Goal: Contribute content: Contribute content

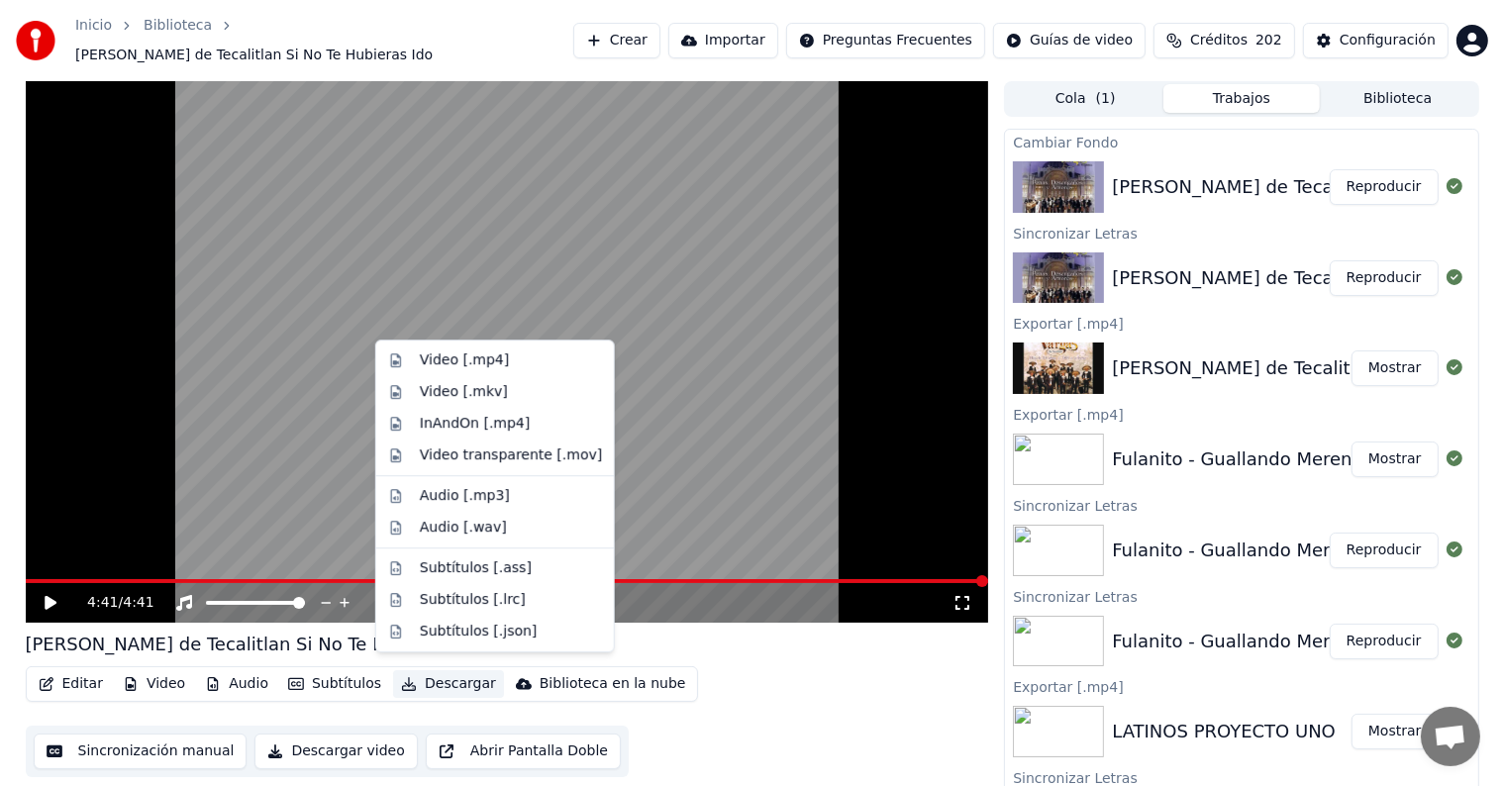
click at [409, 681] on button "Descargar" at bounding box center [448, 685] width 111 height 28
click at [469, 363] on div "Video [.mp4]" at bounding box center [464, 361] width 89 height 20
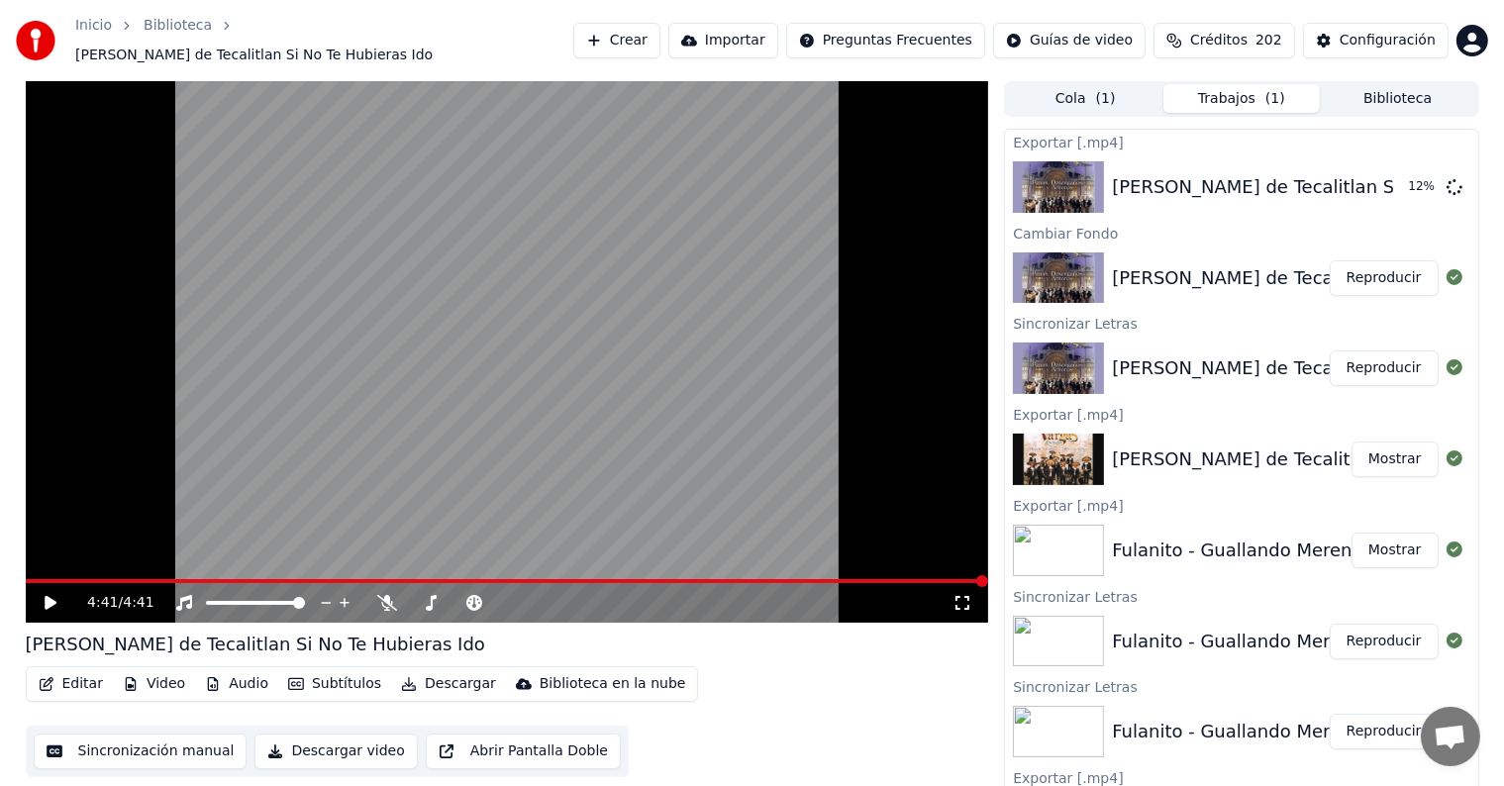
click at [1395, 84] on button "Biblioteca" at bounding box center [1398, 98] width 156 height 29
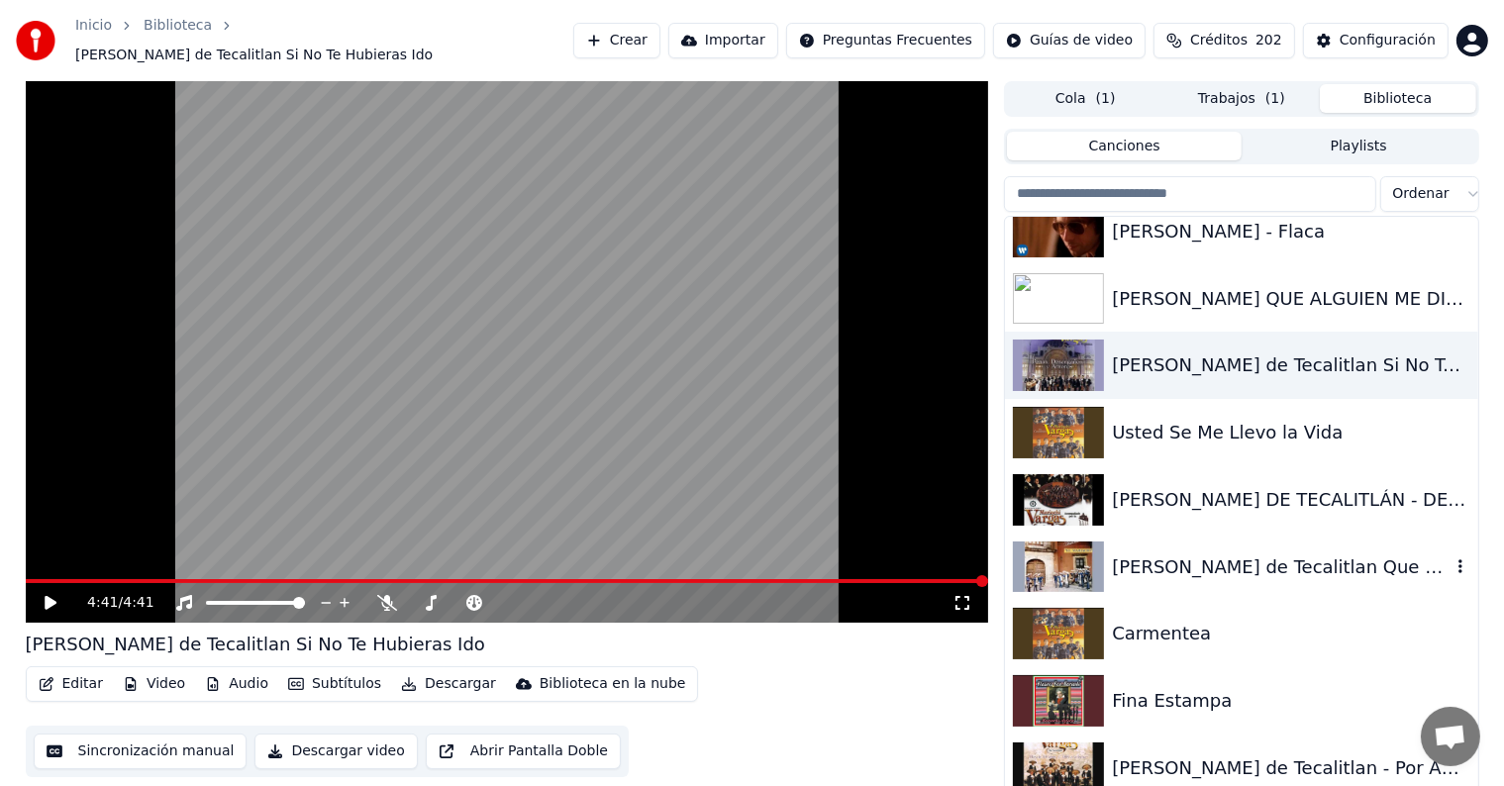
scroll to position [29114, 0]
click at [1231, 486] on div "[PERSON_NAME] DE TECALITLÁN - DE REPENTE/PAJARILLO" at bounding box center [1281, 499] width 338 height 28
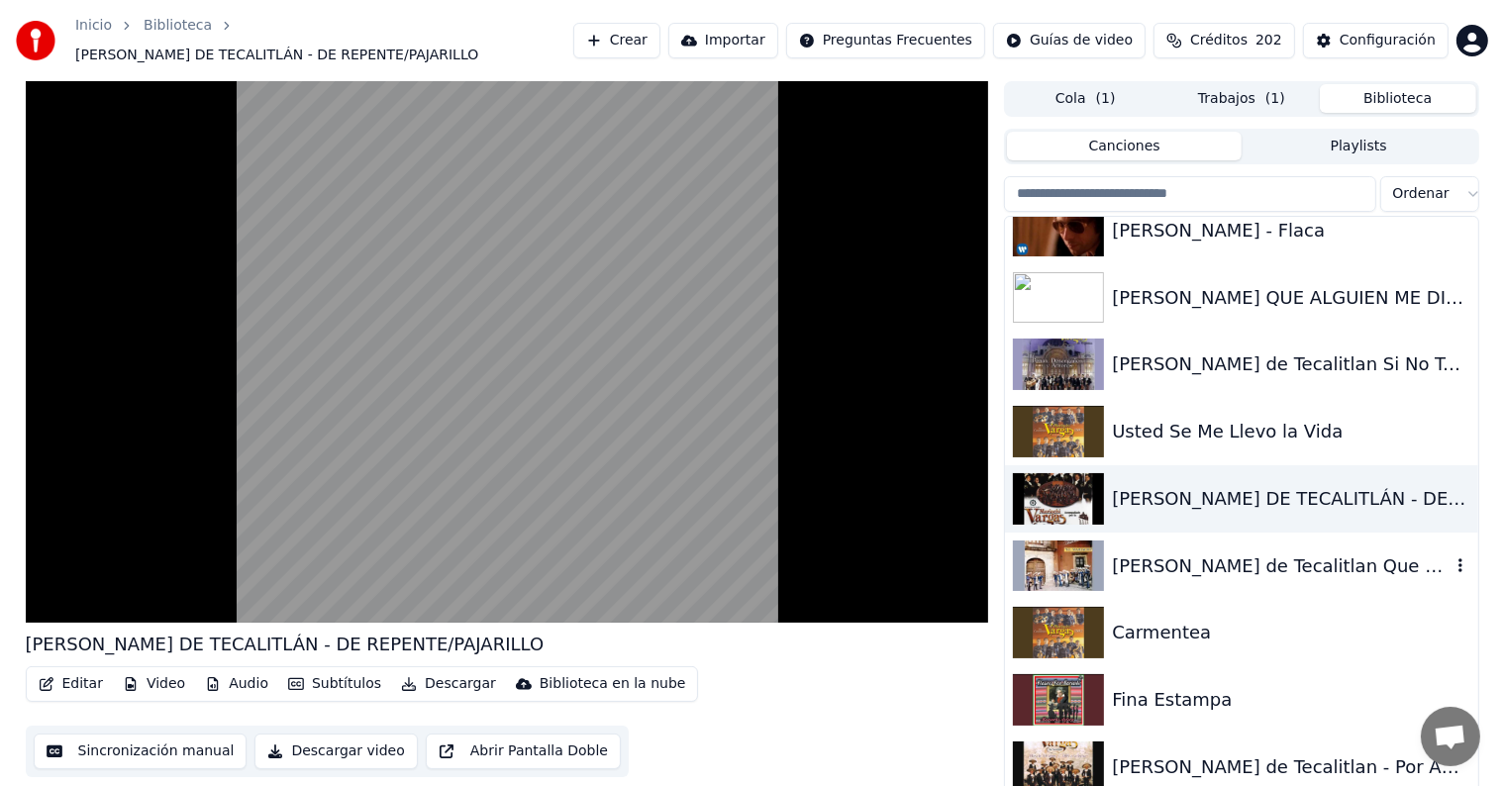
click at [1226, 566] on div "[PERSON_NAME] de Tecalitlan Que Te A Dado Esa Mujer" at bounding box center [1281, 567] width 338 height 28
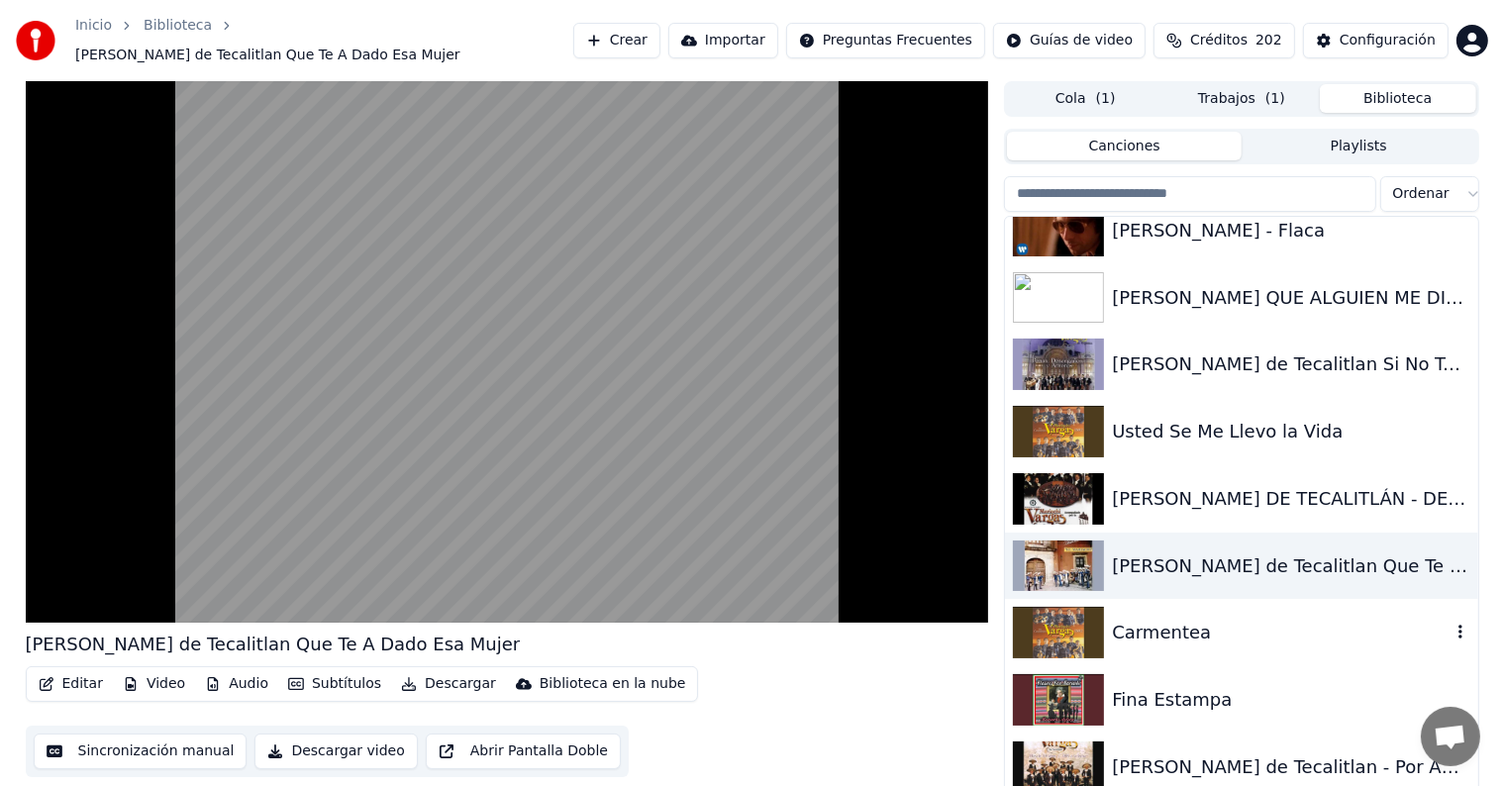
click at [1216, 619] on div "Carmentea" at bounding box center [1281, 633] width 338 height 28
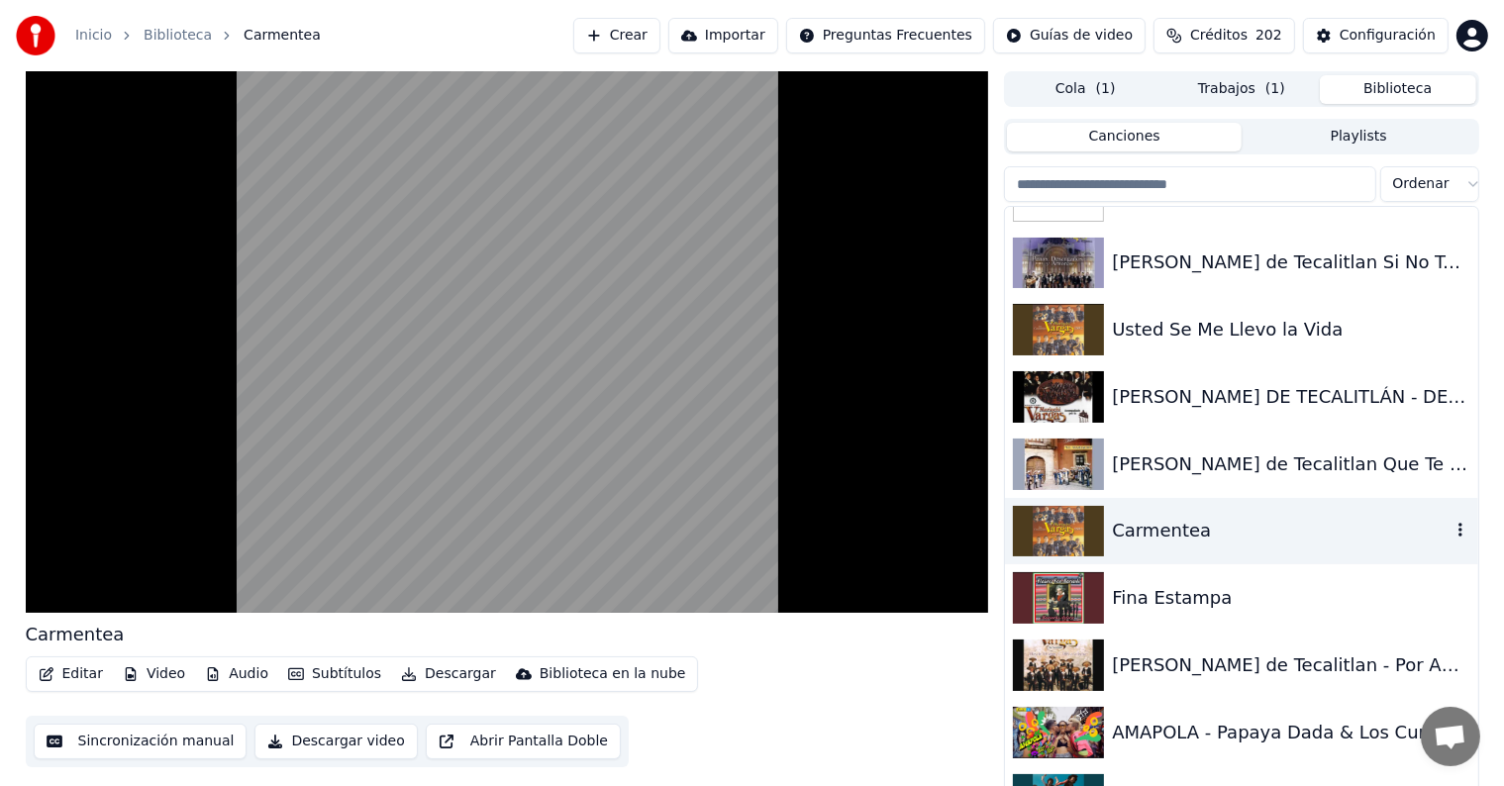
scroll to position [29207, 0]
click at [1216, 612] on div "Fina Estampa" at bounding box center [1241, 597] width 472 height 67
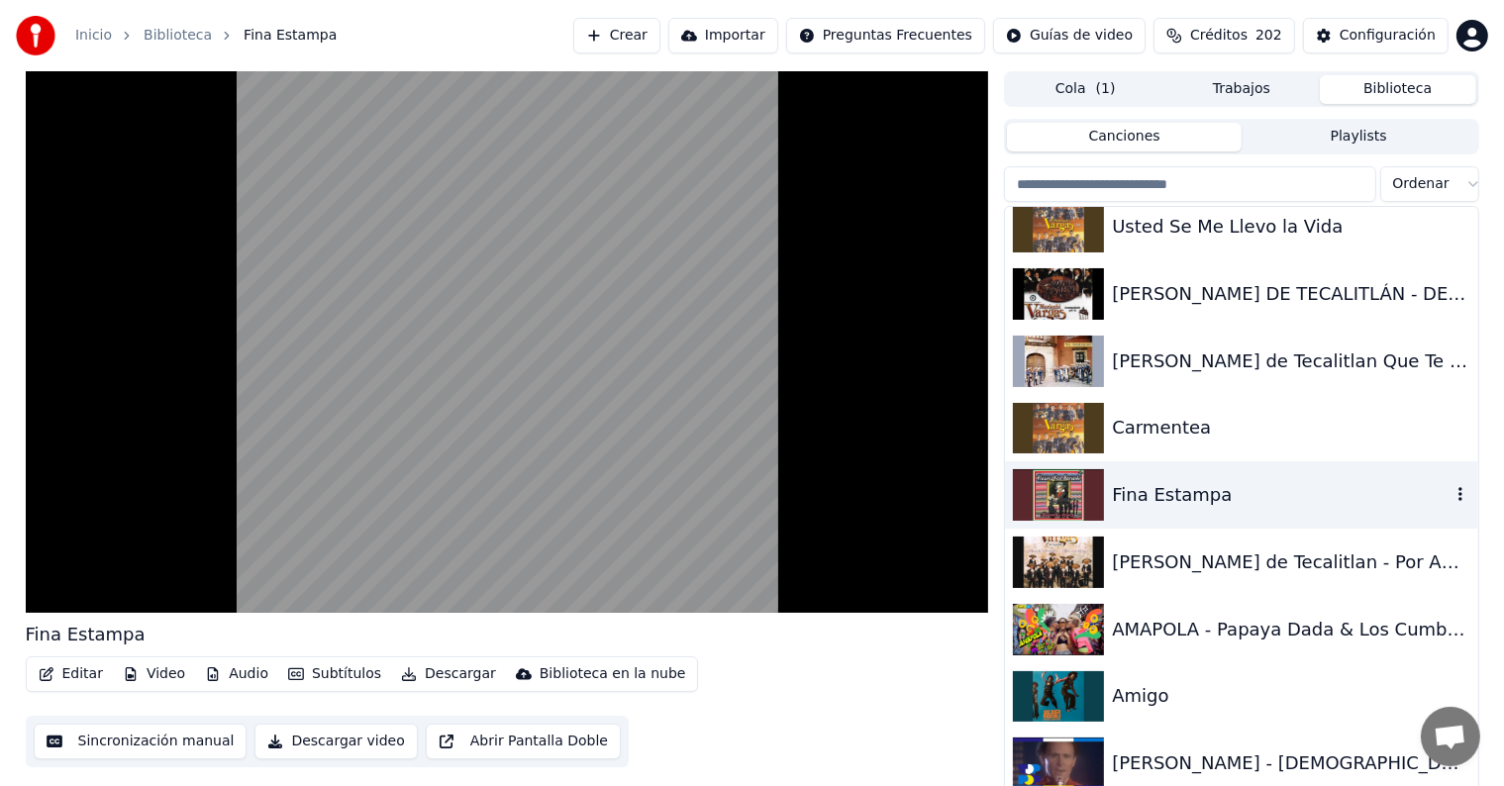
scroll to position [29311, 0]
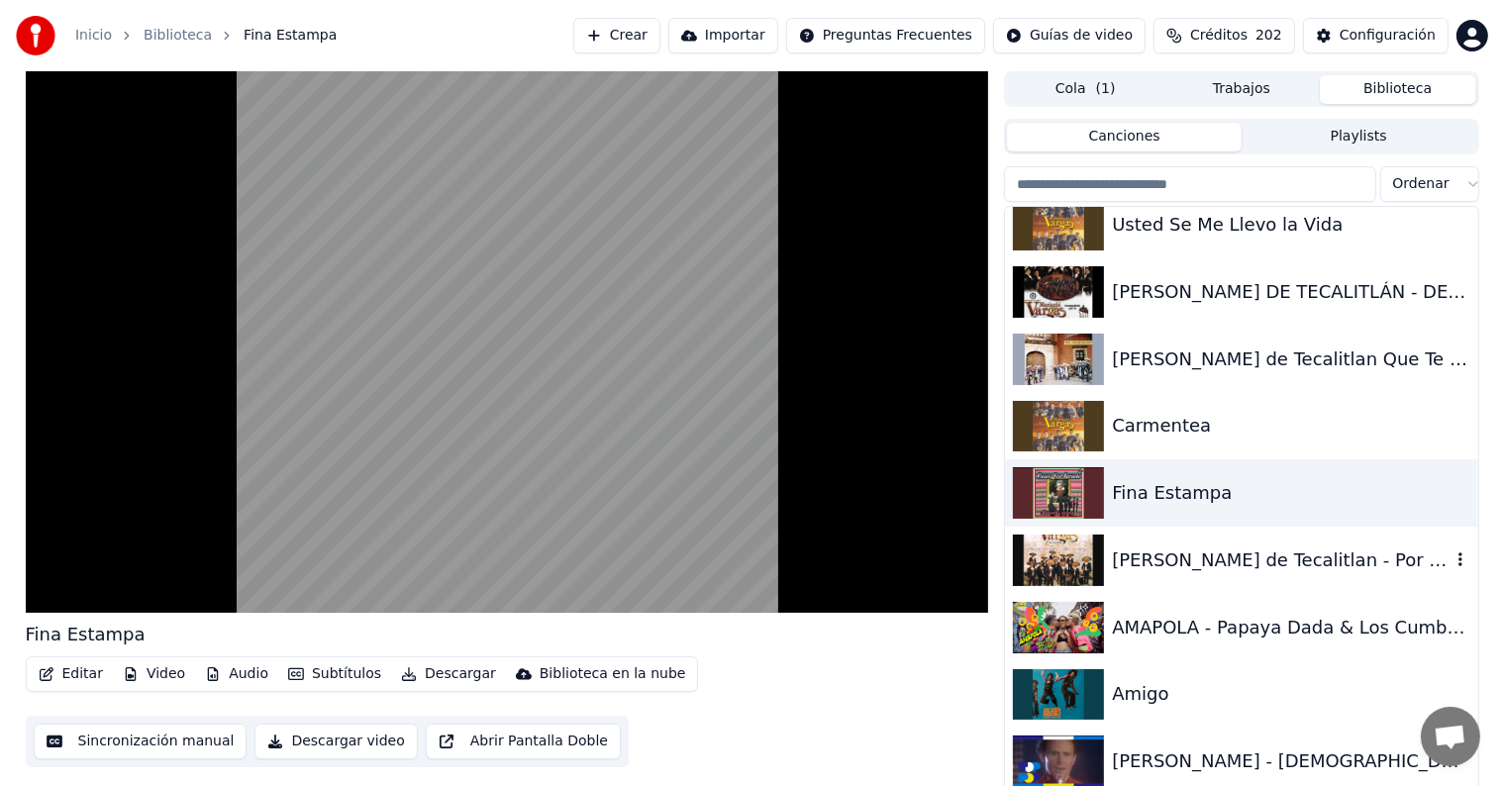
click at [1228, 581] on div "[PERSON_NAME] de Tecalitlan - Por Amor -1" at bounding box center [1241, 560] width 472 height 67
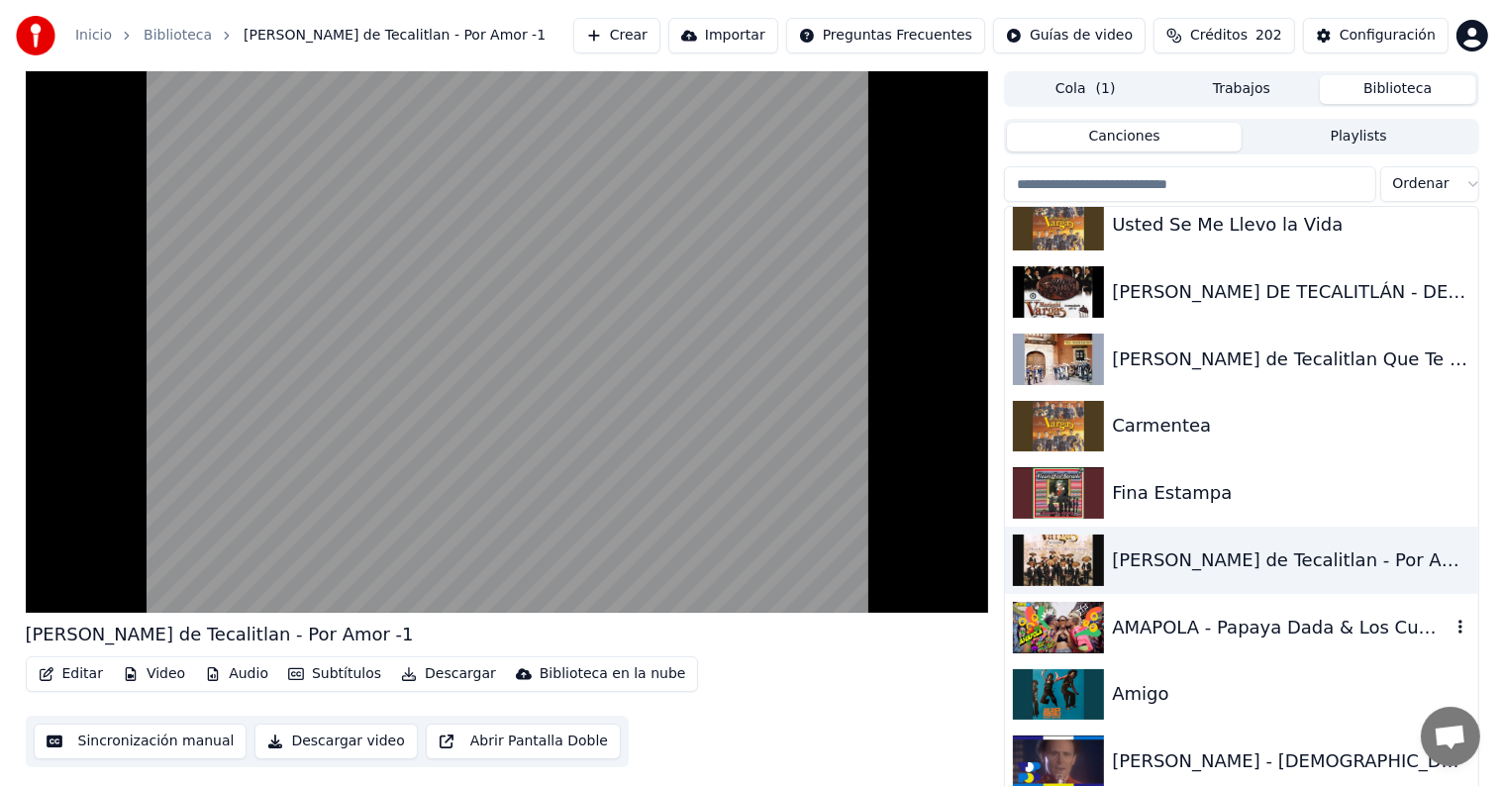
click at [1230, 608] on div "AMAPOLA - Papaya Dada & Los Cumbia Stars" at bounding box center [1241, 627] width 472 height 67
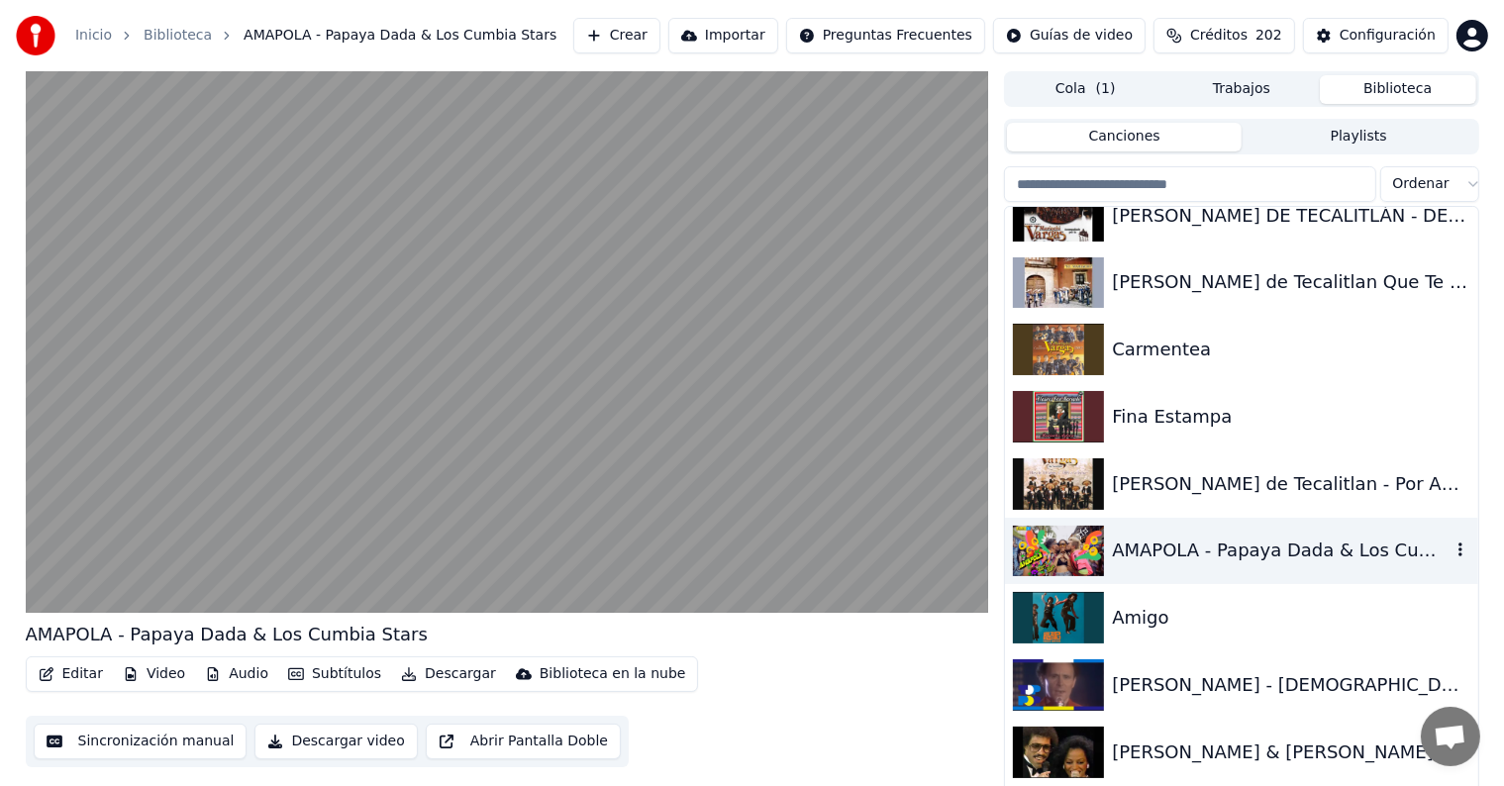
scroll to position [29390, 0]
click at [1220, 607] on div "Amigo" at bounding box center [1281, 617] width 338 height 28
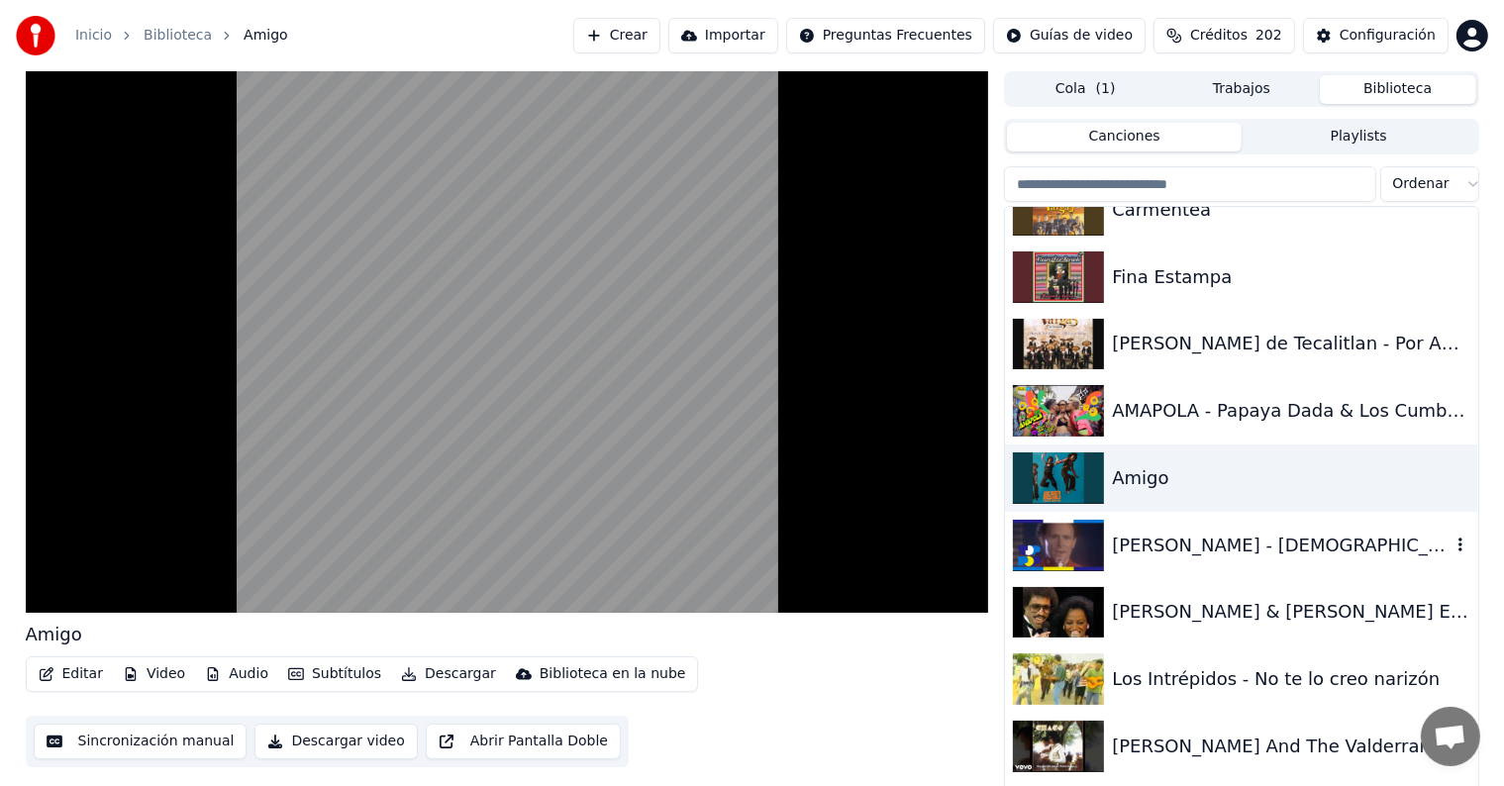
scroll to position [29531, 0]
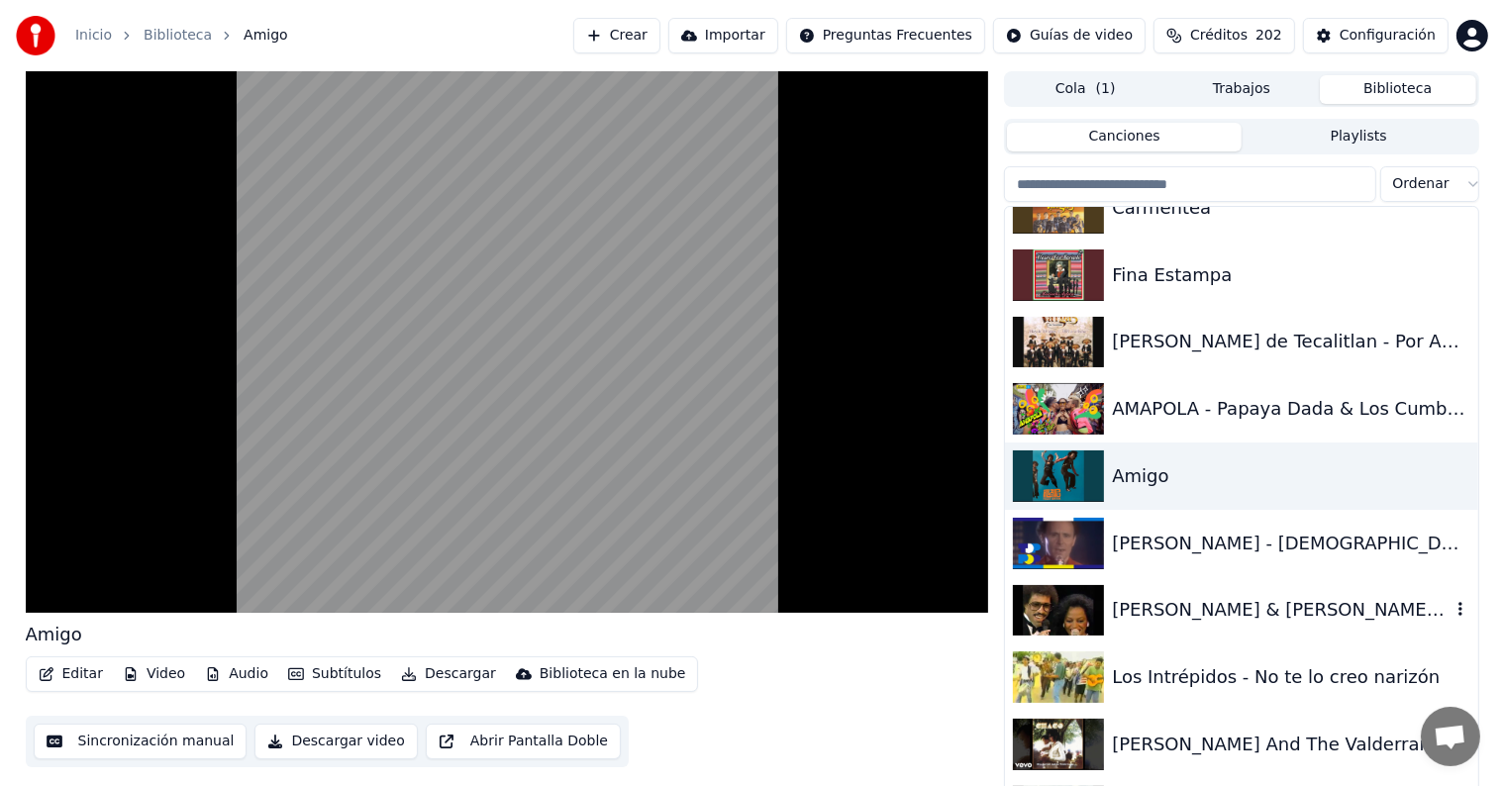
click at [1236, 605] on div "[PERSON_NAME] & [PERSON_NAME] Endless Love 1982" at bounding box center [1281, 610] width 338 height 28
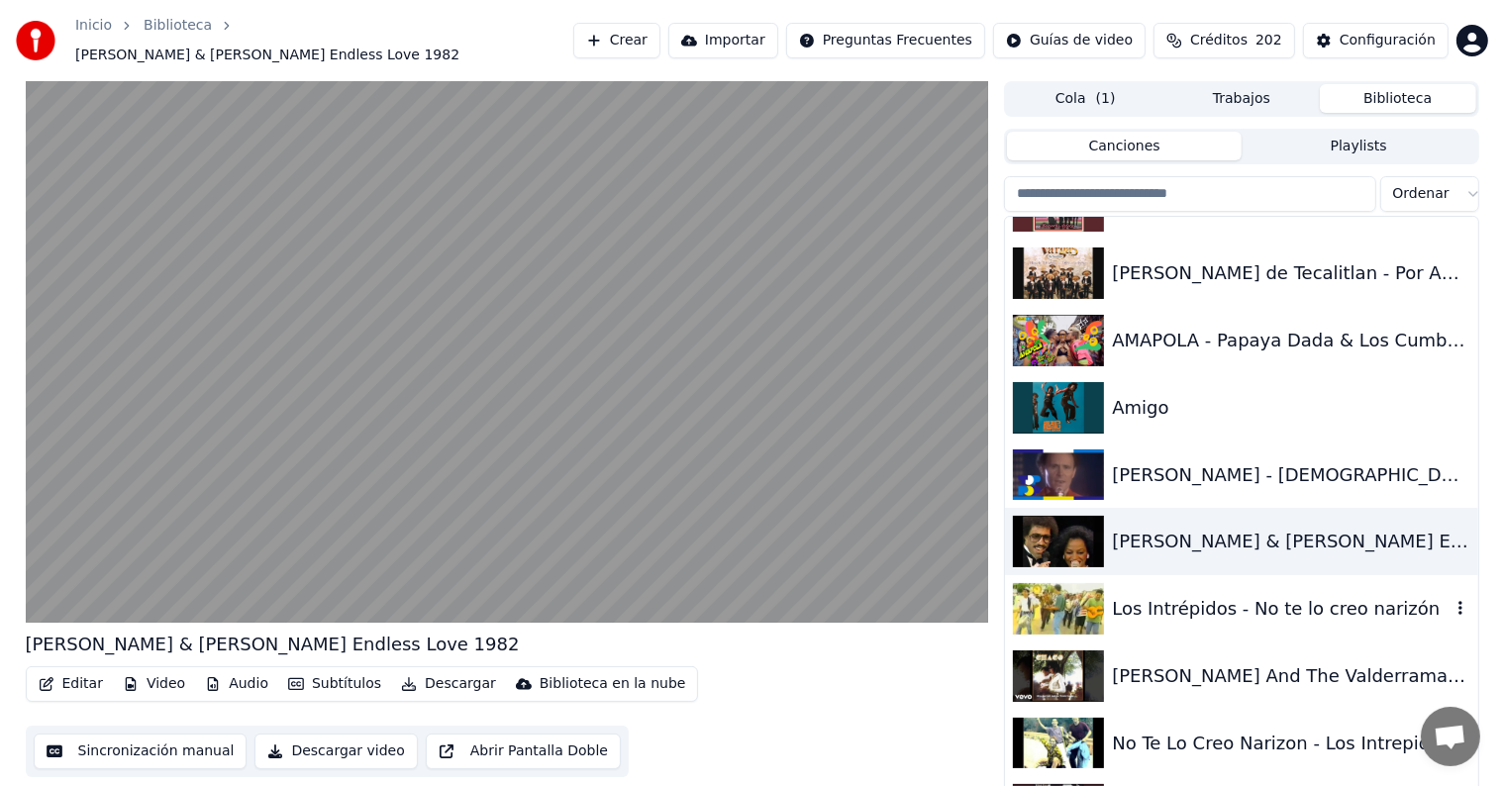
scroll to position [29615, 0]
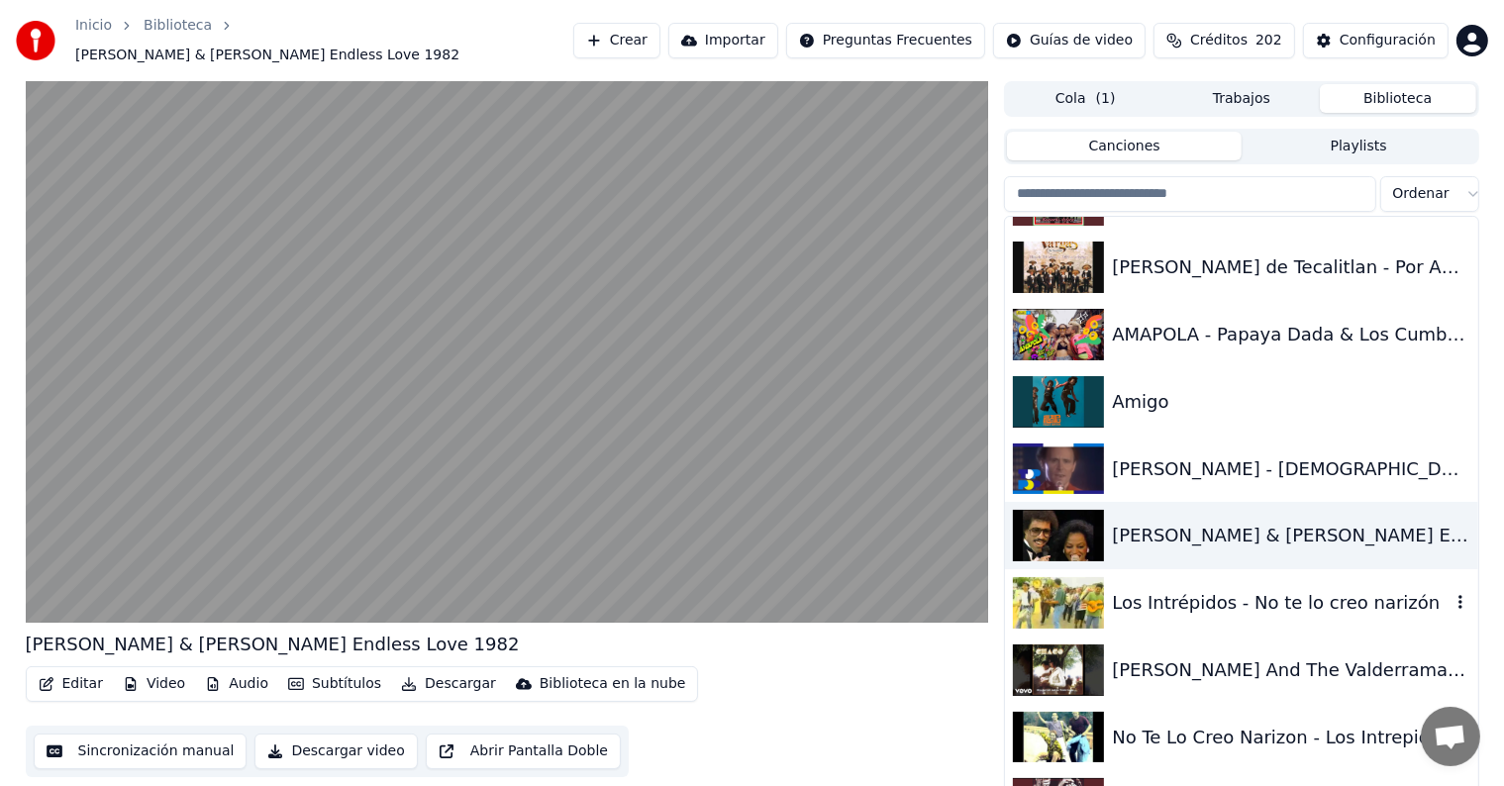
click at [1246, 589] on div "Los Intrépidos - No te lo creo narizón" at bounding box center [1281, 603] width 338 height 28
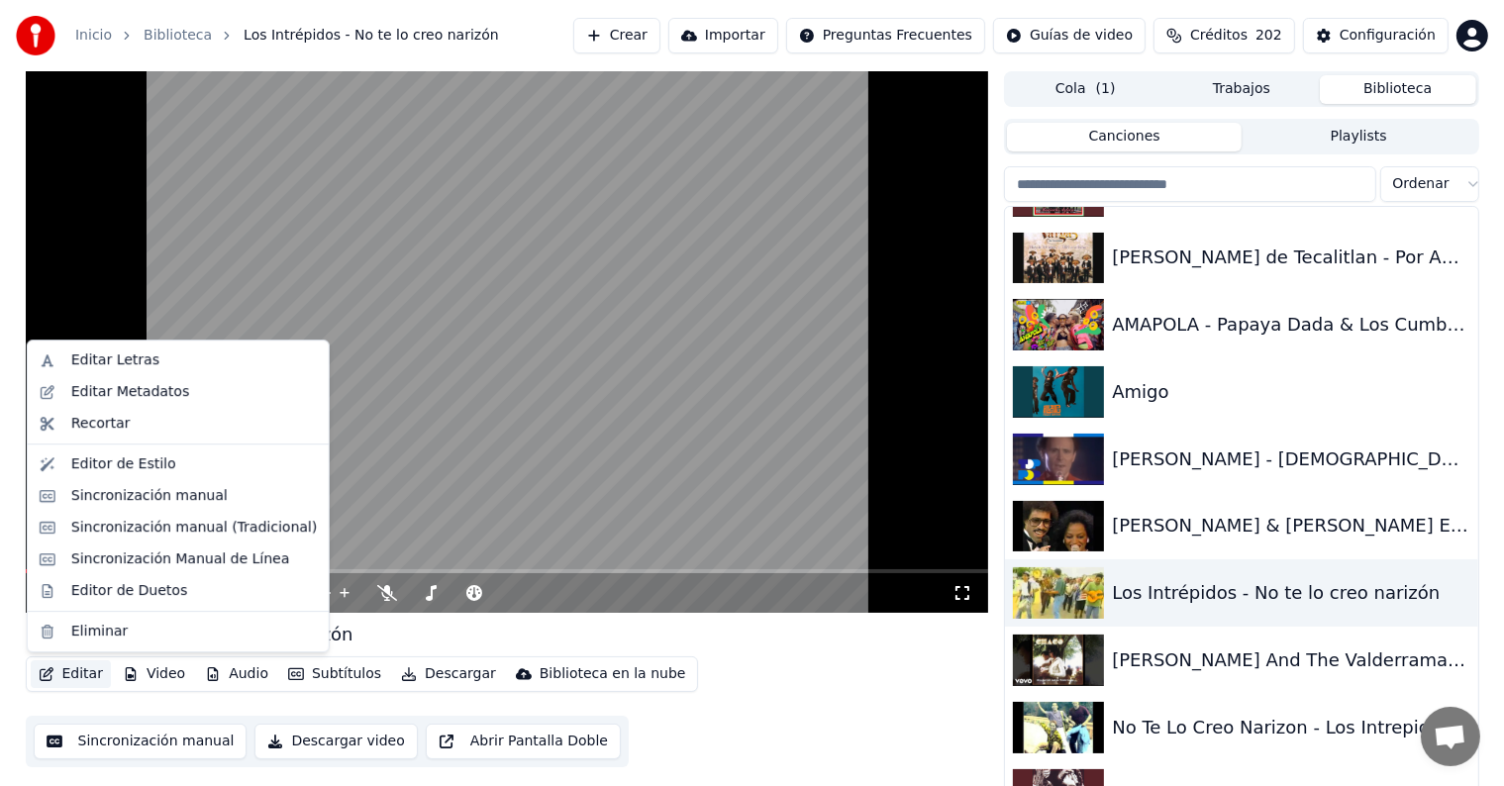
click at [70, 670] on button "Editar" at bounding box center [71, 675] width 80 height 28
click at [80, 585] on div "Editor de Duetos" at bounding box center [129, 591] width 116 height 20
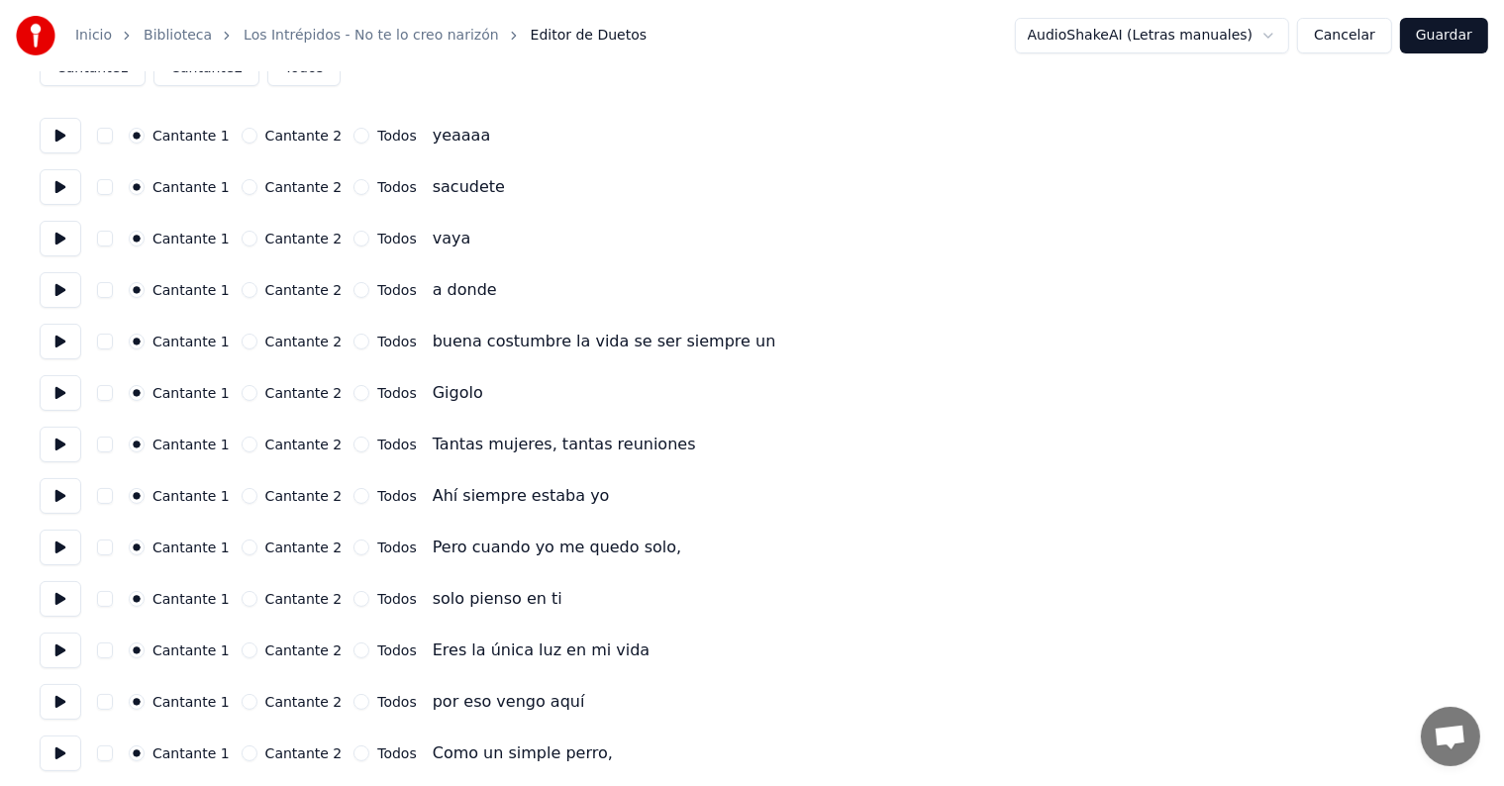
scroll to position [130, 0]
click at [47, 441] on button at bounding box center [61, 443] width 42 height 36
click at [62, 491] on button at bounding box center [61, 494] width 42 height 36
click at [72, 544] on button at bounding box center [61, 546] width 42 height 36
click at [61, 609] on button at bounding box center [61, 597] width 42 height 36
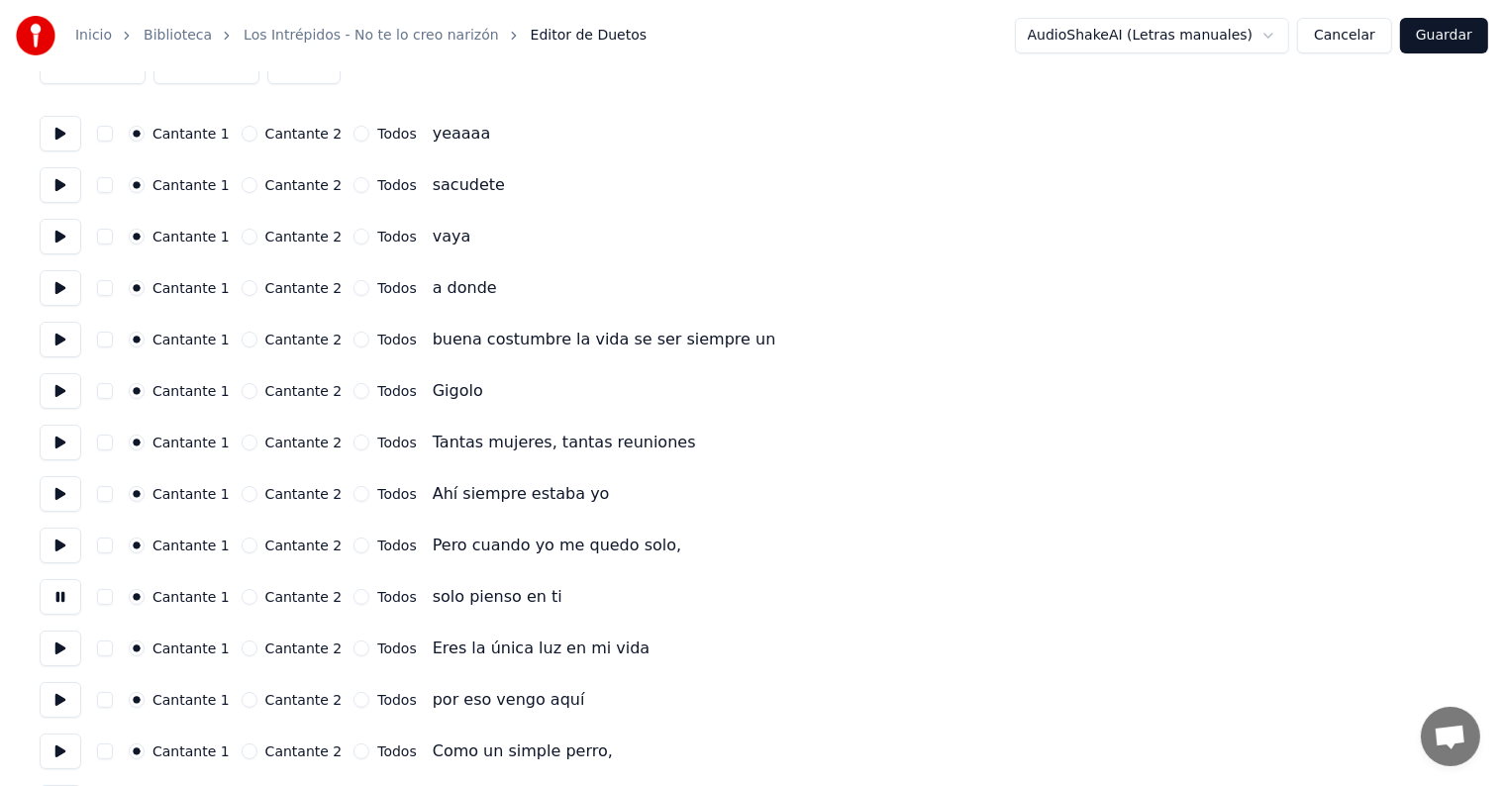
click at [65, 691] on button at bounding box center [61, 700] width 42 height 36
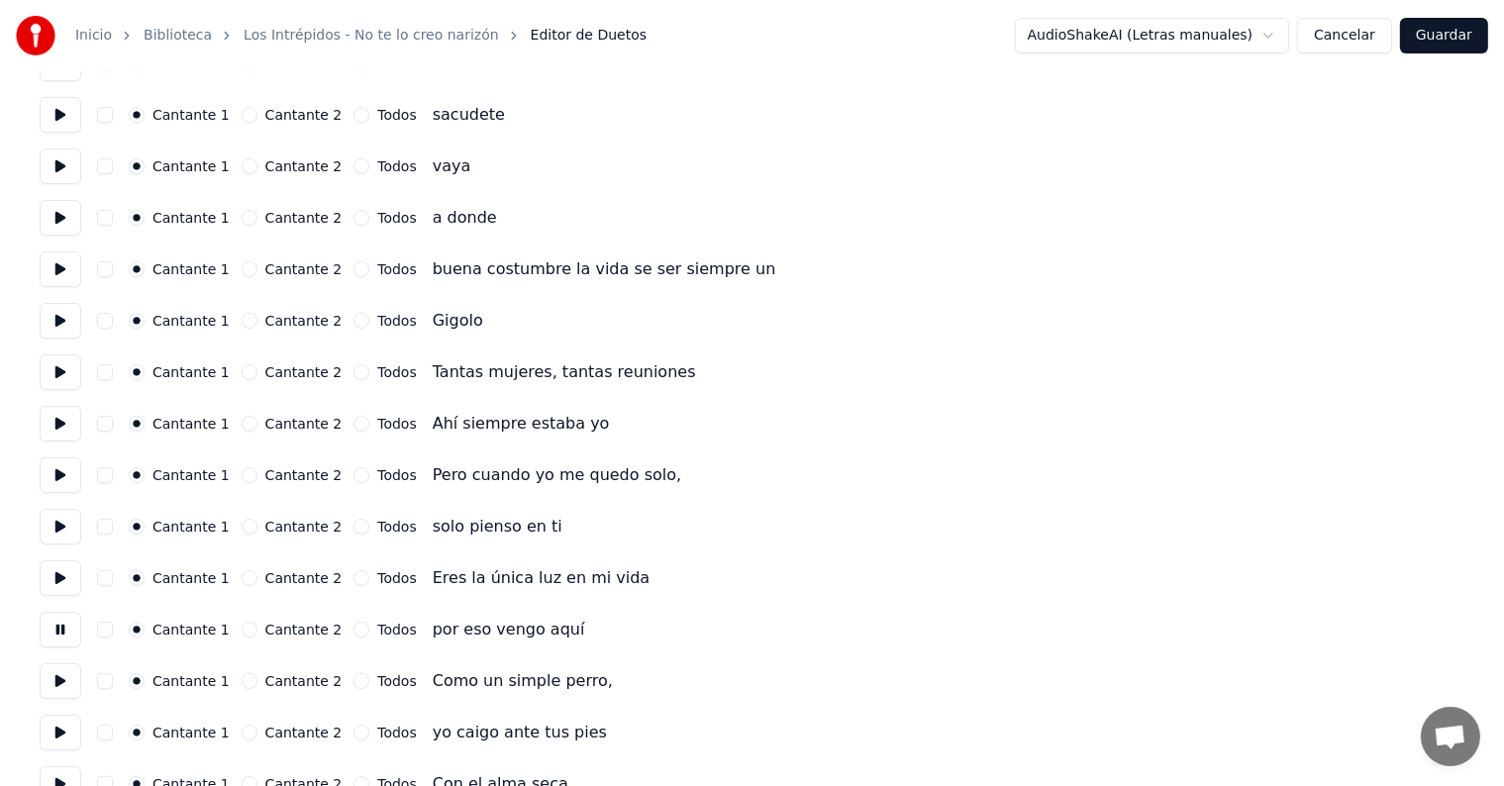
scroll to position [238, 0]
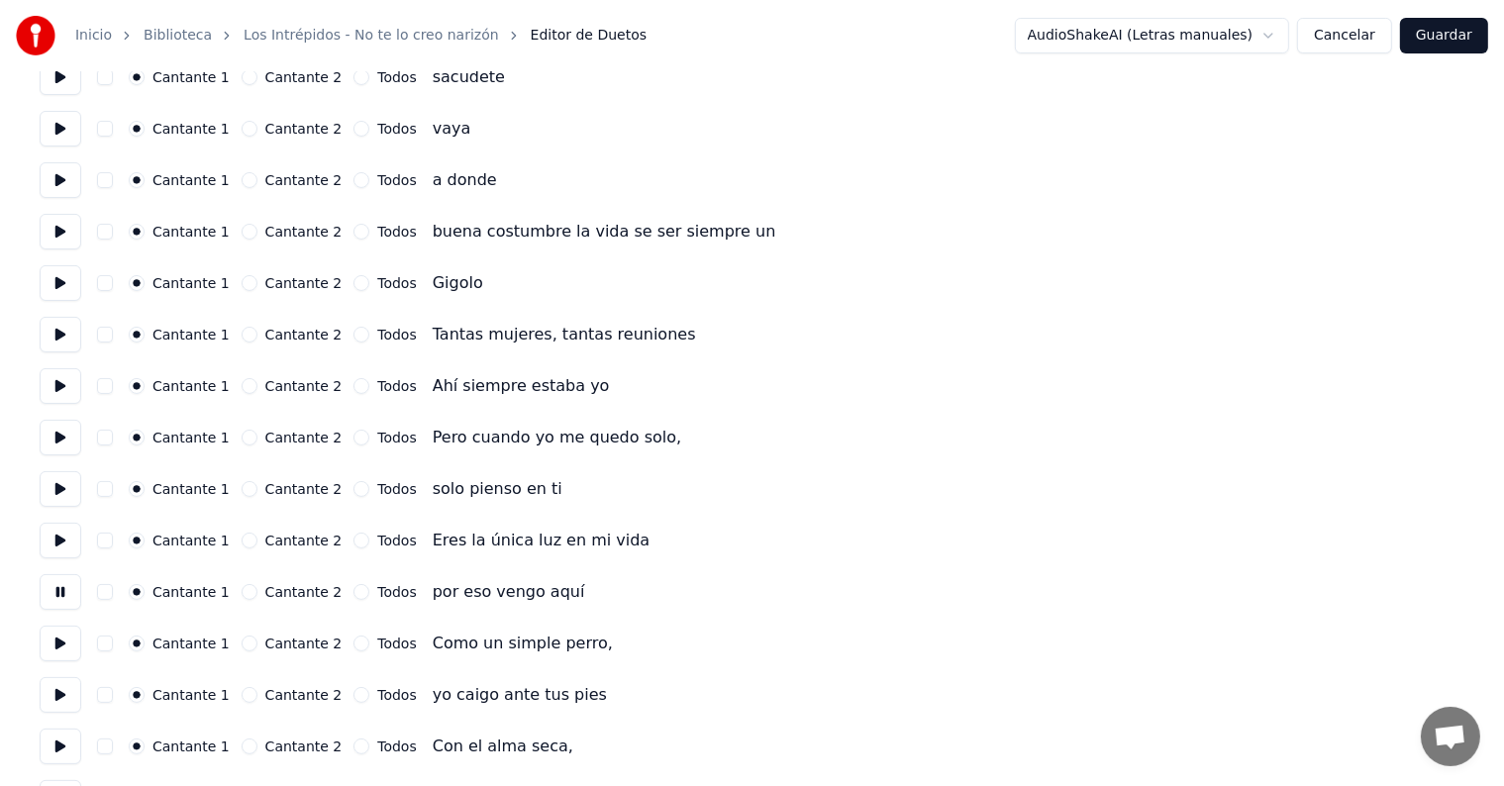
click at [54, 646] on button at bounding box center [61, 644] width 42 height 36
click at [62, 697] on button at bounding box center [61, 695] width 42 height 36
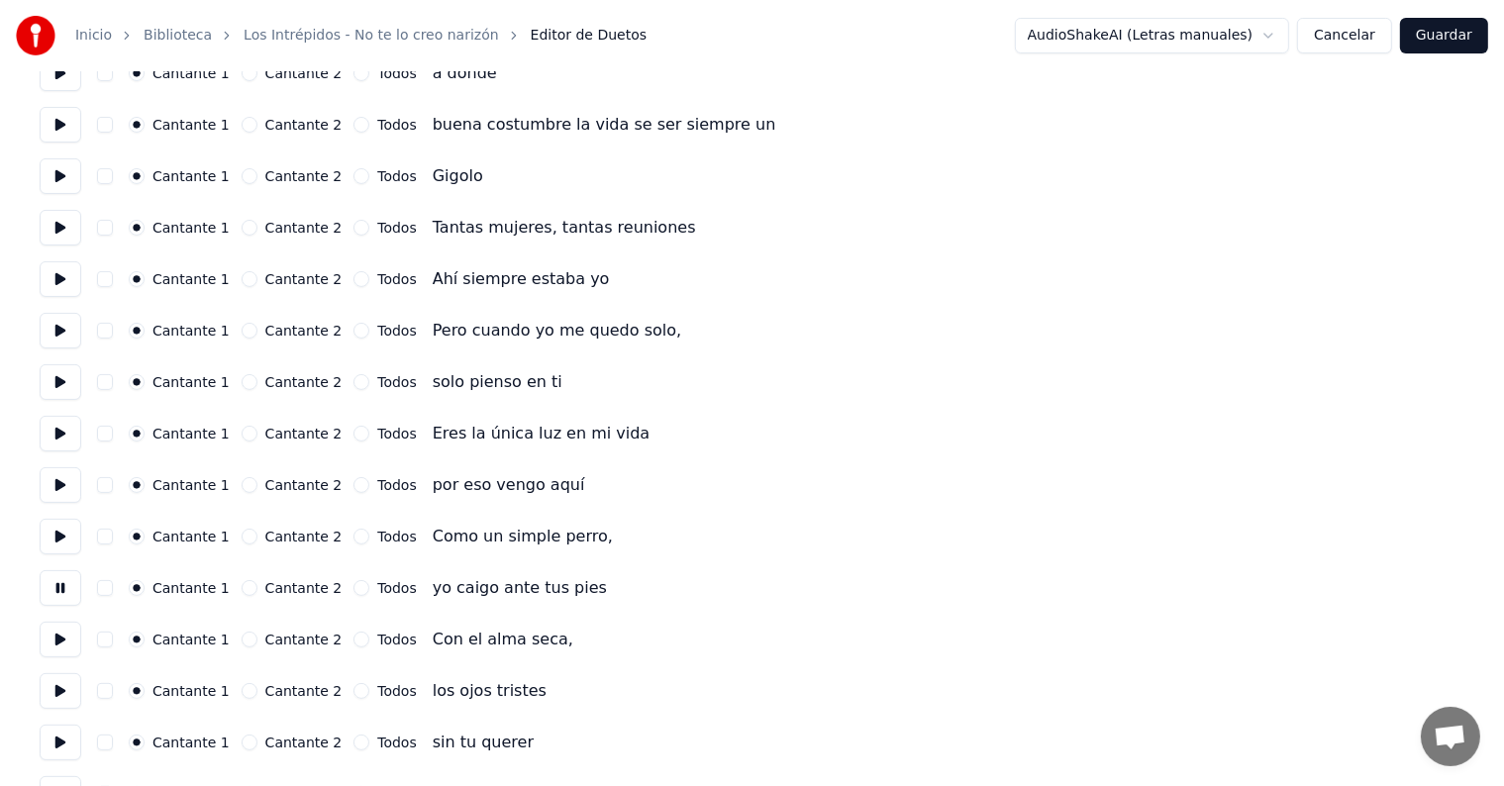
scroll to position [346, 0]
click at [53, 637] on button at bounding box center [61, 639] width 42 height 36
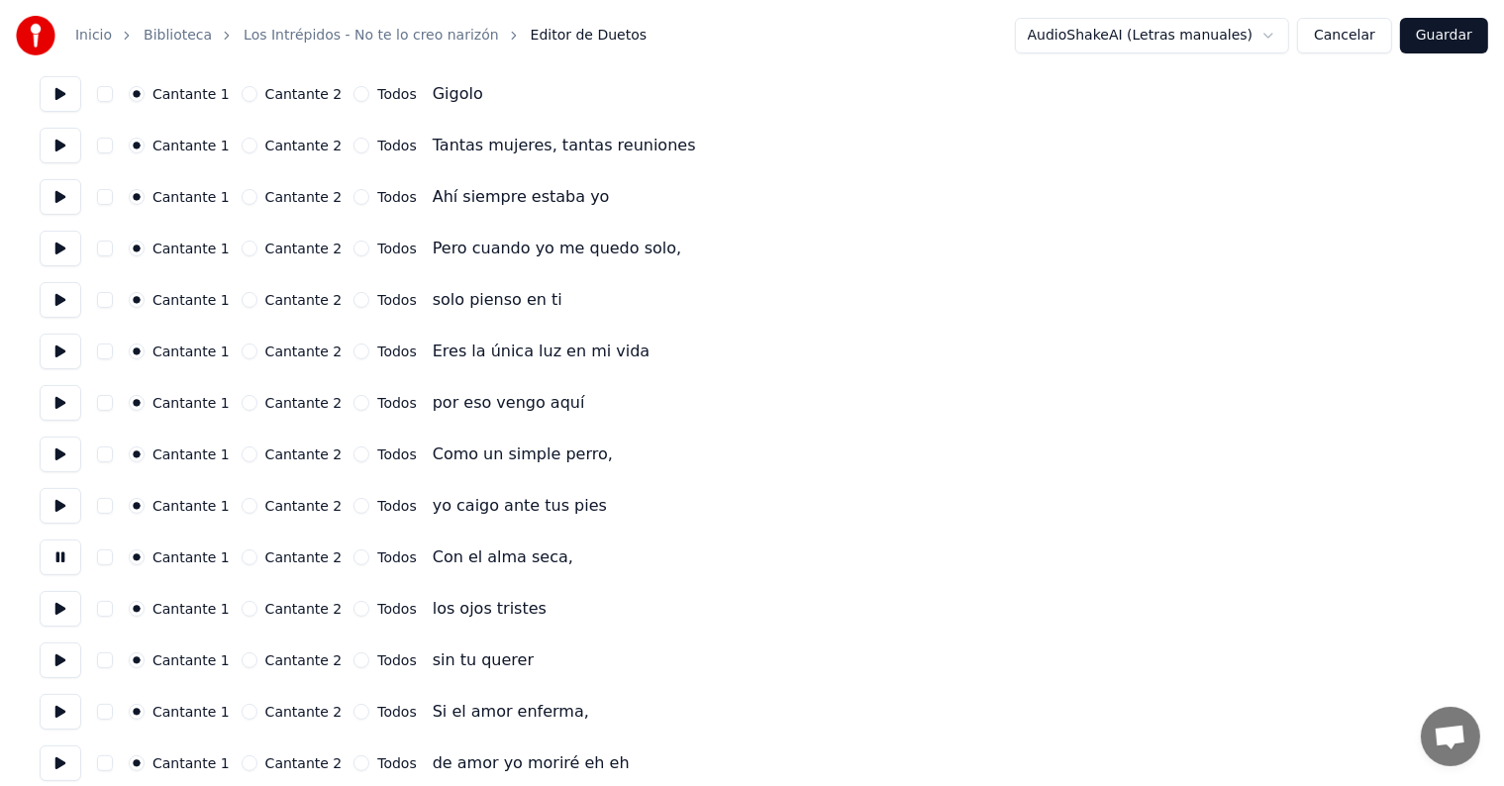
scroll to position [428, 0]
click at [47, 611] on button at bounding box center [61, 608] width 42 height 36
click at [45, 647] on button at bounding box center [61, 660] width 42 height 36
click at [46, 667] on button at bounding box center [61, 660] width 42 height 36
click at [46, 712] on button at bounding box center [61, 711] width 42 height 36
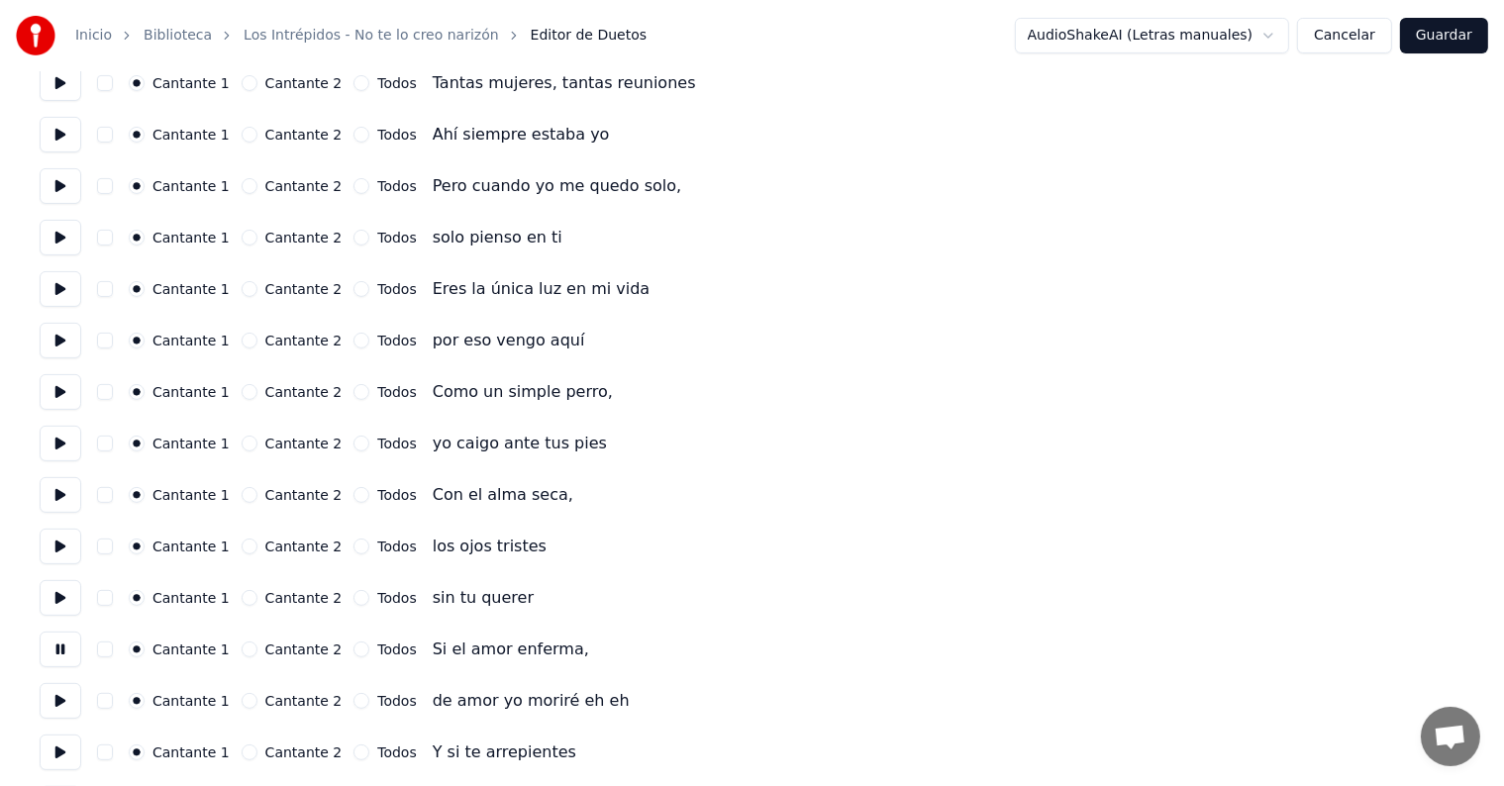
scroll to position [503, 0]
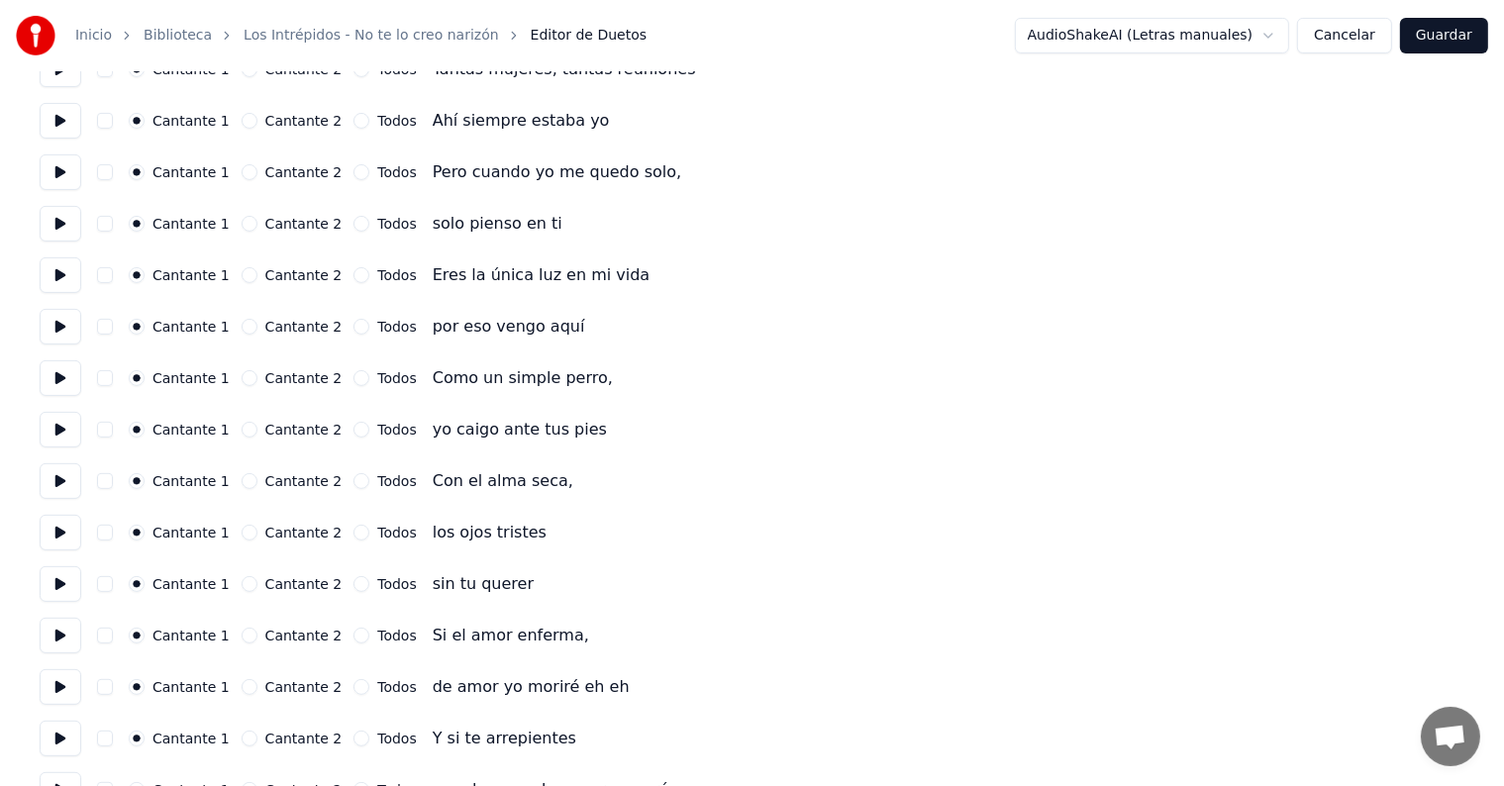
click at [53, 683] on button at bounding box center [61, 688] width 42 height 36
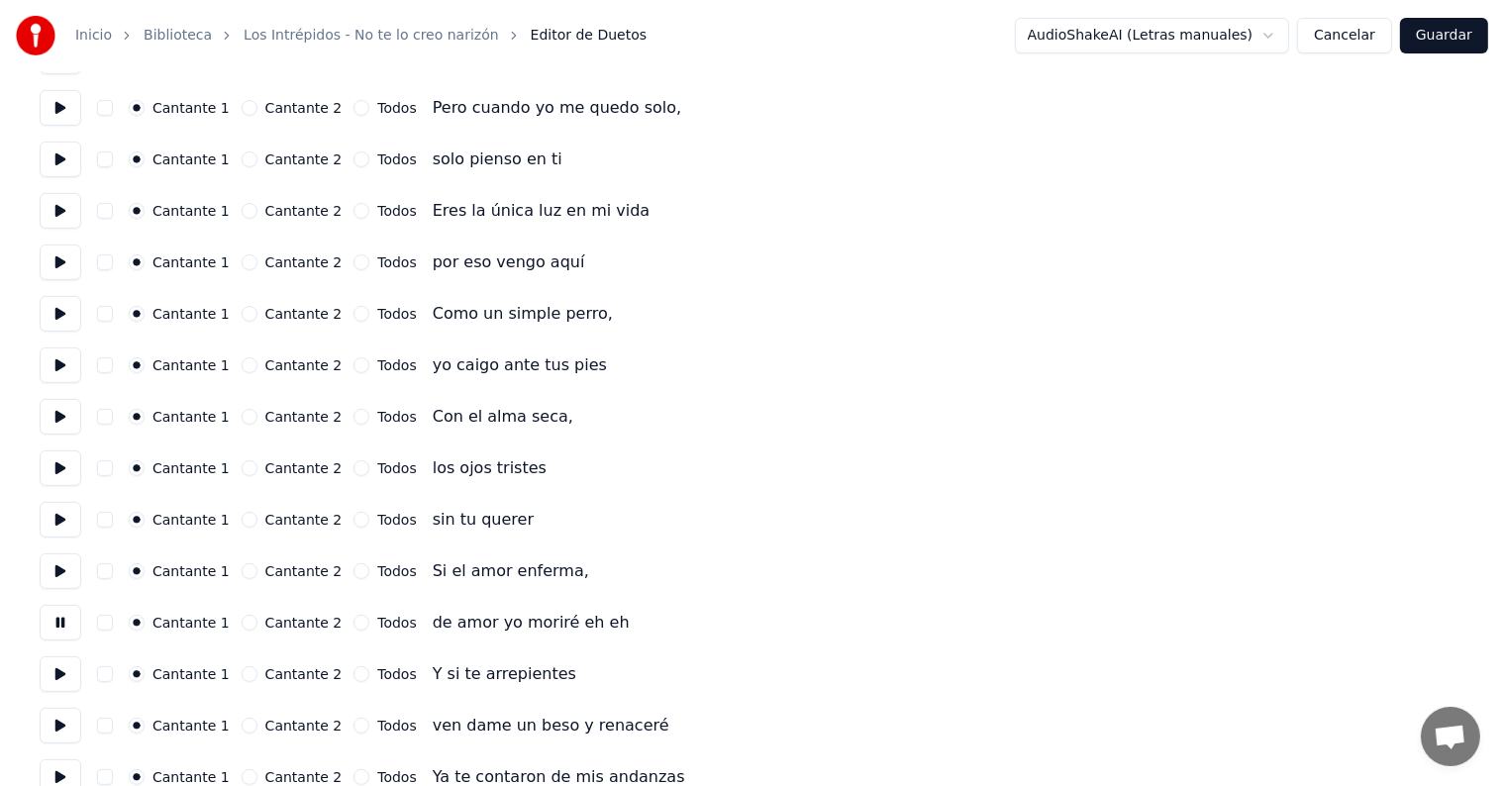
scroll to position [573, 0]
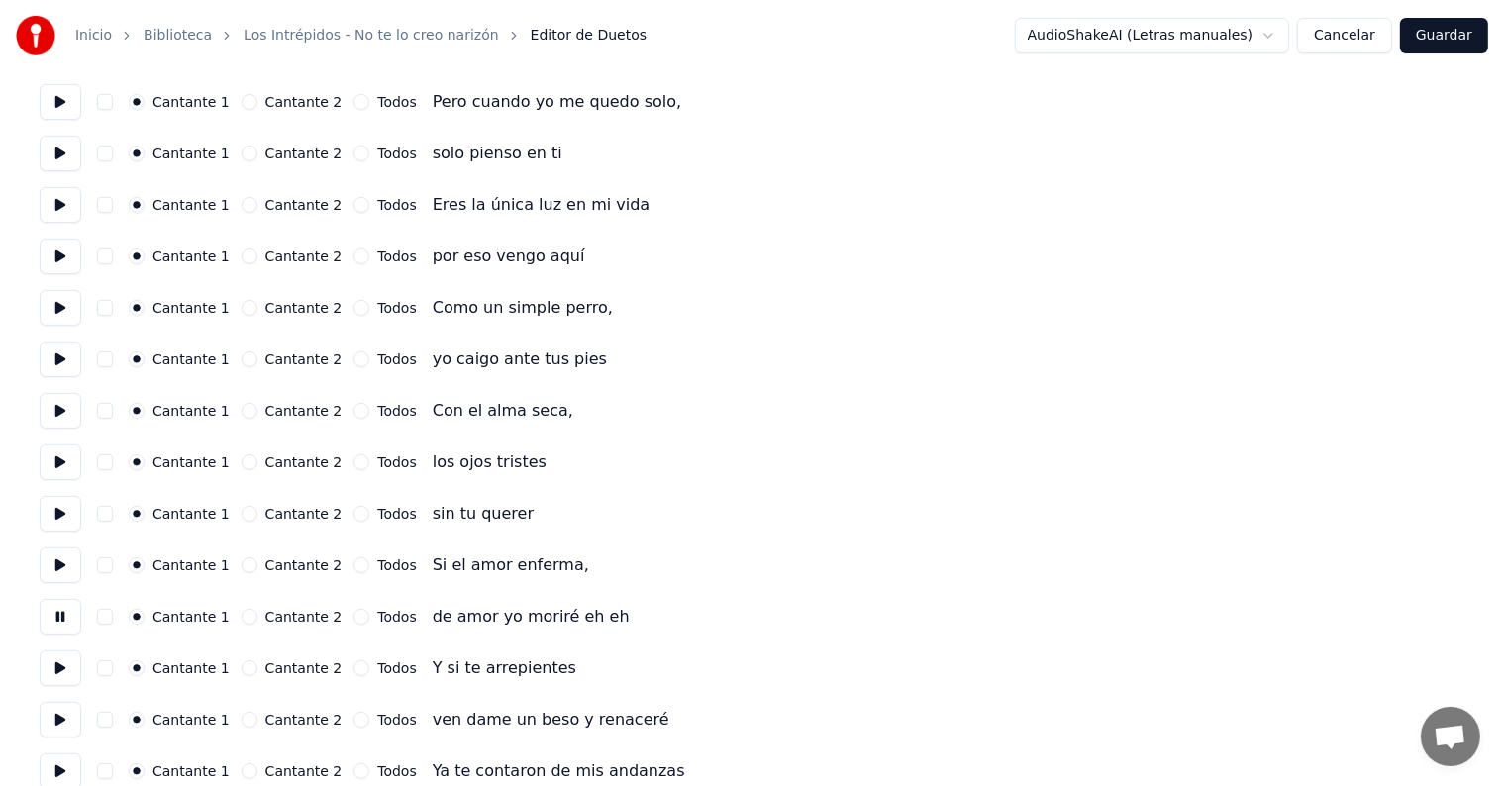
click at [58, 667] on button at bounding box center [61, 669] width 42 height 36
click at [63, 716] on button at bounding box center [61, 720] width 42 height 36
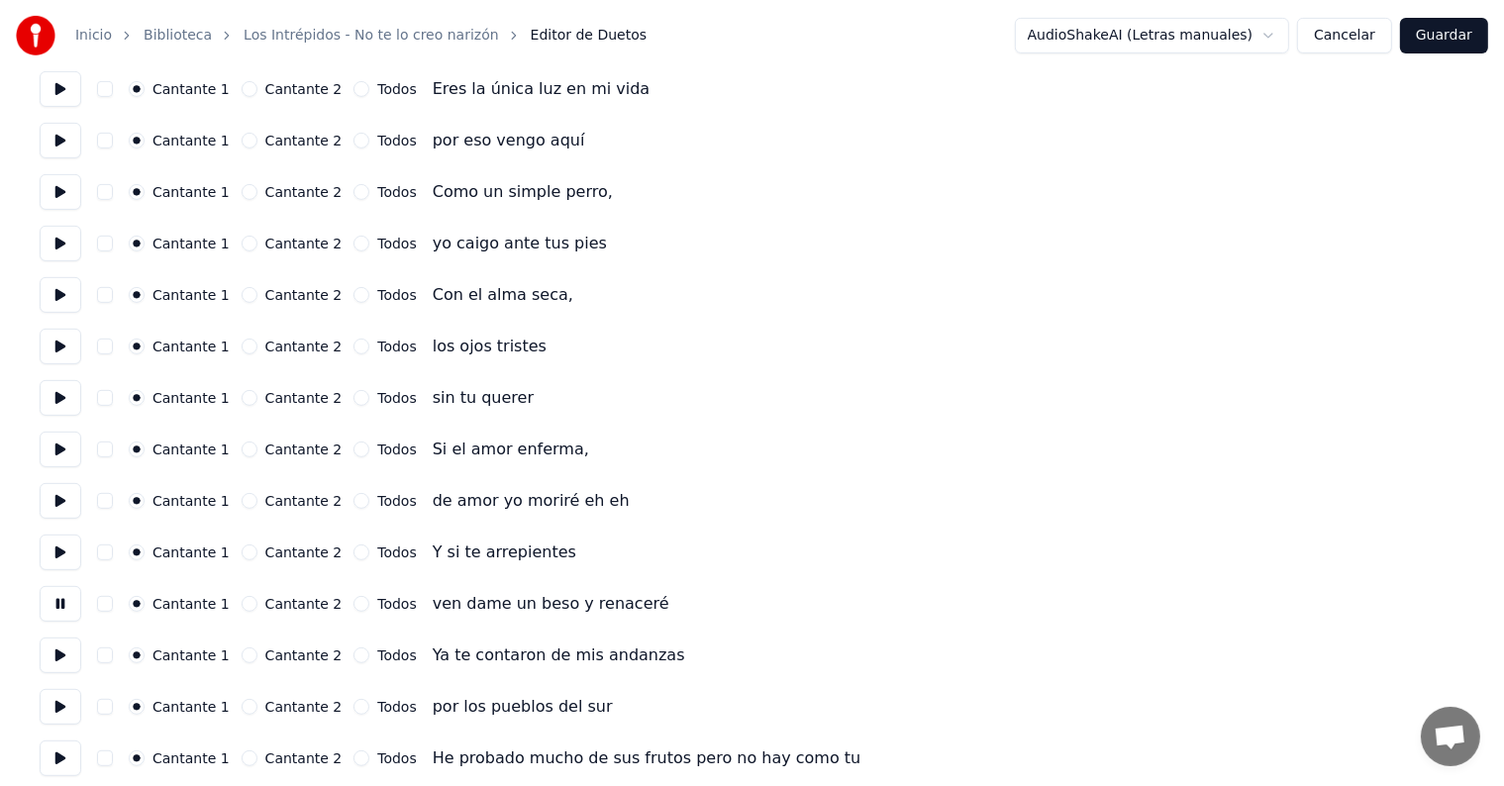
scroll to position [691, 0]
click at [65, 657] on button at bounding box center [61, 654] width 42 height 36
click at [63, 695] on button at bounding box center [61, 705] width 42 height 36
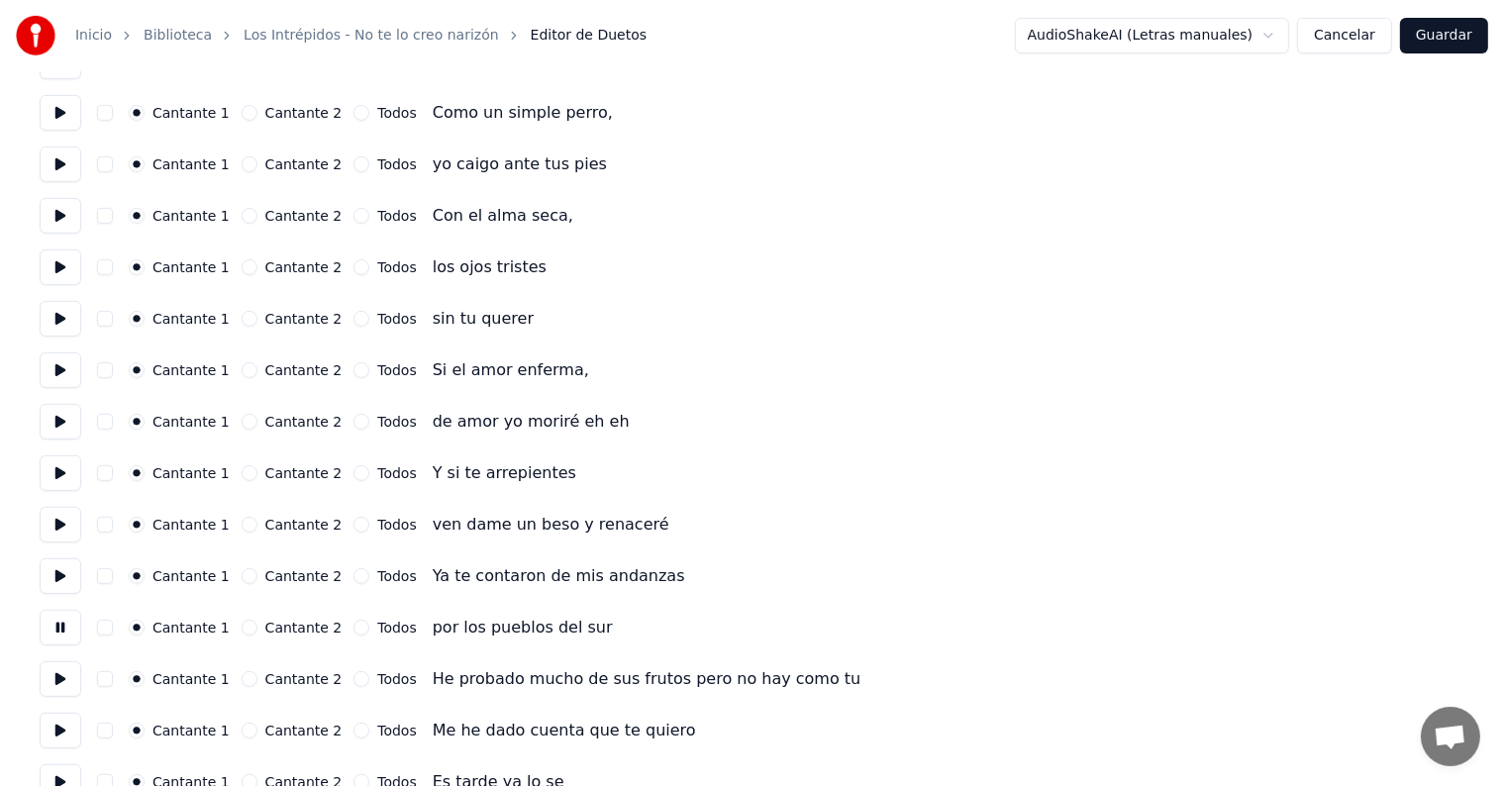
scroll to position [817, 0]
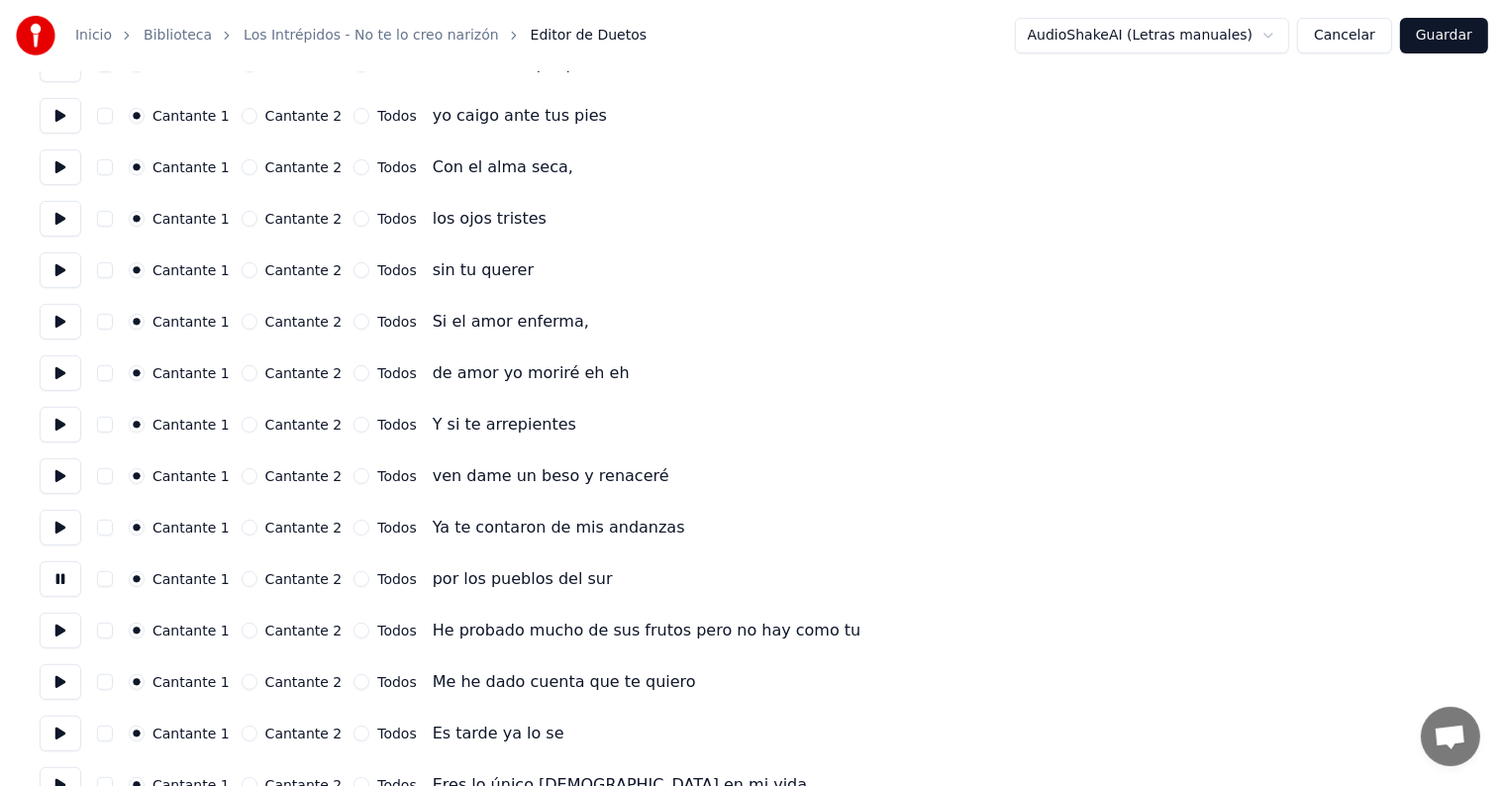
click at [58, 633] on button at bounding box center [61, 631] width 42 height 36
click at [57, 679] on button at bounding box center [61, 683] width 42 height 36
click at [58, 722] on button at bounding box center [61, 734] width 42 height 36
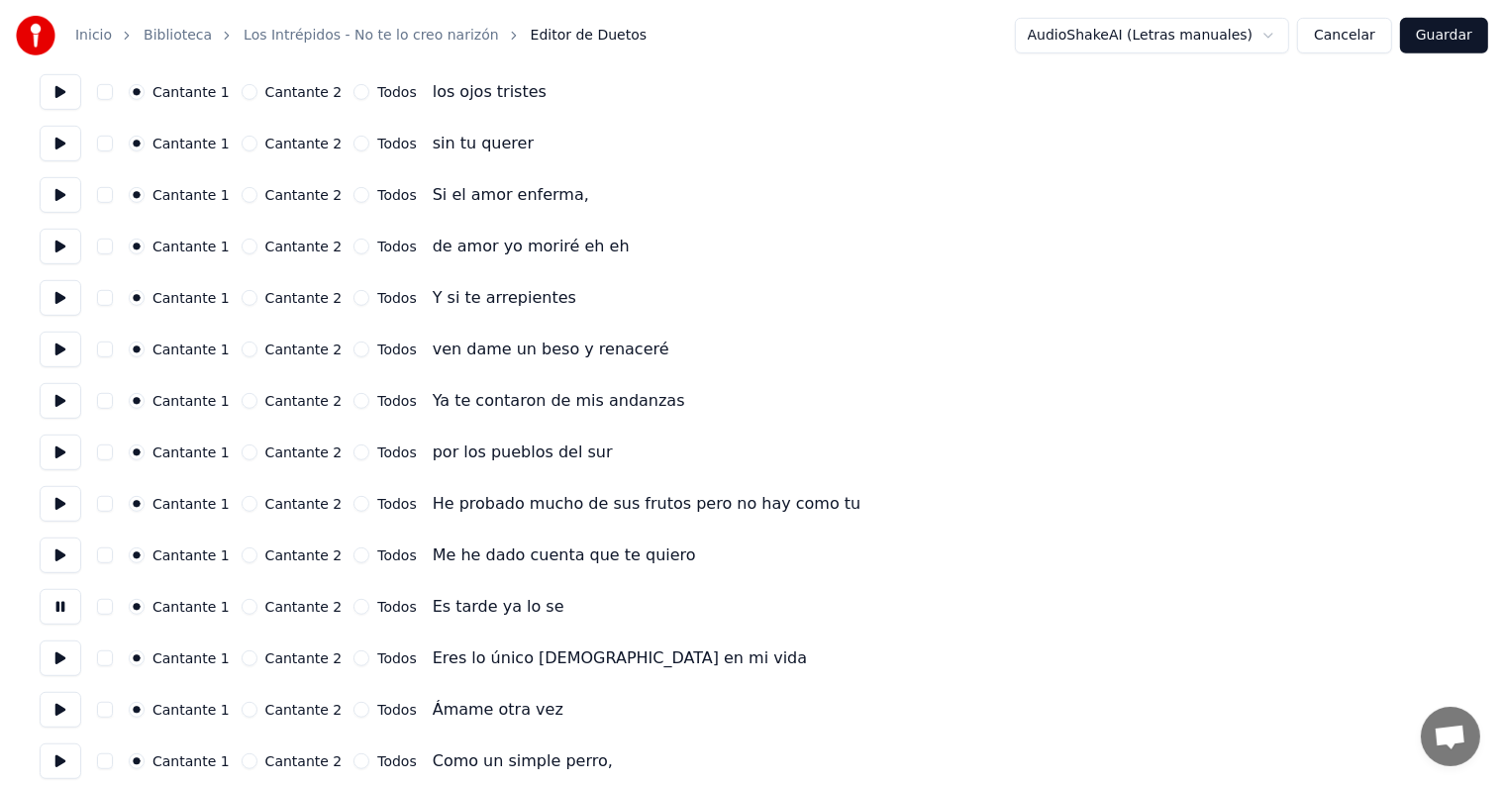
scroll to position [950, 0]
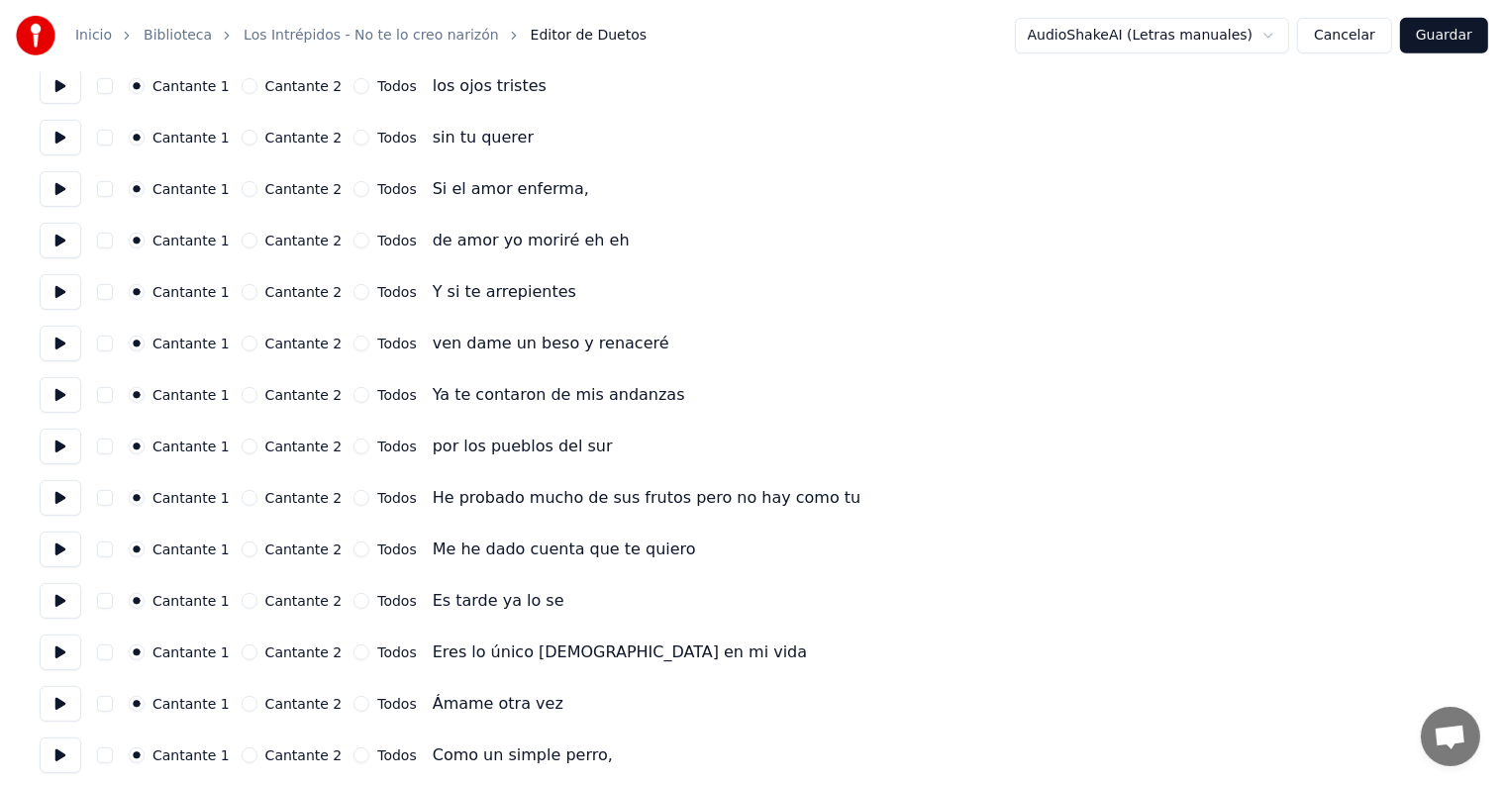
click at [57, 662] on button at bounding box center [61, 653] width 42 height 36
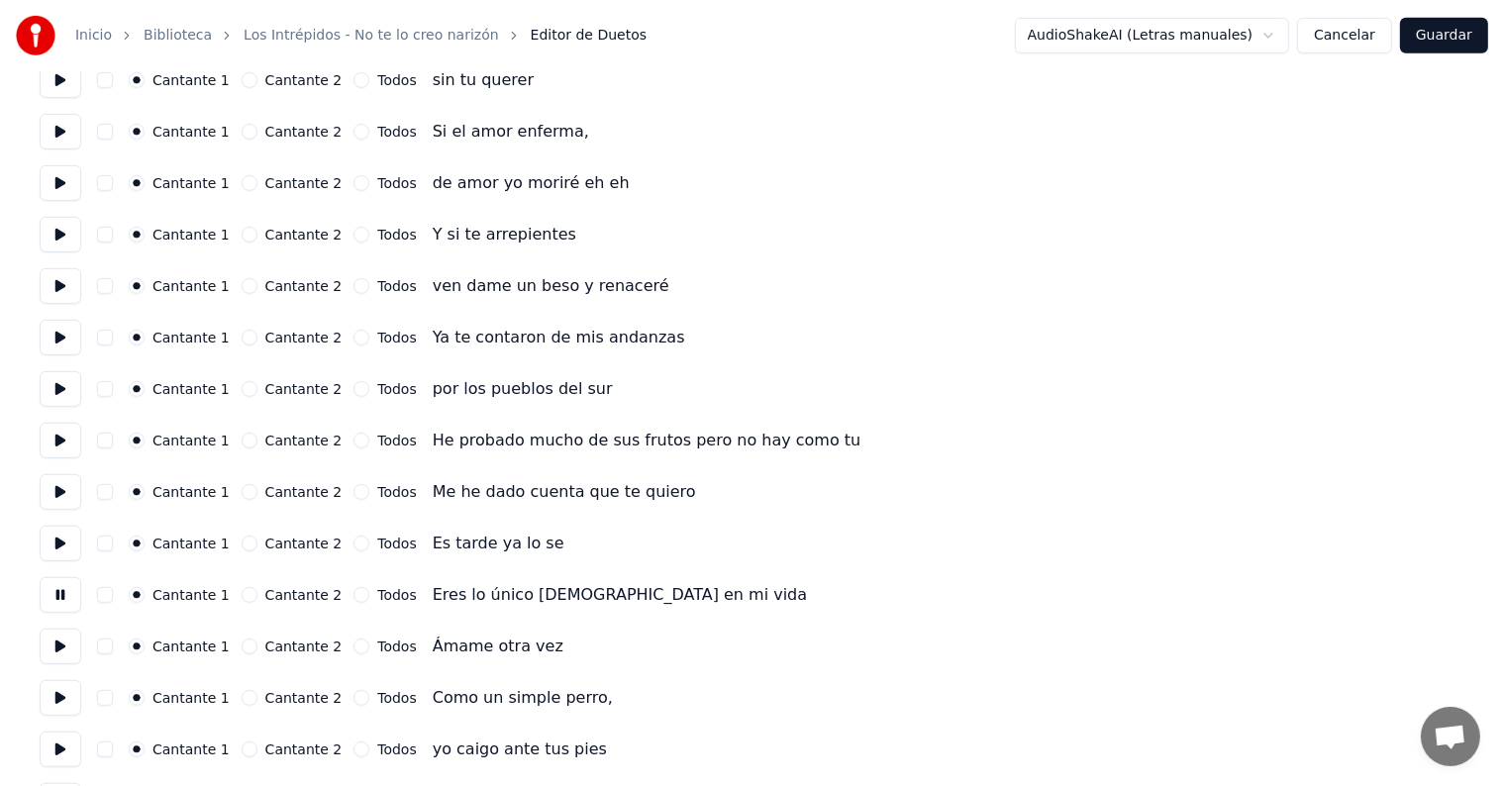
scroll to position [1050, 0]
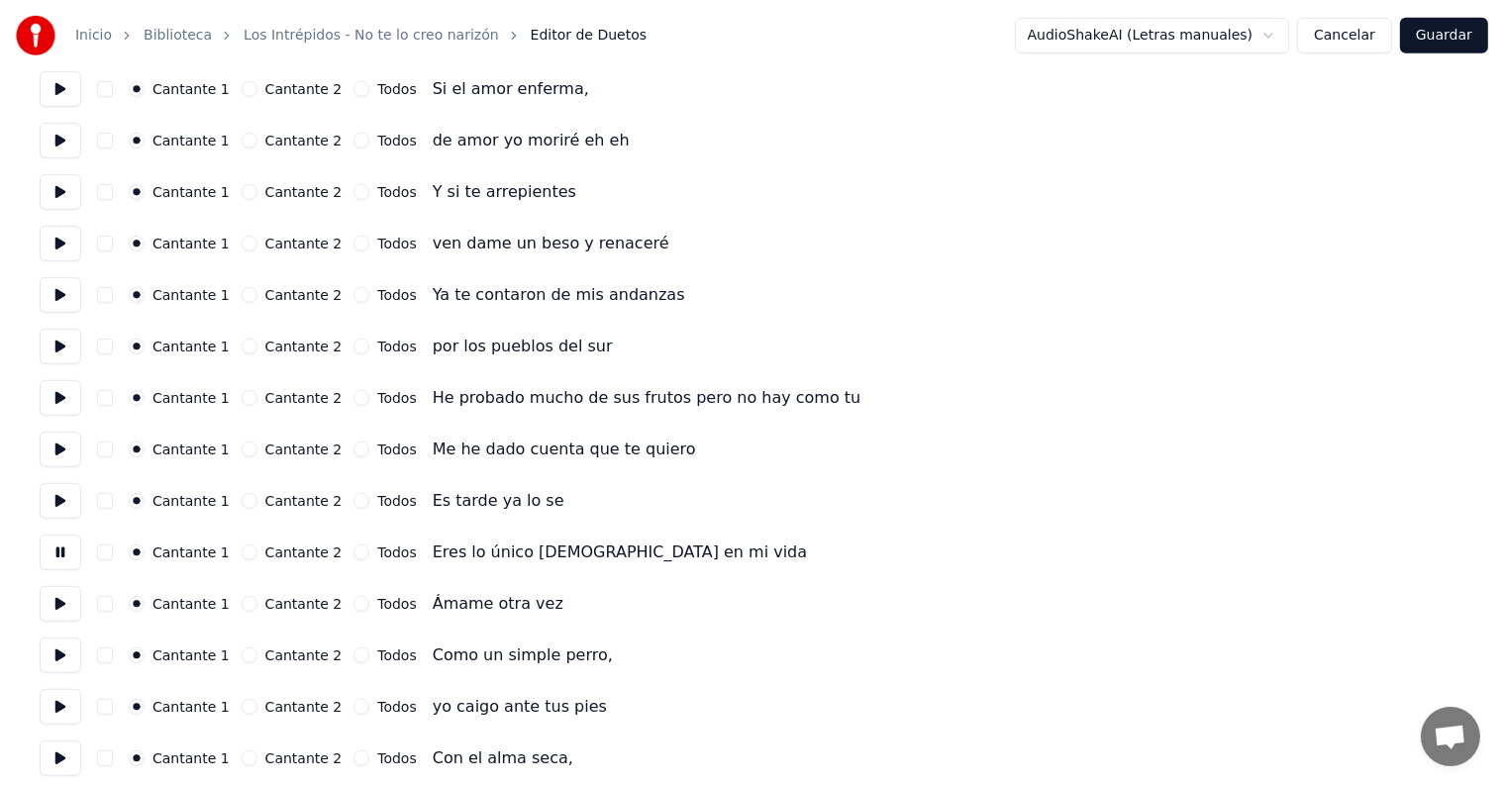
click at [51, 606] on button at bounding box center [61, 604] width 42 height 36
click at [52, 651] on button at bounding box center [61, 656] width 42 height 36
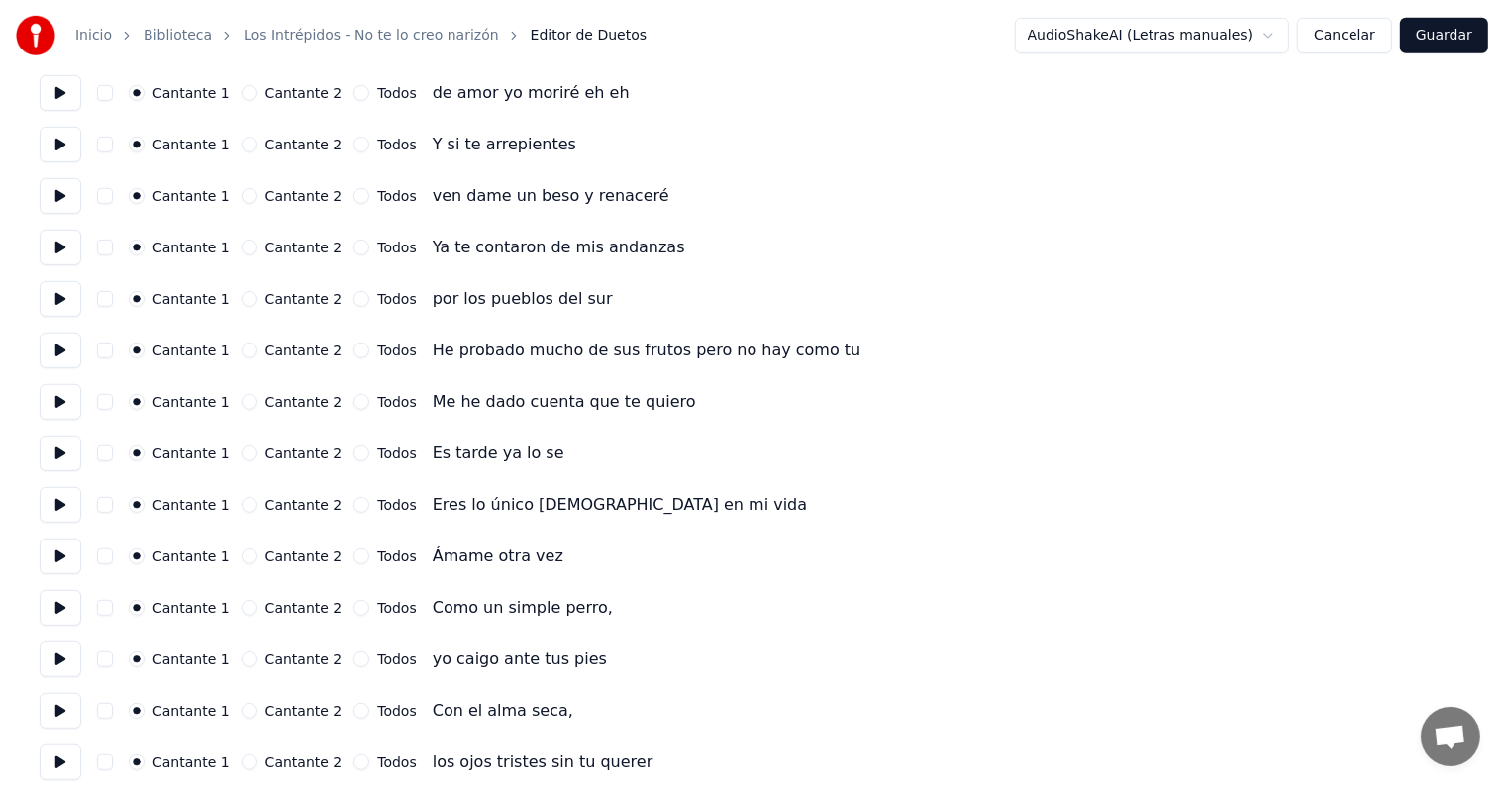
scroll to position [1099, 0]
click at [55, 650] on button at bounding box center [61, 658] width 42 height 36
click at [61, 716] on button at bounding box center [61, 709] width 42 height 36
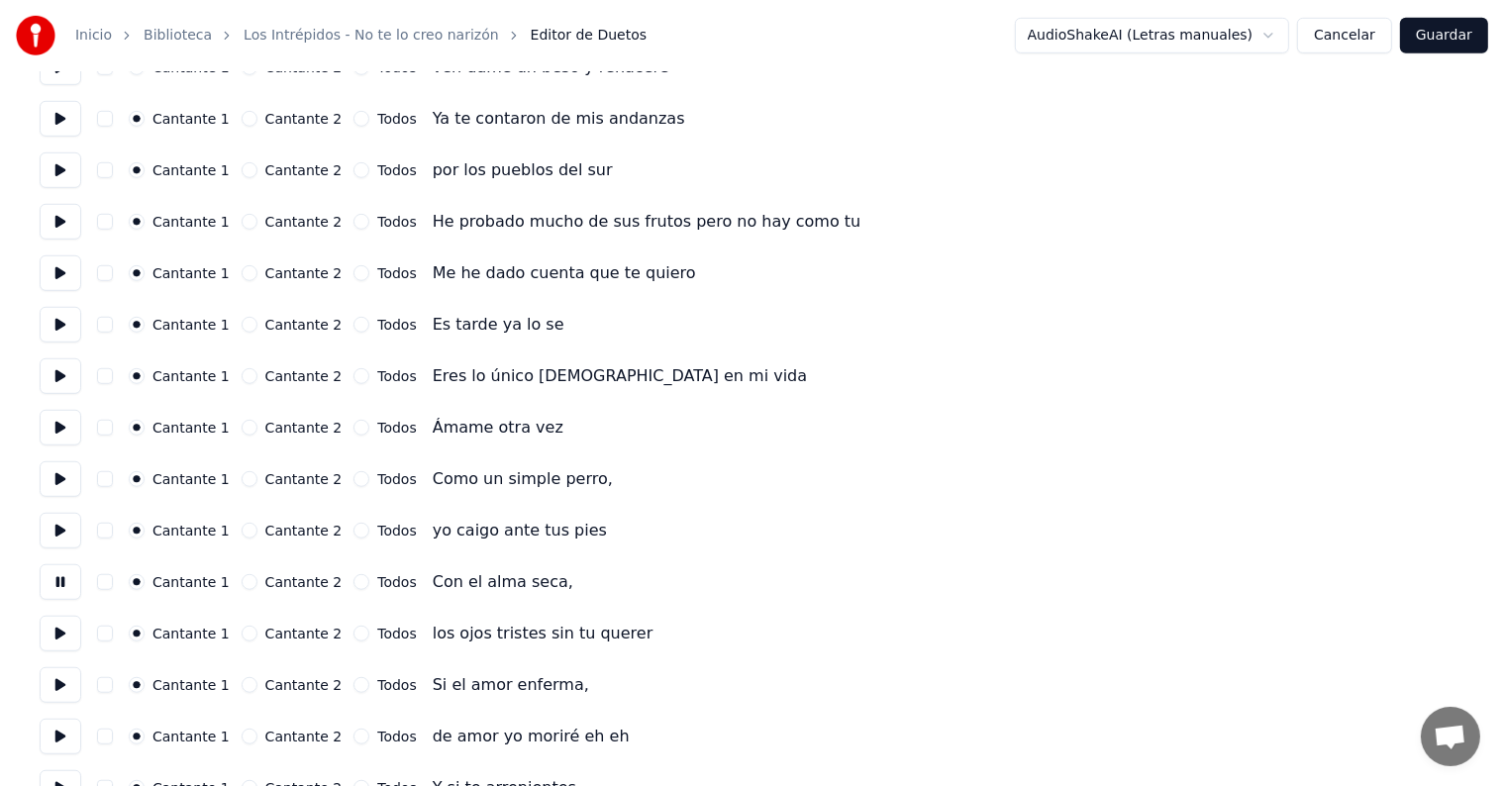
scroll to position [1228, 0]
click at [54, 640] on button at bounding box center [61, 632] width 42 height 36
click at [60, 685] on button at bounding box center [61, 684] width 42 height 36
click at [56, 730] on button at bounding box center [61, 735] width 42 height 36
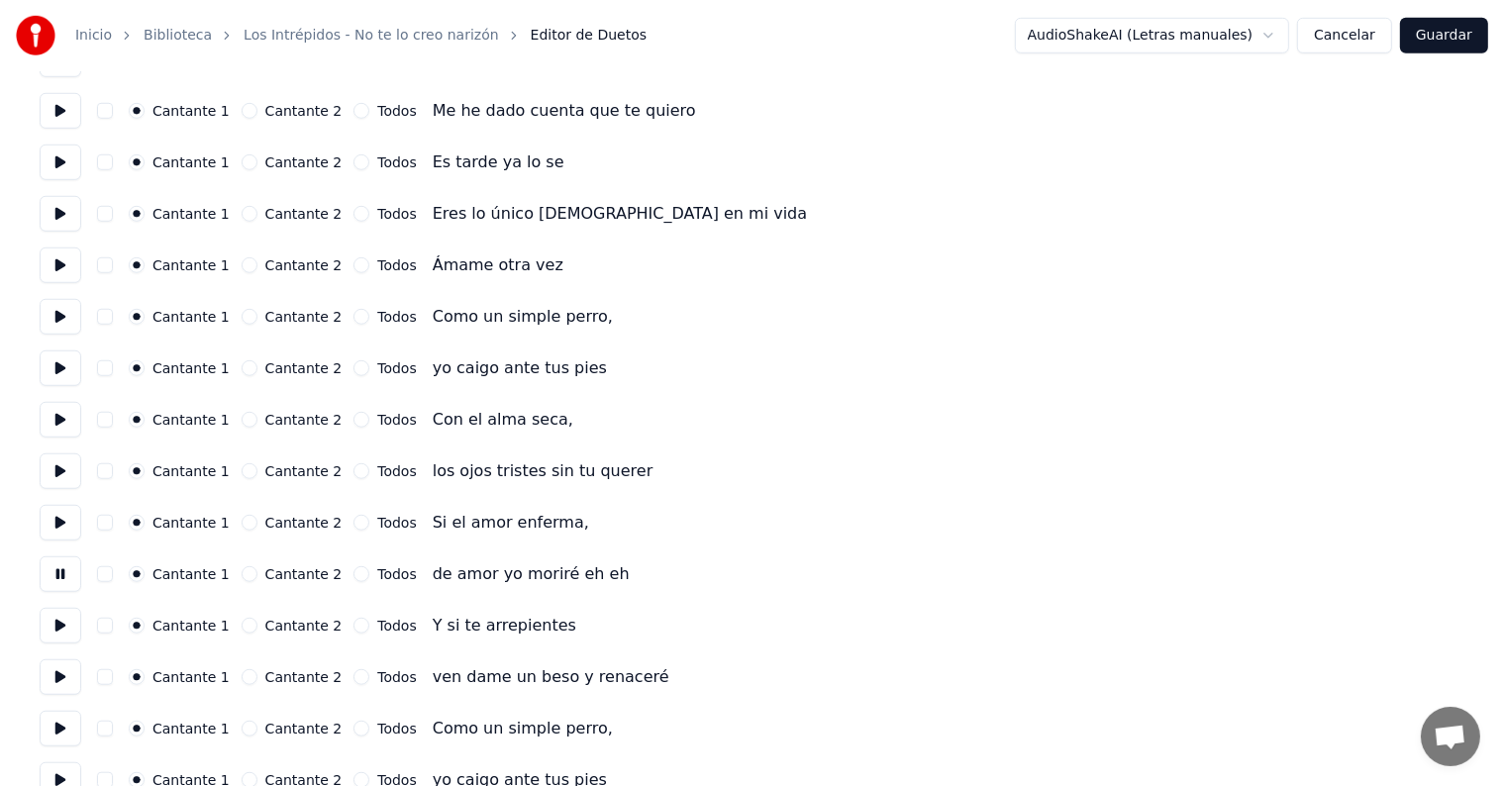
scroll to position [1389, 0]
click at [55, 626] on button at bounding box center [61, 626] width 42 height 36
click at [54, 668] on button at bounding box center [61, 678] width 42 height 36
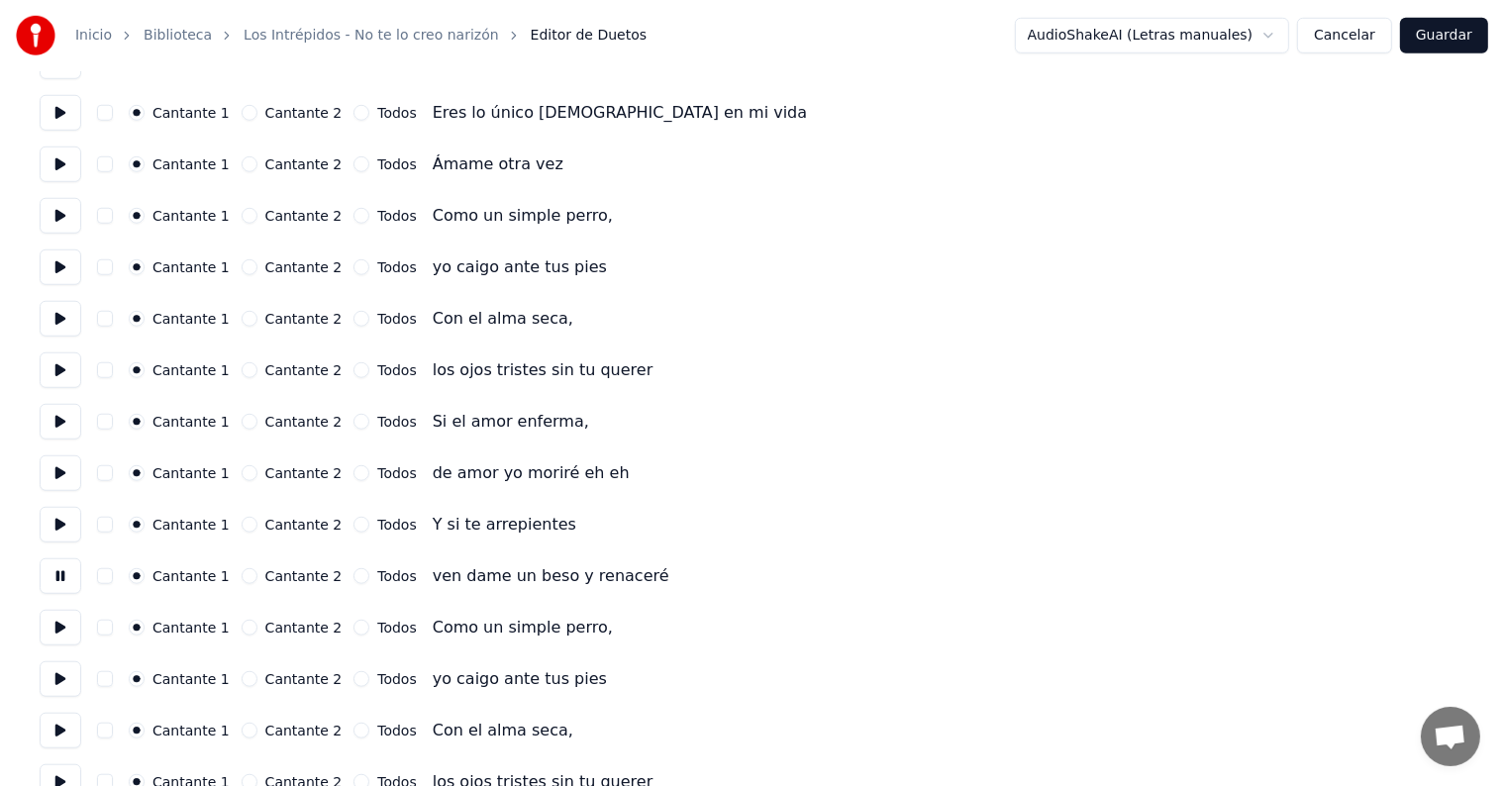
scroll to position [1505, 0]
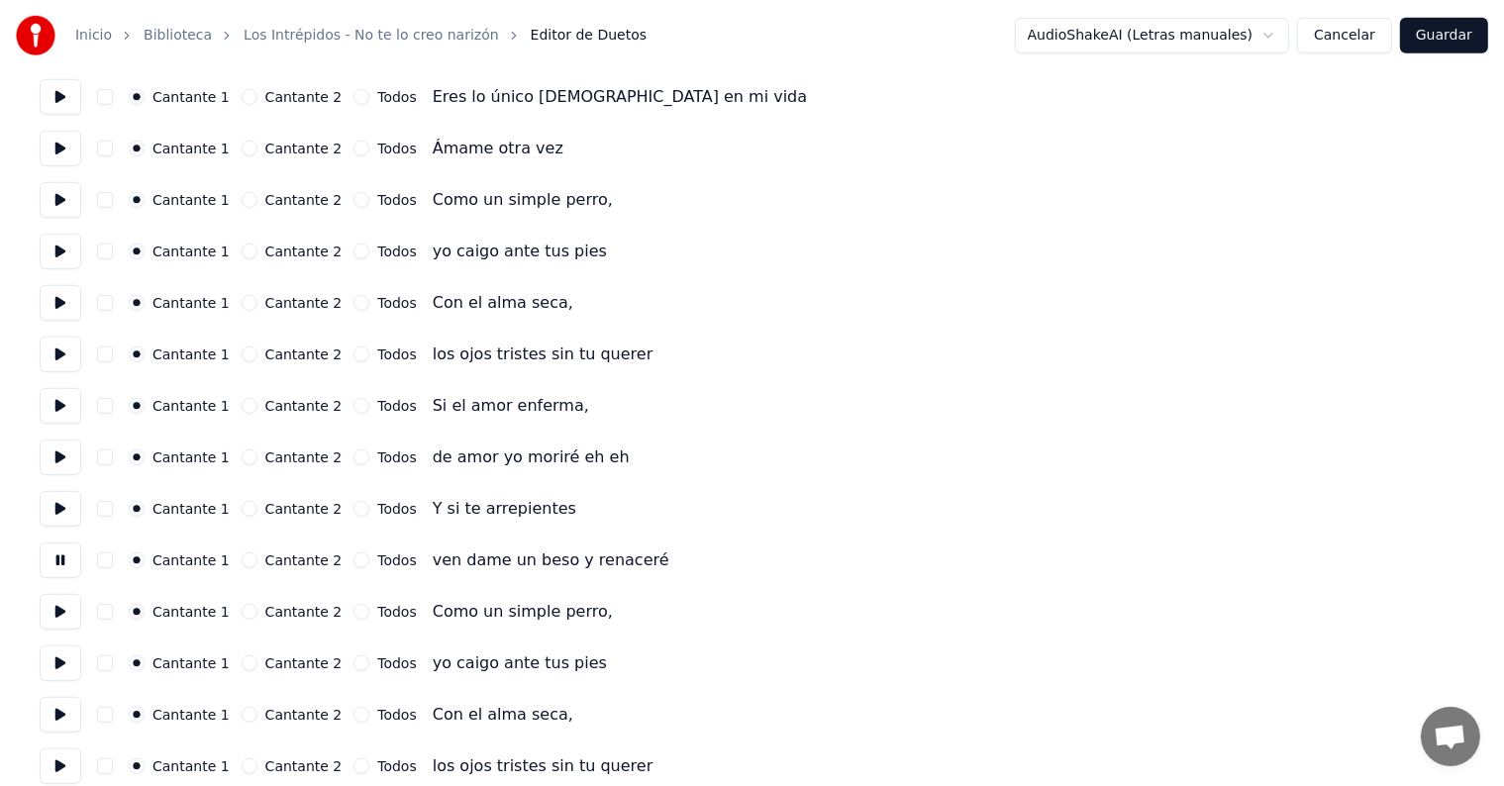
click at [61, 606] on button at bounding box center [61, 612] width 42 height 36
click at [58, 658] on button at bounding box center [61, 664] width 42 height 36
click at [62, 709] on button at bounding box center [61, 715] width 42 height 36
click at [57, 754] on button at bounding box center [61, 767] width 42 height 36
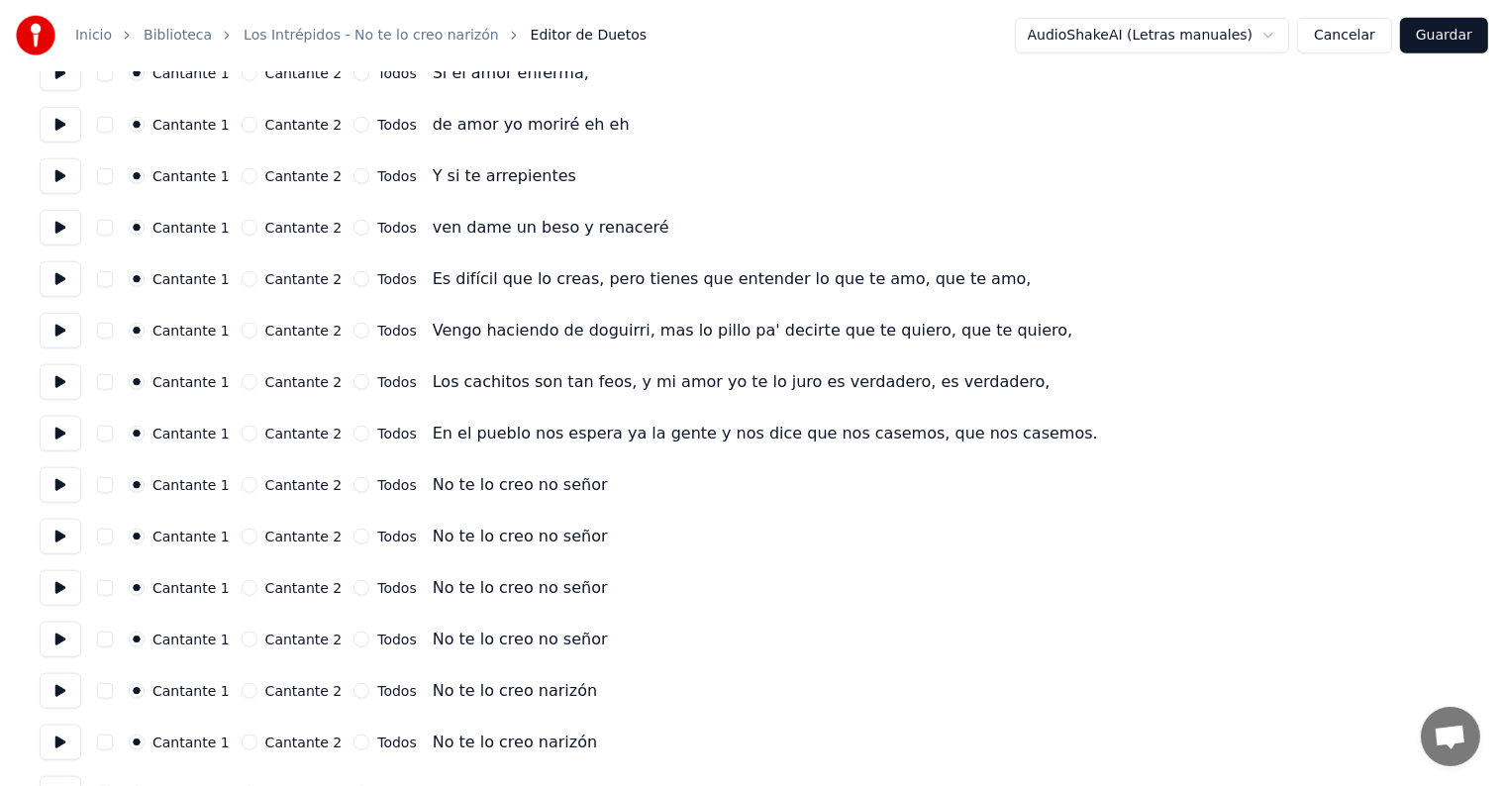
scroll to position [2251, 0]
click at [55, 422] on button at bounding box center [61, 433] width 42 height 36
click at [56, 385] on button at bounding box center [61, 381] width 42 height 36
click at [48, 486] on button at bounding box center [61, 484] width 42 height 36
click at [52, 536] on button at bounding box center [61, 536] width 42 height 36
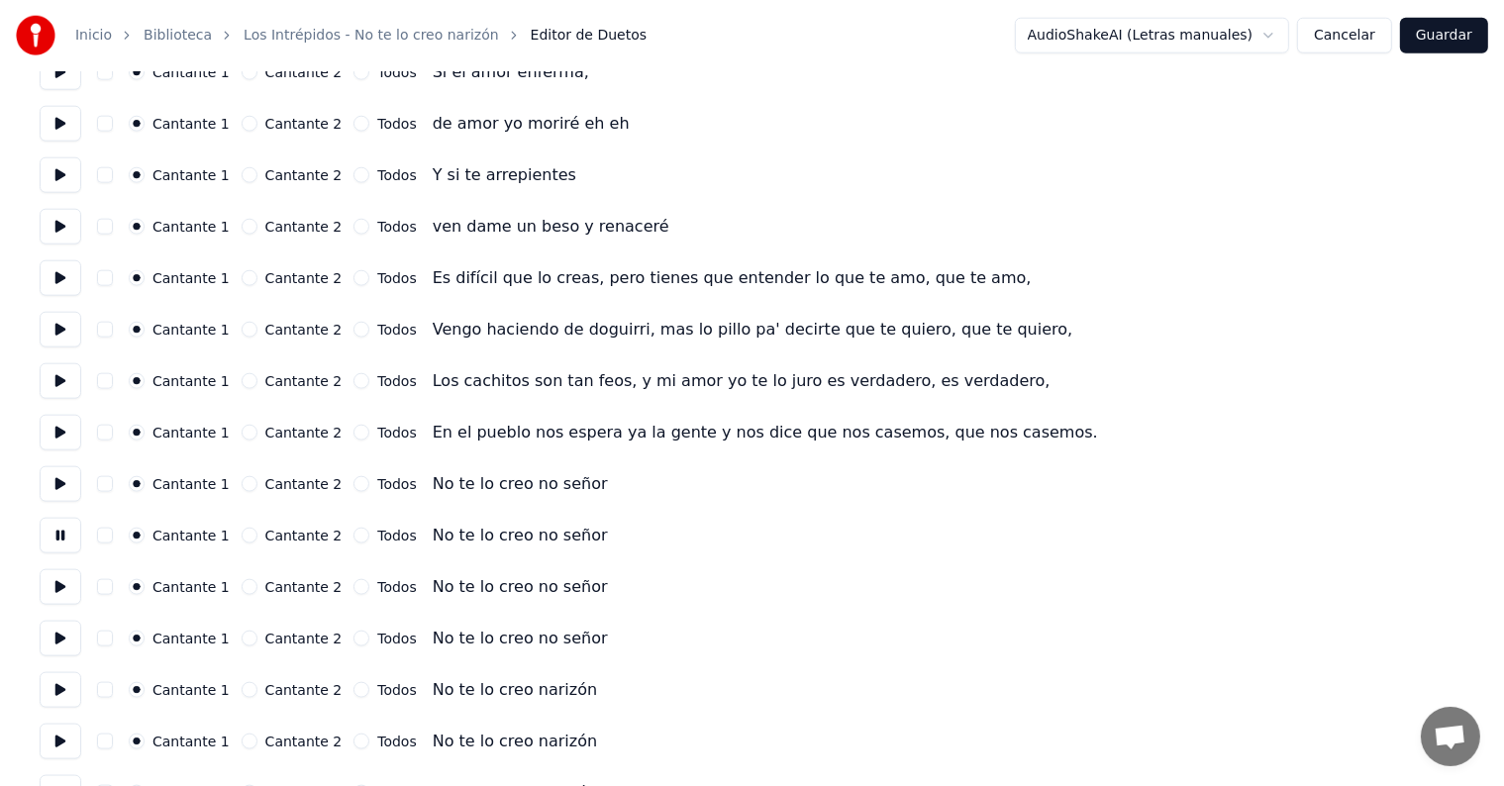
click at [59, 582] on button at bounding box center [61, 587] width 42 height 36
click at [60, 630] on button at bounding box center [61, 639] width 42 height 36
click at [52, 680] on button at bounding box center [61, 690] width 42 height 36
click at [63, 700] on button at bounding box center [61, 690] width 42 height 36
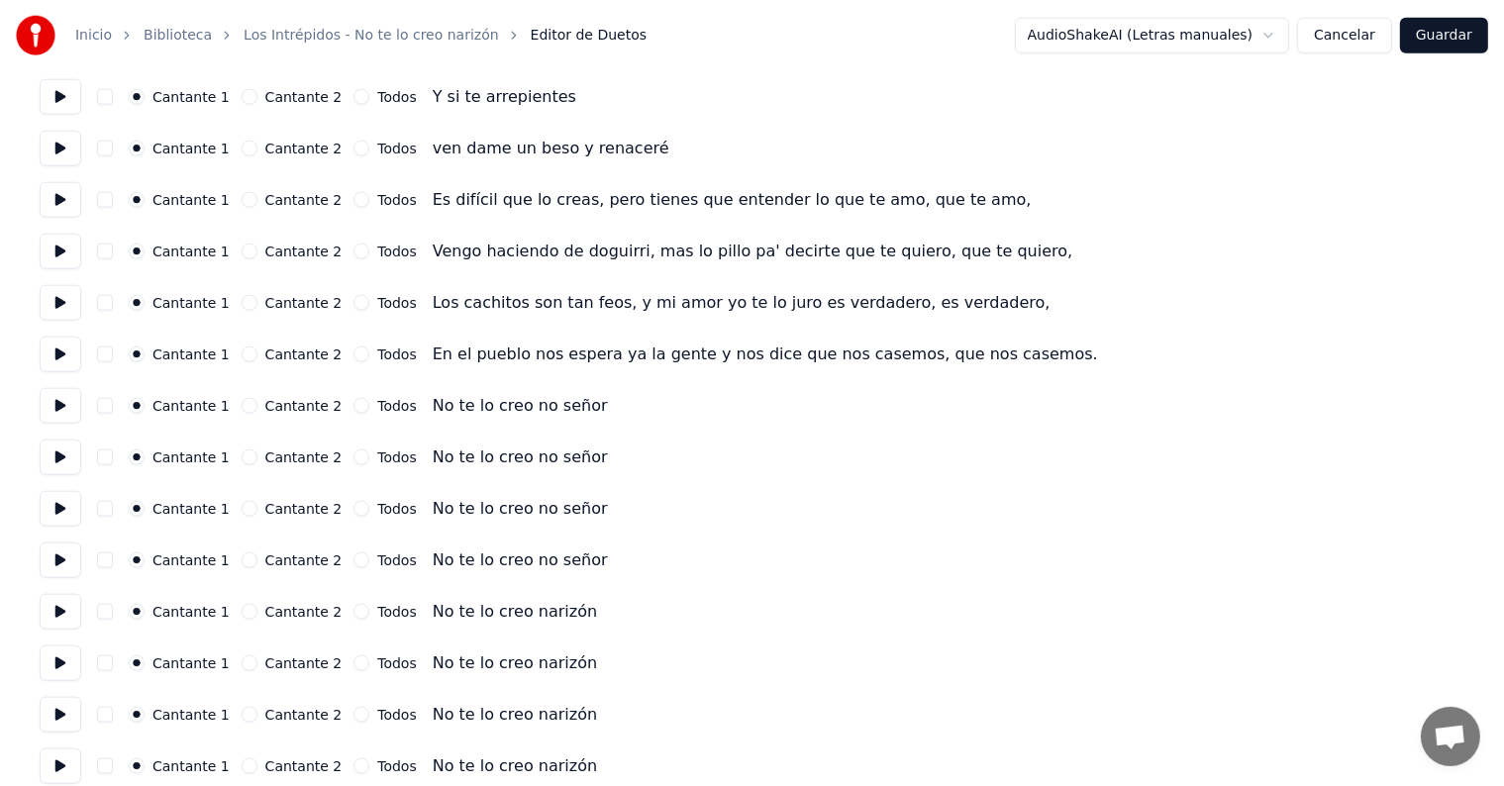
click at [61, 670] on button at bounding box center [61, 664] width 42 height 36
click at [56, 720] on button at bounding box center [61, 715] width 42 height 36
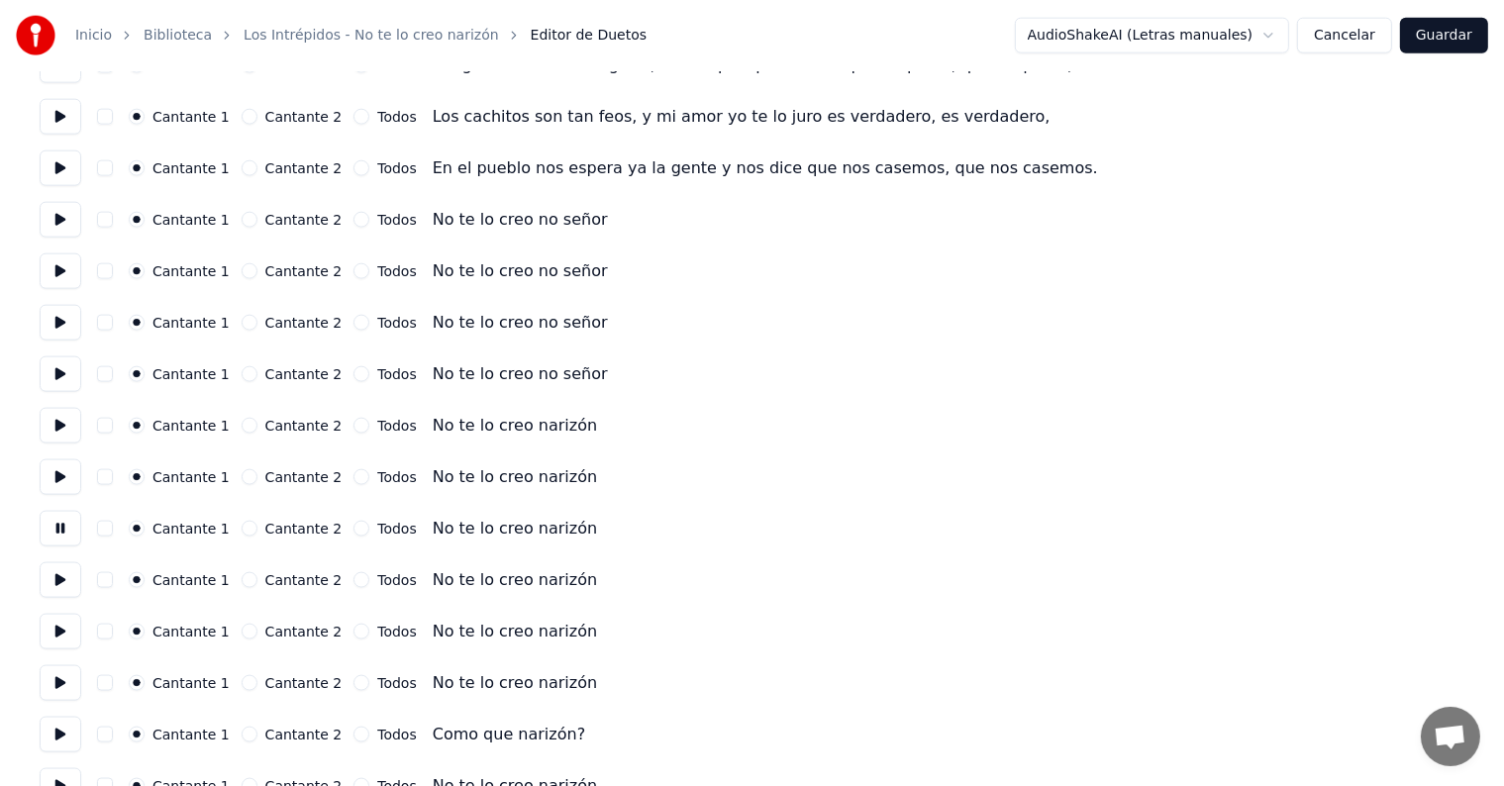
scroll to position [2517, 0]
click at [48, 594] on button at bounding box center [61, 580] width 42 height 36
click at [48, 644] on button at bounding box center [61, 631] width 42 height 36
click at [51, 672] on button at bounding box center [61, 683] width 42 height 36
click at [52, 730] on button at bounding box center [61, 734] width 42 height 36
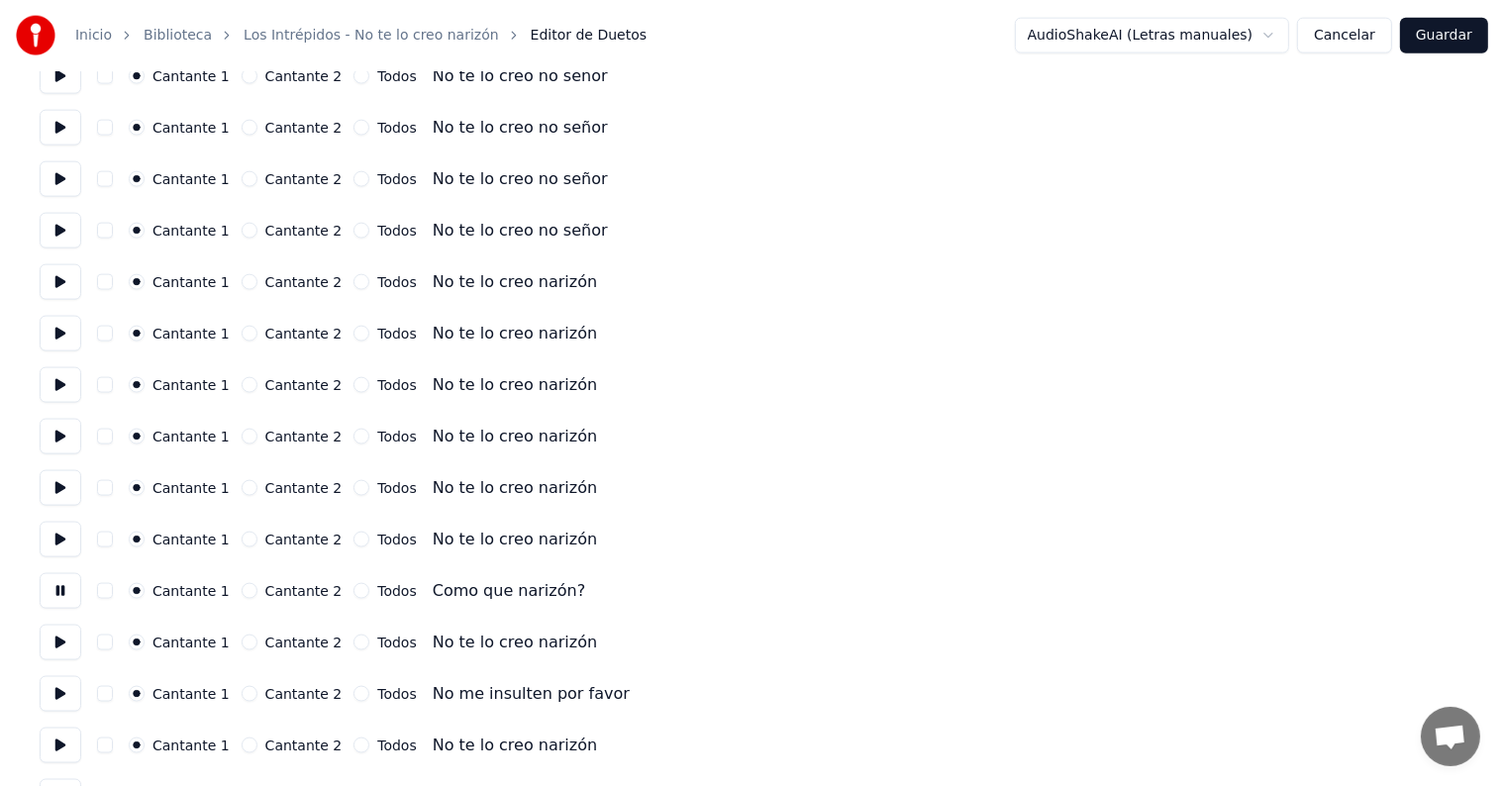
scroll to position [2659, 0]
click at [53, 640] on button at bounding box center [61, 643] width 42 height 36
click at [53, 700] on button at bounding box center [61, 694] width 42 height 36
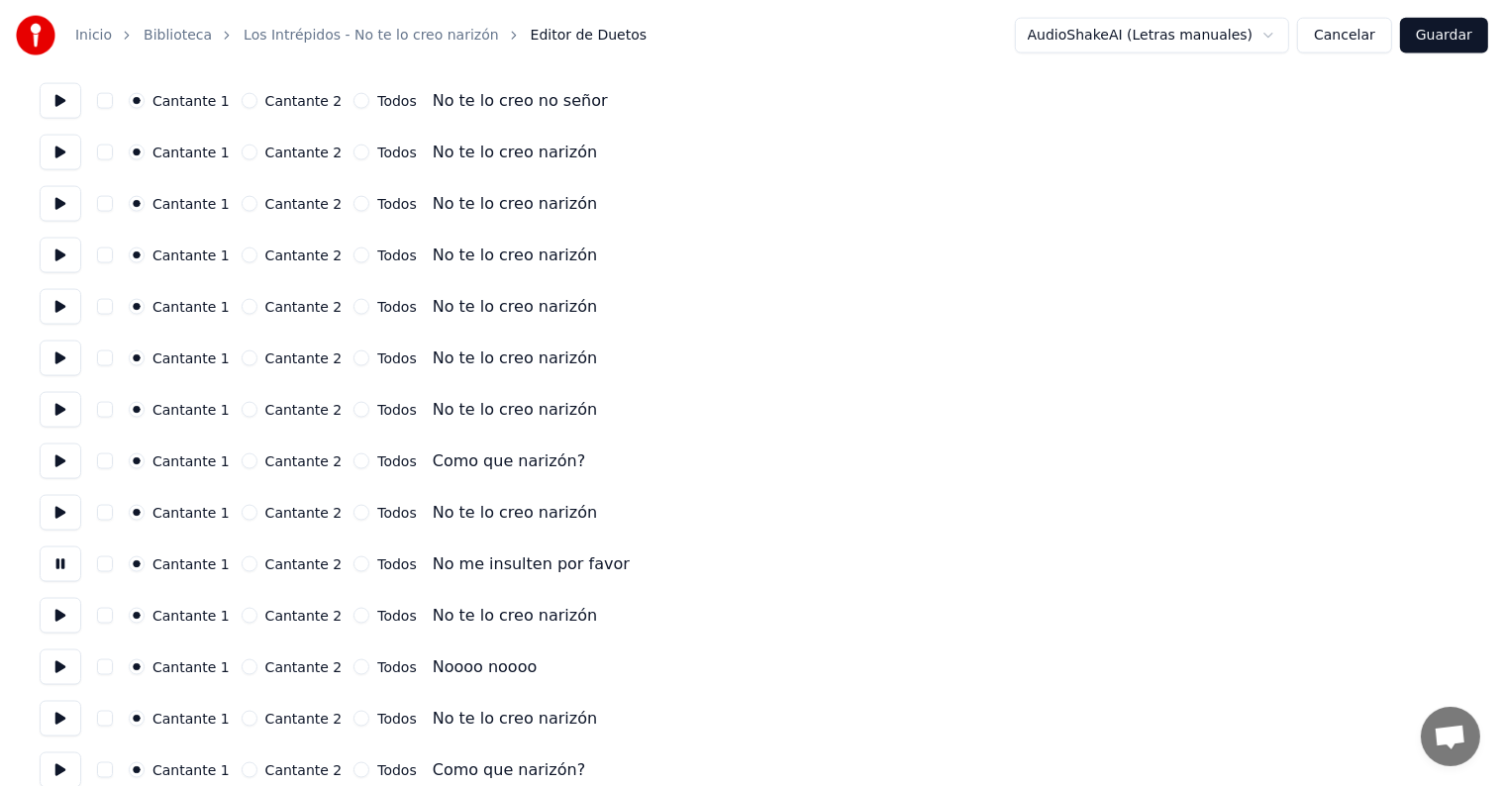
scroll to position [2795, 0]
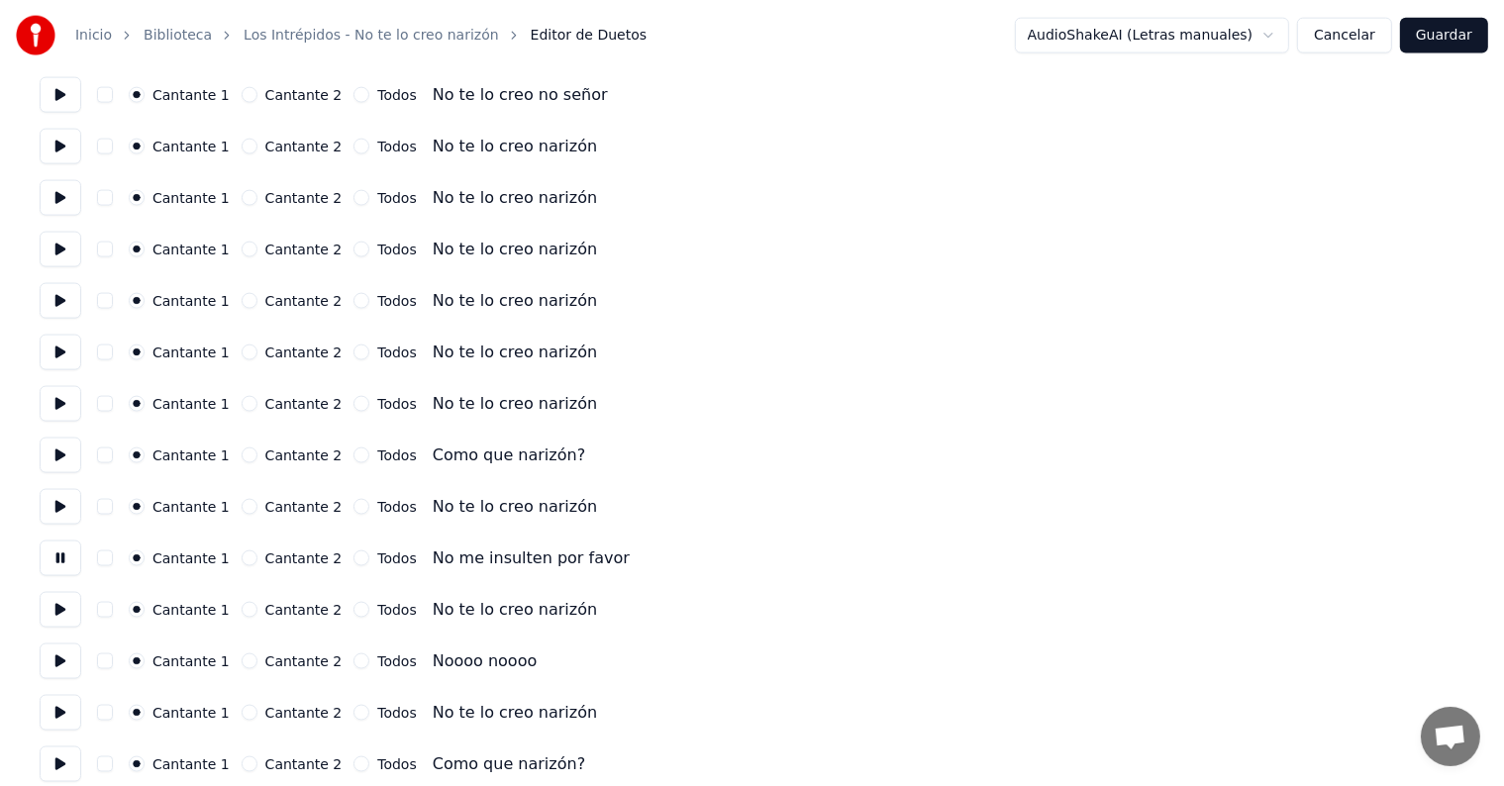
click at [52, 610] on button at bounding box center [61, 610] width 42 height 36
click at [53, 670] on button at bounding box center [61, 662] width 42 height 36
click at [55, 717] on button at bounding box center [61, 713] width 42 height 36
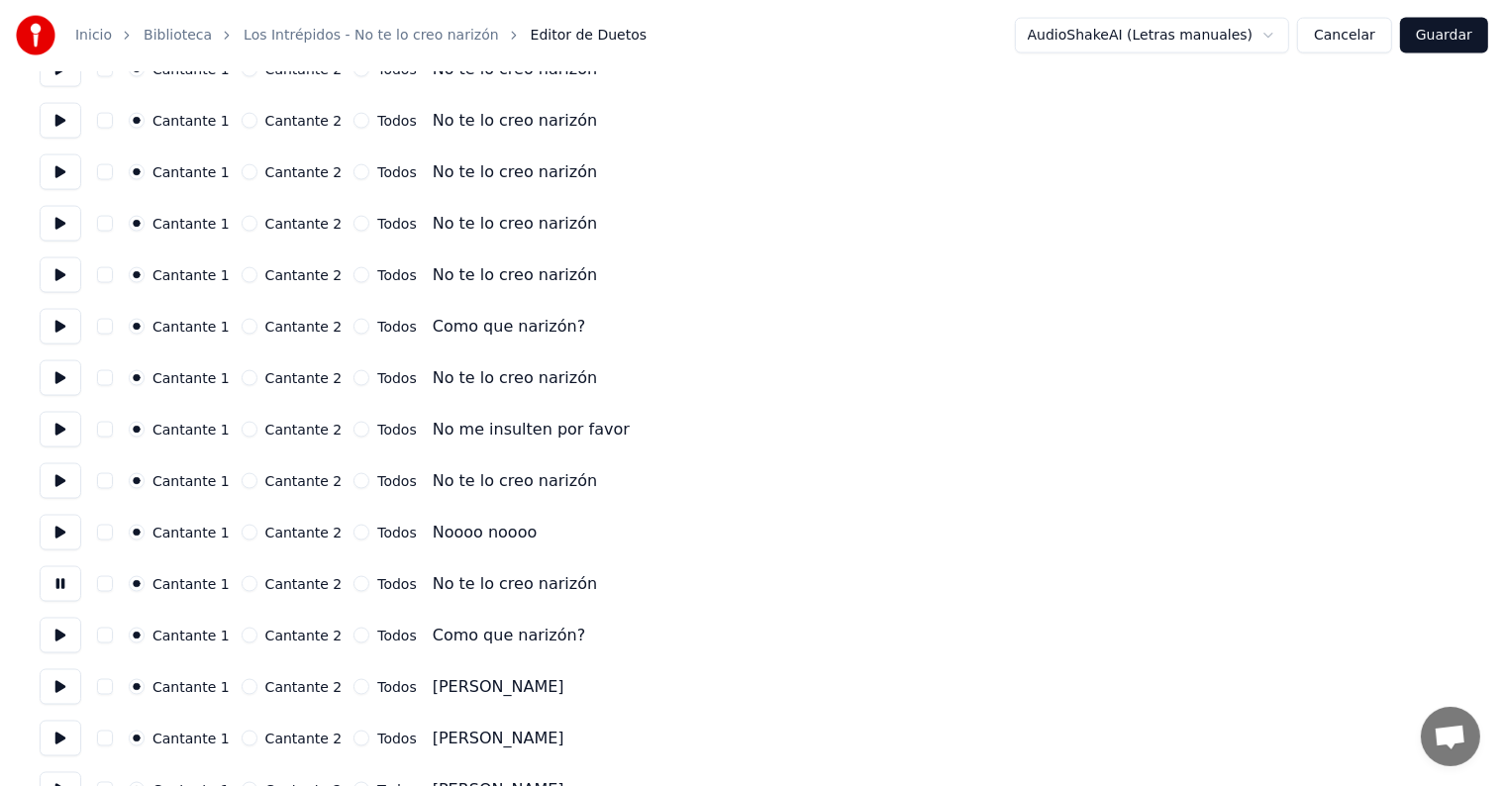
scroll to position [2925, 0]
click at [46, 648] on button at bounding box center [61, 635] width 42 height 36
click at [52, 691] on button at bounding box center [61, 687] width 42 height 36
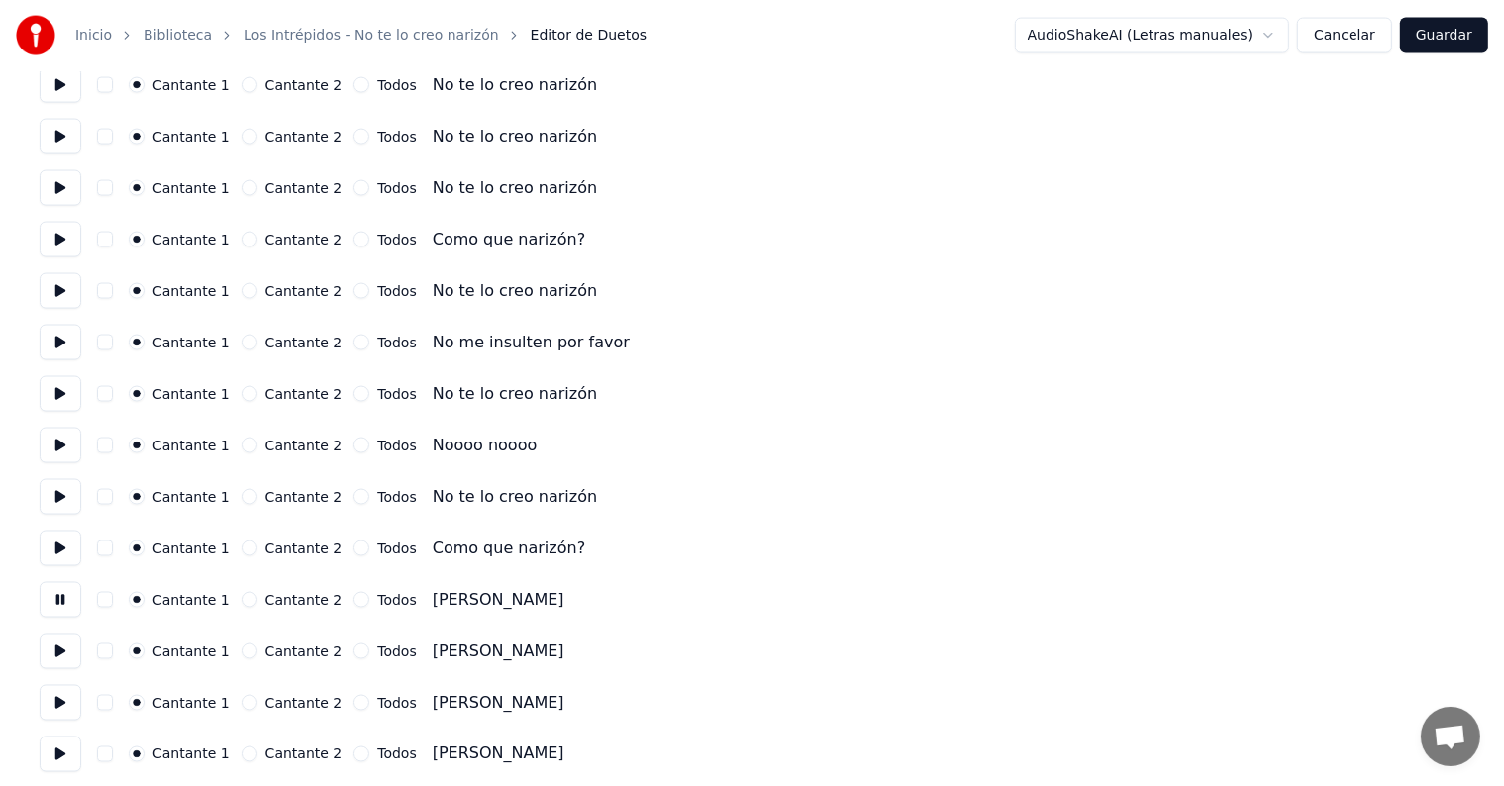
scroll to position [3017, 0]
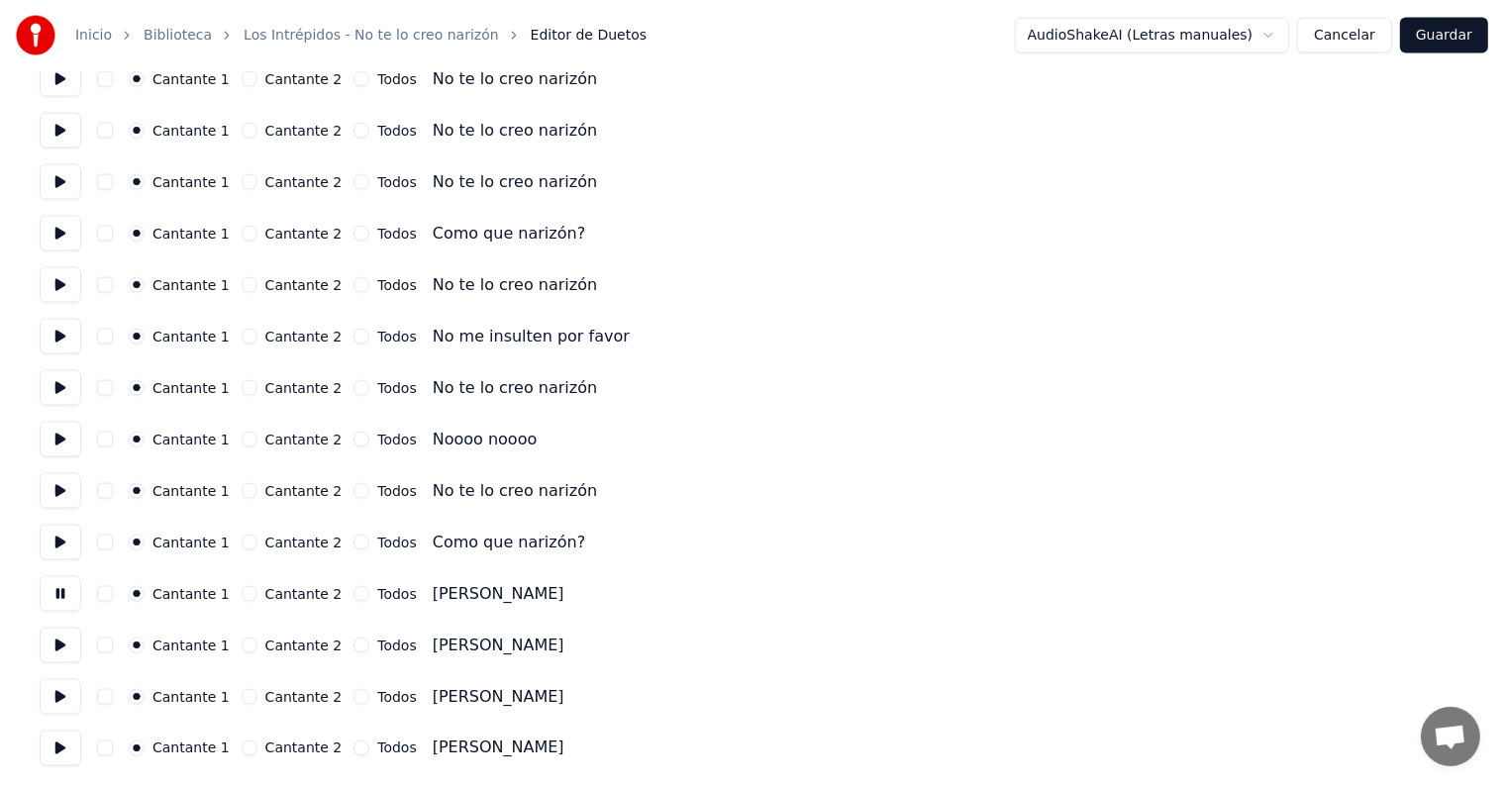
click at [51, 649] on button at bounding box center [61, 646] width 42 height 36
click at [53, 691] on button at bounding box center [61, 697] width 42 height 36
click at [61, 740] on button at bounding box center [61, 749] width 42 height 36
click at [1355, 38] on button "Cancelar" at bounding box center [1344, 36] width 95 height 36
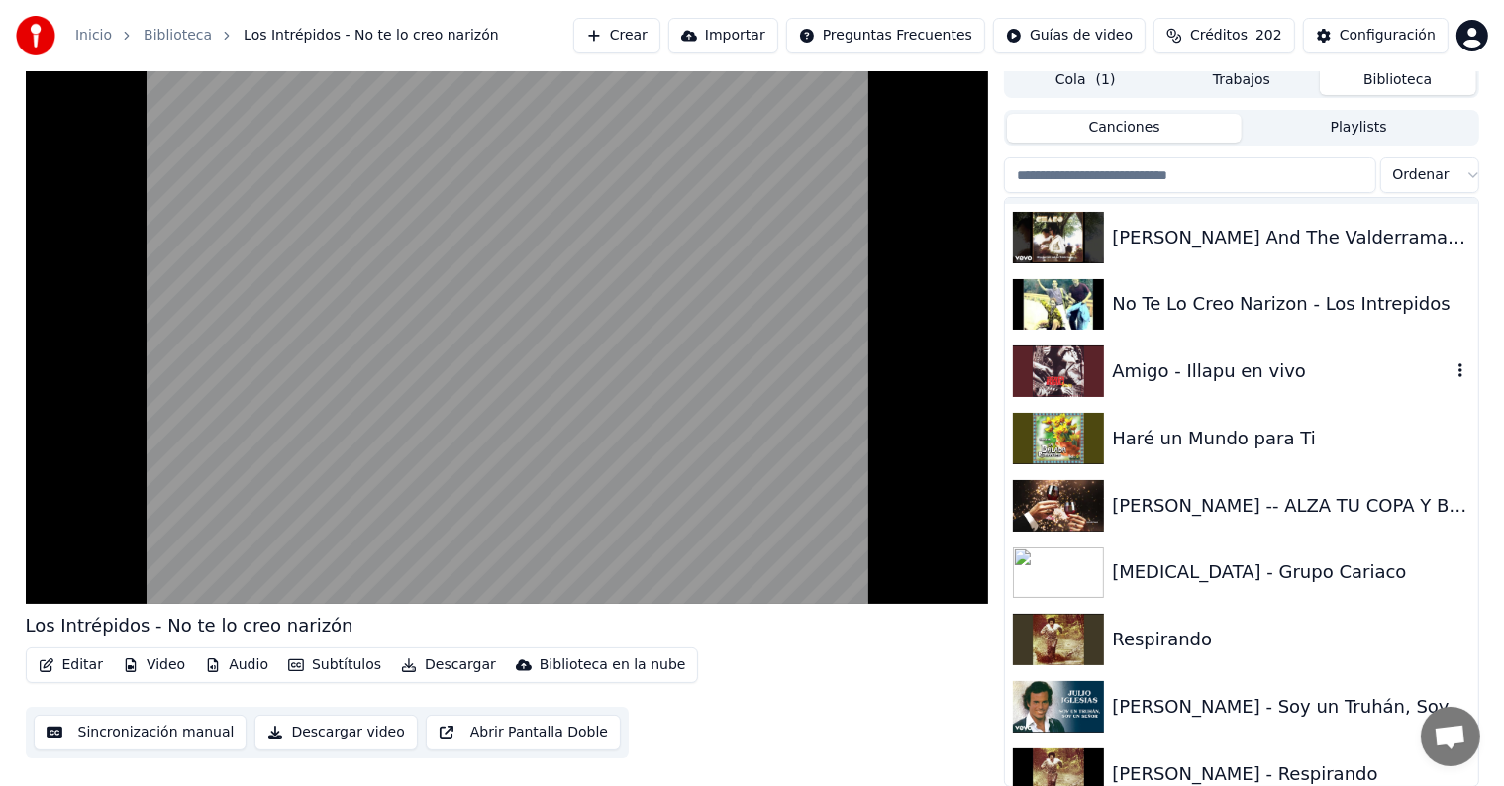
scroll to position [30027, 0]
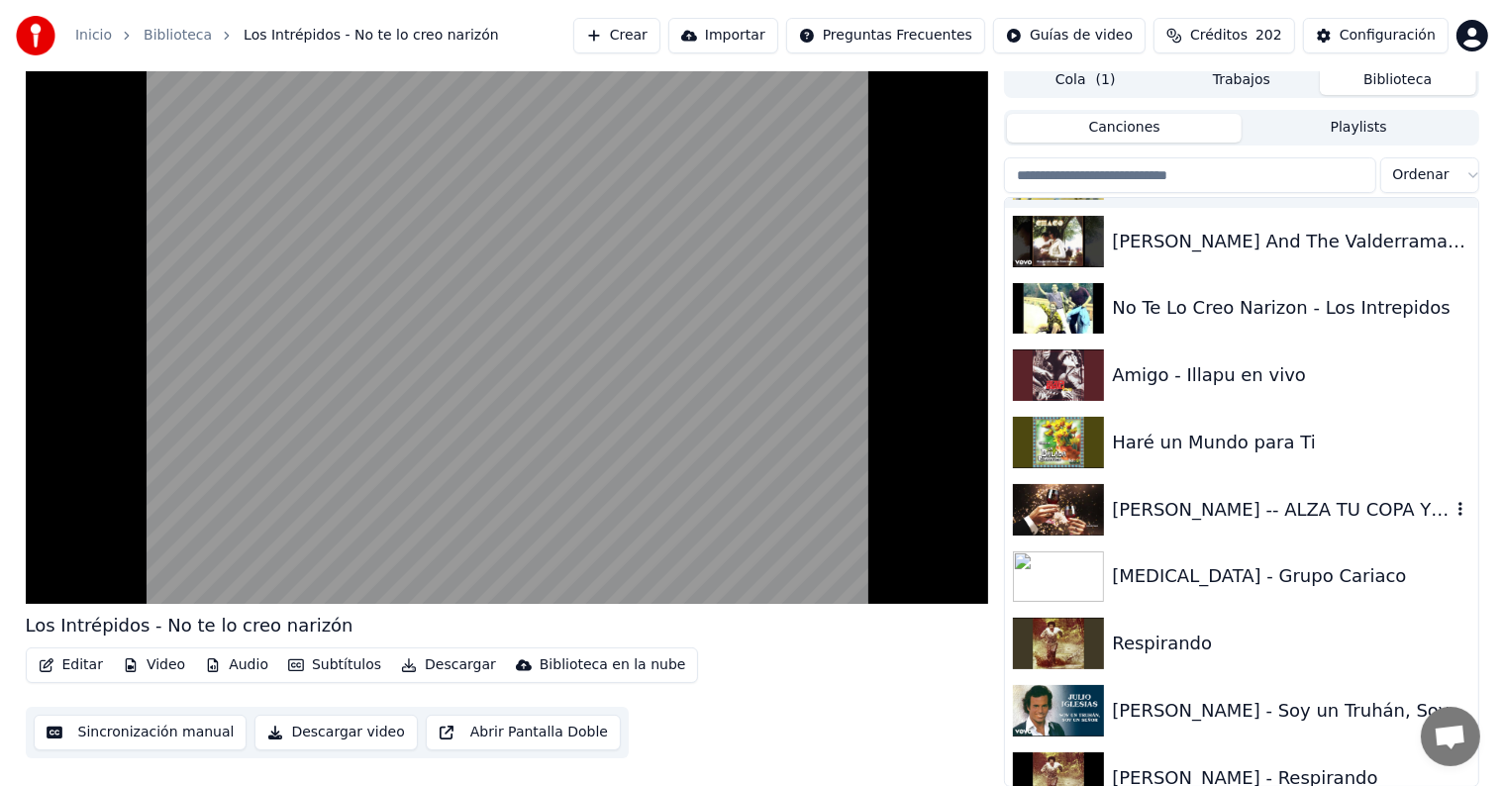
click at [1214, 513] on div "[PERSON_NAME] -- ALZA TU COPA Y BRINDEMOS POR EL ADIÓS" at bounding box center [1281, 510] width 338 height 28
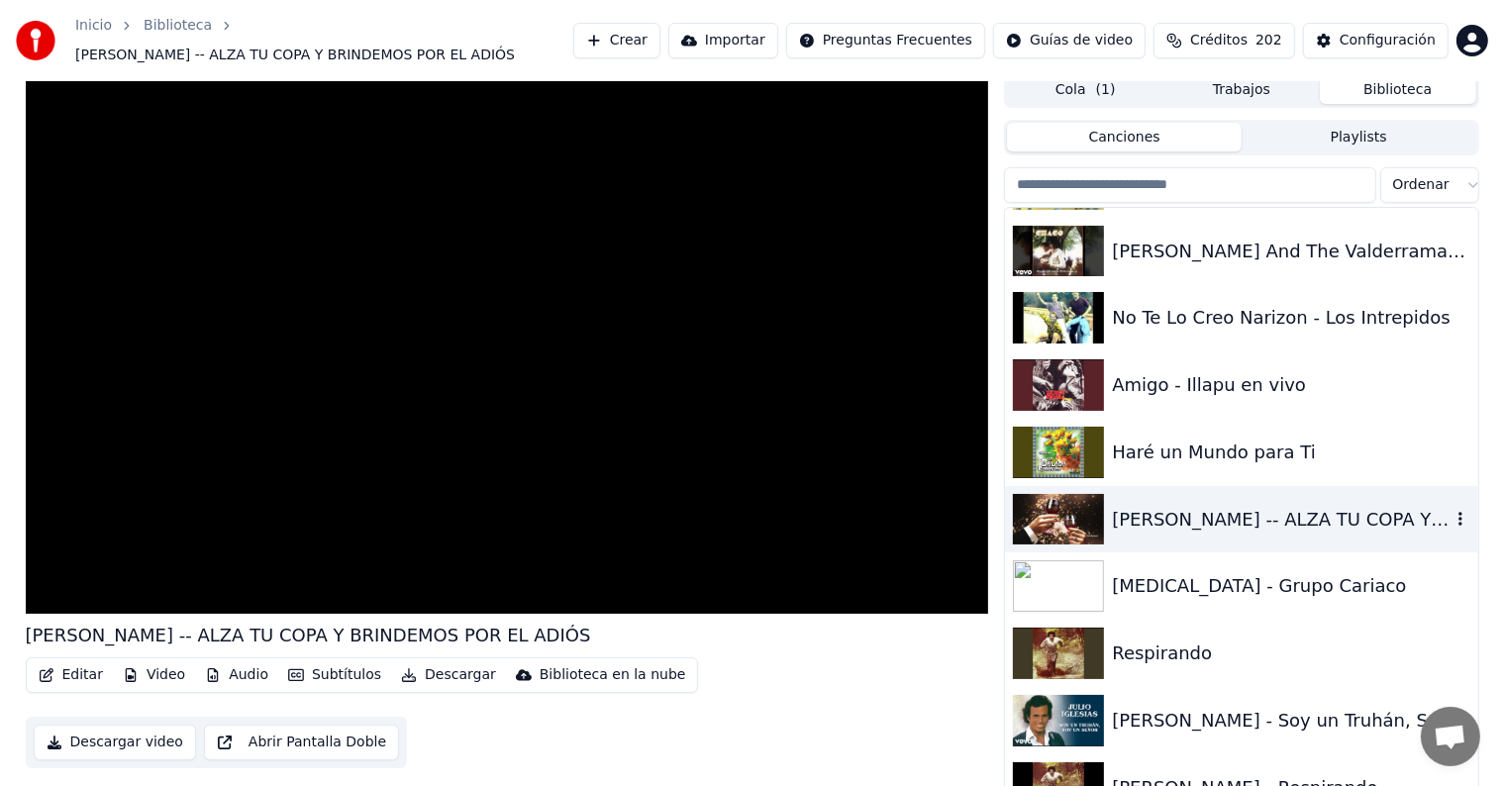
scroll to position [19, 0]
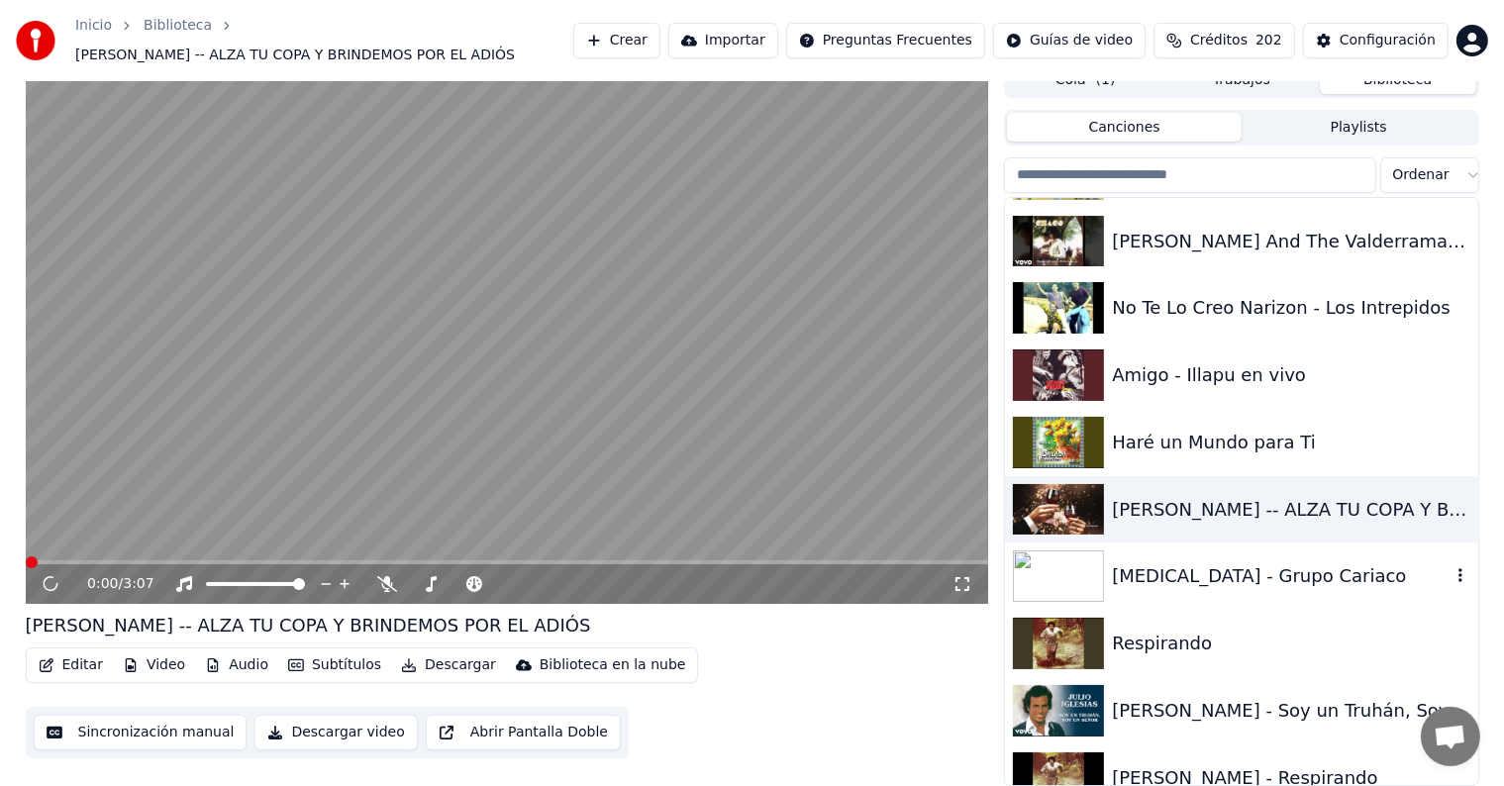
click at [1209, 568] on div "[MEDICAL_DATA] - Grupo Cariaco" at bounding box center [1281, 577] width 338 height 28
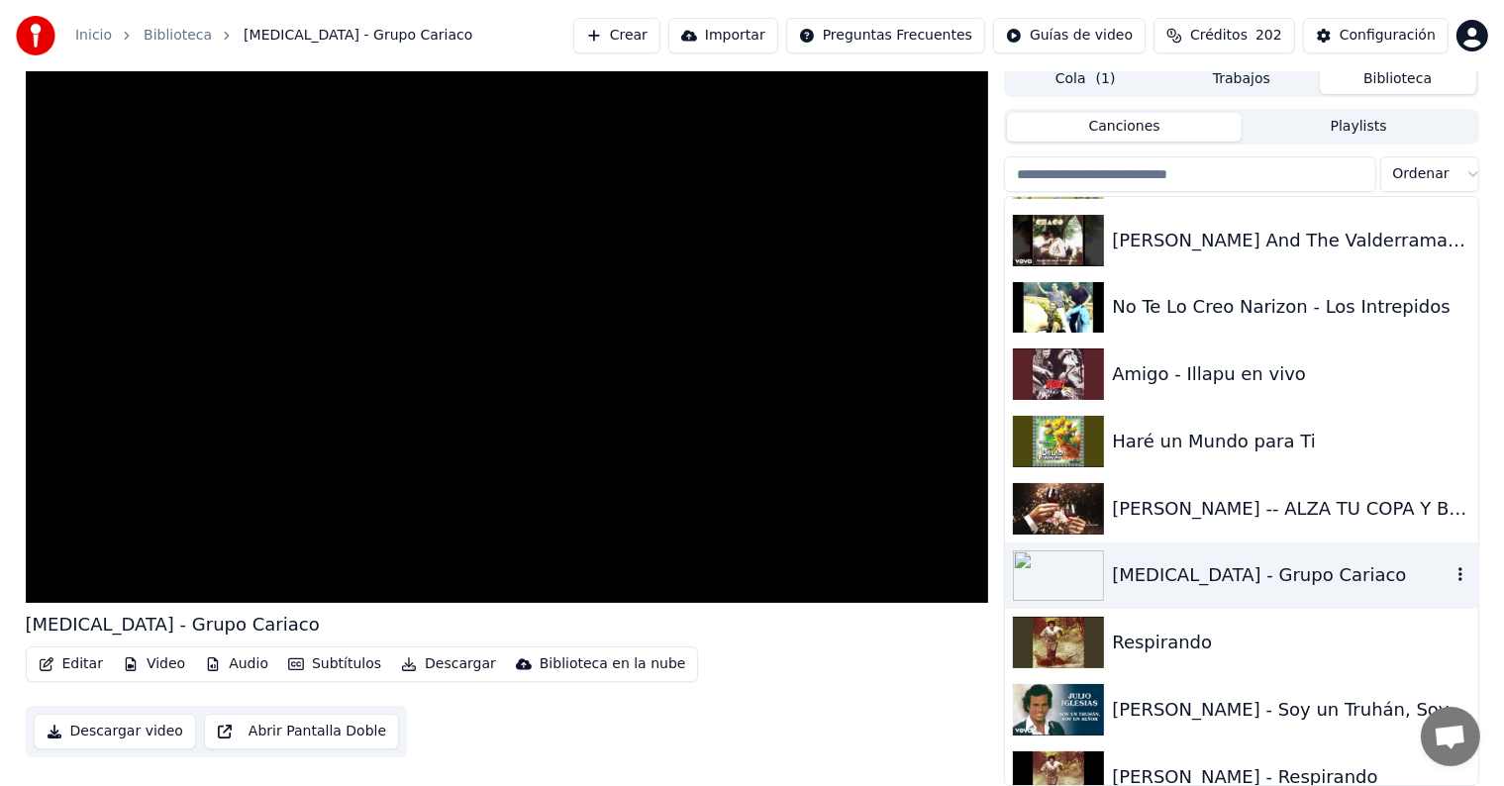
scroll to position [9, 0]
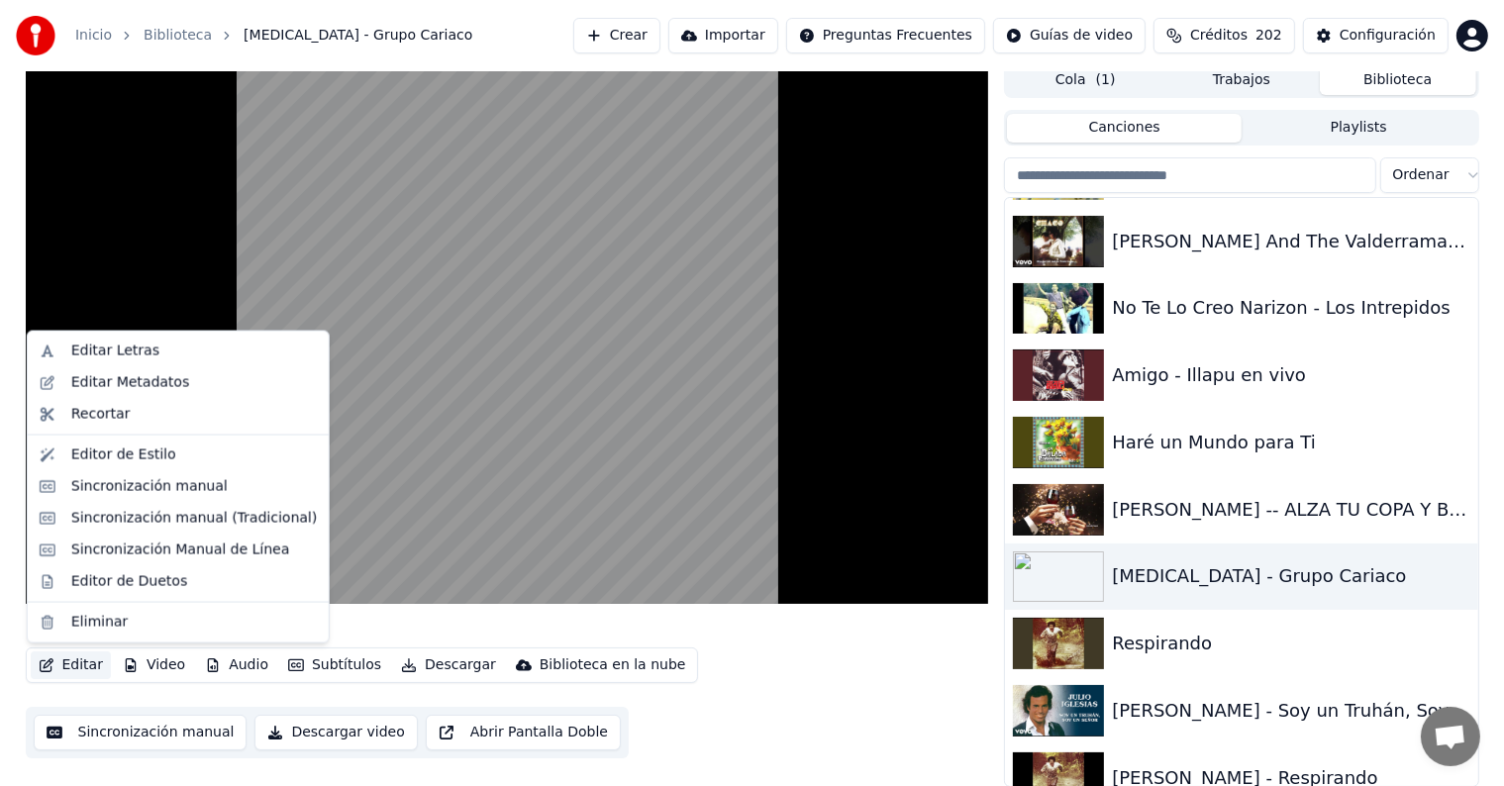
click at [77, 665] on button "Editar" at bounding box center [71, 666] width 80 height 28
click at [115, 584] on div "Editor de Duetos" at bounding box center [129, 581] width 116 height 20
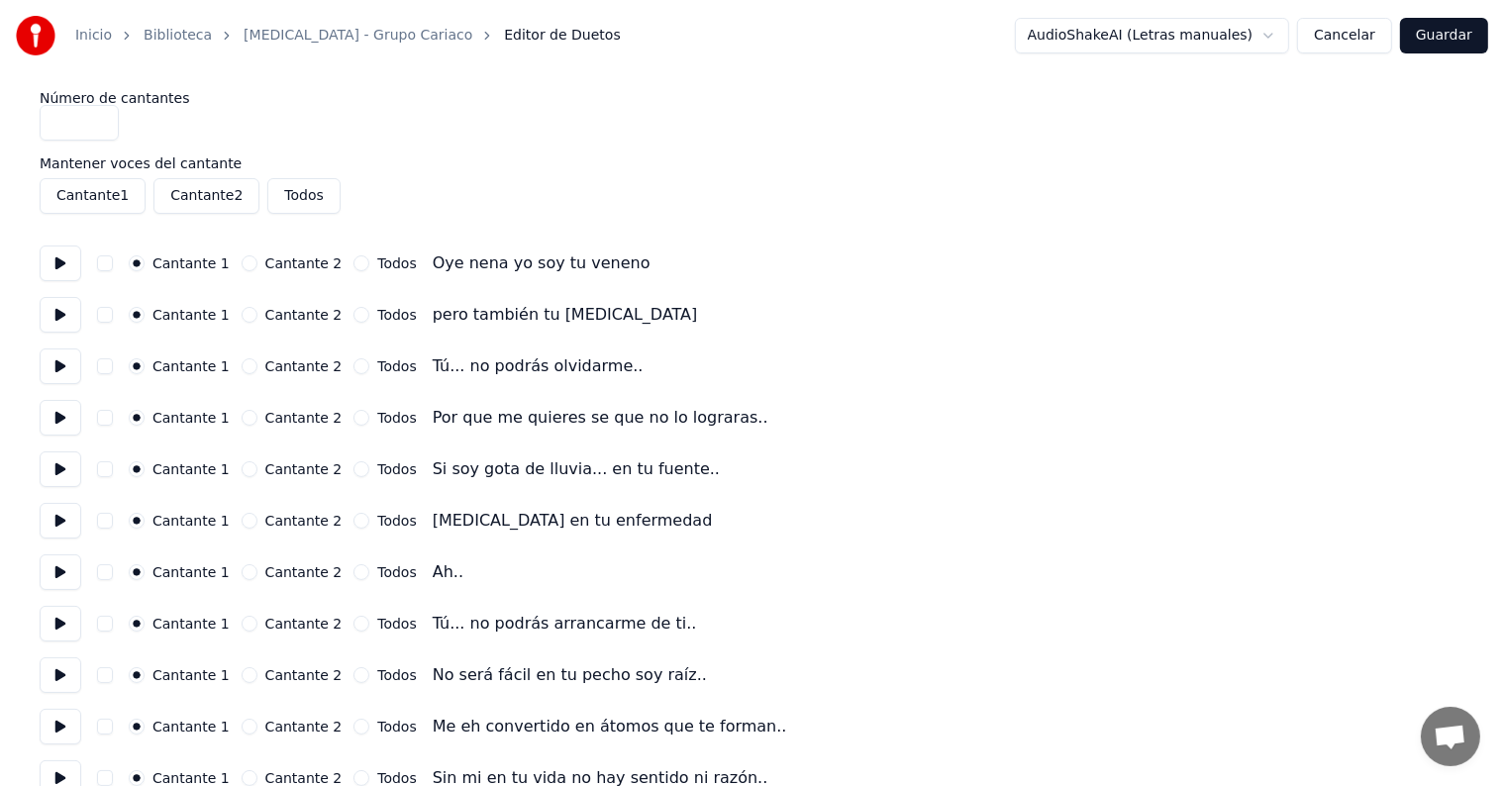
click at [59, 578] on button at bounding box center [61, 573] width 42 height 36
click at [61, 616] on button at bounding box center [61, 624] width 42 height 36
click at [70, 685] on button at bounding box center [61, 676] width 42 height 36
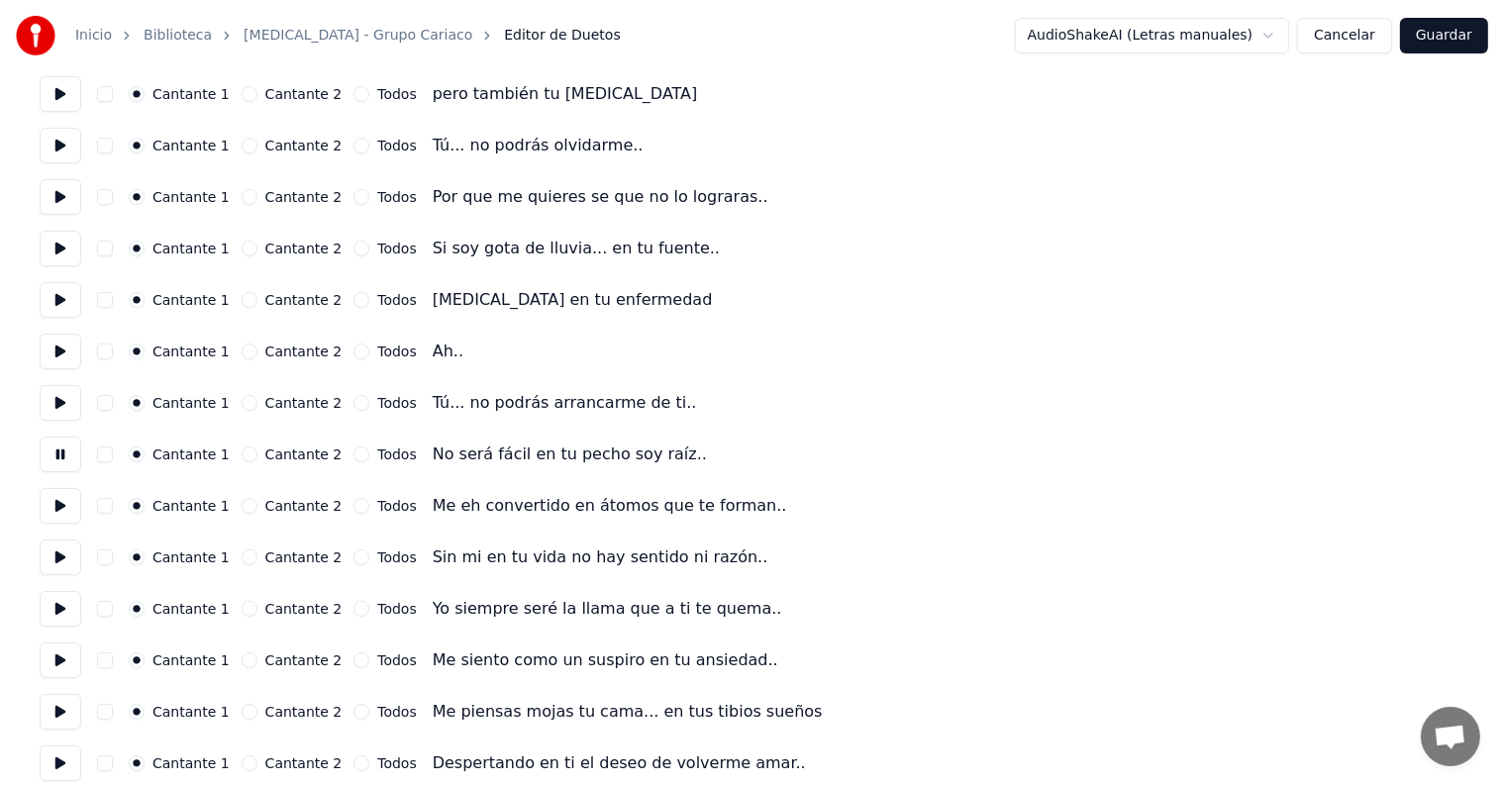
scroll to position [223, 0]
click at [55, 604] on button at bounding box center [61, 607] width 42 height 36
click at [53, 658] on button at bounding box center [61, 659] width 42 height 36
click at [53, 710] on button at bounding box center [61, 710] width 42 height 36
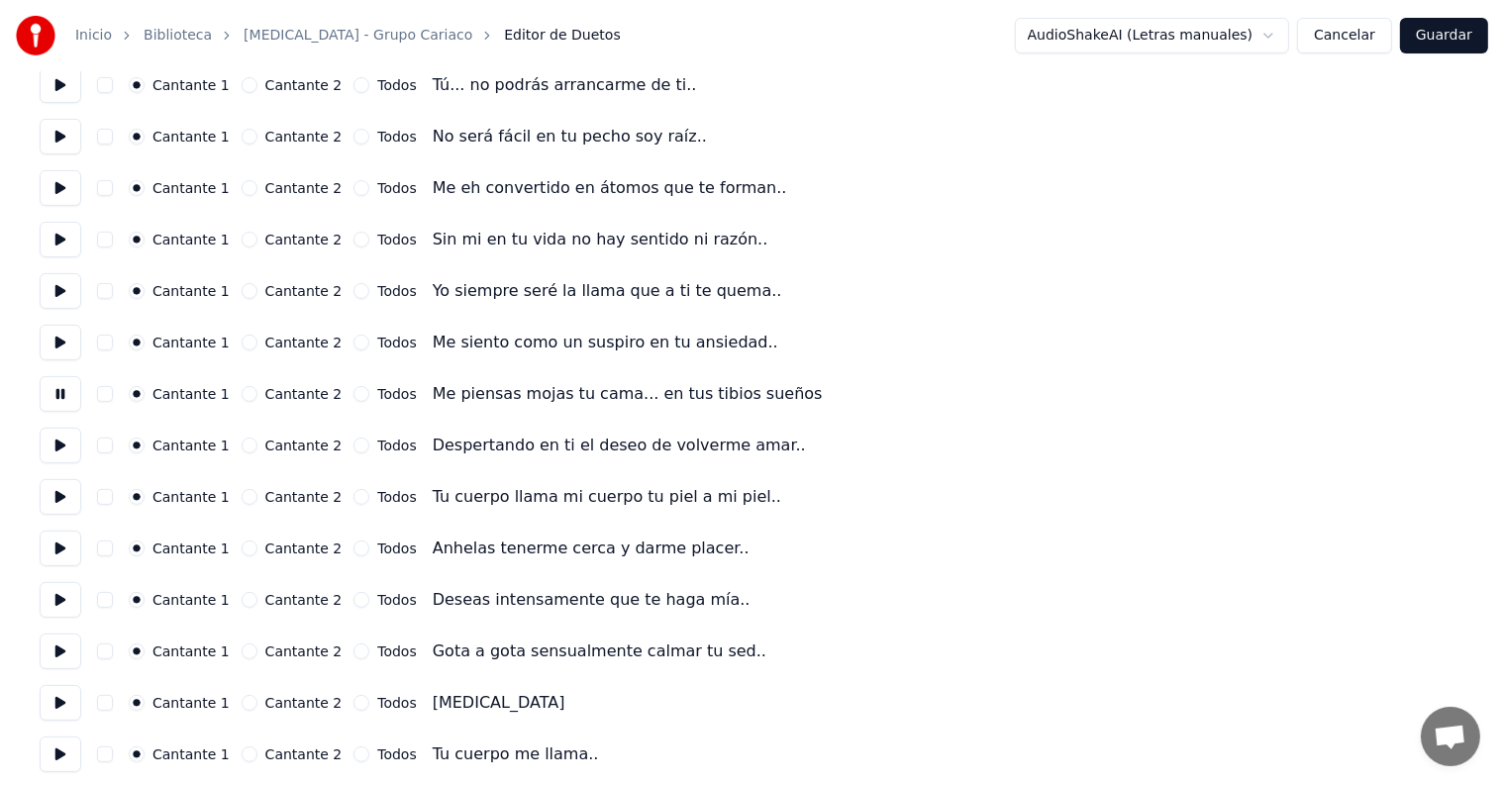
scroll to position [550, 0]
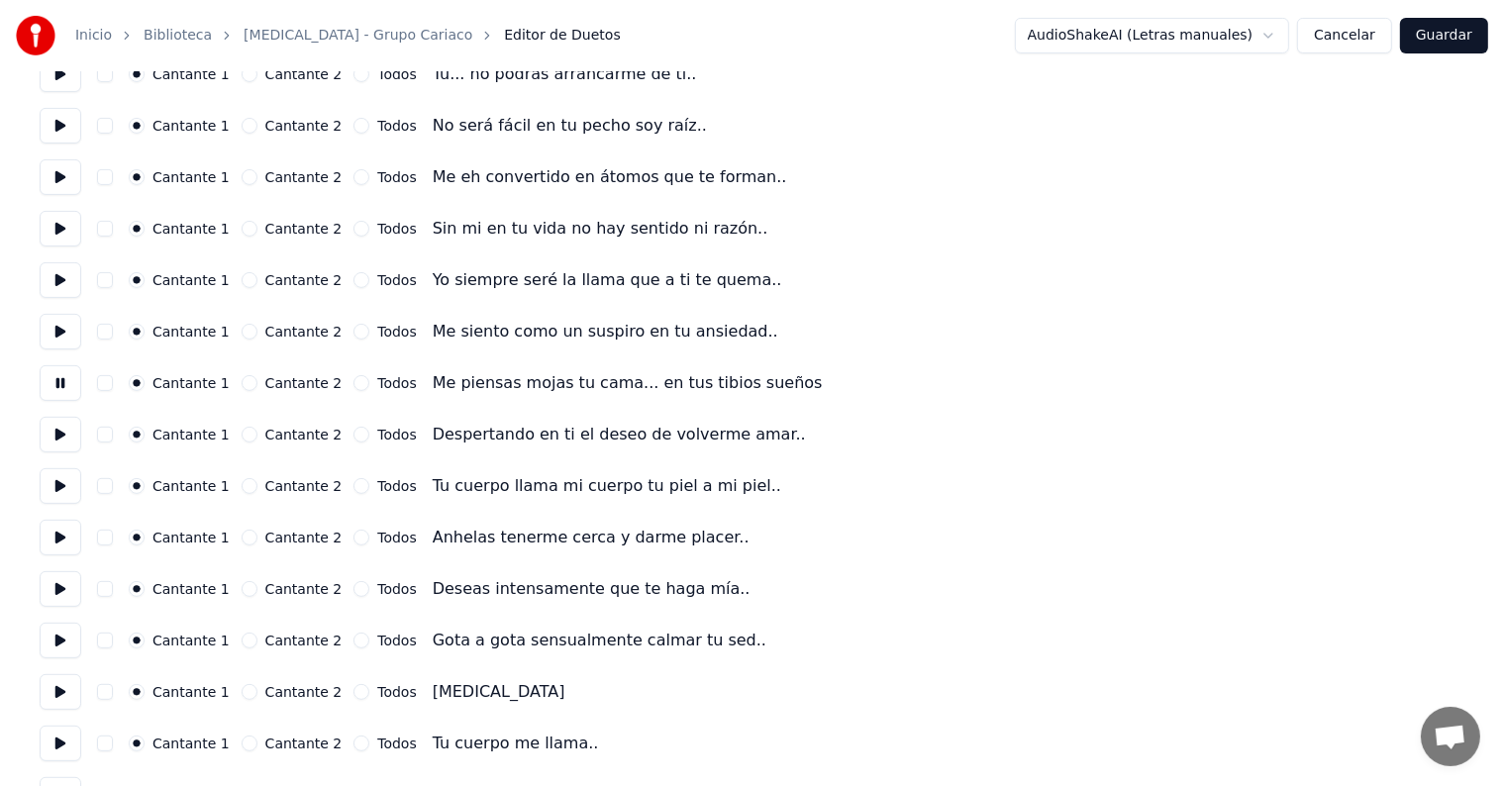
click at [59, 679] on button at bounding box center [61, 692] width 42 height 36
click at [109, 697] on button "button" at bounding box center [105, 692] width 16 height 16
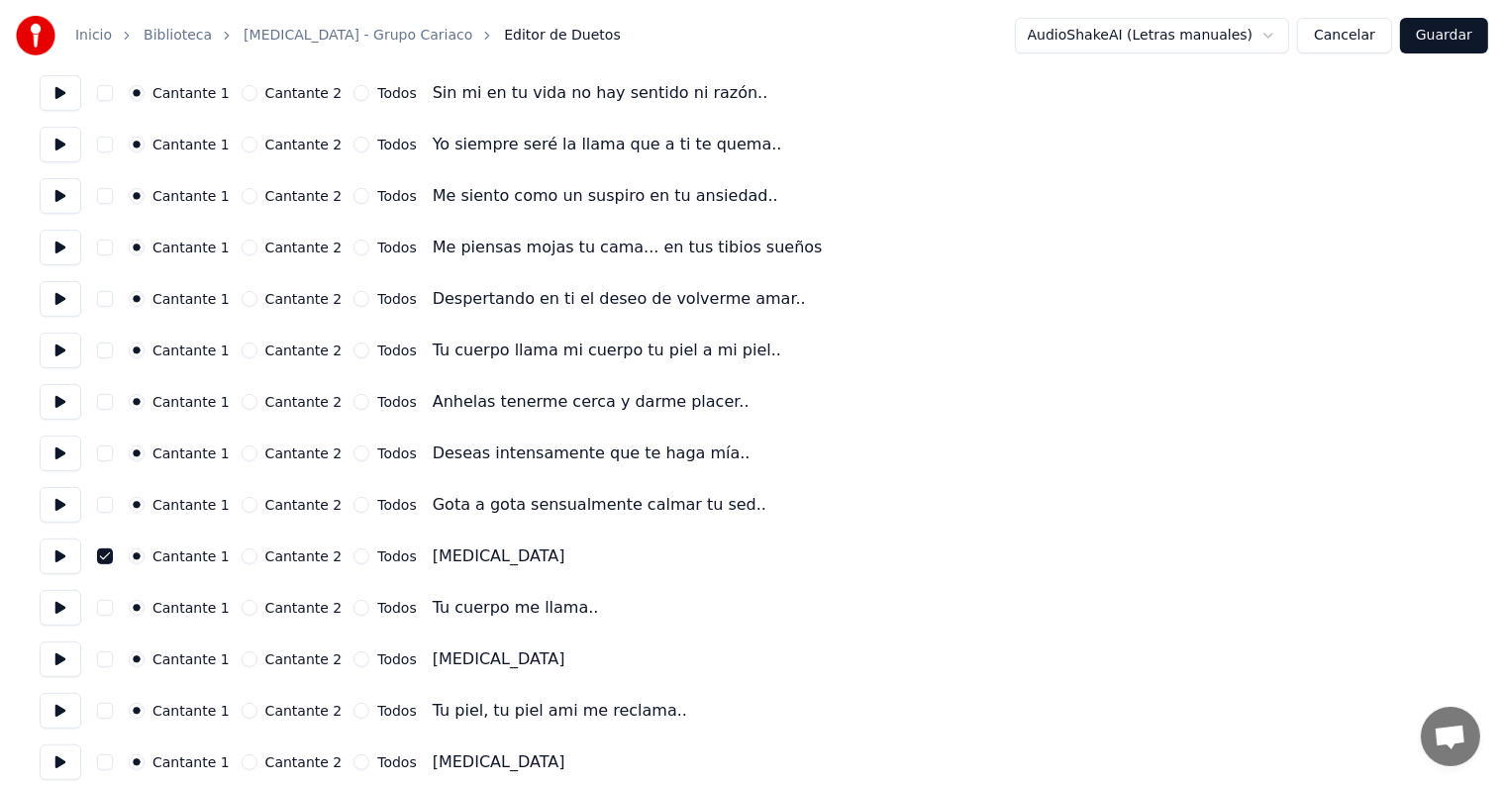
scroll to position [691, 0]
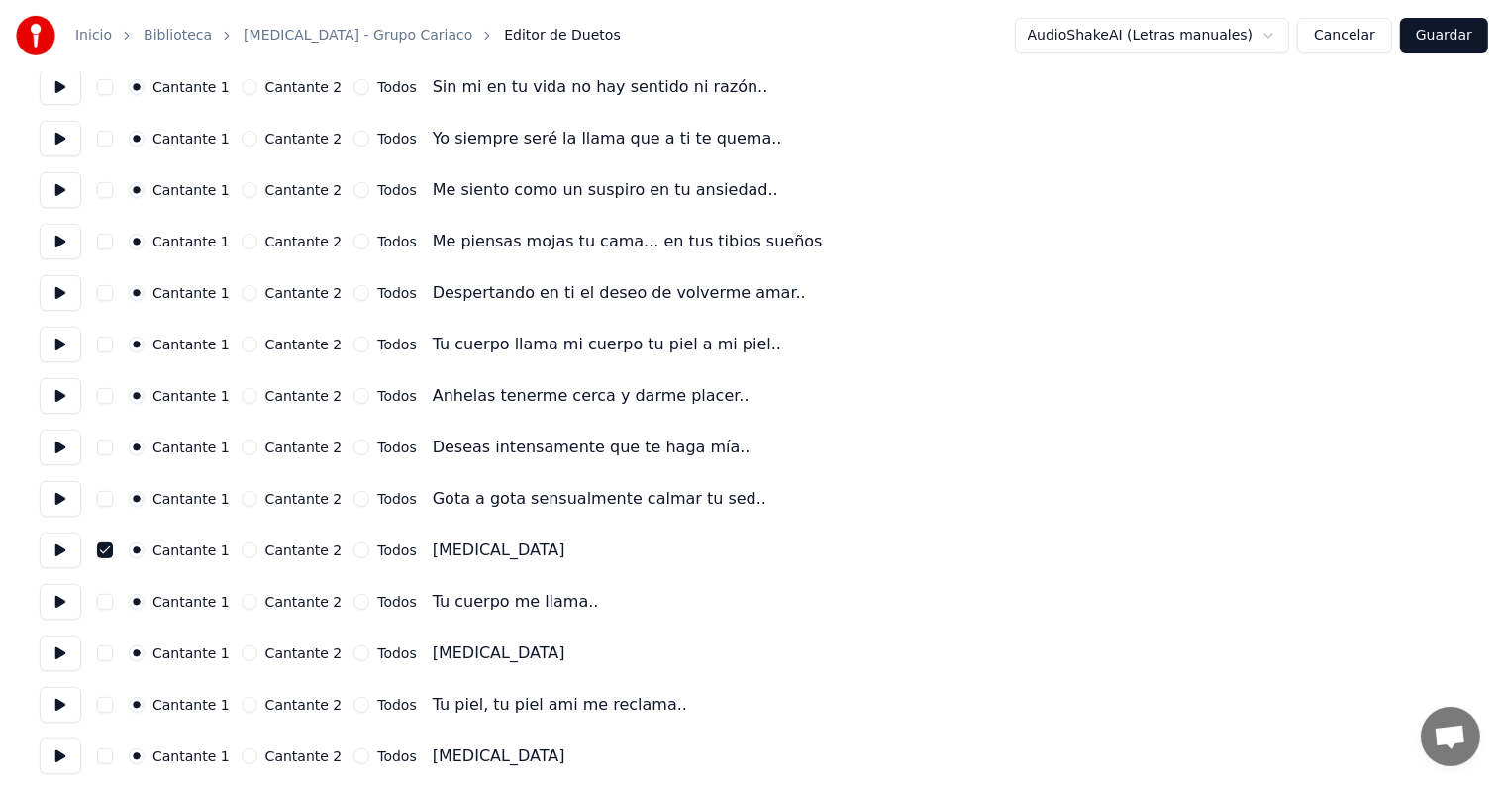
click at [62, 659] on button at bounding box center [61, 654] width 42 height 36
click at [105, 655] on button "button" at bounding box center [105, 654] width 16 height 16
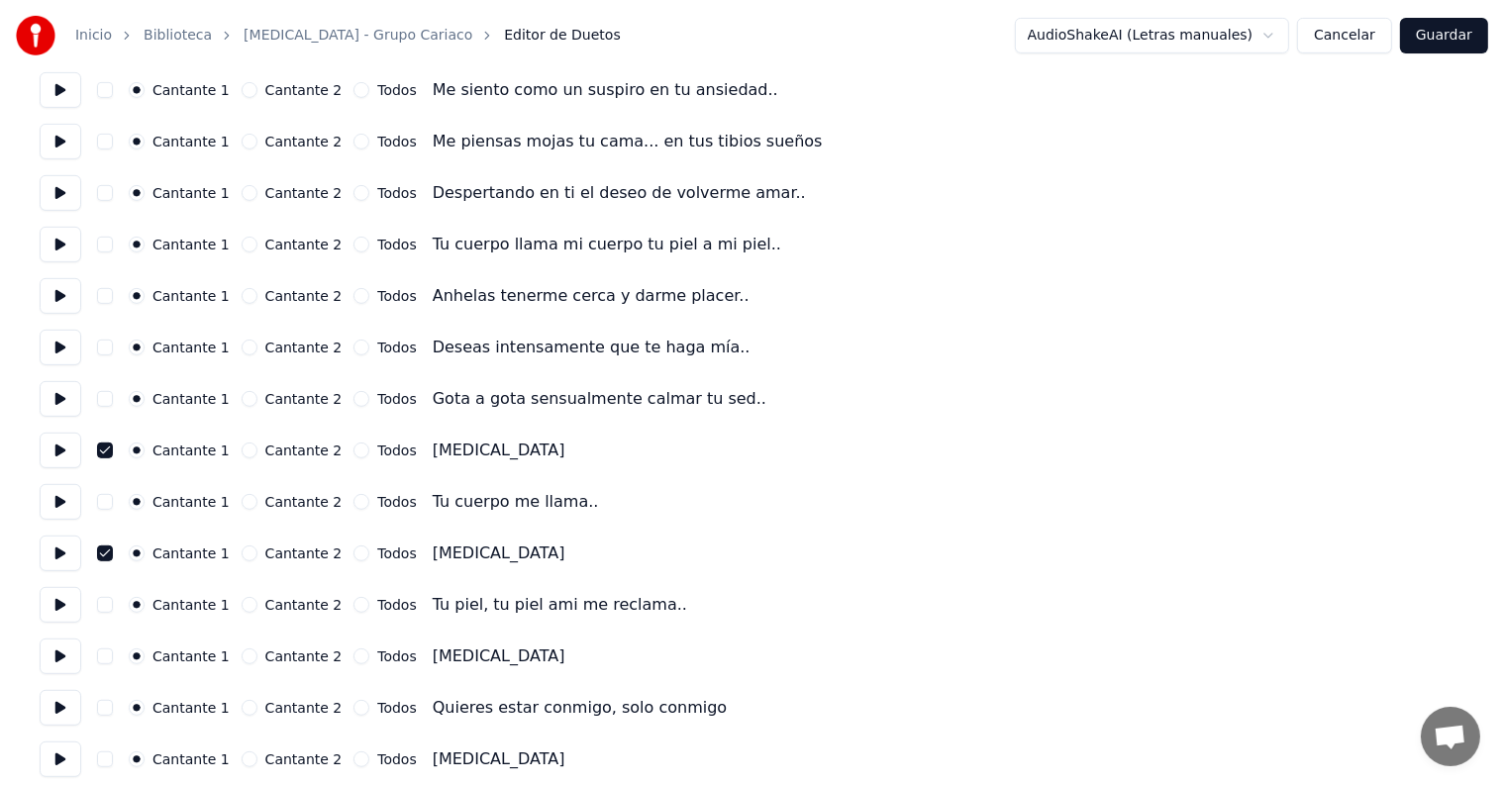
scroll to position [792, 0]
click at [112, 654] on button "button" at bounding box center [105, 656] width 16 height 16
click at [73, 652] on button at bounding box center [61, 656] width 42 height 36
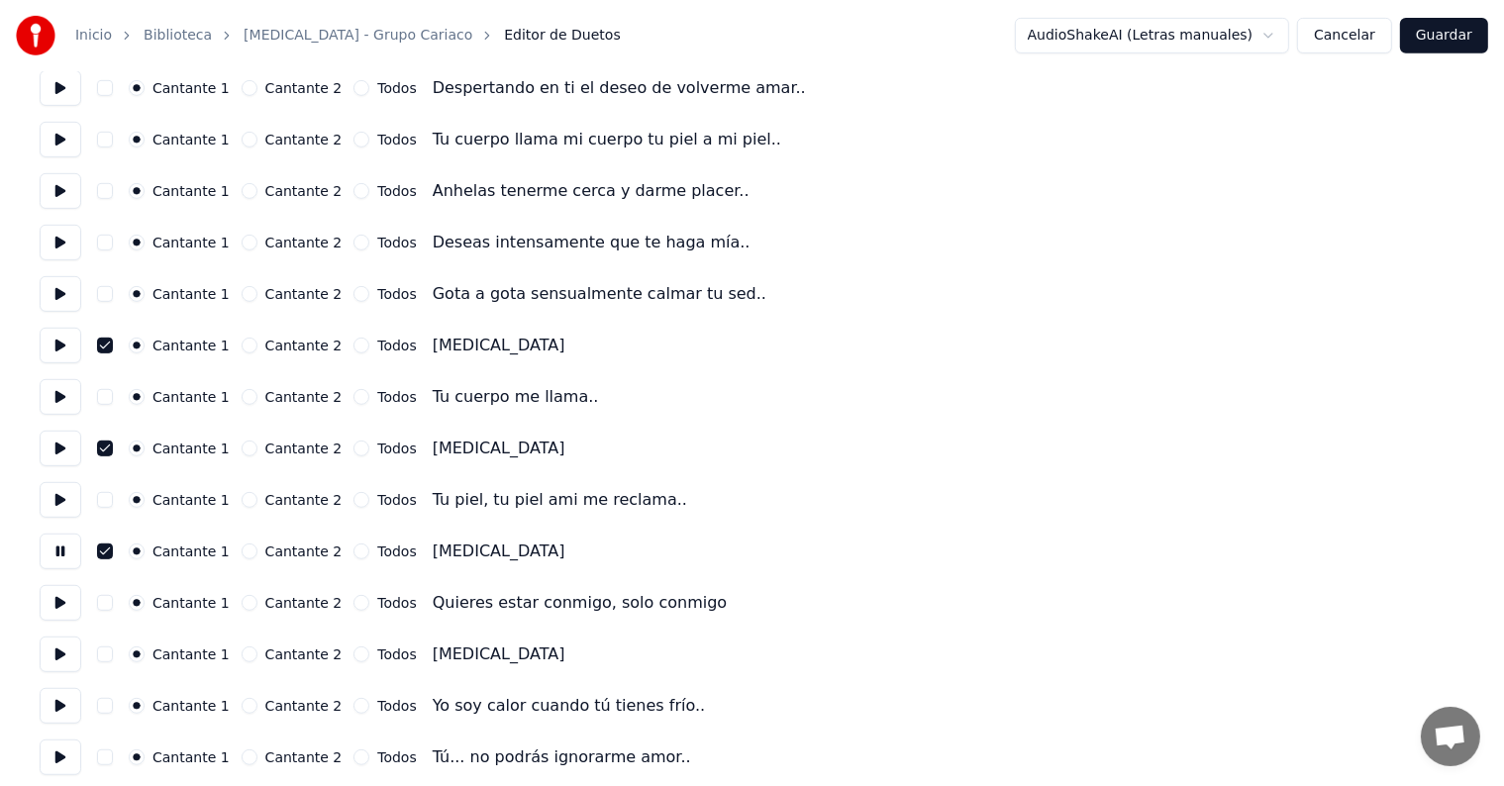
scroll to position [902, 0]
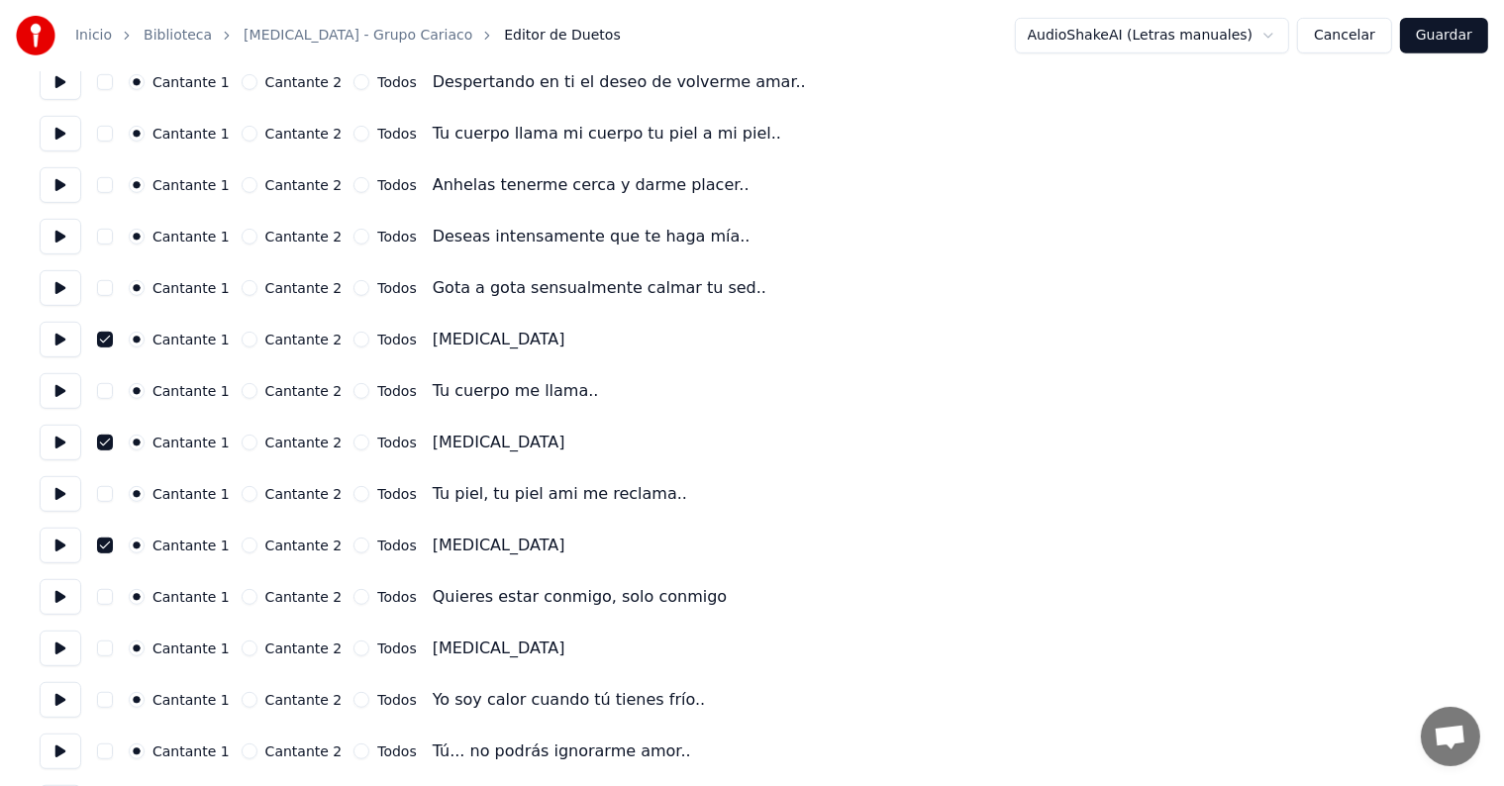
click at [113, 648] on button "button" at bounding box center [105, 649] width 16 height 16
click at [69, 644] on button at bounding box center [61, 649] width 42 height 36
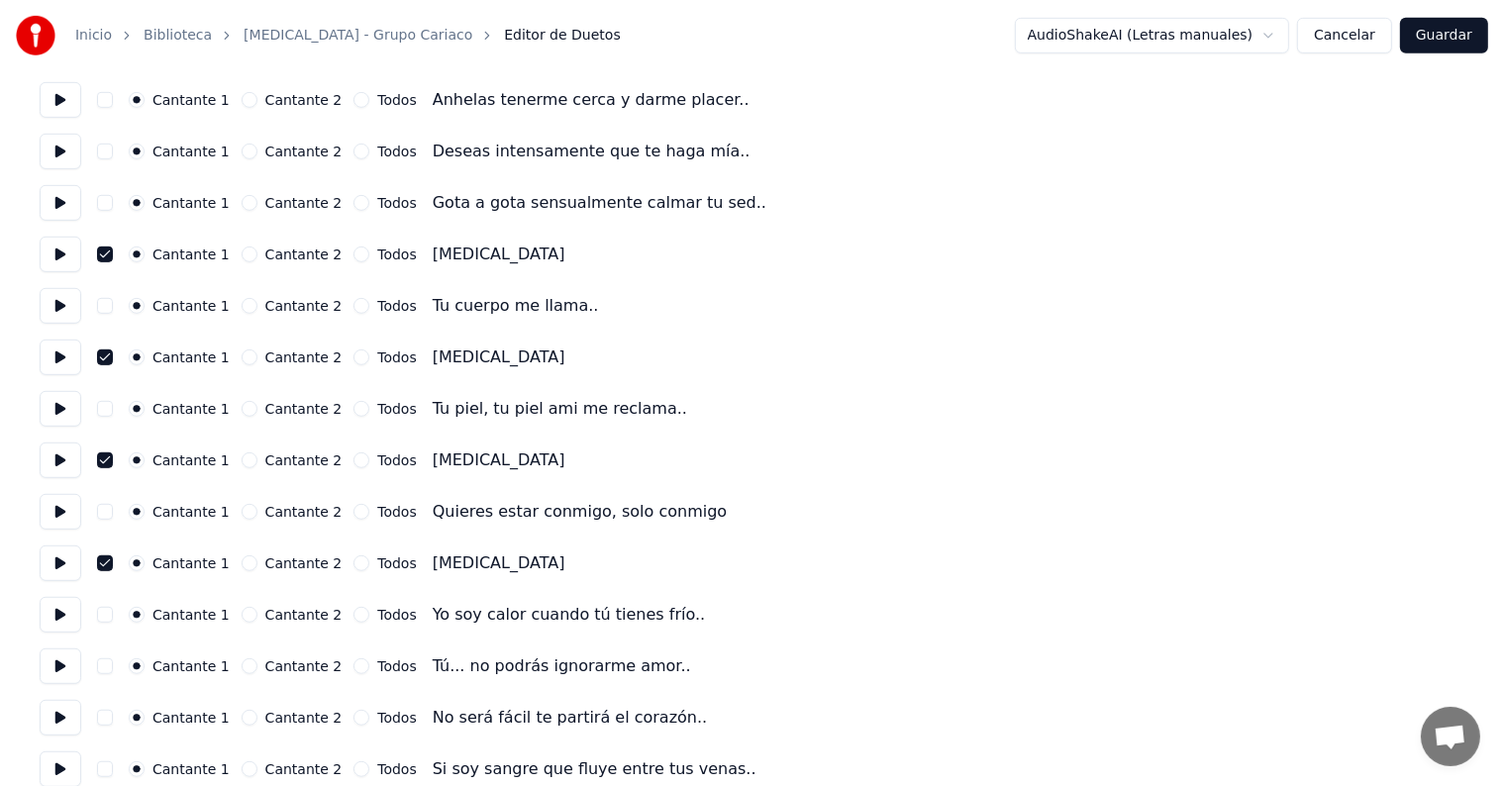
scroll to position [989, 0]
click at [70, 613] on button at bounding box center [61, 613] width 42 height 36
click at [65, 676] on button at bounding box center [61, 665] width 42 height 36
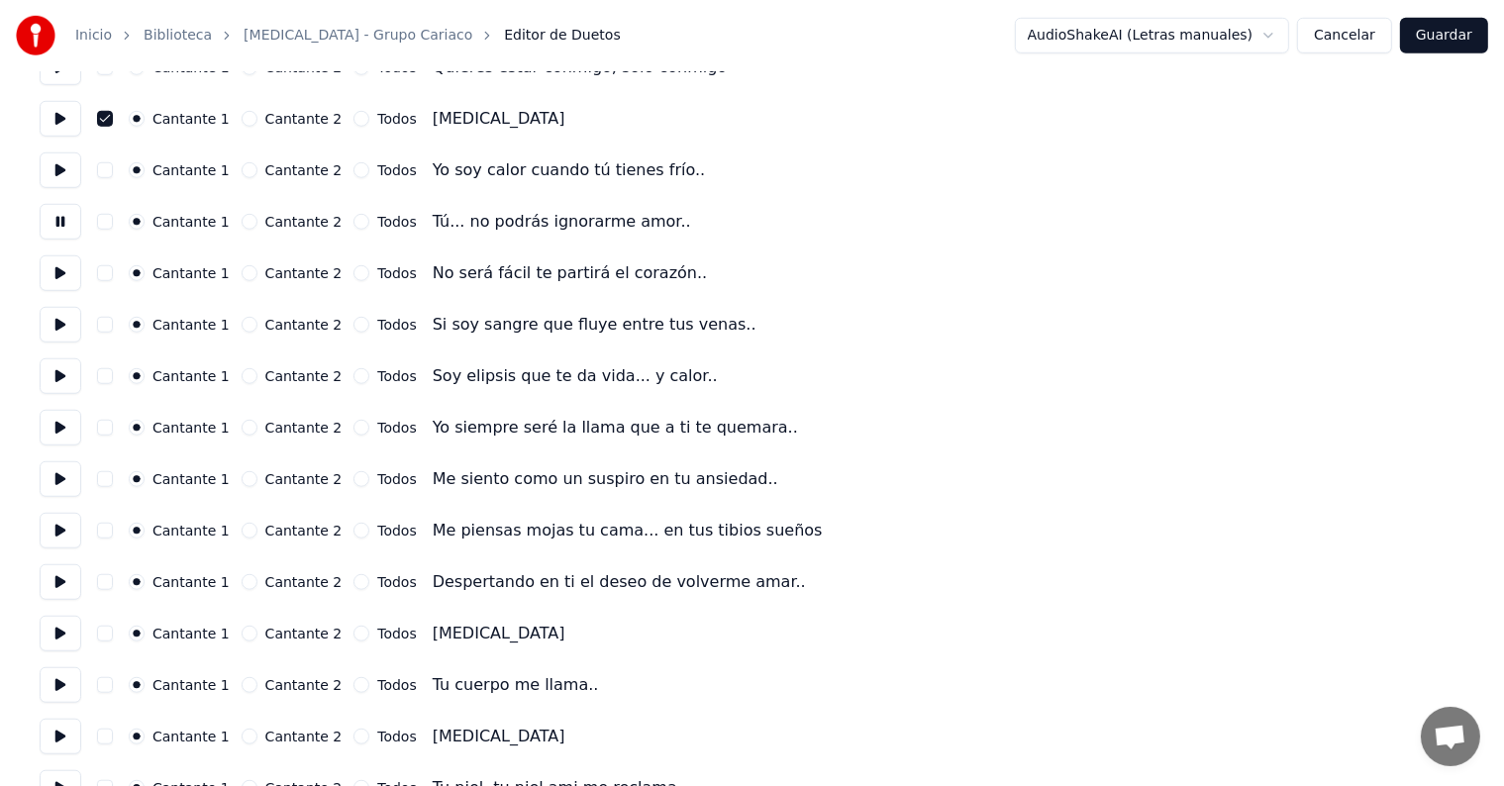
scroll to position [1444, 0]
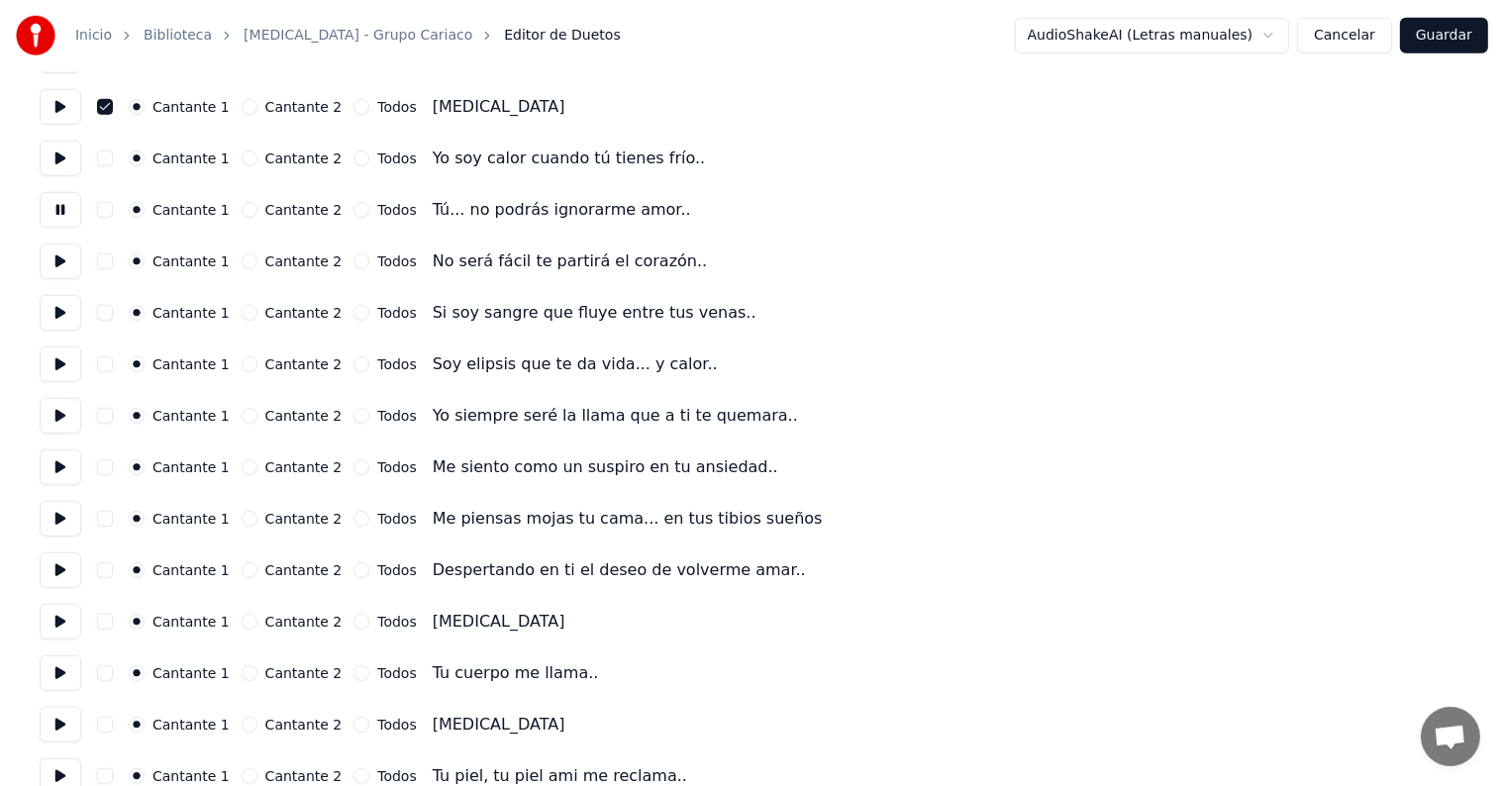
click at [63, 629] on button at bounding box center [61, 622] width 42 height 36
click at [106, 622] on button "button" at bounding box center [105, 622] width 16 height 16
click at [71, 733] on button at bounding box center [61, 725] width 42 height 36
click at [107, 726] on button "button" at bounding box center [105, 725] width 16 height 16
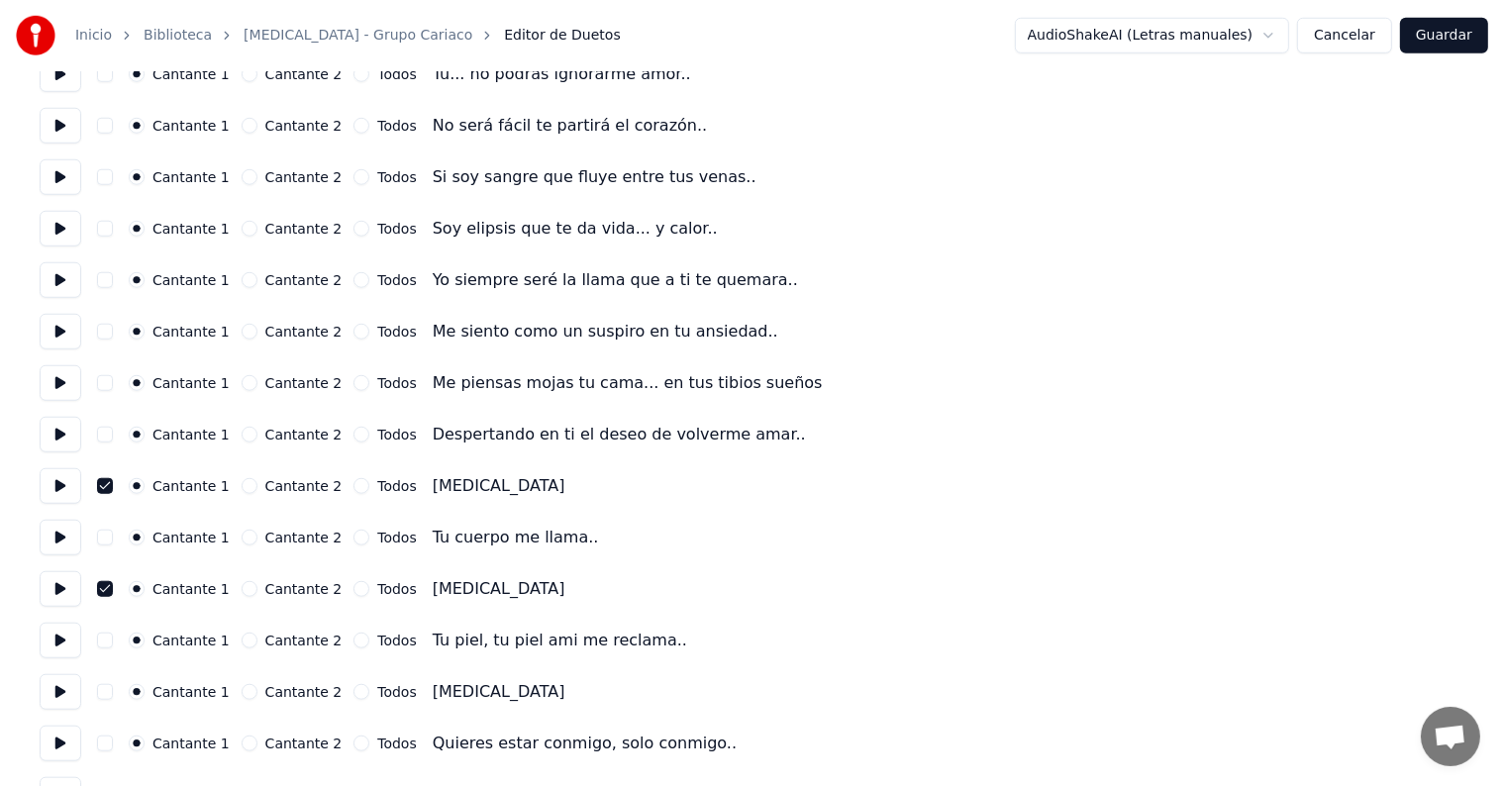
scroll to position [1588, 0]
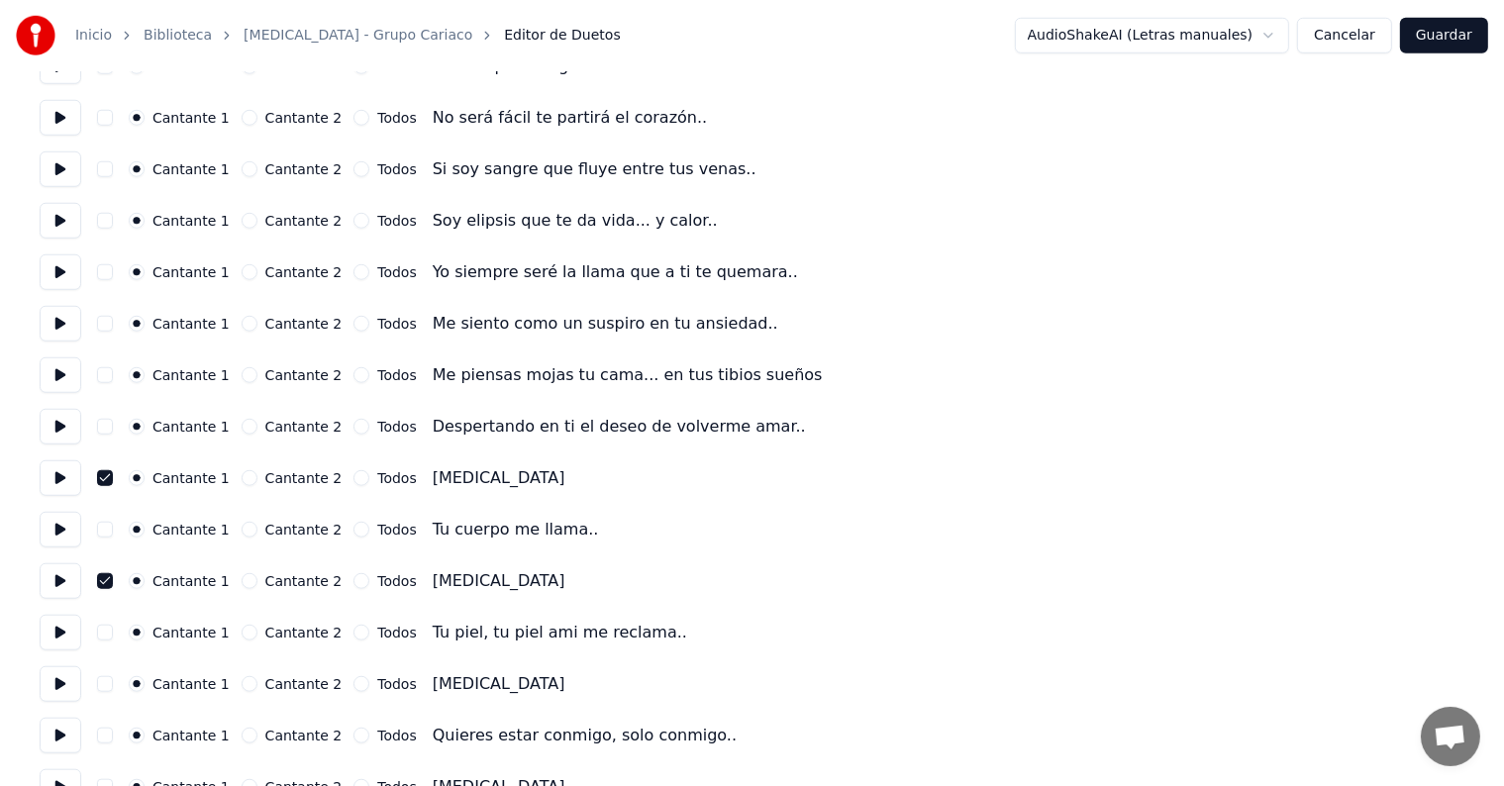
click at [63, 681] on button at bounding box center [61, 685] width 42 height 36
click at [111, 690] on button "button" at bounding box center [105, 684] width 16 height 16
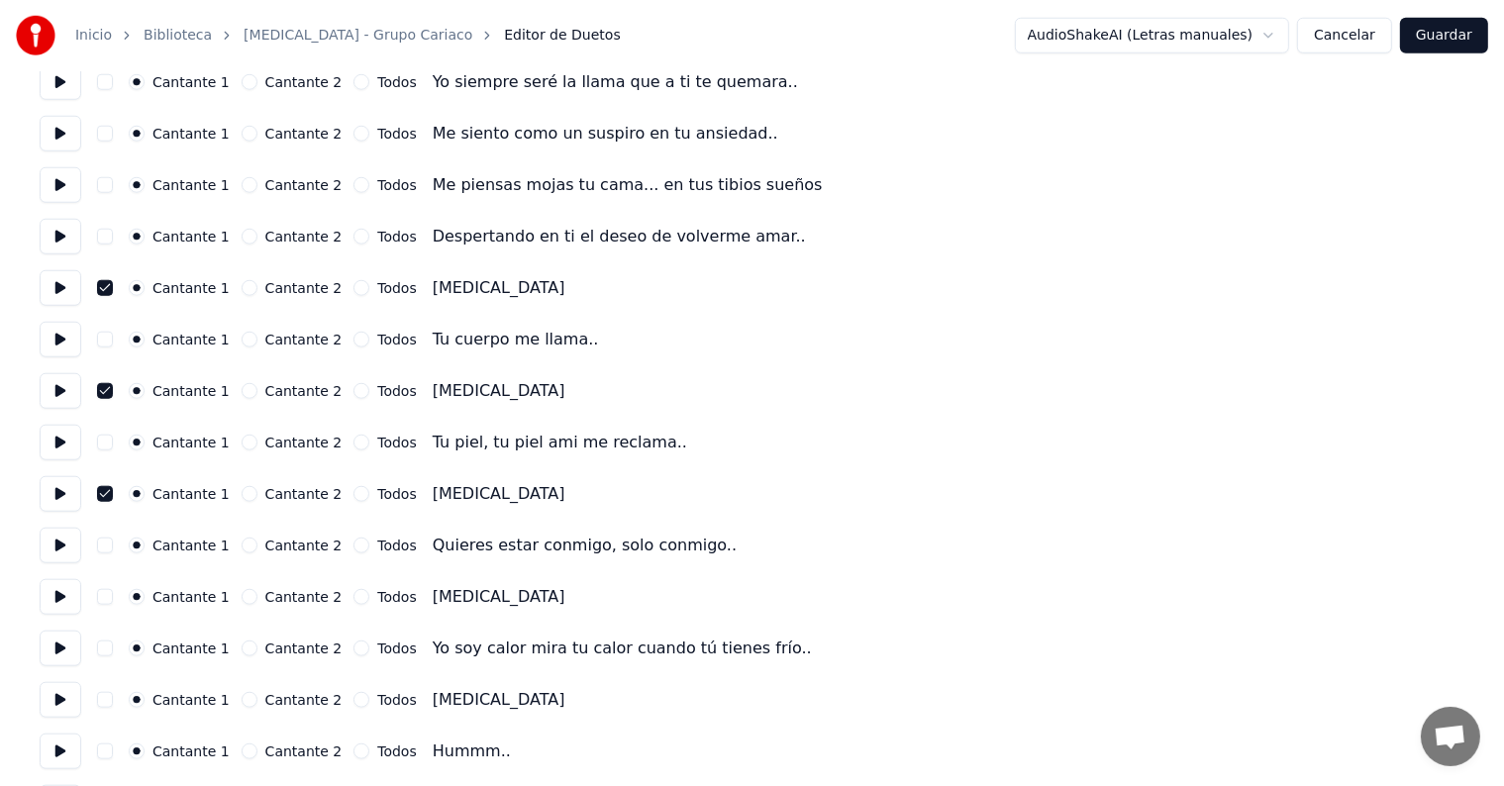
scroll to position [1780, 0]
click at [111, 594] on button "button" at bounding box center [105, 595] width 16 height 16
click at [58, 588] on button at bounding box center [61, 595] width 42 height 36
click at [68, 693] on button at bounding box center [61, 698] width 42 height 36
click at [111, 698] on button "button" at bounding box center [105, 698] width 16 height 16
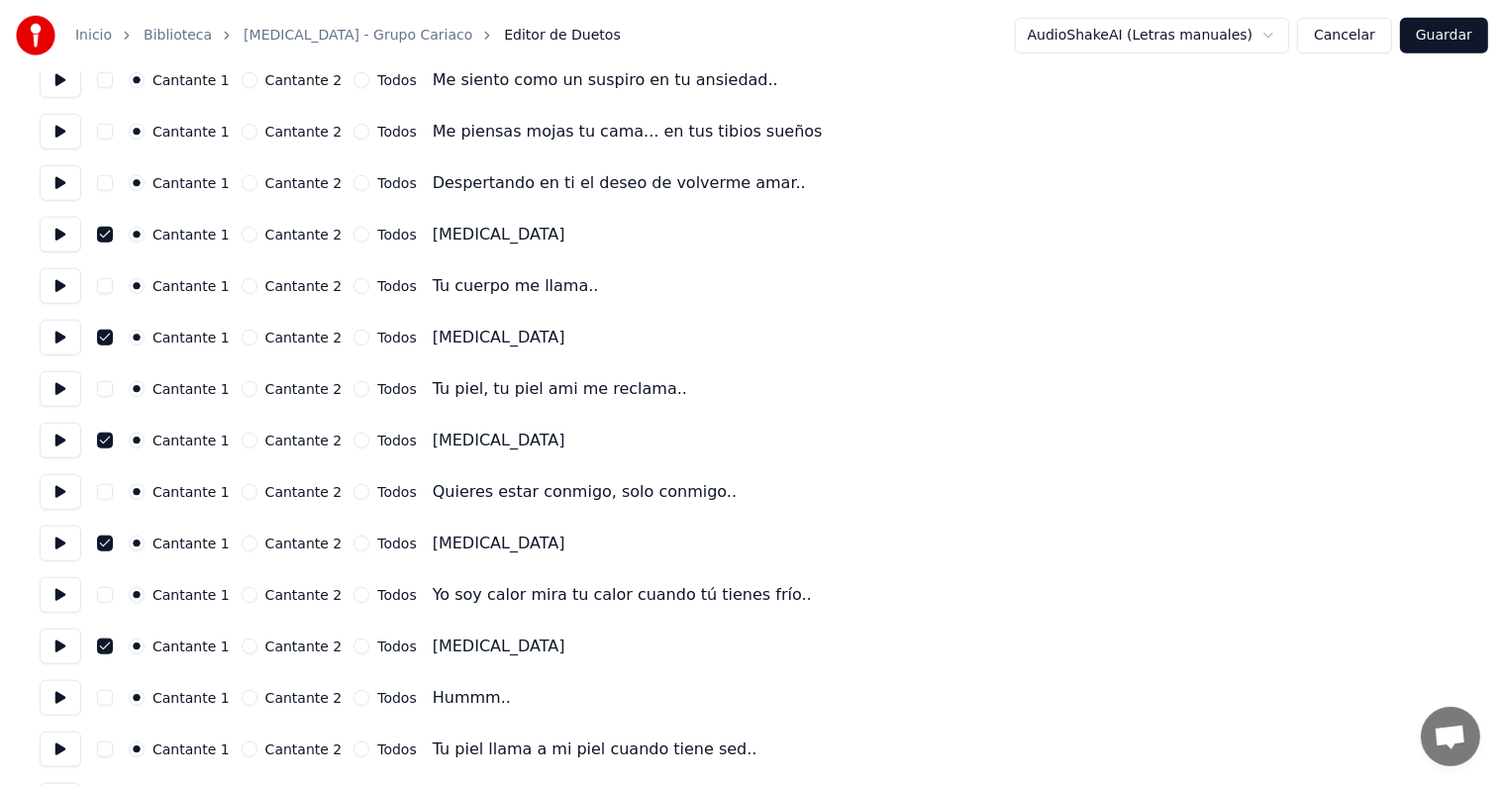
scroll to position [1855, 0]
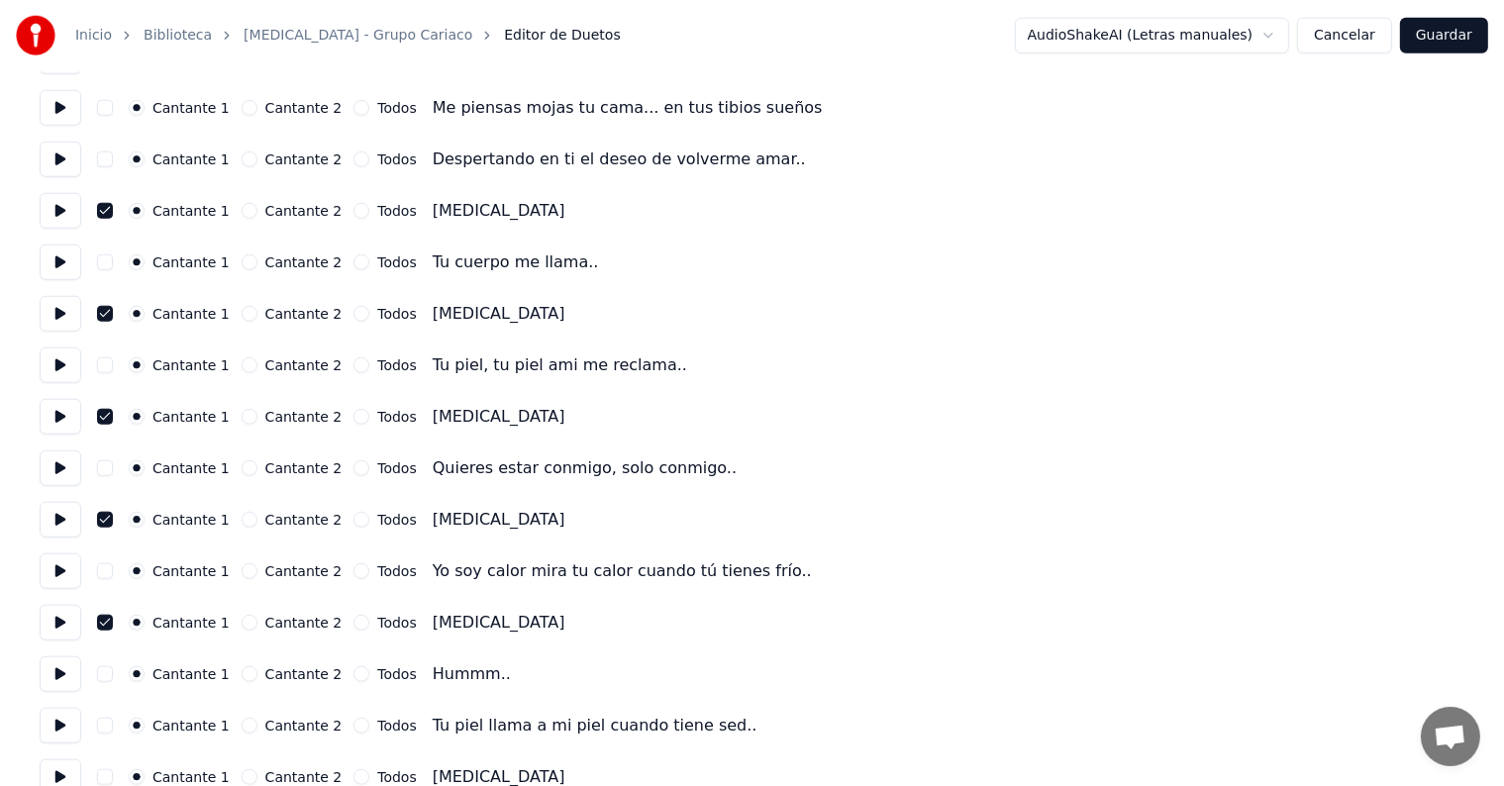
click at [70, 670] on button at bounding box center [61, 675] width 42 height 36
click at [62, 714] on button at bounding box center [61, 726] width 42 height 36
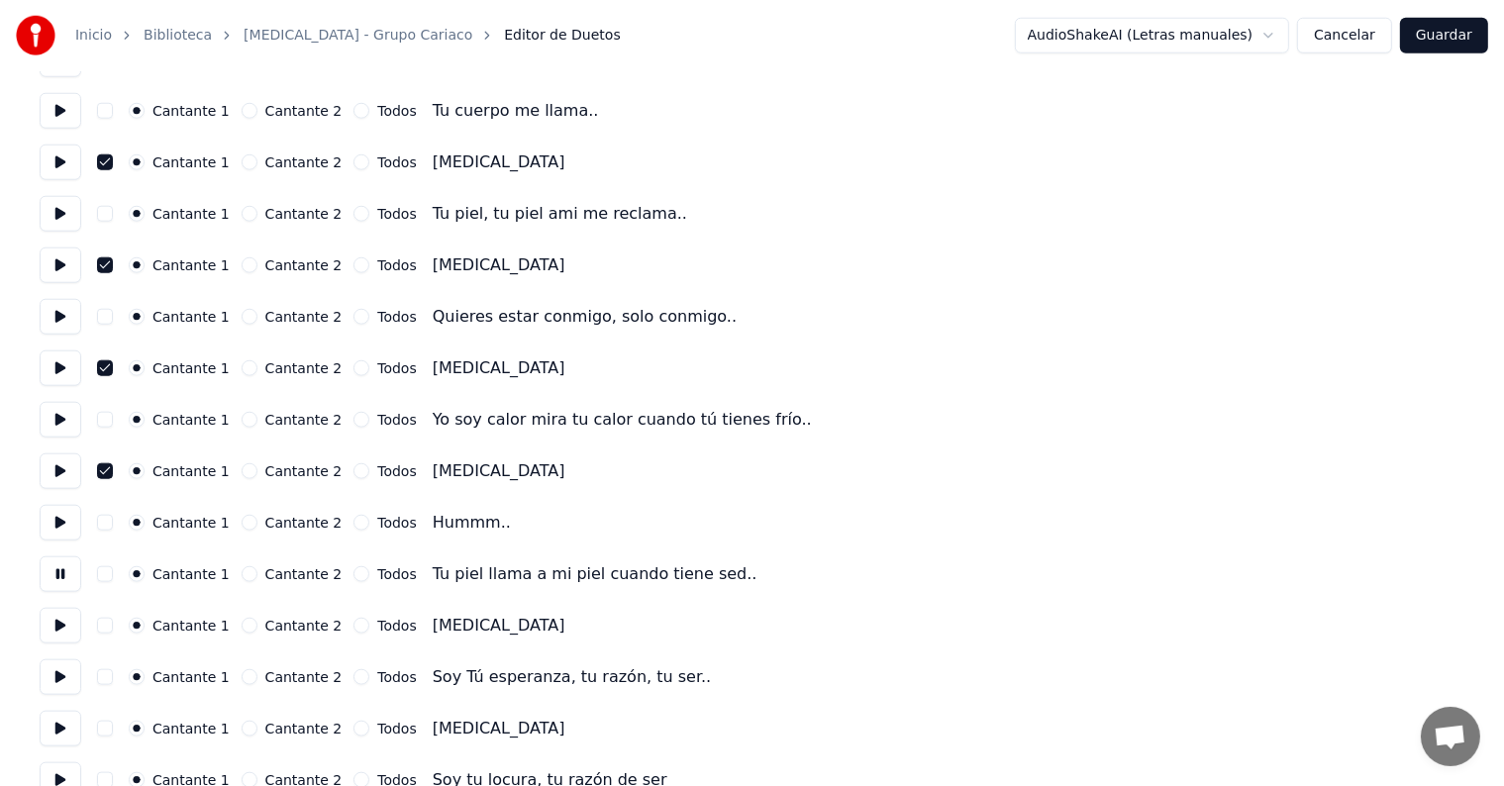
scroll to position [2008, 0]
click at [106, 622] on button "button" at bounding box center [105, 625] width 16 height 16
click at [59, 619] on button at bounding box center [61, 625] width 42 height 36
click at [113, 729] on button "button" at bounding box center [105, 728] width 16 height 16
click at [63, 720] on button at bounding box center [61, 728] width 42 height 36
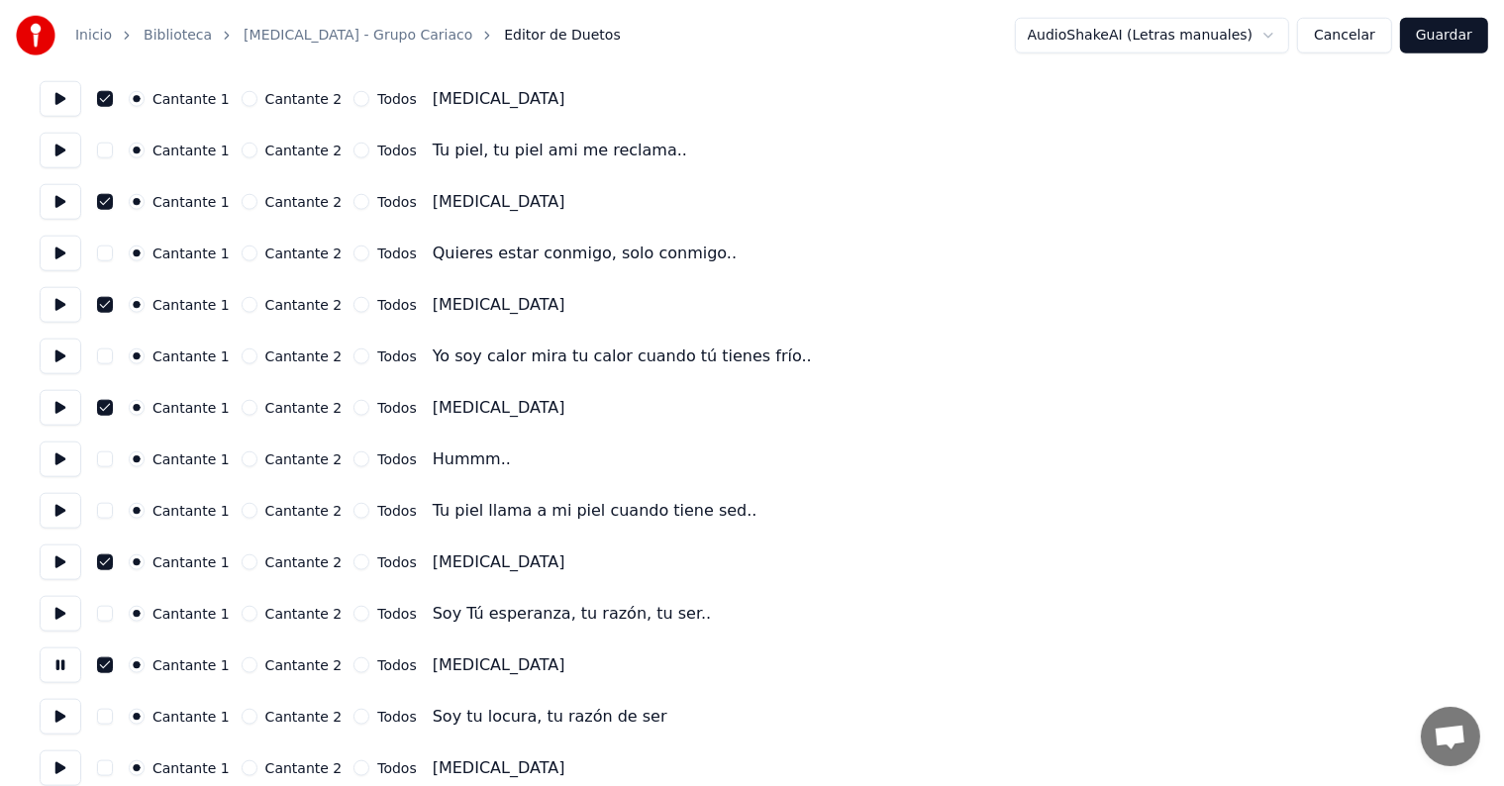
scroll to position [2141, 0]
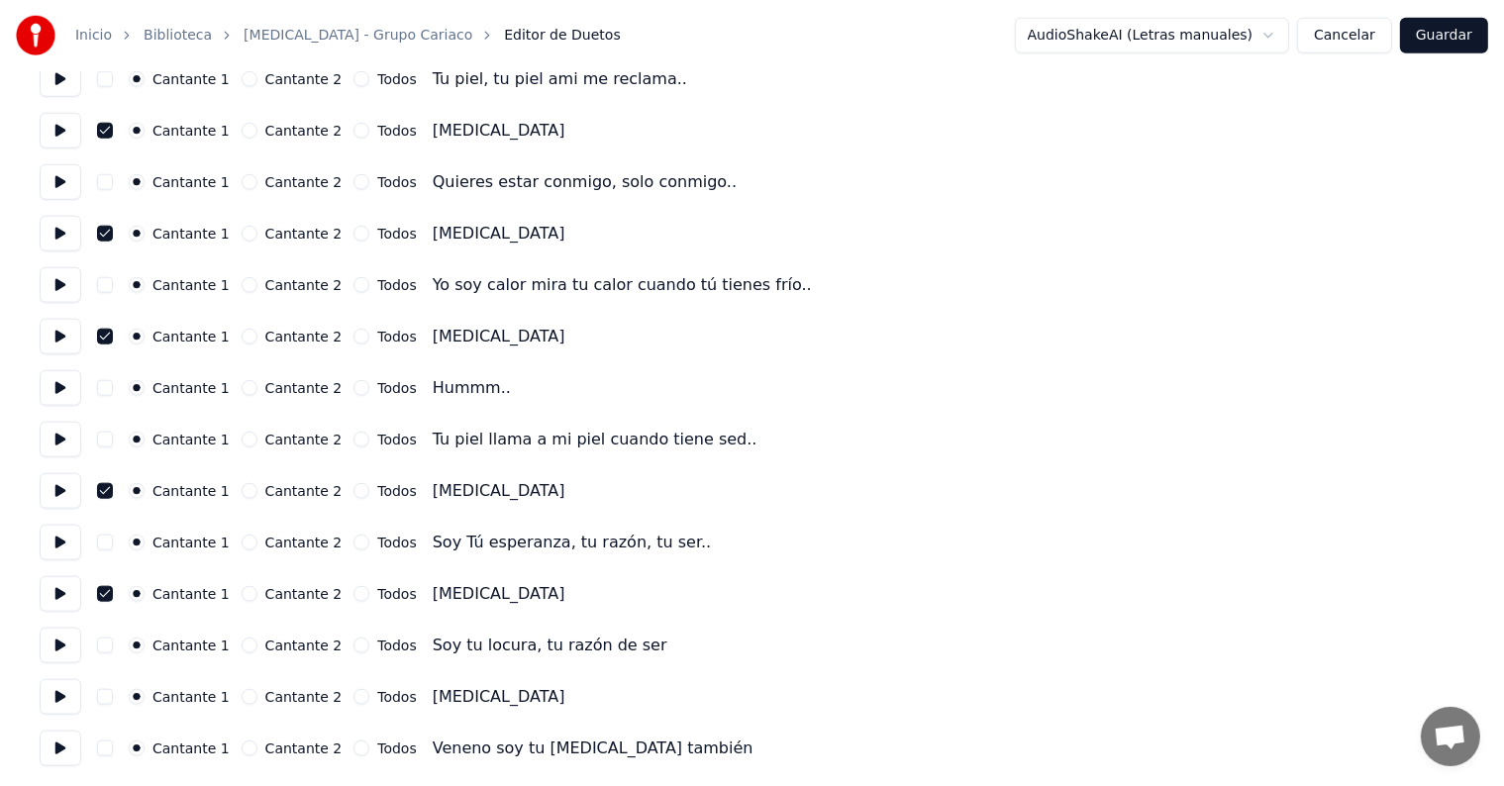
click at [111, 699] on button "button" at bounding box center [105, 697] width 16 height 16
click at [56, 689] on button at bounding box center [61, 697] width 42 height 36
click at [65, 756] on button at bounding box center [61, 749] width 42 height 36
click at [1447, 38] on button "Guardar" at bounding box center [1444, 36] width 88 height 36
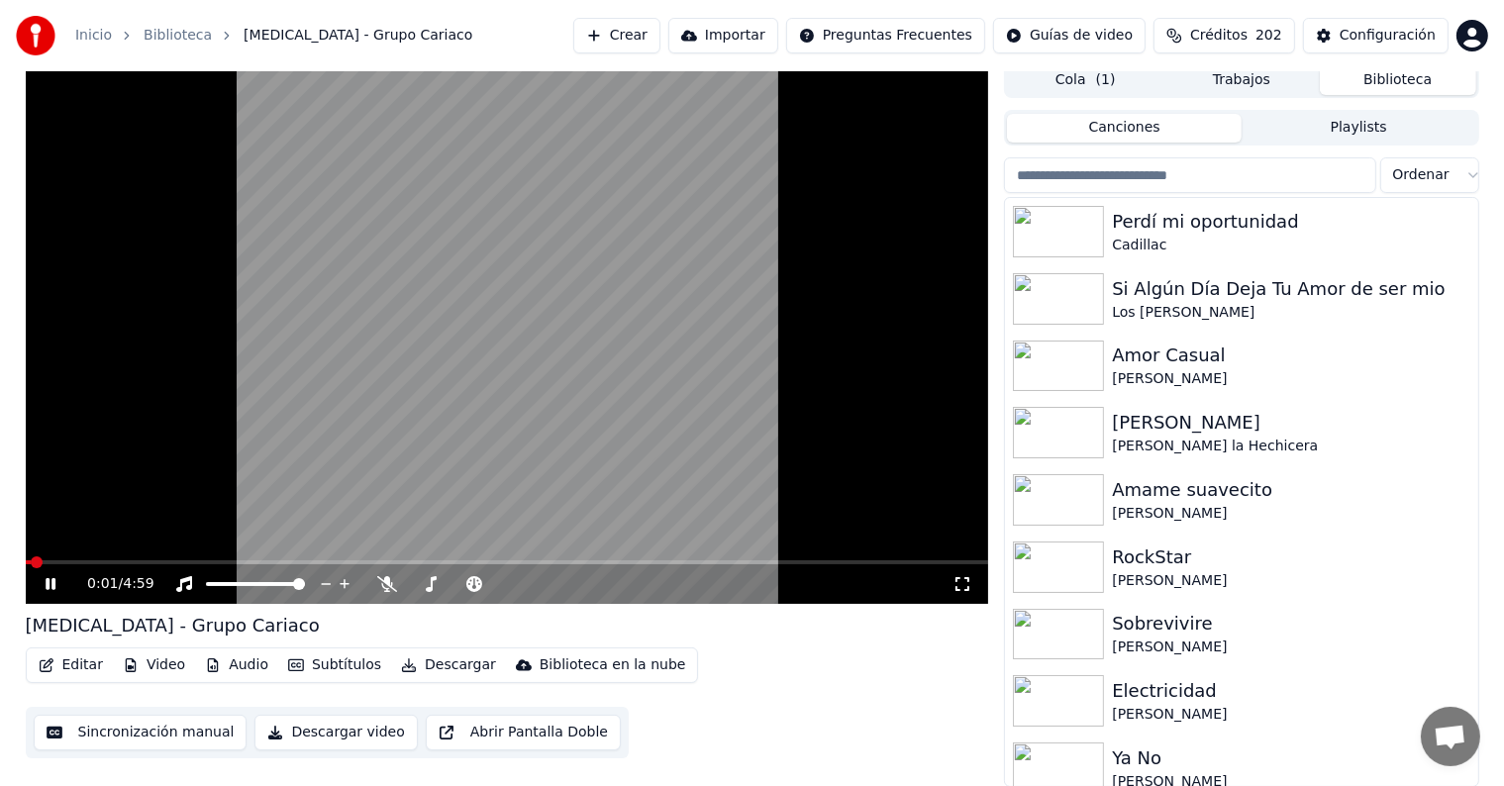
scroll to position [9, 0]
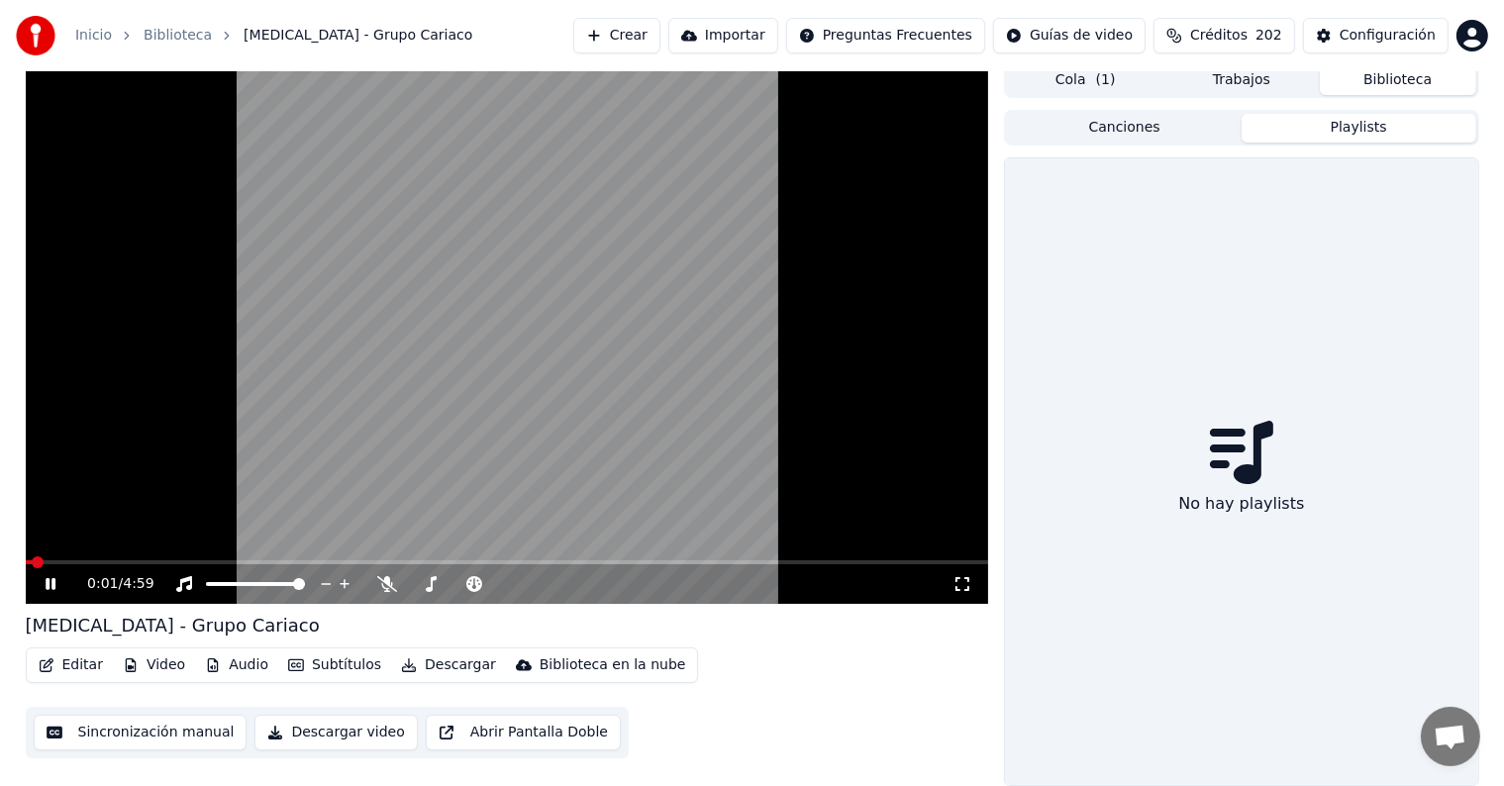
click at [1344, 139] on button "Playlists" at bounding box center [1359, 128] width 235 height 29
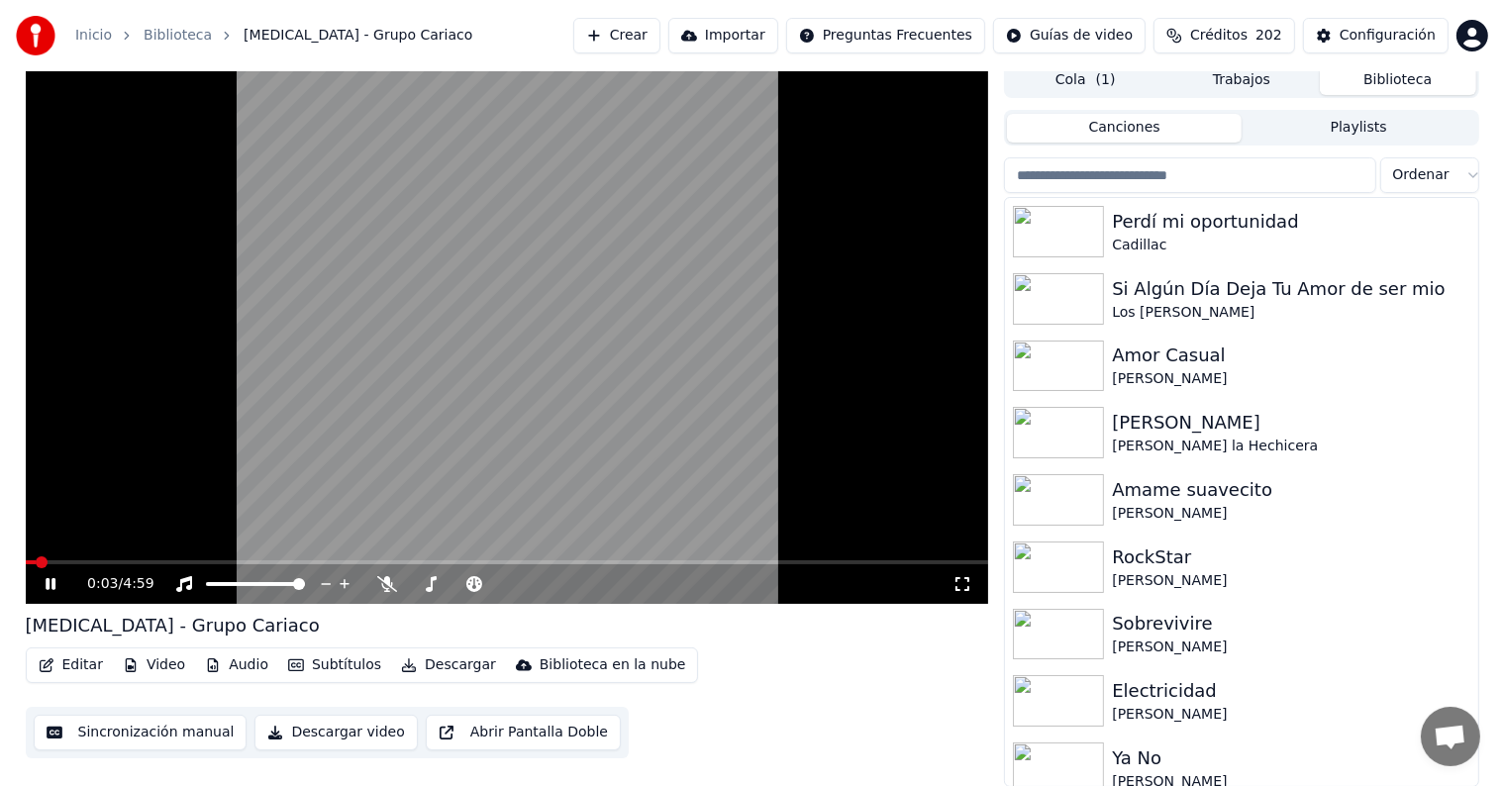
click at [1157, 126] on button "Canciones" at bounding box center [1124, 128] width 235 height 29
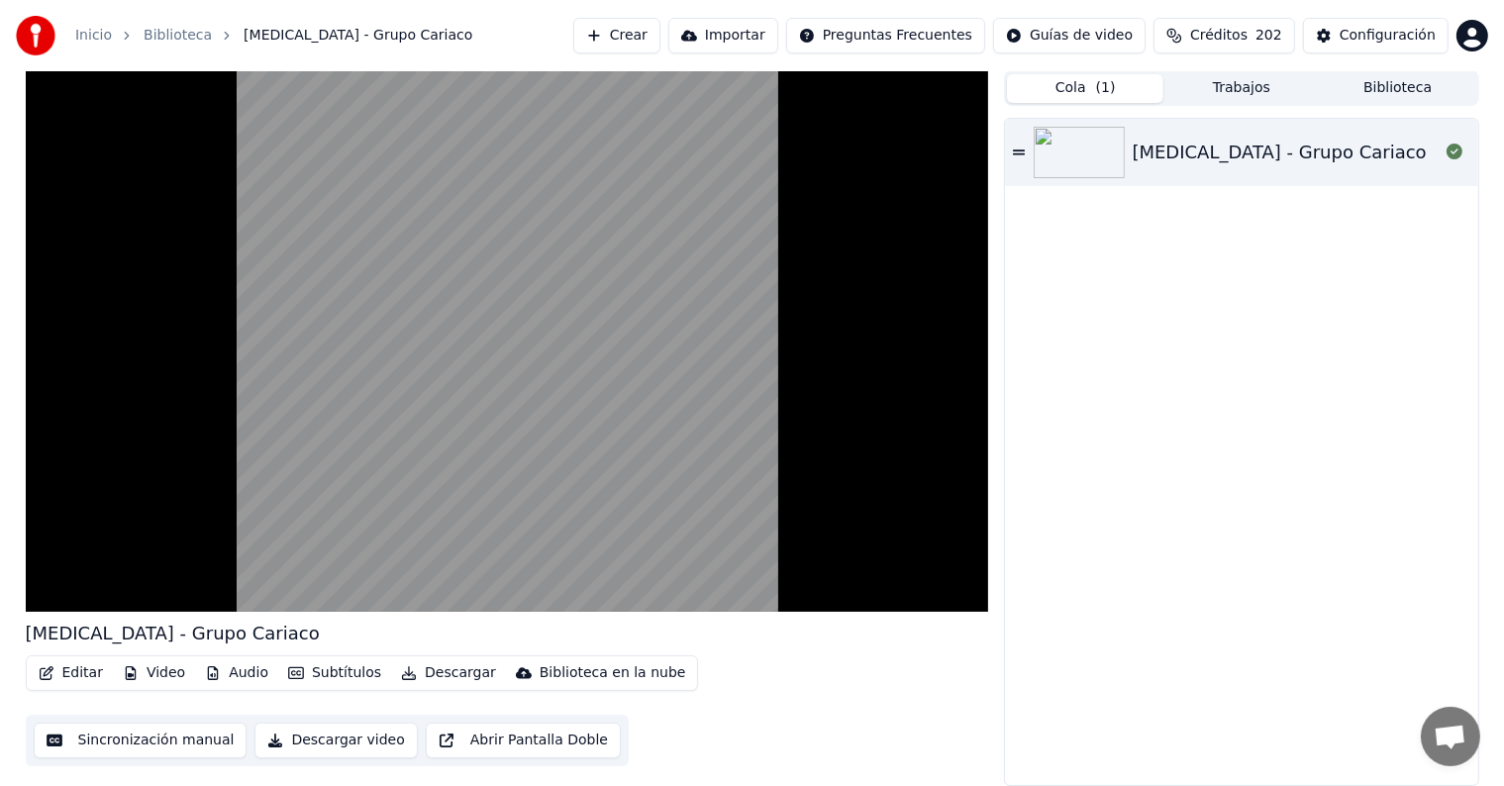
scroll to position [0, 0]
click at [1125, 90] on button "Cola ( 1 )" at bounding box center [1085, 89] width 156 height 29
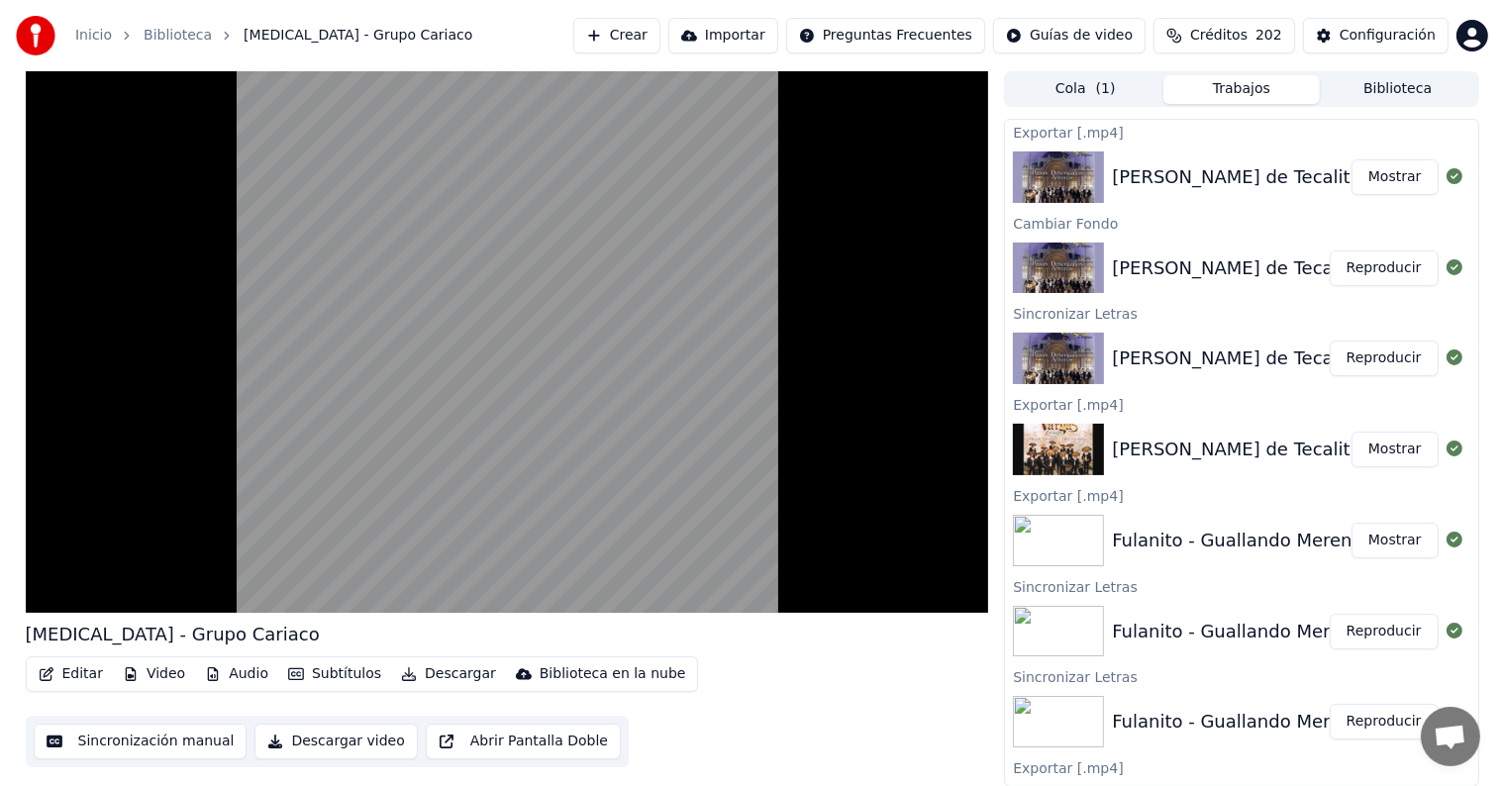
click at [1238, 86] on button "Trabajos" at bounding box center [1242, 89] width 156 height 29
click at [1259, 450] on div "[PERSON_NAME] de Tecalitlan - Por Amor -1" at bounding box center [1306, 450] width 388 height 28
click at [1363, 366] on button "Reproducir" at bounding box center [1384, 359] width 109 height 36
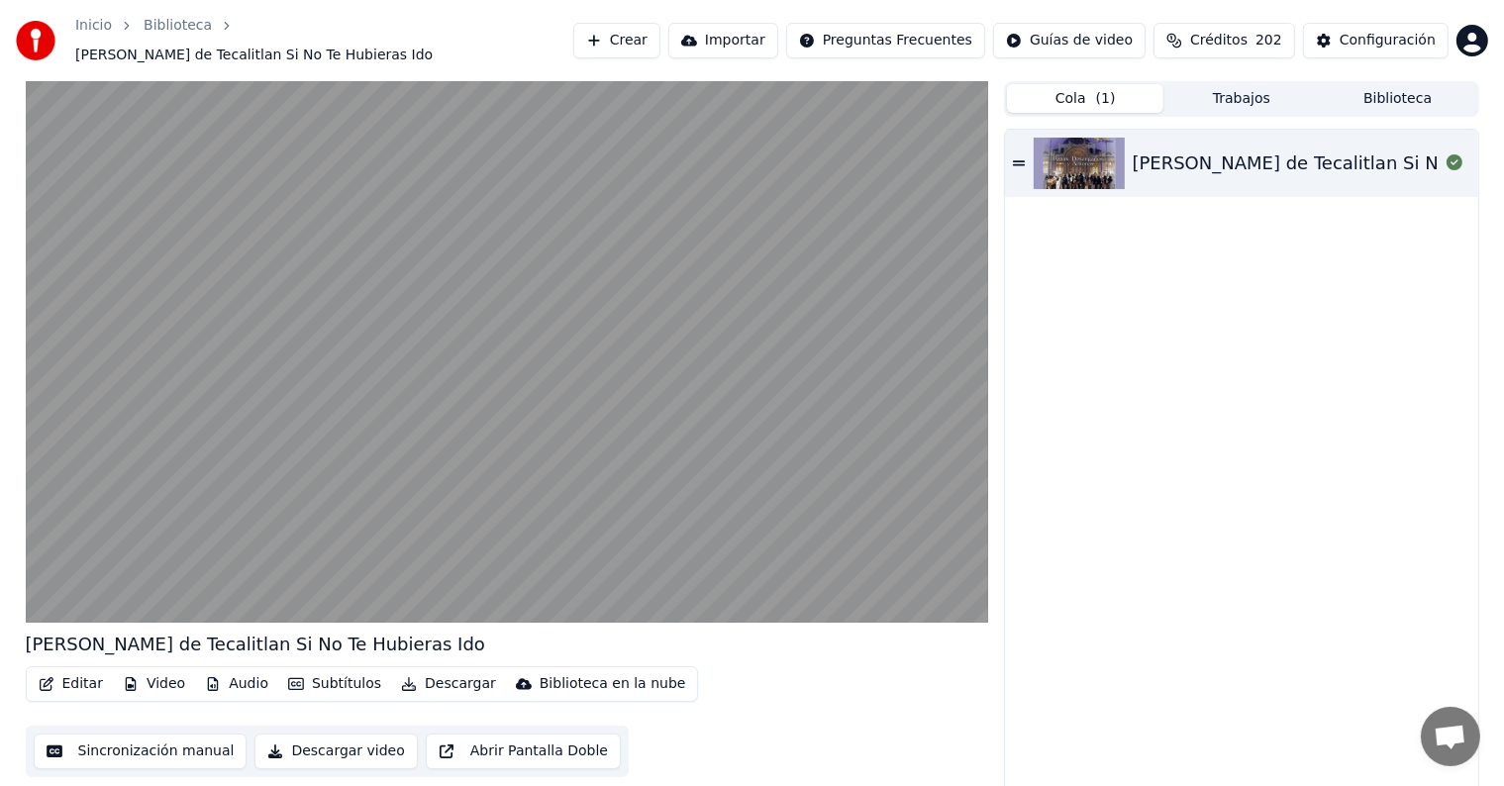
click at [1097, 103] on button "Cola ( 1 )" at bounding box center [1085, 98] width 156 height 29
click at [1179, 159] on div "[PERSON_NAME] de Tecalitlan Si No Te Hubieras Ido" at bounding box center [1363, 164] width 460 height 28
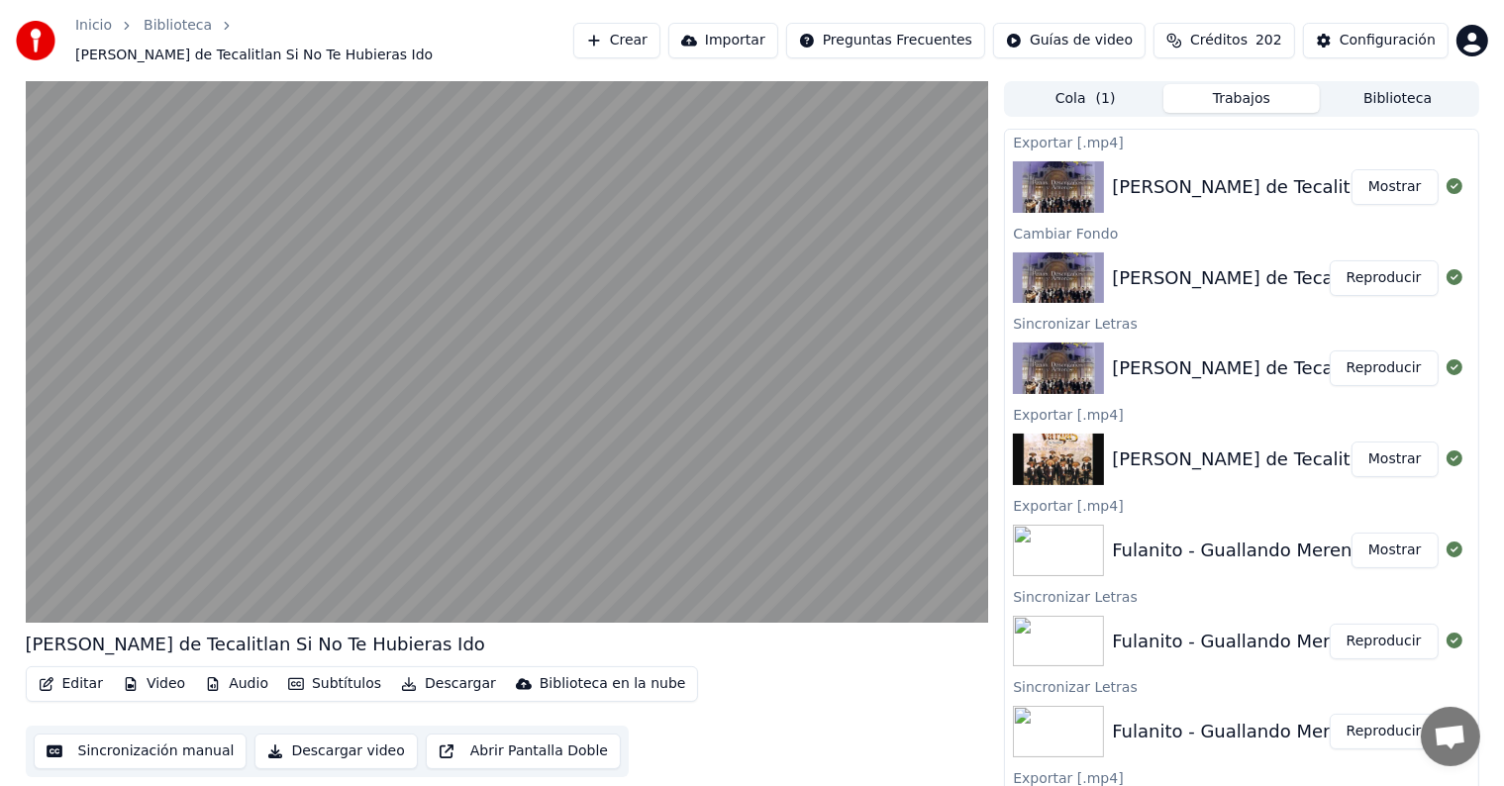
click at [1206, 91] on button "Trabajos" at bounding box center [1242, 98] width 156 height 29
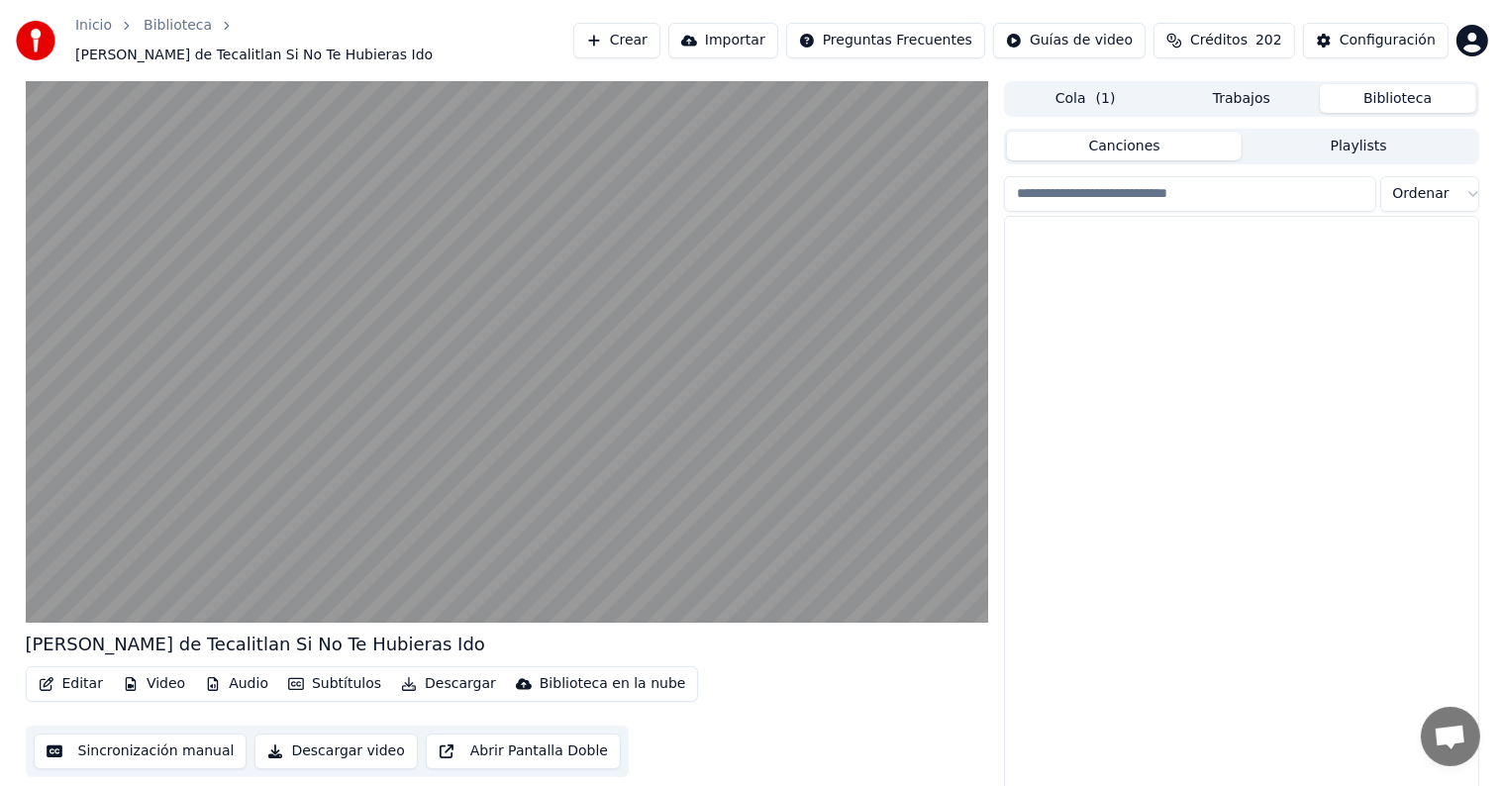
click at [1388, 92] on button "Biblioteca" at bounding box center [1398, 98] width 156 height 29
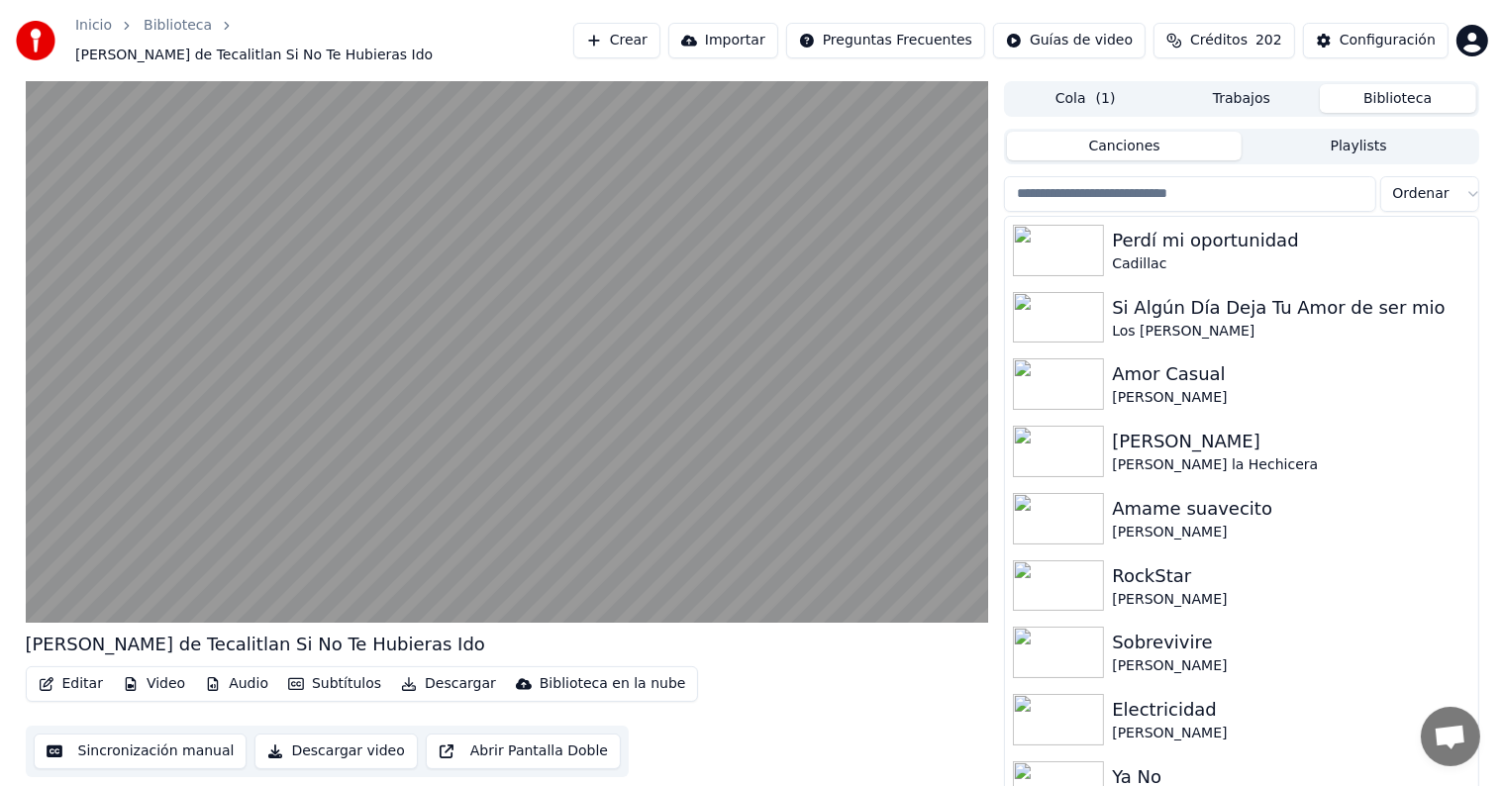
click at [1245, 193] on input "search" at bounding box center [1189, 194] width 371 height 36
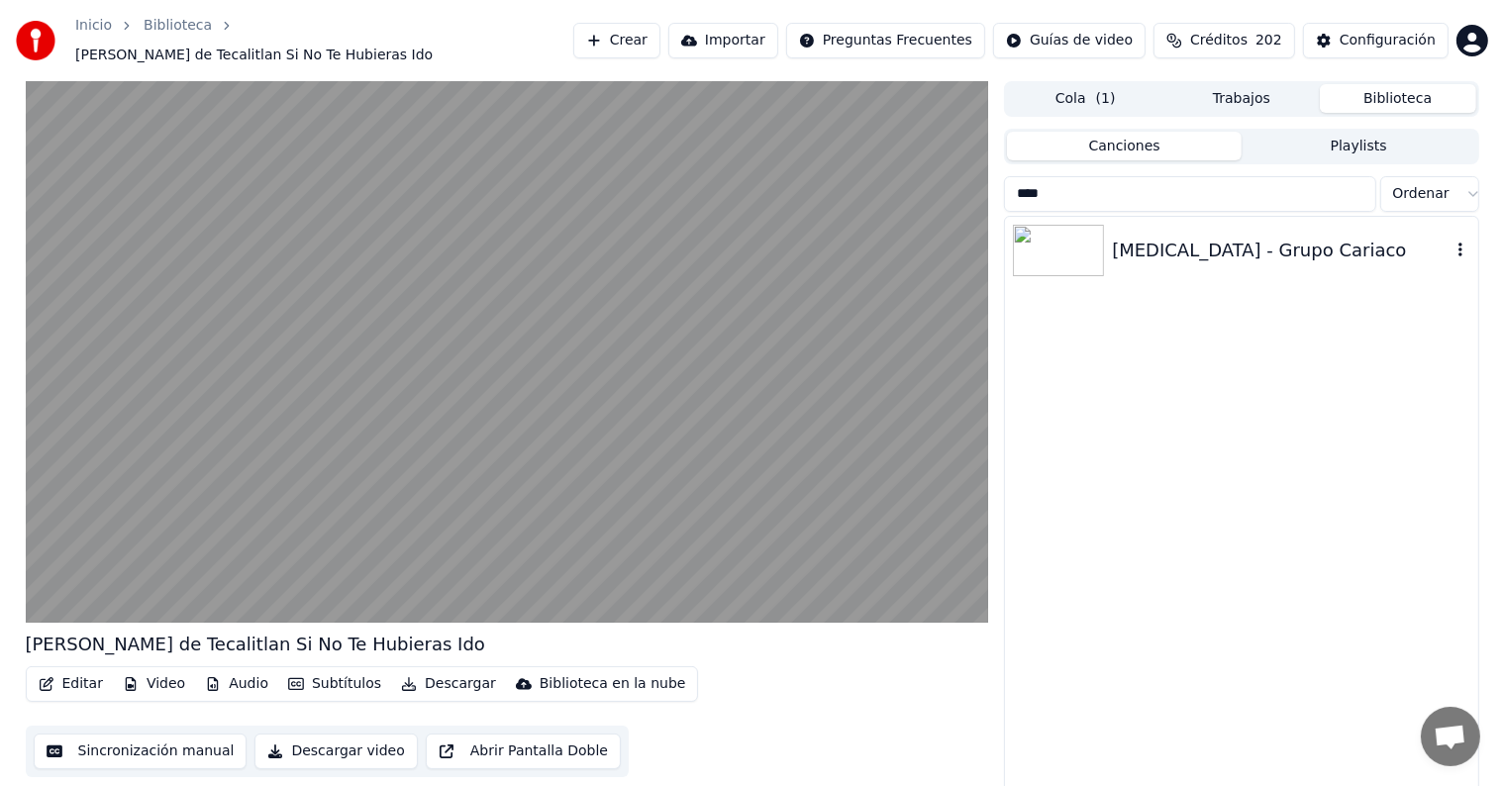
type input "****"
click at [1236, 237] on div "[MEDICAL_DATA] - Grupo Cariaco" at bounding box center [1281, 251] width 338 height 28
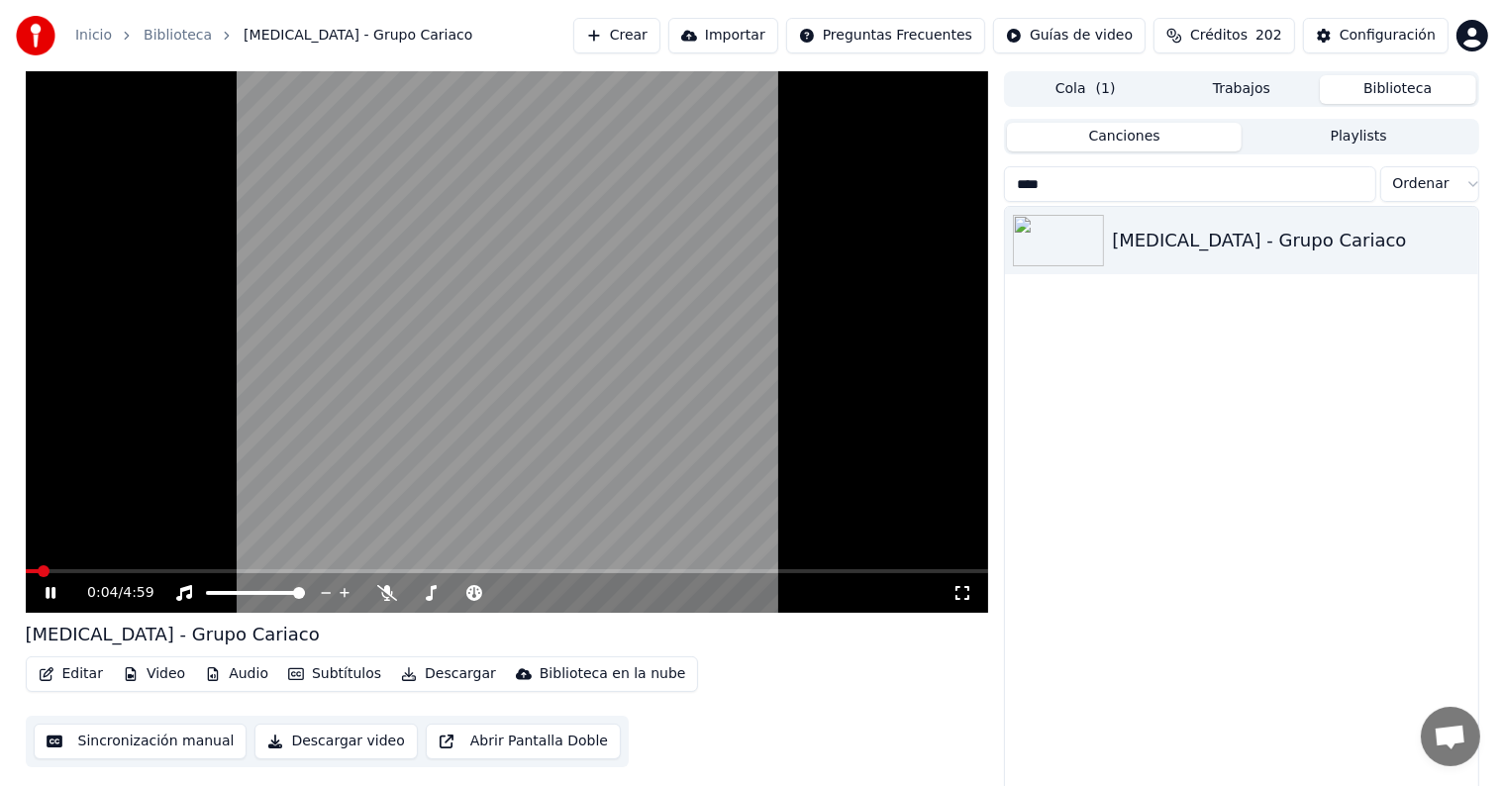
click at [326, 572] on span at bounding box center [508, 571] width 964 height 4
click at [345, 572] on span at bounding box center [347, 572] width 12 height 12
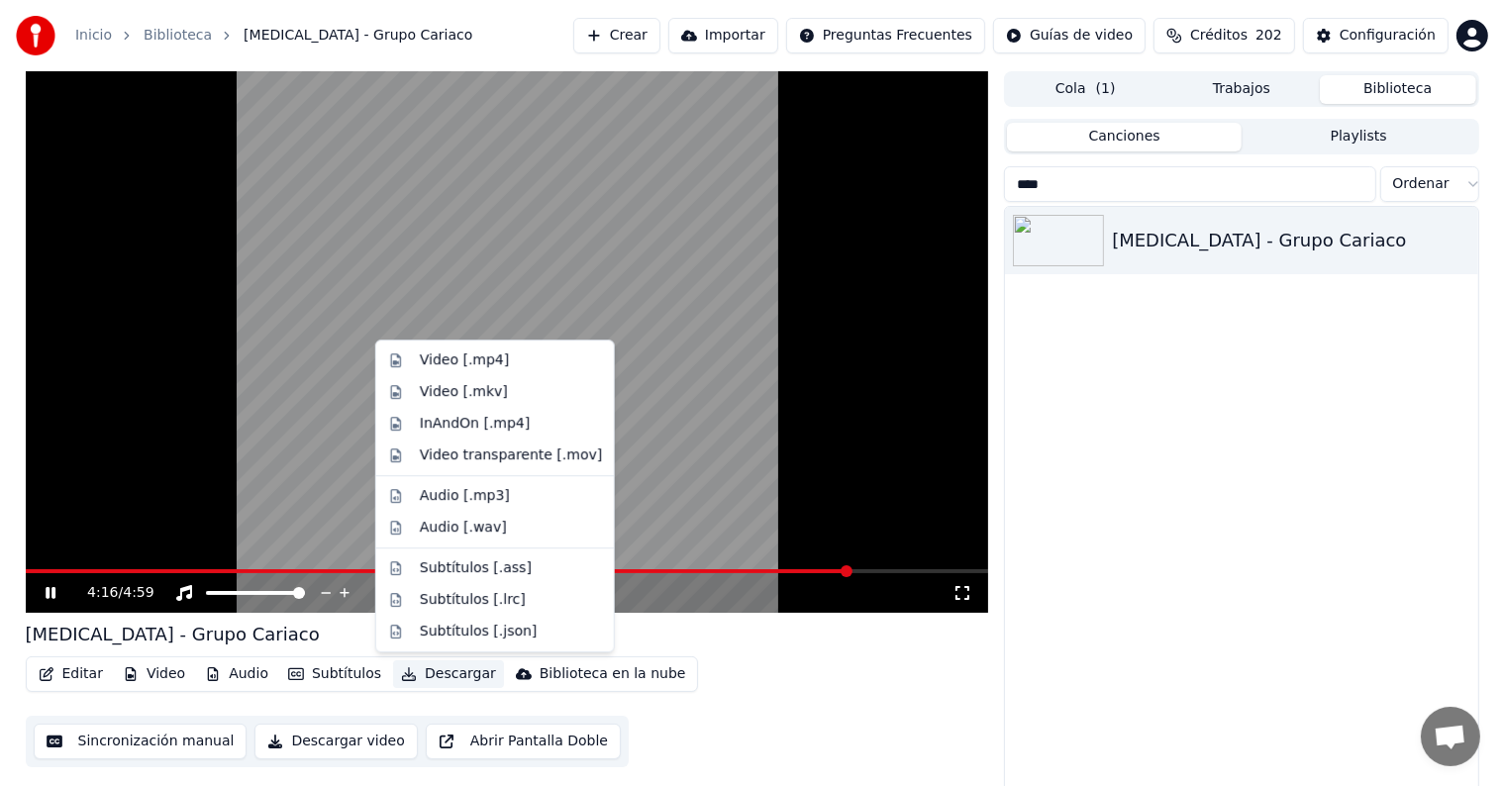
click at [408, 679] on button "Descargar" at bounding box center [448, 675] width 111 height 28
click at [475, 360] on div "Video [.mp4]" at bounding box center [464, 361] width 89 height 20
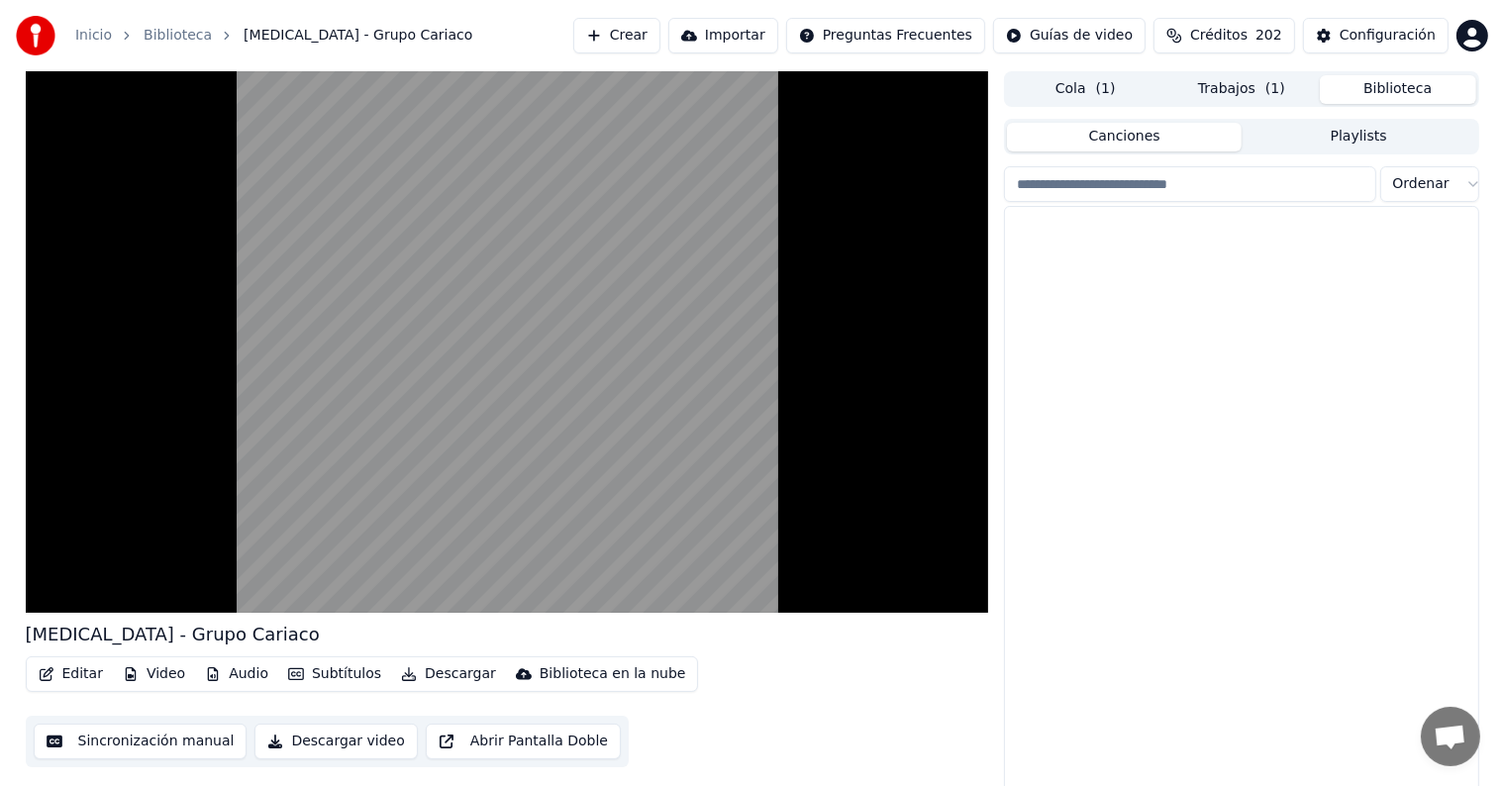
click at [1392, 82] on button "Biblioteca" at bounding box center [1398, 89] width 156 height 29
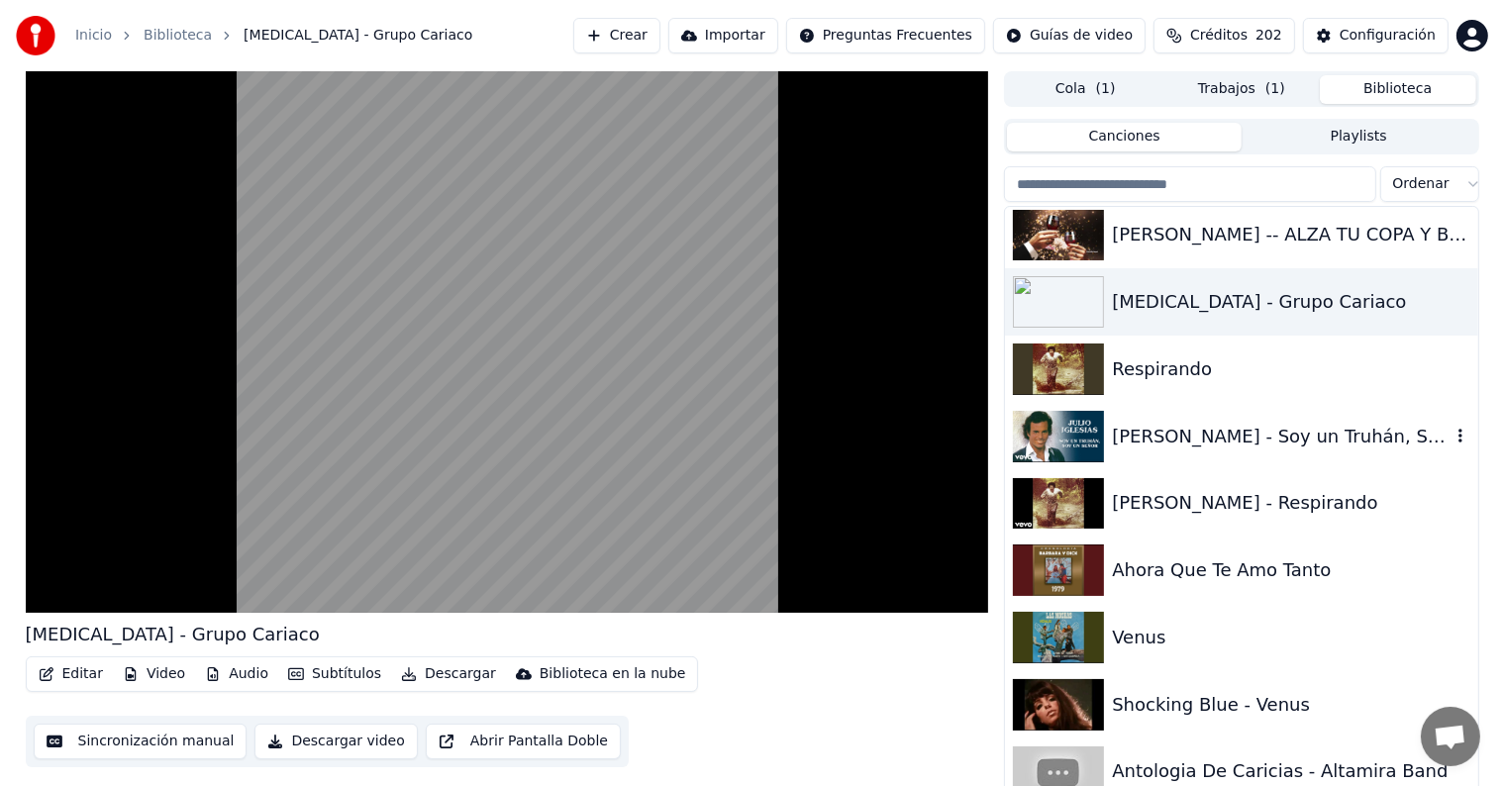
scroll to position [30287, 0]
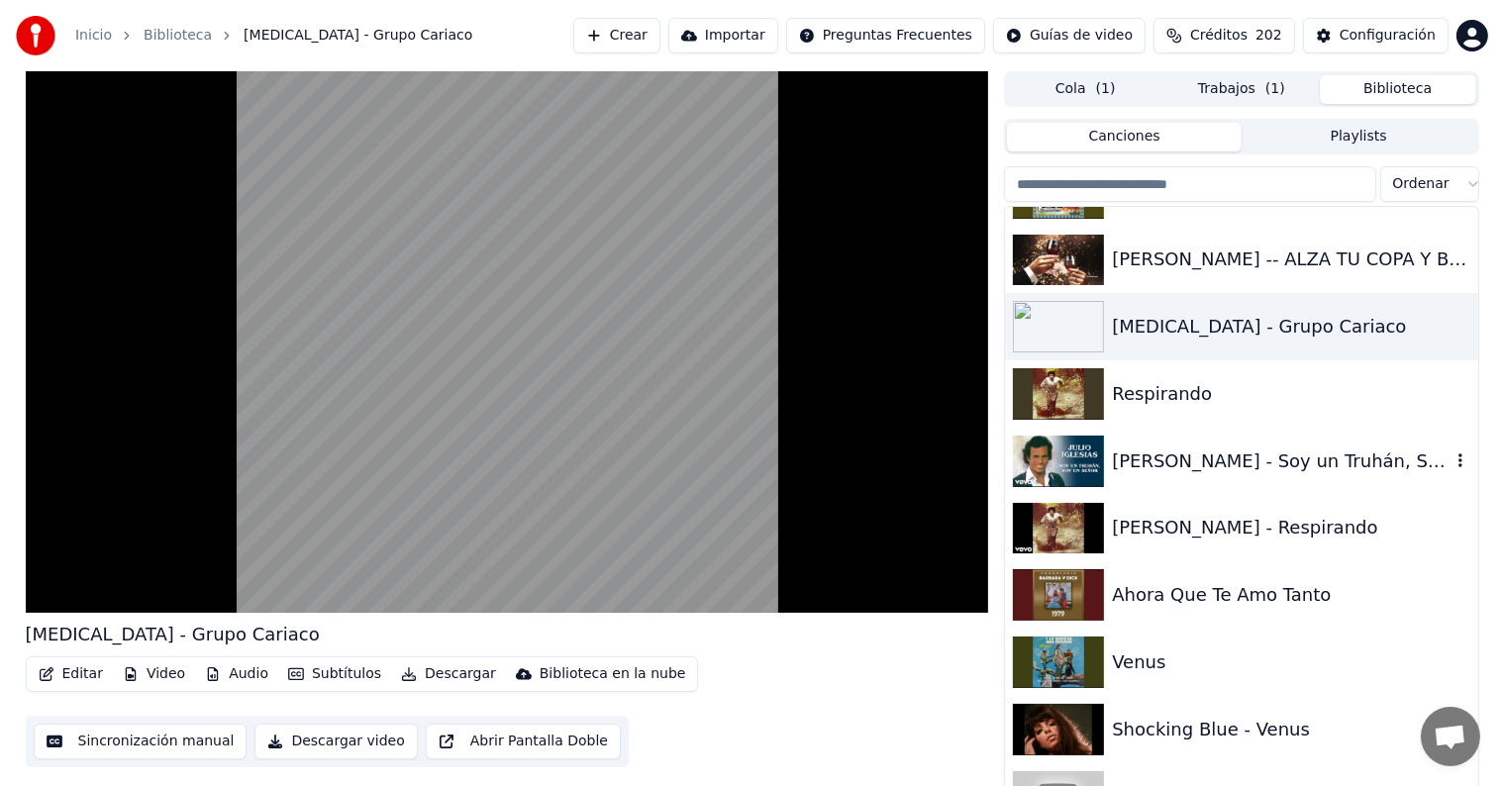
click at [1171, 465] on div "[PERSON_NAME] - Soy un Truhán, Soy un Señor" at bounding box center [1281, 462] width 338 height 28
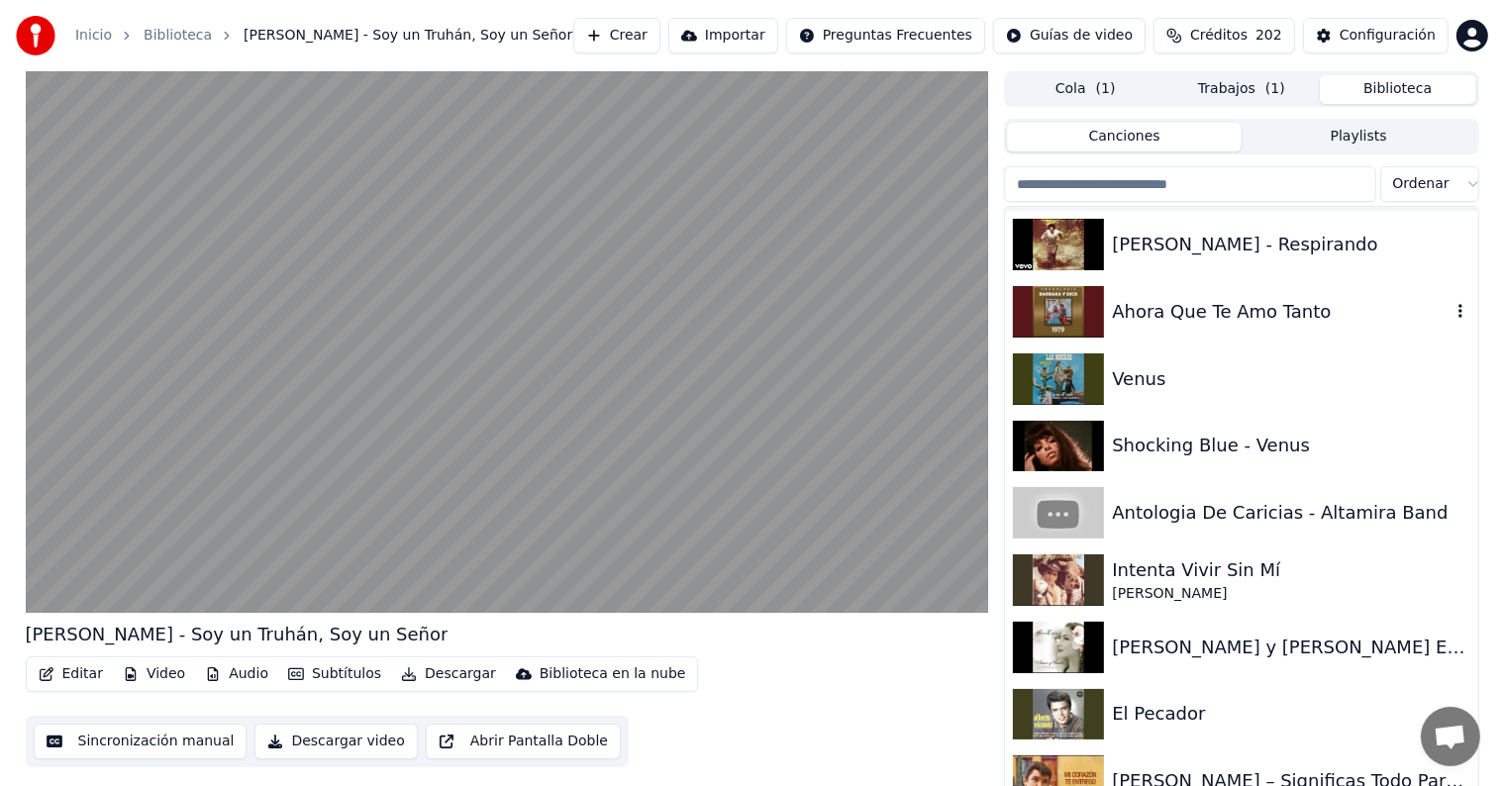
scroll to position [30572, 0]
click at [1157, 568] on div "Intenta Vivir Sin Mí" at bounding box center [1281, 570] width 338 height 28
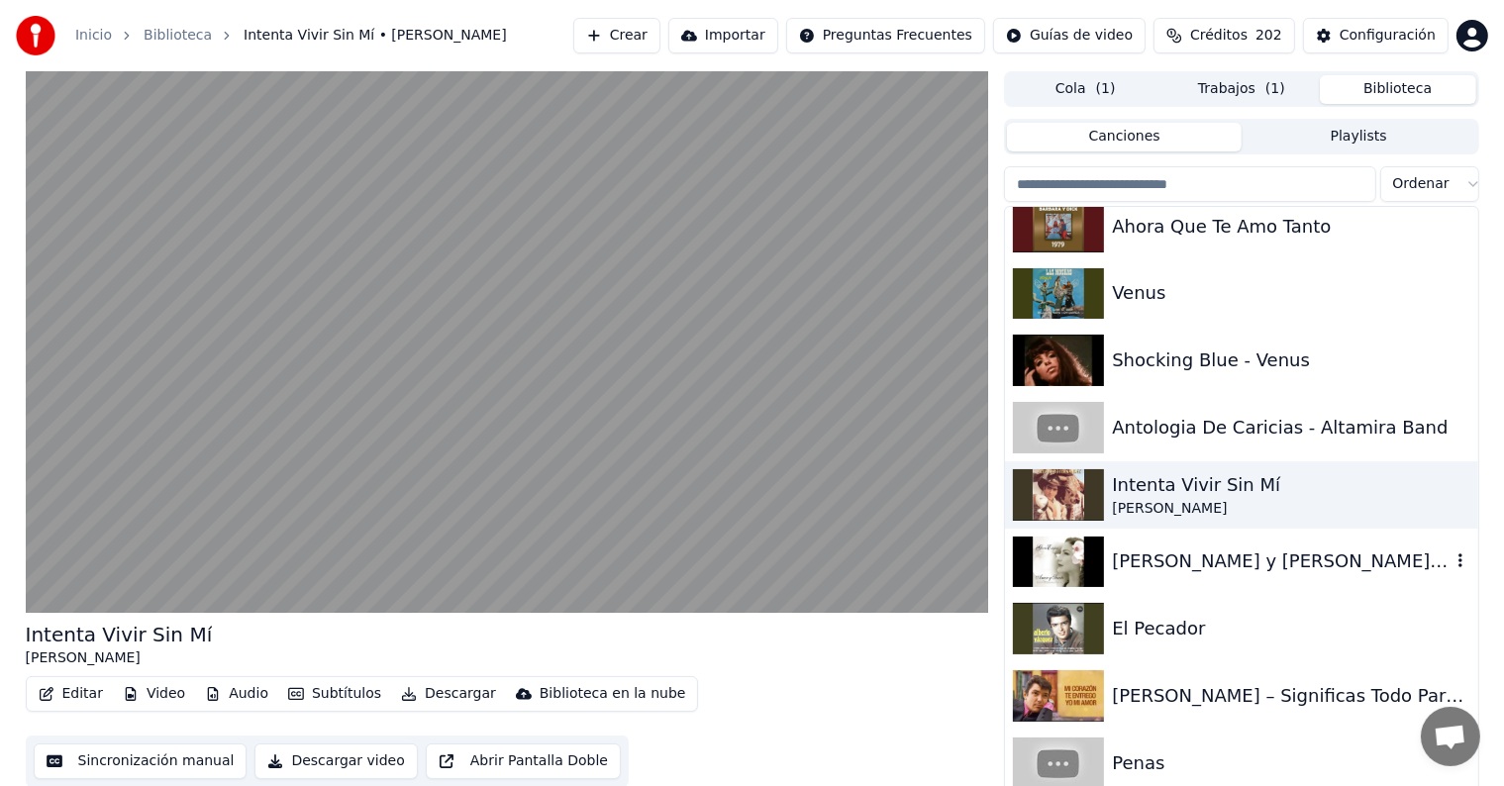
scroll to position [30661, 0]
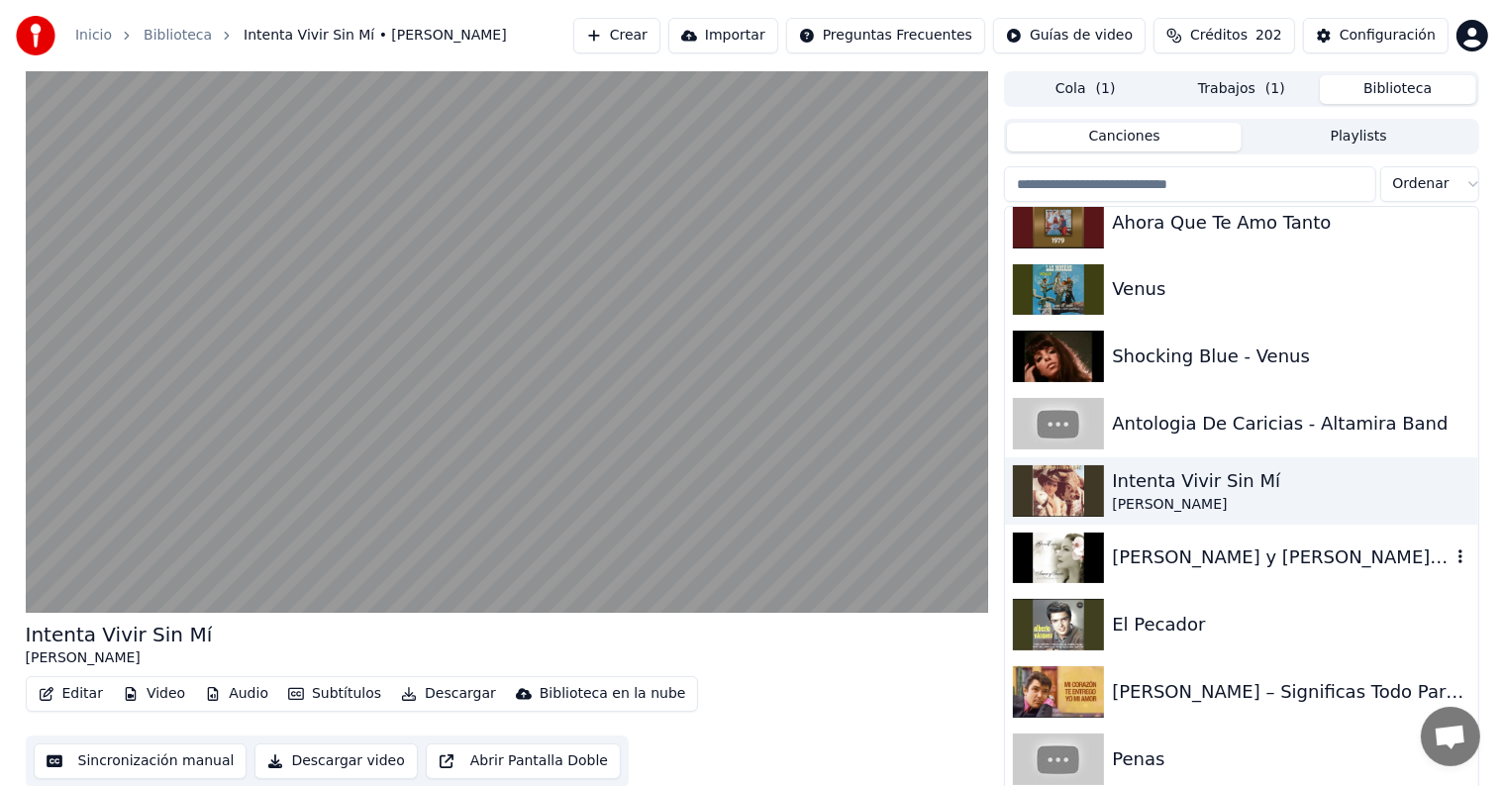
click at [1157, 568] on div "[PERSON_NAME] y [PERSON_NAME] El Jardín" at bounding box center [1281, 558] width 338 height 28
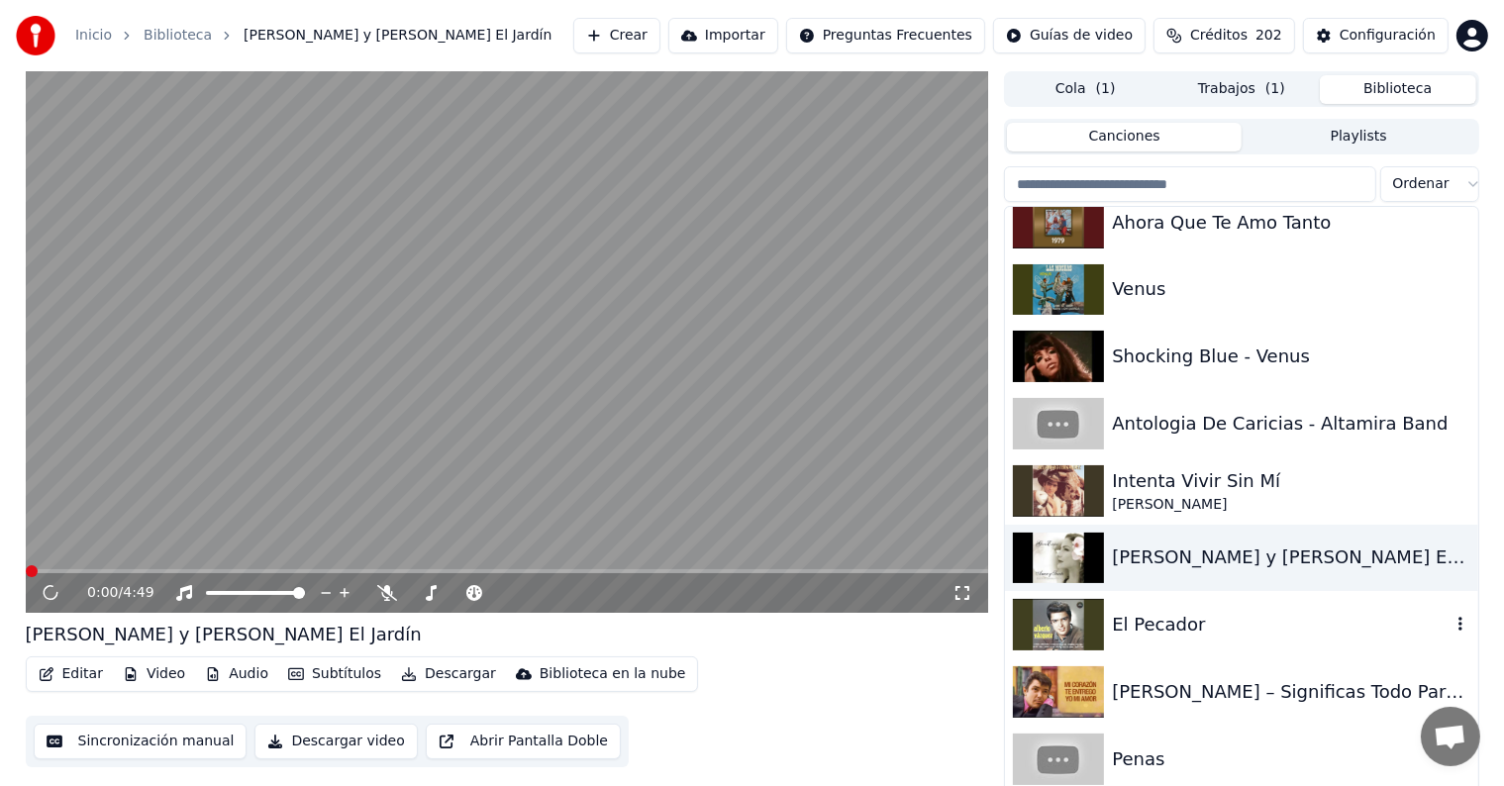
click at [1157, 608] on div "El Pecador" at bounding box center [1241, 624] width 472 height 67
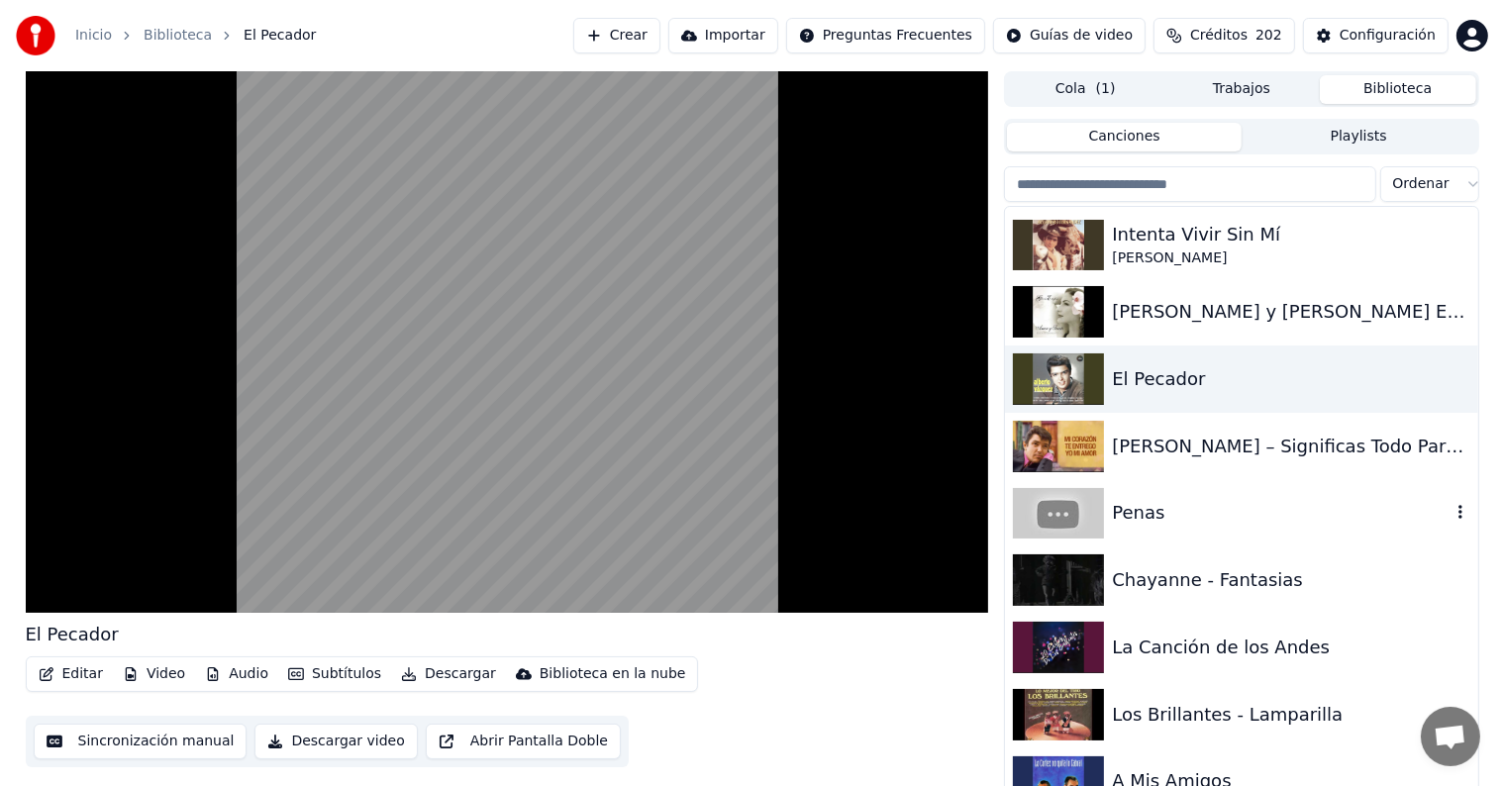
scroll to position [30912, 0]
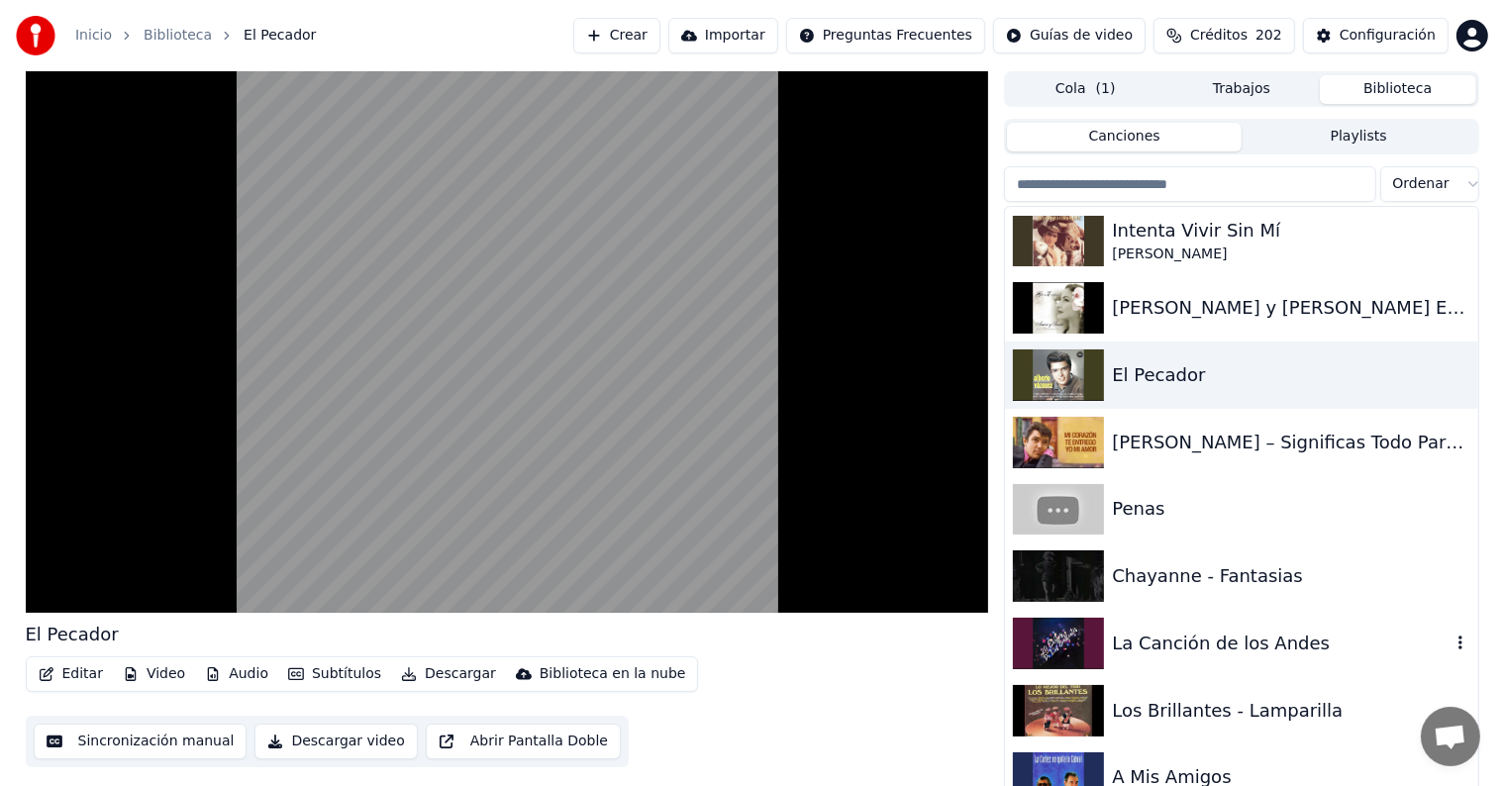
click at [1161, 642] on div "La Canción de los Andes" at bounding box center [1281, 644] width 338 height 28
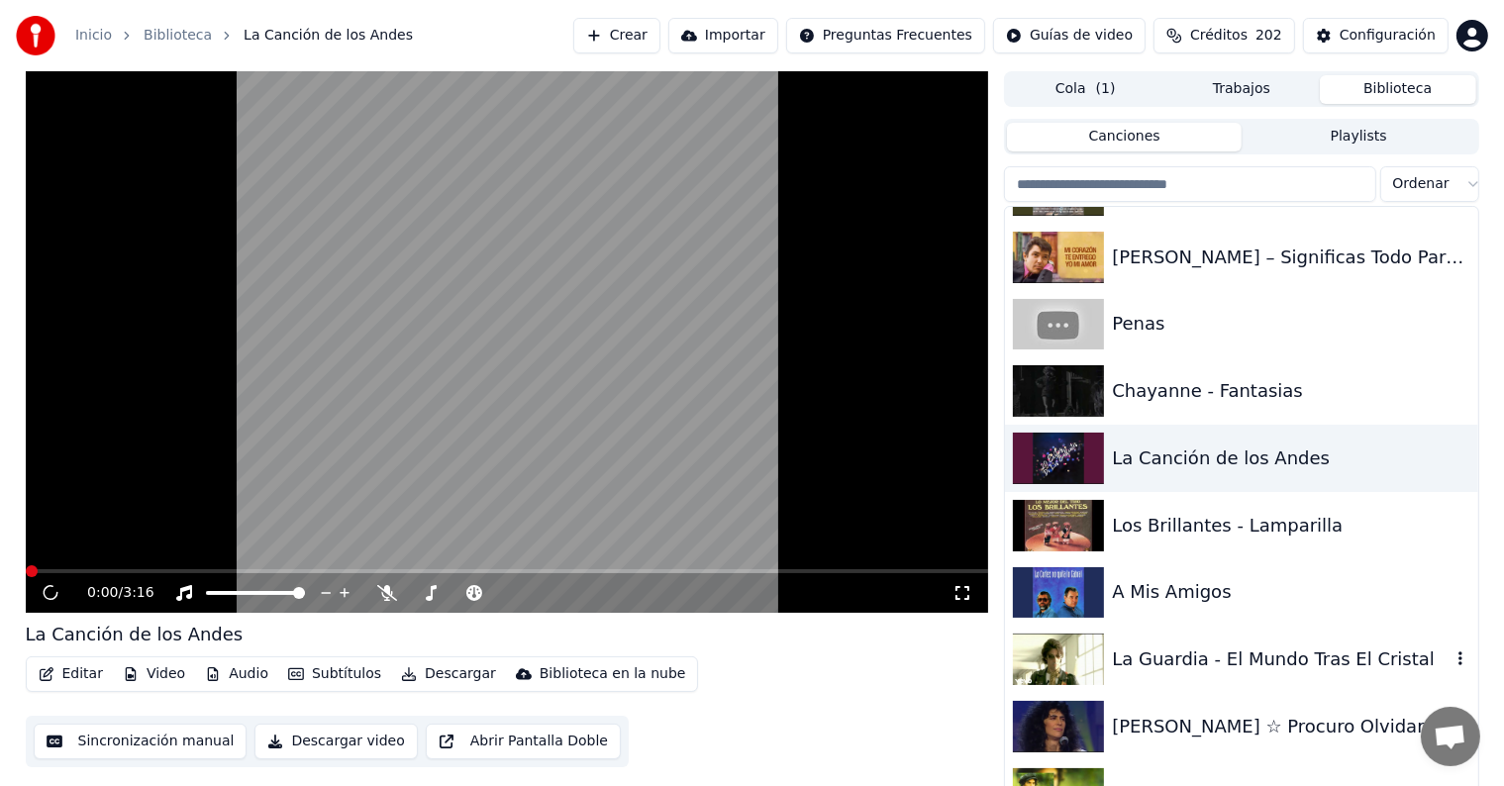
scroll to position [31111, 0]
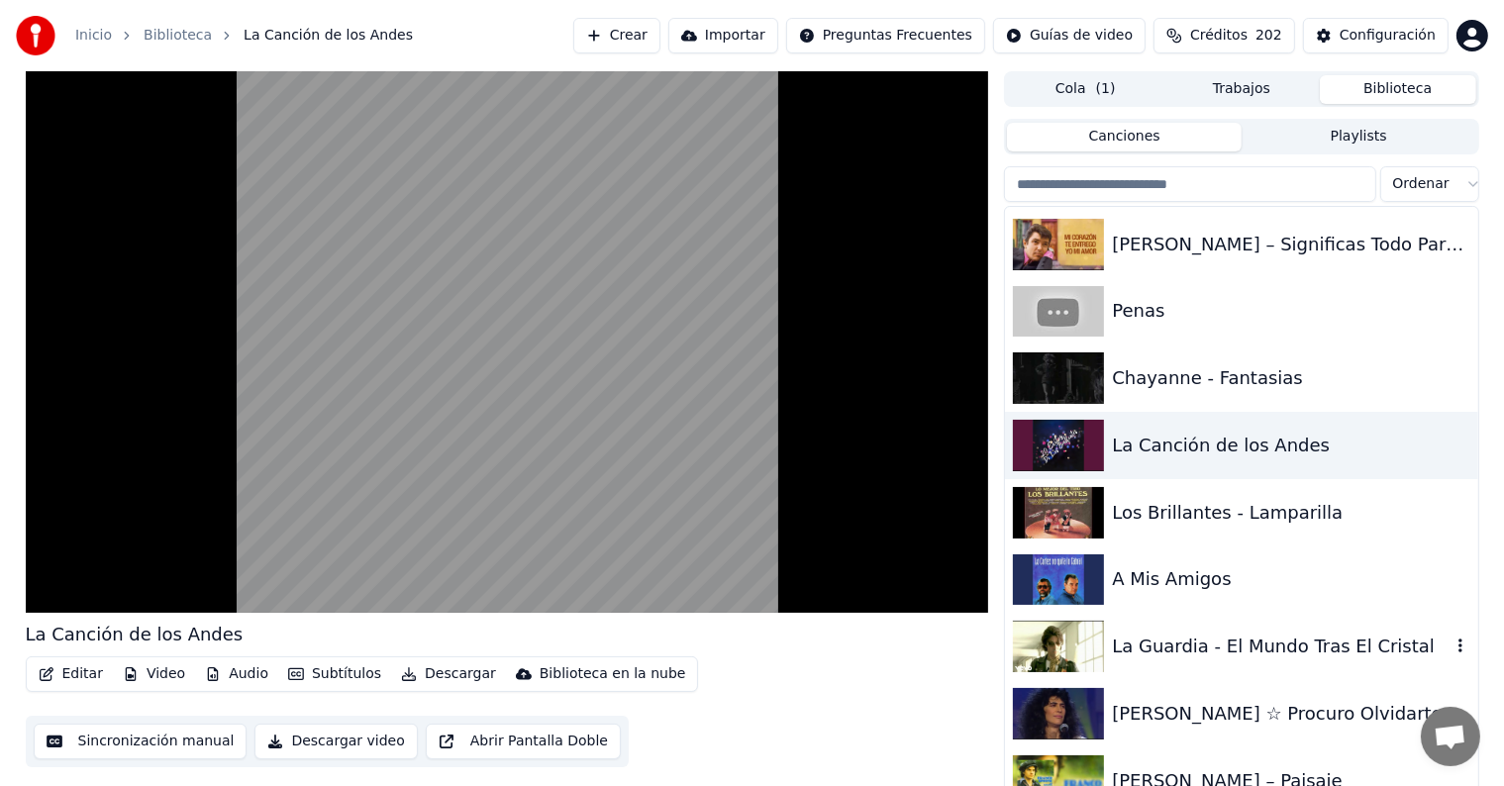
click at [1177, 659] on div "La Guardia - El Mundo Tras El Cristal" at bounding box center [1281, 647] width 338 height 28
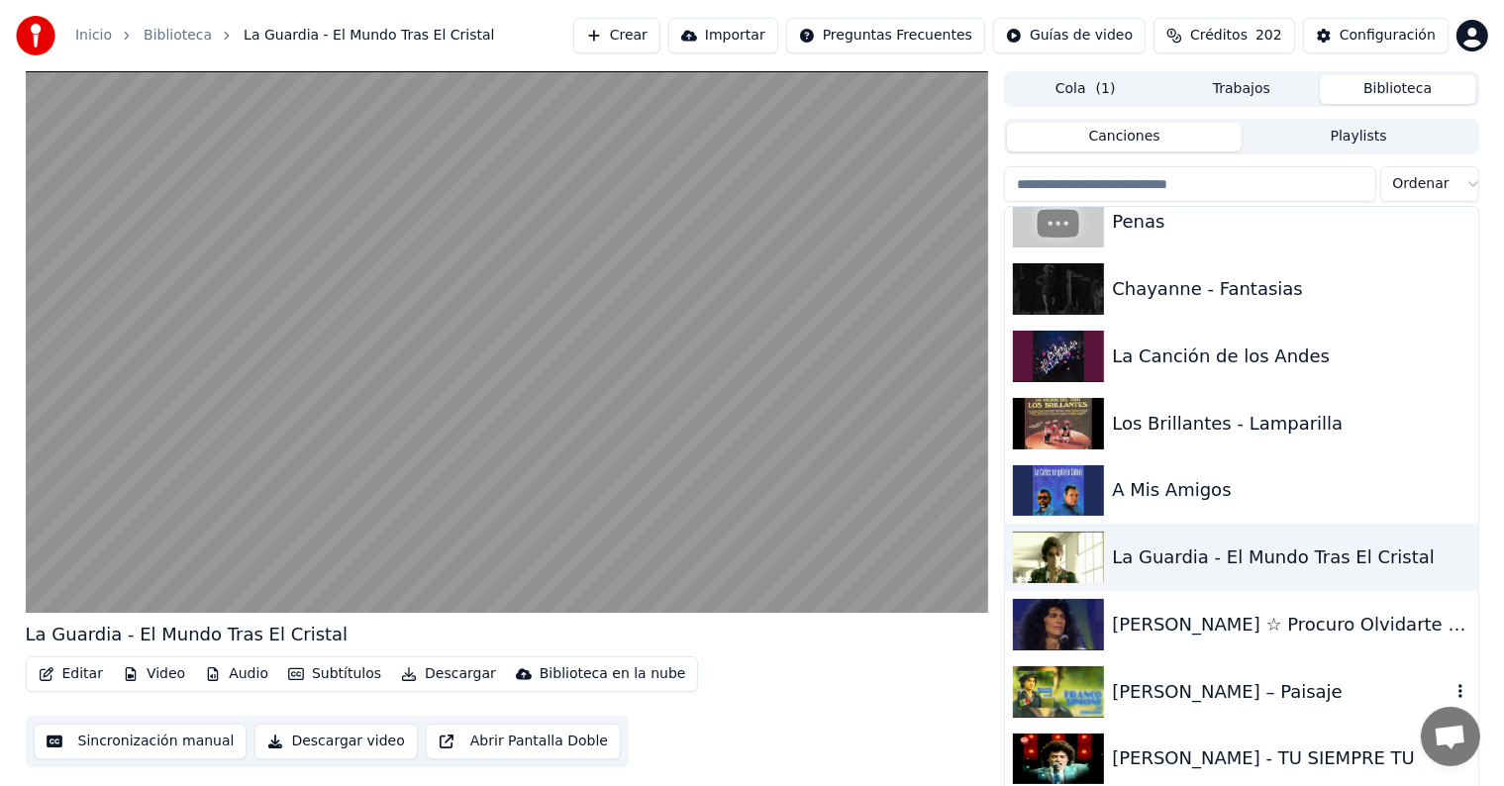
scroll to position [31203, 0]
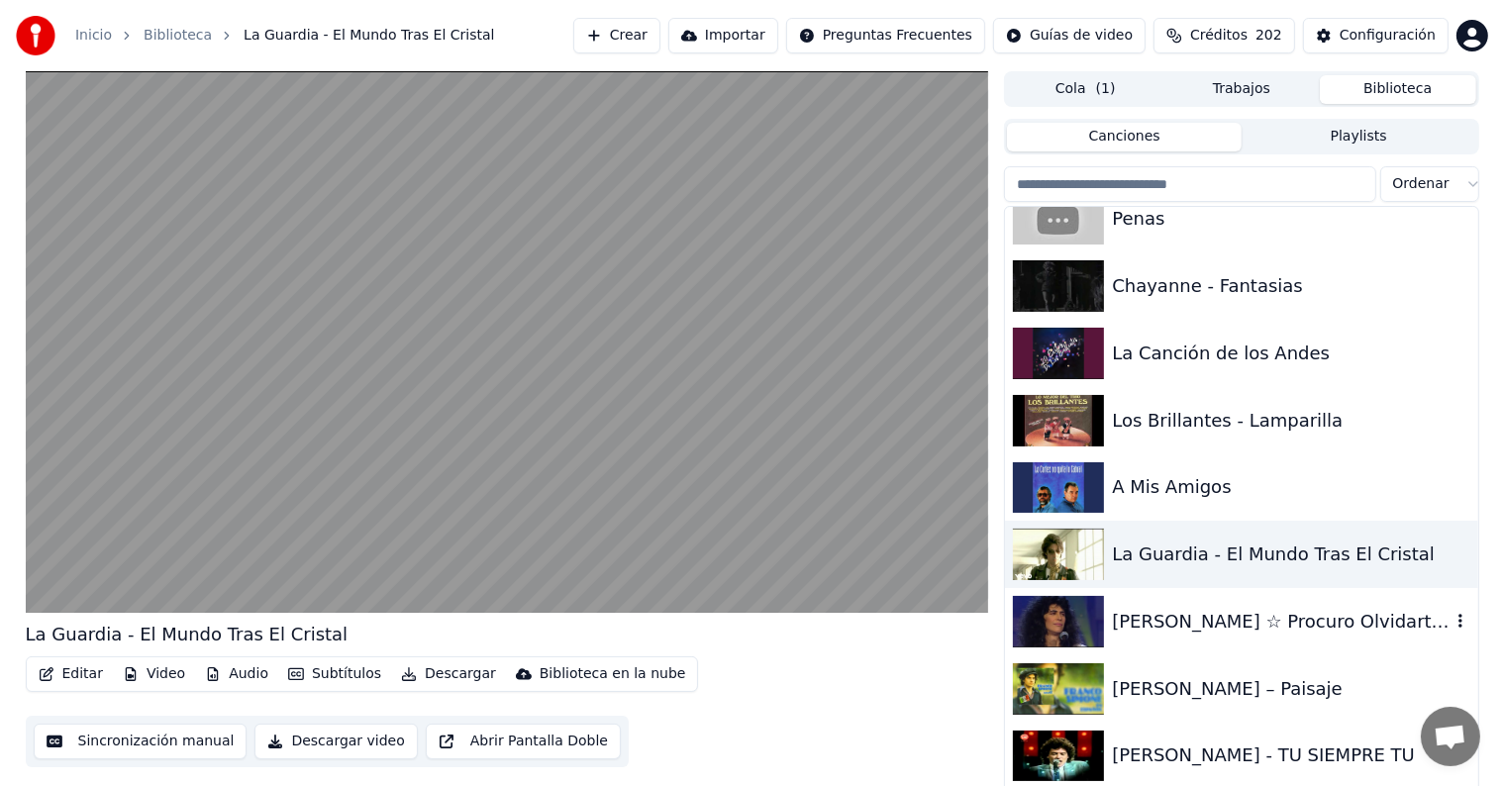
click at [63, 674] on button "Editar" at bounding box center [71, 675] width 80 height 28
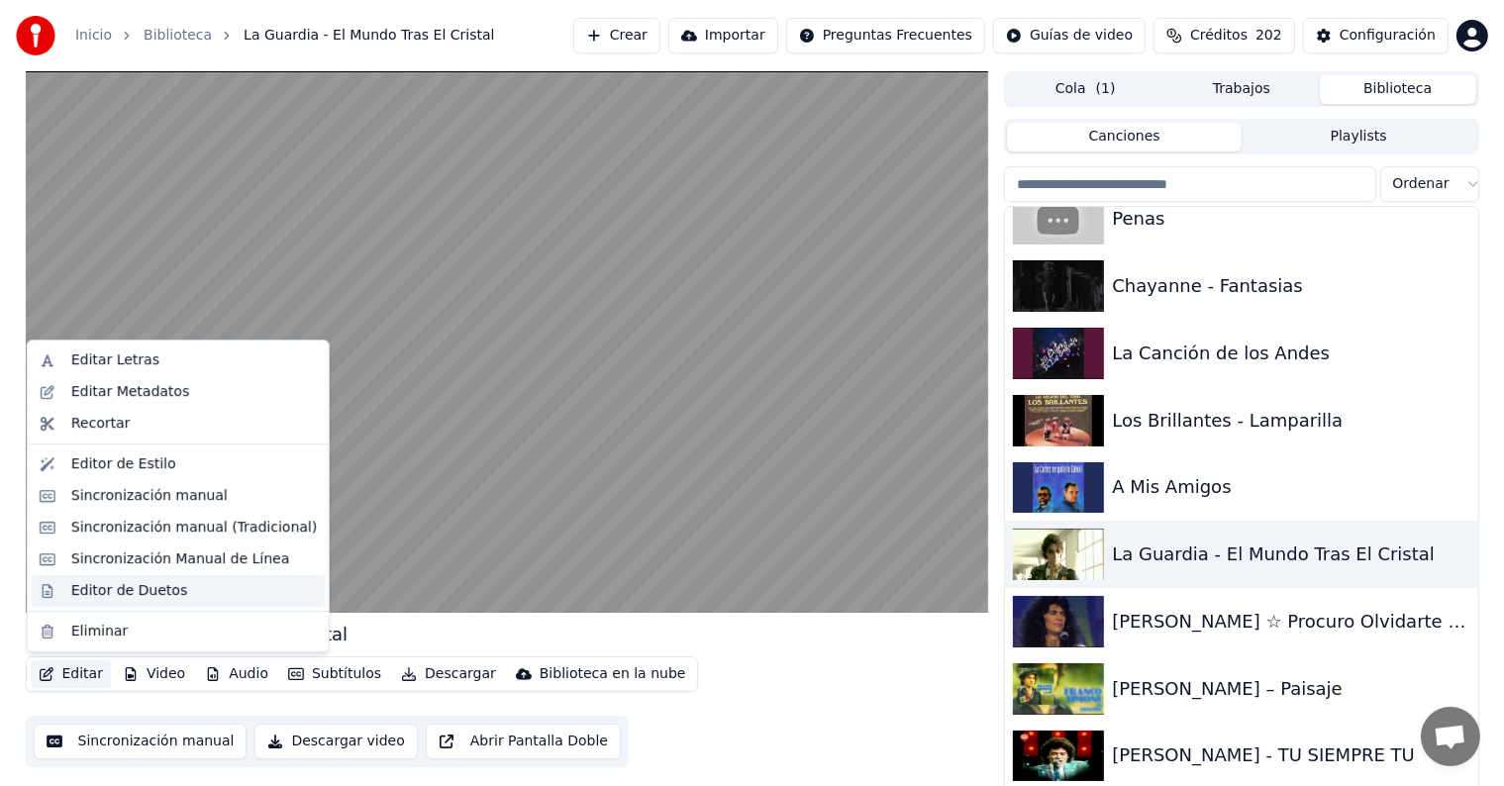
click at [59, 580] on div "Editor de Duetos" at bounding box center [178, 591] width 293 height 32
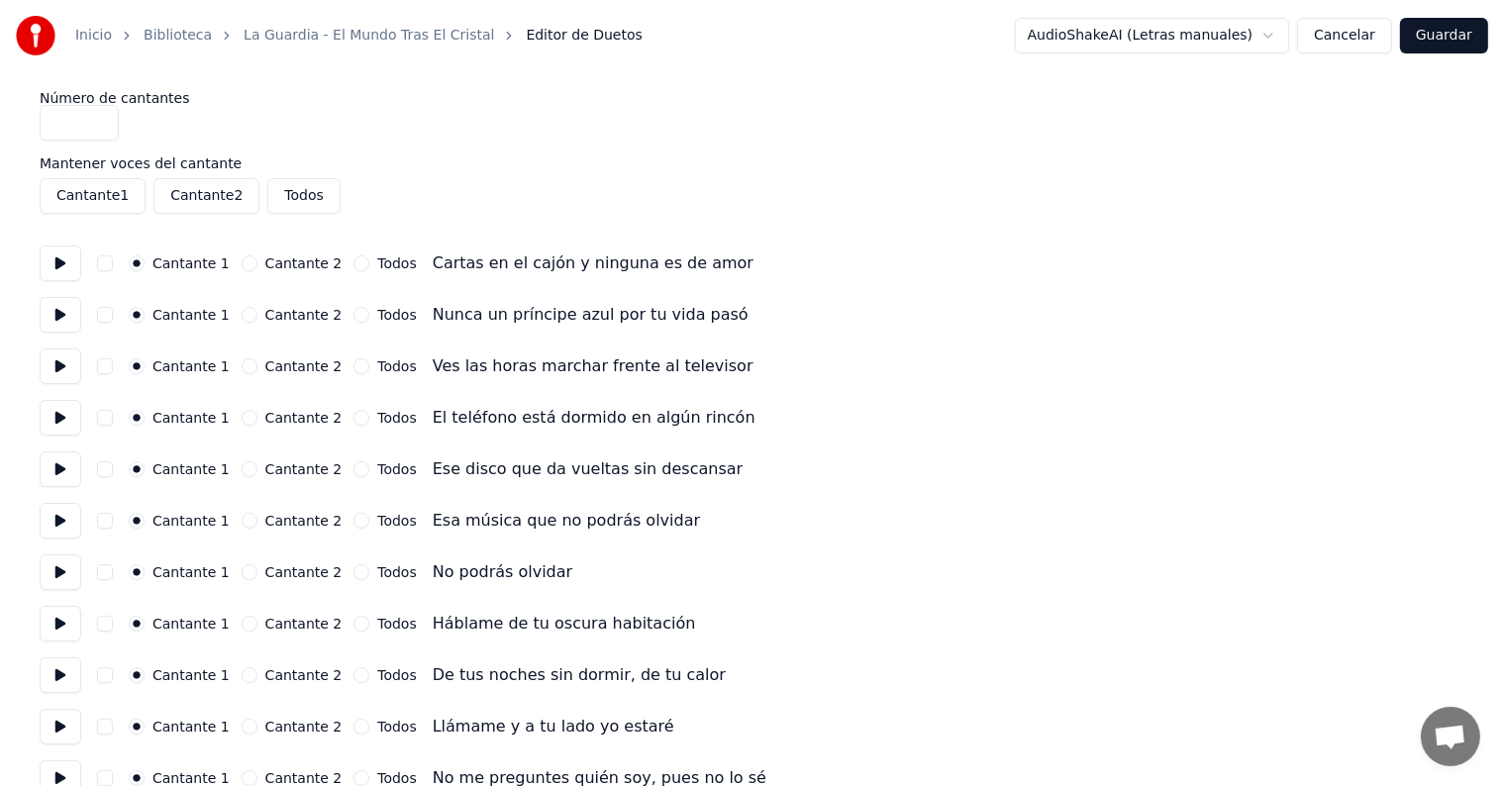
click at [60, 574] on button at bounding box center [61, 573] width 42 height 36
click at [64, 628] on button at bounding box center [61, 624] width 42 height 36
click at [110, 631] on button "button" at bounding box center [105, 624] width 16 height 16
click at [59, 674] on button at bounding box center [61, 676] width 42 height 36
click at [112, 675] on button "button" at bounding box center [105, 676] width 16 height 16
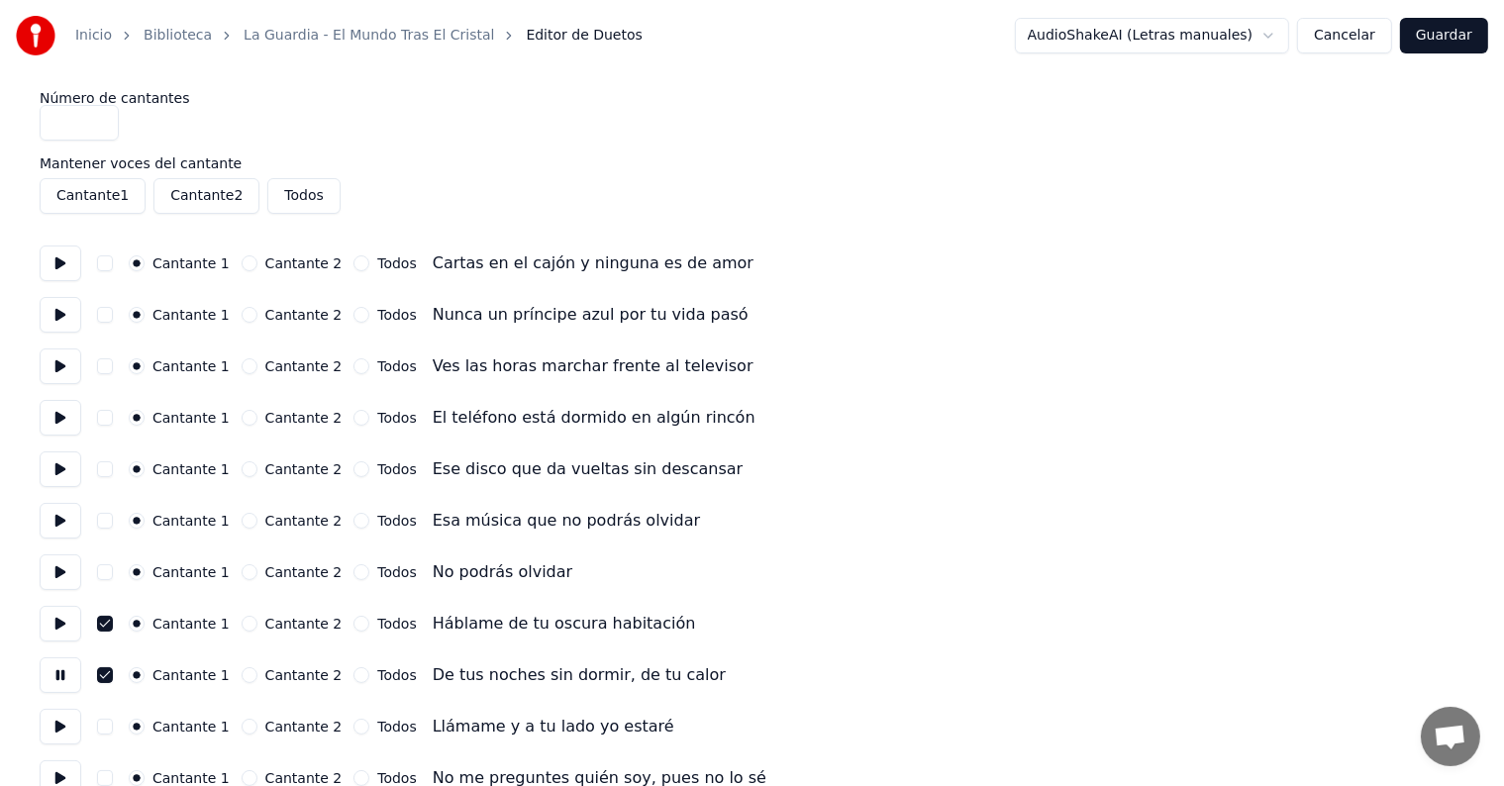
click at [112, 679] on button "button" at bounding box center [105, 676] width 16 height 16
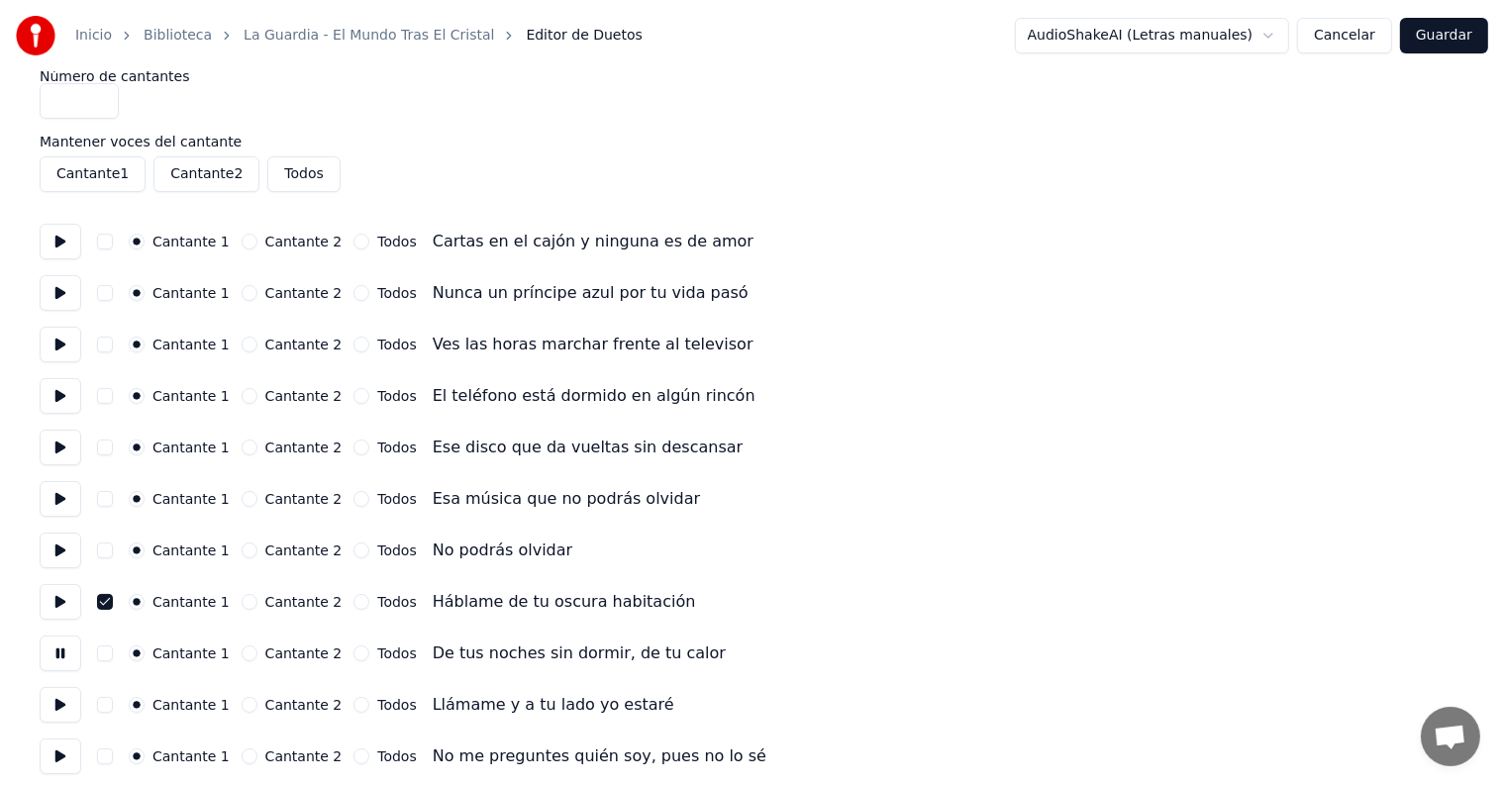
scroll to position [69, 0]
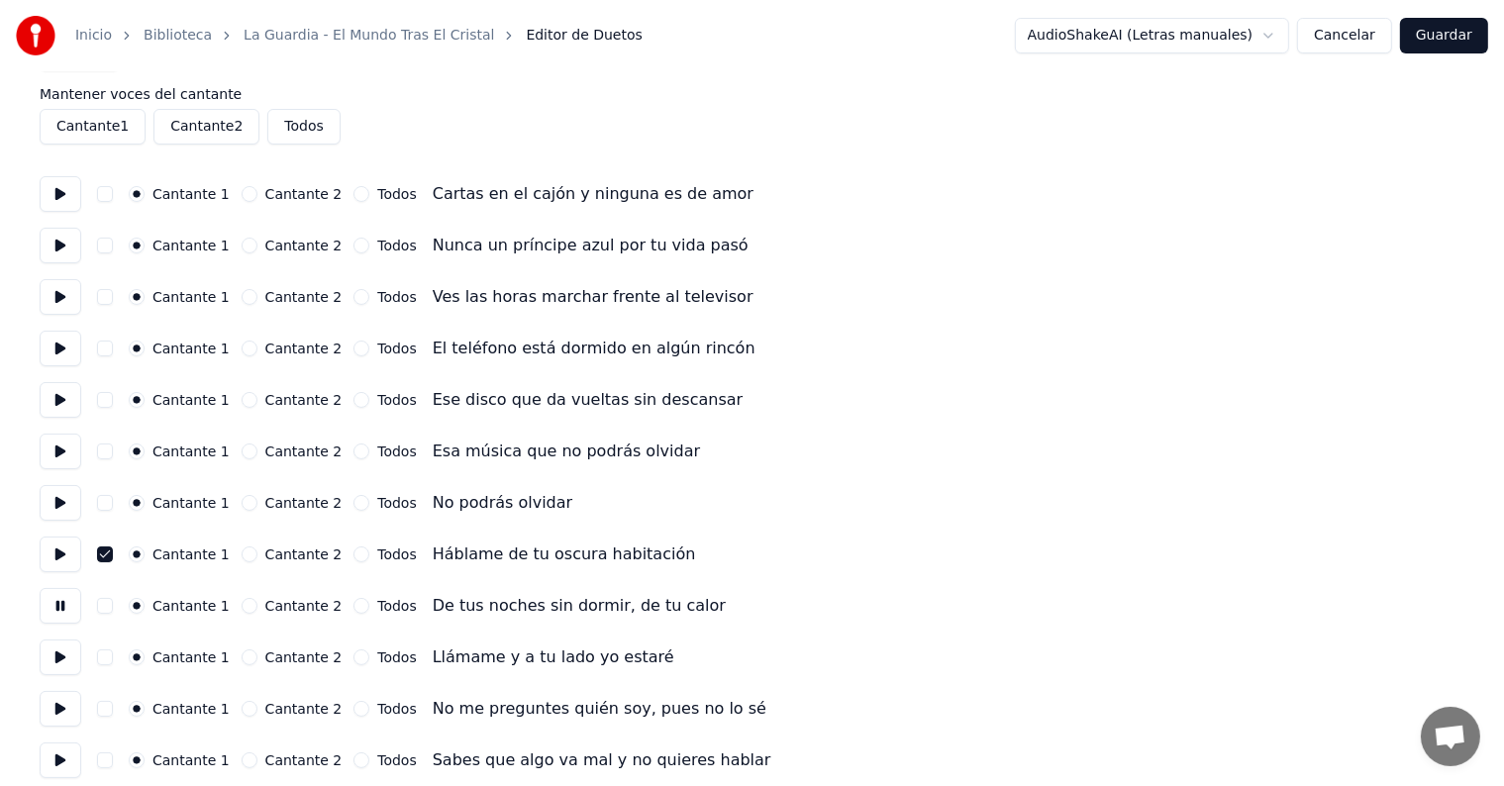
click at [64, 663] on button at bounding box center [61, 658] width 42 height 36
click at [113, 658] on button "button" at bounding box center [105, 658] width 16 height 16
click at [60, 713] on button at bounding box center [61, 709] width 42 height 36
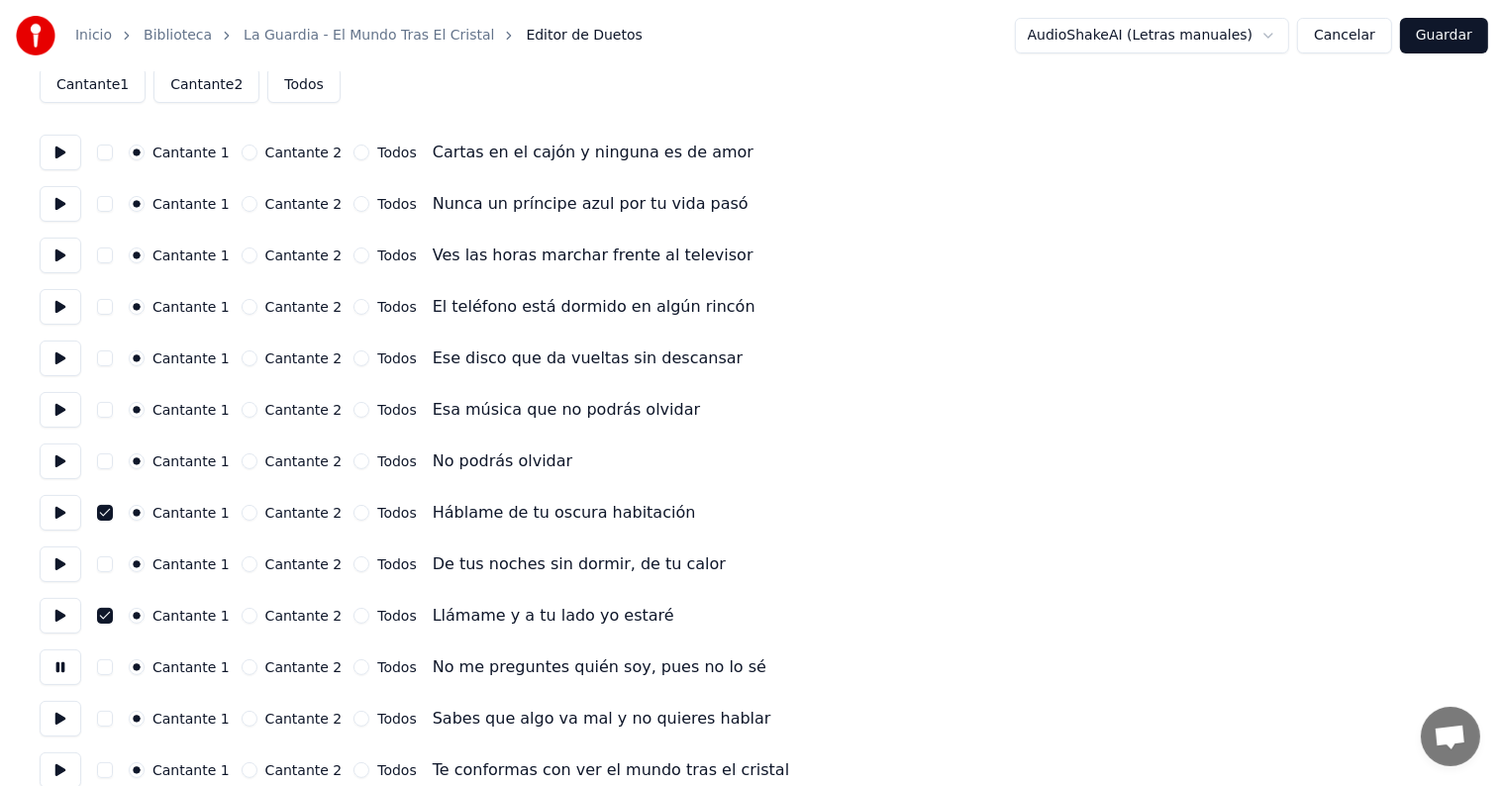
scroll to position [113, 0]
click at [59, 365] on button at bounding box center [61, 357] width 42 height 36
click at [63, 398] on button at bounding box center [61, 408] width 42 height 36
click at [69, 456] on button at bounding box center [61, 460] width 42 height 36
click at [57, 561] on button at bounding box center [61, 563] width 42 height 36
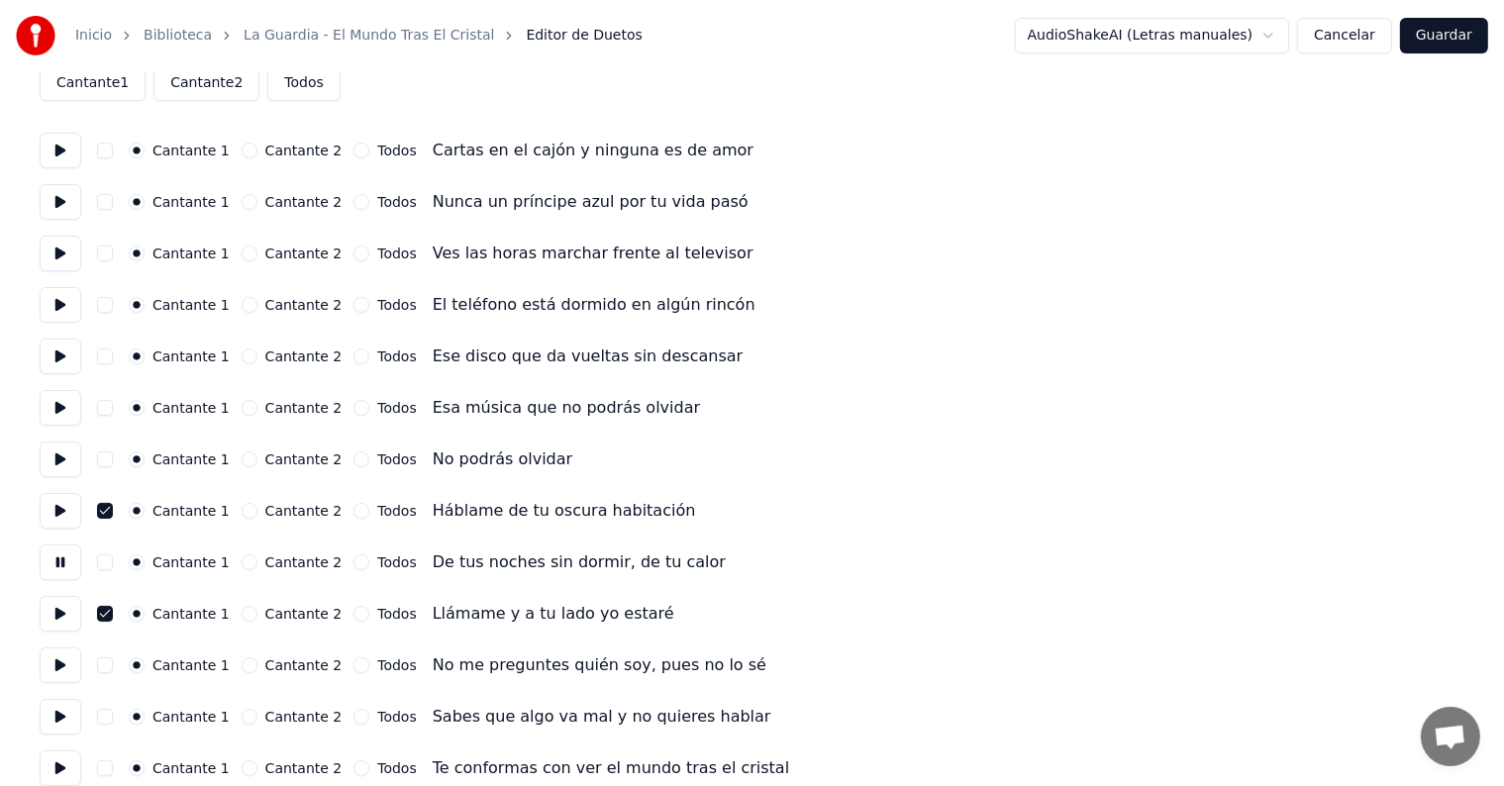
click at [58, 652] on button at bounding box center [61, 666] width 42 height 36
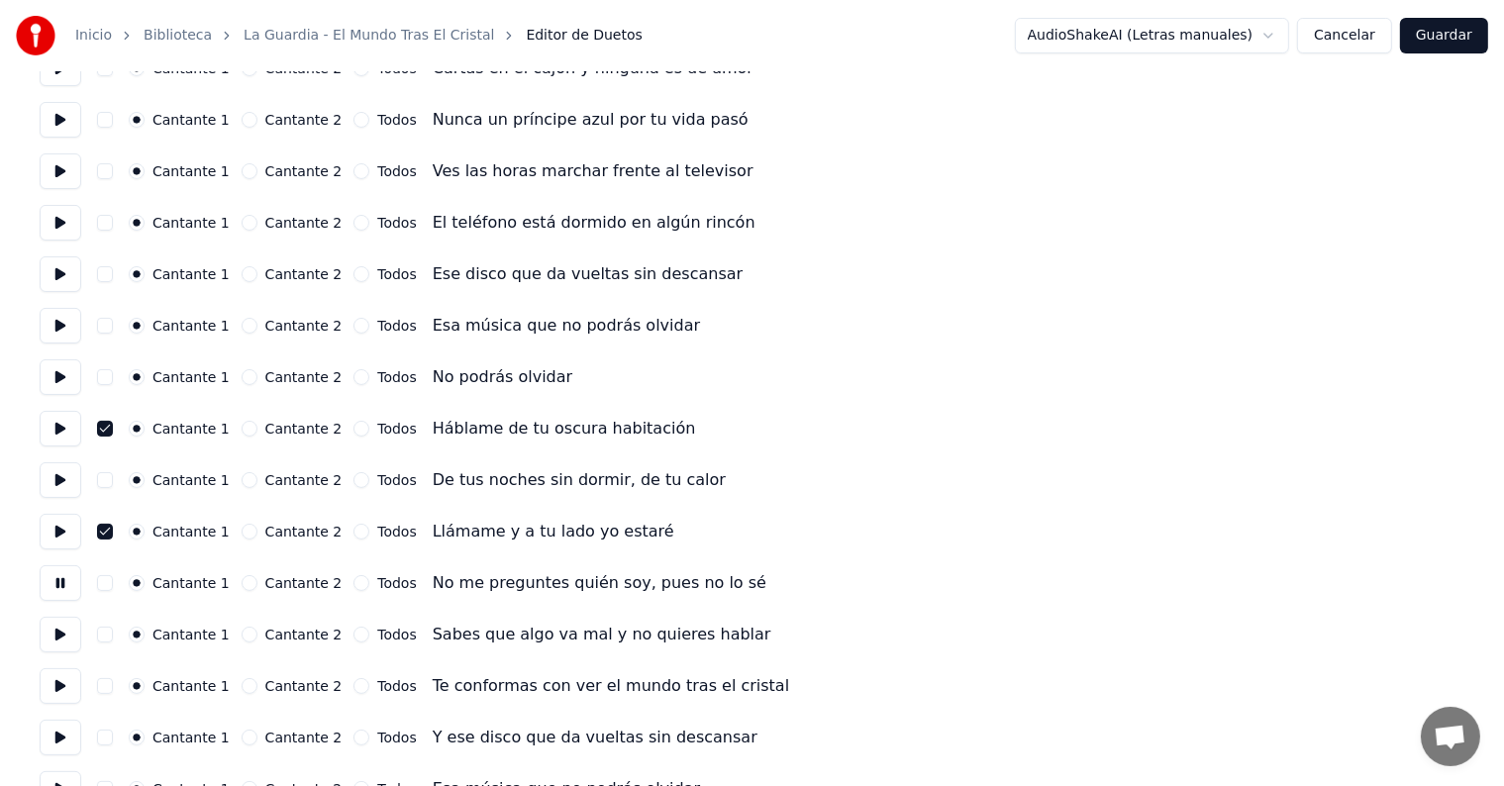
scroll to position [203, 0]
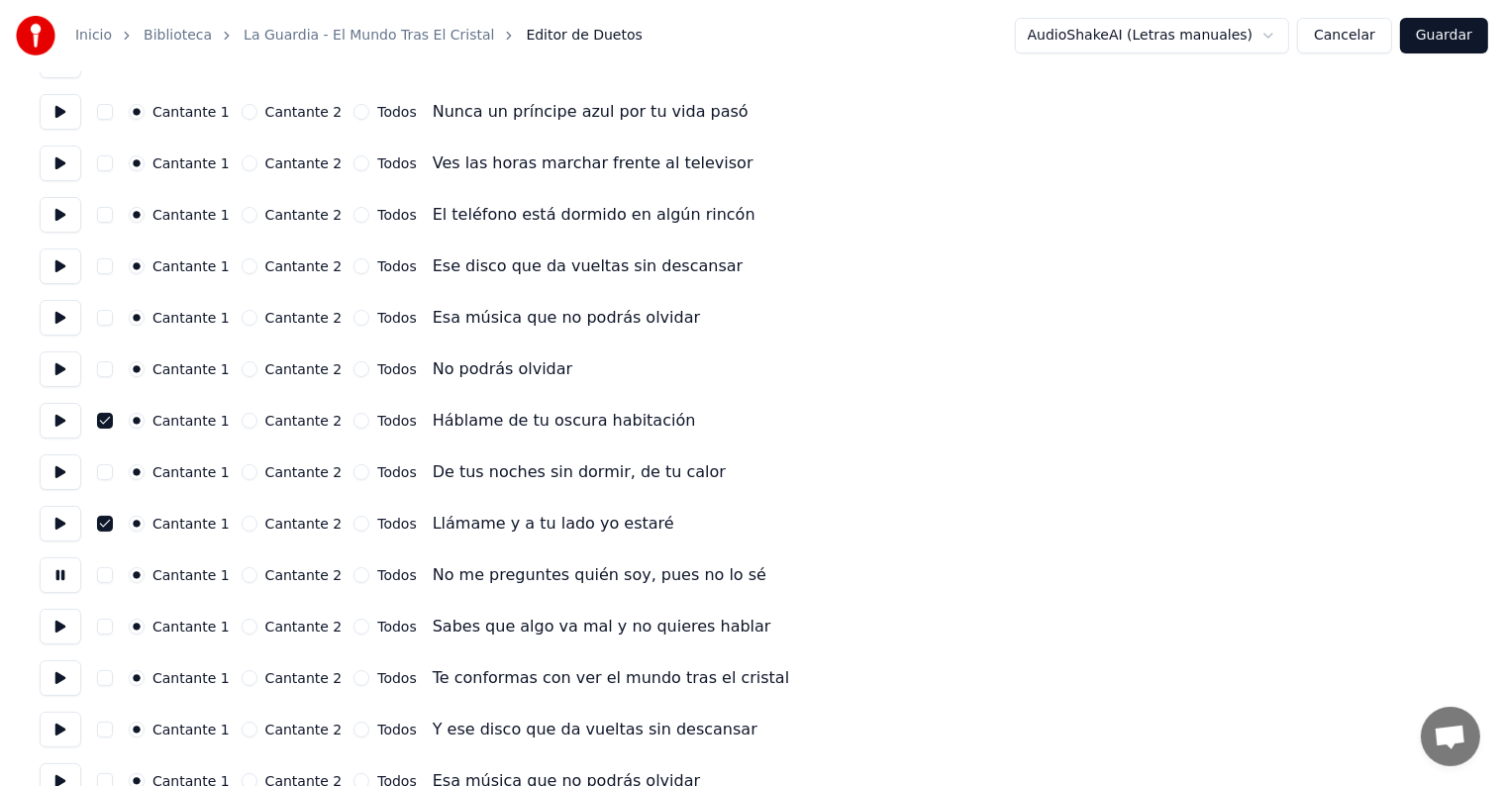
click at [57, 628] on button at bounding box center [61, 627] width 42 height 36
click at [66, 576] on button at bounding box center [61, 576] width 42 height 36
click at [113, 573] on button "button" at bounding box center [105, 576] width 16 height 16
click at [58, 635] on button at bounding box center [61, 627] width 42 height 36
click at [59, 673] on button at bounding box center [61, 679] width 42 height 36
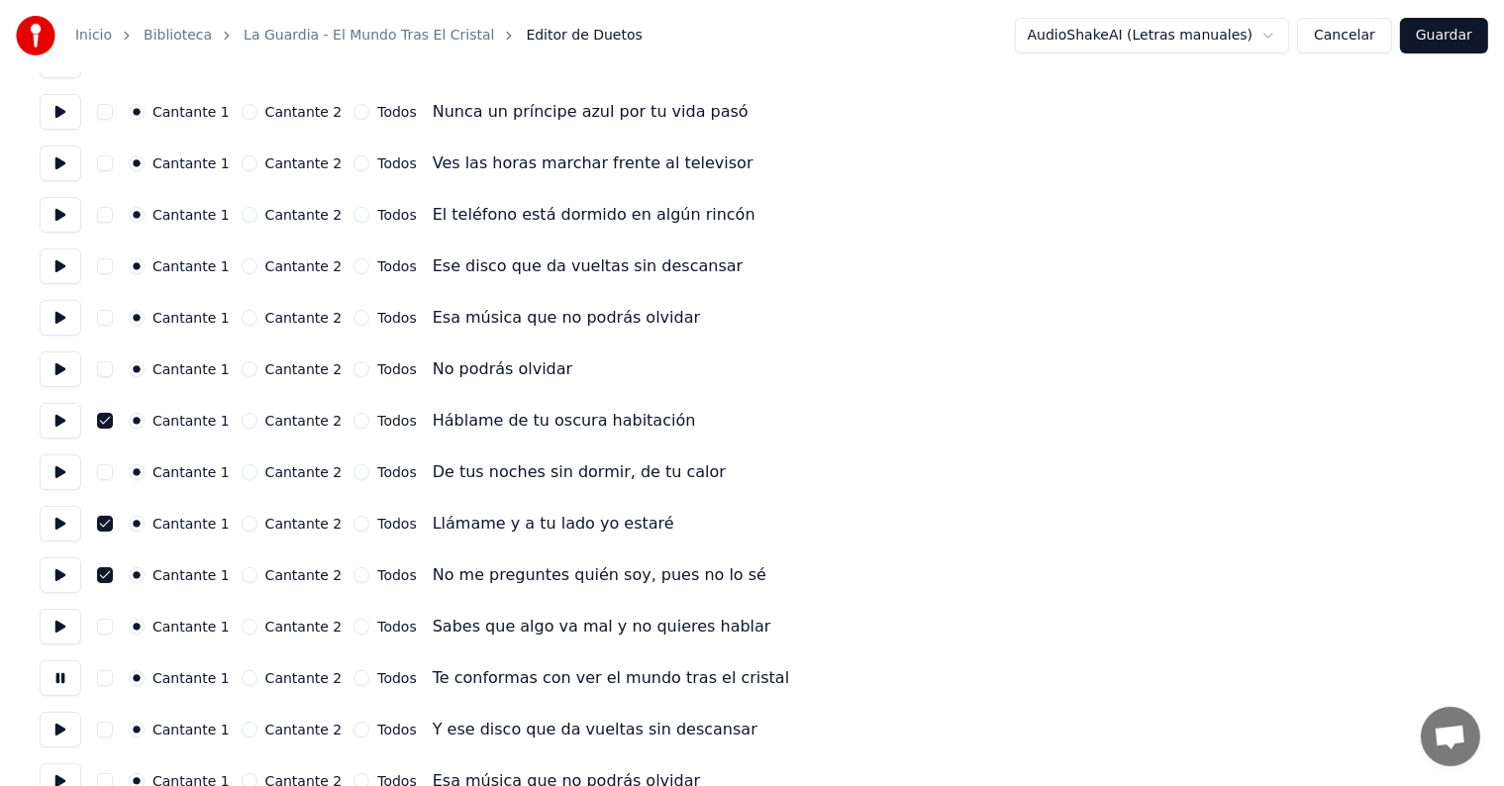
click at [60, 722] on button at bounding box center [61, 730] width 42 height 36
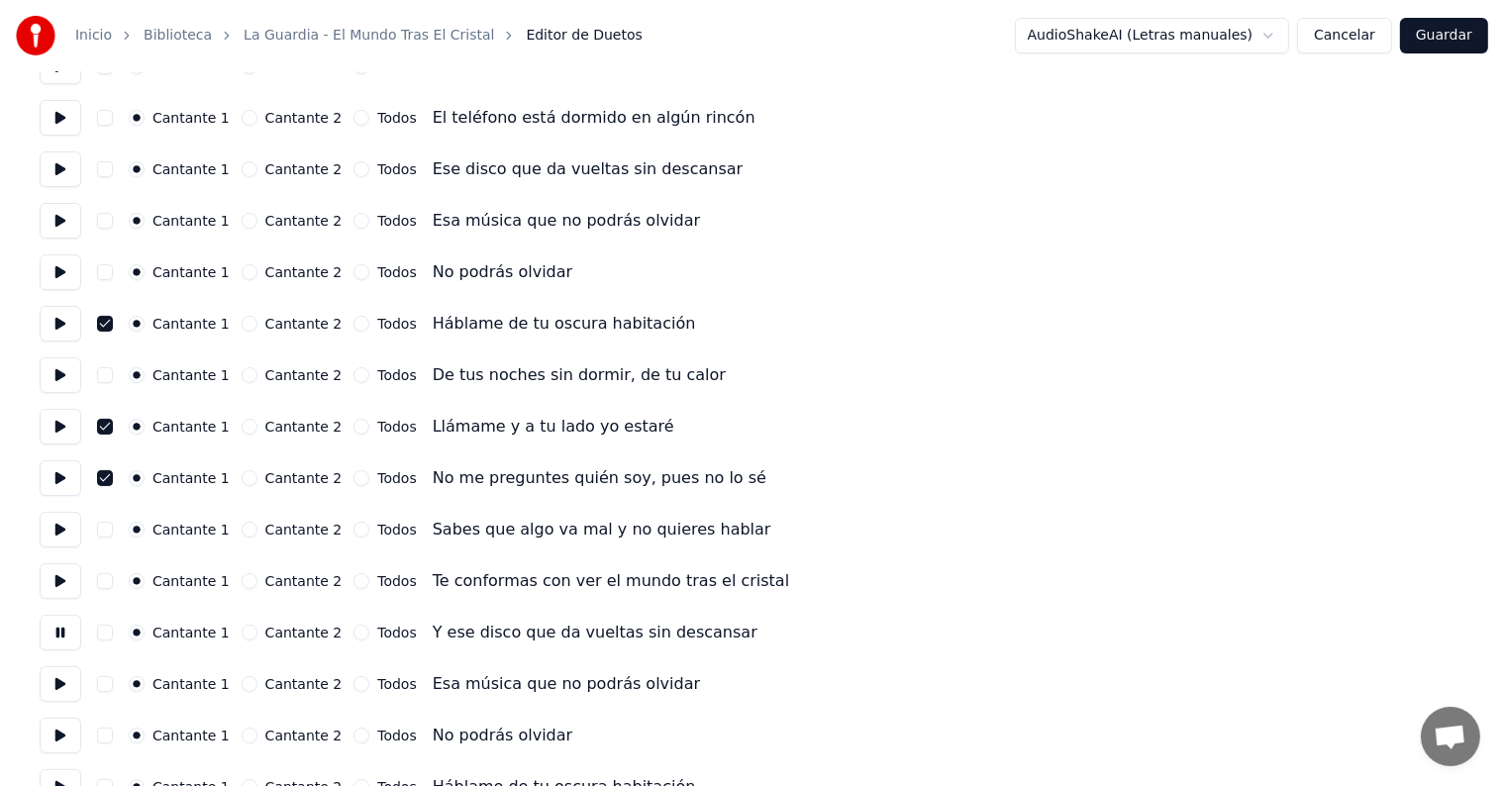
scroll to position [301, 0]
click at [57, 633] on button at bounding box center [61, 632] width 42 height 36
click at [57, 688] on button at bounding box center [61, 684] width 42 height 36
click at [63, 737] on button at bounding box center [61, 735] width 42 height 36
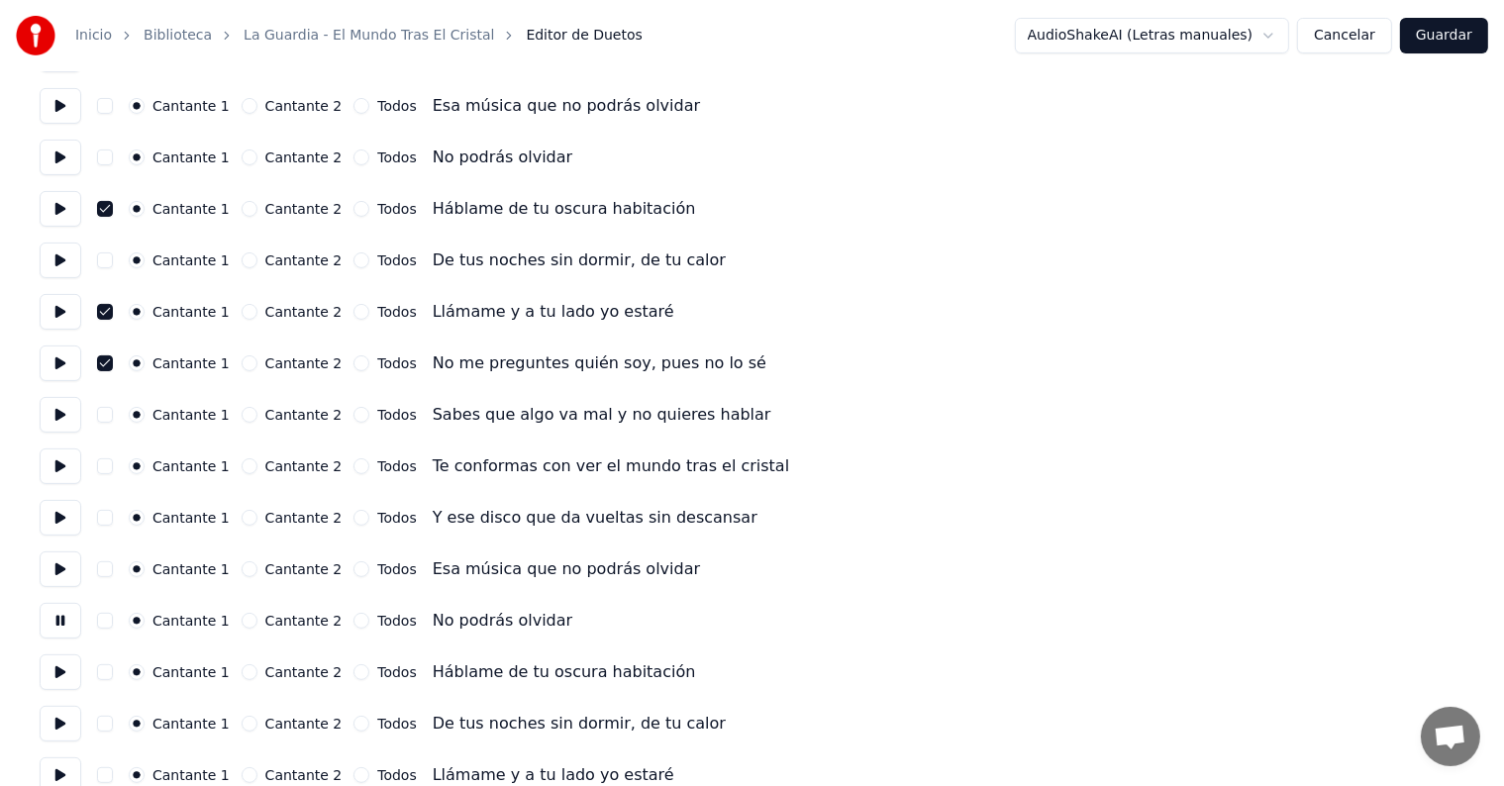
scroll to position [416, 0]
click at [60, 670] on button at bounding box center [61, 672] width 42 height 36
click at [105, 677] on button "button" at bounding box center [105, 672] width 16 height 16
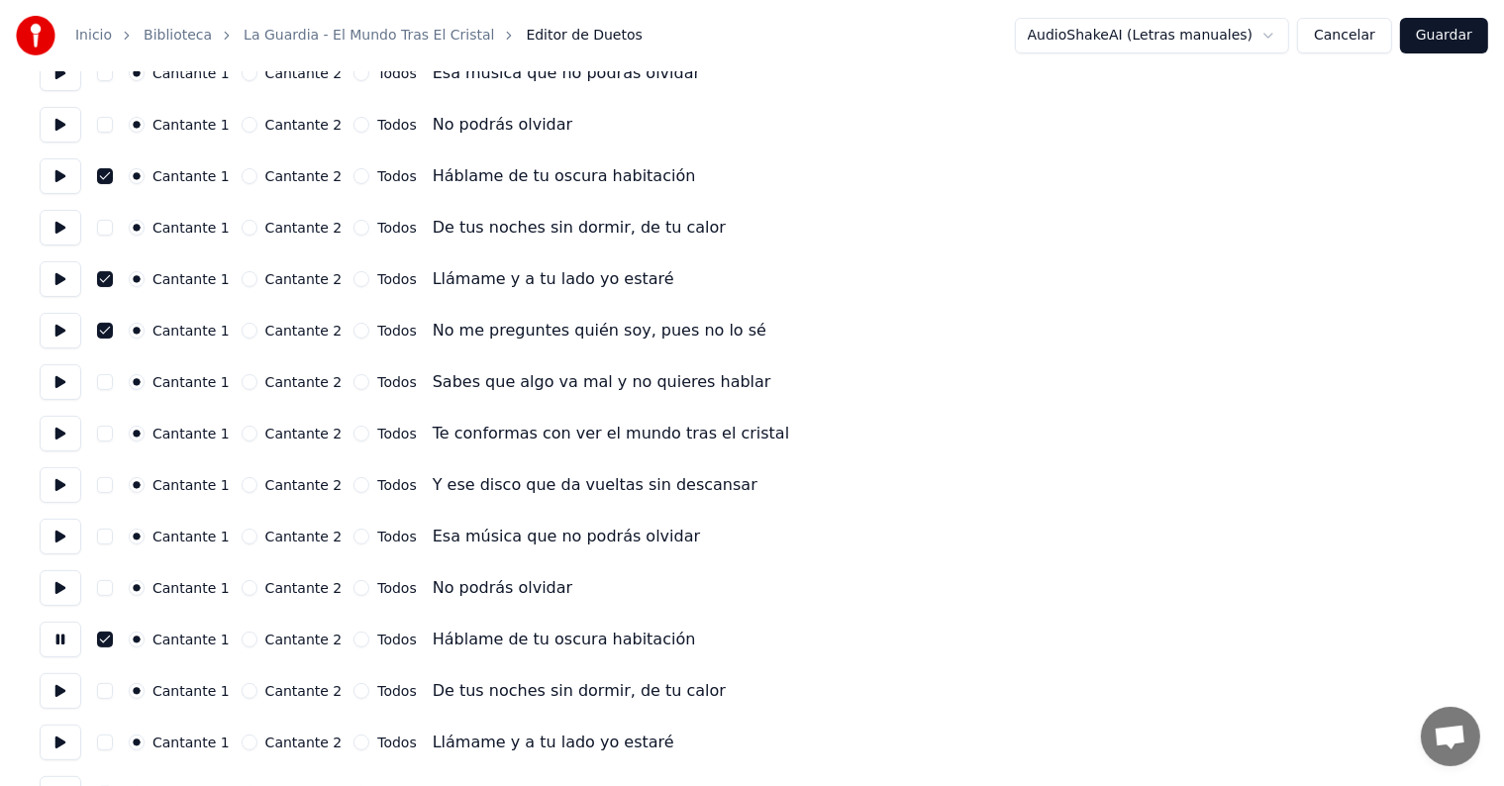
scroll to position [486, 0]
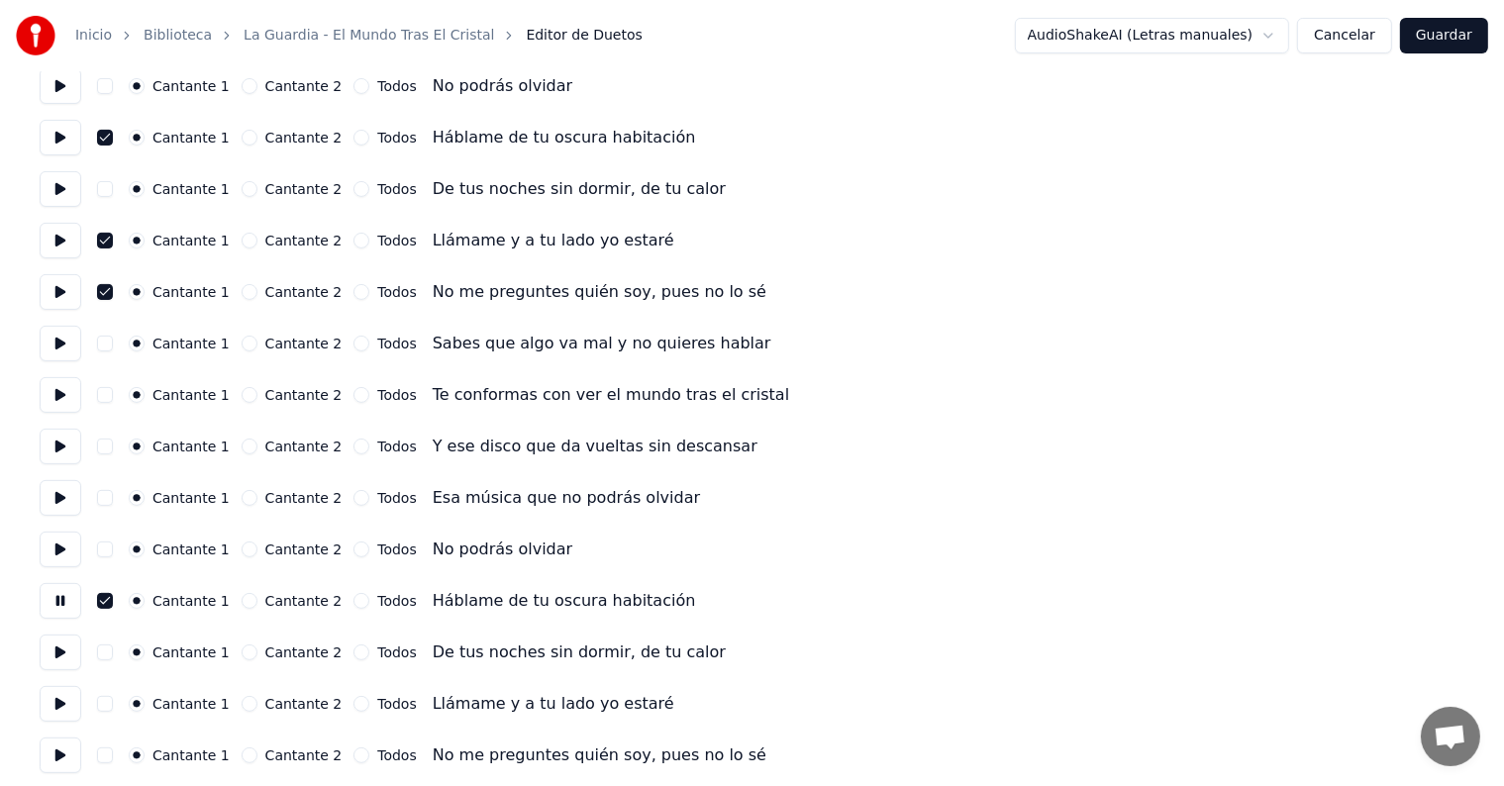
click at [50, 661] on button at bounding box center [61, 653] width 42 height 36
click at [57, 707] on button at bounding box center [61, 704] width 42 height 36
click at [113, 703] on button "button" at bounding box center [105, 704] width 16 height 16
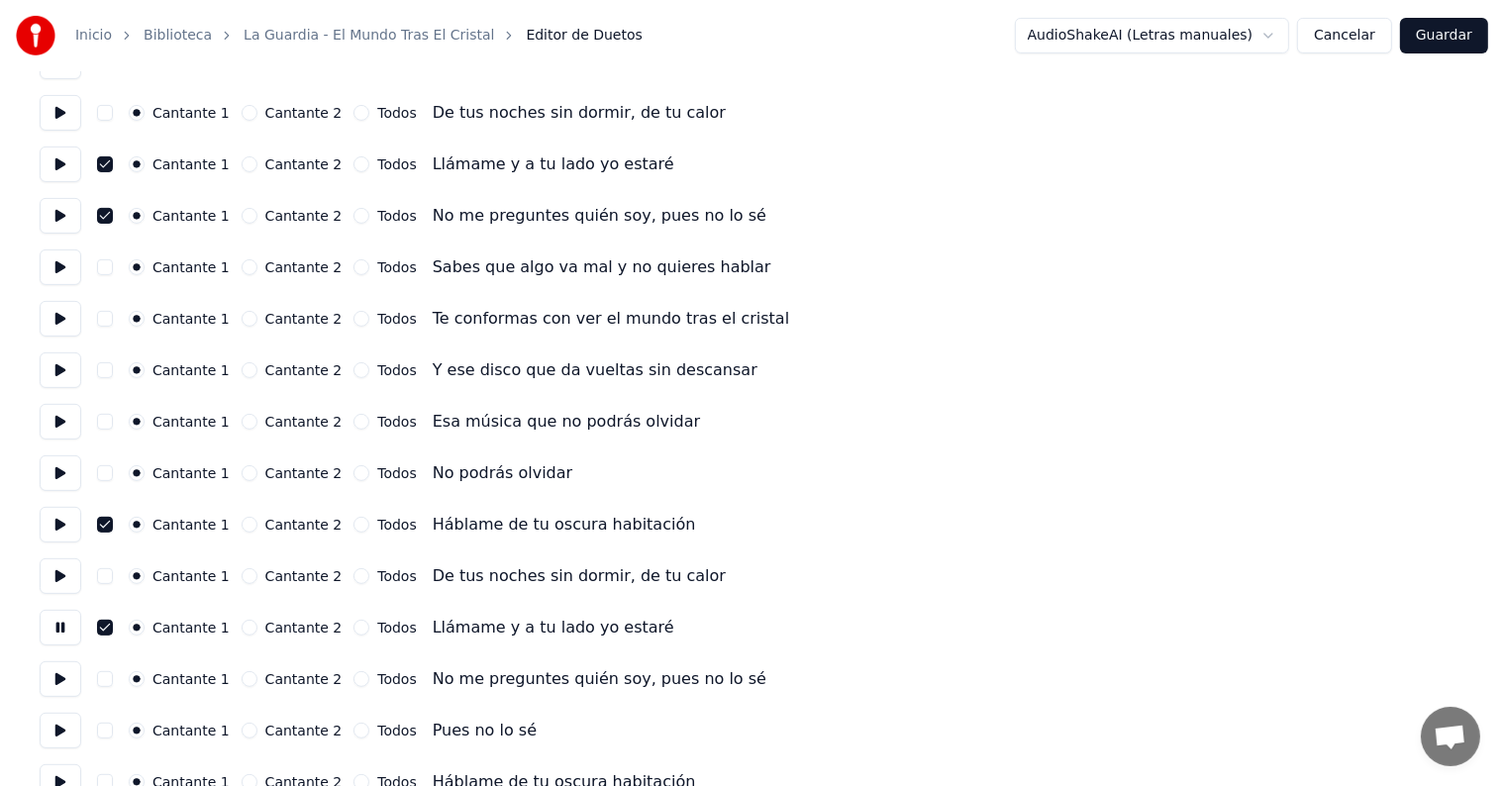
scroll to position [567, 0]
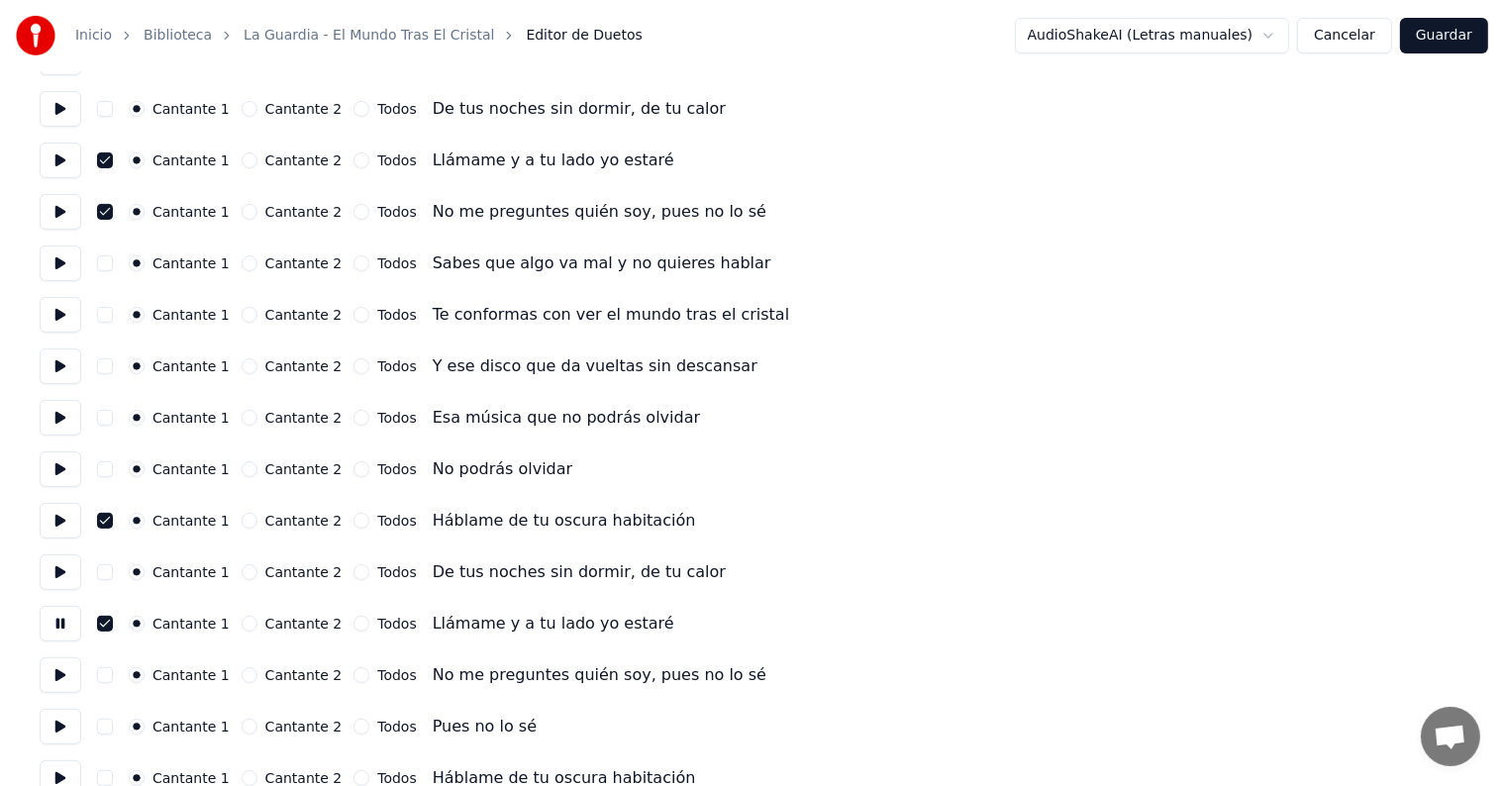
click at [62, 676] on button at bounding box center [61, 676] width 42 height 36
click at [65, 720] on button at bounding box center [61, 727] width 42 height 36
click at [113, 724] on button "button" at bounding box center [105, 727] width 16 height 16
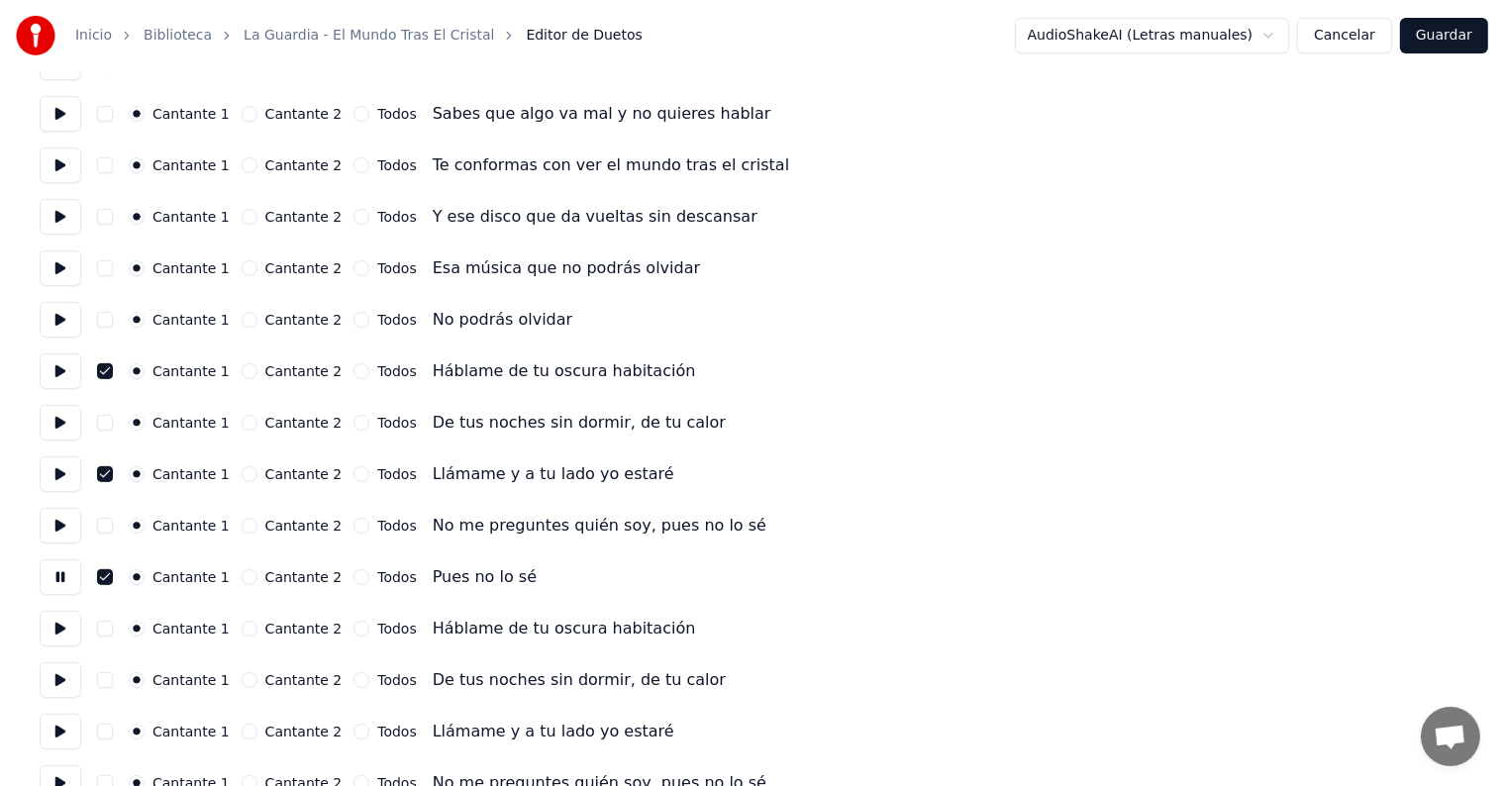
scroll to position [716, 0]
click at [69, 632] on button at bounding box center [61, 629] width 42 height 36
click at [113, 631] on button "button" at bounding box center [105, 629] width 16 height 16
click at [63, 685] on button at bounding box center [61, 681] width 42 height 36
click at [113, 681] on button "button" at bounding box center [105, 680] width 16 height 16
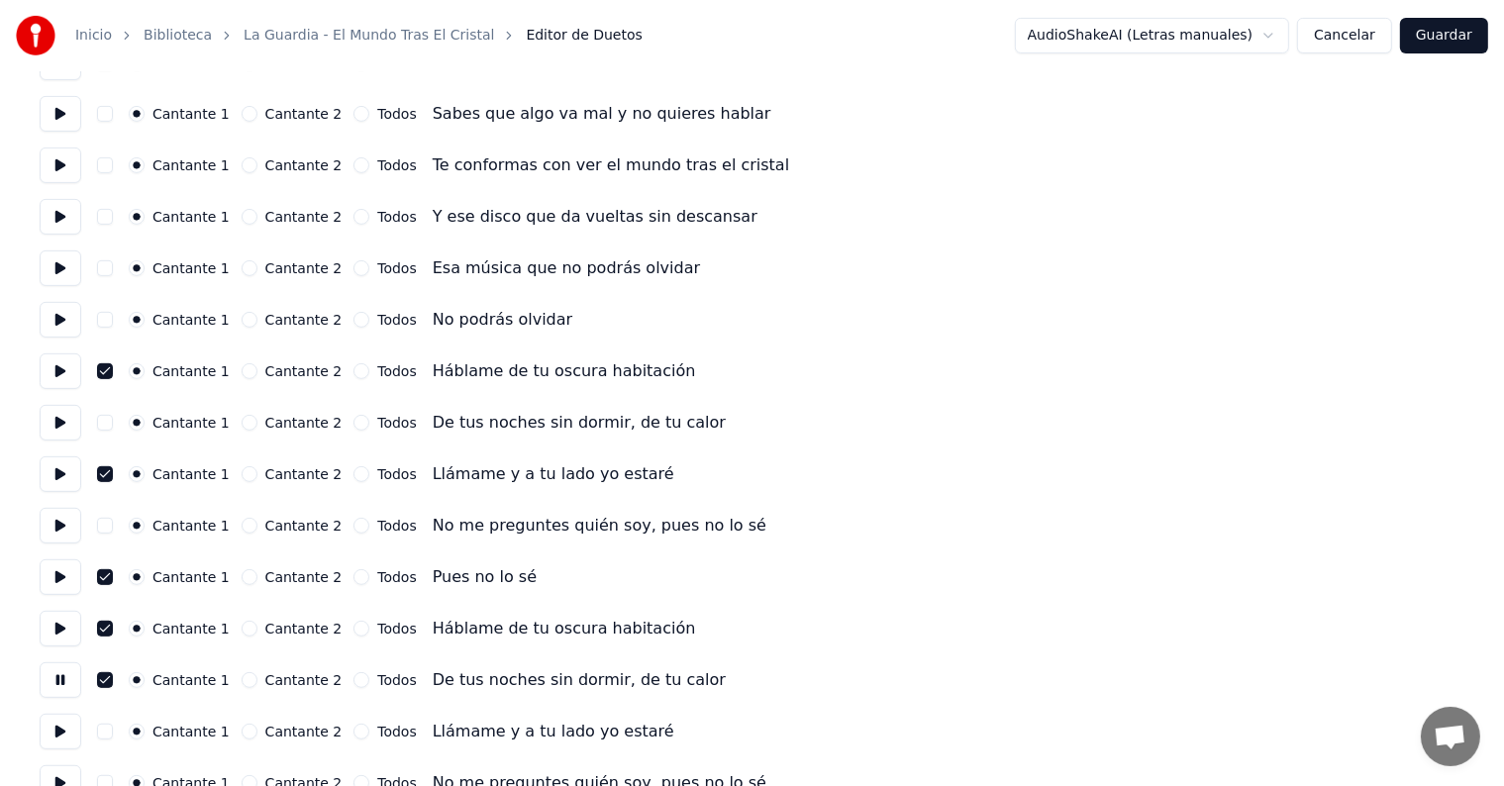
click at [106, 680] on button "button" at bounding box center [105, 680] width 16 height 16
click at [61, 731] on button at bounding box center [61, 732] width 42 height 36
click at [111, 731] on button "button" at bounding box center [105, 732] width 16 height 16
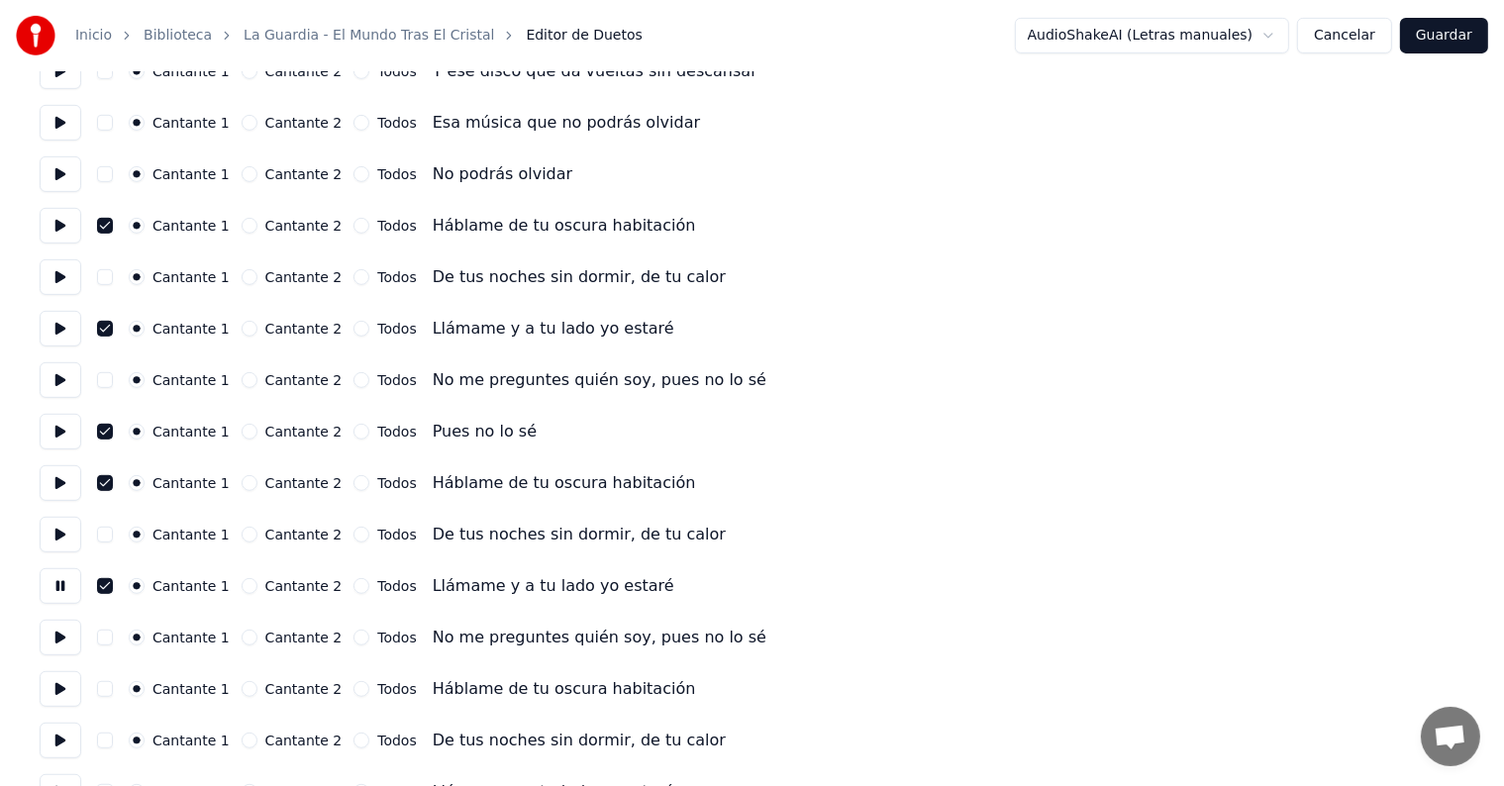
scroll to position [868, 0]
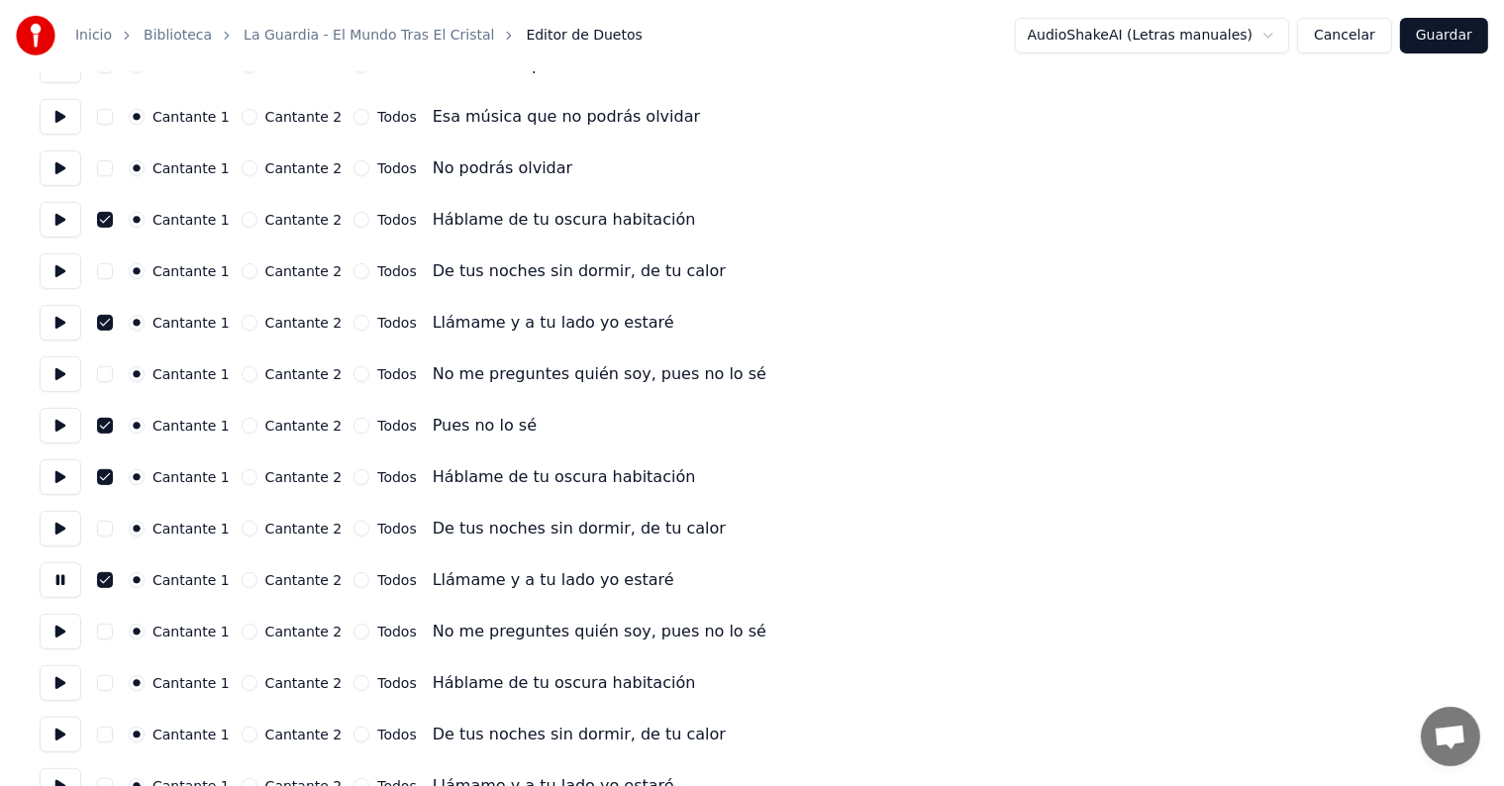
click at [53, 632] on button at bounding box center [61, 632] width 42 height 36
click at [109, 683] on button "button" at bounding box center [105, 683] width 16 height 16
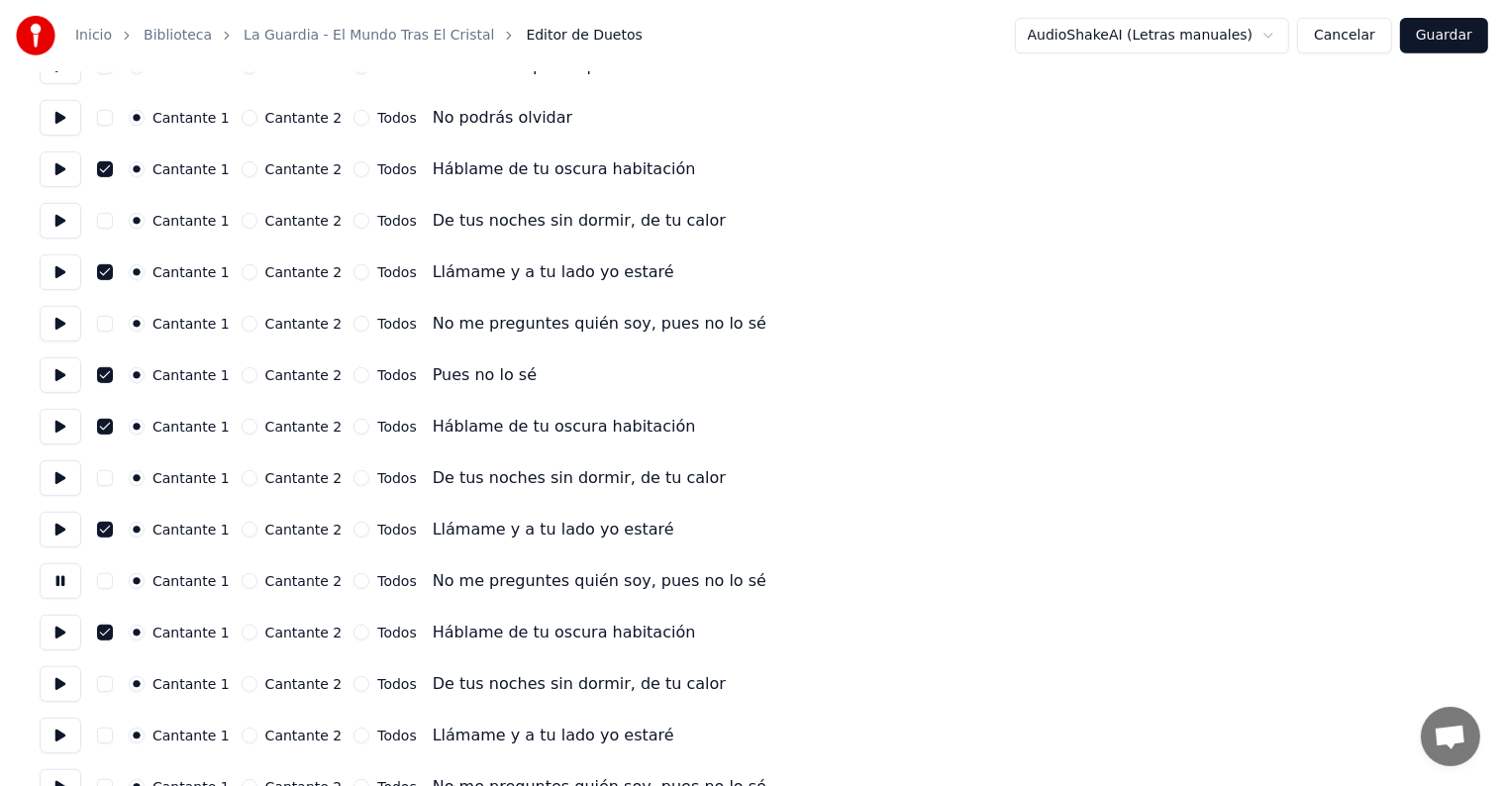
scroll to position [921, 0]
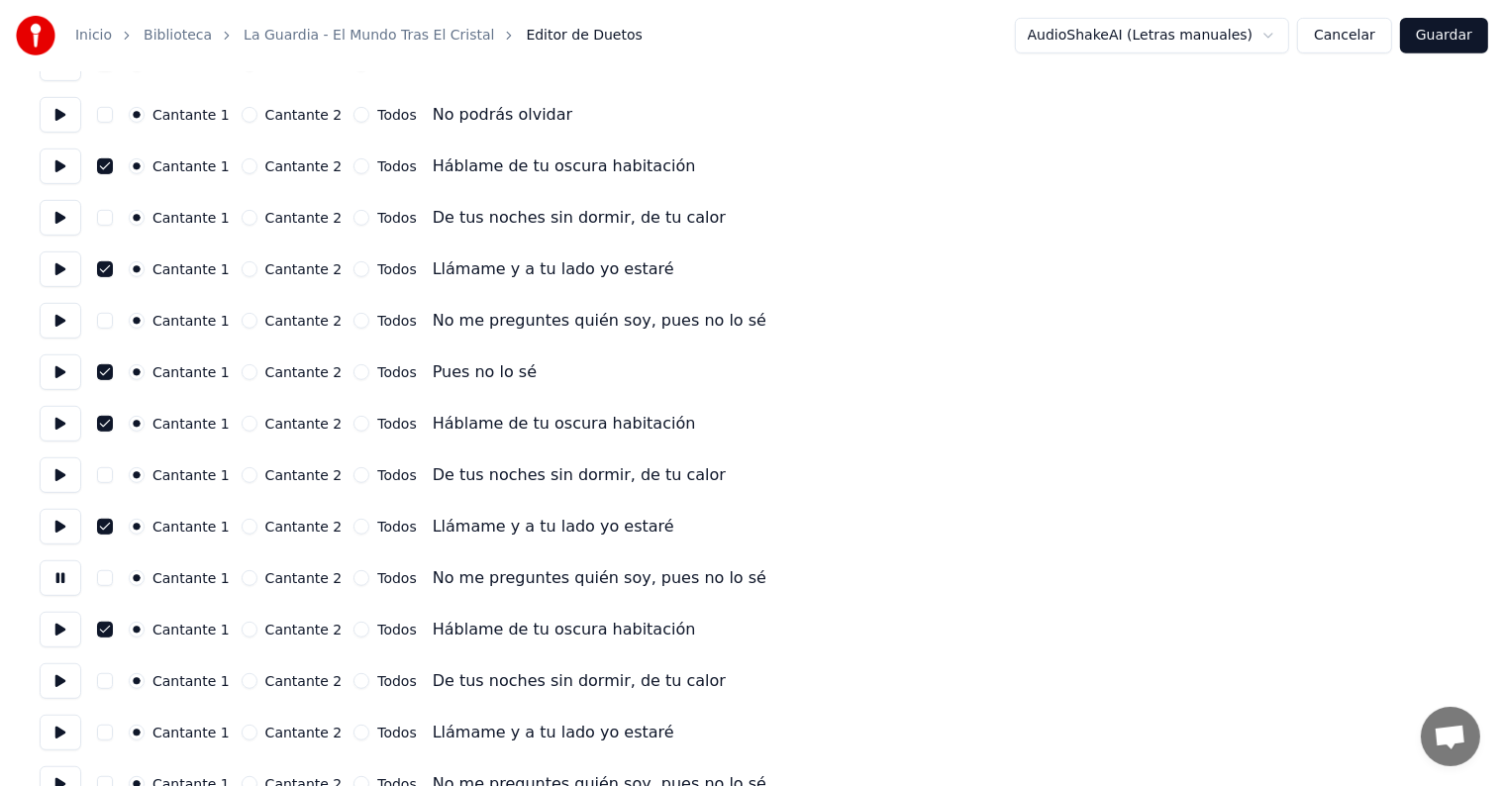
click at [56, 631] on button at bounding box center [61, 630] width 42 height 36
click at [63, 686] on button at bounding box center [61, 682] width 42 height 36
click at [107, 685] on button "button" at bounding box center [105, 681] width 16 height 16
click at [74, 730] on button at bounding box center [61, 733] width 42 height 36
click at [113, 729] on button "button" at bounding box center [105, 733] width 16 height 16
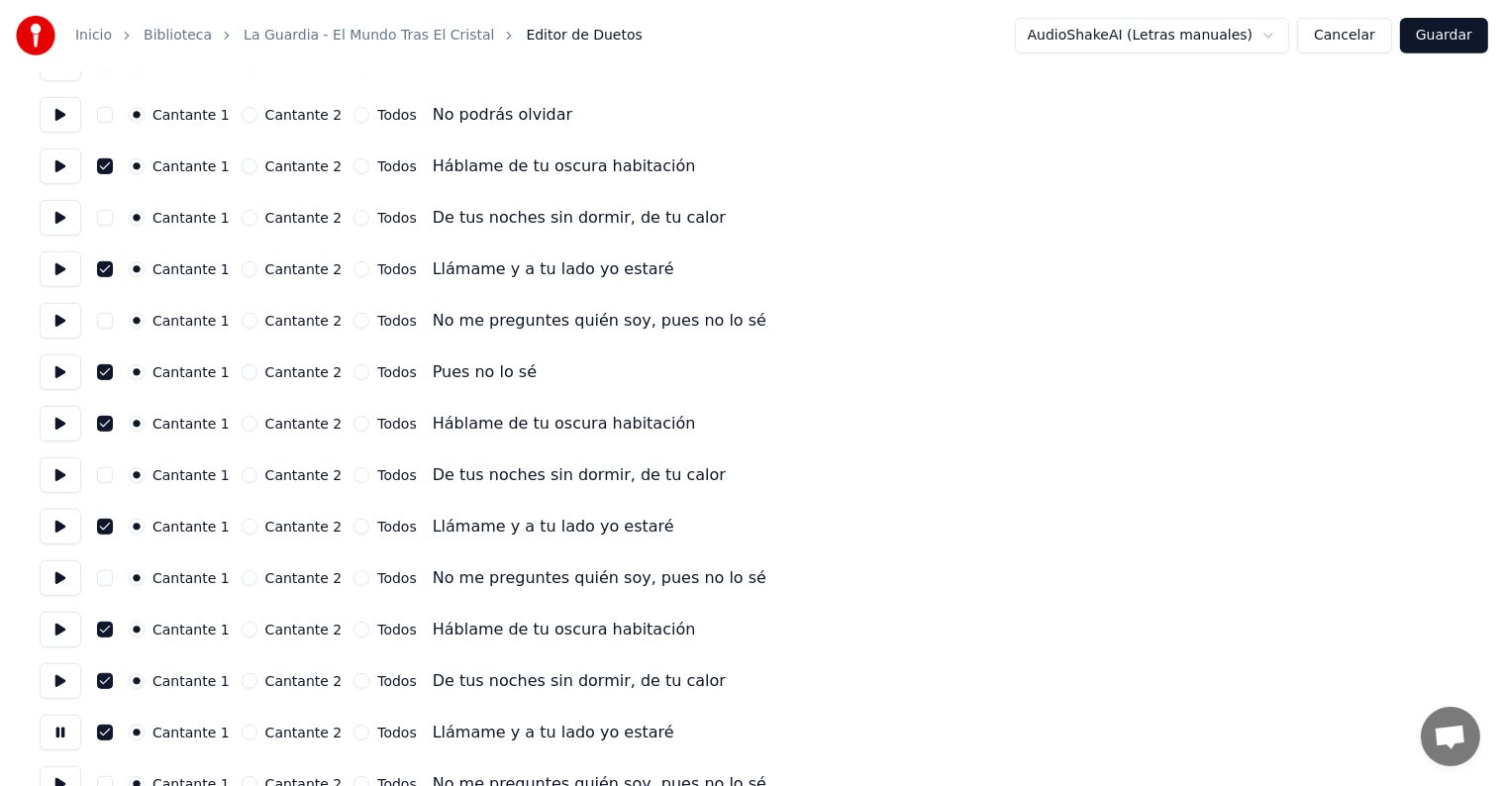
scroll to position [957, 0]
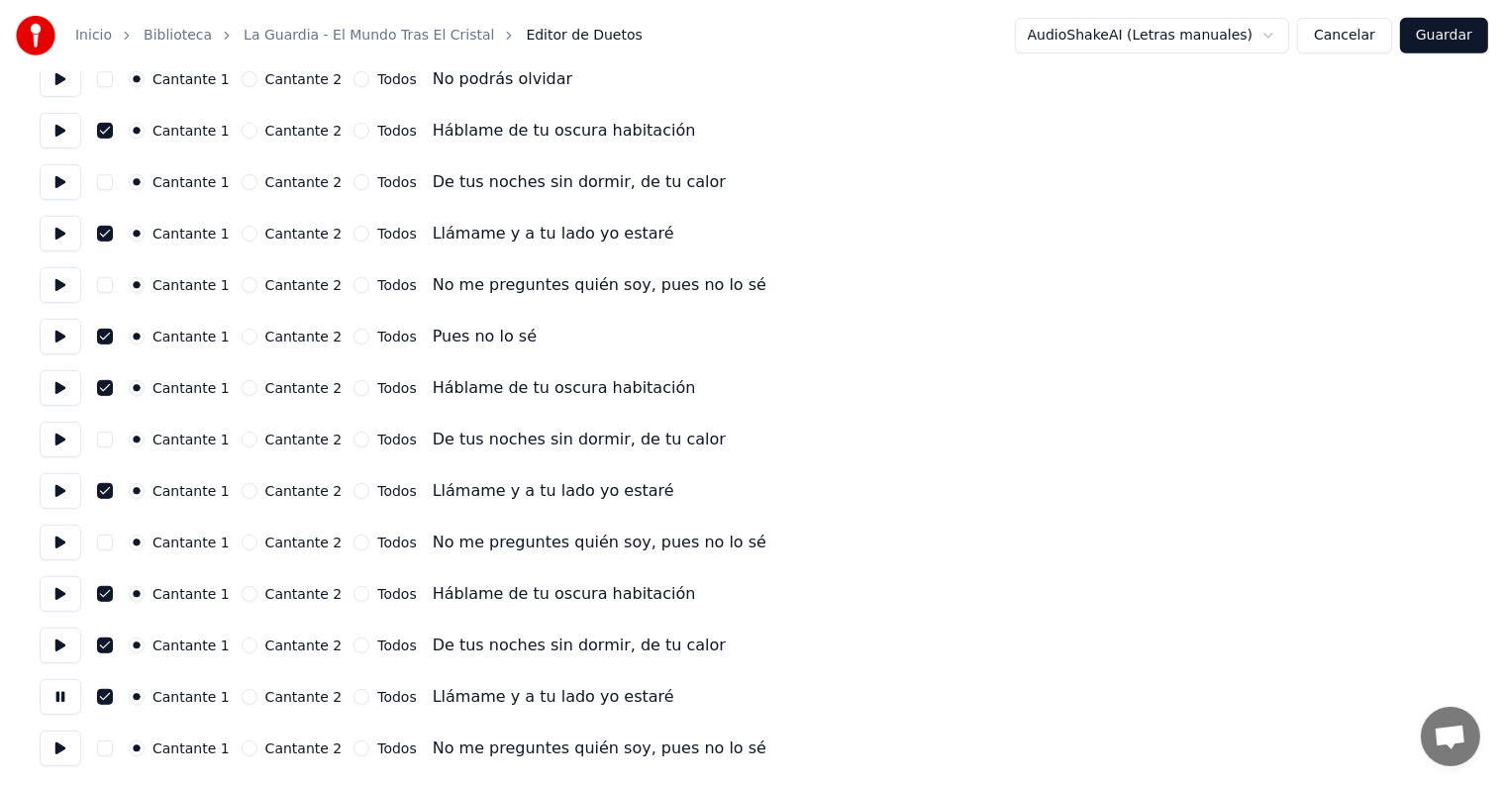
click at [60, 743] on button at bounding box center [61, 749] width 42 height 36
click at [105, 748] on button "button" at bounding box center [105, 749] width 16 height 16
click at [1469, 34] on button "Guardar" at bounding box center [1444, 36] width 88 height 36
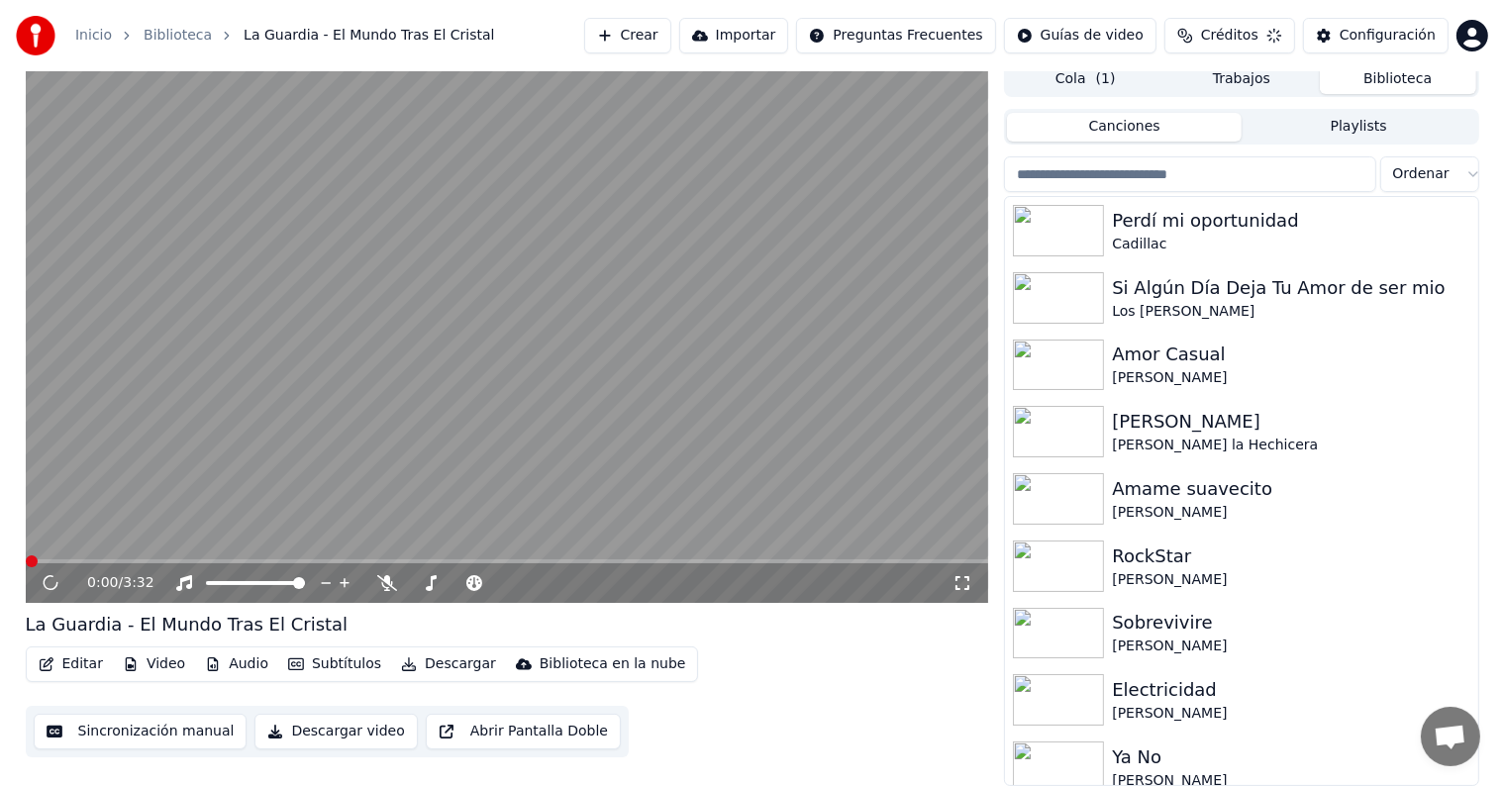
scroll to position [9, 0]
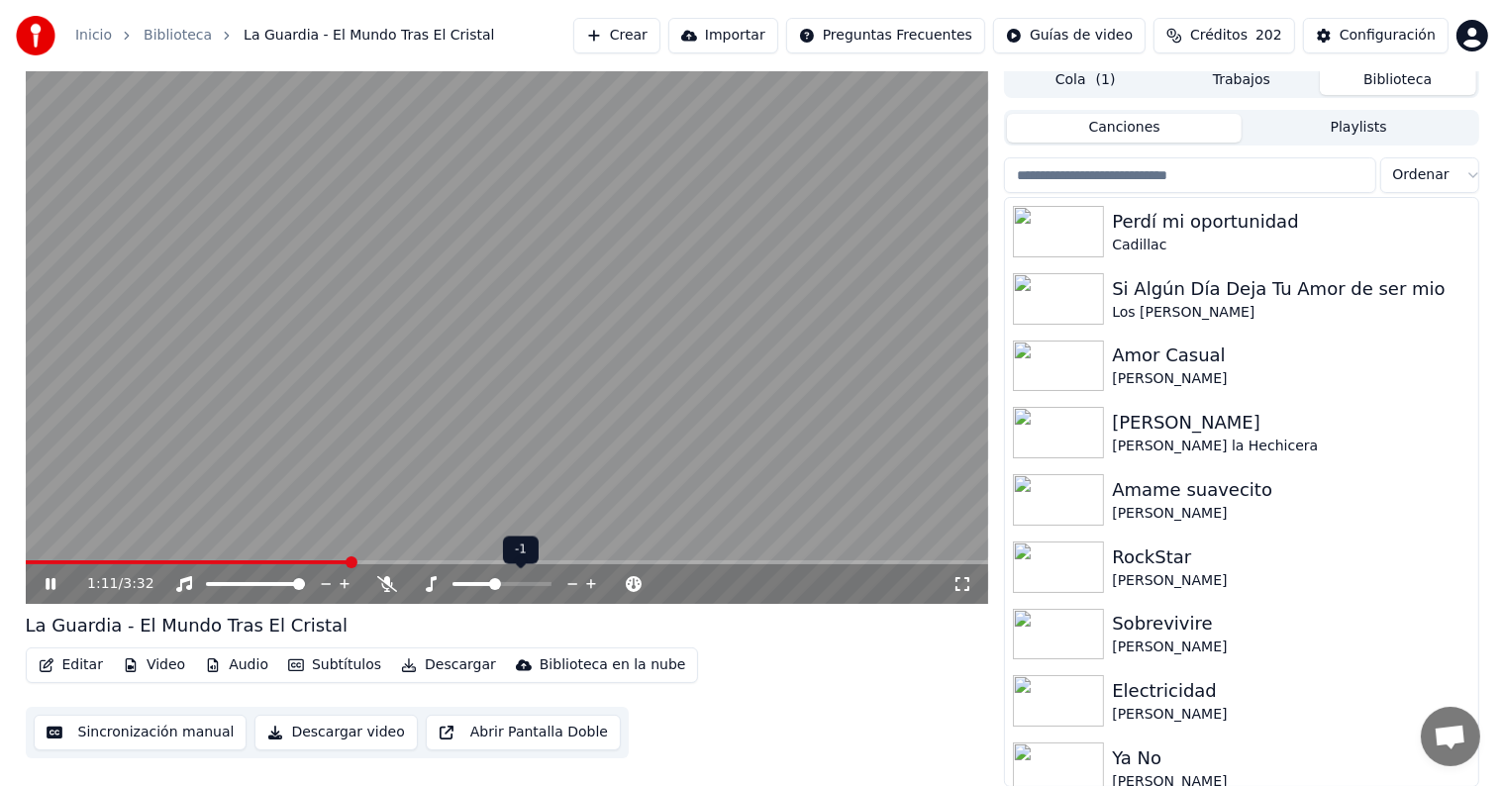
click at [493, 585] on span at bounding box center [495, 584] width 12 height 12
click at [493, 585] on span at bounding box center [474, 584] width 42 height 4
click at [493, 585] on span at bounding box center [495, 584] width 12 height 12
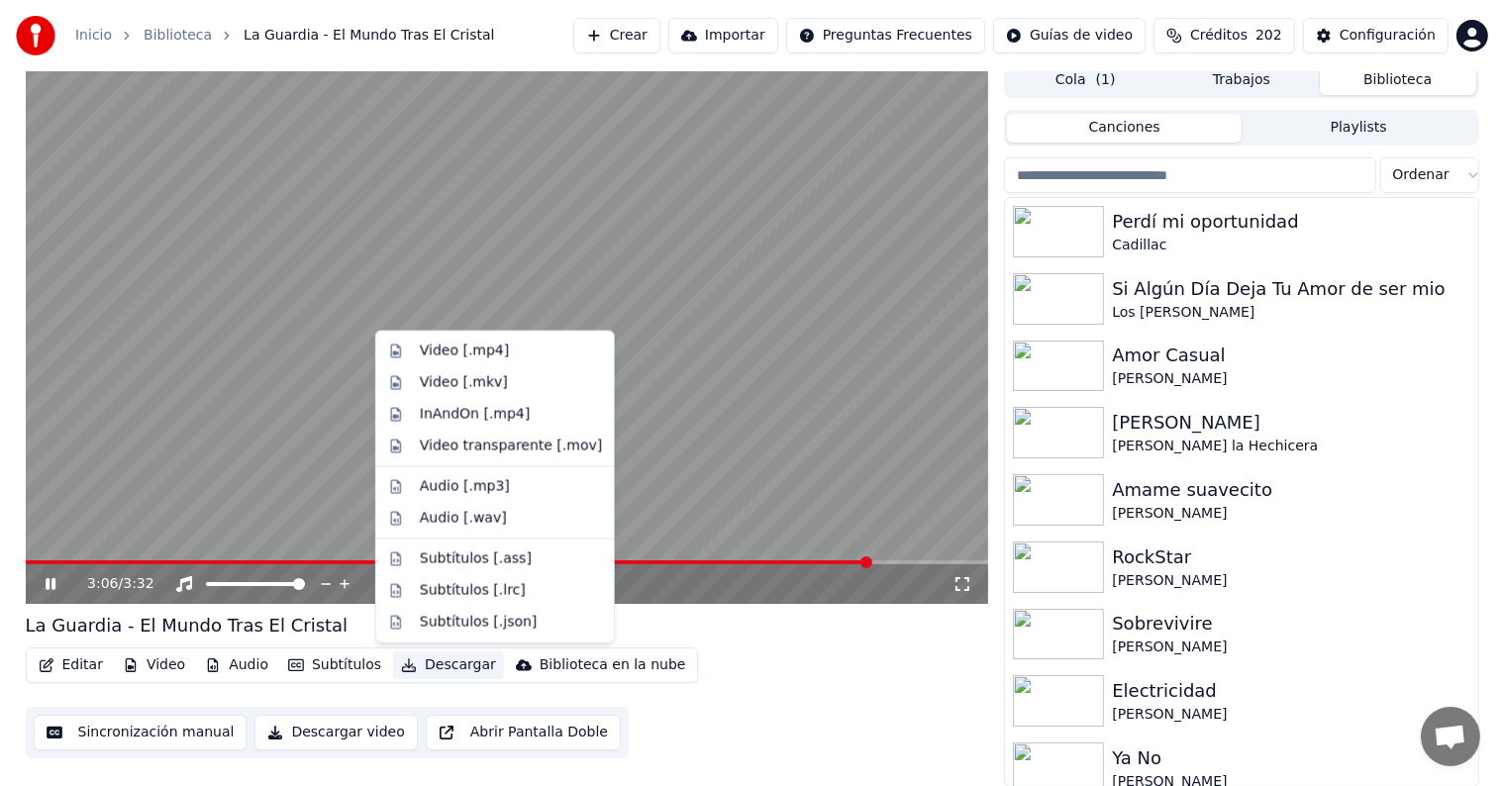
click at [432, 666] on button "Descargar" at bounding box center [448, 666] width 111 height 28
click at [452, 353] on div "Video [.mp4]" at bounding box center [464, 352] width 89 height 20
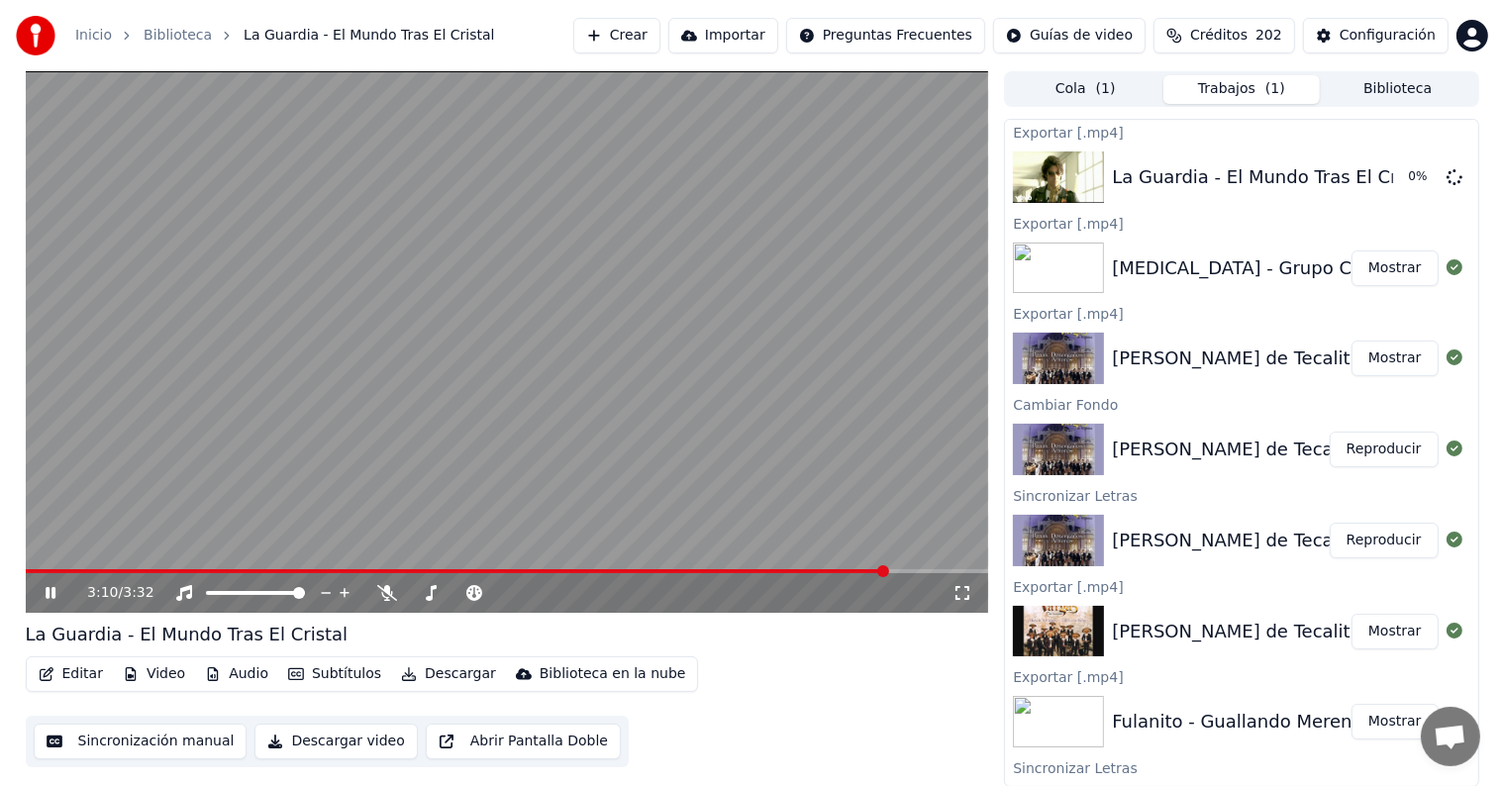
click at [1399, 88] on button "Biblioteca" at bounding box center [1398, 89] width 156 height 29
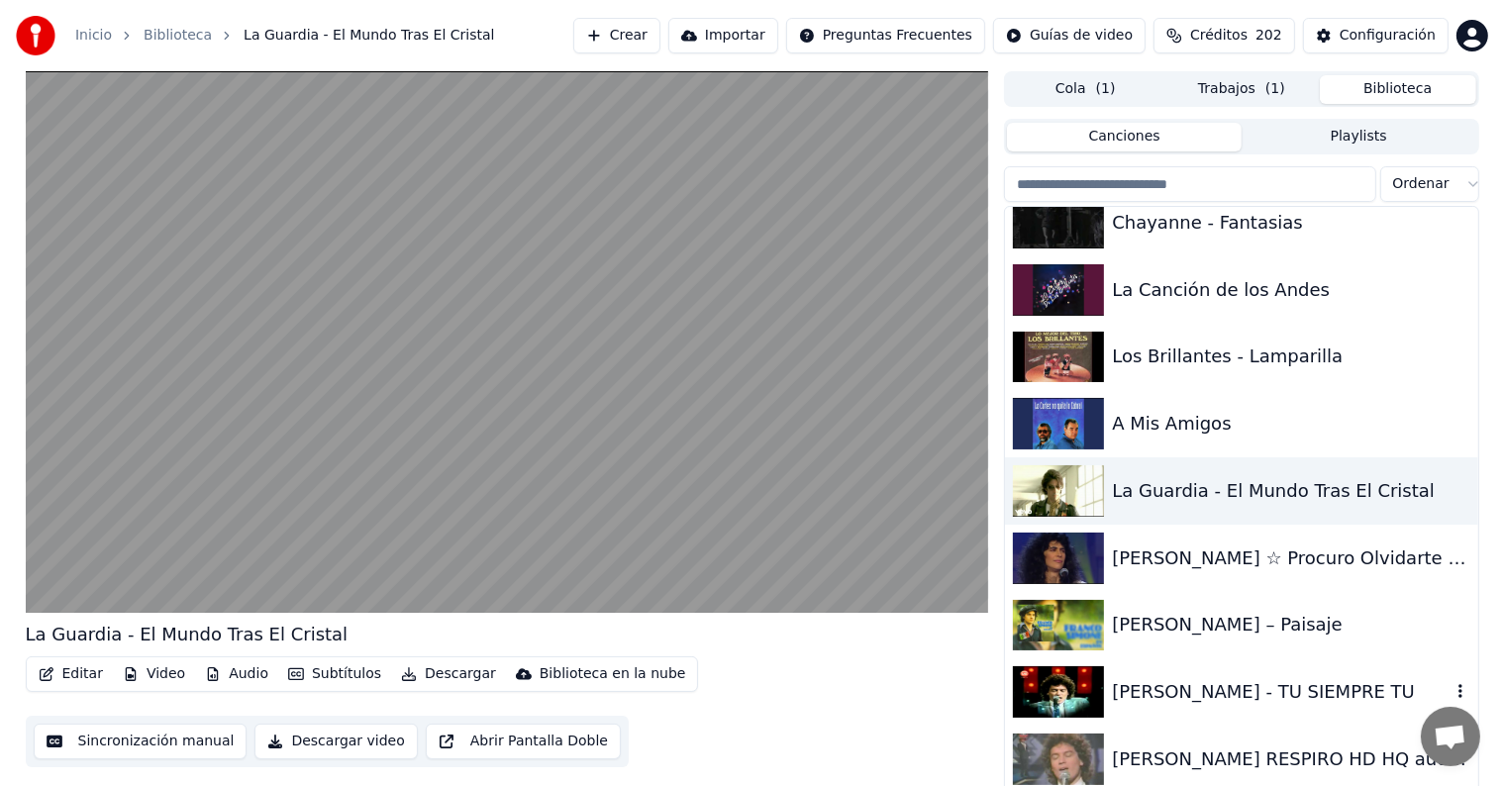
scroll to position [31263, 0]
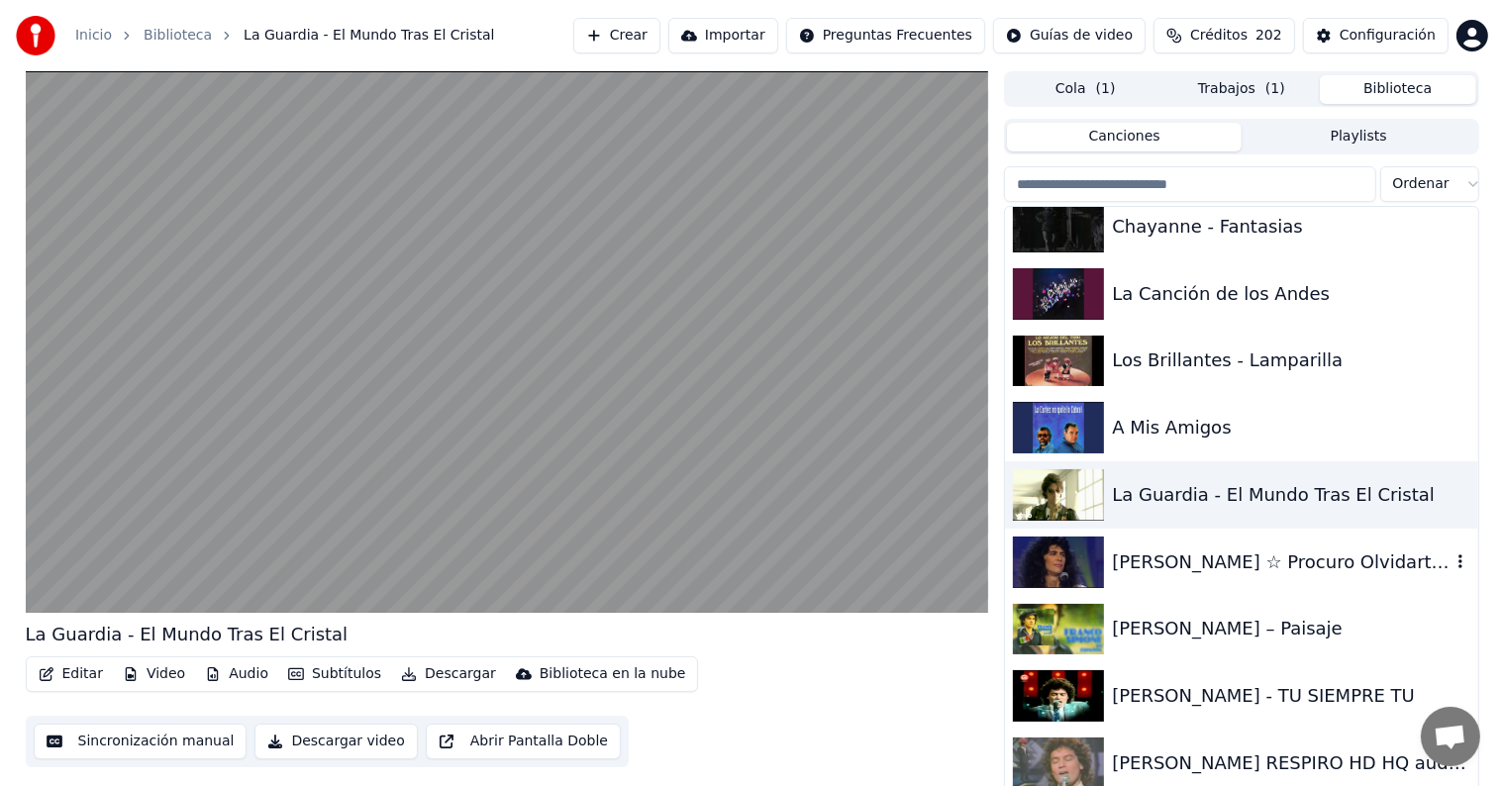
click at [1306, 535] on div "[PERSON_NAME] ☆ Procuro Olvidarte ☆ Galavisión TV" at bounding box center [1241, 562] width 472 height 67
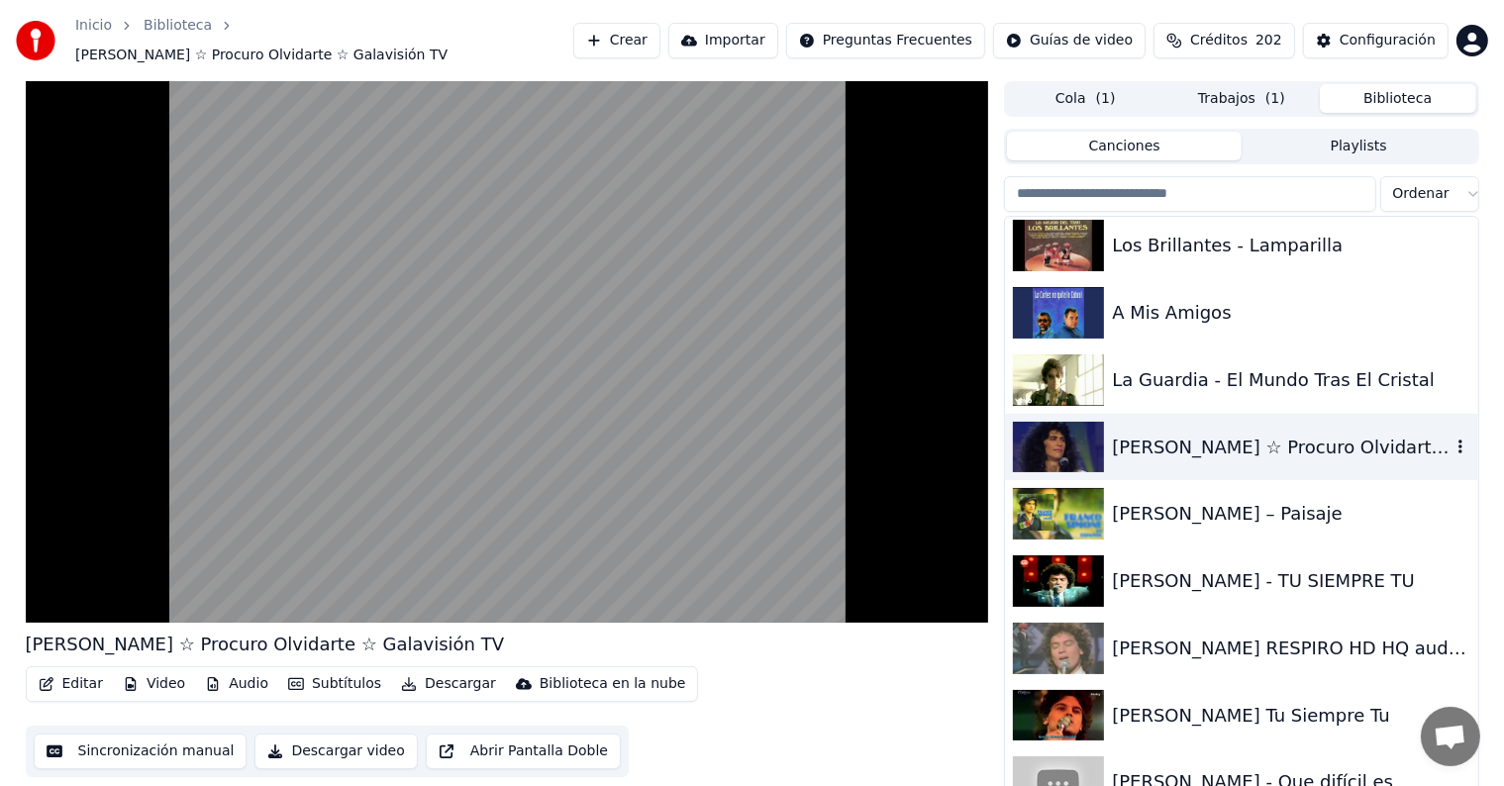
scroll to position [31390, 0]
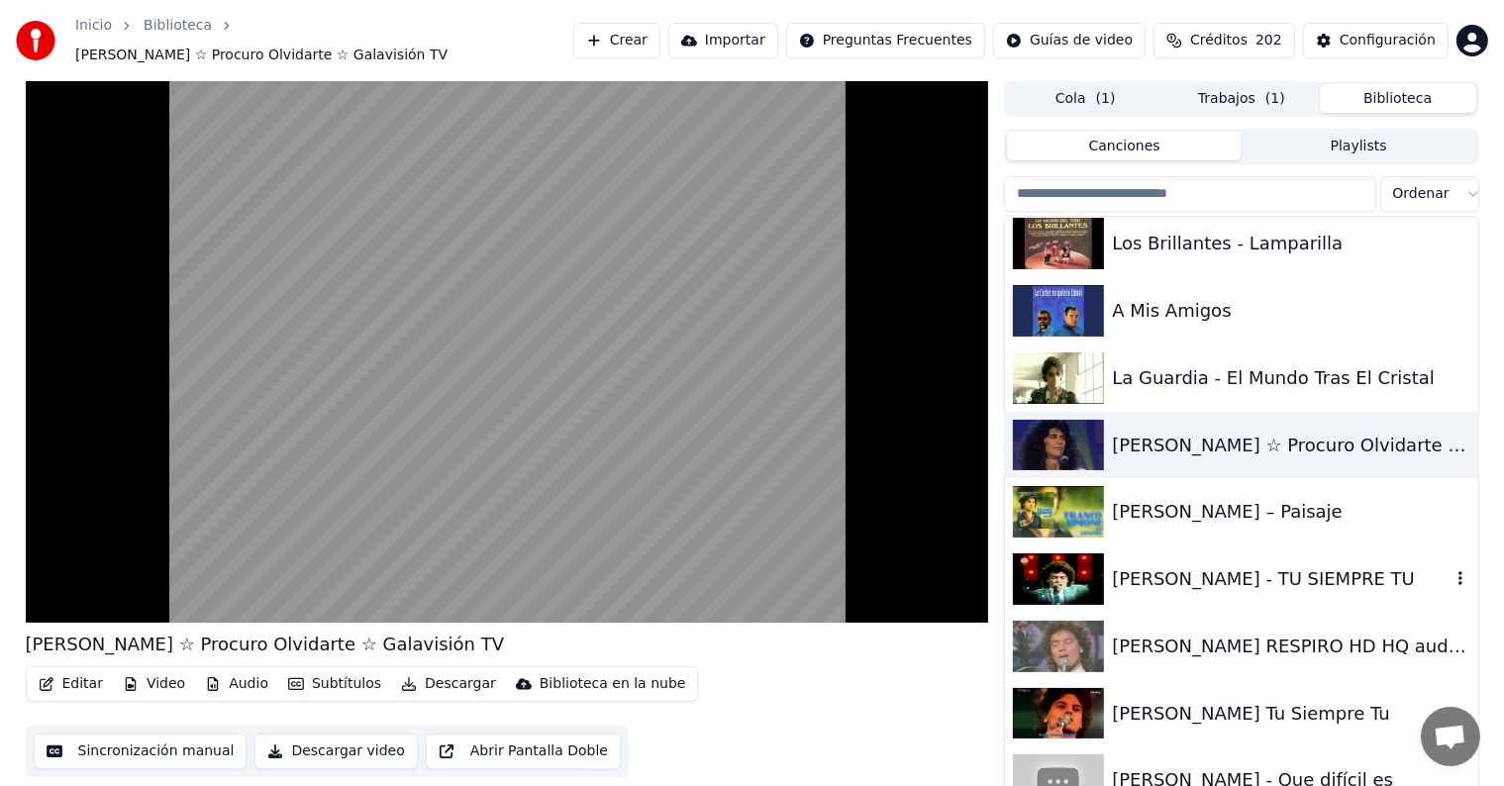
click at [1301, 572] on div "[PERSON_NAME] - TU SIEMPRE TU" at bounding box center [1281, 580] width 338 height 28
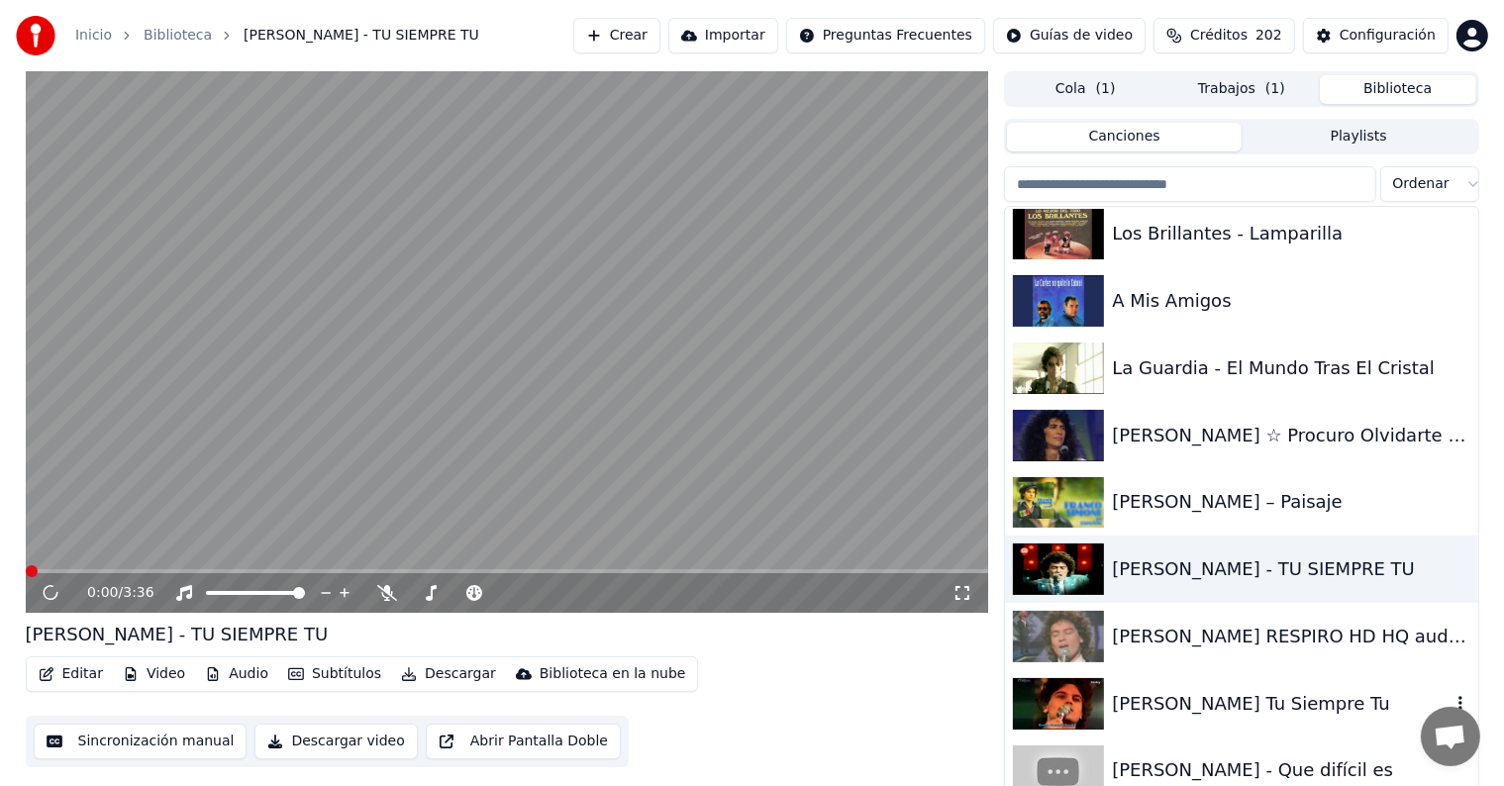
click at [1256, 697] on div "[PERSON_NAME] Tu Siempre Tu" at bounding box center [1281, 704] width 338 height 28
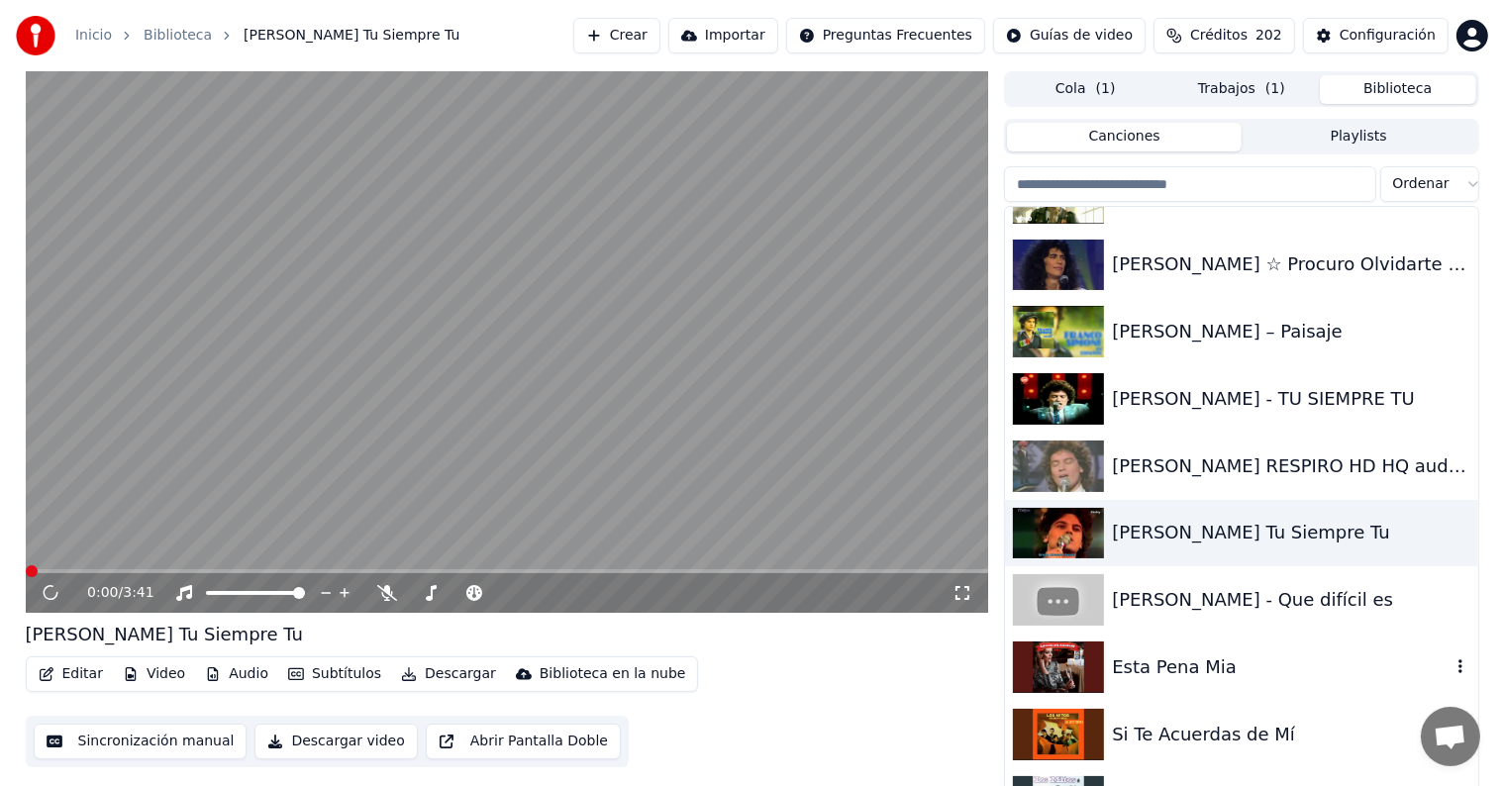
scroll to position [31563, 0]
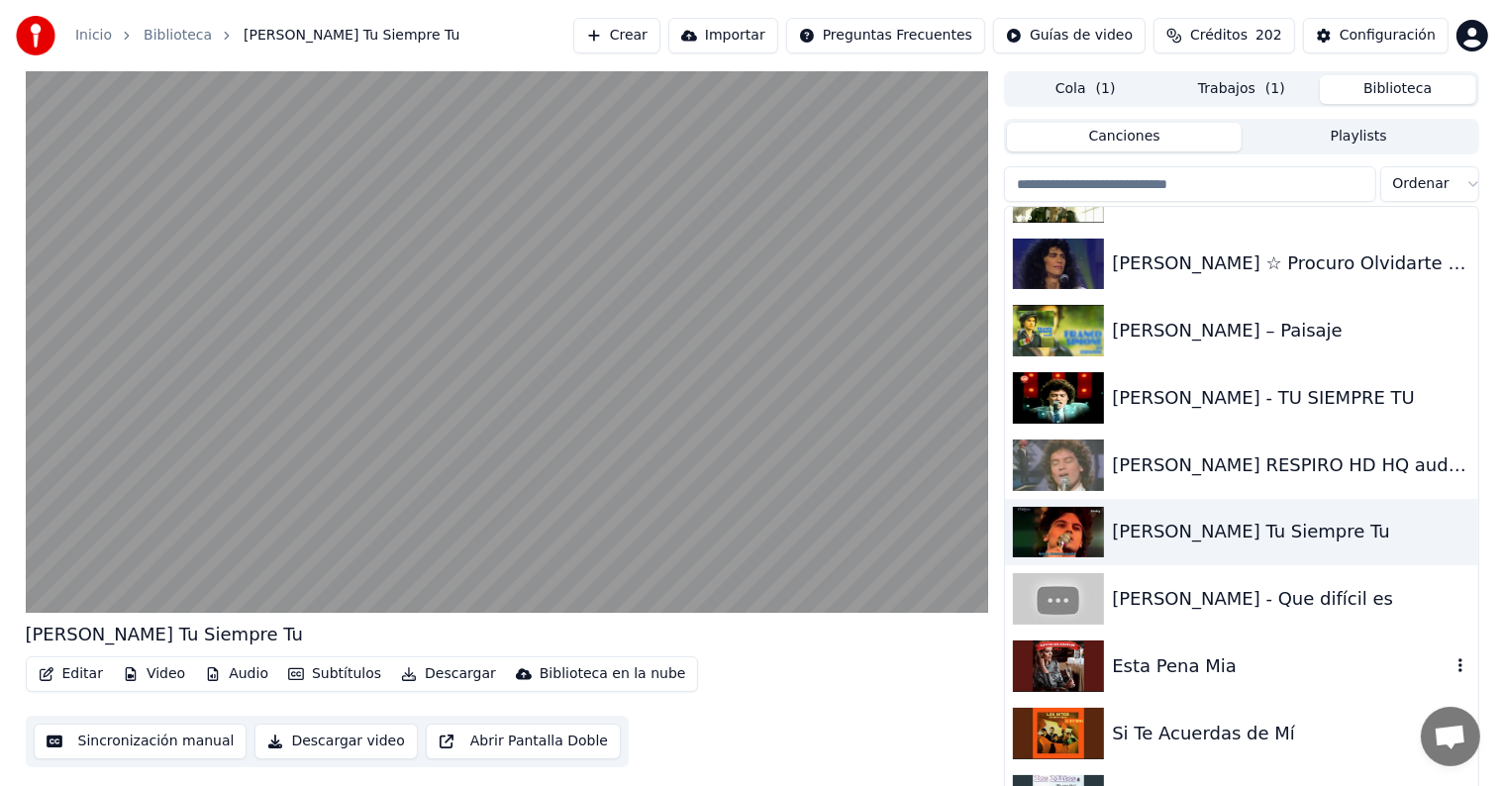
click at [1239, 672] on div "Esta Pena Mia" at bounding box center [1281, 667] width 338 height 28
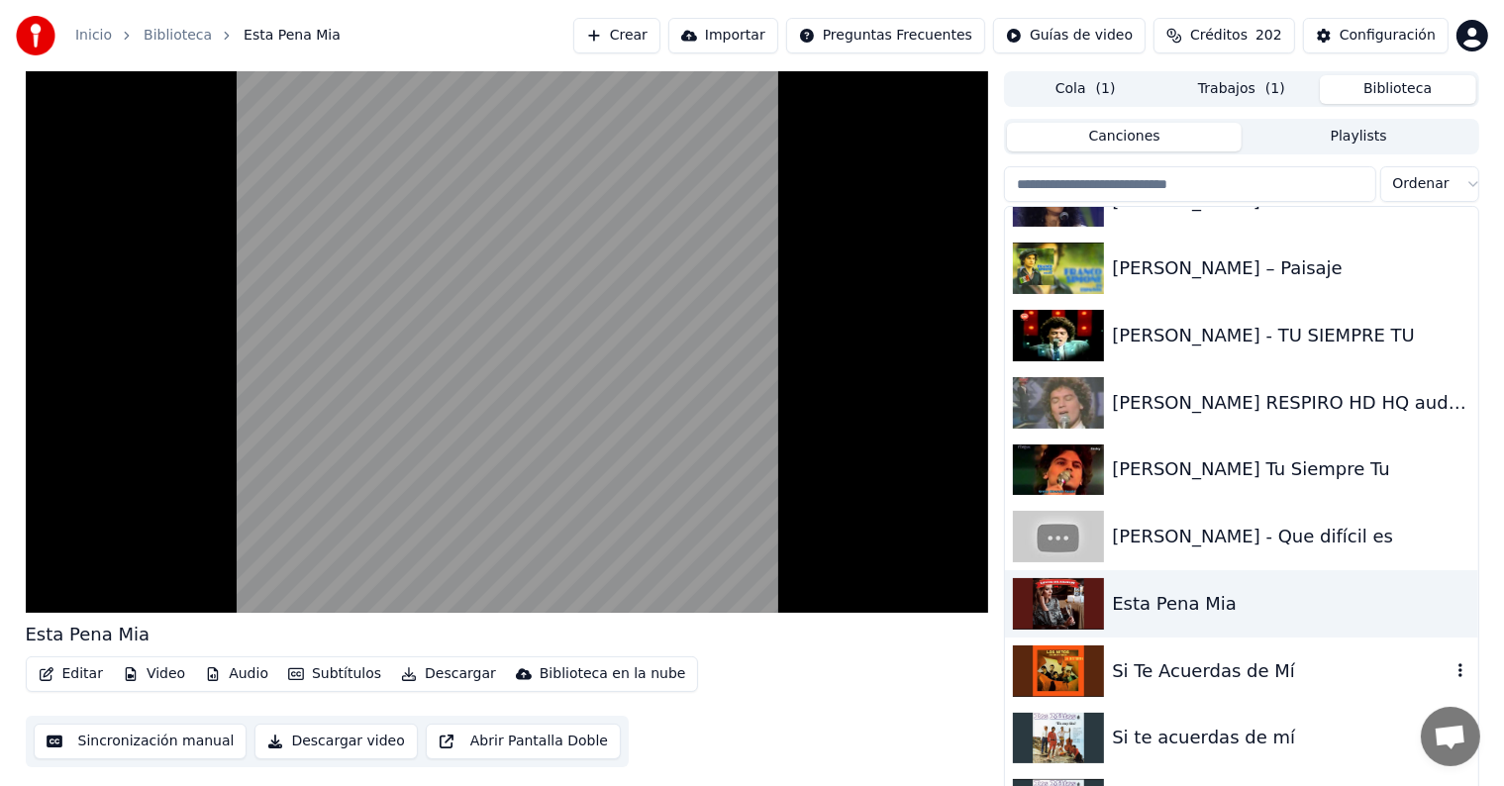
scroll to position [31626, 0]
click at [1239, 672] on div "Si Te Acuerdas de Mí" at bounding box center [1281, 671] width 338 height 28
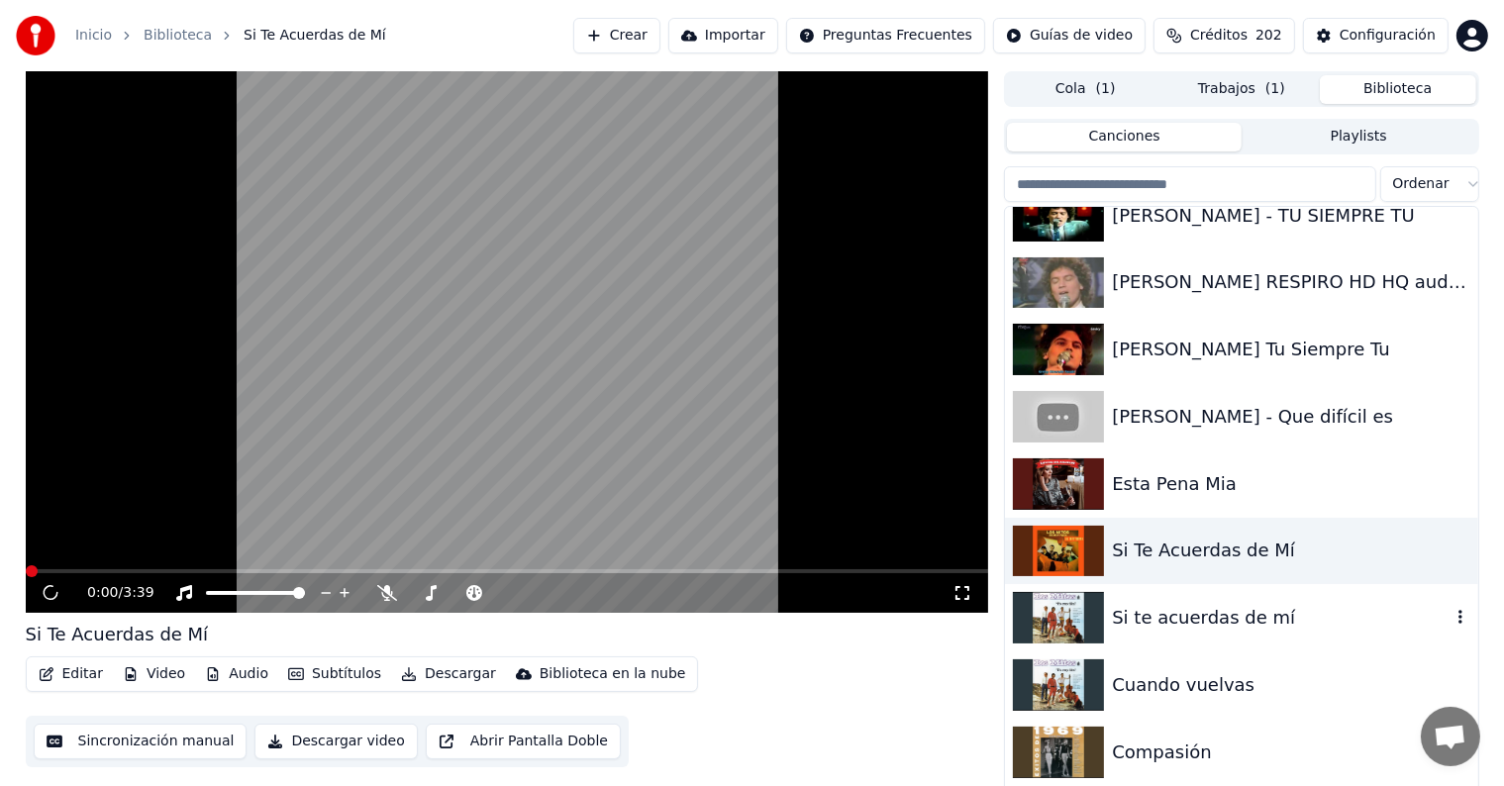
scroll to position [31748, 0]
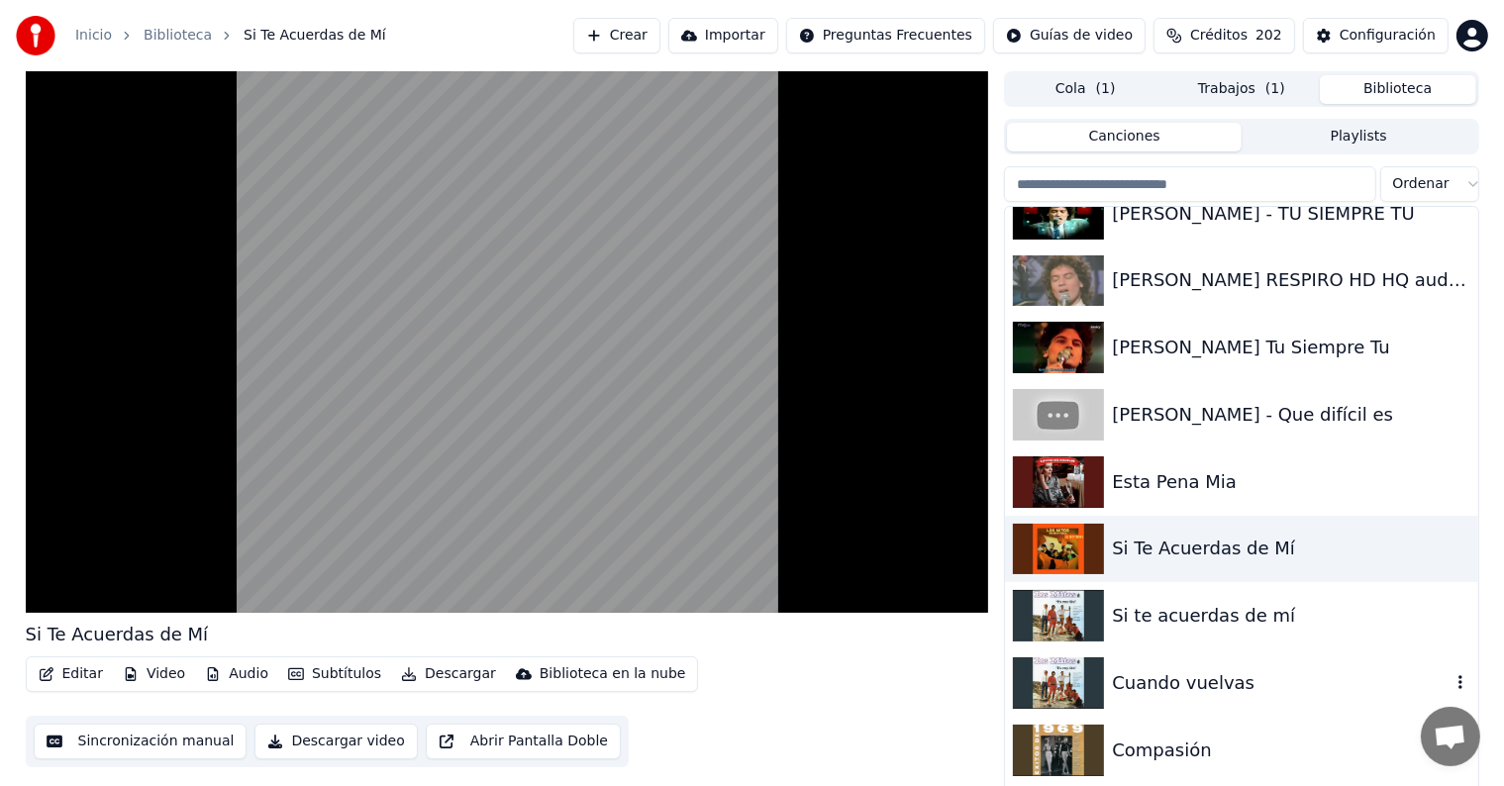
click at [1239, 672] on div "Cuando vuelvas" at bounding box center [1281, 684] width 338 height 28
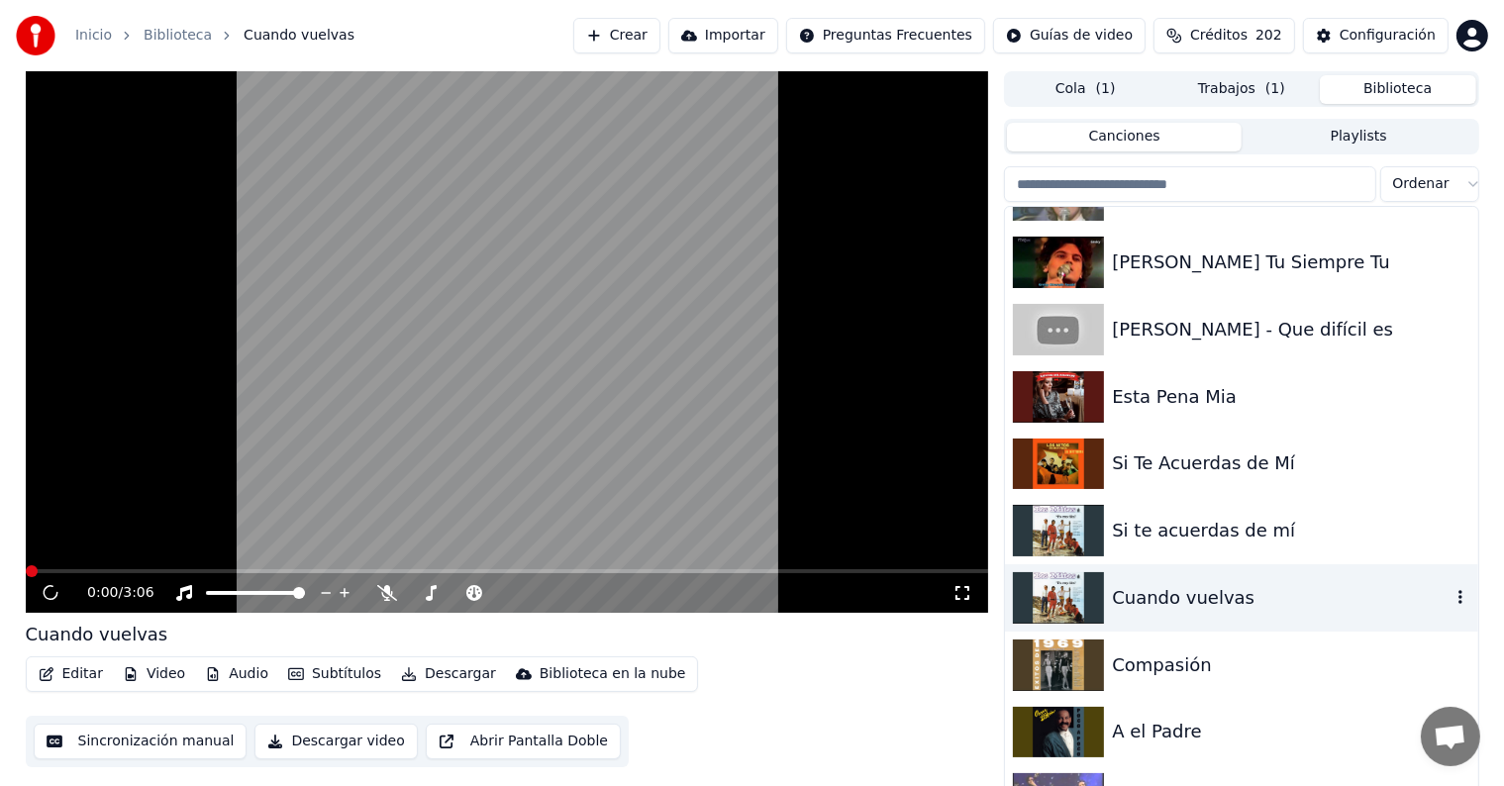
scroll to position [31843, 0]
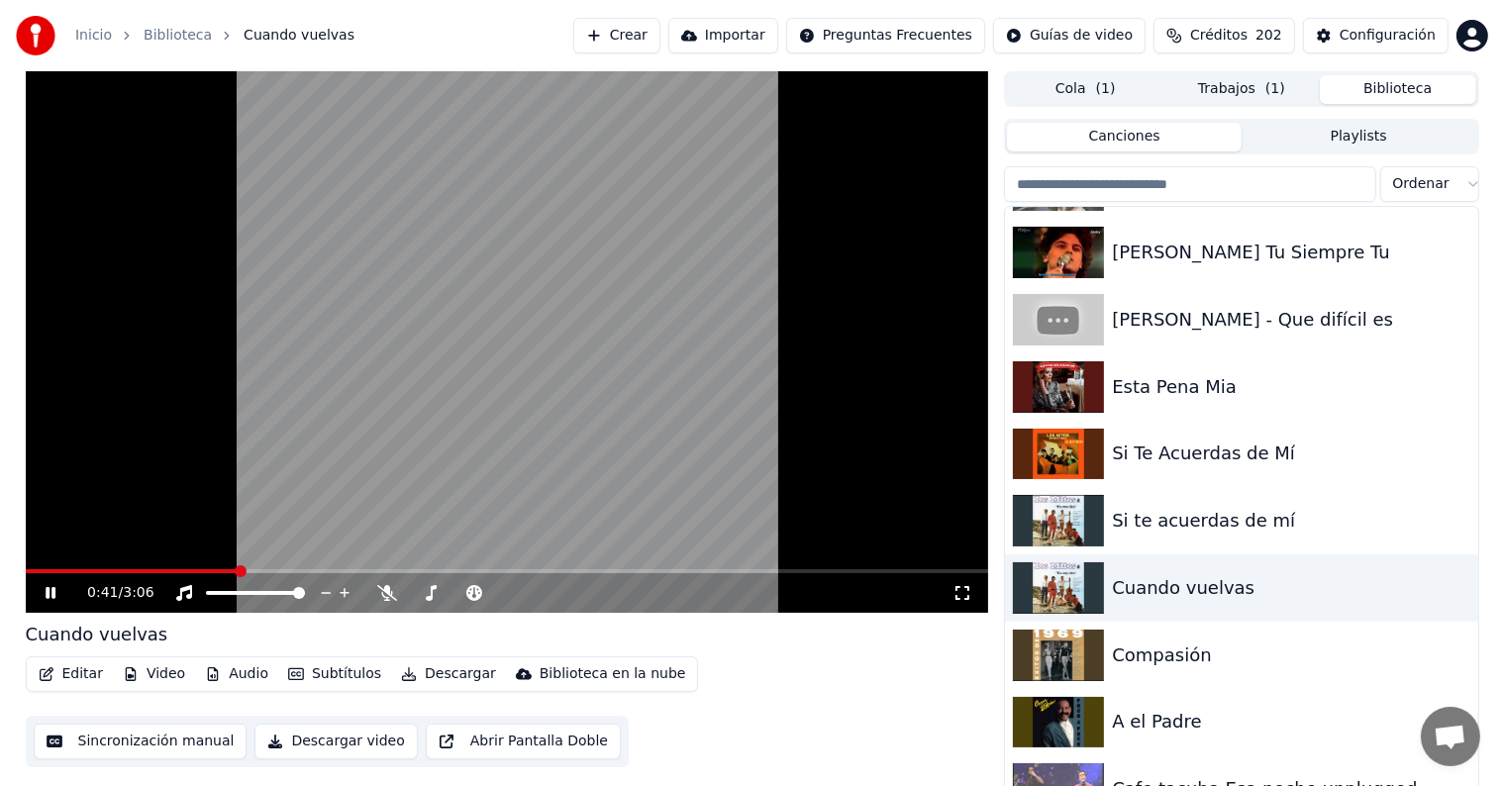
click at [235, 569] on span at bounding box center [508, 571] width 964 height 4
click at [1155, 631] on div "Compasión" at bounding box center [1241, 655] width 472 height 67
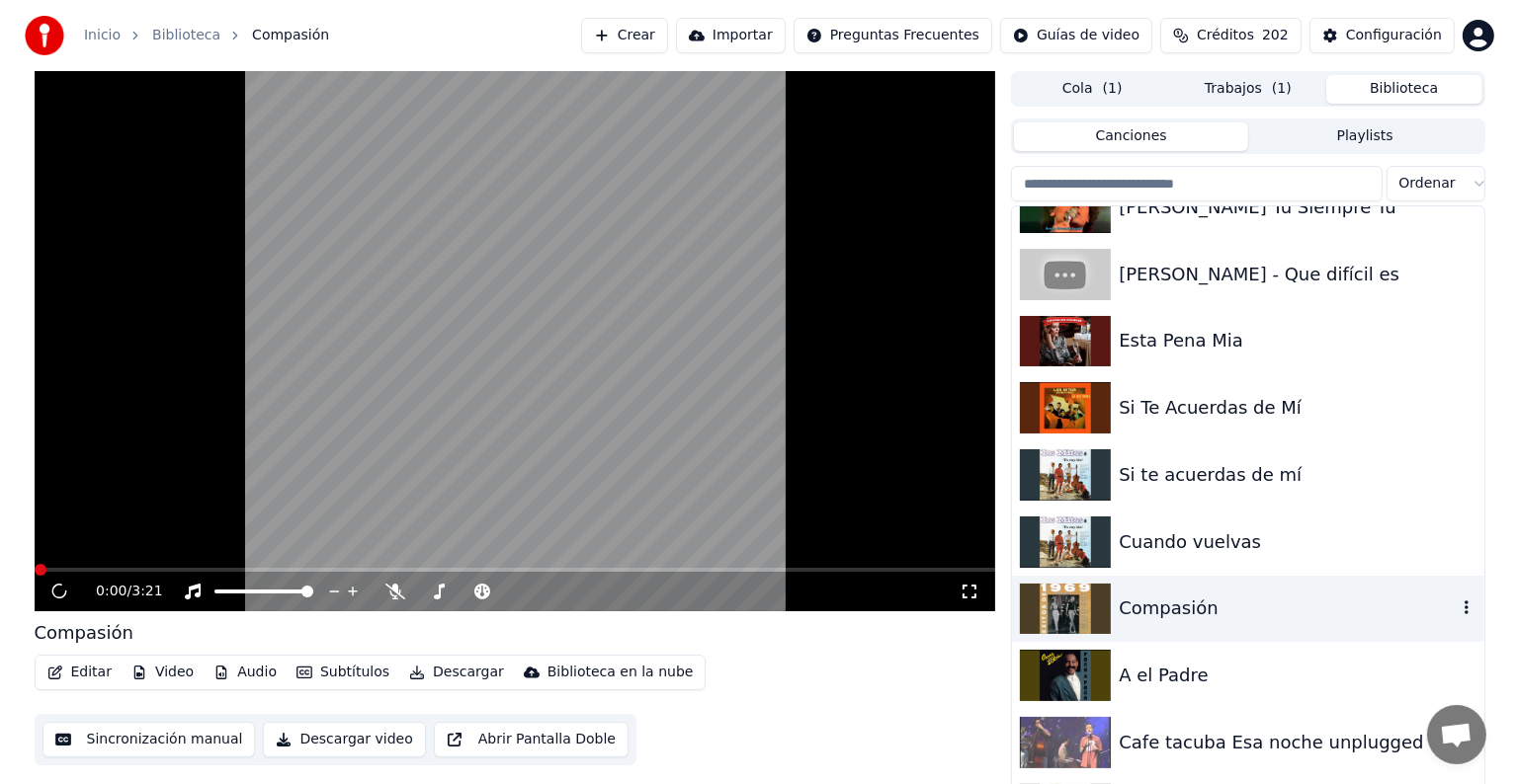
scroll to position [31811, 0]
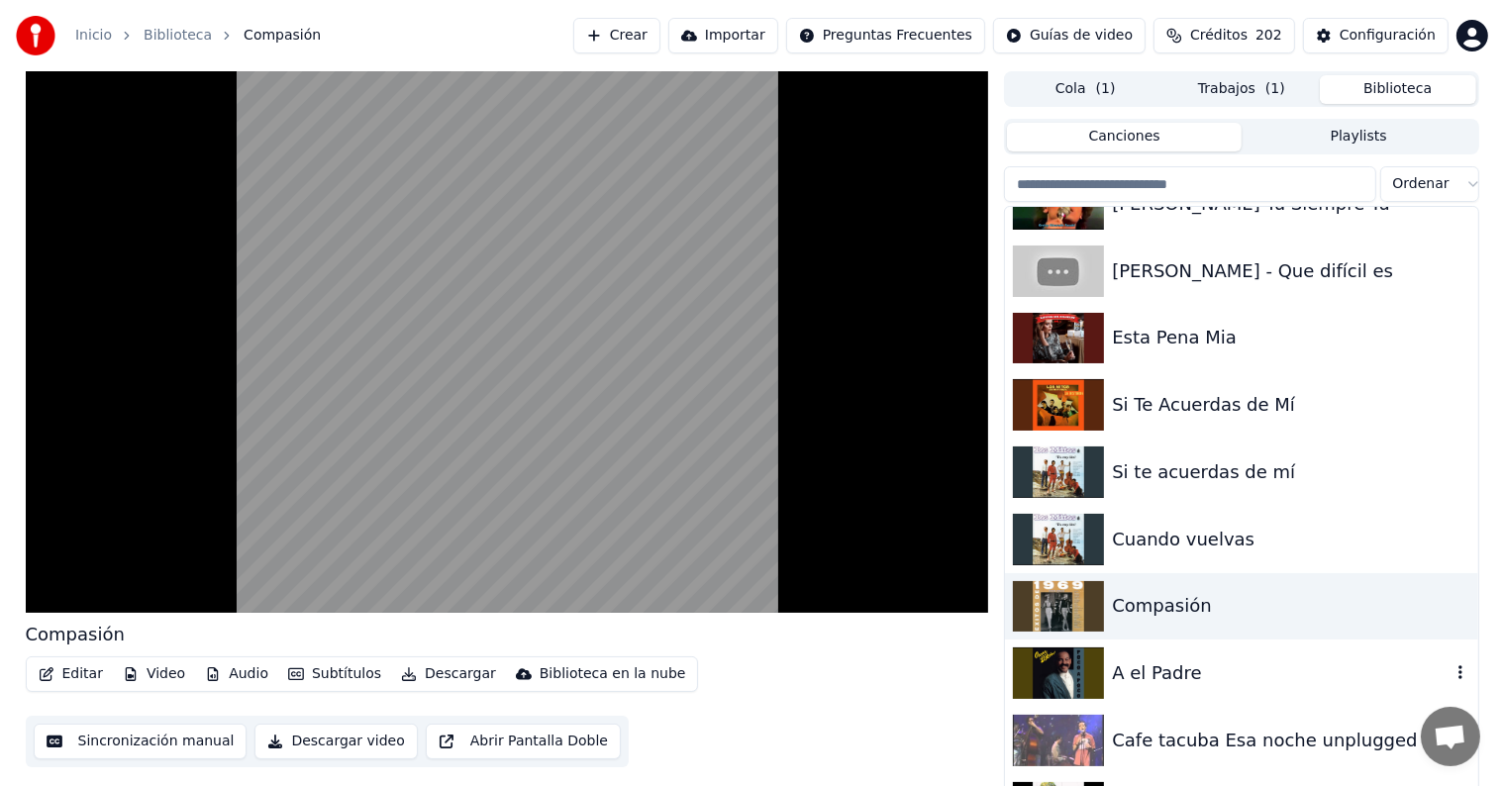
click at [1159, 664] on div "A el Padre" at bounding box center [1281, 674] width 338 height 28
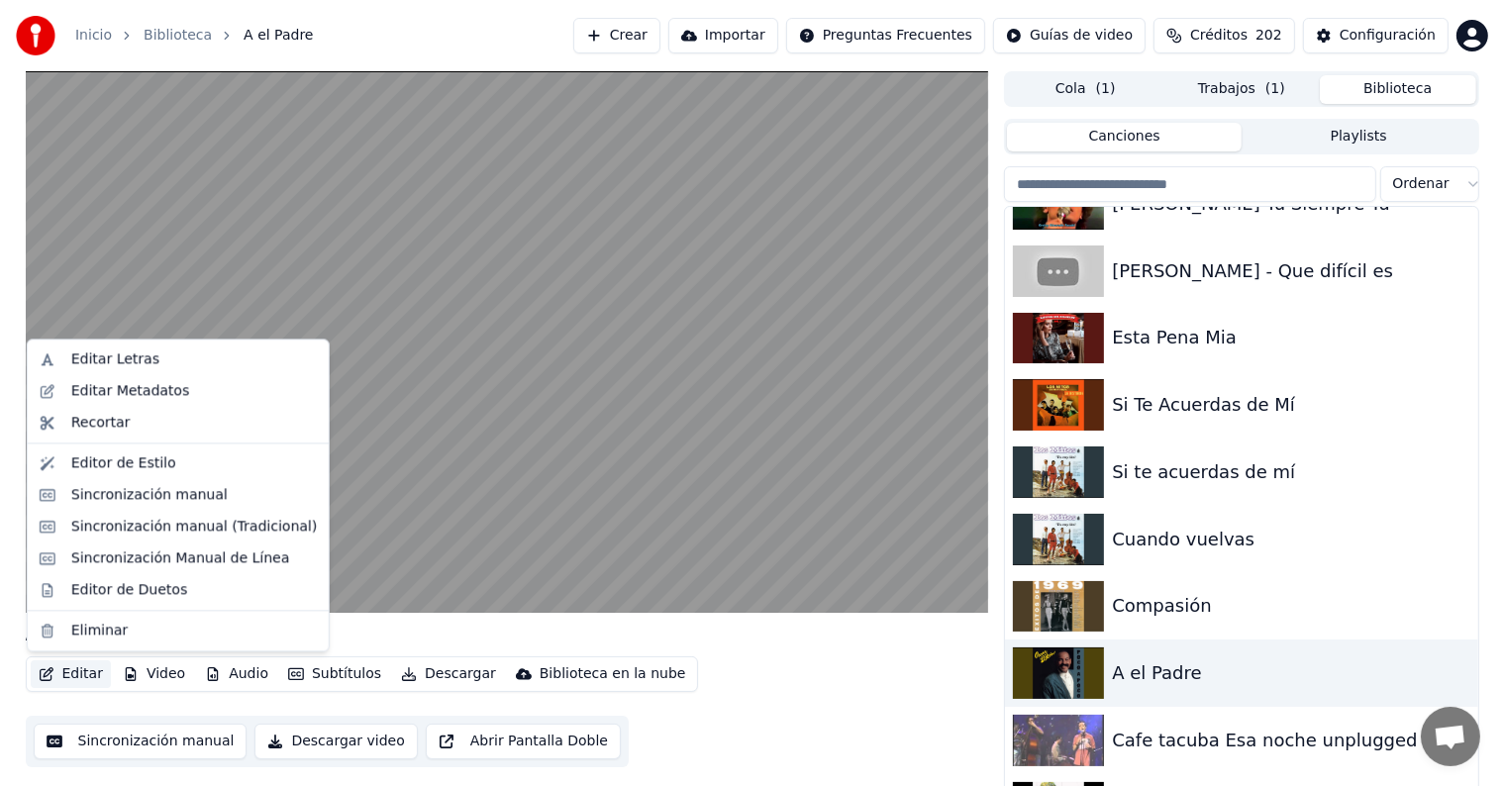
click at [57, 679] on button "Editar" at bounding box center [71, 675] width 80 height 28
click at [101, 367] on div "Editar Letras" at bounding box center [115, 360] width 88 height 20
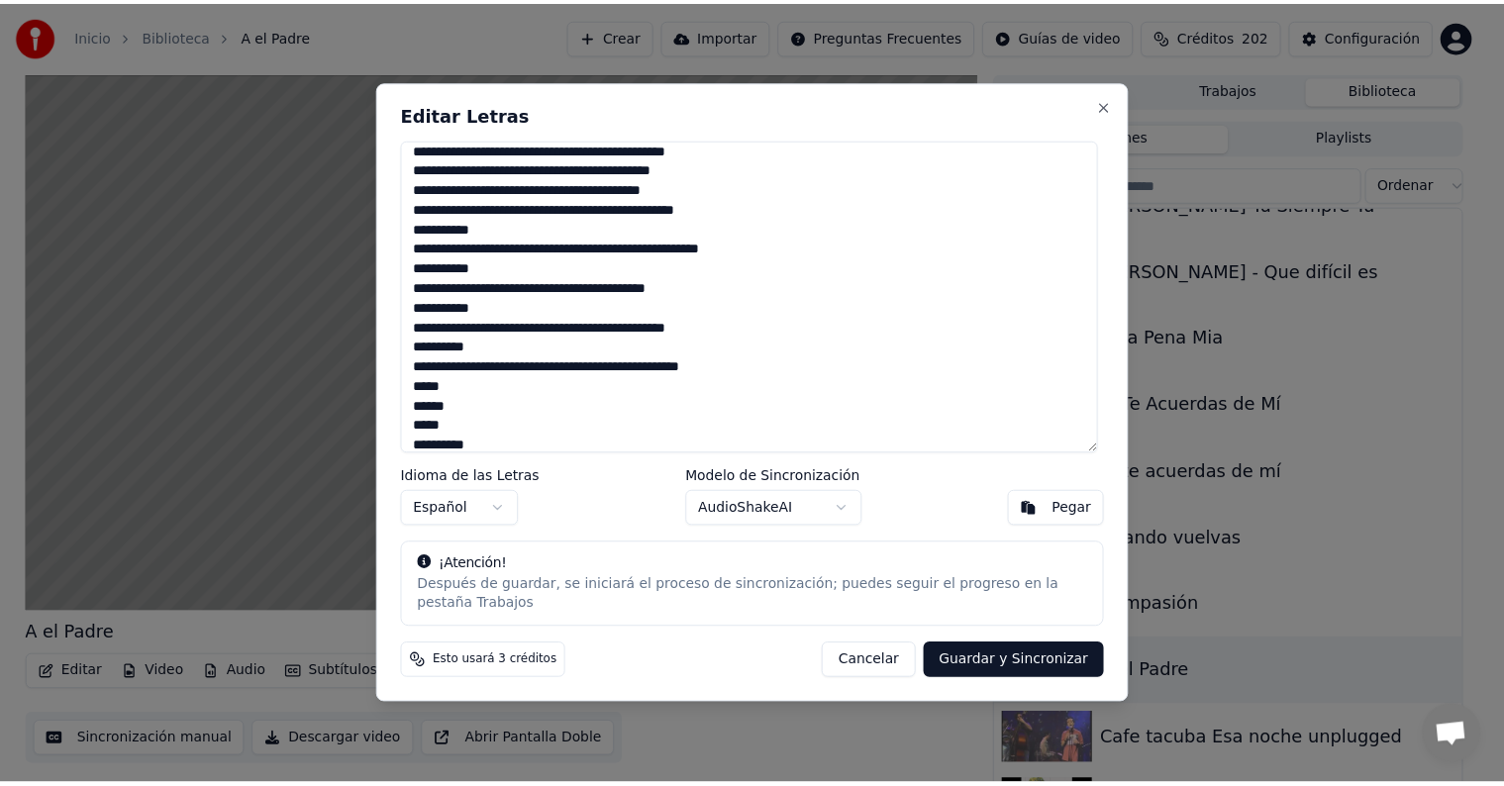
scroll to position [186, 0]
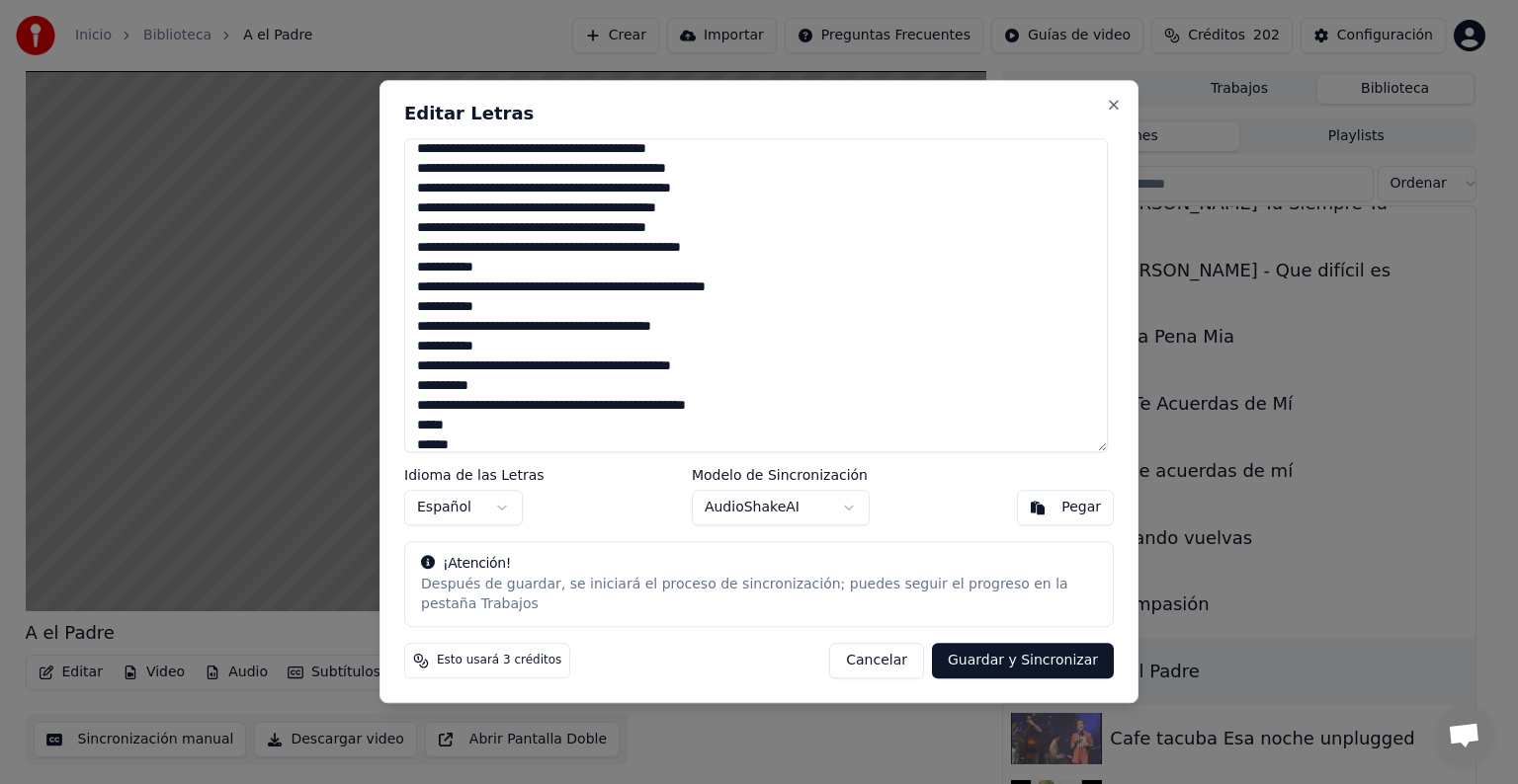
type textarea "**********"
click at [982, 651] on button "Guardar y Sincronizar" at bounding box center [1023, 662] width 182 height 36
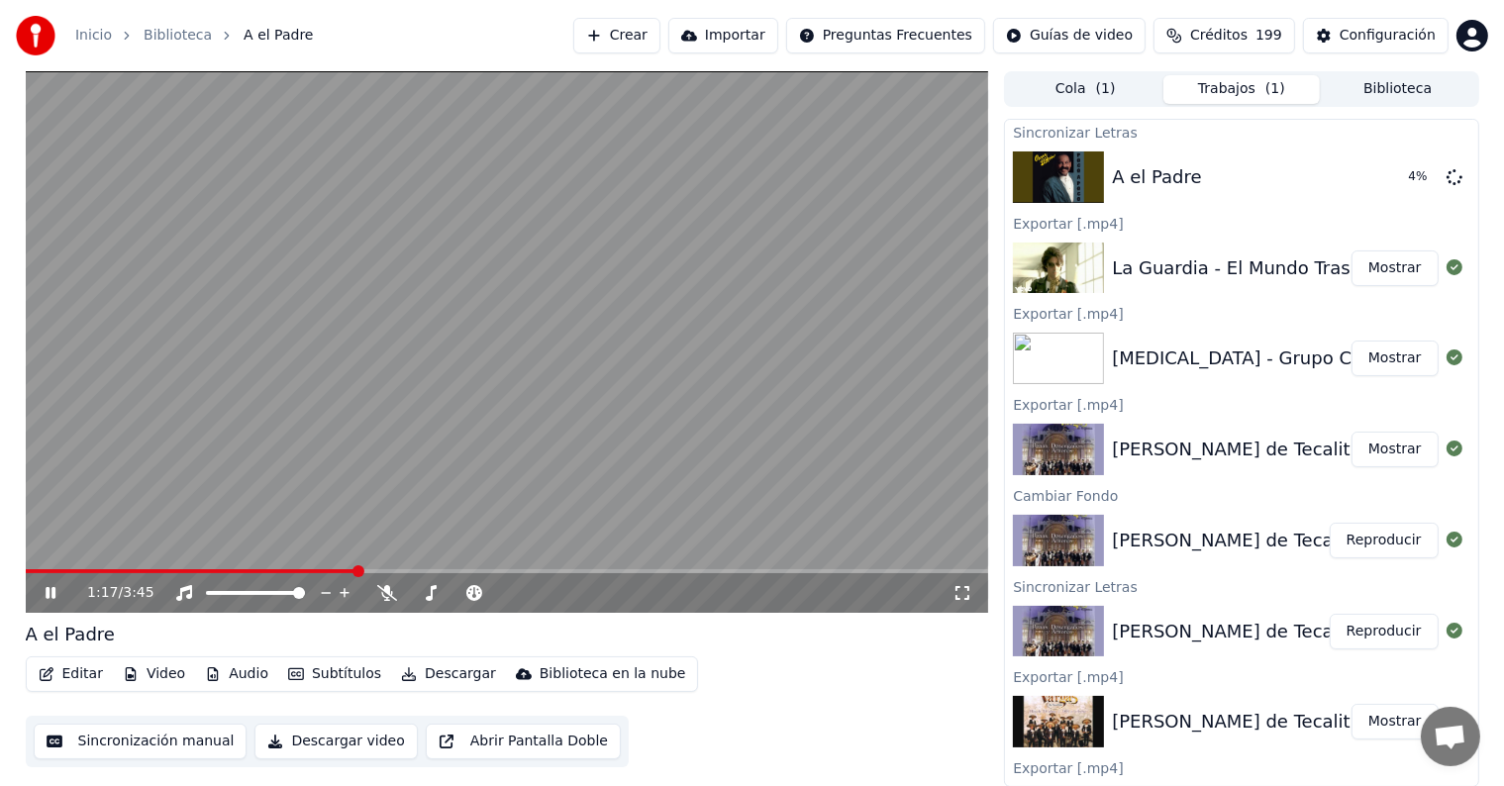
click at [49, 589] on icon at bounding box center [51, 593] width 10 height 12
click at [551, 355] on video at bounding box center [508, 342] width 964 height 542
click at [44, 592] on icon at bounding box center [65, 593] width 47 height 16
click at [42, 570] on span at bounding box center [200, 571] width 348 height 4
click at [436, 598] on icon at bounding box center [431, 593] width 20 height 16
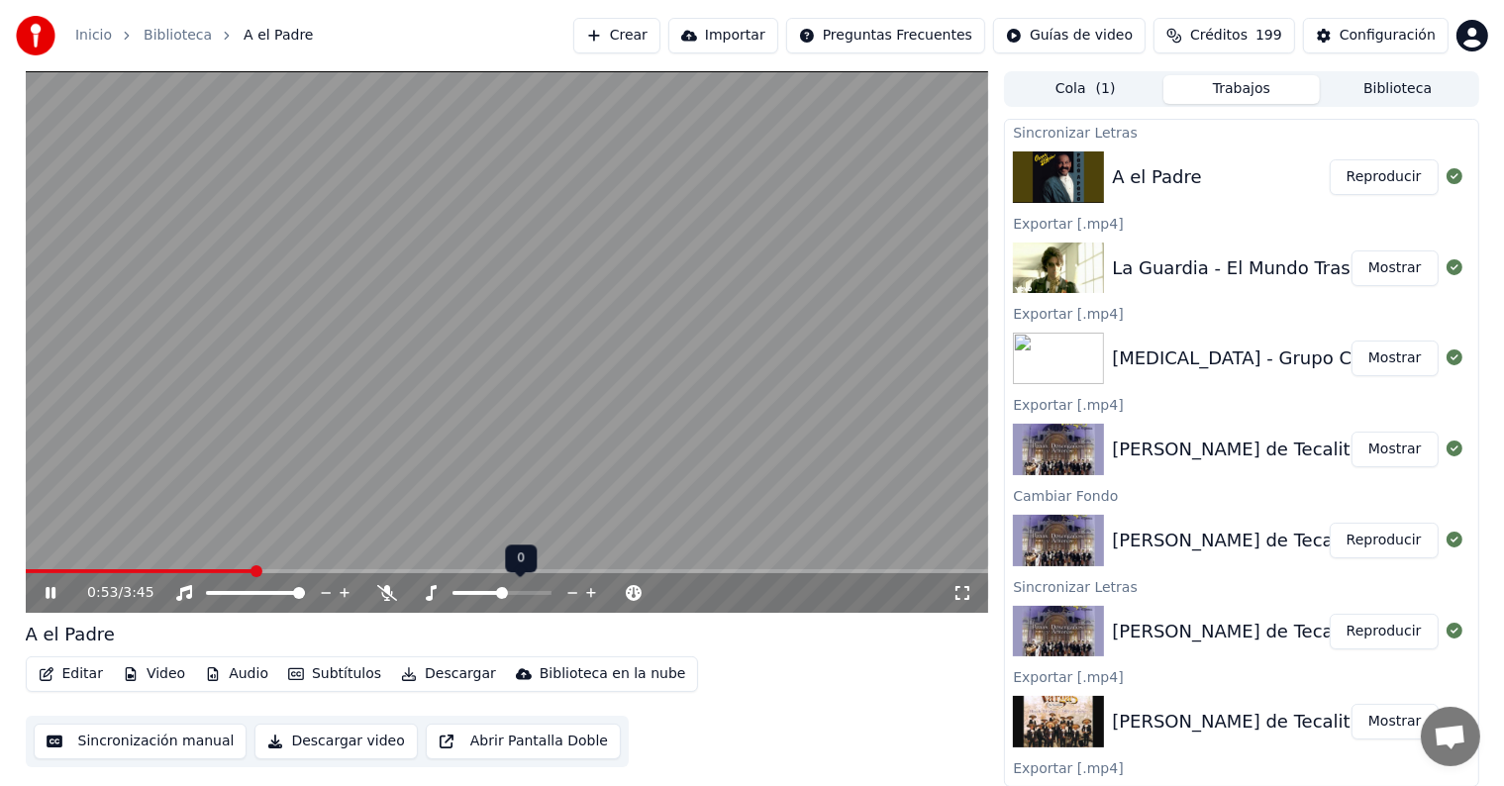
click at [68, 673] on button "Editar" at bounding box center [71, 675] width 80 height 28
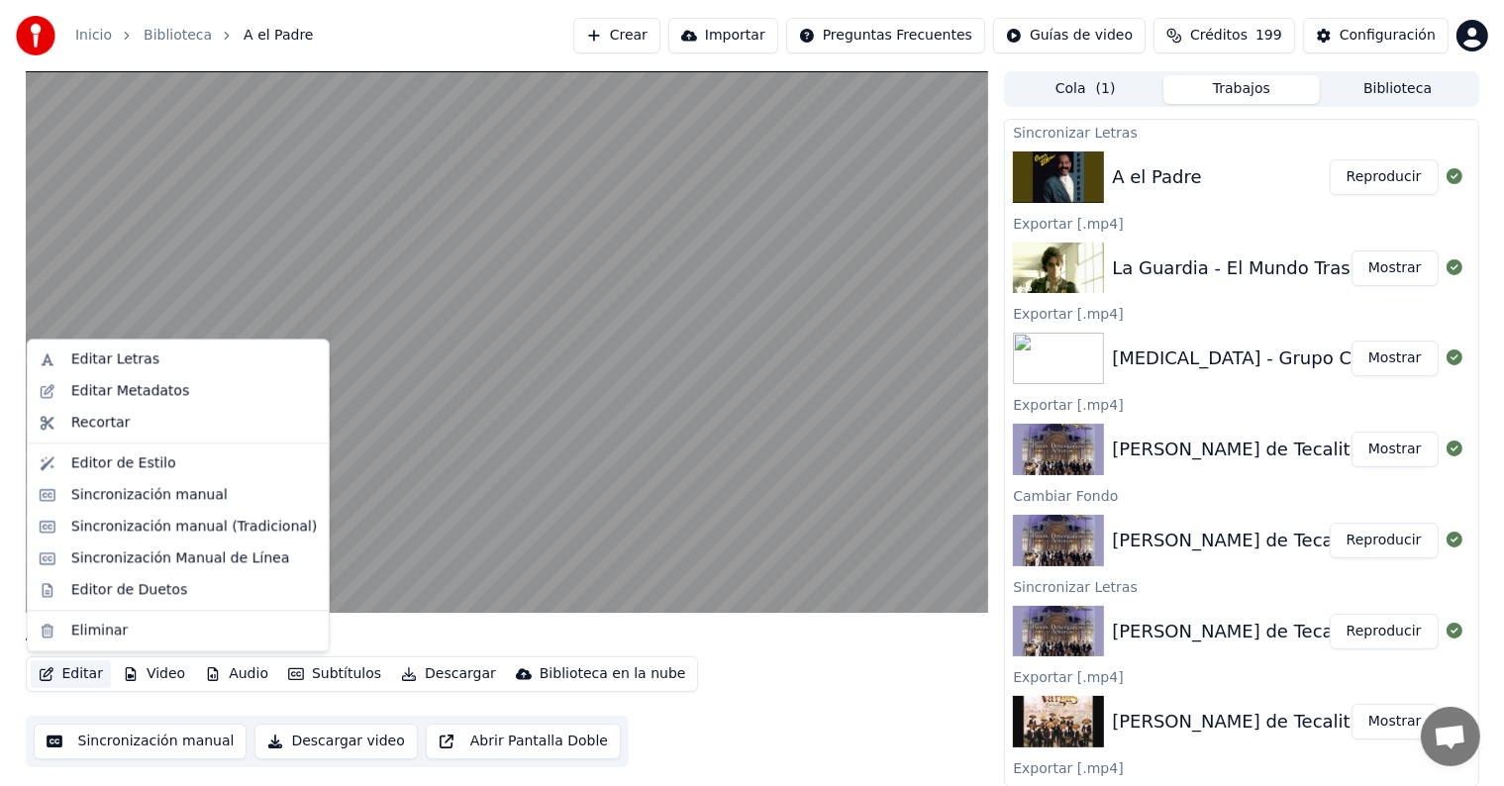
click at [61, 592] on div "Editor de Duetos" at bounding box center [178, 590] width 293 height 32
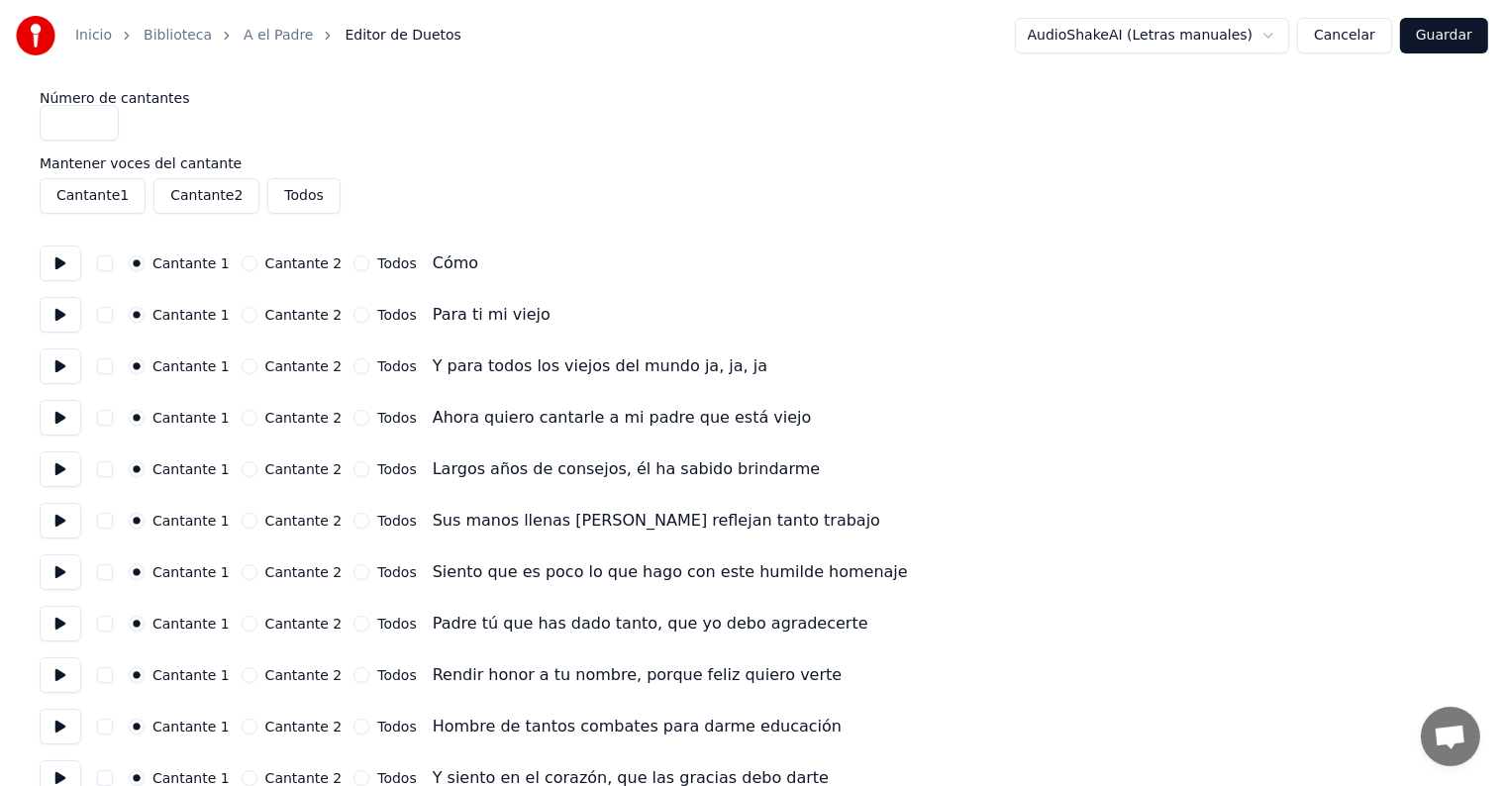
click at [60, 581] on button at bounding box center [61, 573] width 42 height 36
click at [68, 628] on button at bounding box center [61, 624] width 42 height 36
click at [61, 670] on button at bounding box center [61, 676] width 42 height 36
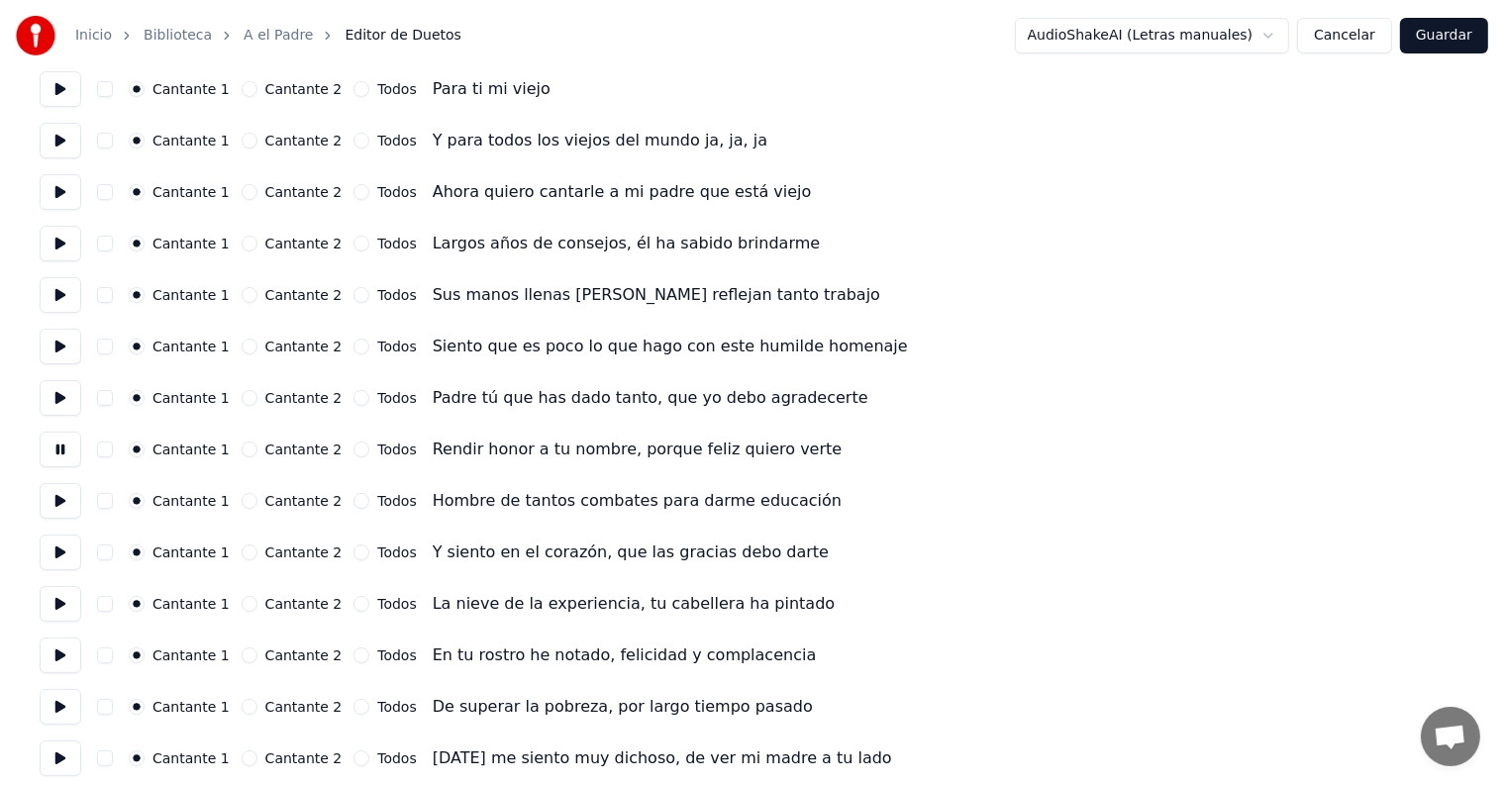
scroll to position [226, 0]
click at [62, 588] on button at bounding box center [61, 604] width 42 height 36
click at [69, 652] on button at bounding box center [61, 656] width 42 height 36
click at [80, 717] on button at bounding box center [61, 707] width 42 height 36
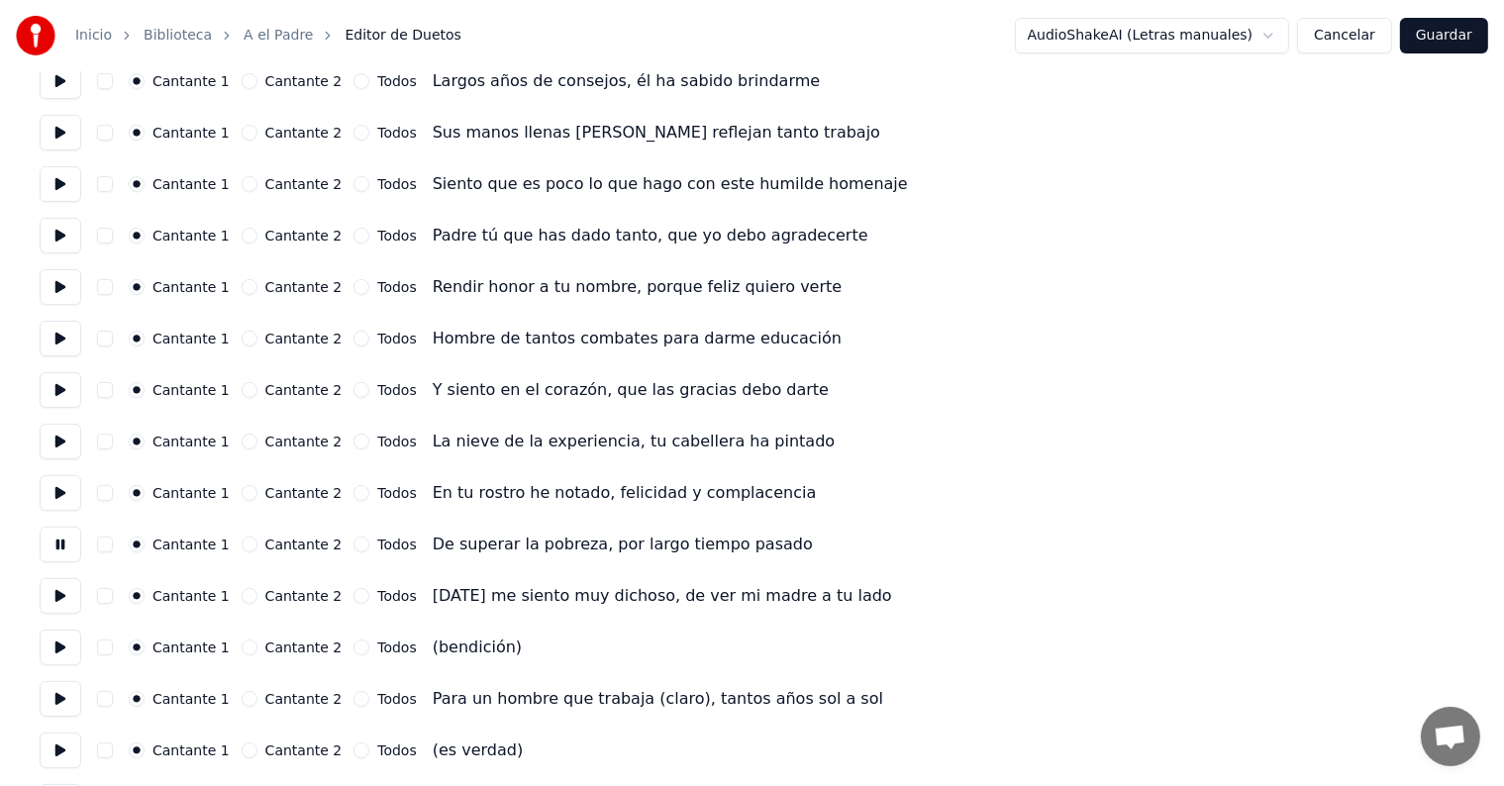
scroll to position [389, 0]
click at [58, 638] on button at bounding box center [61, 647] width 42 height 36
click at [113, 646] on button "button" at bounding box center [105, 647] width 16 height 16
click at [68, 748] on button at bounding box center [61, 750] width 42 height 36
click at [113, 748] on button "button" at bounding box center [105, 750] width 16 height 16
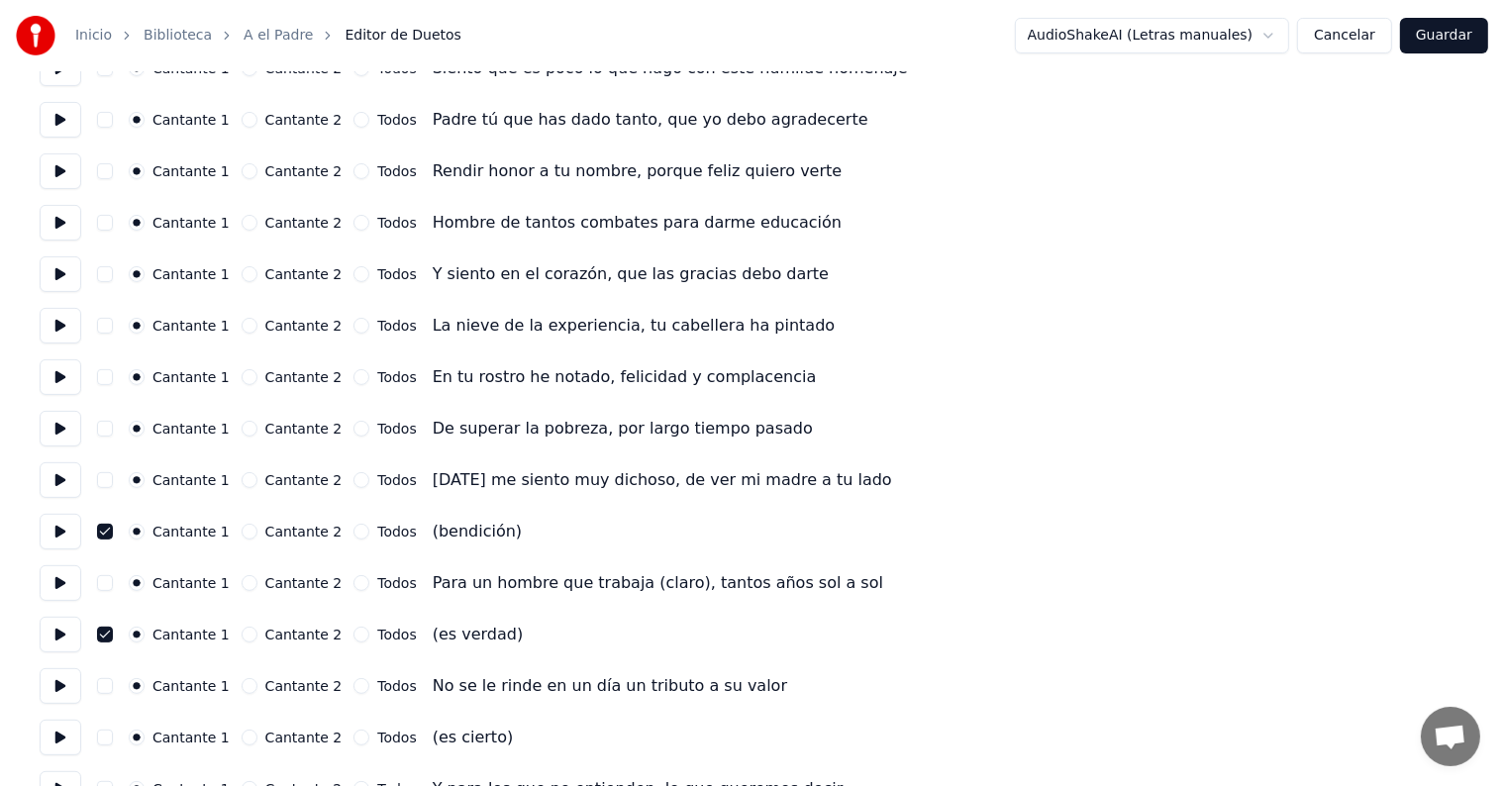
scroll to position [505, 0]
click at [67, 731] on button at bounding box center [61, 737] width 42 height 36
click at [113, 735] on button "button" at bounding box center [105, 737] width 16 height 16
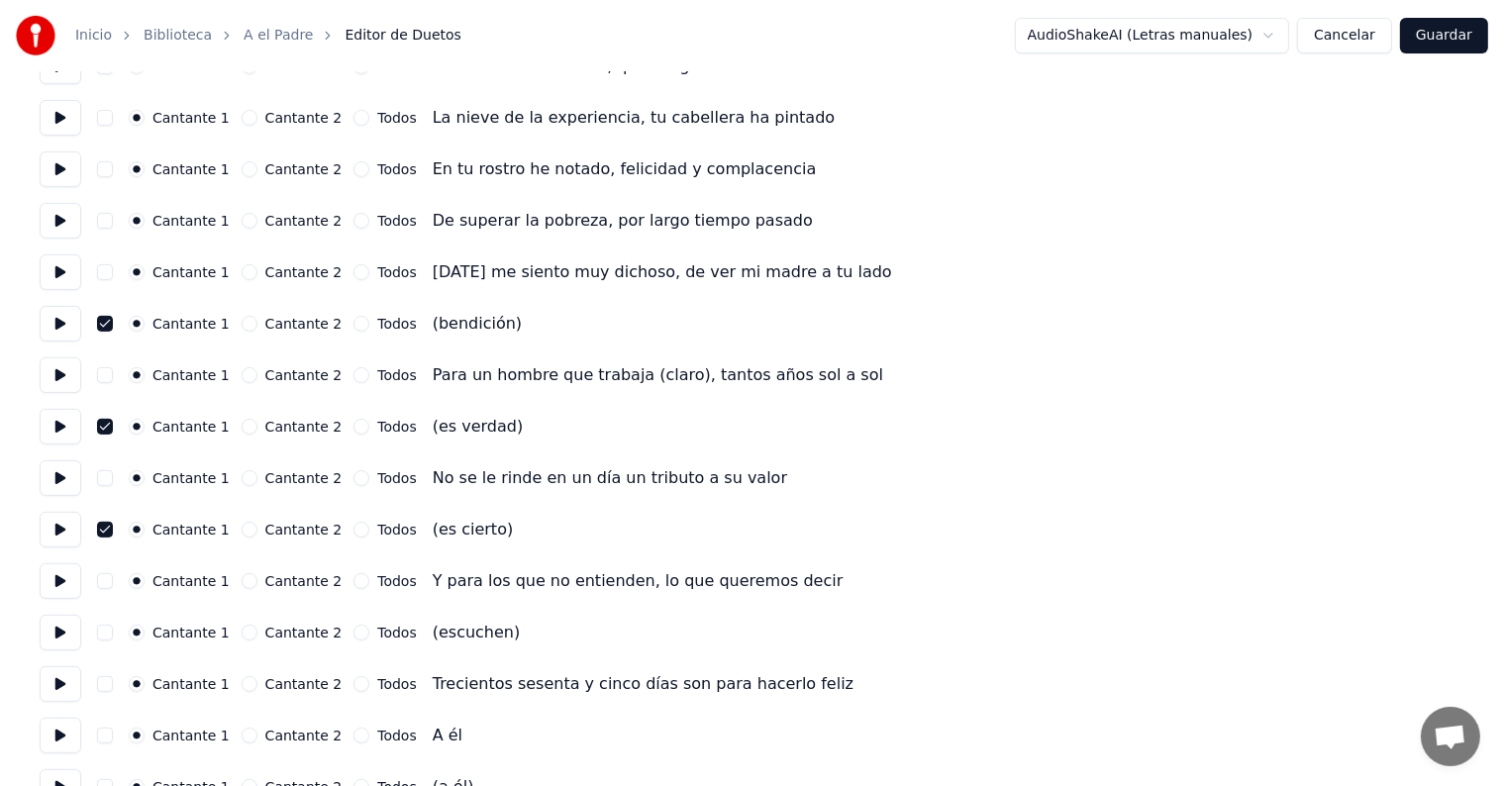
scroll to position [709, 0]
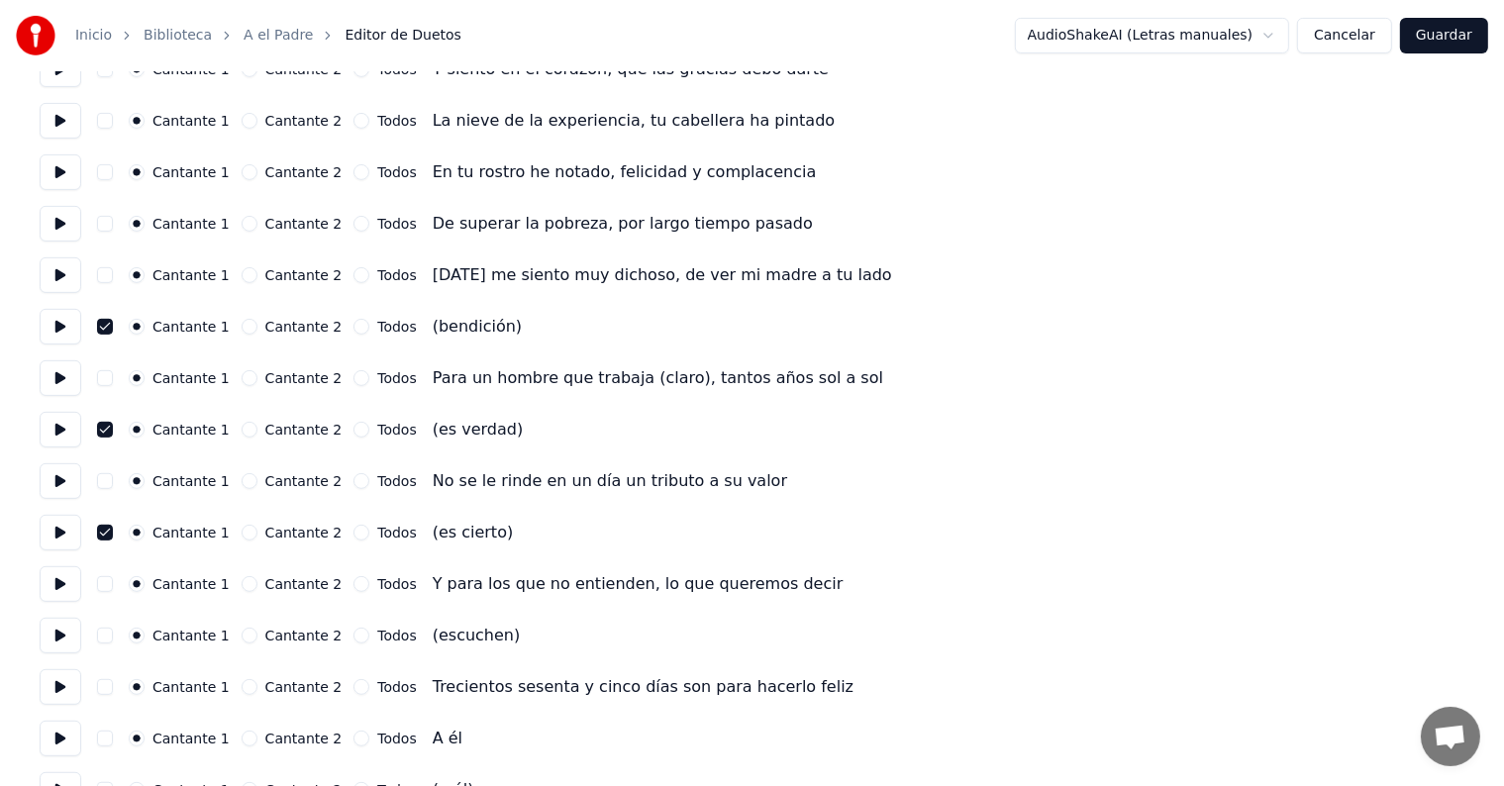
click at [112, 327] on button "button" at bounding box center [105, 327] width 16 height 16
click at [65, 282] on button at bounding box center [61, 276] width 42 height 36
click at [69, 371] on button at bounding box center [61, 379] width 42 height 36
click at [113, 374] on button "button" at bounding box center [105, 378] width 16 height 16
click at [113, 429] on button "button" at bounding box center [105, 430] width 16 height 16
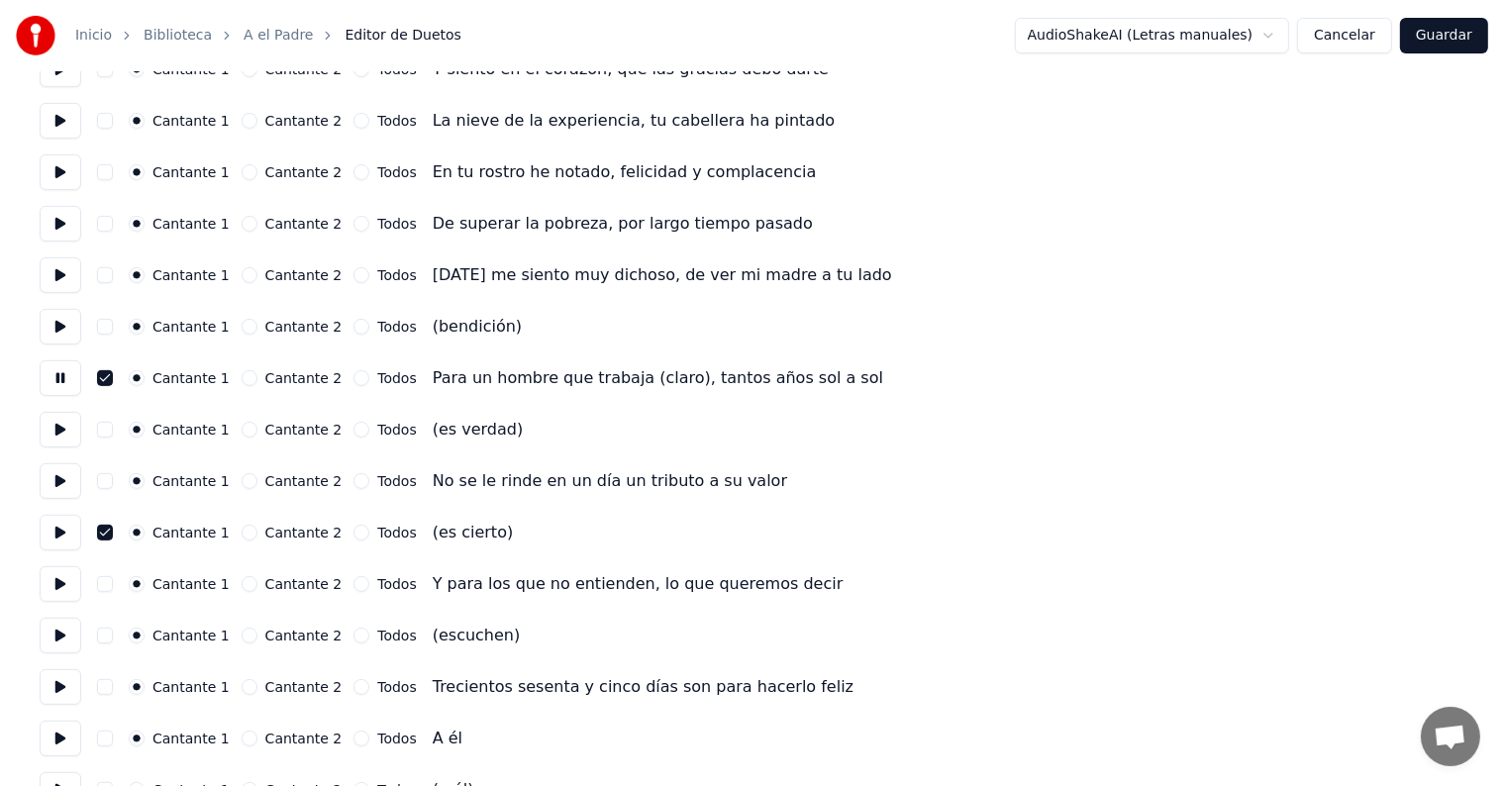
click at [56, 487] on button at bounding box center [61, 482] width 42 height 36
click at [113, 481] on button "button" at bounding box center [105, 481] width 16 height 16
click at [111, 531] on button "button" at bounding box center [105, 533] width 16 height 16
click at [55, 588] on button at bounding box center [61, 585] width 42 height 36
click at [111, 582] on button "button" at bounding box center [105, 584] width 16 height 16
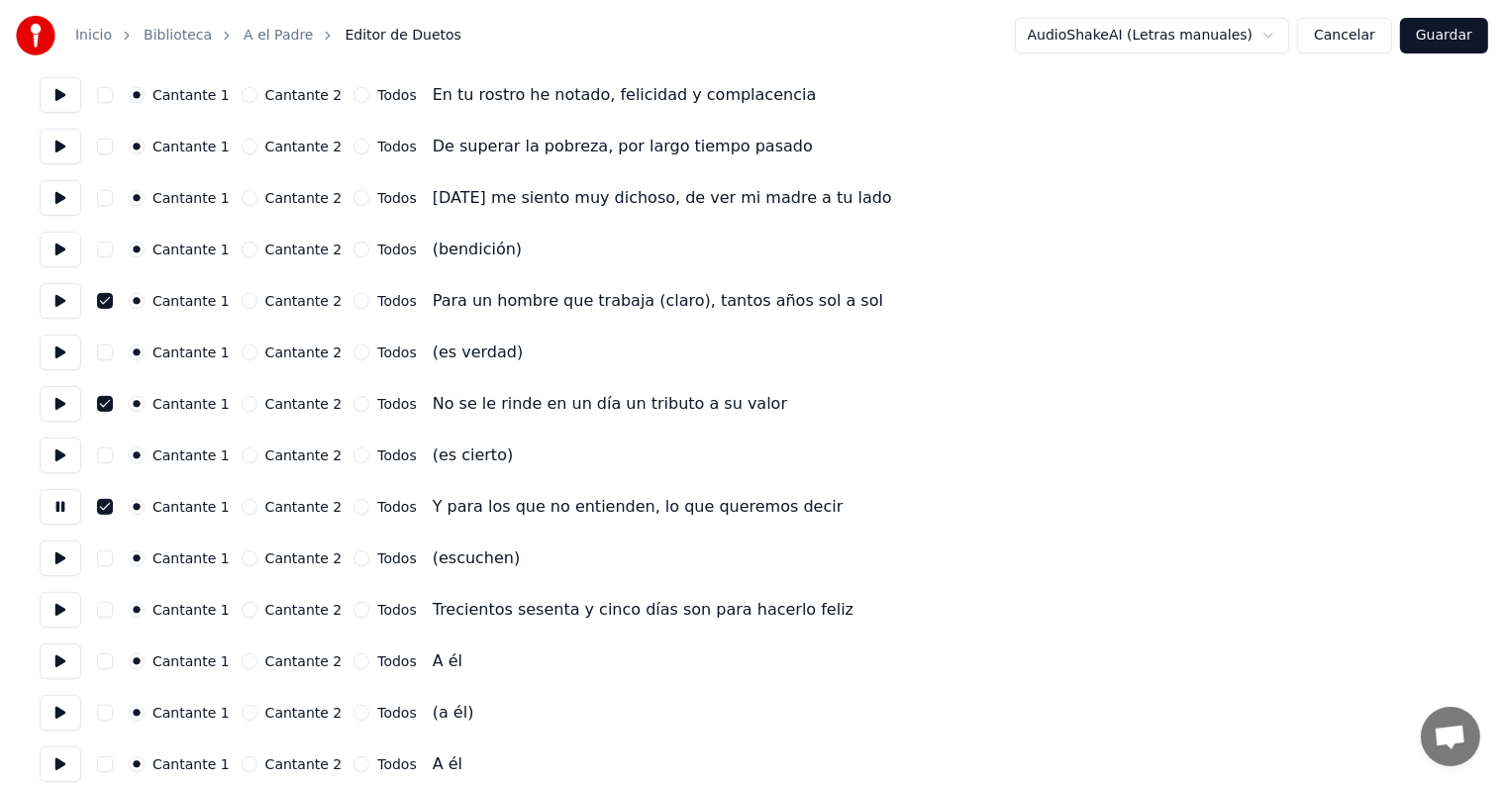
click at [53, 610] on button at bounding box center [61, 610] width 42 height 36
click at [113, 610] on button "button" at bounding box center [105, 610] width 16 height 16
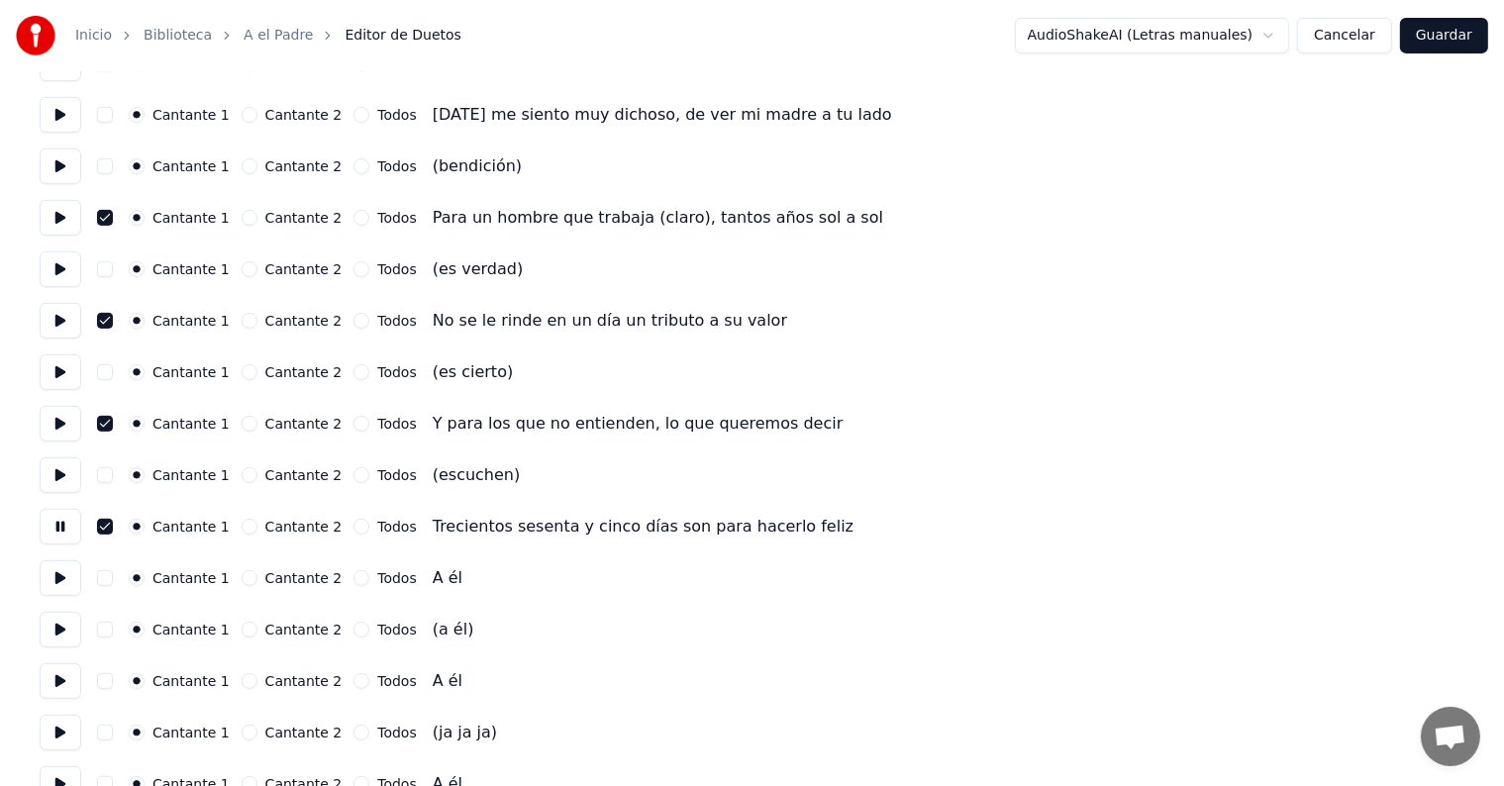
scroll to position [879, 0]
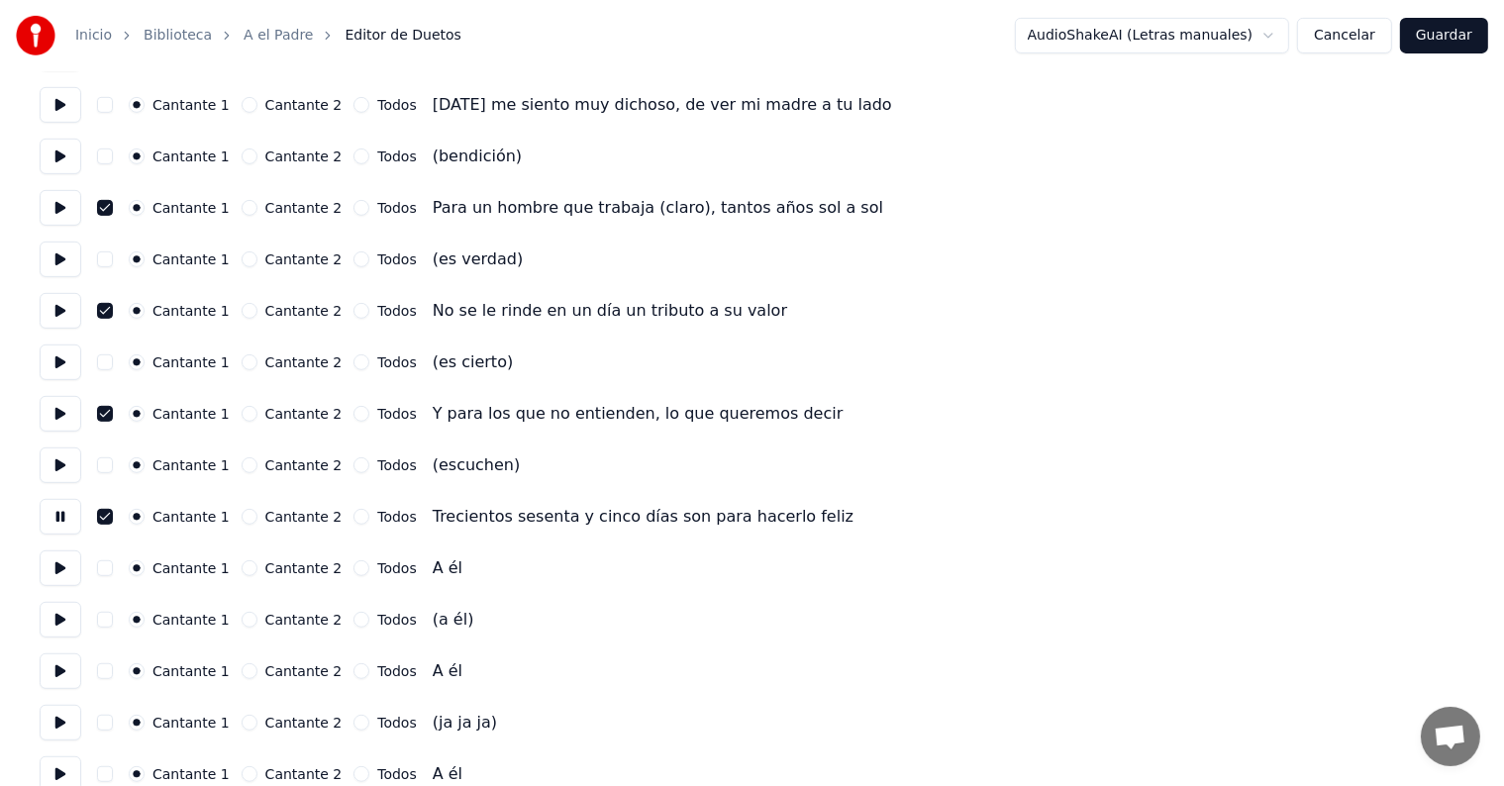
click at [58, 619] on button at bounding box center [61, 620] width 42 height 36
click at [113, 622] on button "button" at bounding box center [105, 620] width 16 height 16
click at [107, 617] on button "button" at bounding box center [105, 620] width 16 height 16
click at [59, 625] on button at bounding box center [61, 620] width 42 height 36
click at [58, 630] on button at bounding box center [61, 620] width 42 height 36
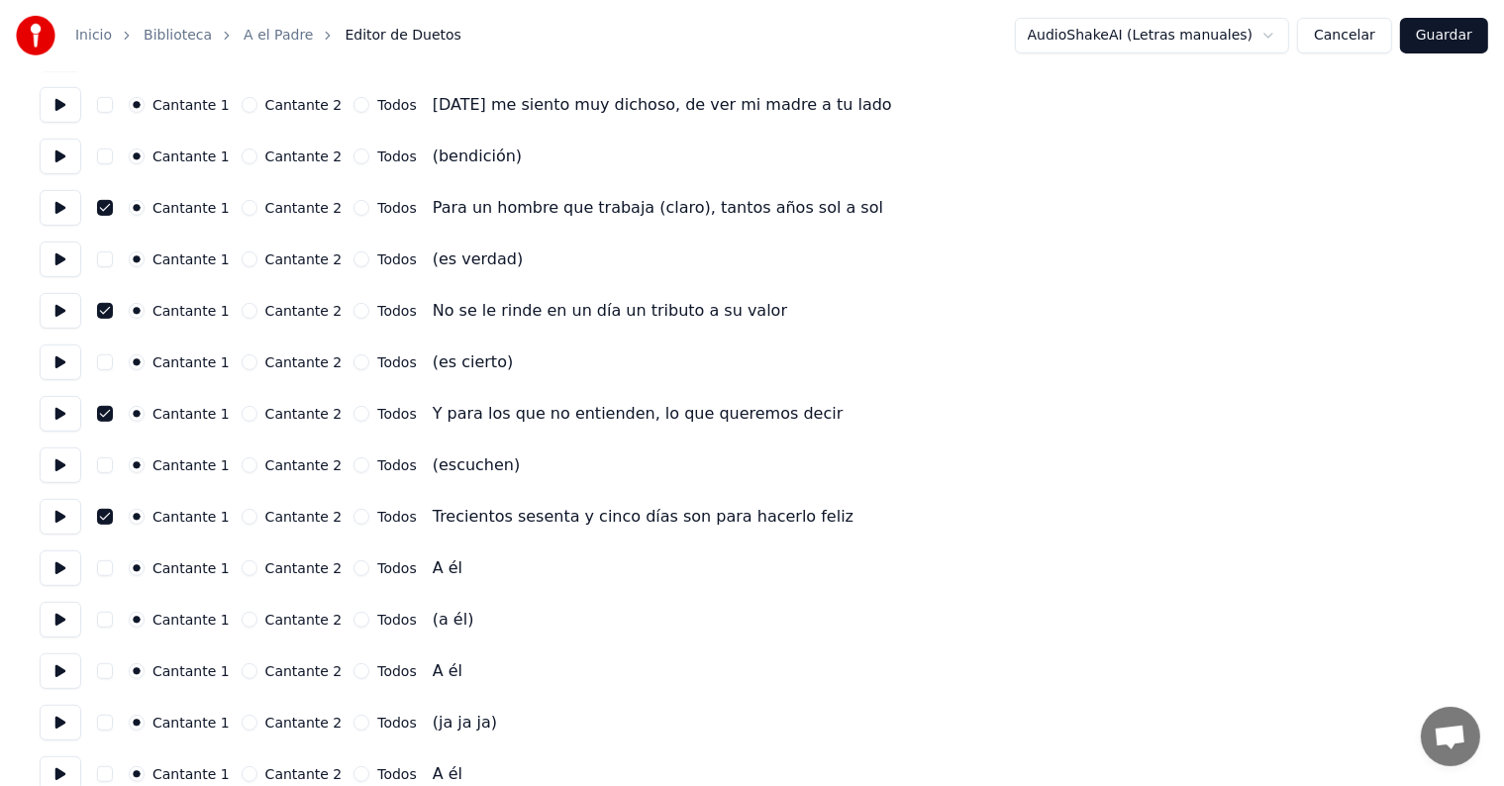
click at [55, 570] on button at bounding box center [61, 569] width 42 height 36
click at [113, 568] on button "button" at bounding box center [105, 569] width 16 height 16
click at [113, 668] on button "button" at bounding box center [105, 672] width 16 height 16
click at [50, 677] on button at bounding box center [61, 672] width 42 height 36
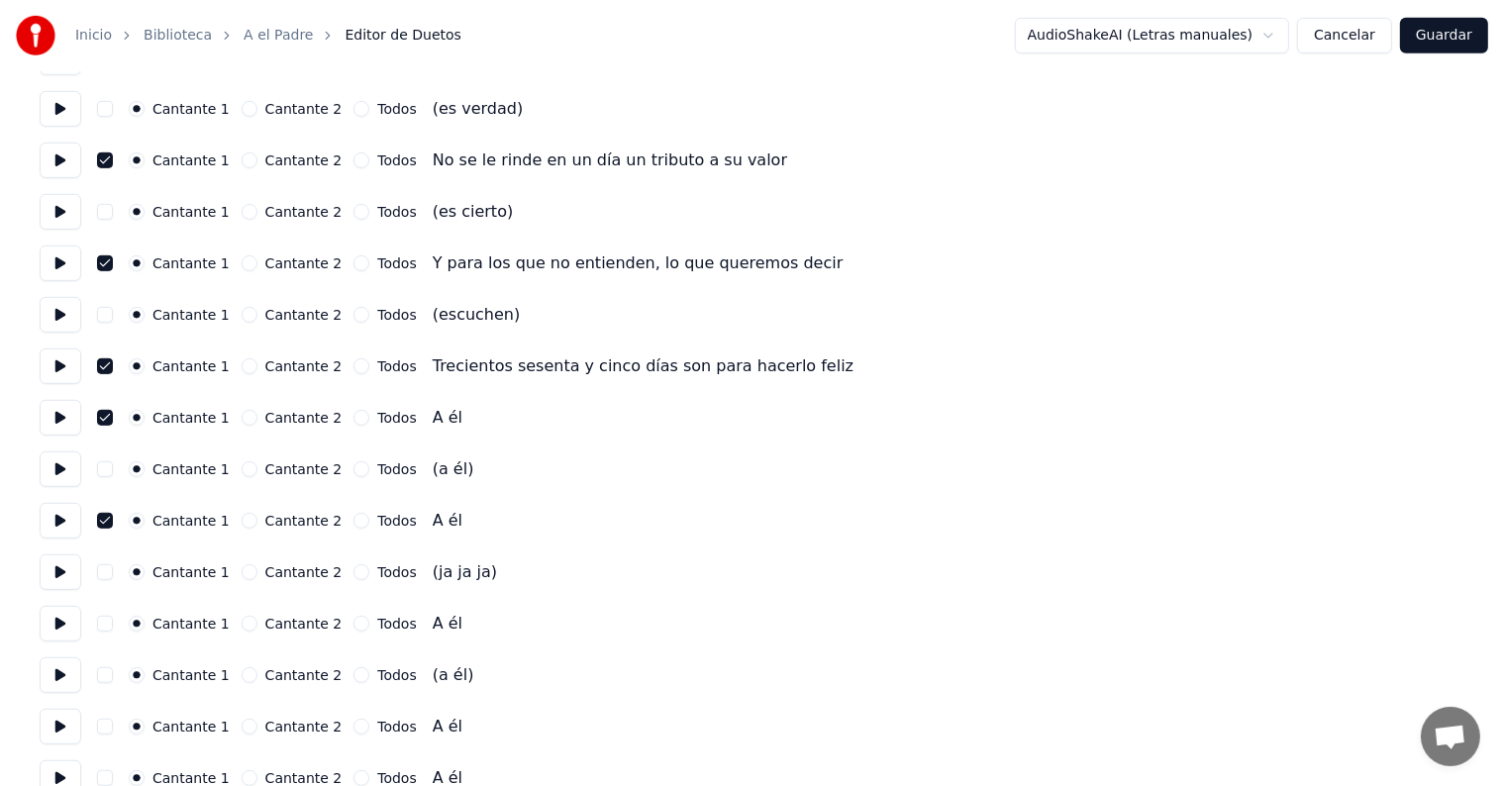
scroll to position [1031, 0]
click at [55, 628] on button at bounding box center [61, 623] width 42 height 36
click at [113, 622] on button "button" at bounding box center [105, 623] width 16 height 16
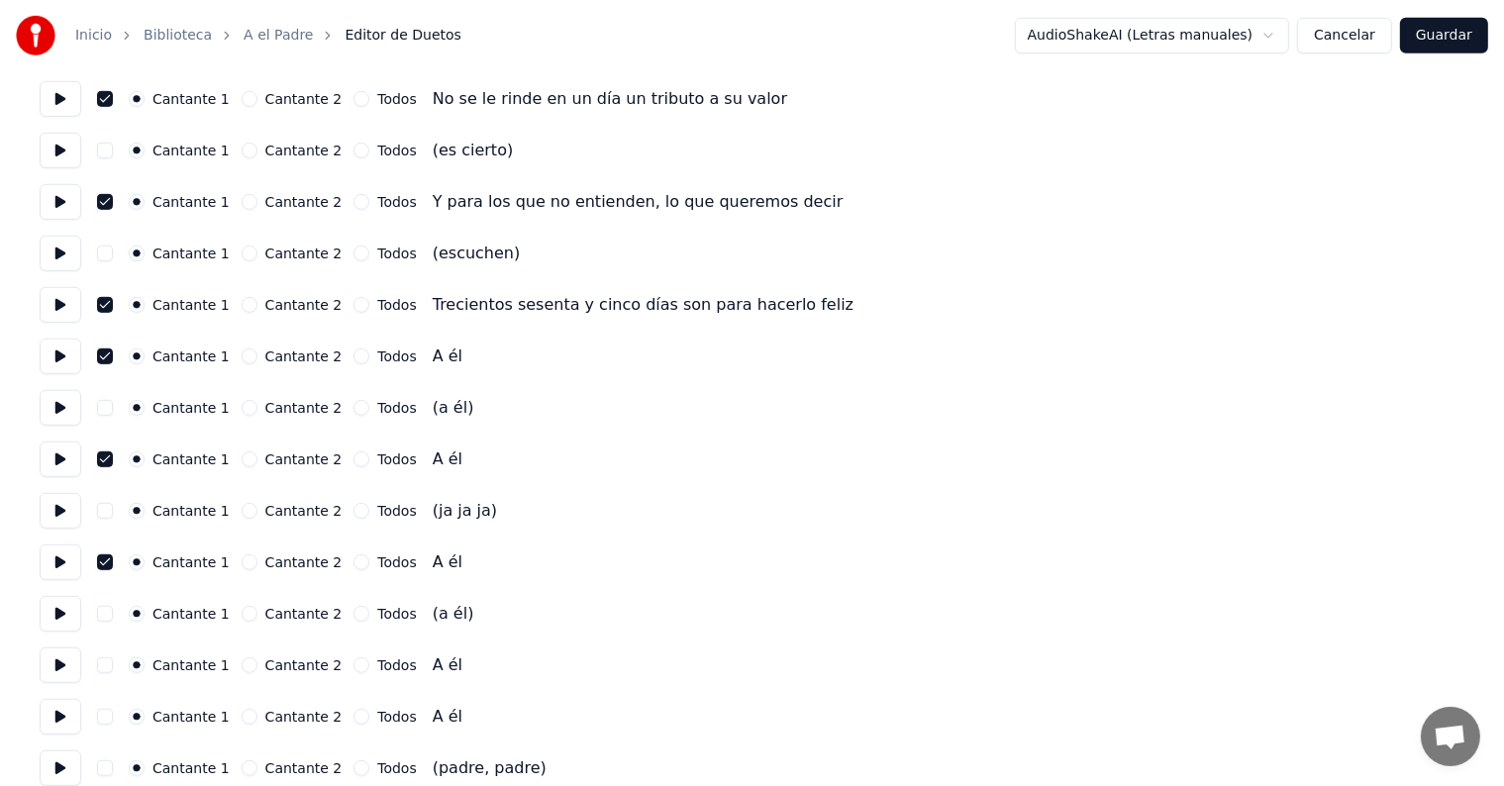
scroll to position [1097, 0]
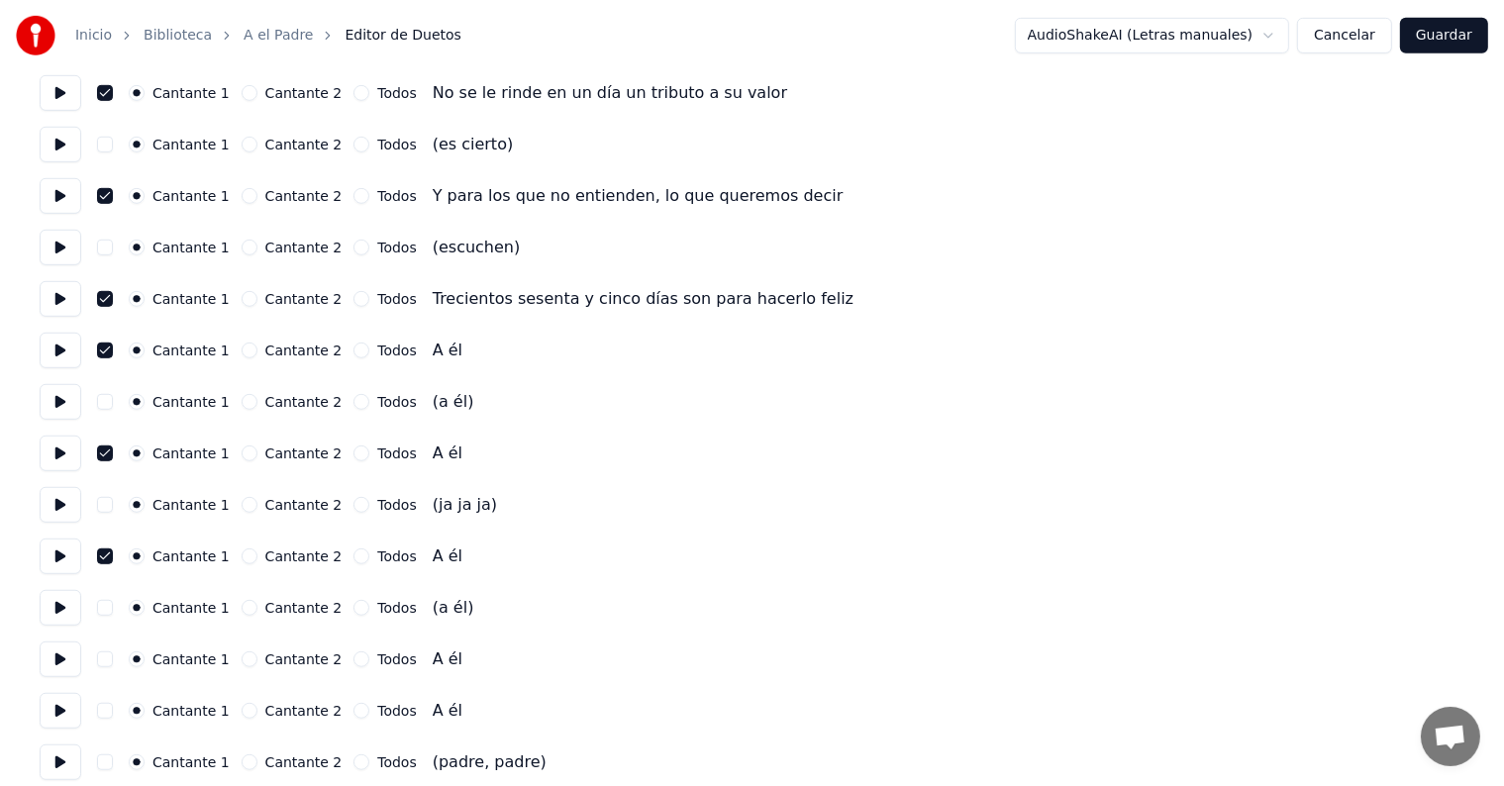
click at [53, 663] on button at bounding box center [61, 660] width 42 height 36
click at [113, 661] on button "button" at bounding box center [105, 660] width 16 height 16
click at [60, 714] on button at bounding box center [61, 711] width 42 height 36
click at [109, 716] on button "button" at bounding box center [105, 711] width 16 height 16
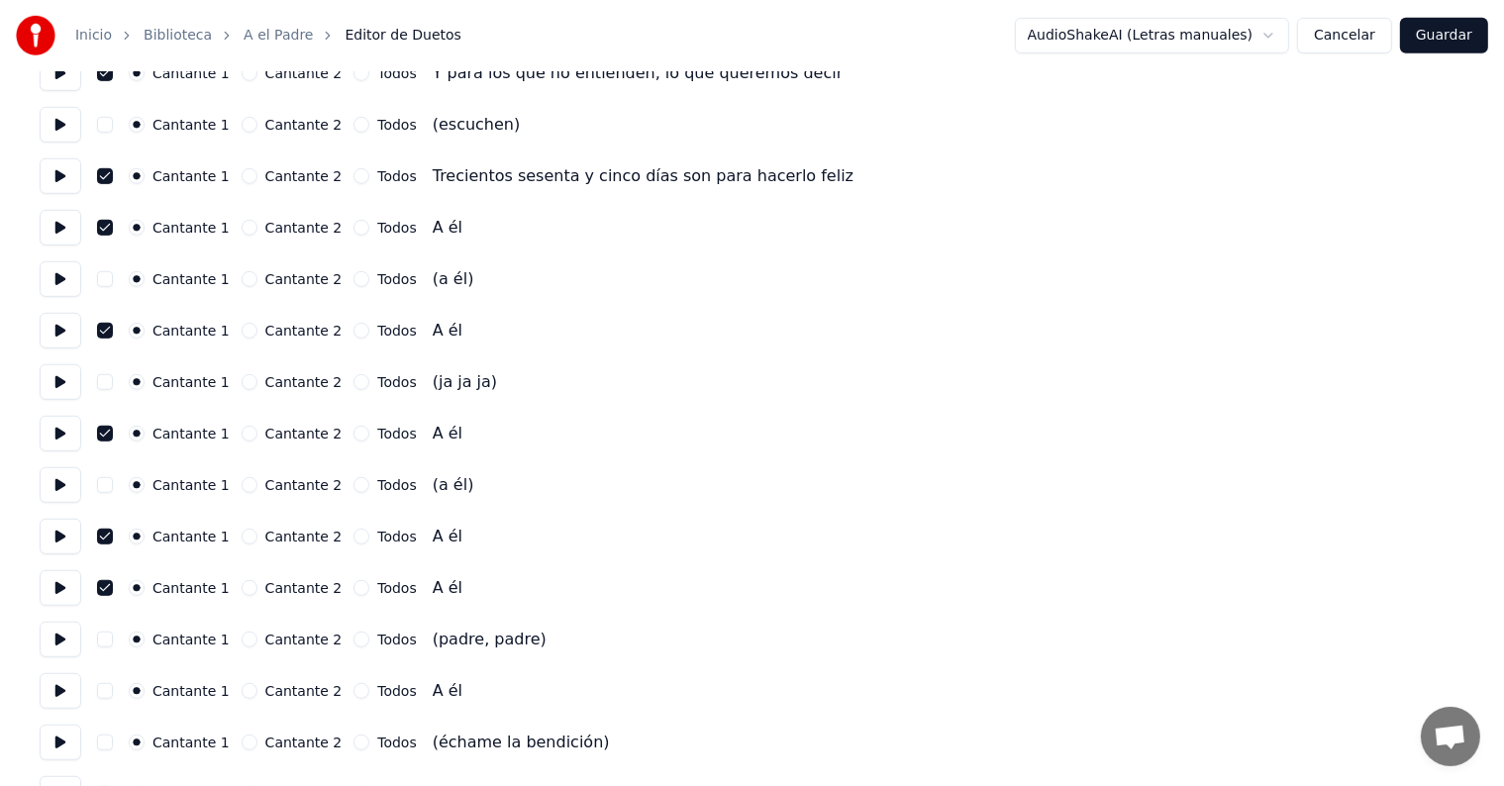
scroll to position [1242, 0]
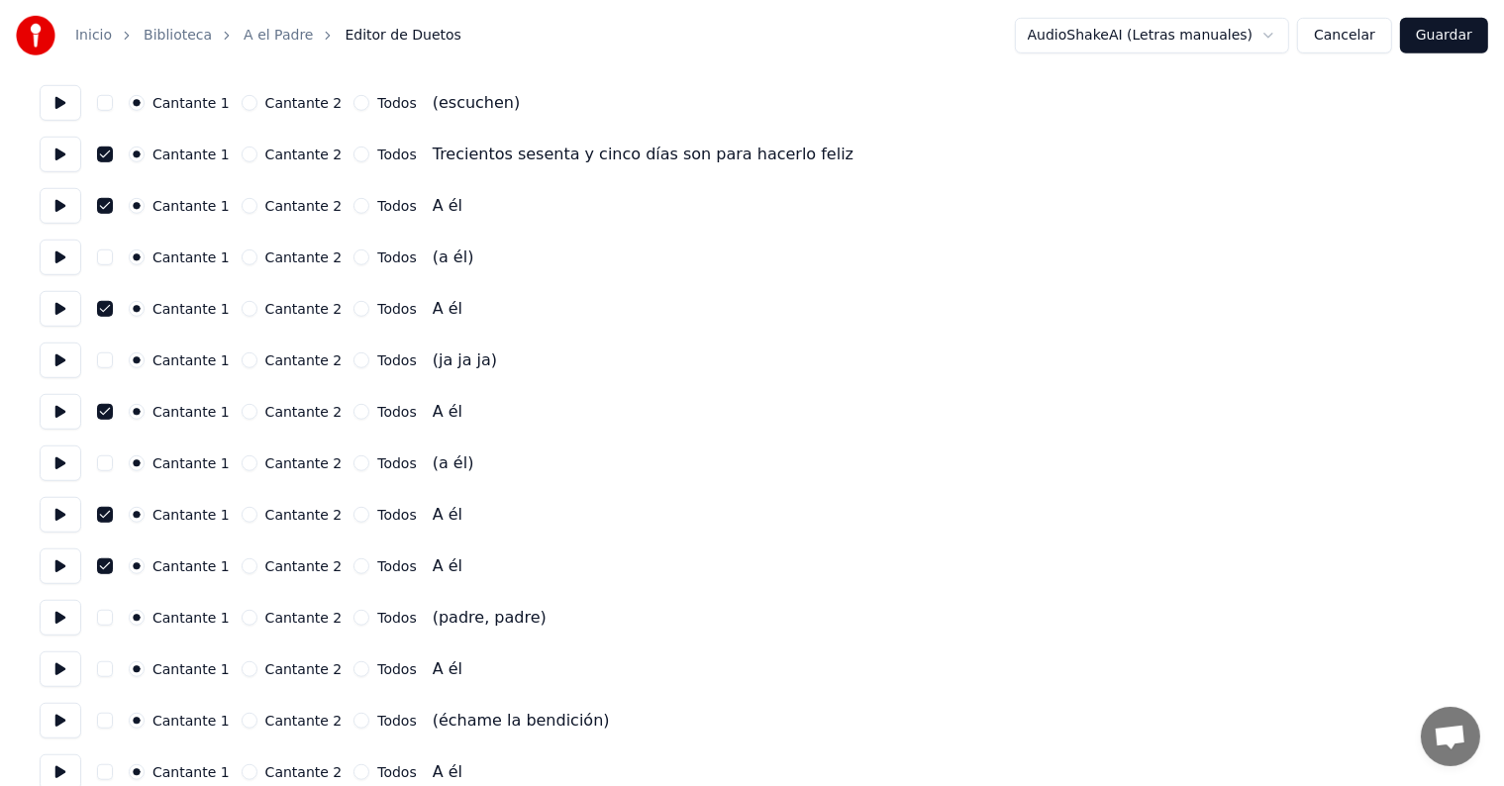
click at [65, 670] on button at bounding box center [61, 670] width 42 height 36
click at [111, 669] on button "button" at bounding box center [105, 670] width 16 height 16
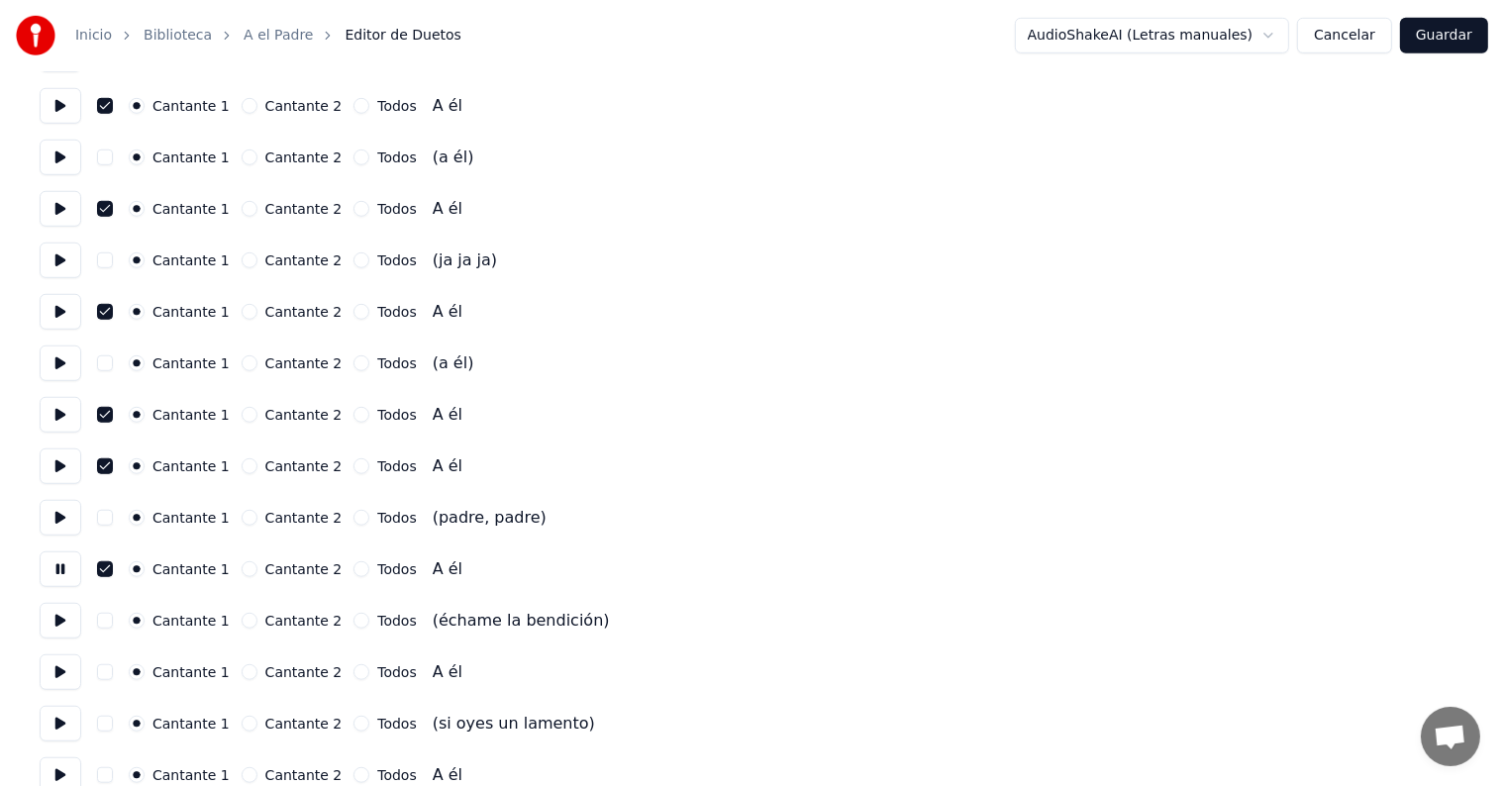
scroll to position [1372, 0]
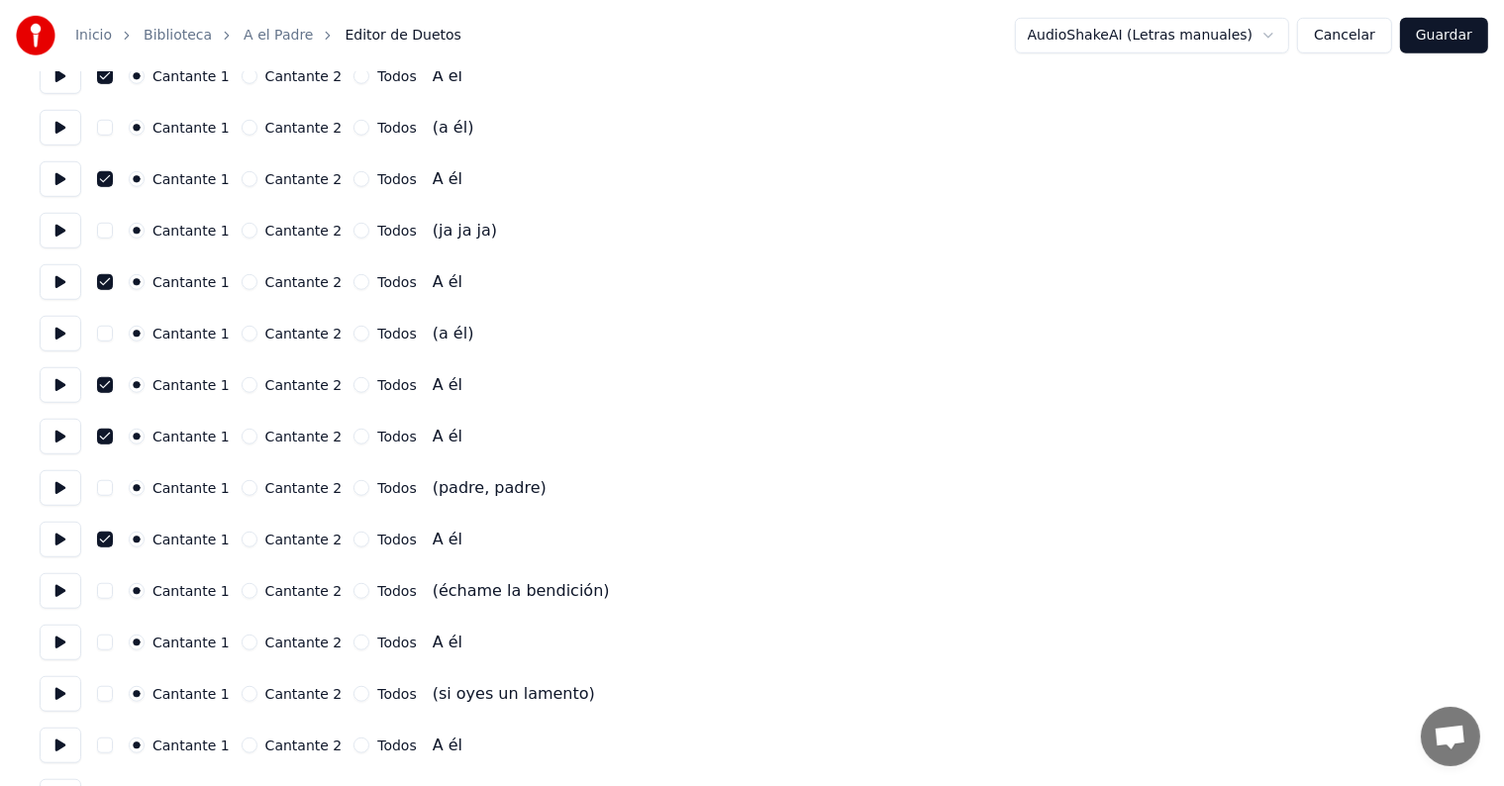
click at [110, 642] on button "button" at bounding box center [105, 643] width 16 height 16
click at [57, 643] on button at bounding box center [61, 643] width 42 height 36
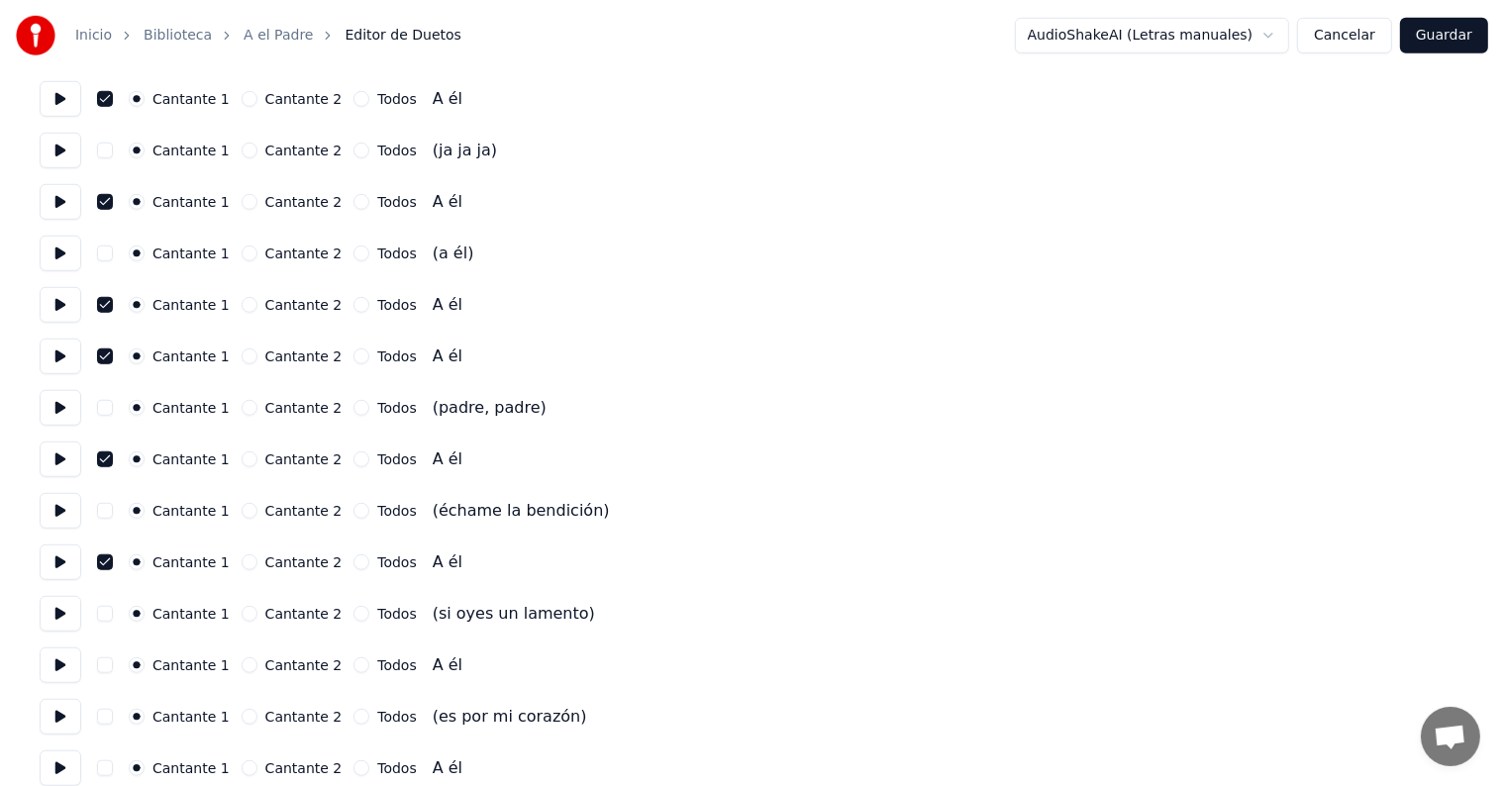
scroll to position [1460, 0]
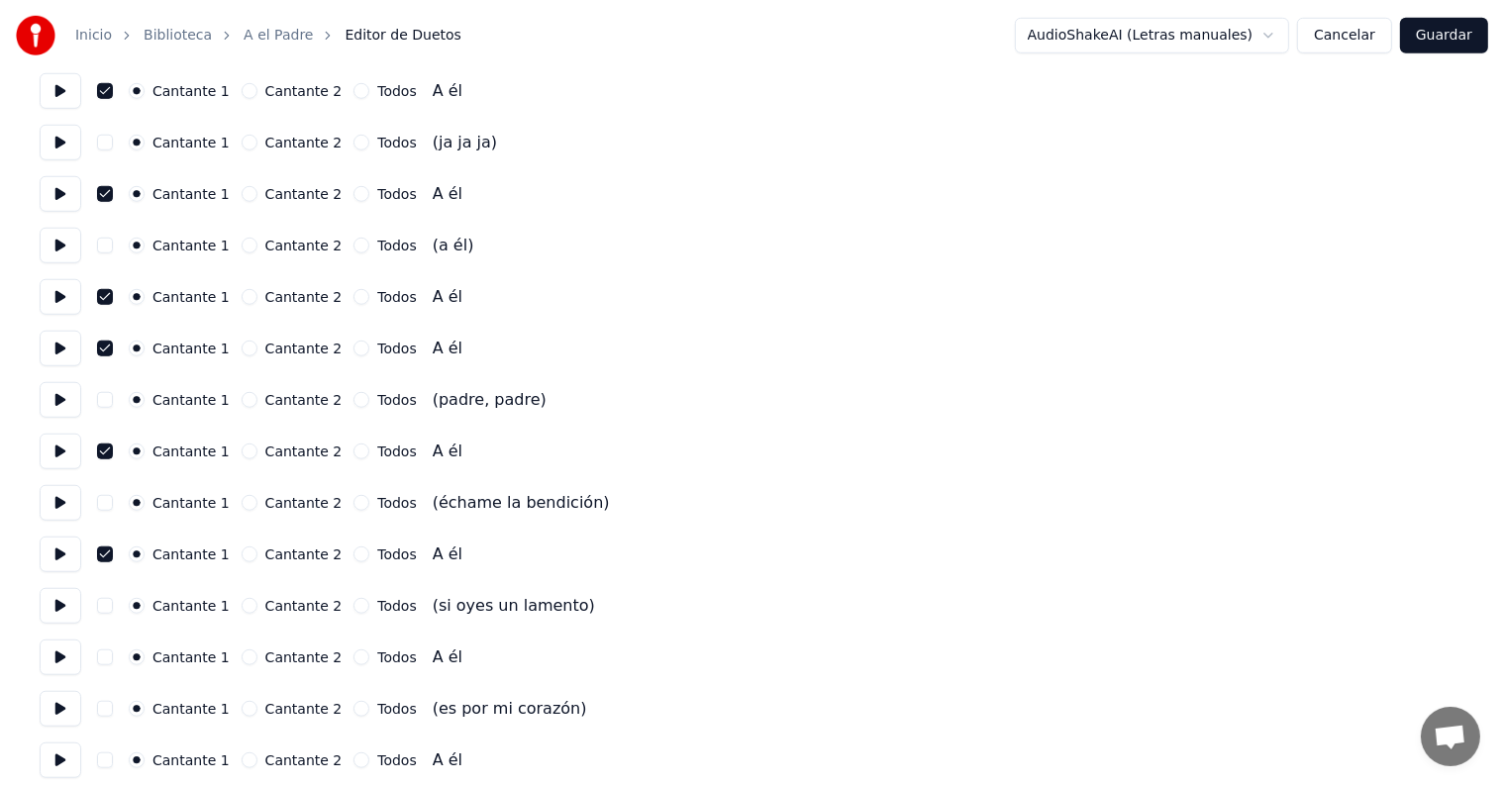
click at [72, 656] on button at bounding box center [61, 658] width 42 height 36
click at [109, 655] on button "button" at bounding box center [105, 658] width 16 height 16
click at [70, 656] on button at bounding box center [61, 658] width 42 height 36
click at [109, 657] on button "button" at bounding box center [105, 658] width 16 height 16
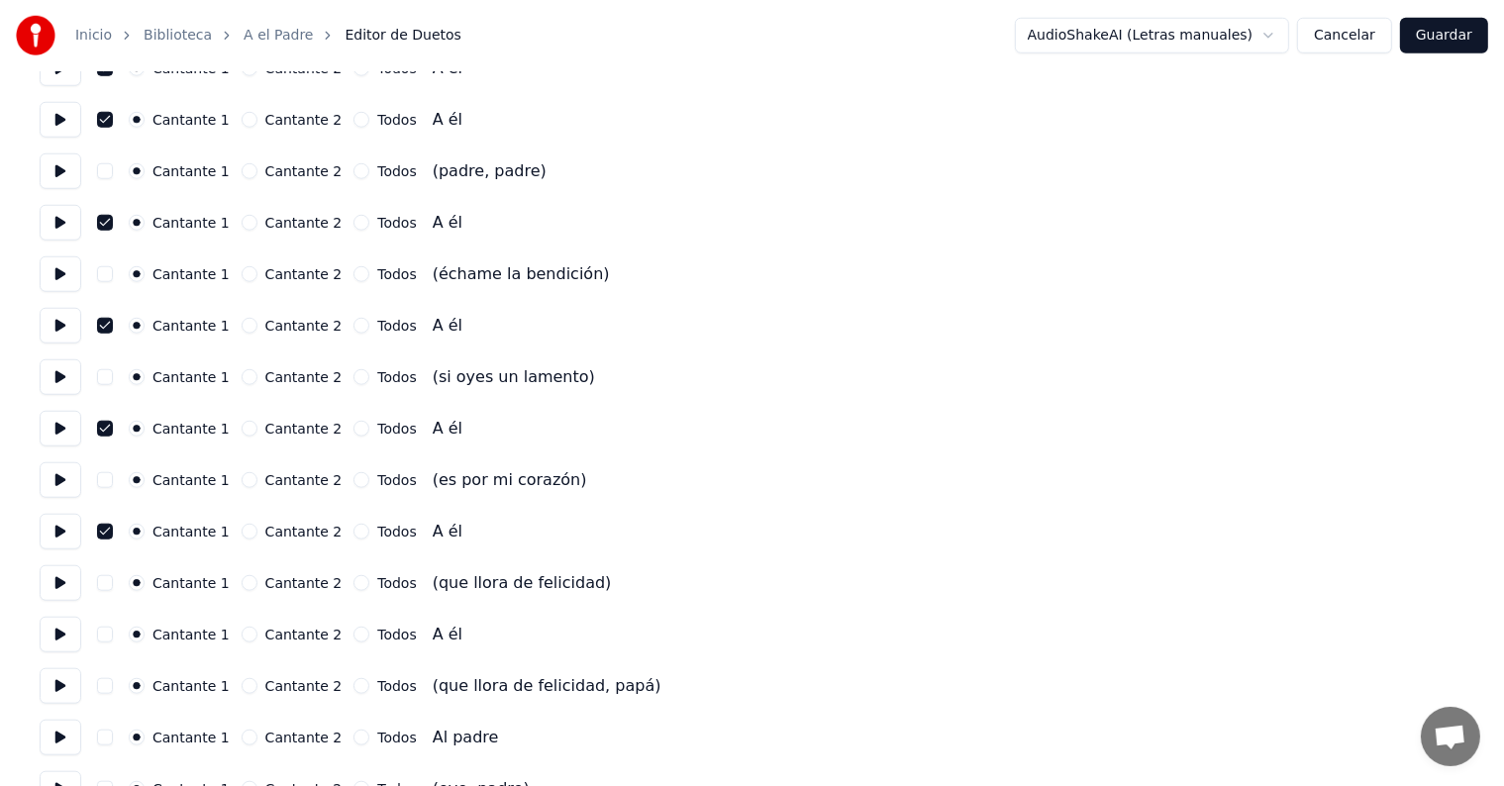
scroll to position [1691, 0]
click at [56, 632] on button at bounding box center [61, 633] width 42 height 36
click at [113, 633] on button "button" at bounding box center [105, 633] width 16 height 16
click at [59, 736] on button at bounding box center [61, 736] width 42 height 36
click at [111, 731] on button "button" at bounding box center [105, 736] width 16 height 16
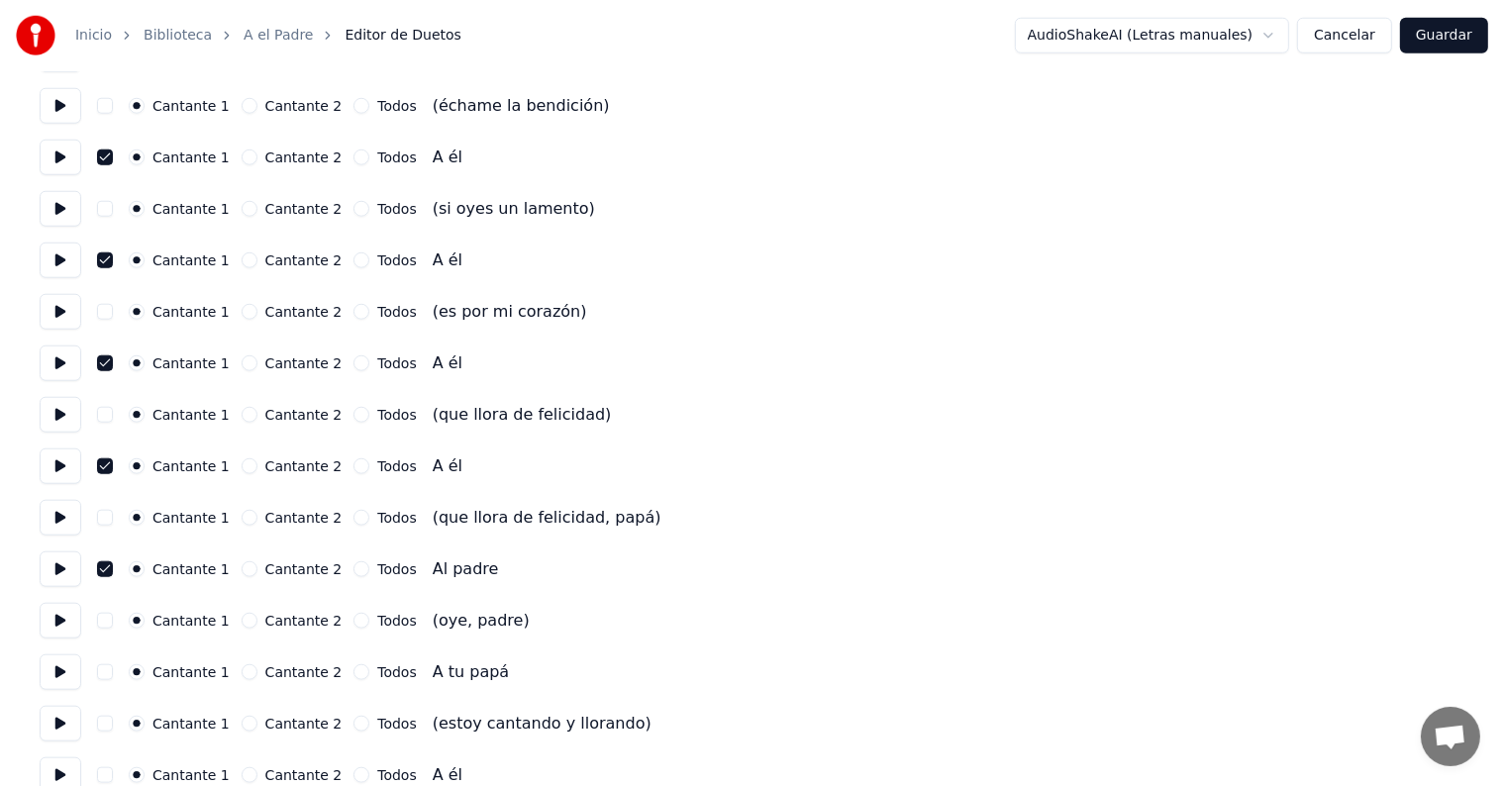
scroll to position [1864, 0]
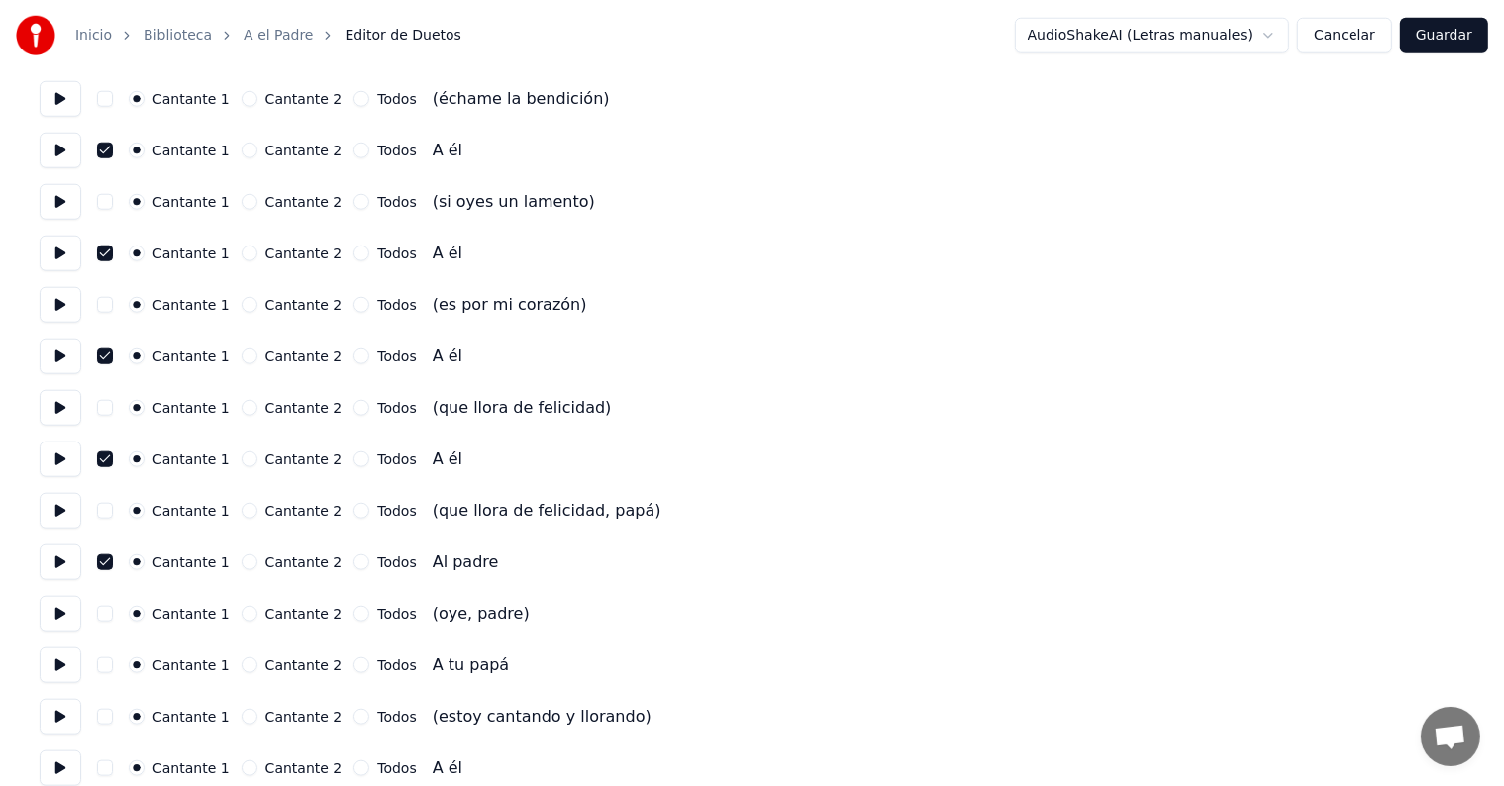
click at [60, 670] on button at bounding box center [61, 666] width 42 height 36
click at [109, 663] on button "button" at bounding box center [105, 666] width 16 height 16
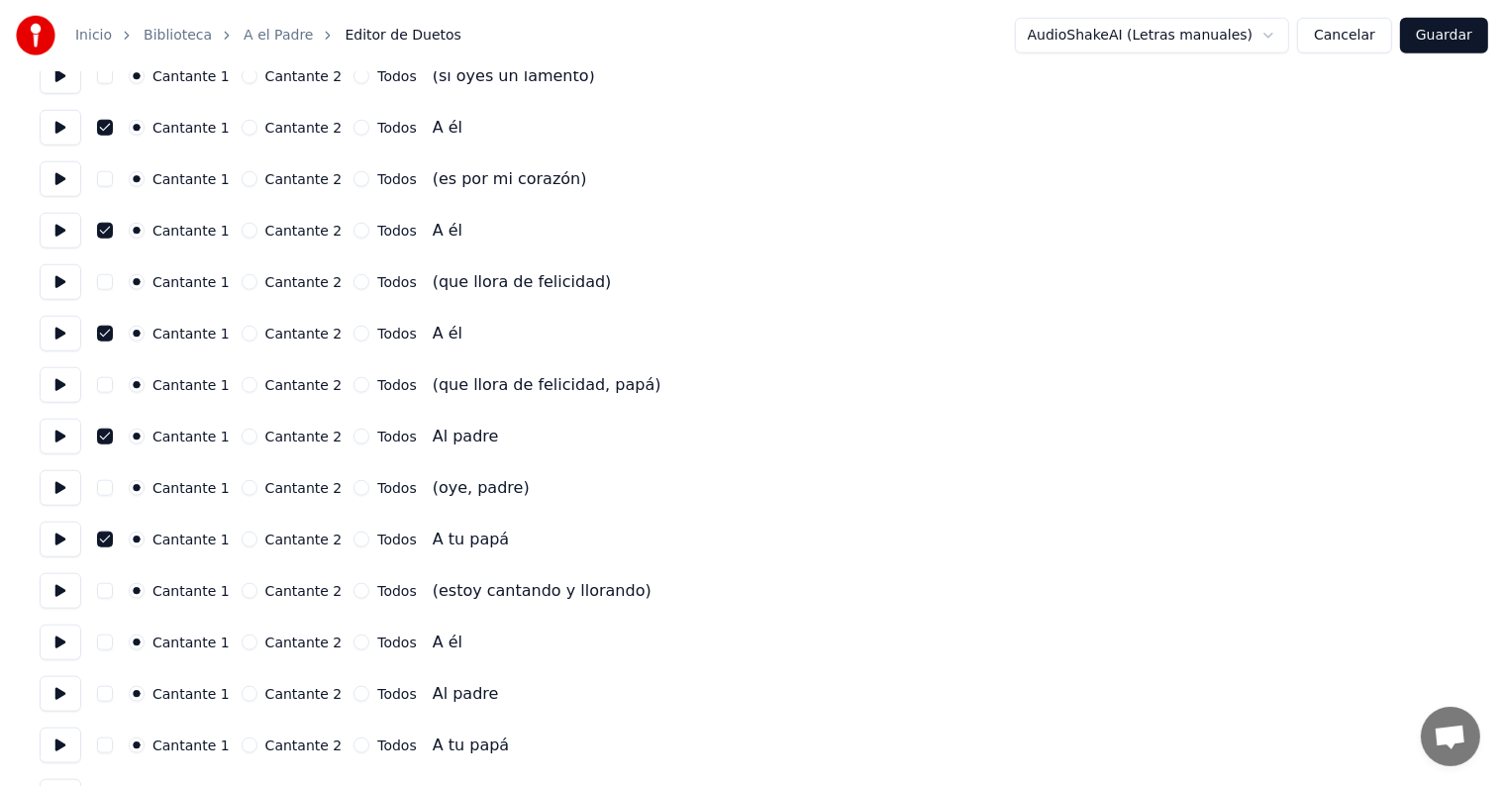
scroll to position [1991, 0]
click at [63, 653] on button at bounding box center [61, 642] width 42 height 36
click at [111, 641] on button "button" at bounding box center [105, 642] width 16 height 16
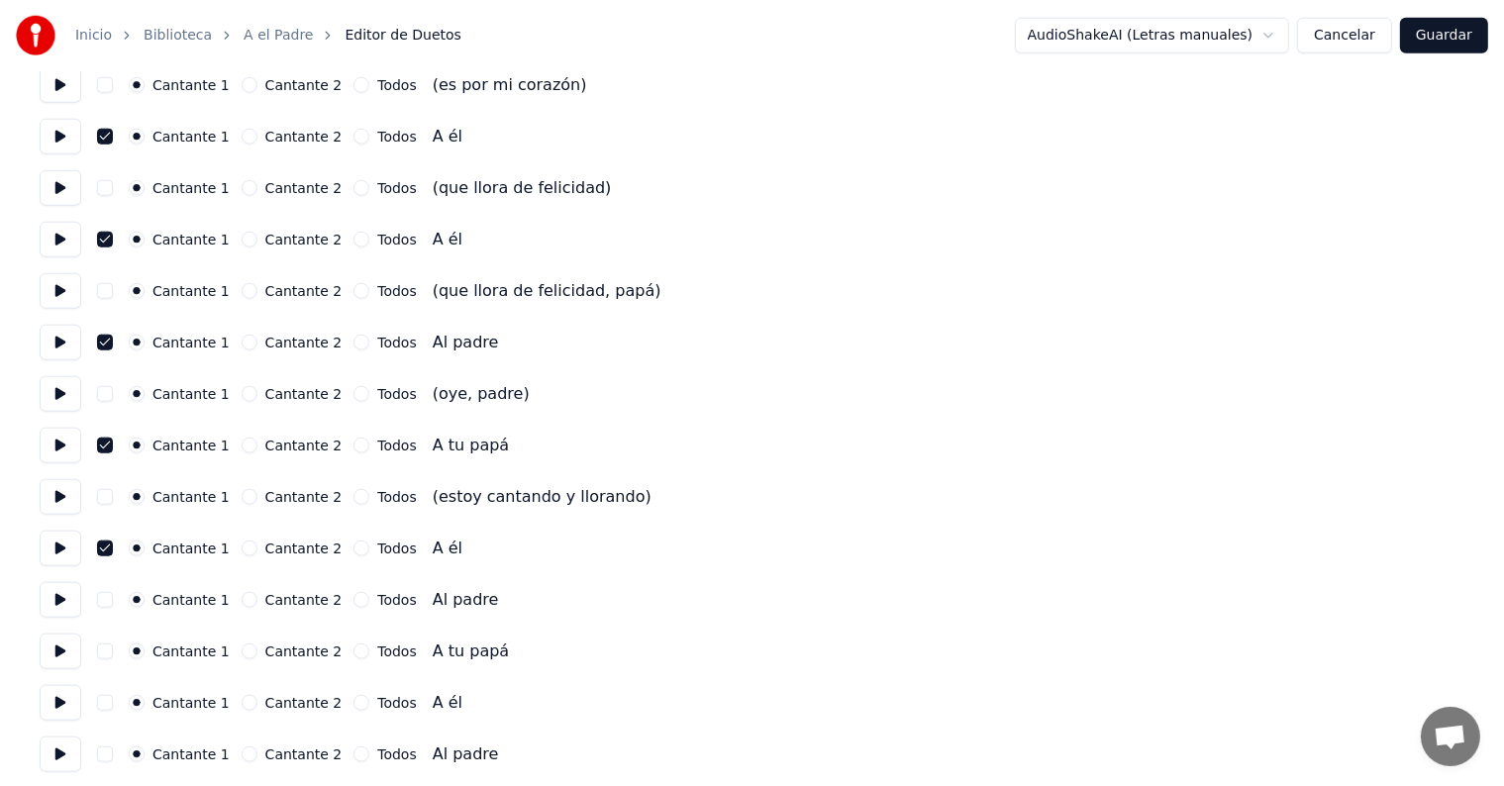
scroll to position [2084, 0]
click at [52, 660] on button at bounding box center [61, 652] width 42 height 36
click at [109, 652] on button "button" at bounding box center [105, 652] width 16 height 16
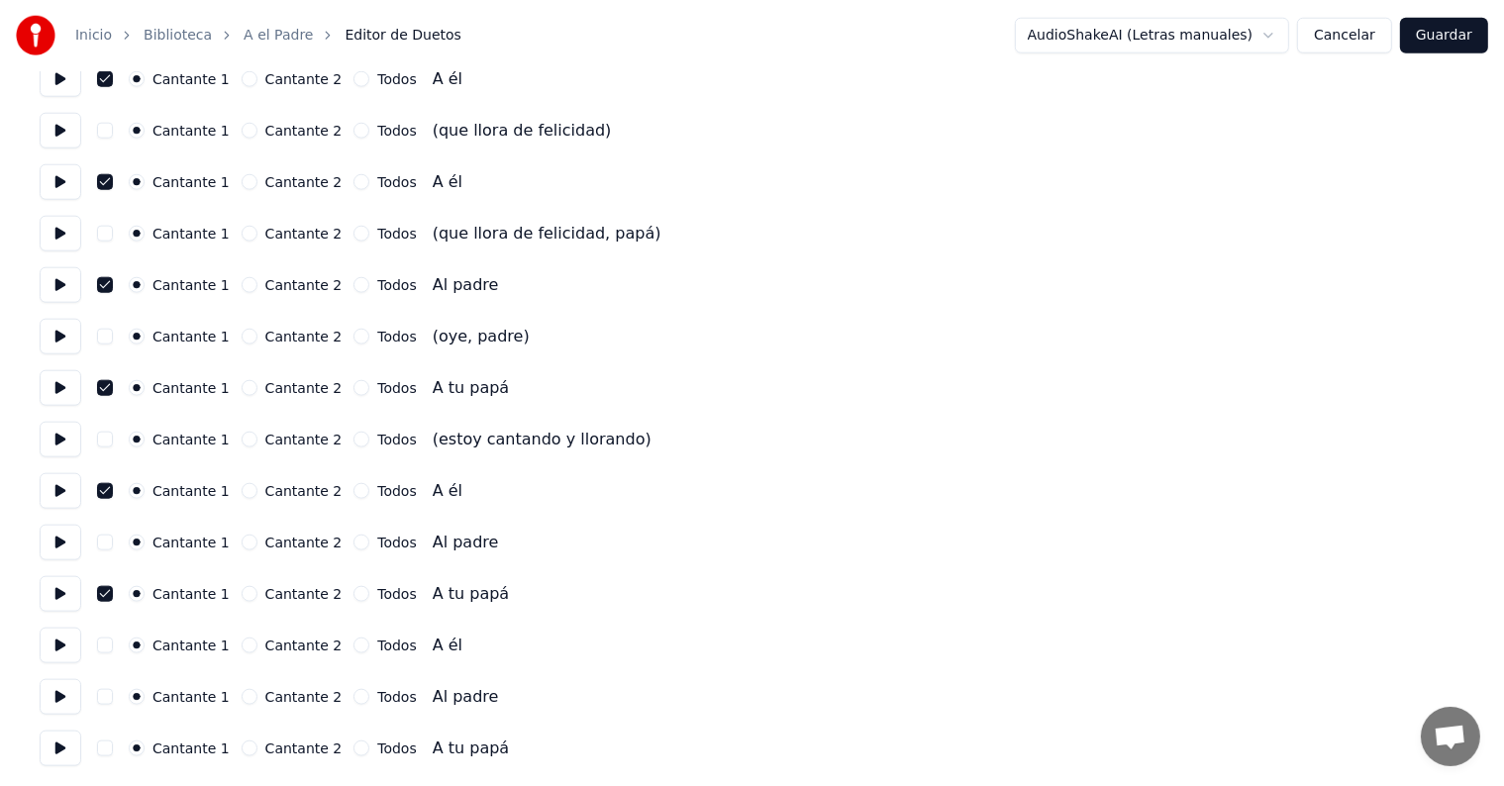
click at [55, 685] on button at bounding box center [61, 697] width 42 height 36
click at [111, 700] on button "button" at bounding box center [105, 697] width 16 height 16
click at [69, 758] on button at bounding box center [61, 749] width 42 height 36
click at [111, 754] on button "button" at bounding box center [105, 749] width 16 height 16
click at [51, 653] on button at bounding box center [61, 646] width 42 height 36
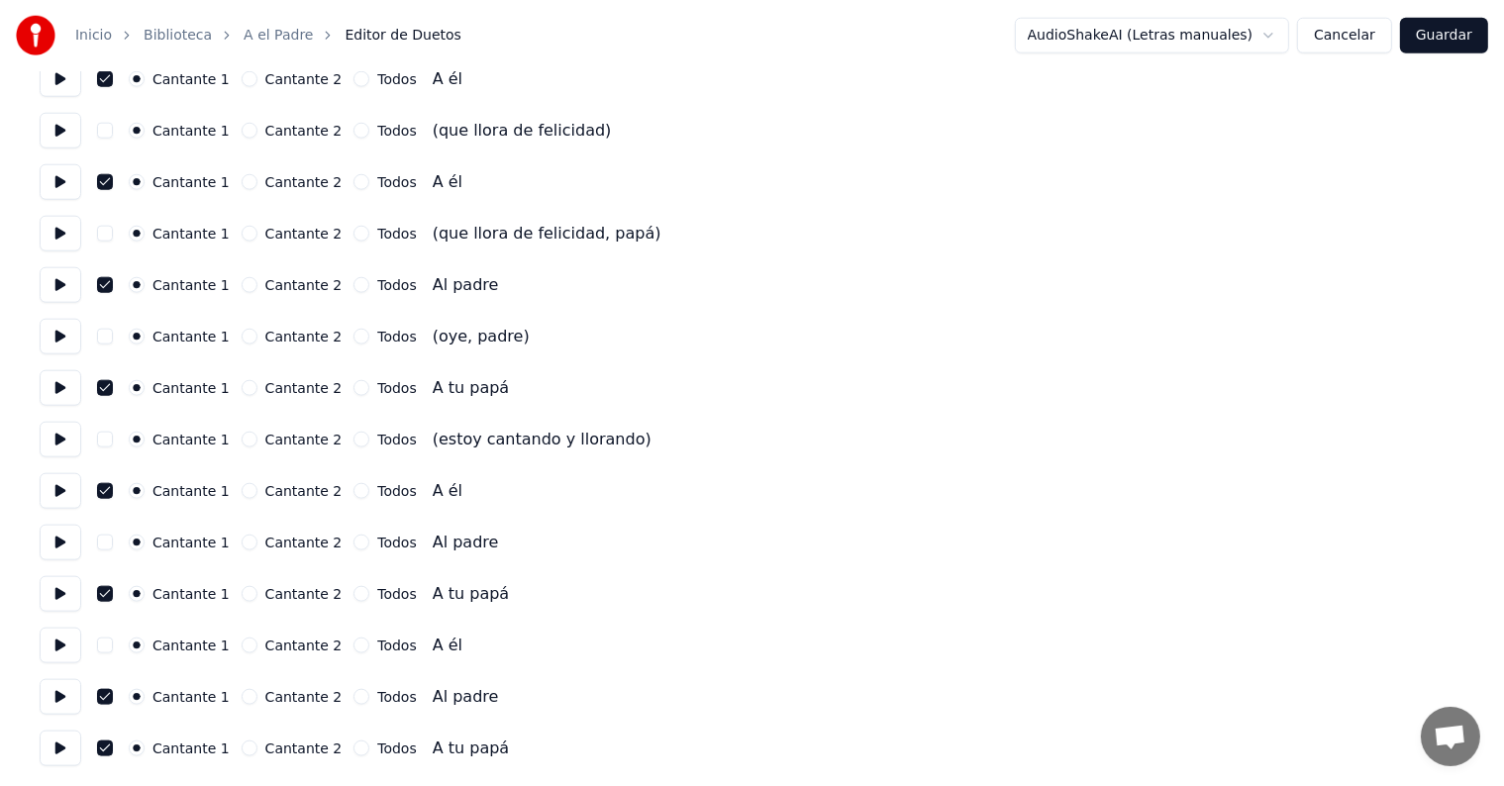
click at [109, 651] on button "button" at bounding box center [105, 646] width 16 height 16
click at [62, 535] on button at bounding box center [61, 543] width 42 height 36
click at [1345, 33] on button "Cancelar" at bounding box center [1344, 36] width 95 height 36
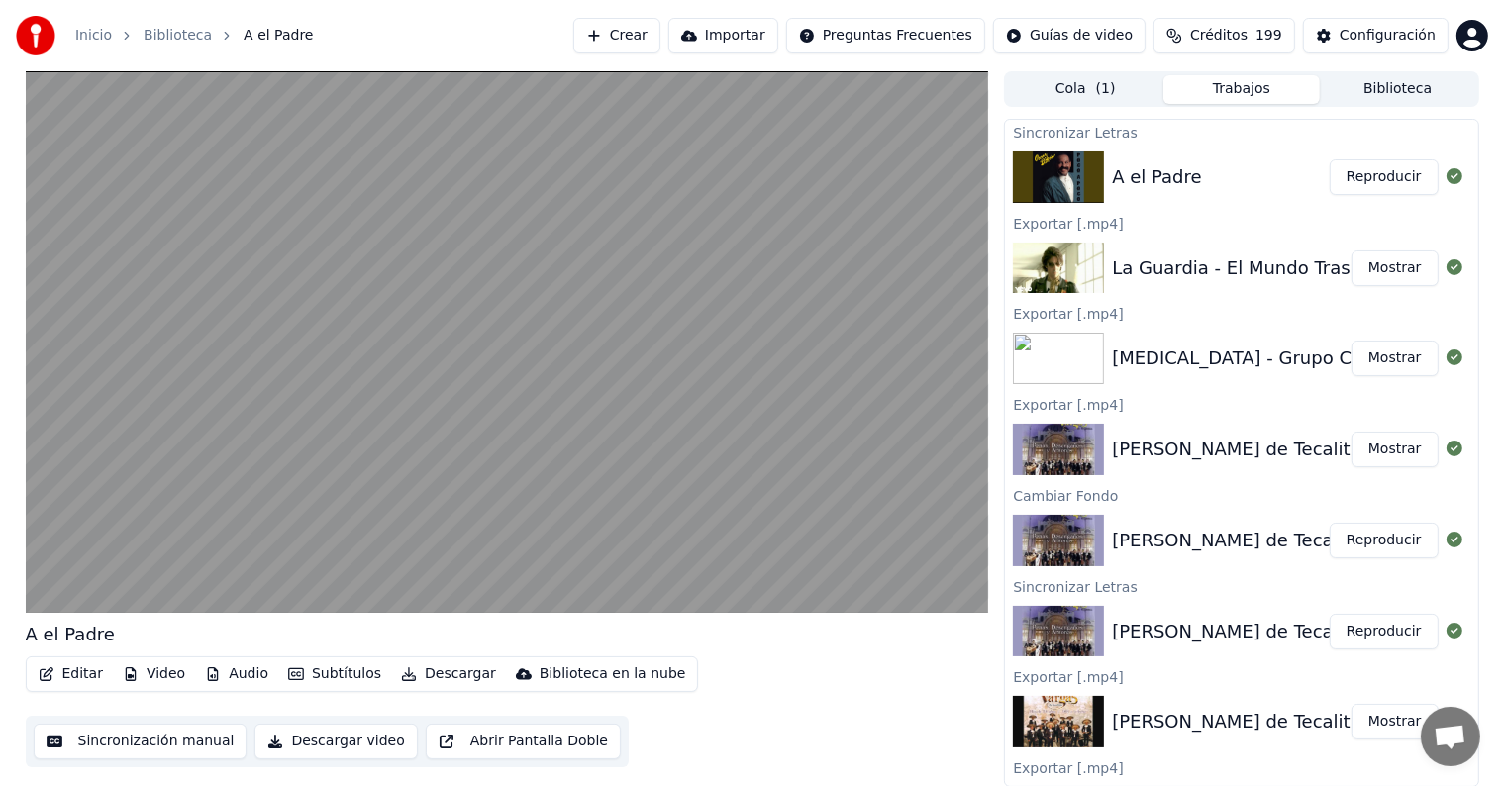
click at [69, 673] on button "Editar" at bounding box center [71, 675] width 80 height 28
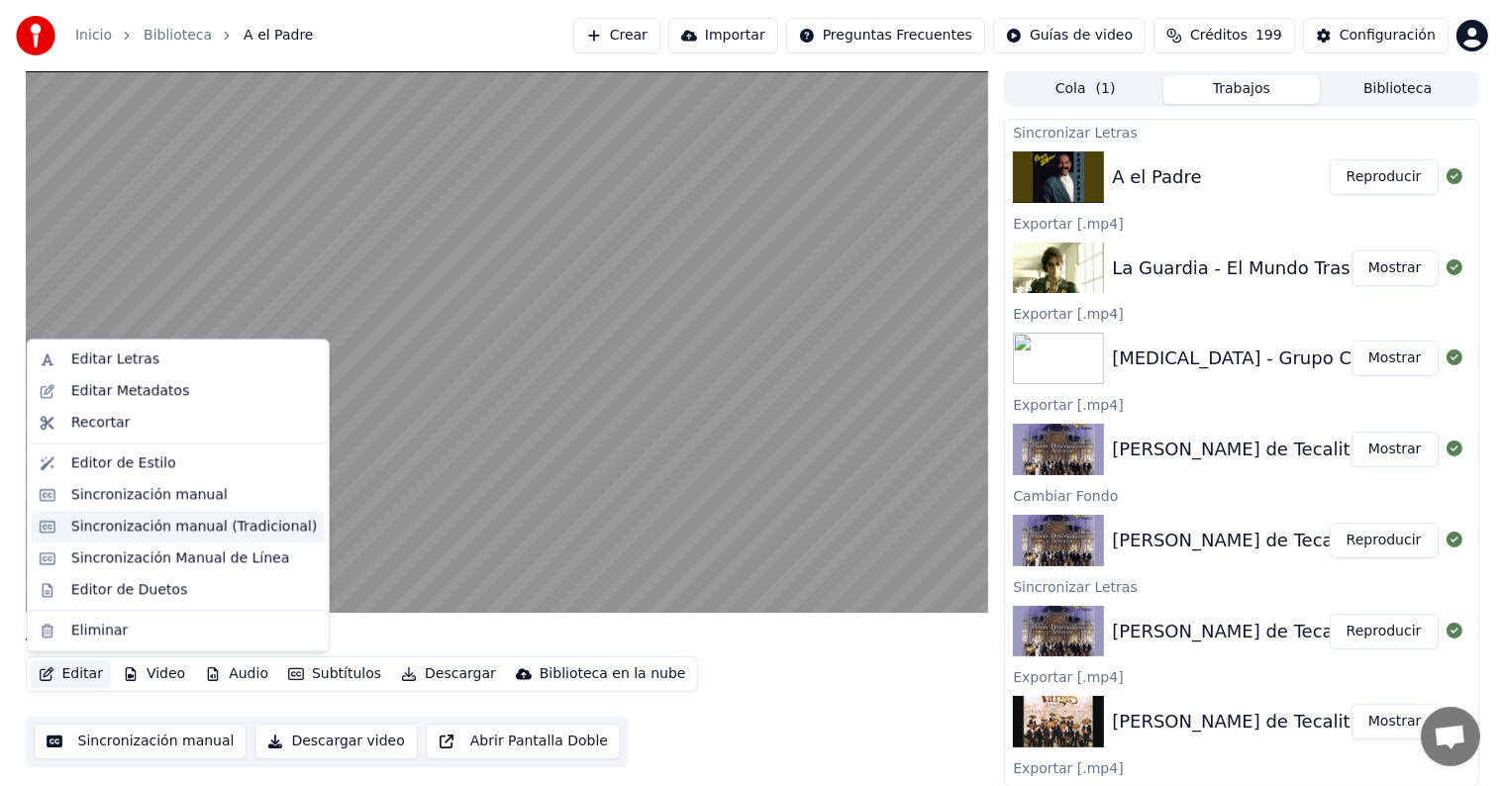
click at [81, 528] on div "Sincronización manual (Tradicional)" at bounding box center [194, 527] width 246 height 20
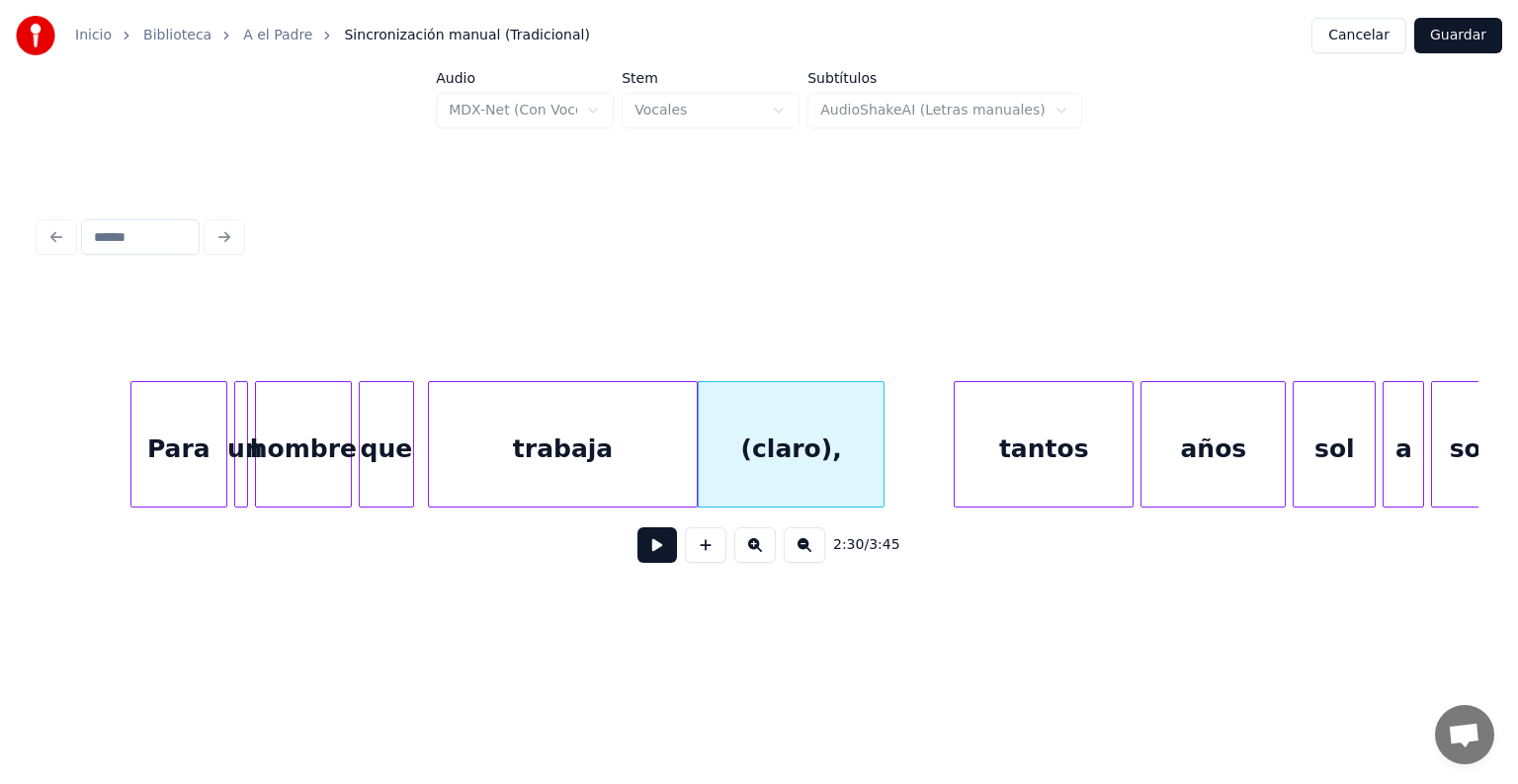
scroll to position [0, 51501]
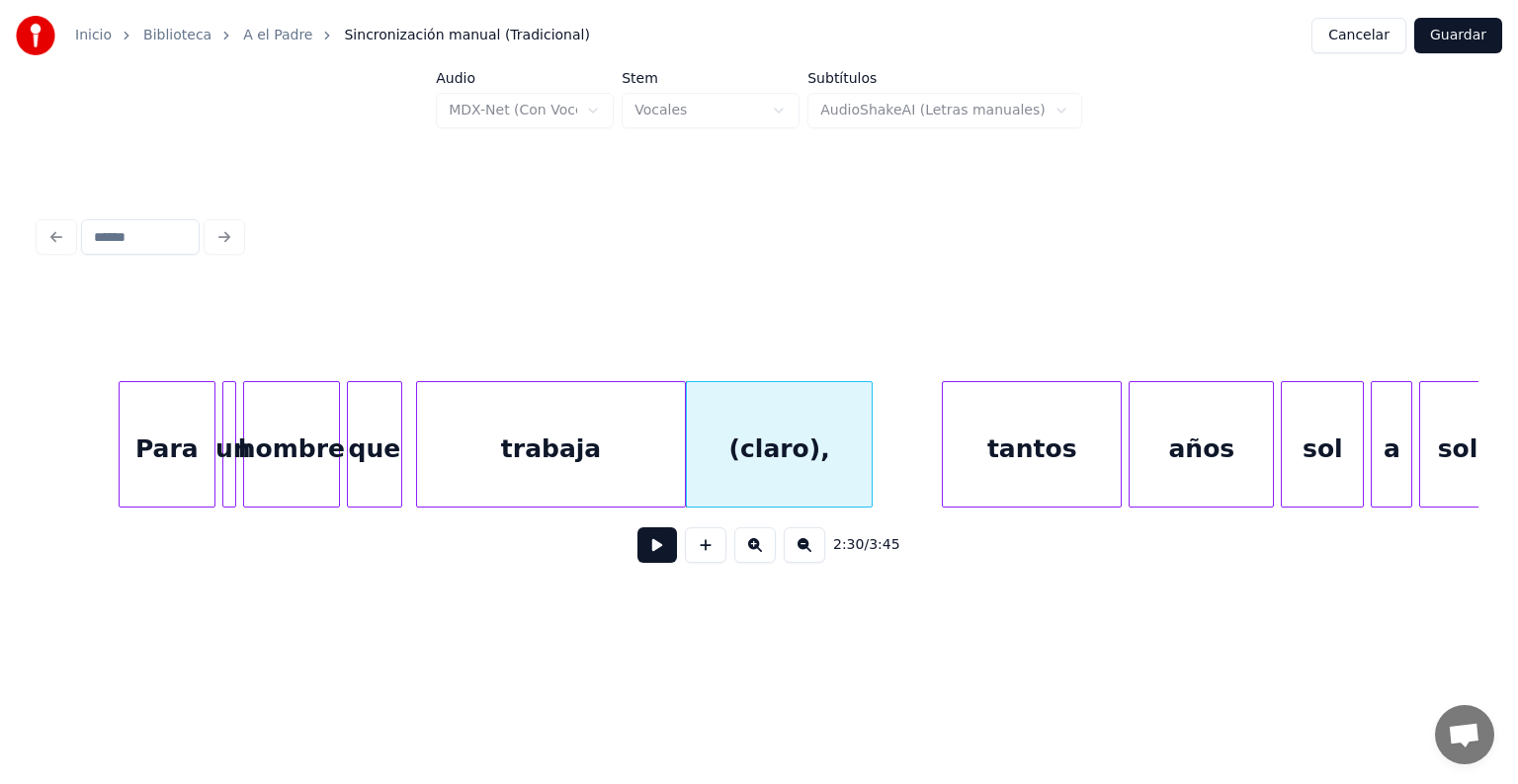
click at [638, 564] on button at bounding box center [658, 546] width 40 height 36
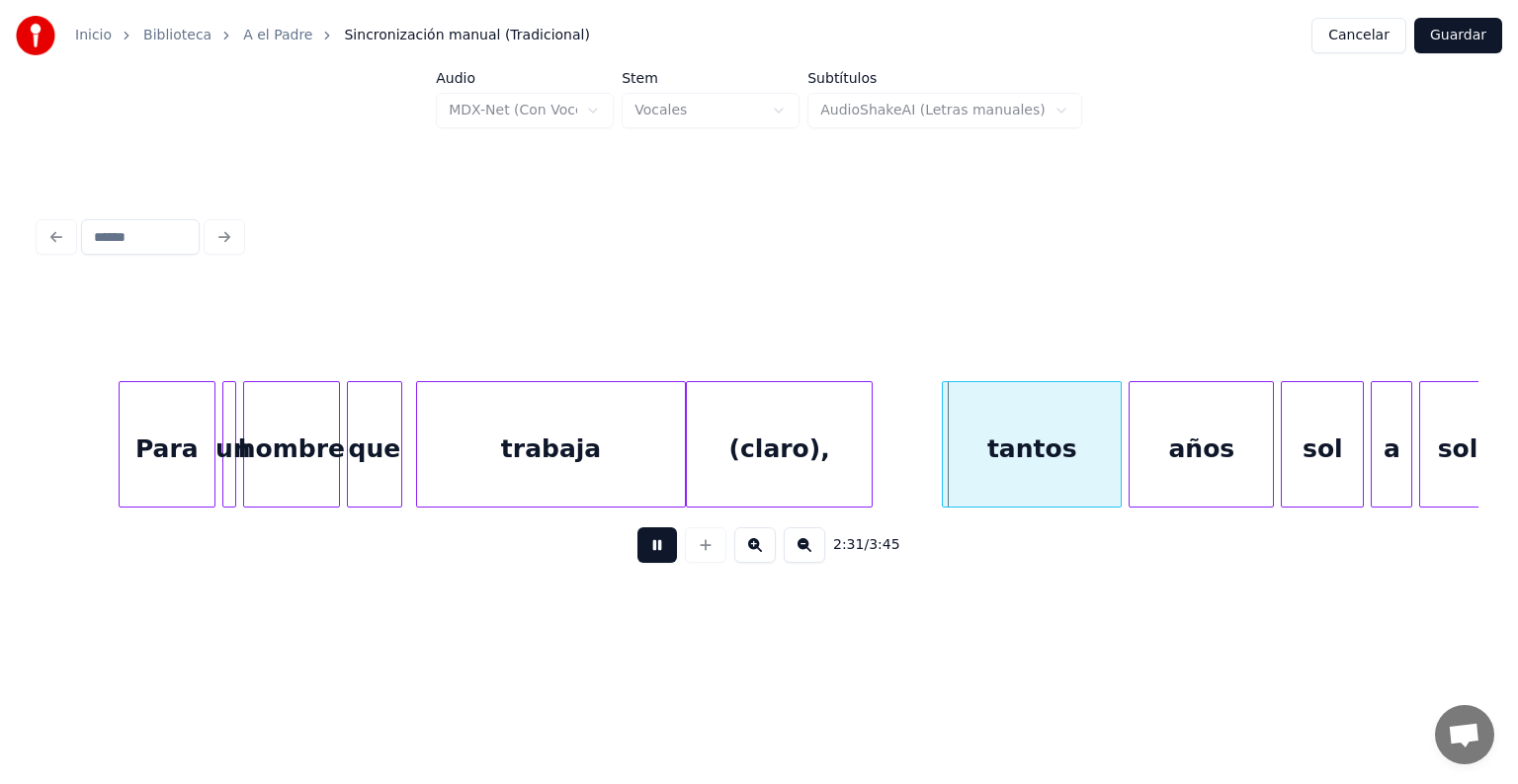
click at [638, 564] on button at bounding box center [658, 546] width 40 height 36
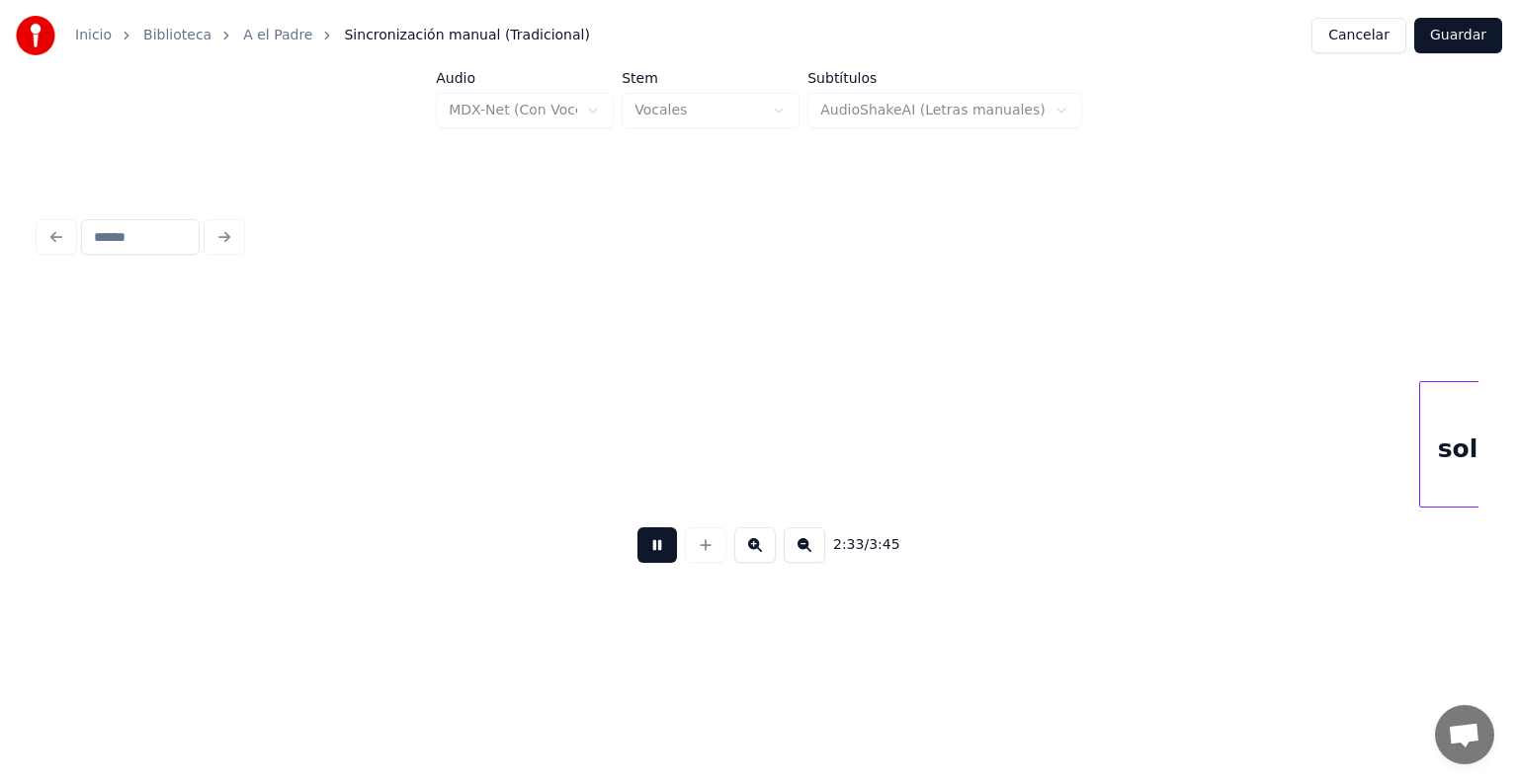
scroll to position [0, 52945]
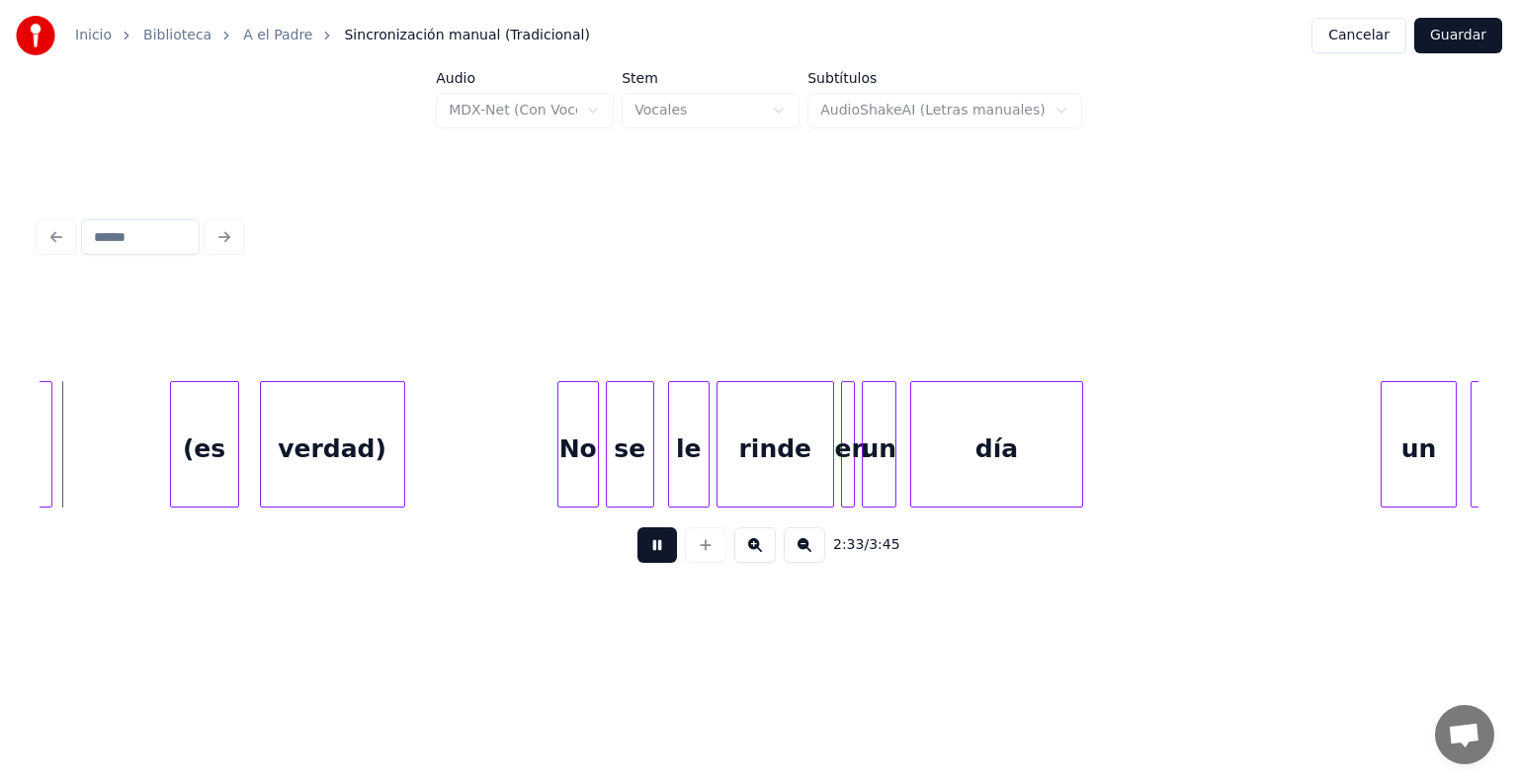
click at [638, 564] on button at bounding box center [658, 546] width 40 height 36
click at [145, 476] on div "(es" at bounding box center [192, 449] width 94 height 135
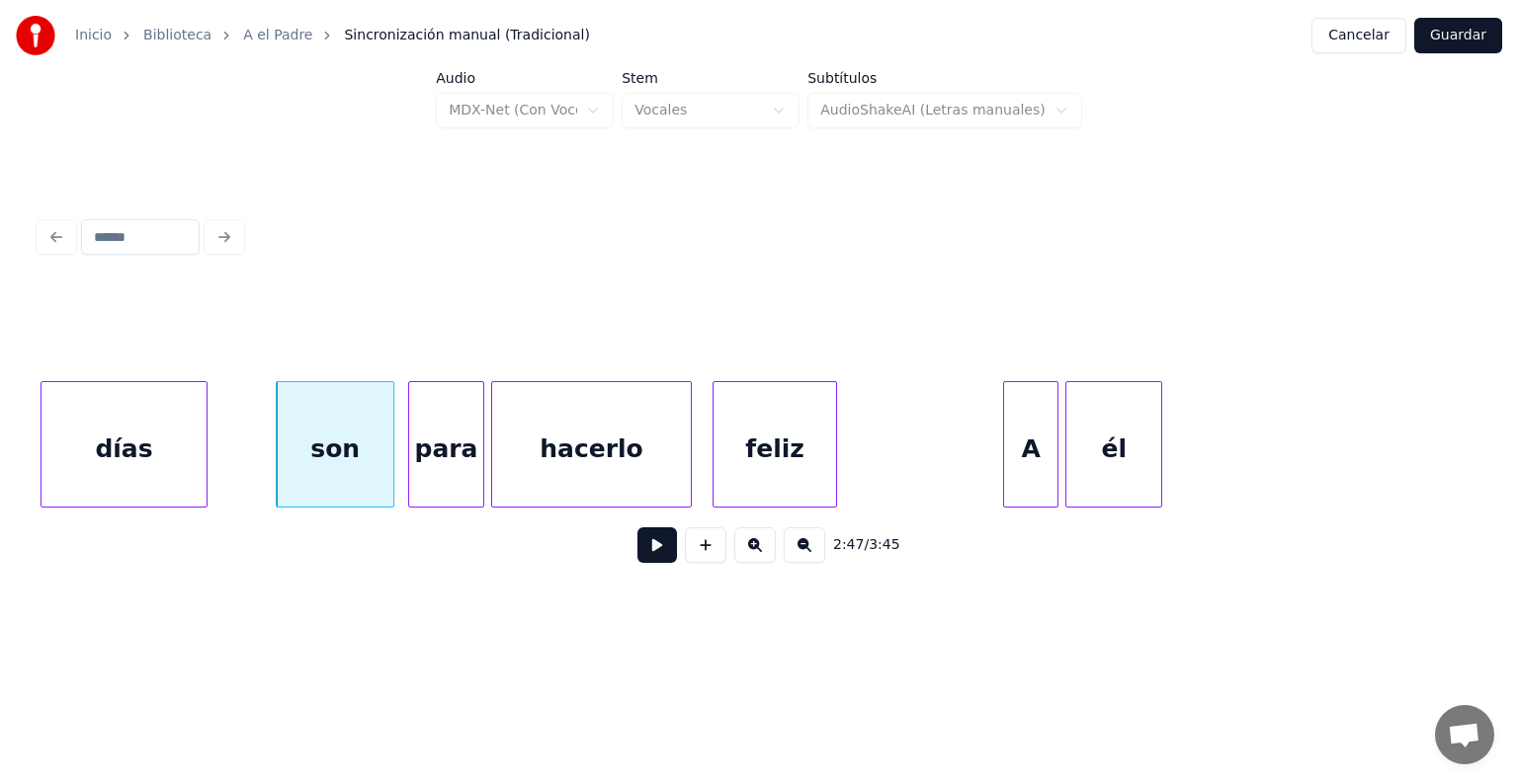
scroll to position [0, 57740]
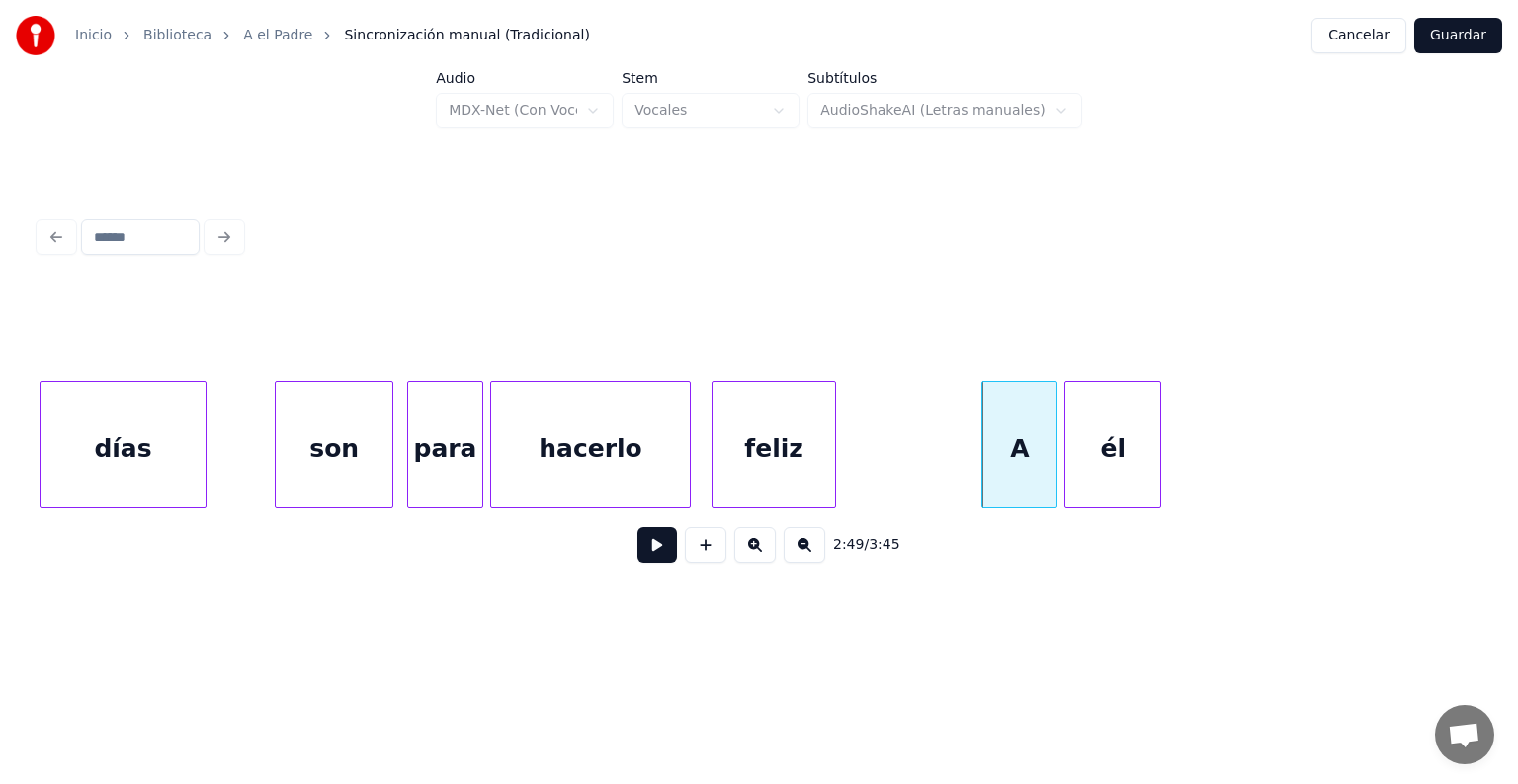
click at [638, 552] on button at bounding box center [658, 546] width 40 height 36
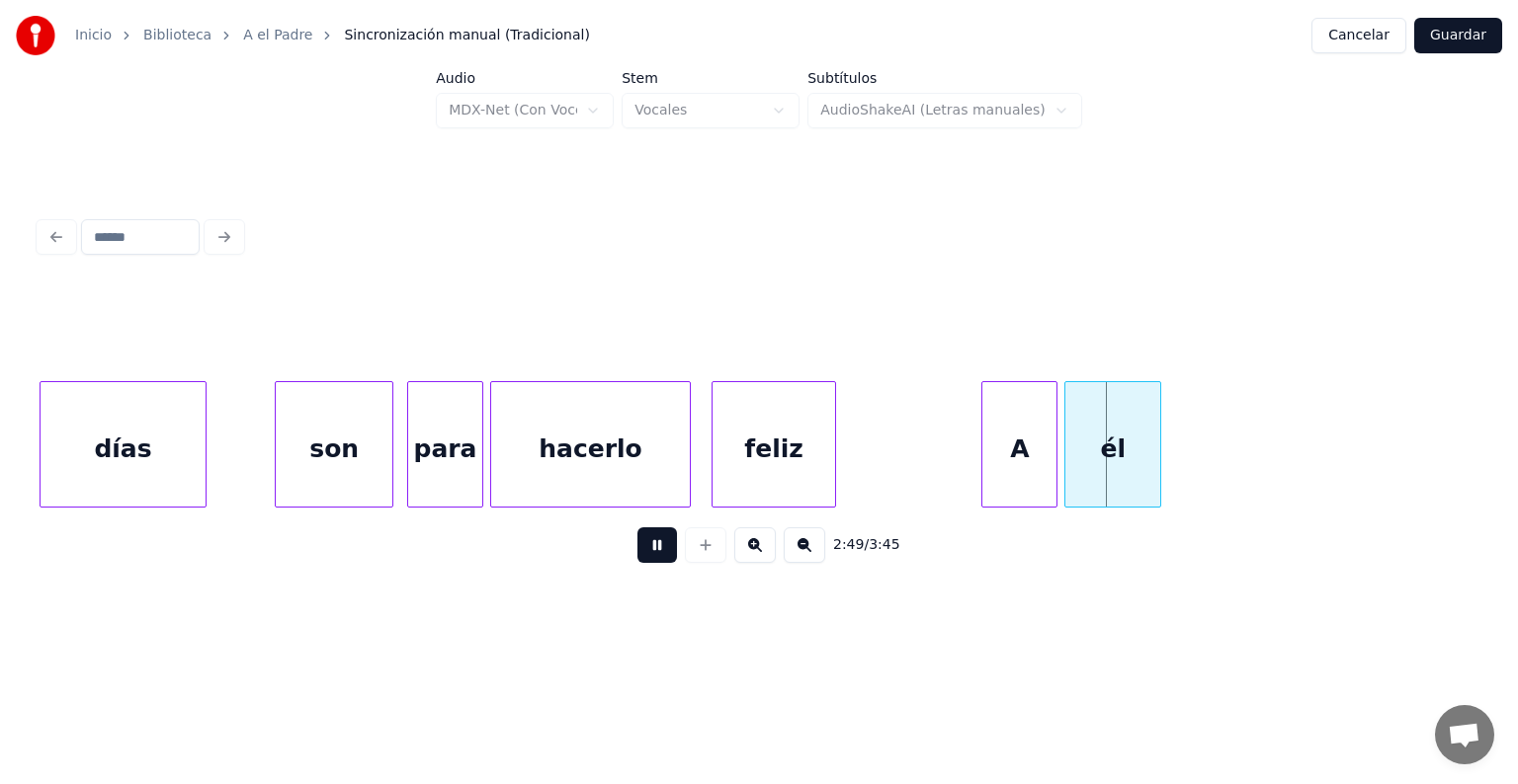
click at [638, 555] on button at bounding box center [658, 546] width 40 height 36
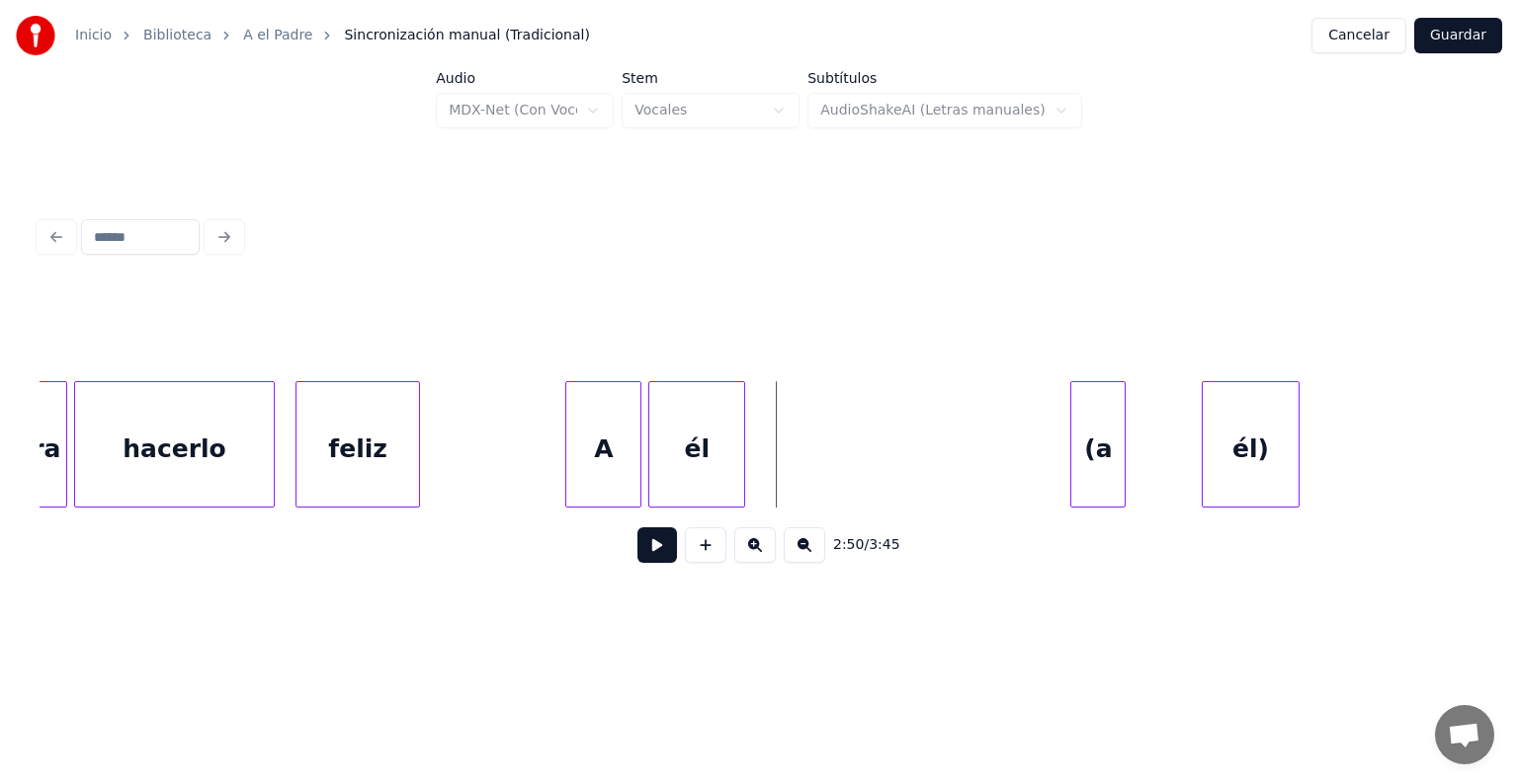
scroll to position [0, 58233]
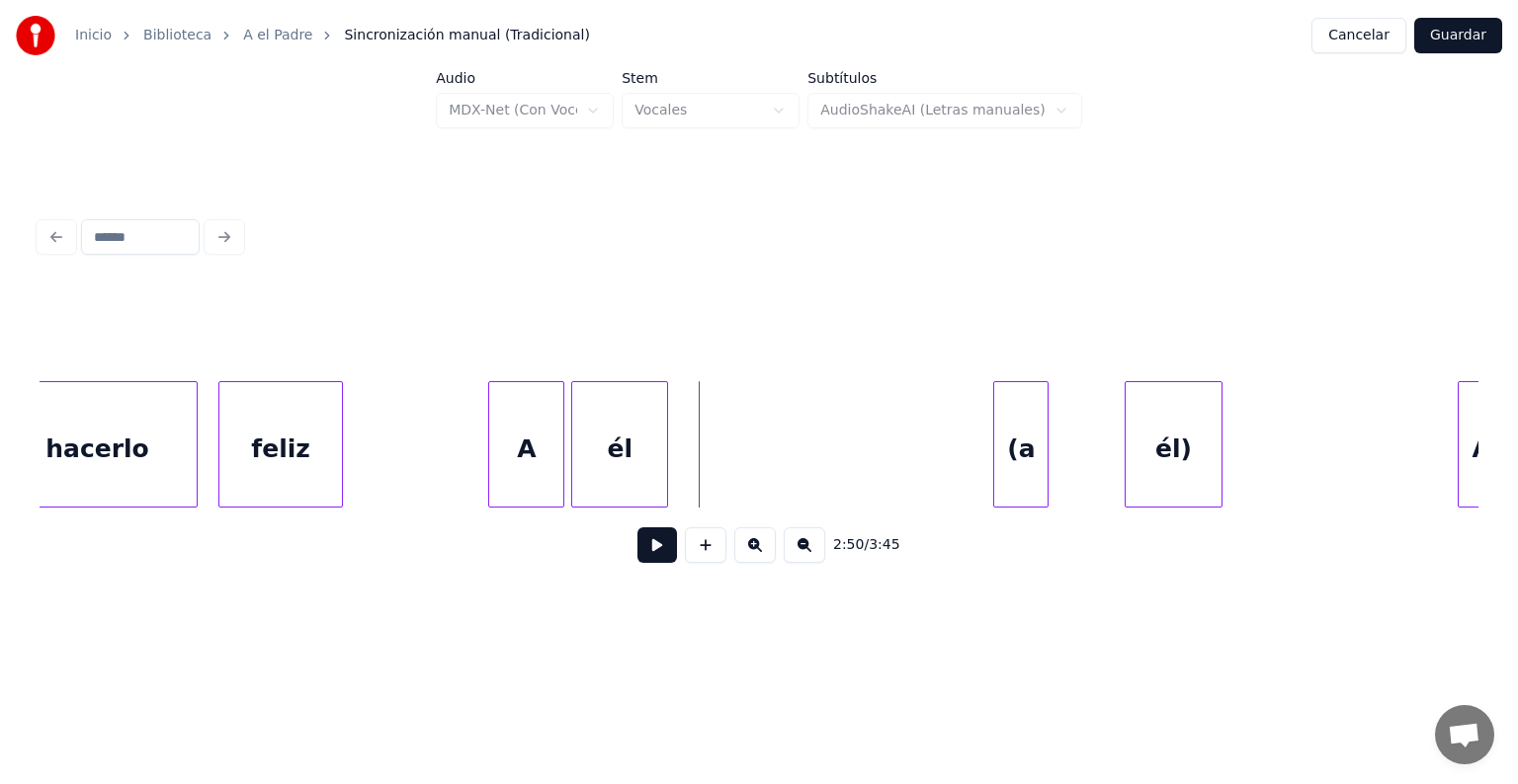
click at [638, 562] on button at bounding box center [658, 546] width 40 height 36
click at [638, 551] on button at bounding box center [658, 546] width 40 height 36
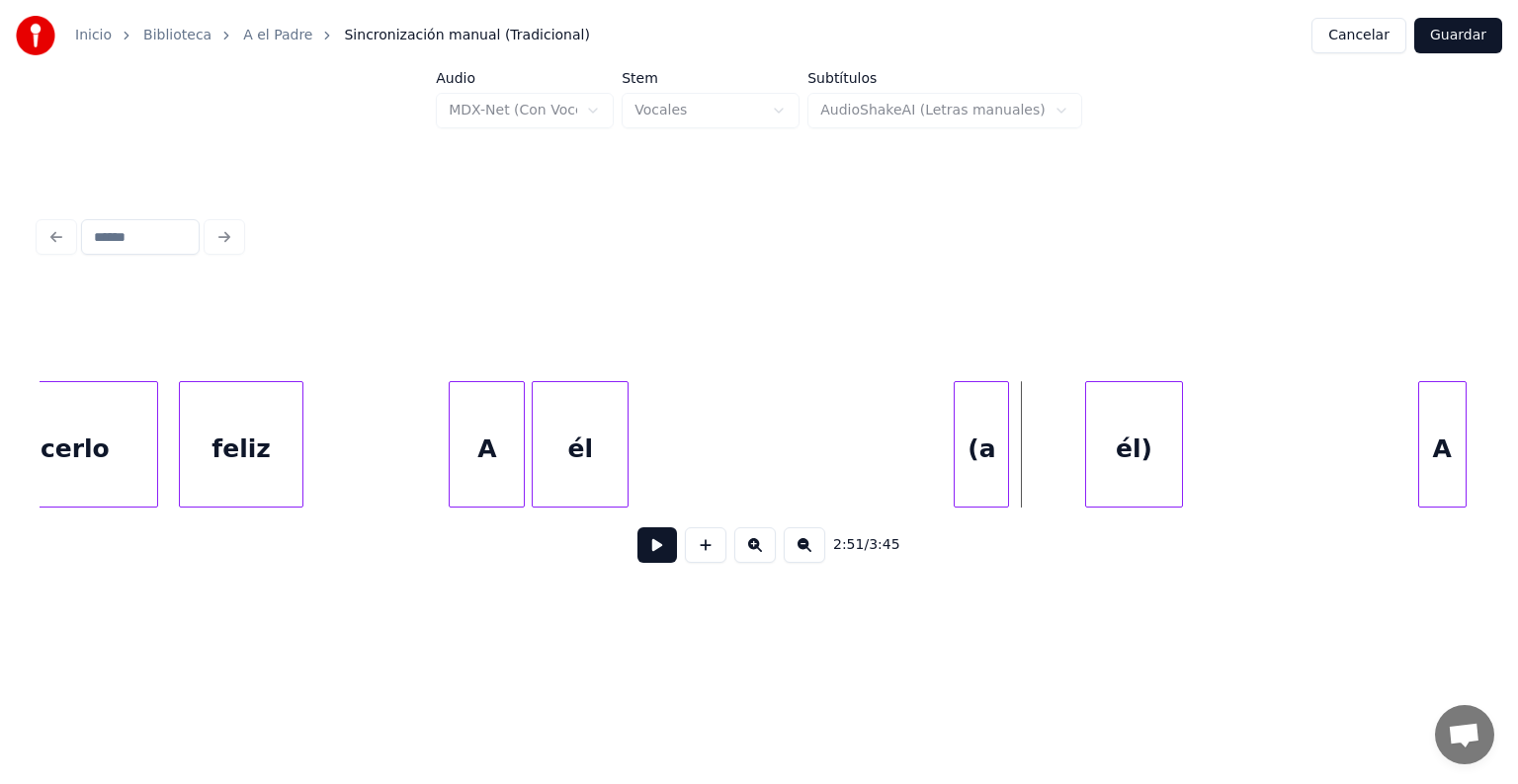
scroll to position [0, 58280]
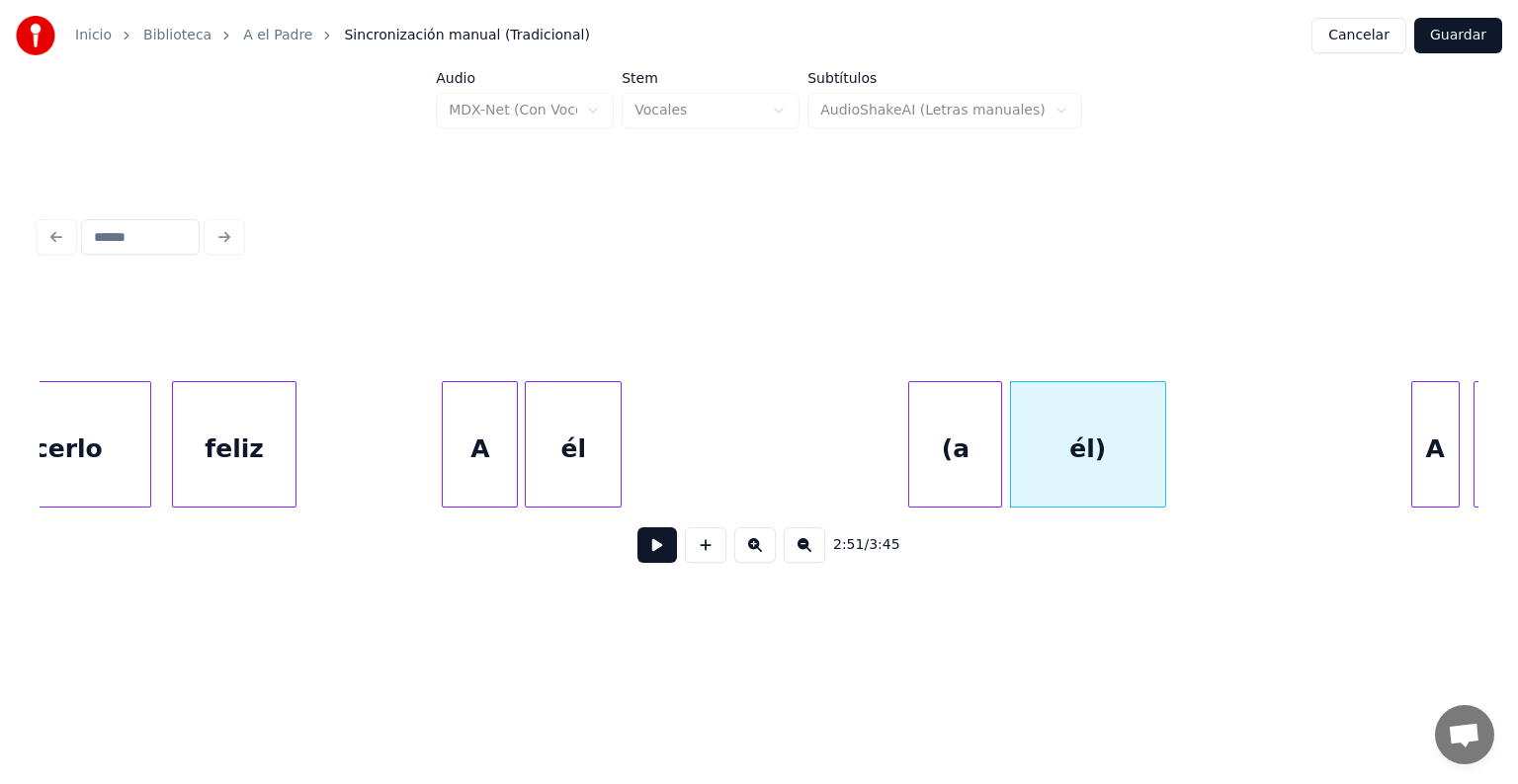
click at [685, 564] on button at bounding box center [706, 546] width 42 height 36
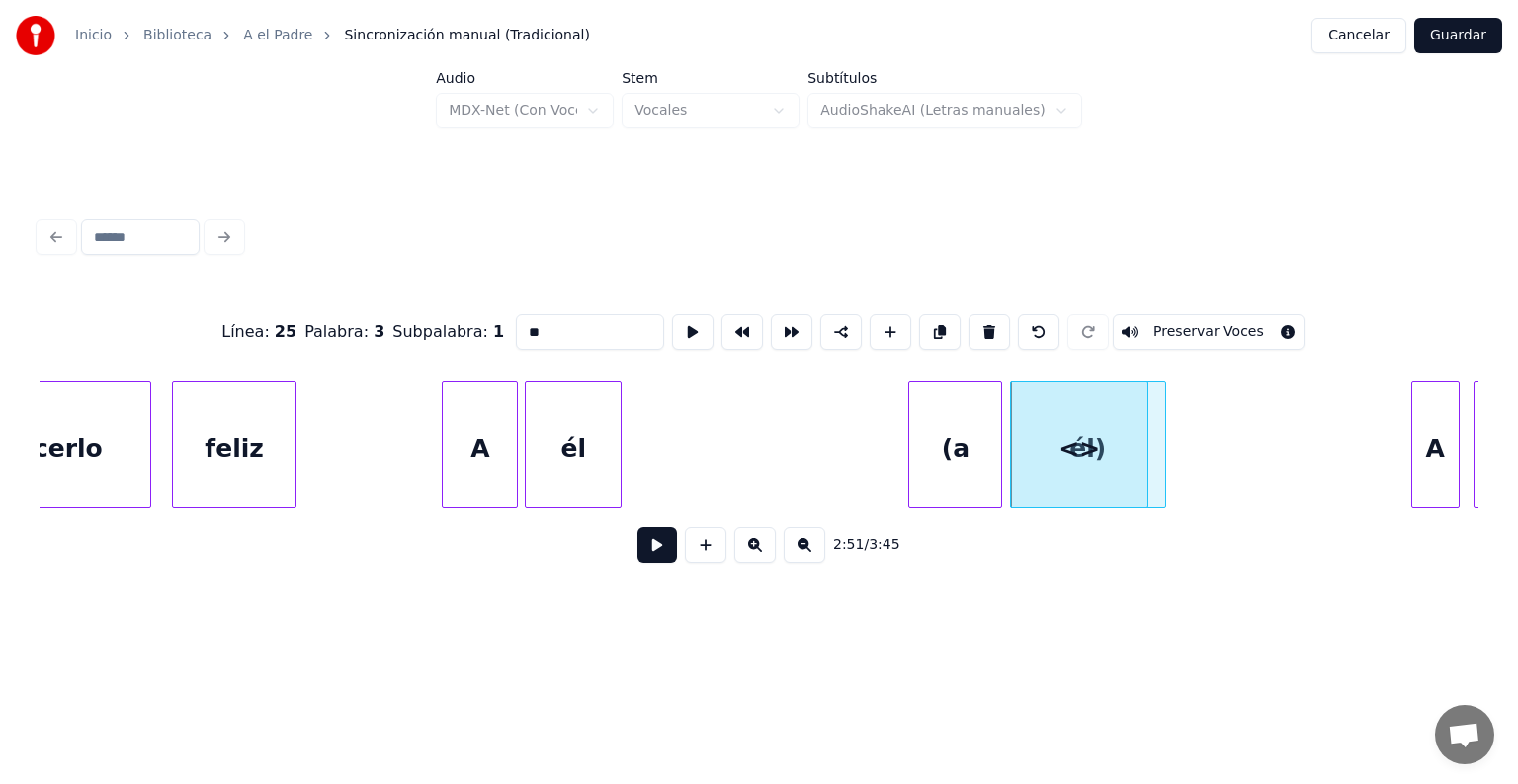
click at [1045, 322] on button at bounding box center [1039, 332] width 42 height 36
type input "***"
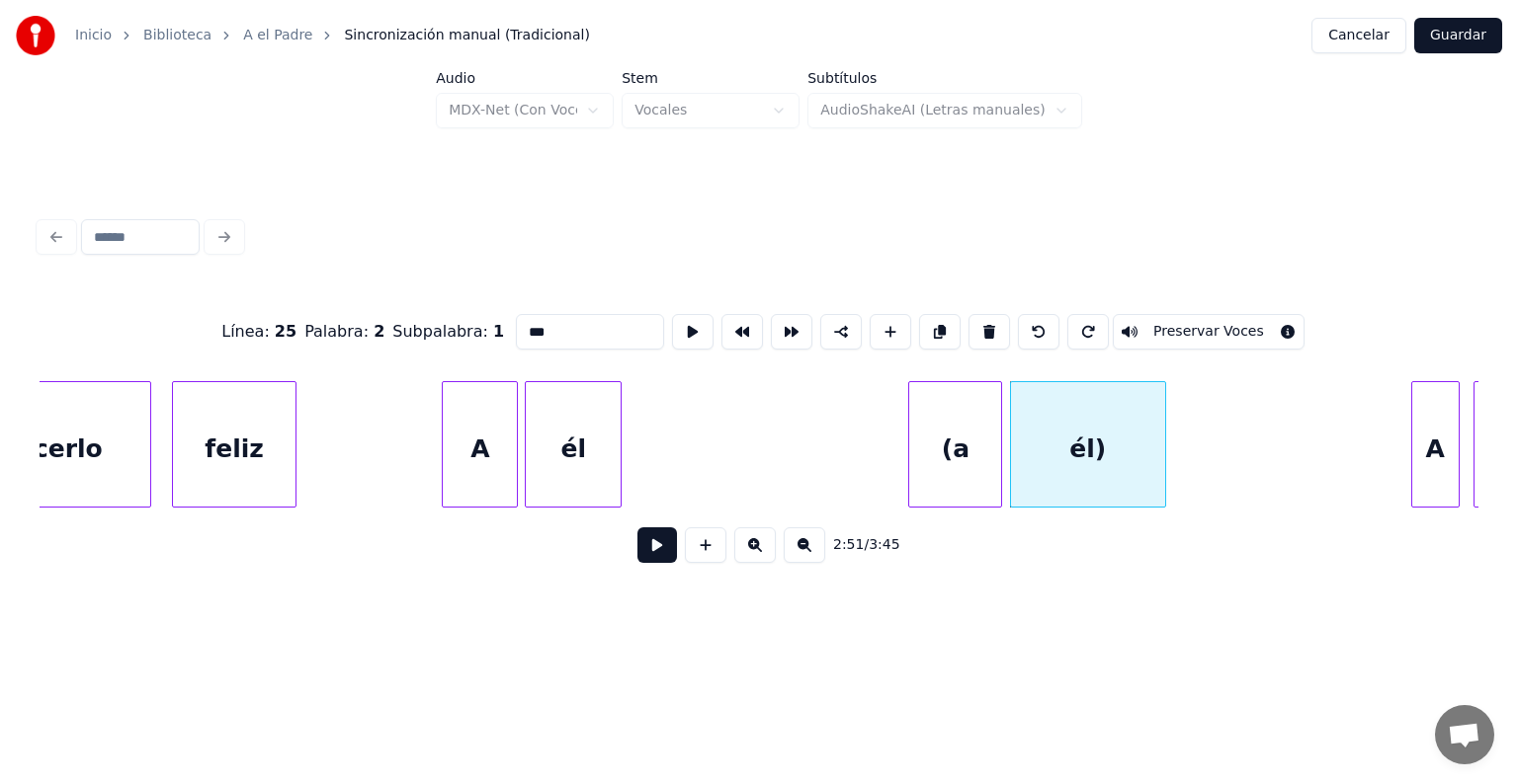
click at [638, 554] on button at bounding box center [658, 546] width 40 height 36
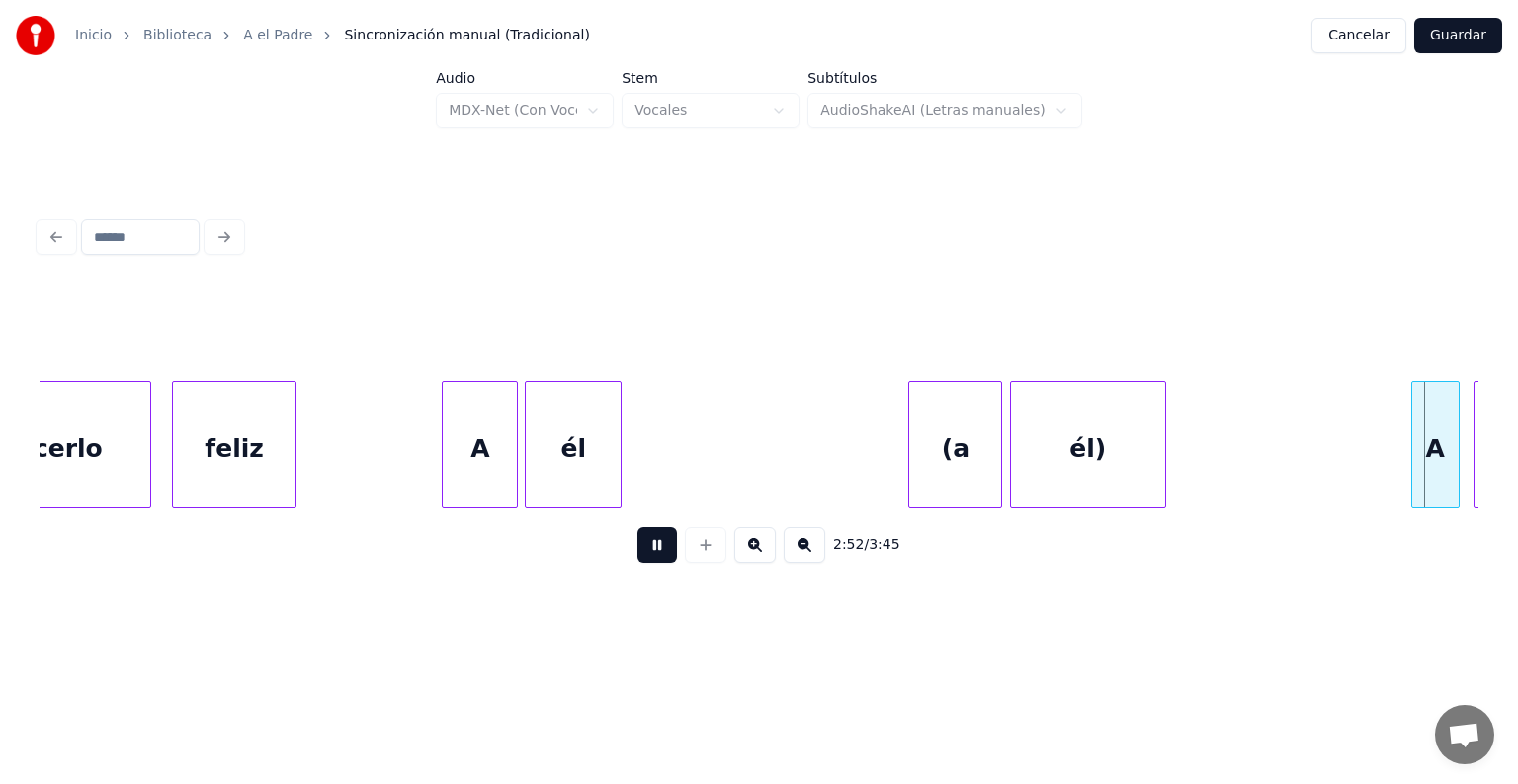
click at [638, 564] on button at bounding box center [658, 546] width 40 height 36
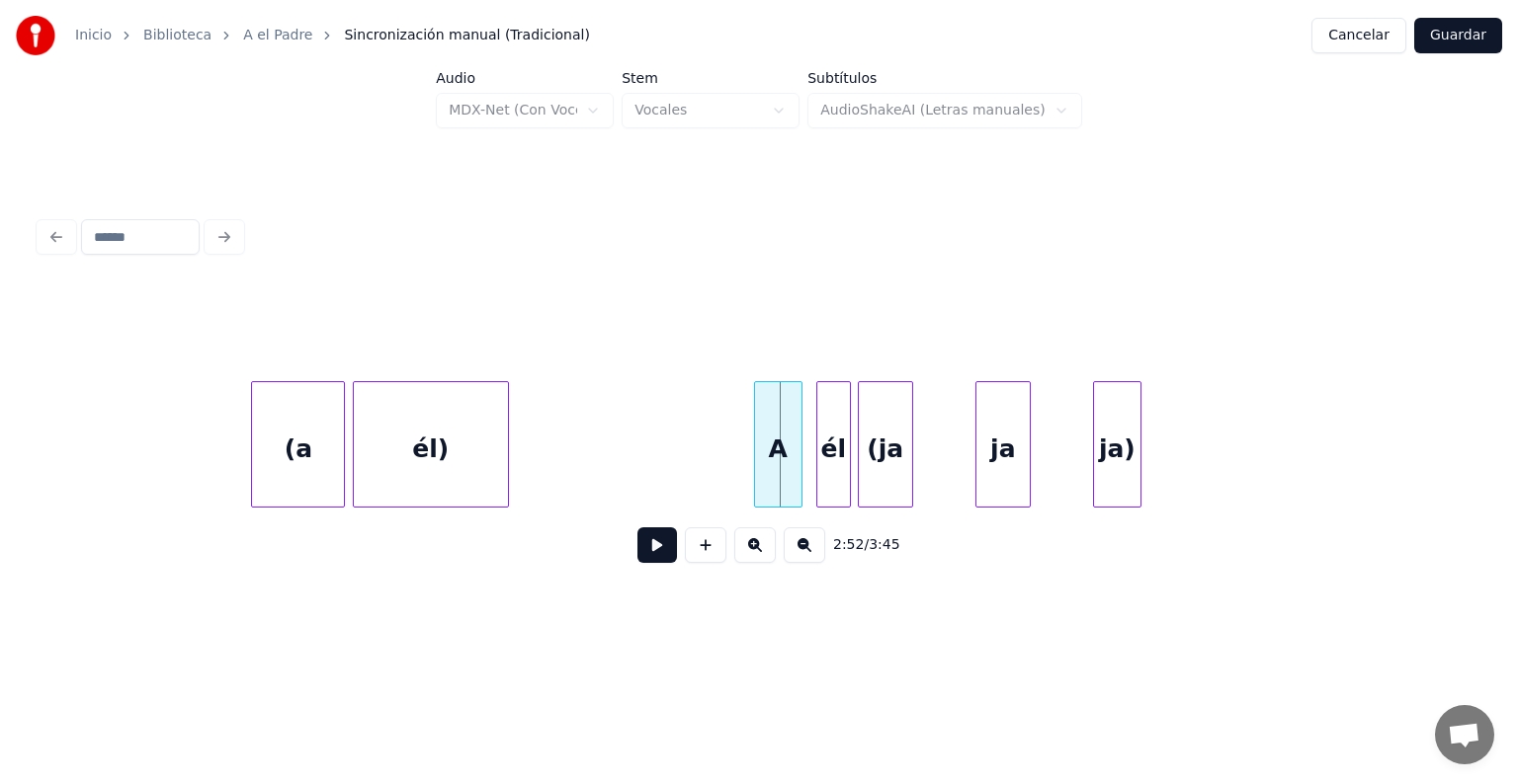
scroll to position [0, 58939]
click at [818, 459] on div "él" at bounding box center [827, 449] width 41 height 135
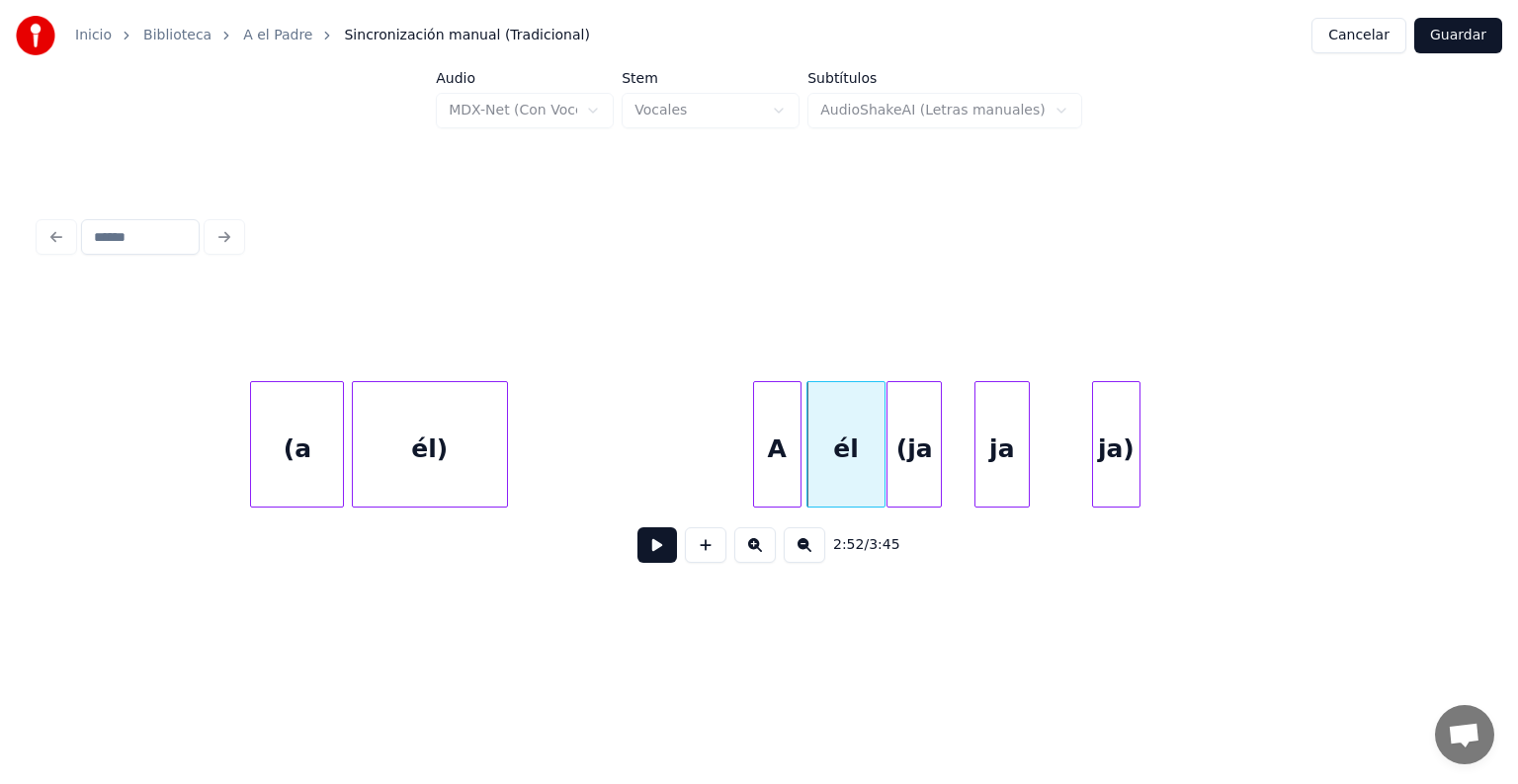
click at [653, 562] on button at bounding box center [658, 546] width 40 height 36
click at [638, 560] on button at bounding box center [658, 546] width 40 height 36
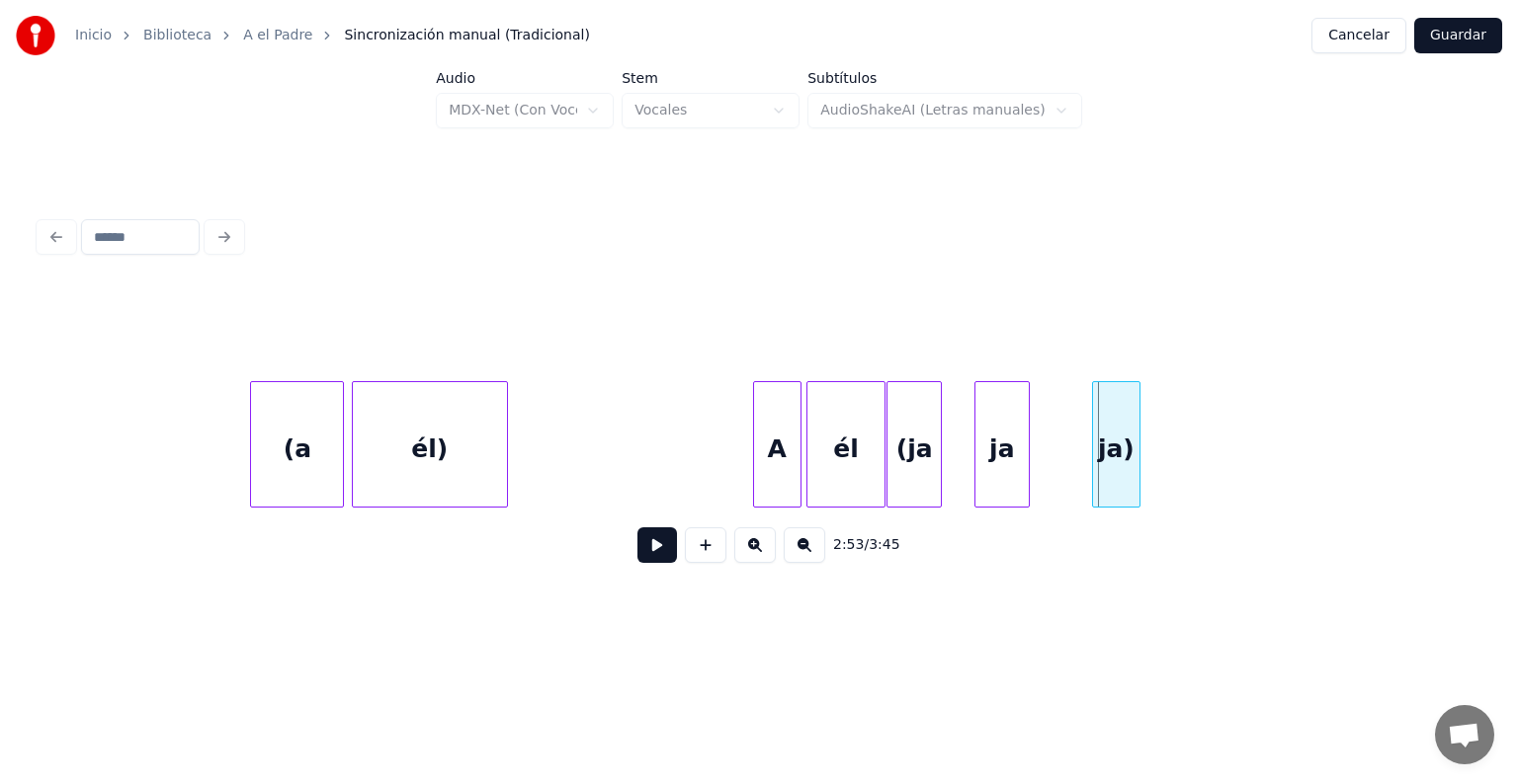
click at [638, 562] on button at bounding box center [658, 546] width 40 height 36
click at [638, 555] on button at bounding box center [658, 546] width 40 height 36
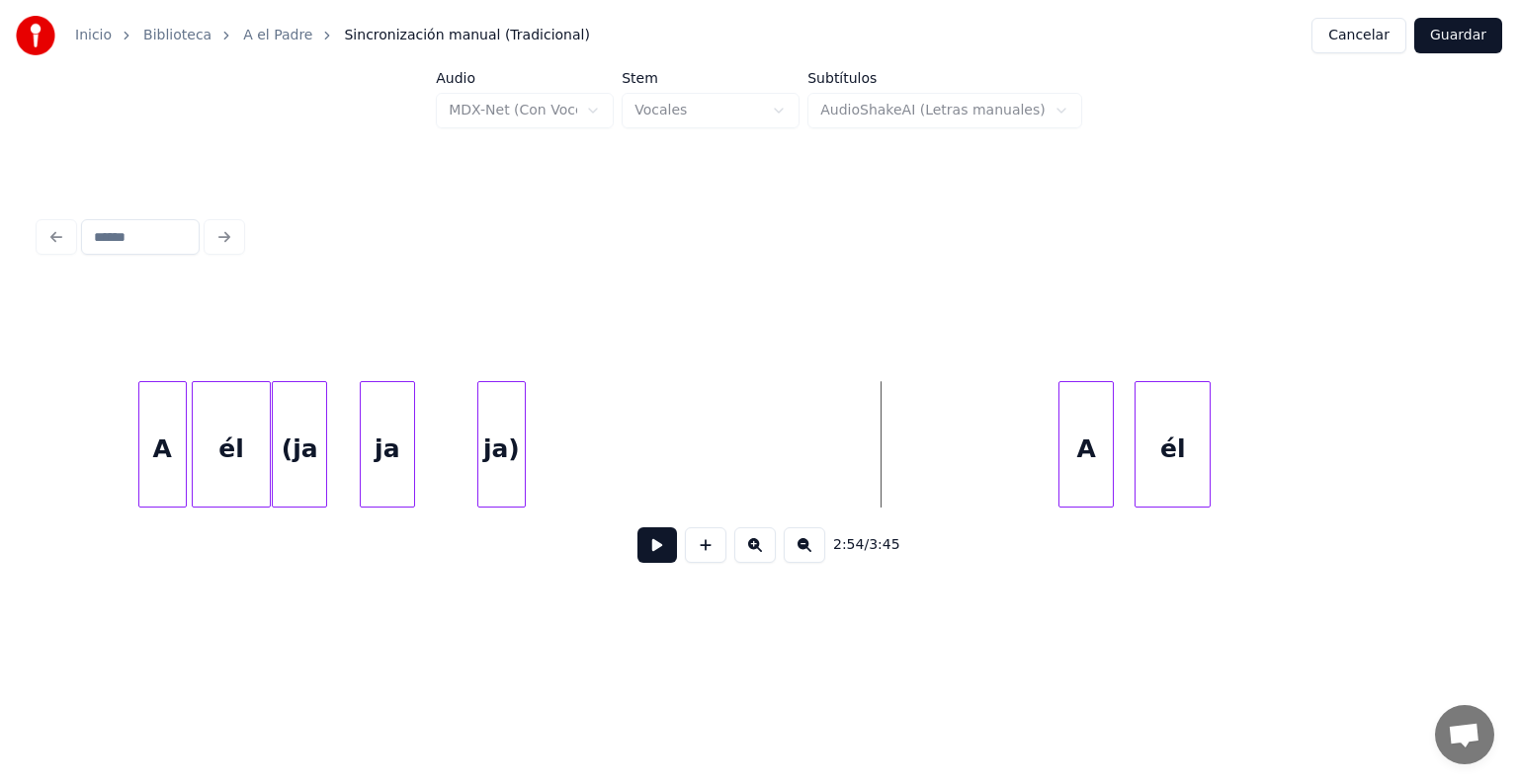
scroll to position [0, 59499]
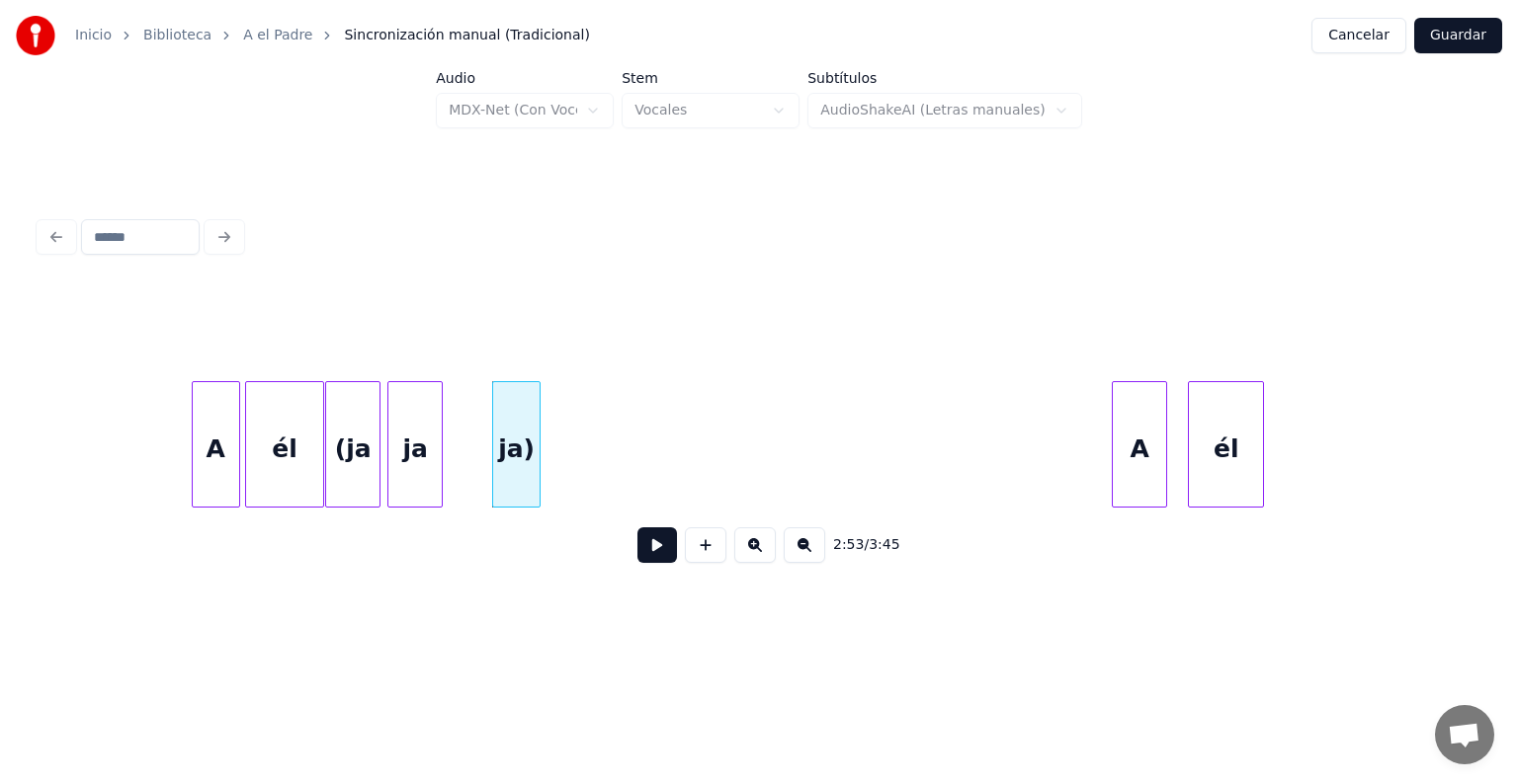
click at [638, 564] on button at bounding box center [658, 546] width 40 height 36
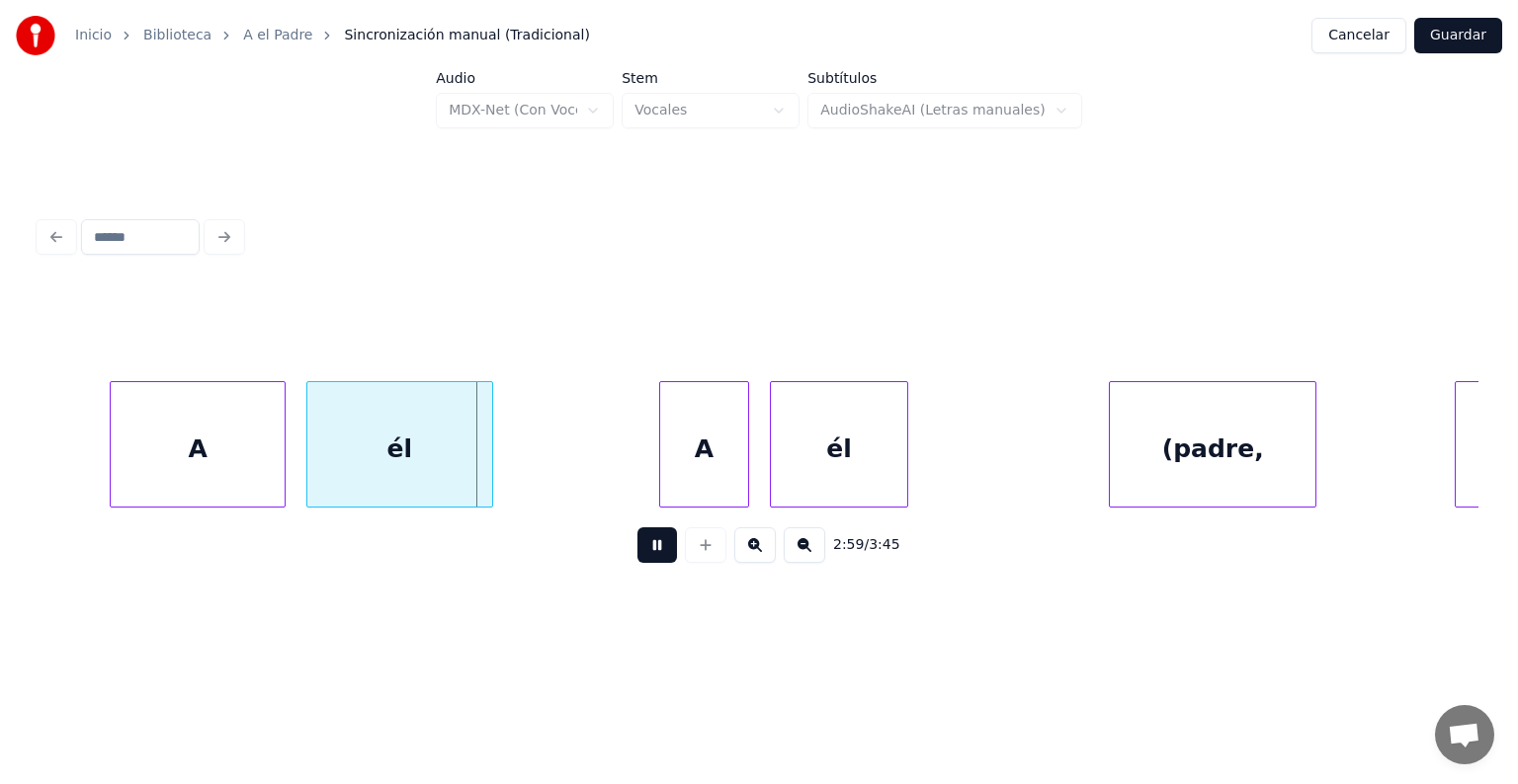
scroll to position [0, 61703]
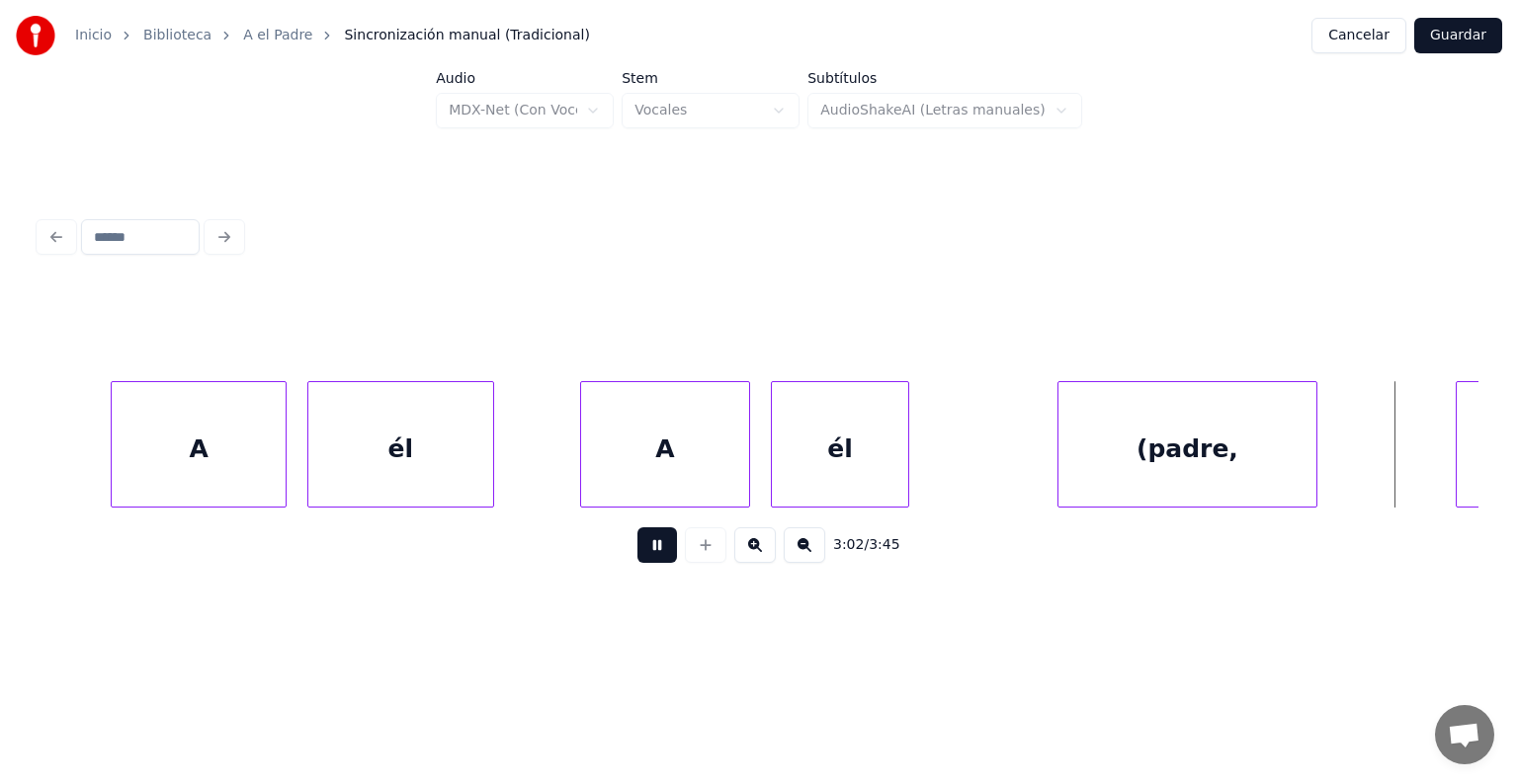
click at [116, 466] on div "A" at bounding box center [198, 449] width 173 height 135
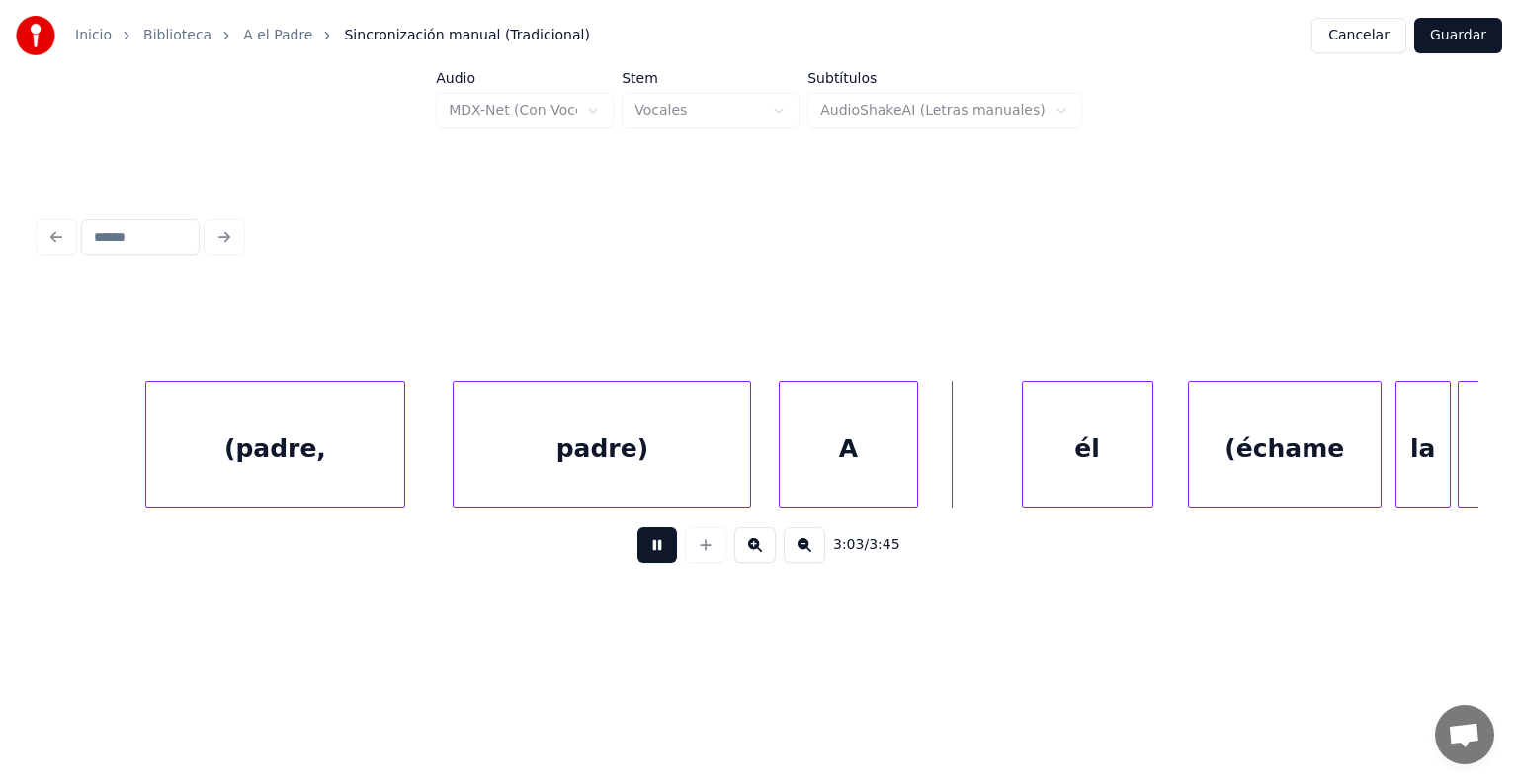
scroll to position [0, 62616]
click at [878, 474] on div "él" at bounding box center [886, 449] width 63 height 135
click at [812, 472] on div "A" at bounding box center [803, 449] width 73 height 135
click at [855, 471] on div "él" at bounding box center [882, 449] width 66 height 135
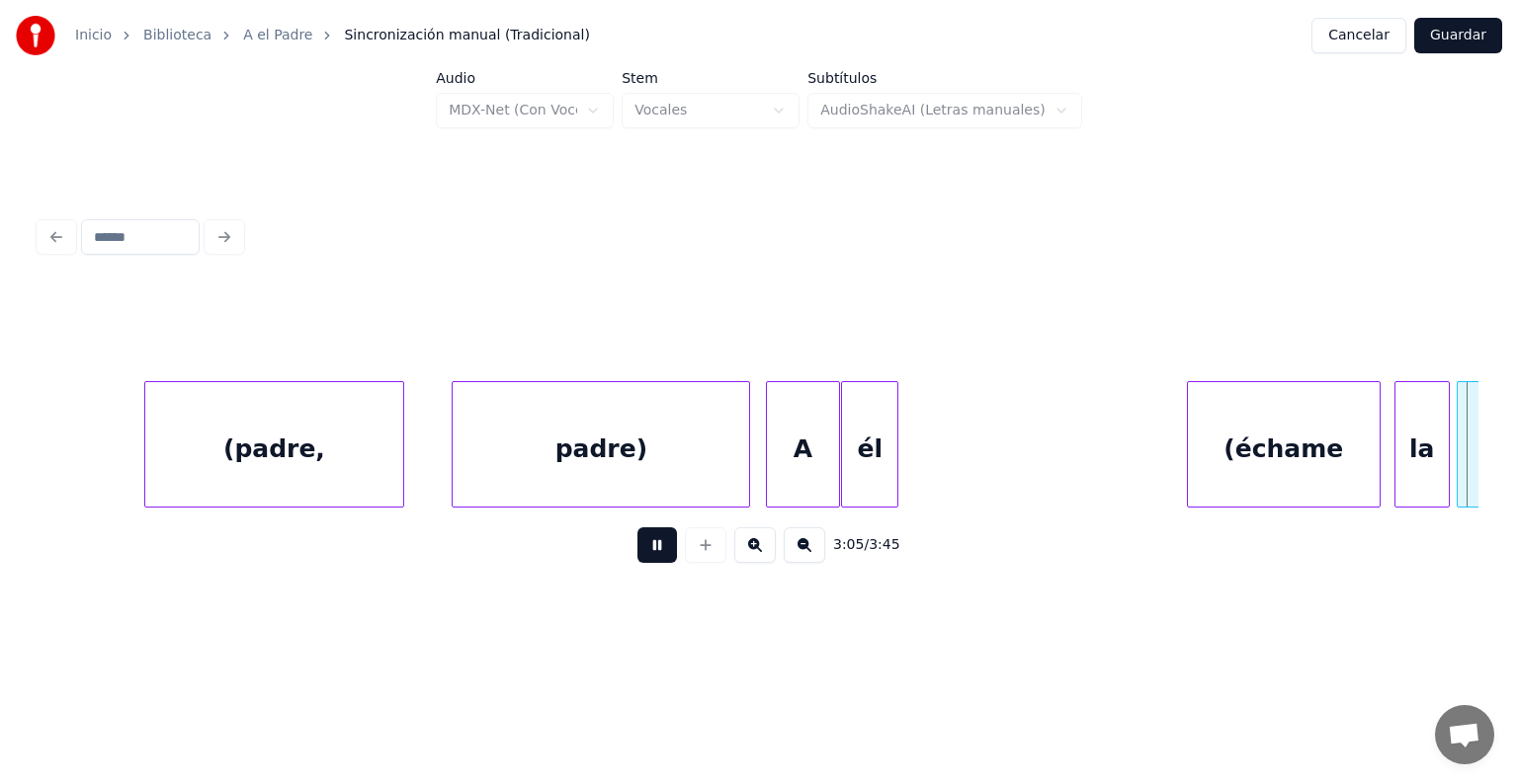
scroll to position [0, 64056]
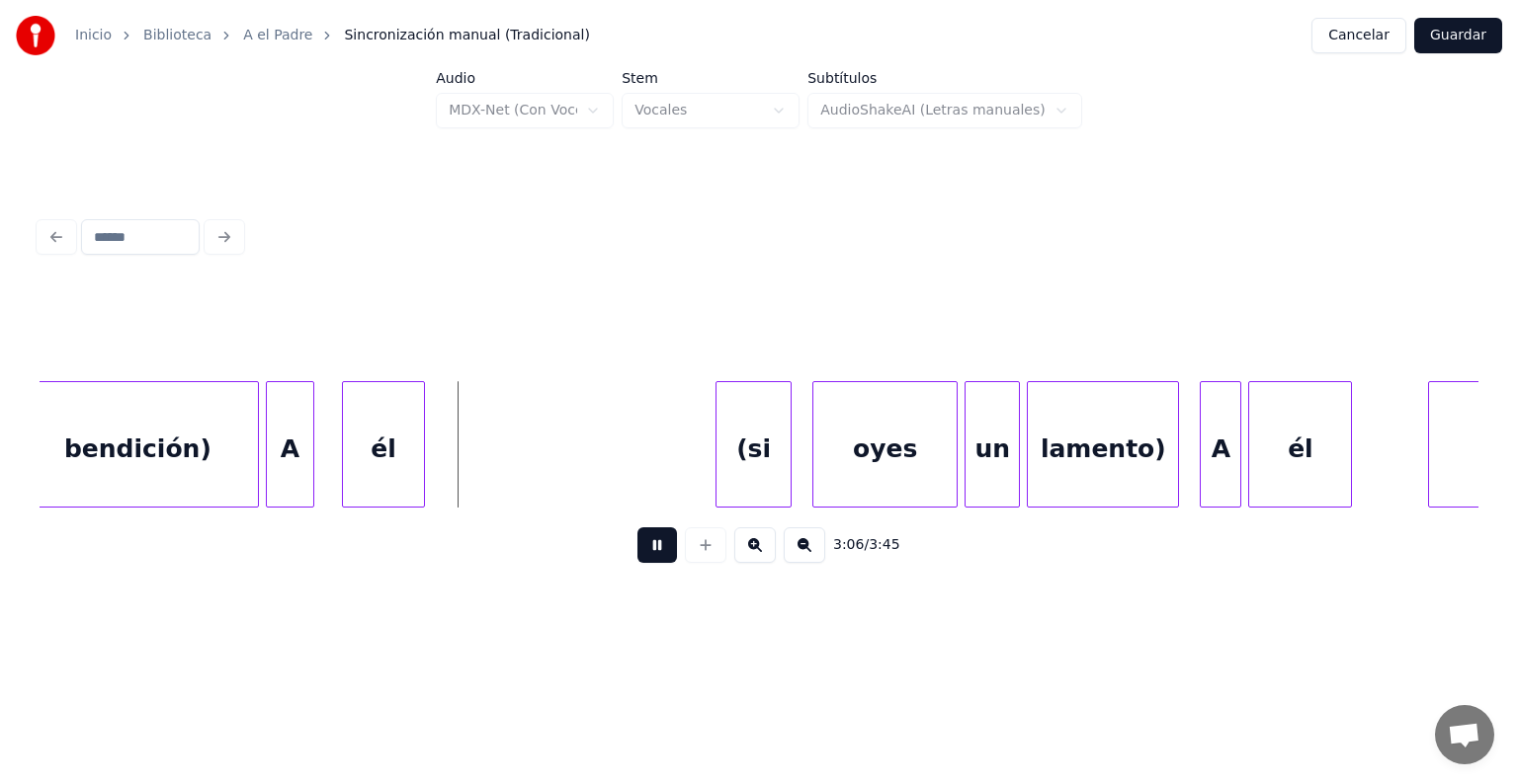
click at [274, 482] on div "A" at bounding box center [289, 449] width 47 height 135
click at [326, 490] on div "él" at bounding box center [372, 449] width 103 height 135
click at [1204, 459] on div "A" at bounding box center [1219, 449] width 43 height 135
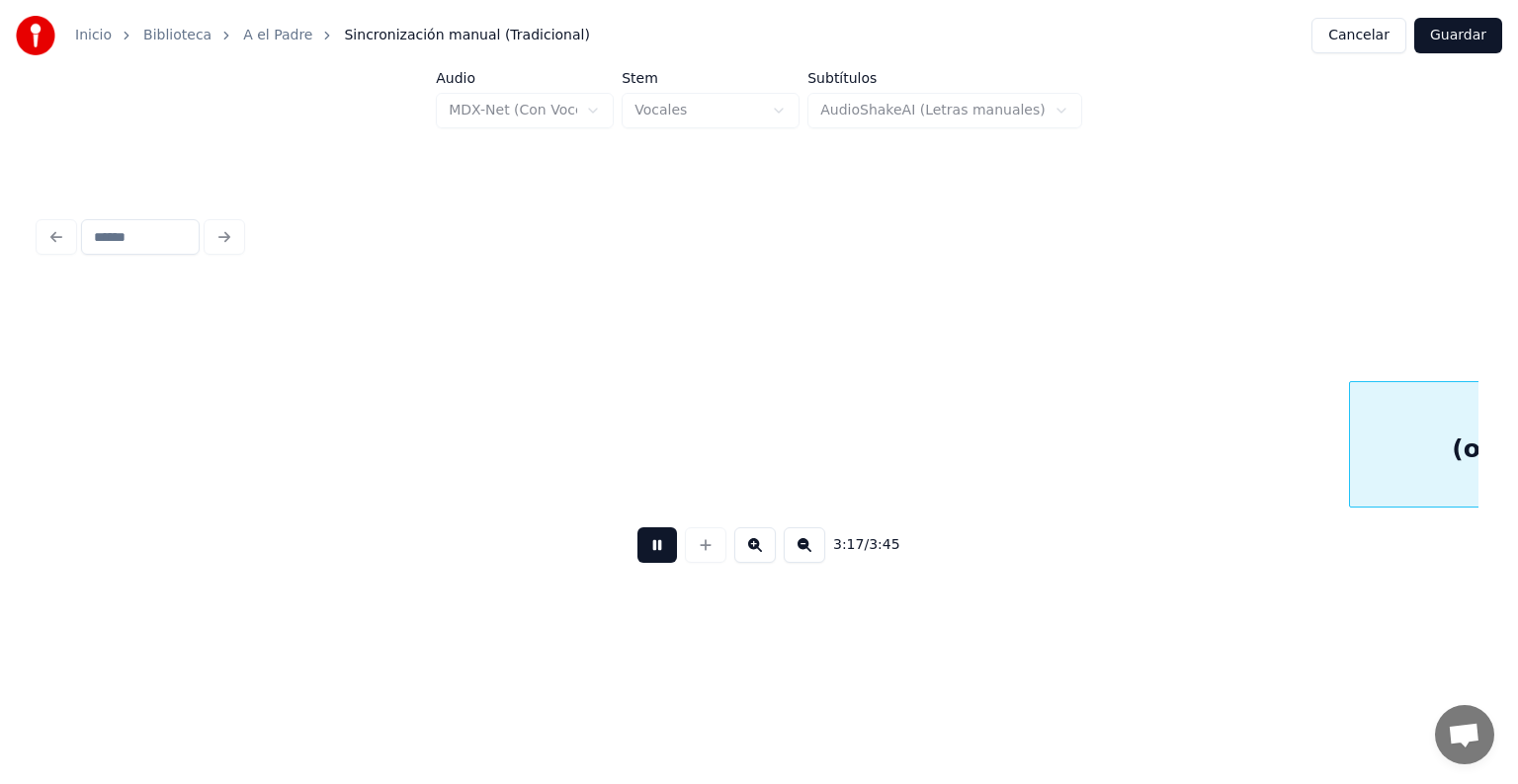
scroll to position [0, 68429]
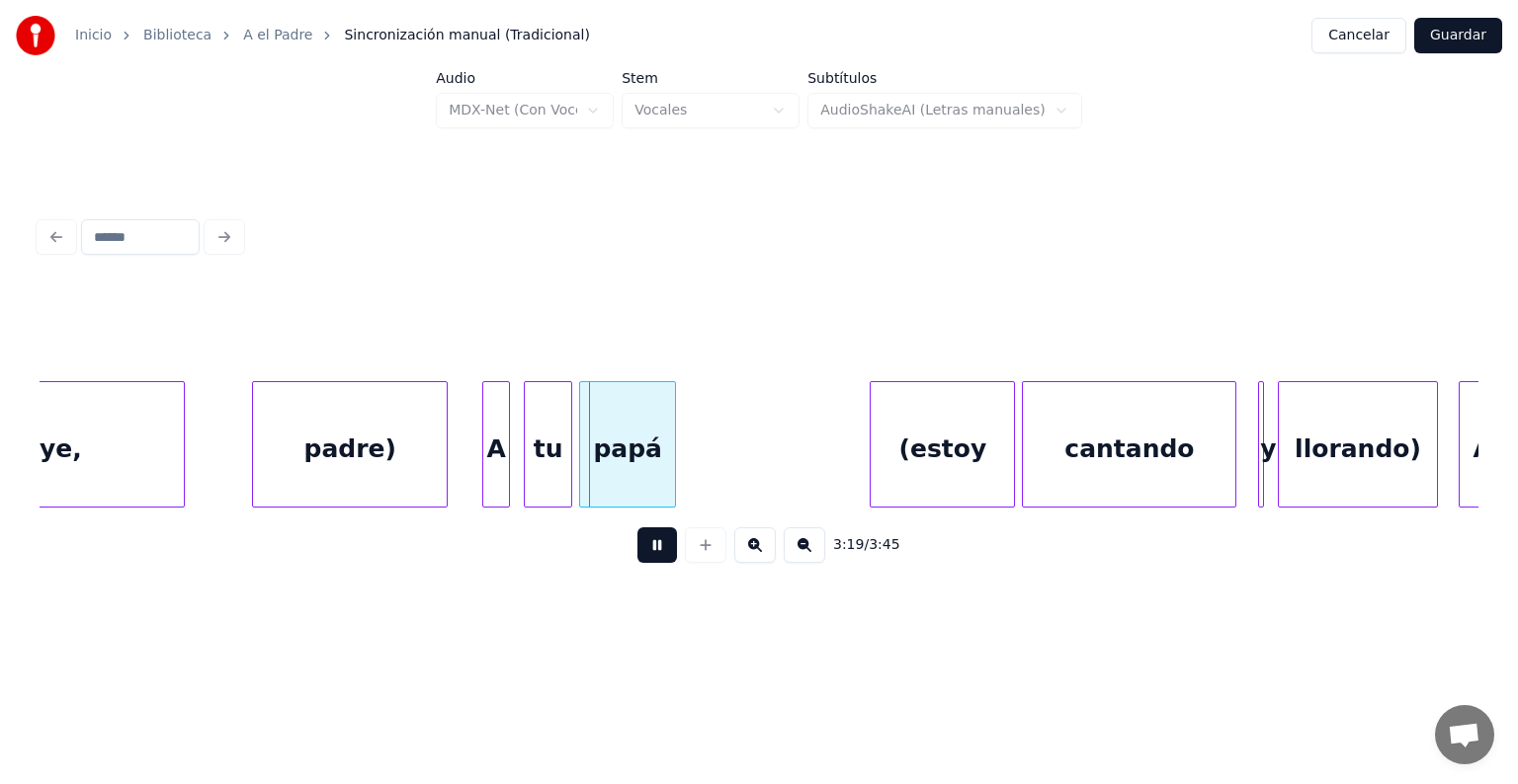
click at [485, 477] on div "A" at bounding box center [496, 449] width 26 height 135
click at [505, 473] on div "A" at bounding box center [490, 449] width 42 height 135
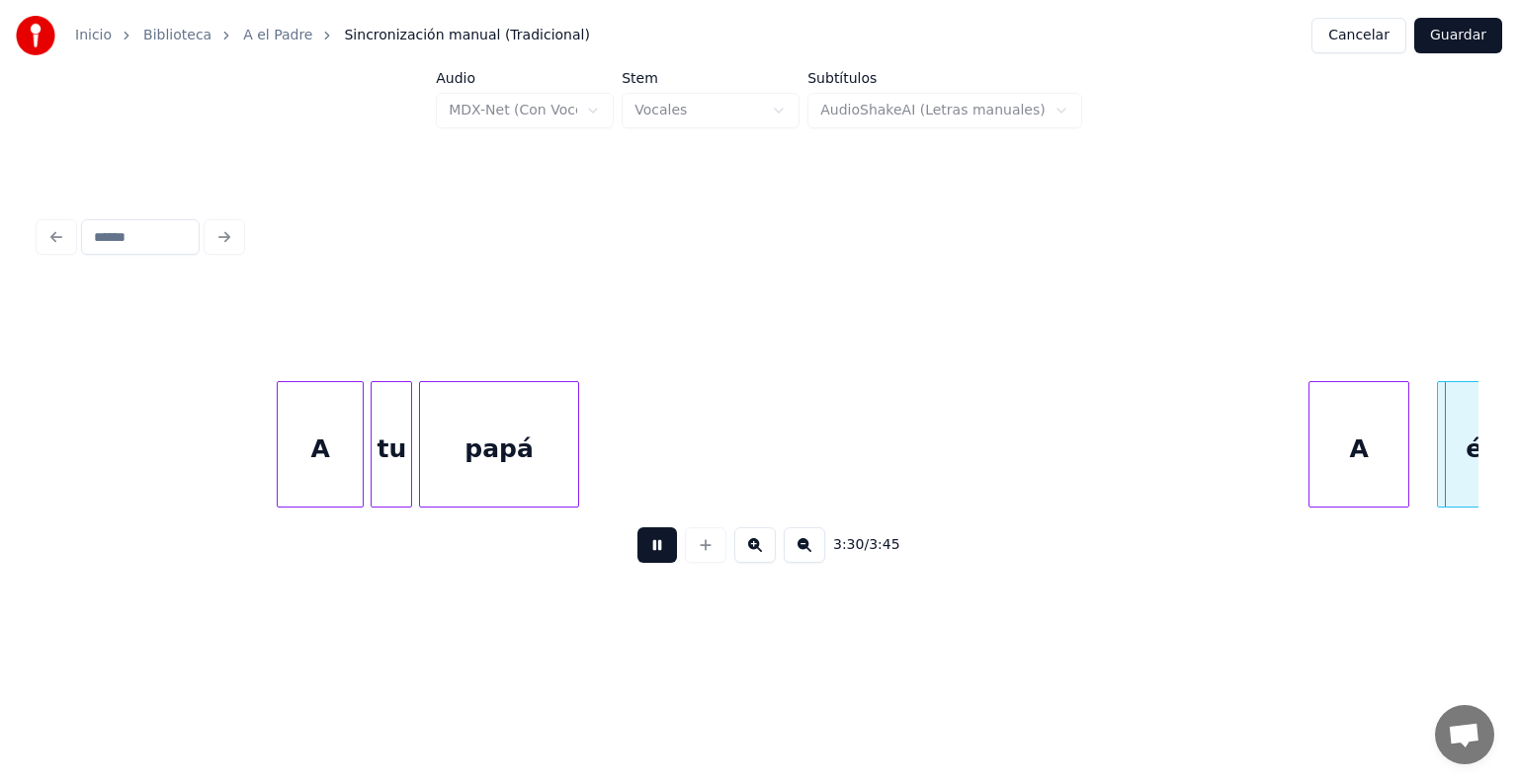
scroll to position [0, 72753]
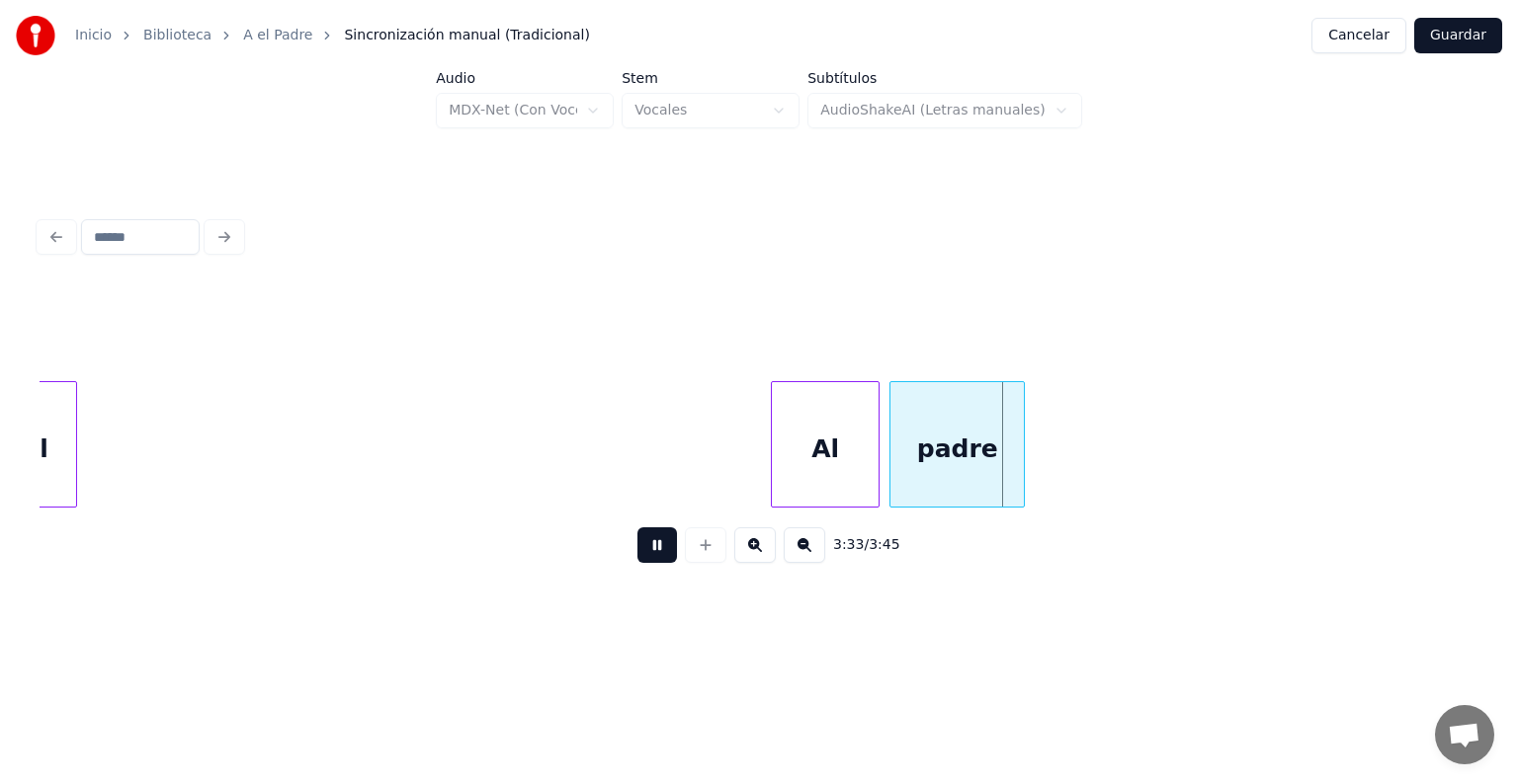
click at [896, 472] on div "padre" at bounding box center [957, 449] width 134 height 135
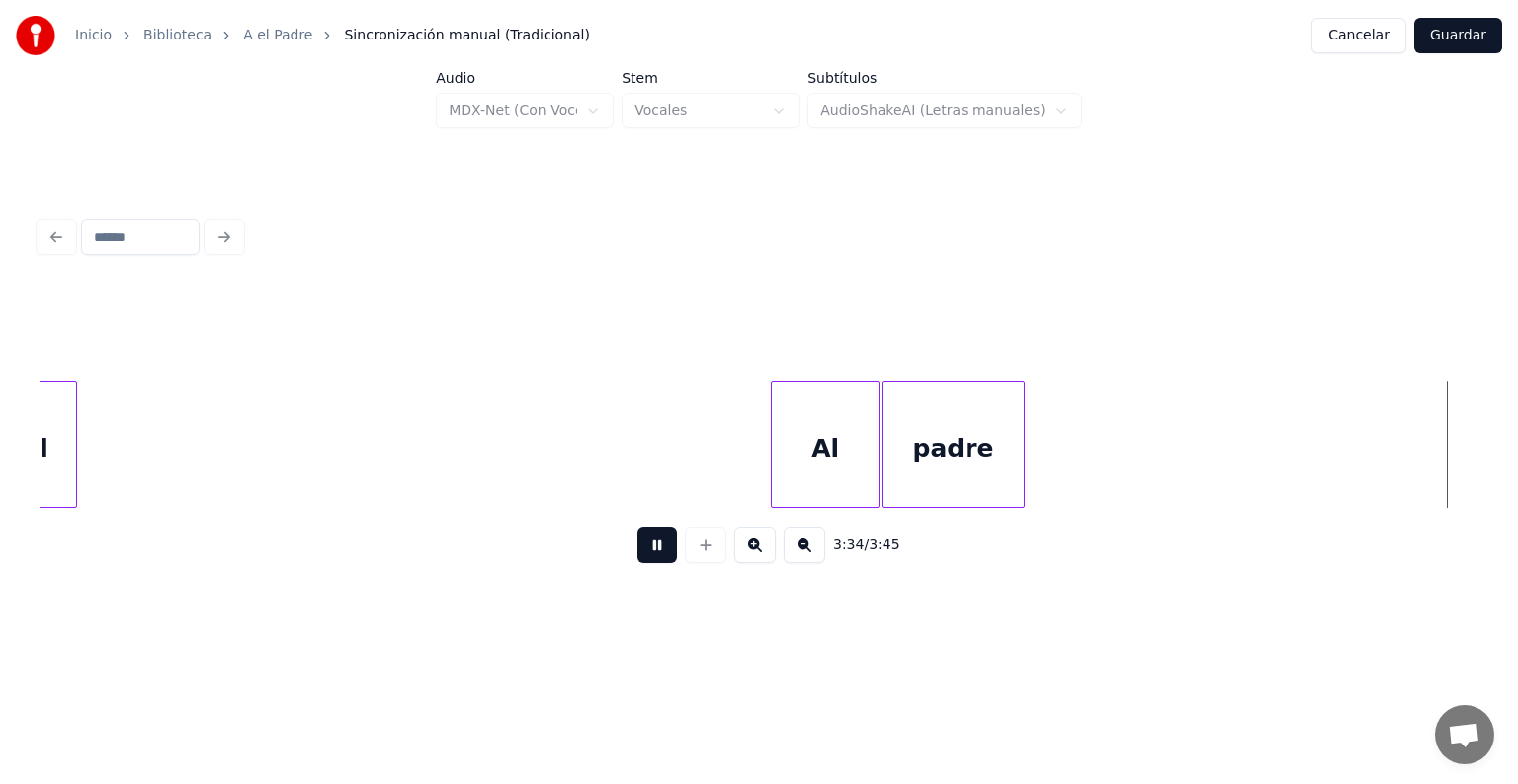
scroll to position [0, 74196]
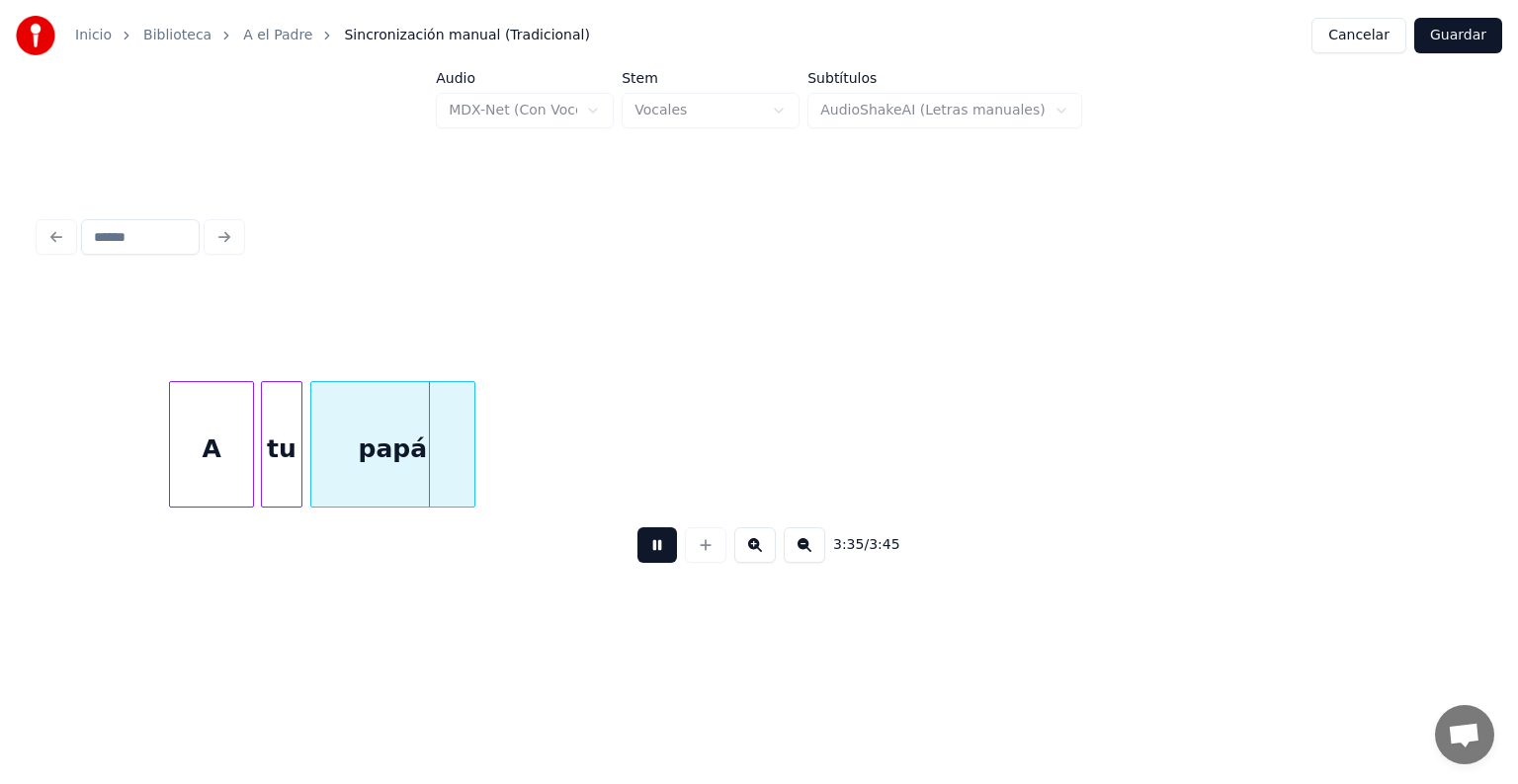
click at [319, 472] on div "papá" at bounding box center [392, 449] width 163 height 135
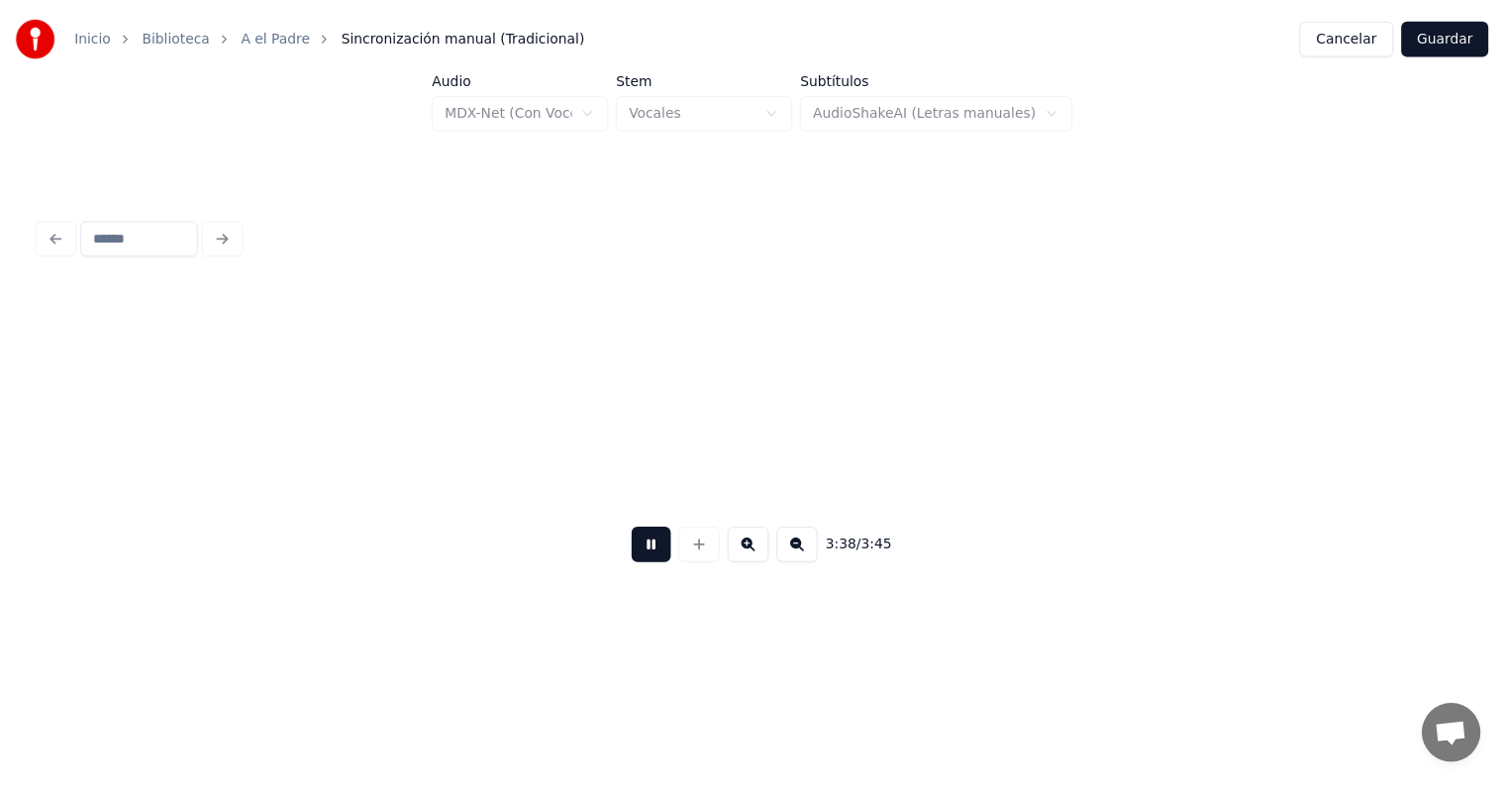
scroll to position [0, 75786]
click at [1446, 30] on button "Guardar" at bounding box center [1461, 36] width 88 height 36
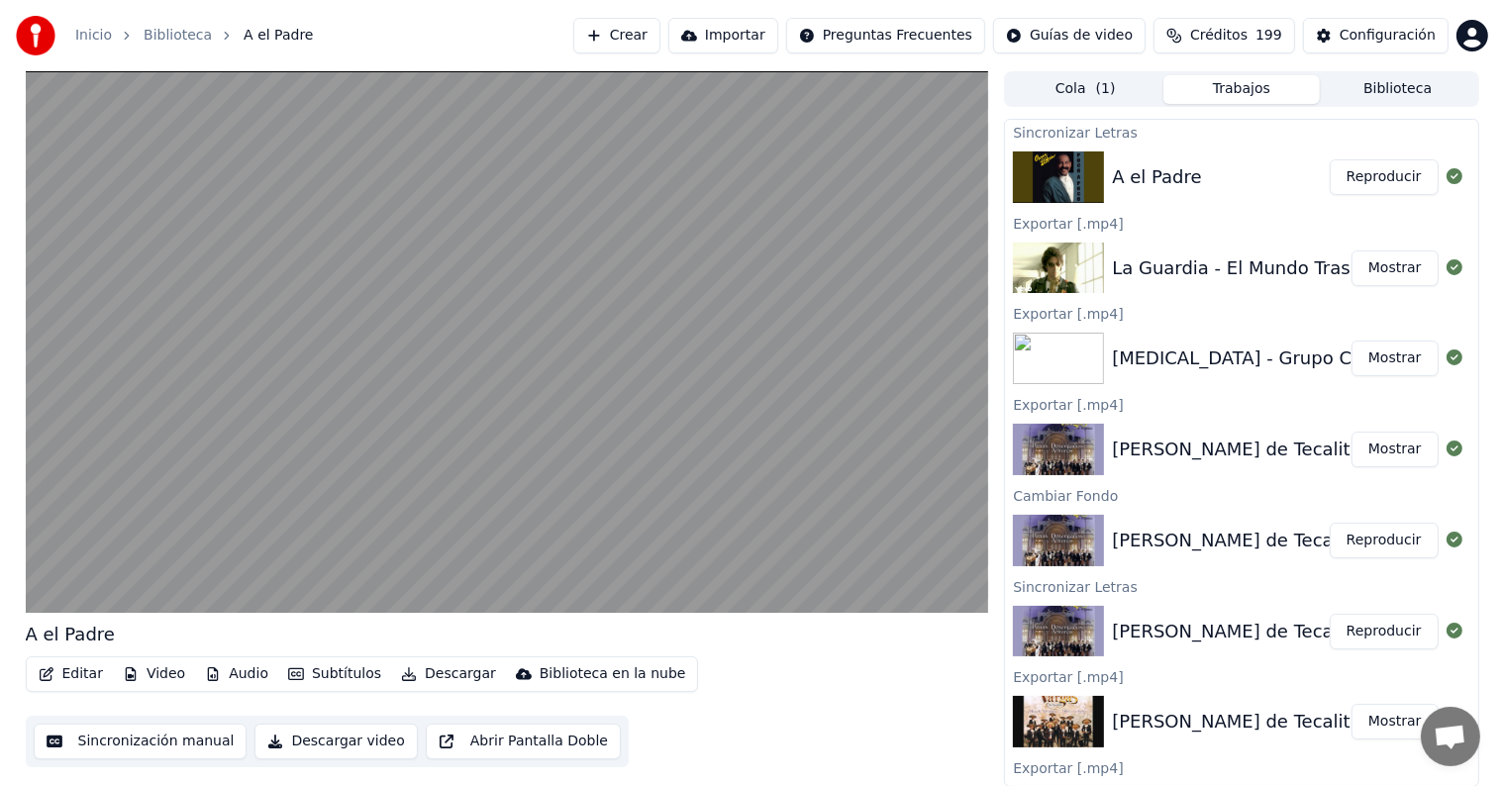
click at [69, 672] on button "Editar" at bounding box center [71, 675] width 80 height 28
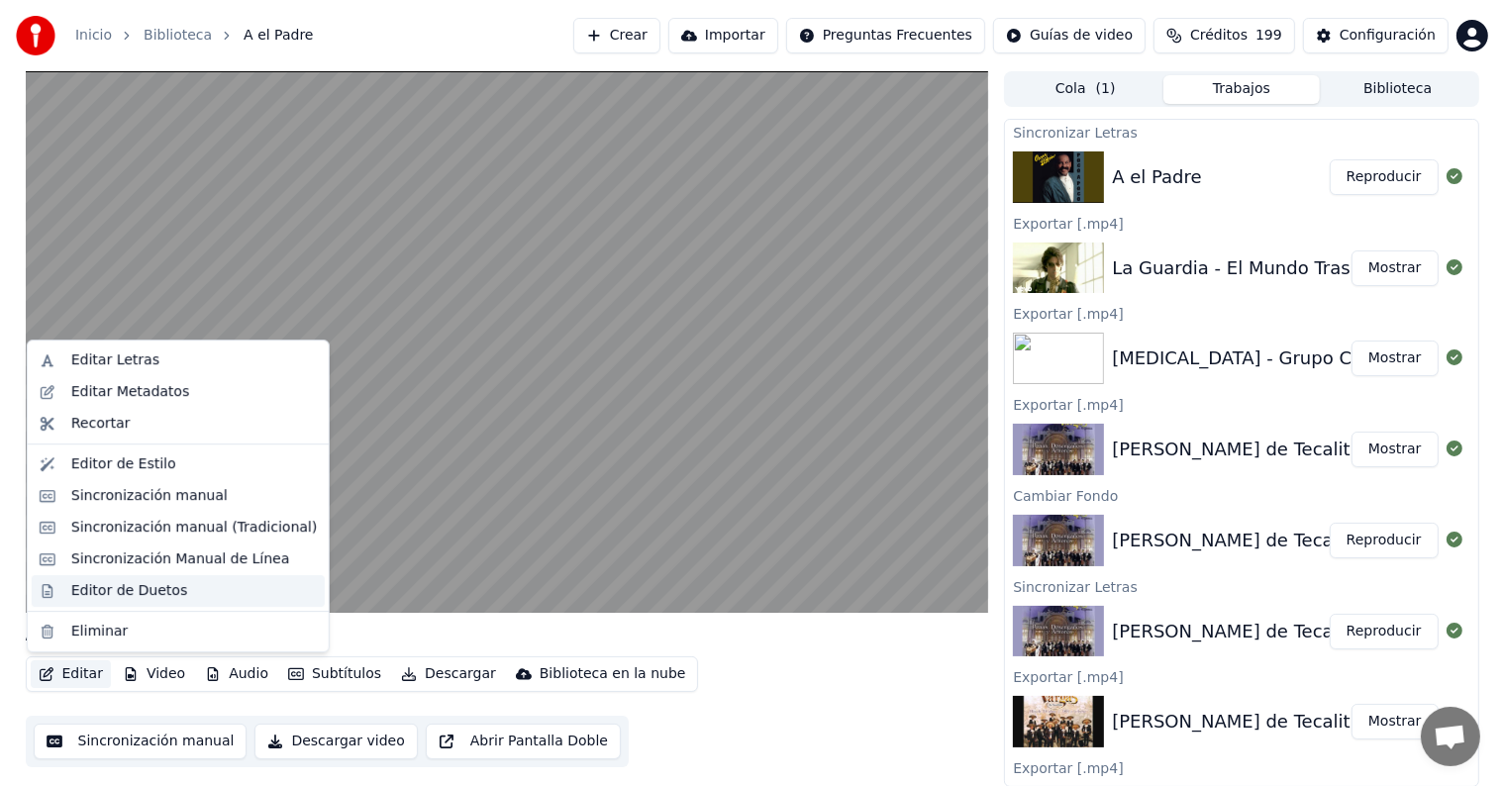
click at [64, 587] on div "Editor de Duetos" at bounding box center [178, 591] width 293 height 32
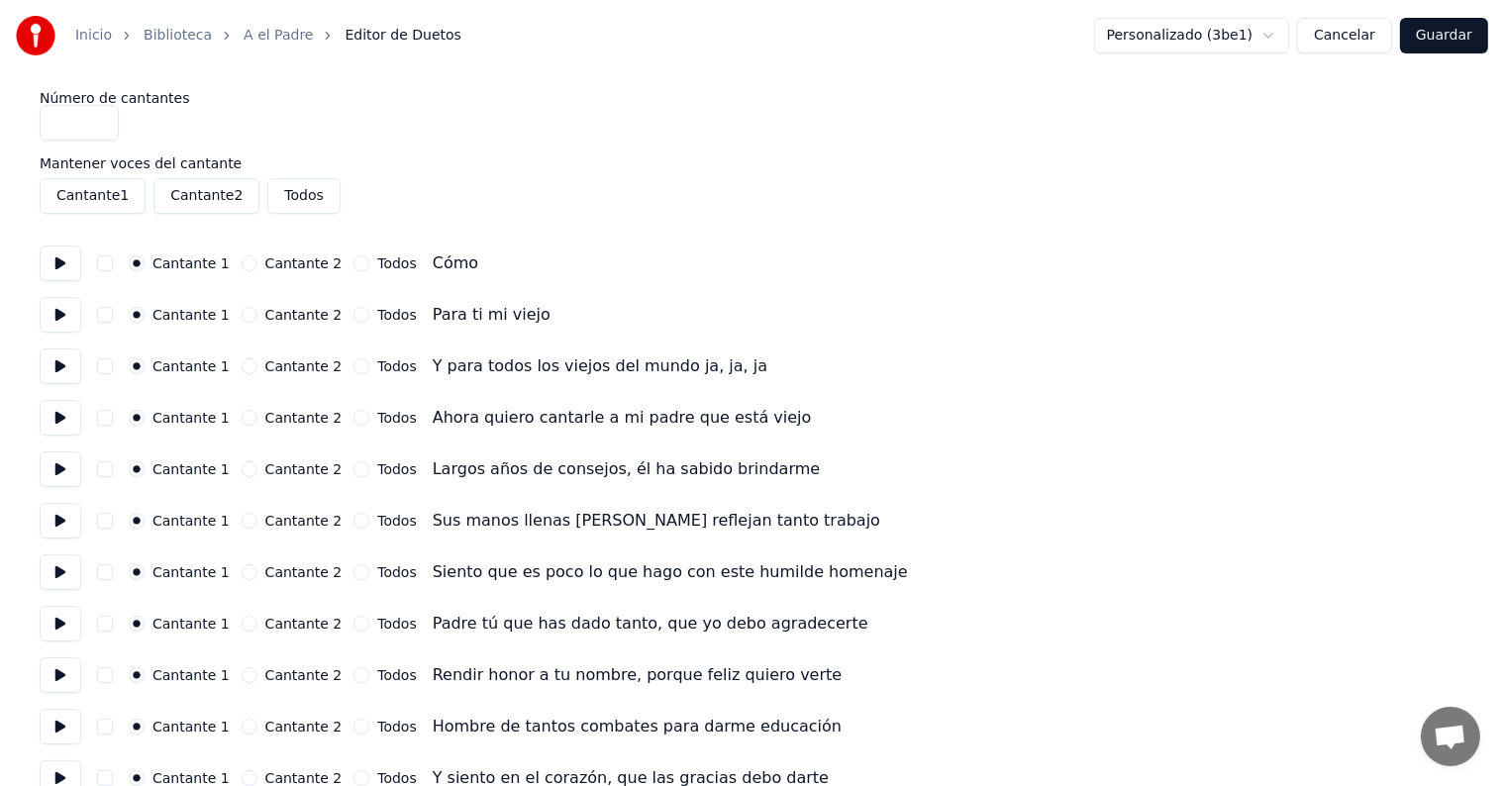
click at [67, 248] on button at bounding box center [61, 264] width 42 height 36
click at [54, 297] on button at bounding box center [61, 315] width 42 height 36
click at [59, 357] on button at bounding box center [61, 367] width 42 height 36
click at [63, 418] on button at bounding box center [61, 418] width 42 height 36
click at [64, 471] on button at bounding box center [61, 470] width 42 height 36
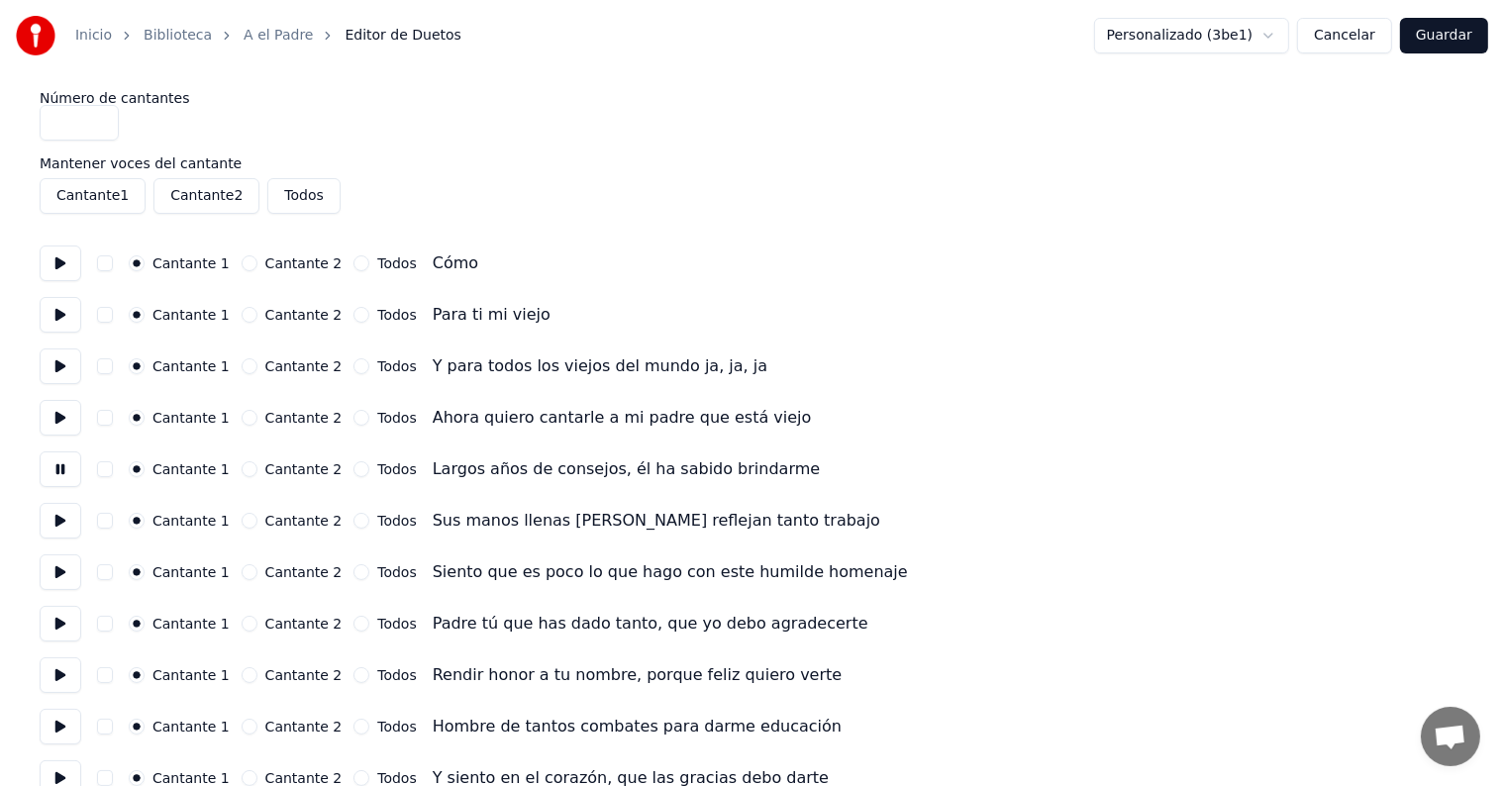
click at [57, 532] on button at bounding box center [61, 521] width 42 height 36
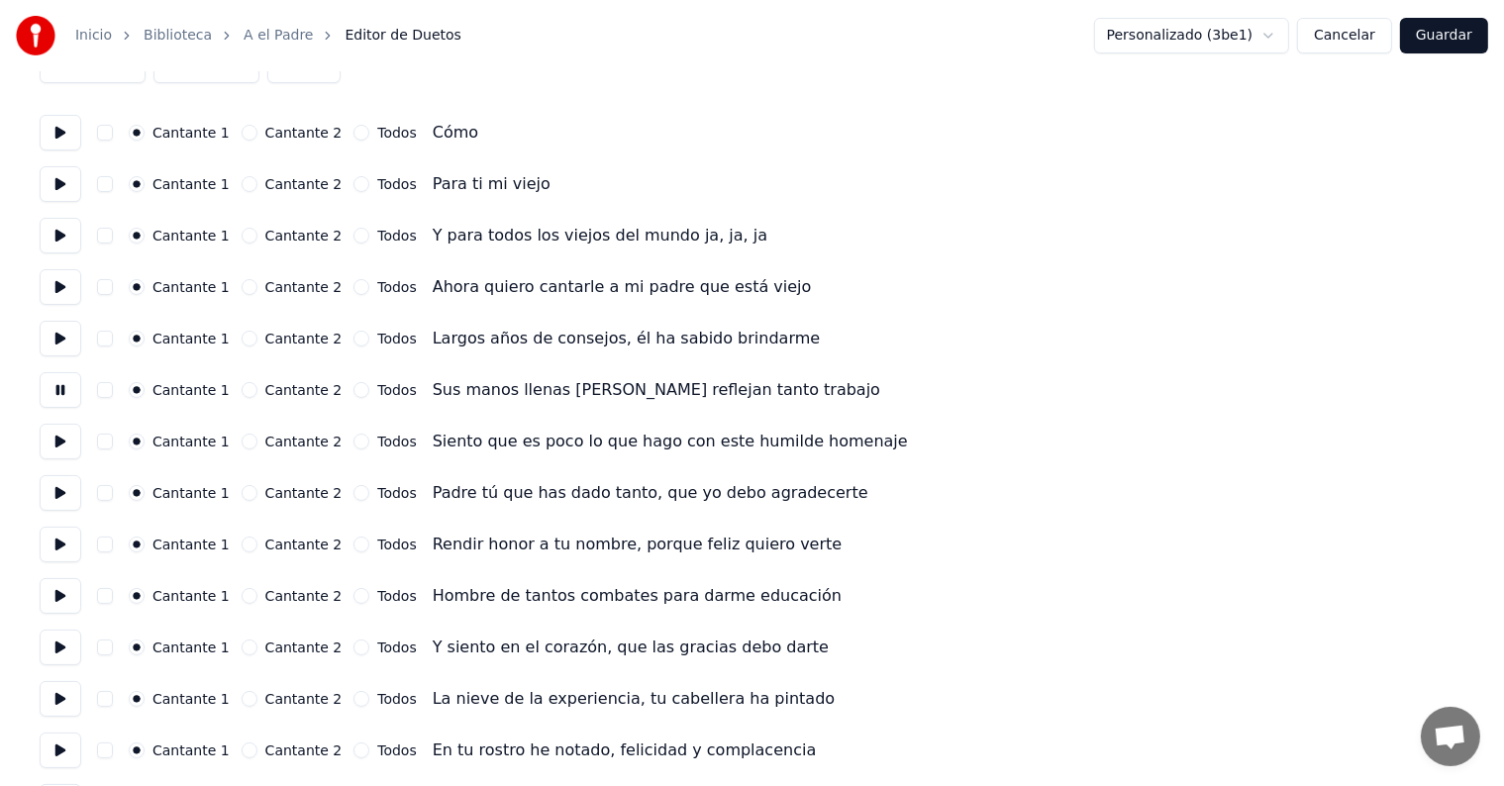
scroll to position [146, 0]
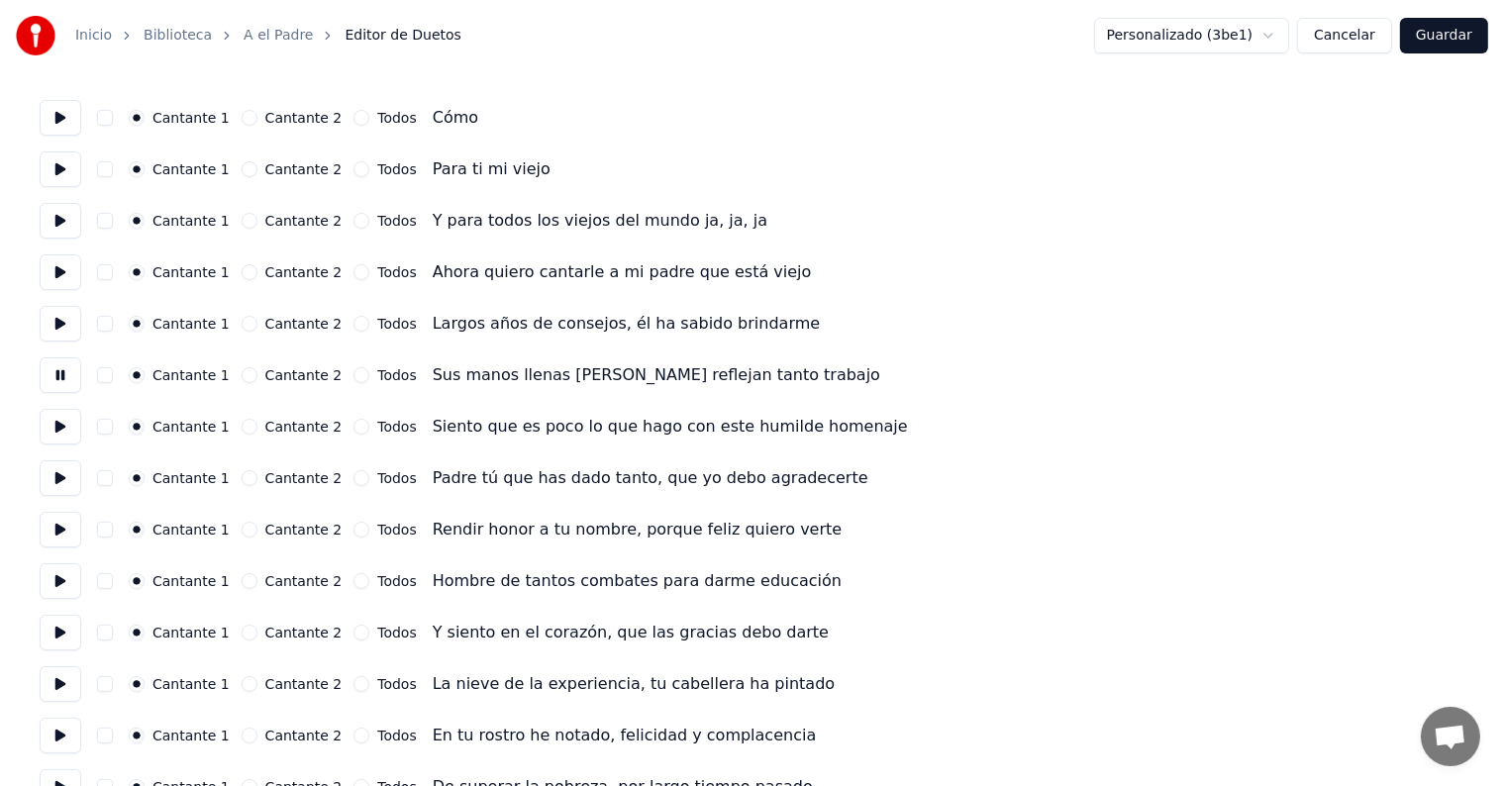
click at [55, 494] on button at bounding box center [61, 479] width 42 height 36
click at [63, 648] on button at bounding box center [61, 633] width 42 height 36
click at [67, 690] on button at bounding box center [61, 685] width 42 height 36
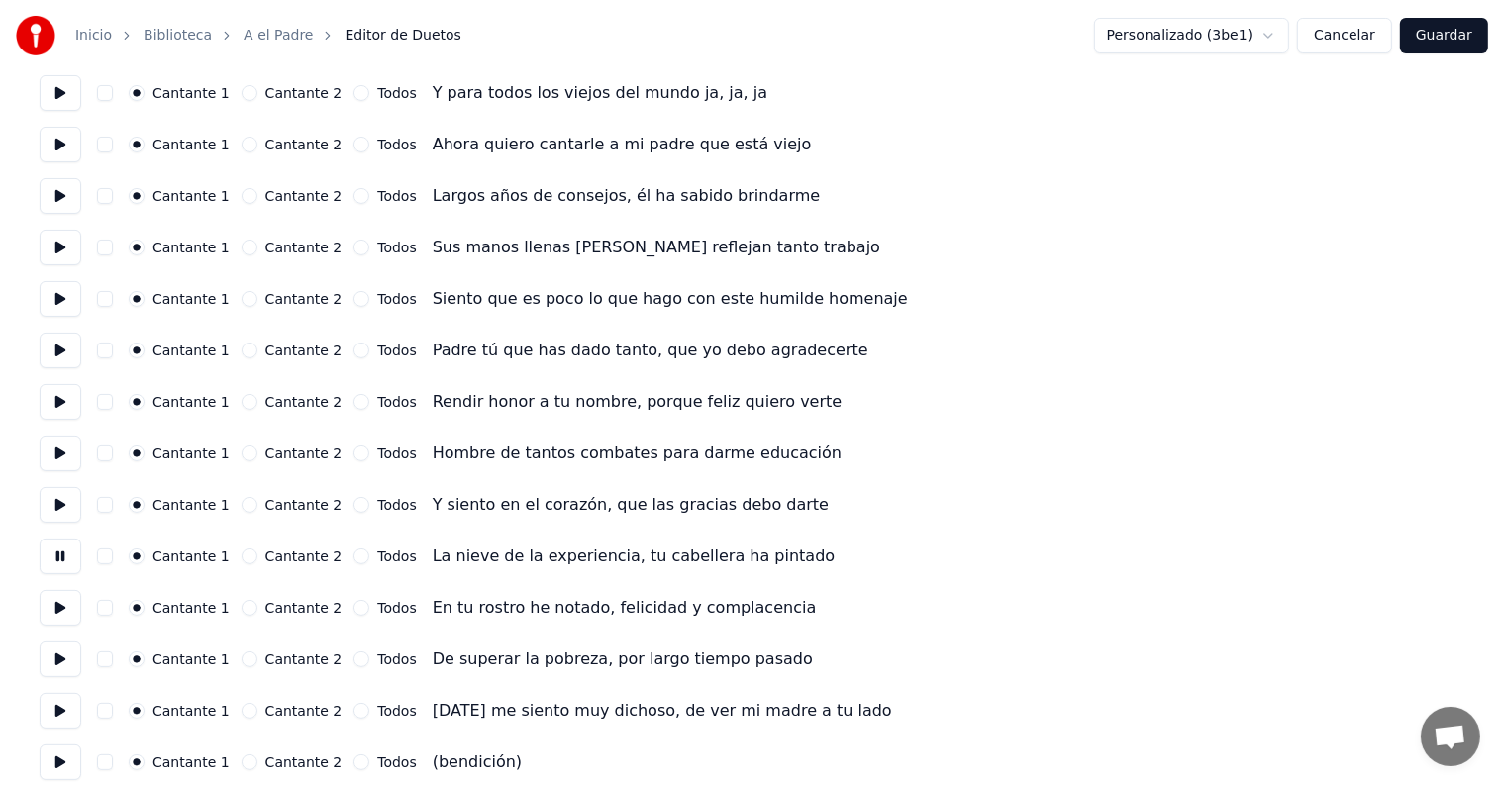
click at [52, 665] on button at bounding box center [61, 660] width 42 height 36
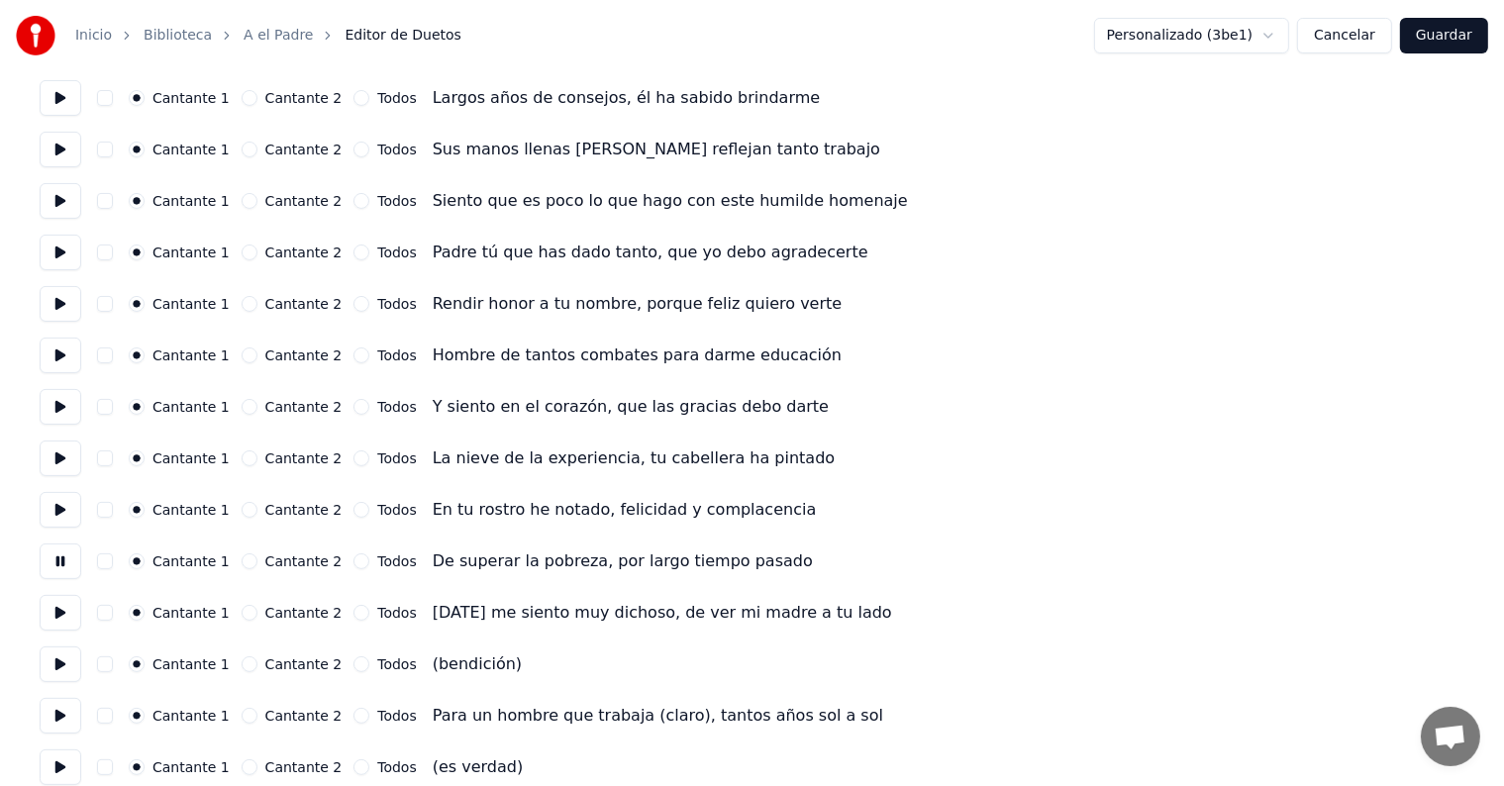
scroll to position [374, 0]
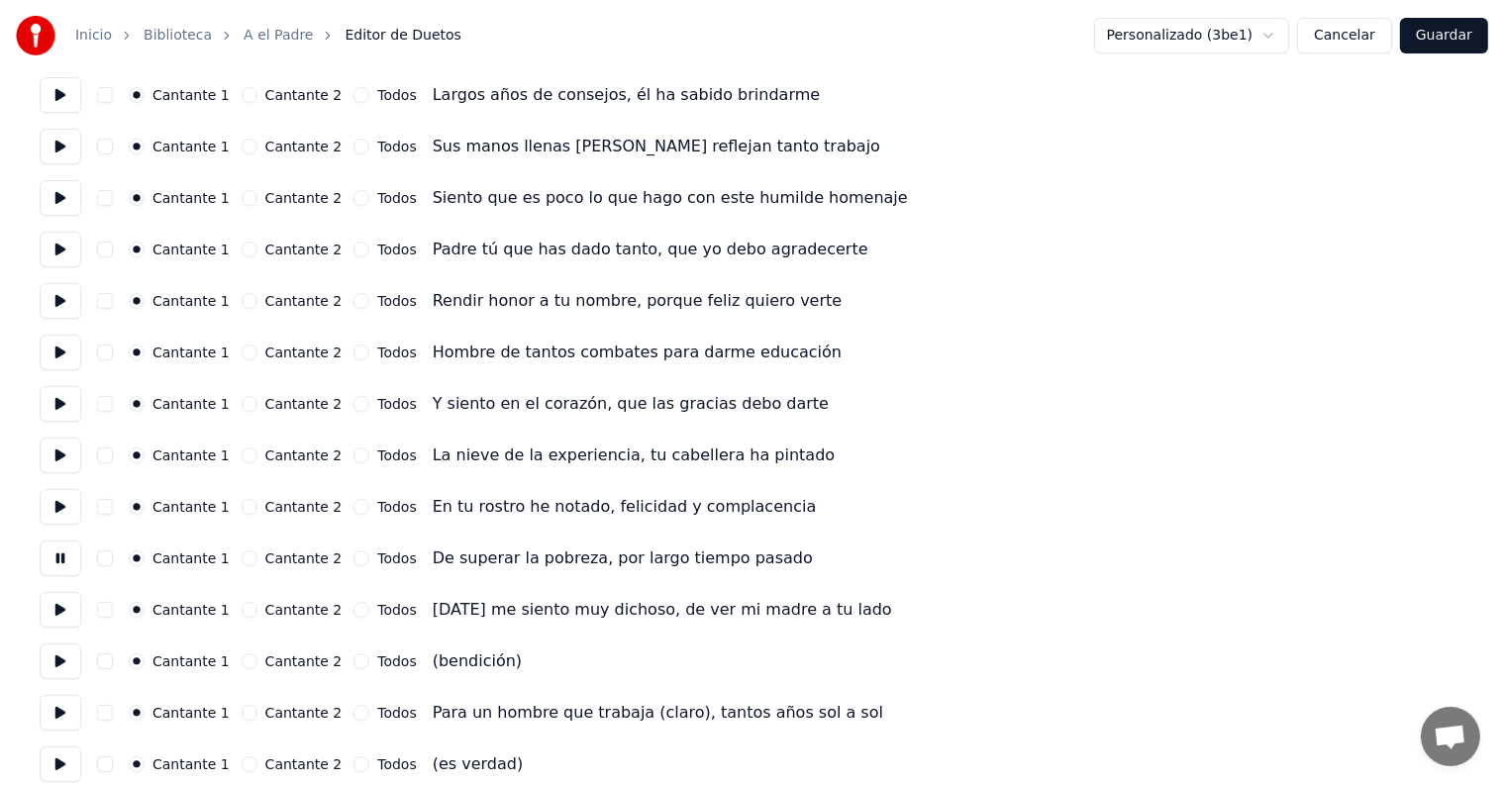
click at [52, 701] on button at bounding box center [61, 713] width 42 height 36
click at [113, 713] on button "button" at bounding box center [105, 713] width 16 height 16
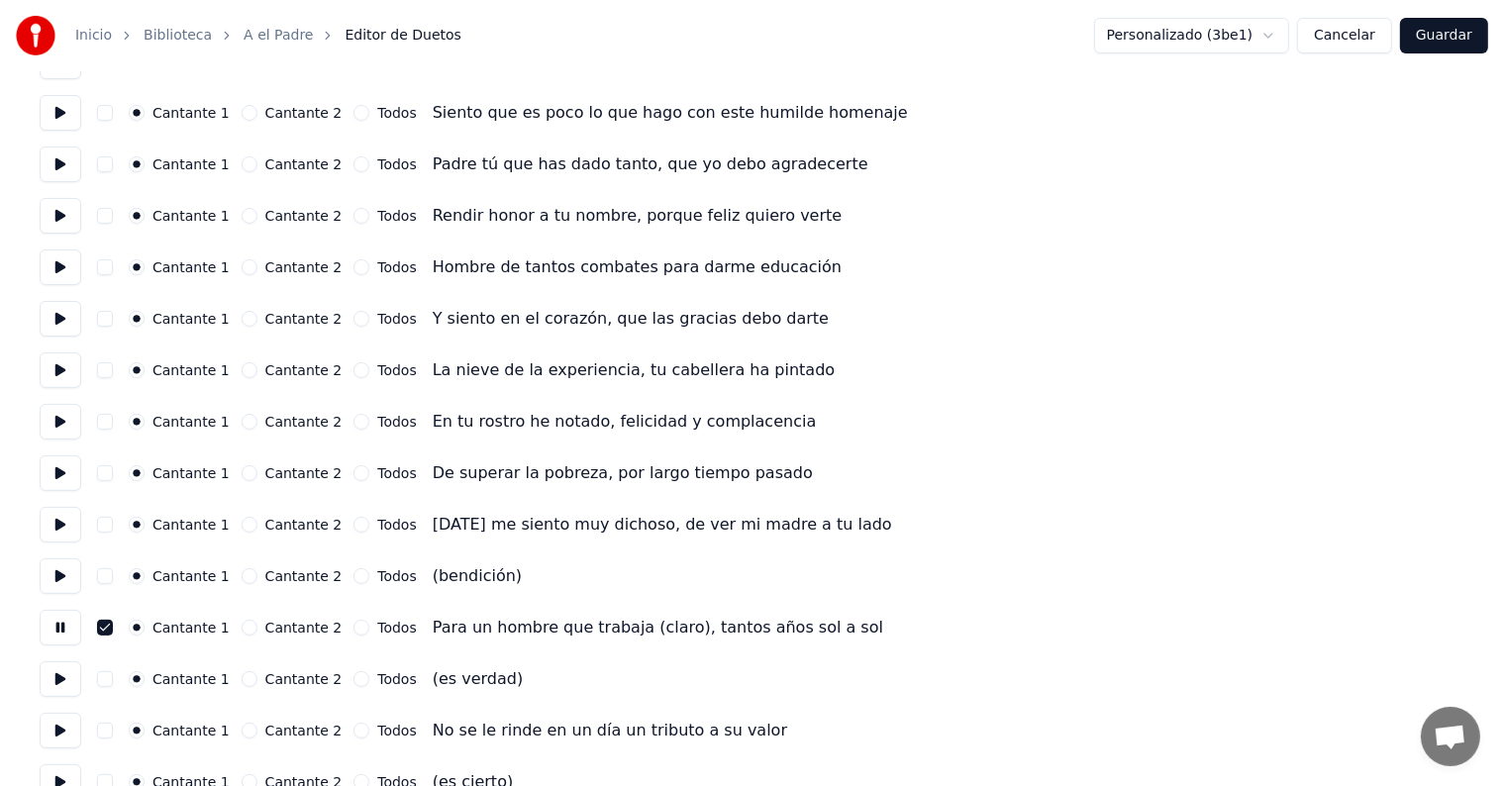
scroll to position [489, 0]
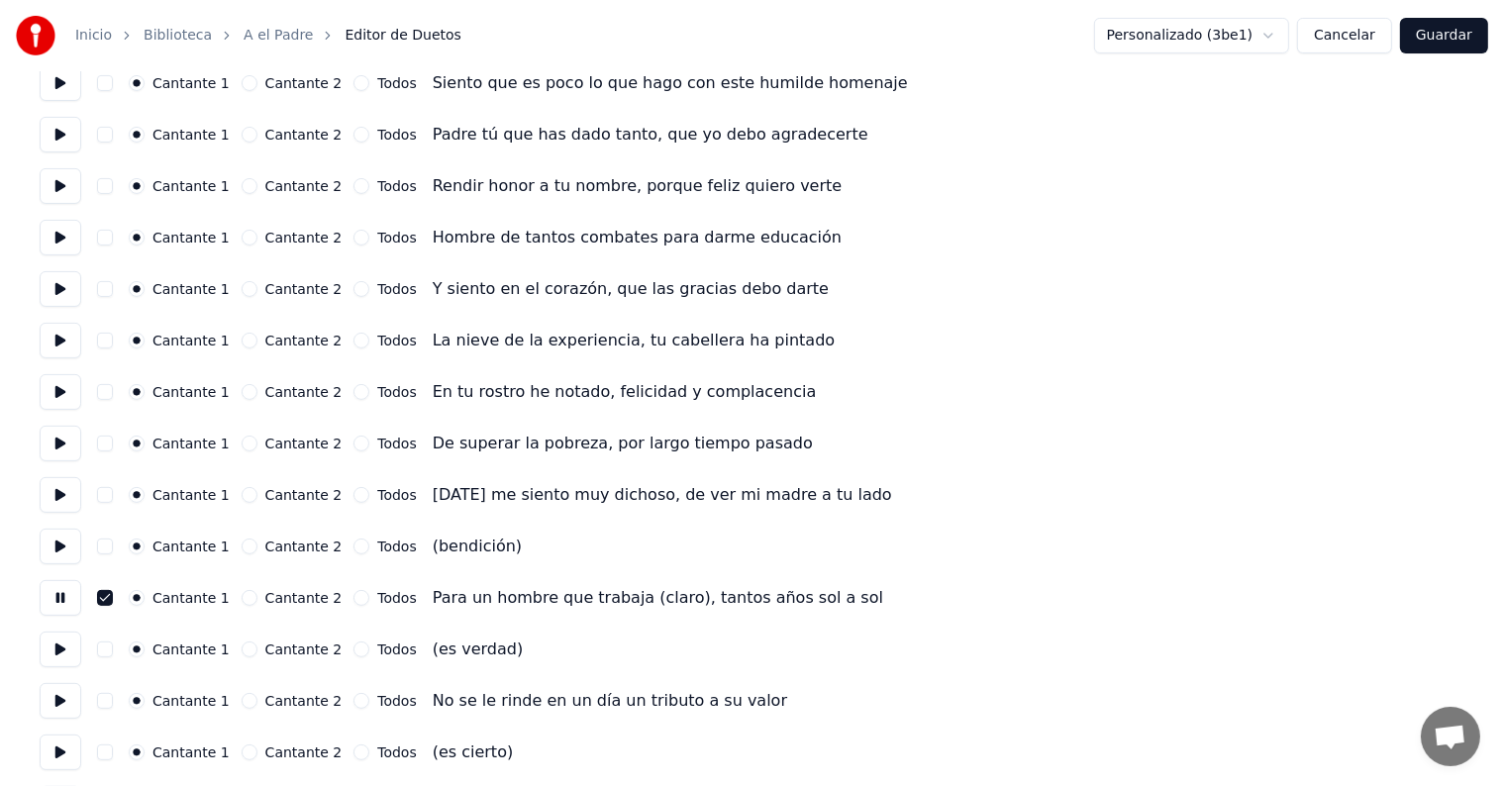
click at [63, 698] on button at bounding box center [61, 701] width 42 height 36
click at [106, 696] on button "button" at bounding box center [105, 701] width 16 height 16
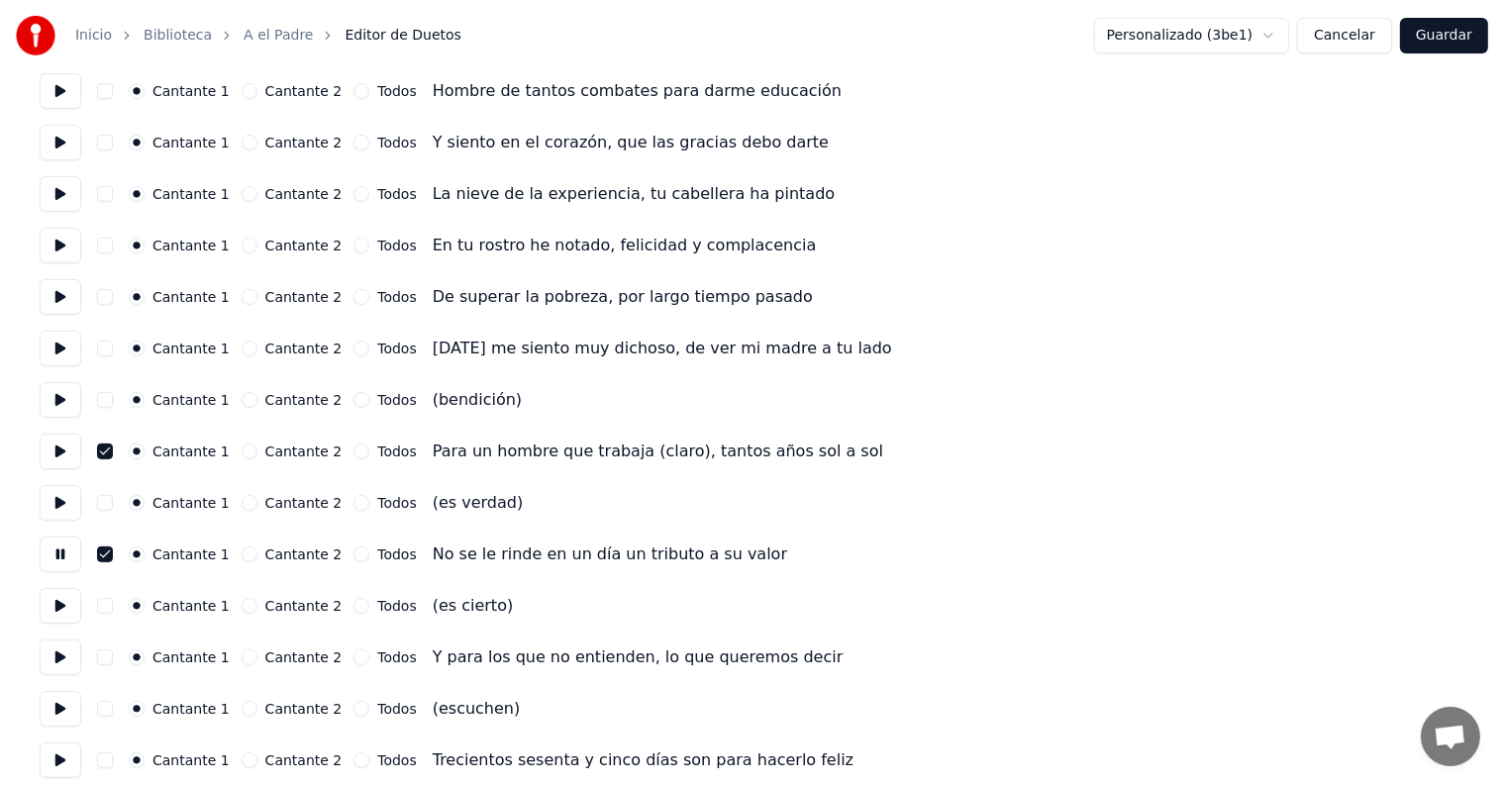
scroll to position [639, 0]
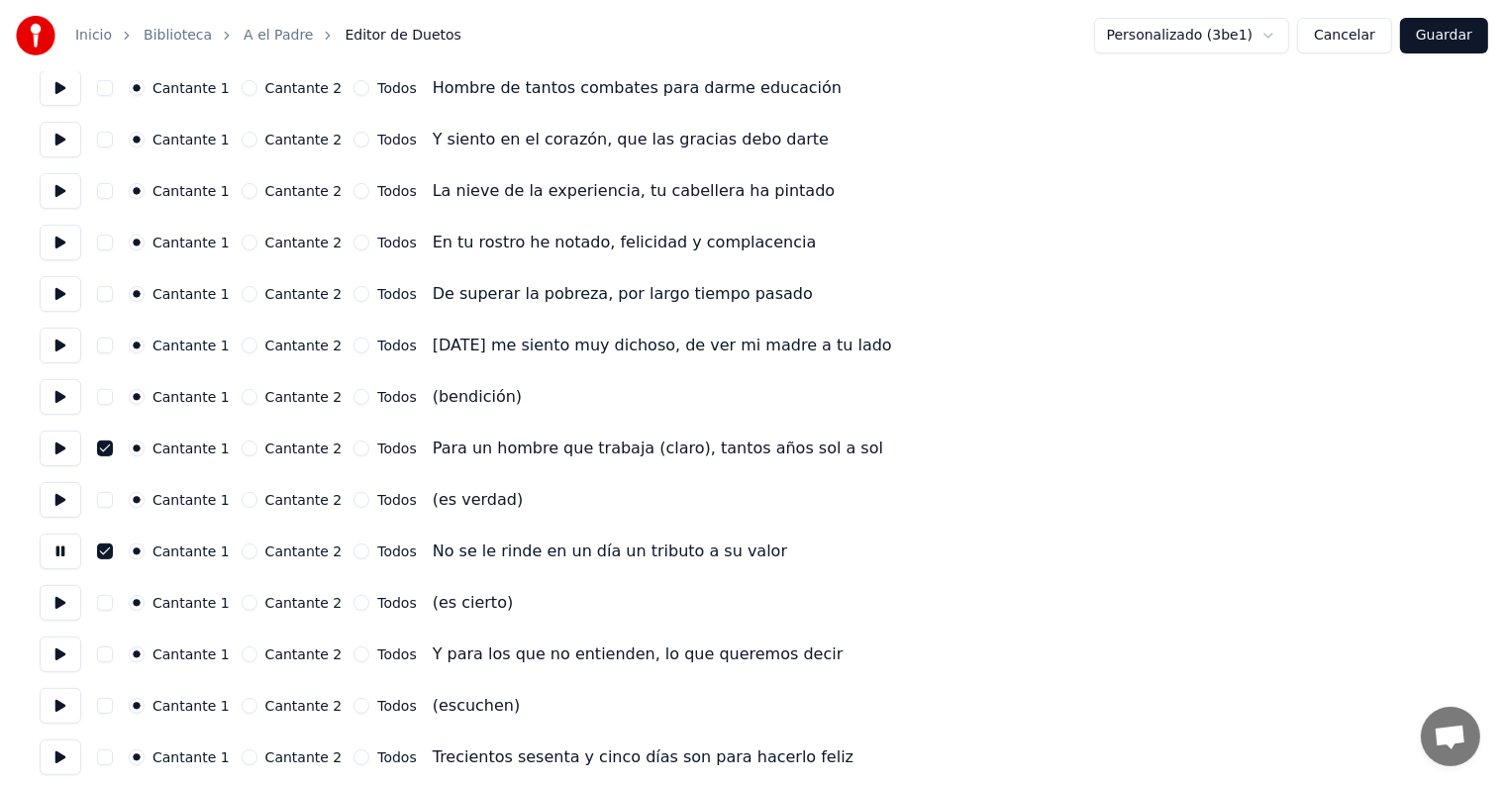
click at [77, 653] on button at bounding box center [61, 655] width 42 height 36
click at [107, 654] on button "button" at bounding box center [105, 655] width 16 height 16
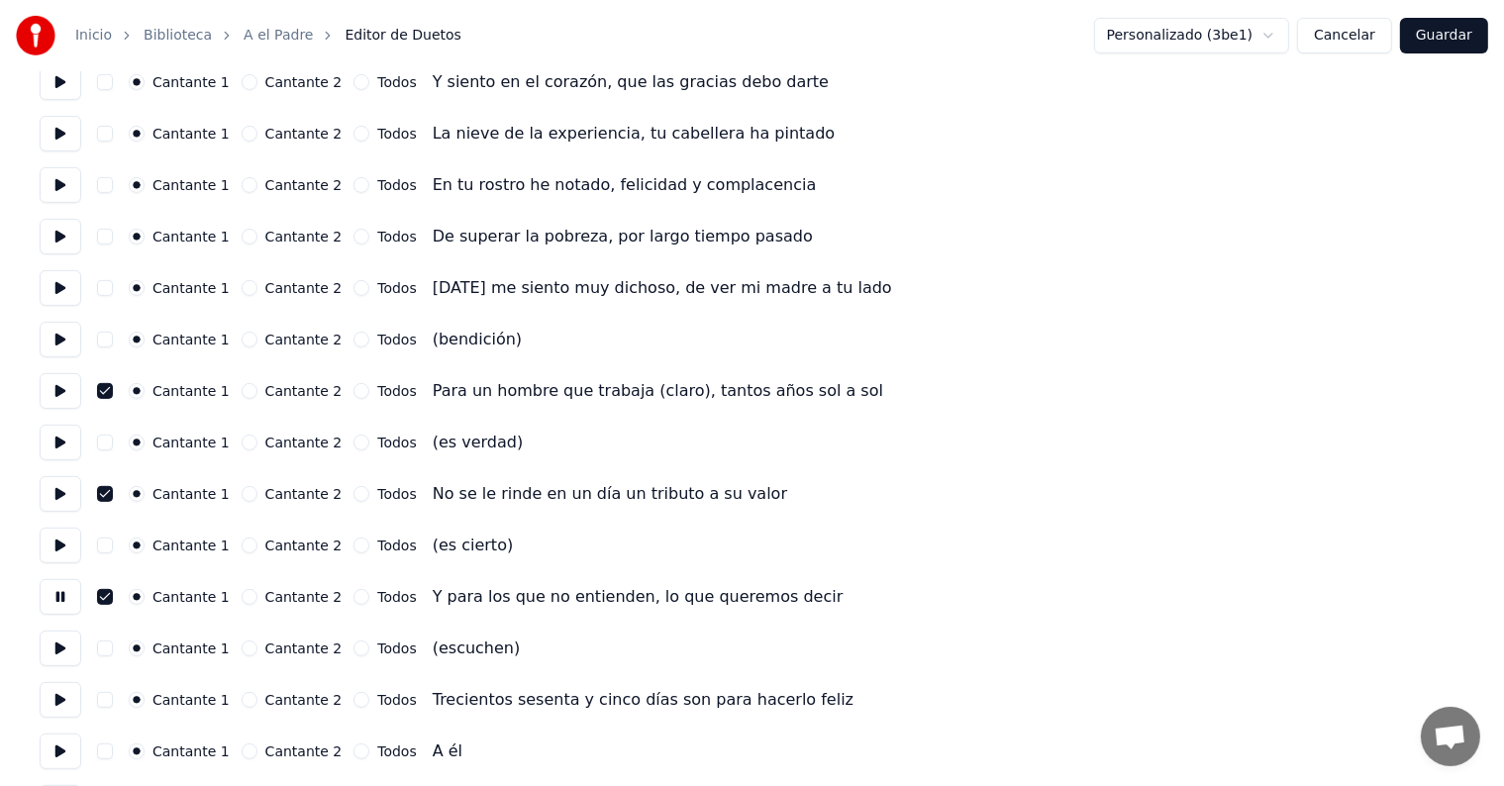
scroll to position [699, 0]
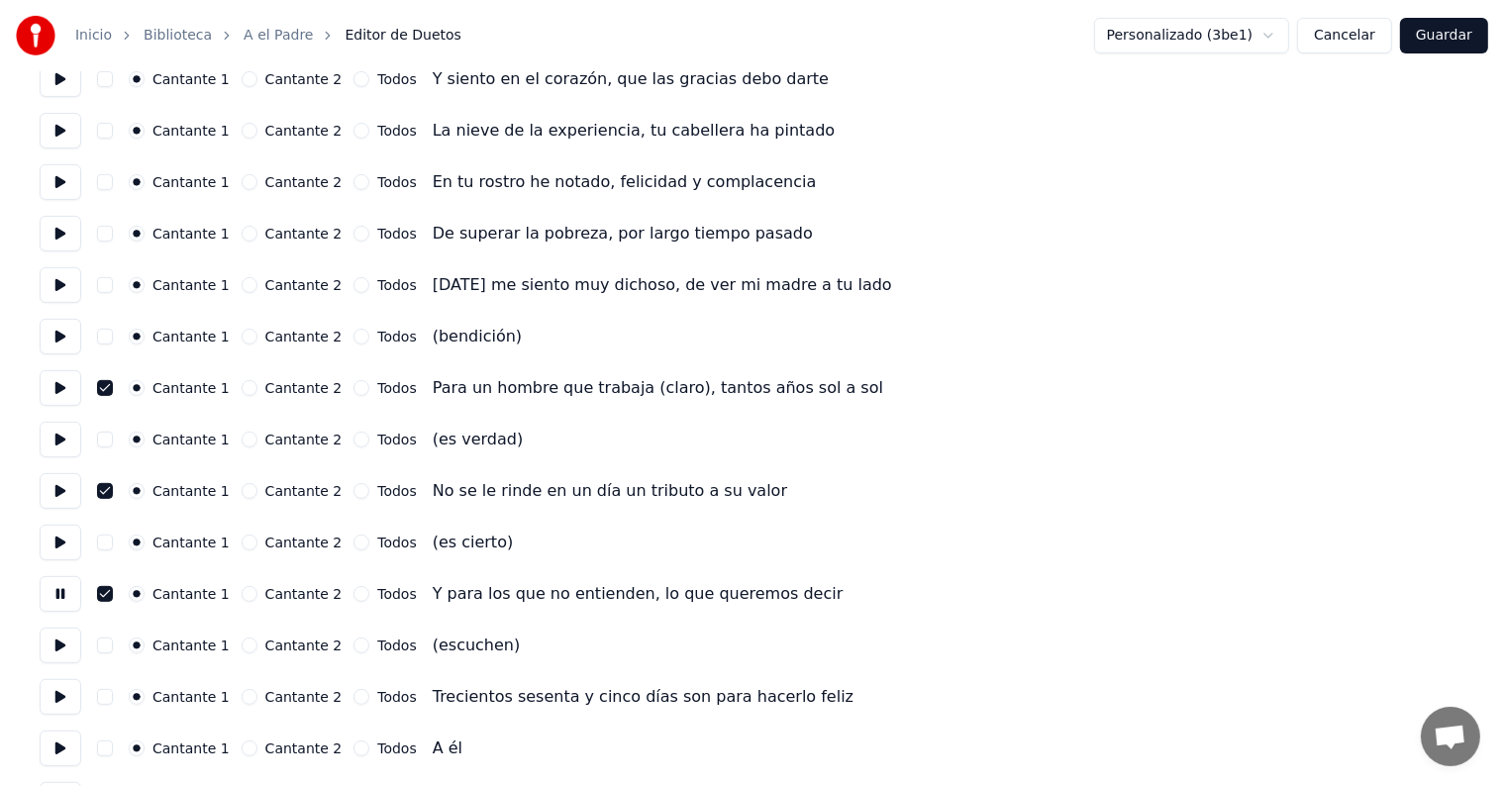
click at [55, 684] on button at bounding box center [61, 697] width 42 height 36
click at [113, 689] on button "button" at bounding box center [105, 697] width 16 height 16
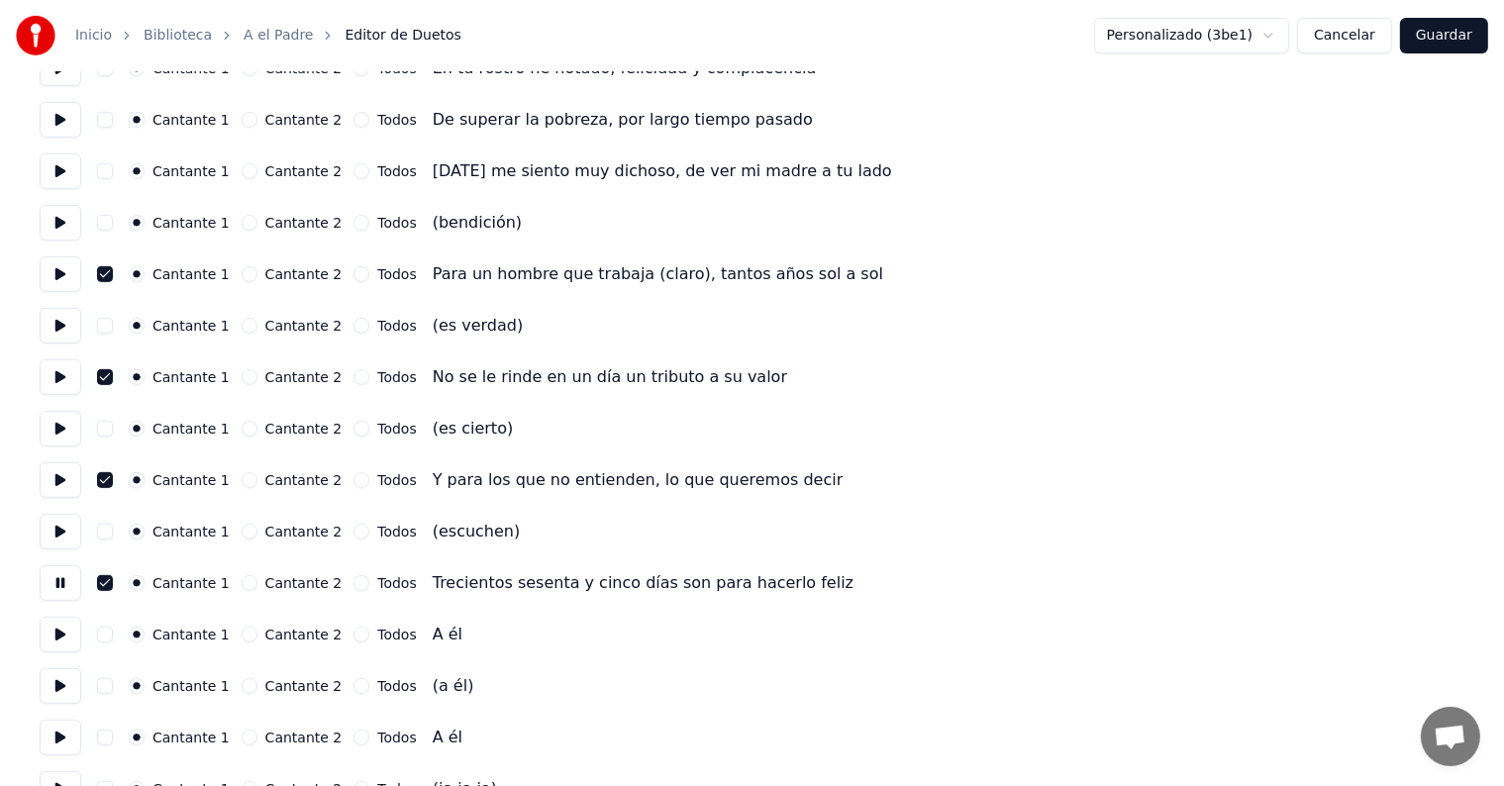
scroll to position [817, 0]
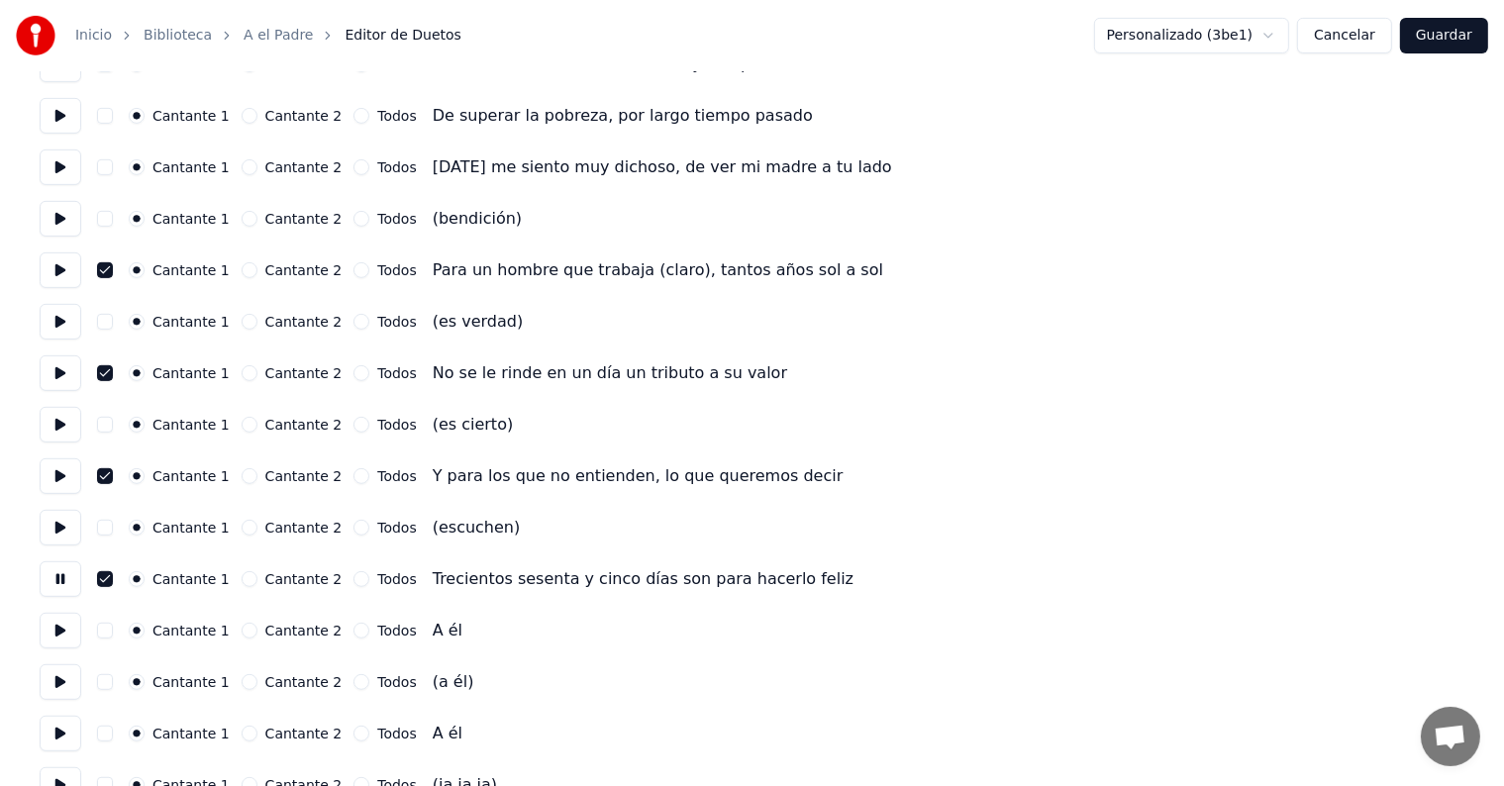
click at [57, 632] on button at bounding box center [61, 631] width 42 height 36
click at [109, 637] on button "button" at bounding box center [105, 631] width 16 height 16
click at [63, 737] on button at bounding box center [61, 734] width 42 height 36
click at [108, 735] on button "button" at bounding box center [105, 734] width 16 height 16
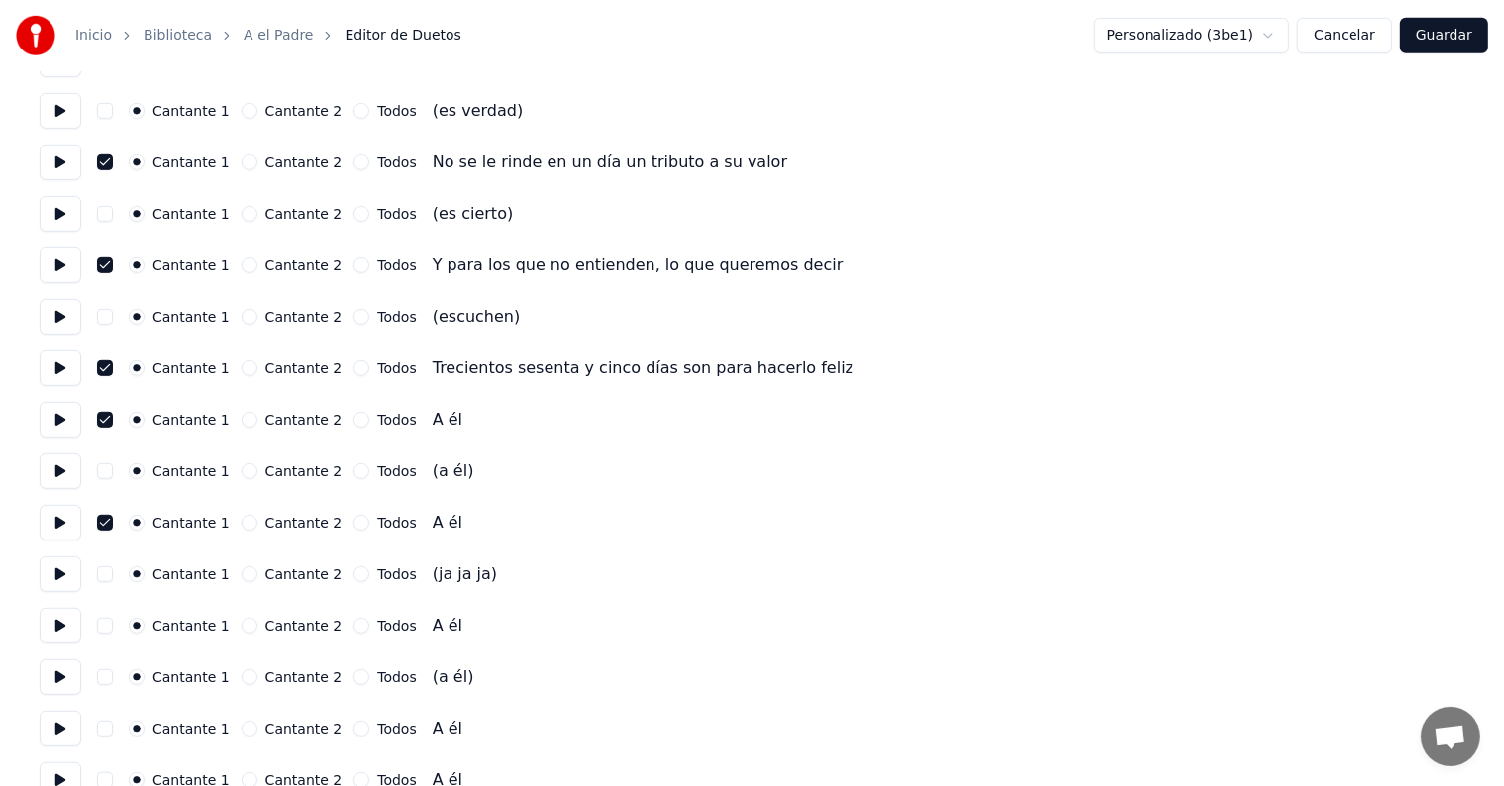
scroll to position [1031, 0]
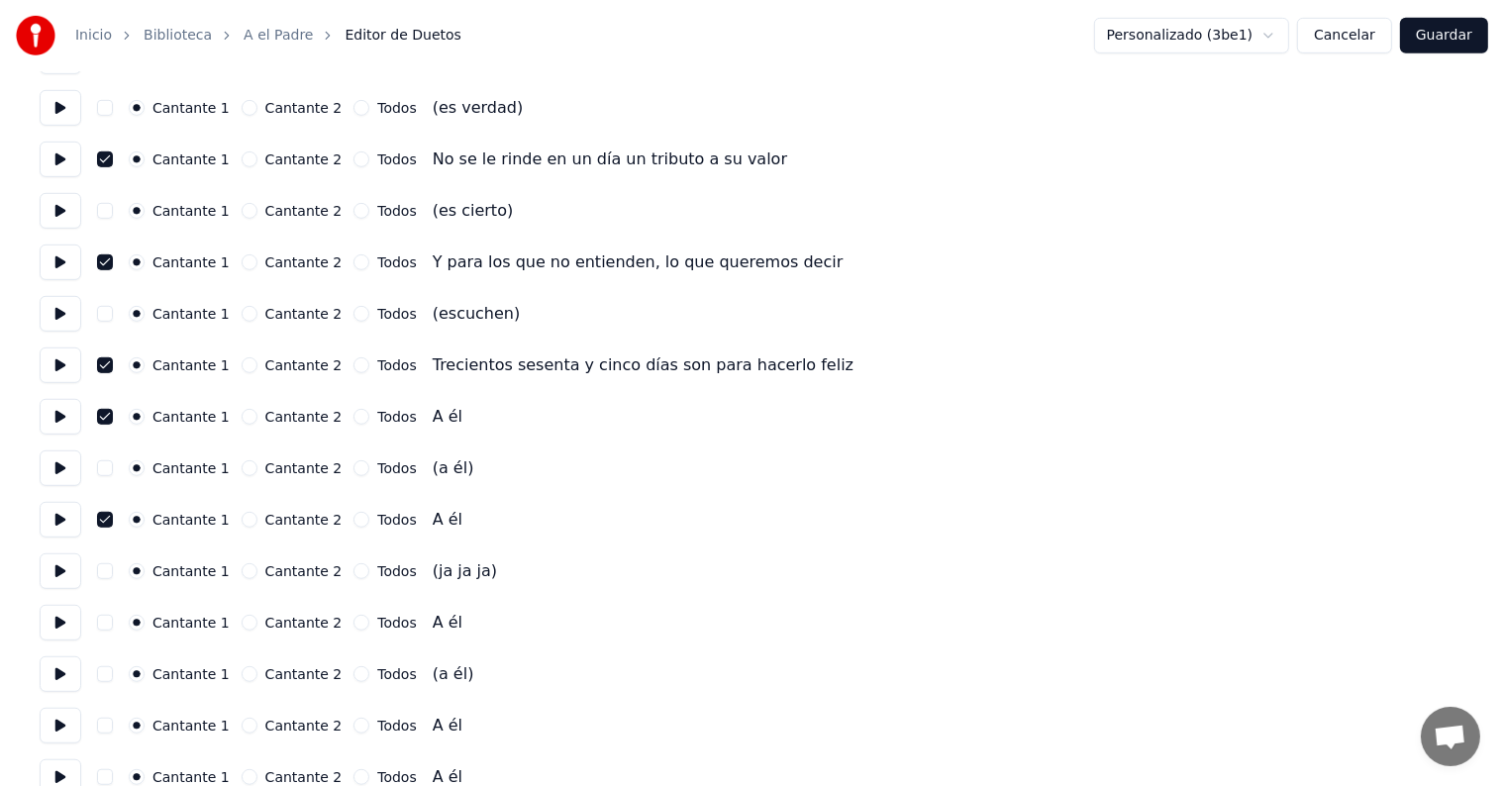
click at [62, 620] on button at bounding box center [61, 623] width 42 height 36
click at [113, 622] on button "button" at bounding box center [105, 623] width 16 height 16
click at [55, 719] on button at bounding box center [61, 726] width 42 height 36
click at [113, 722] on button "button" at bounding box center [105, 726] width 16 height 16
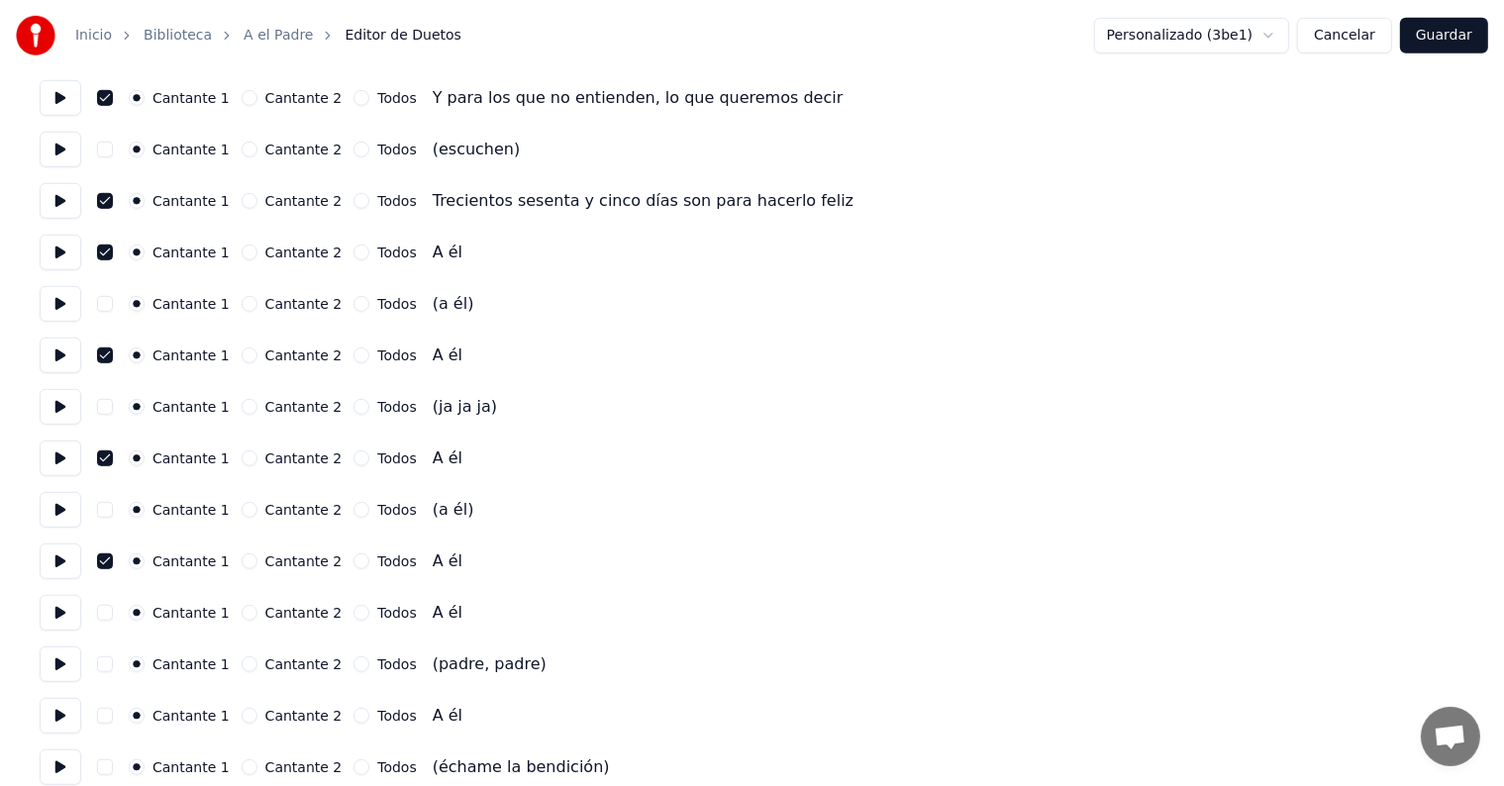
scroll to position [1195, 0]
click at [58, 652] on button at bounding box center [61, 665] width 42 height 36
click at [59, 661] on button at bounding box center [61, 665] width 42 height 36
click at [107, 614] on button "button" at bounding box center [105, 613] width 16 height 16
click at [67, 609] on button at bounding box center [61, 613] width 42 height 36
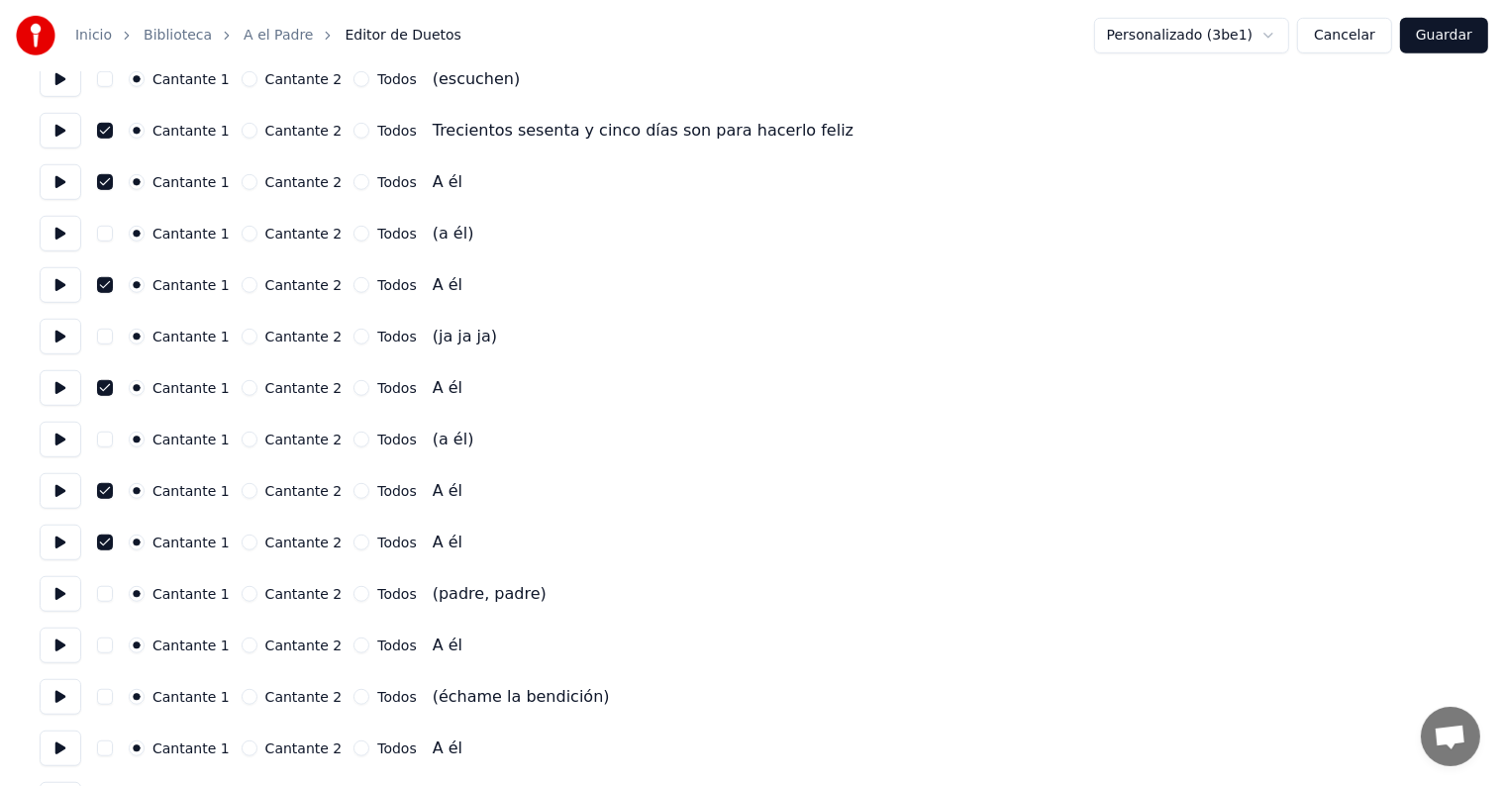
scroll to position [1274, 0]
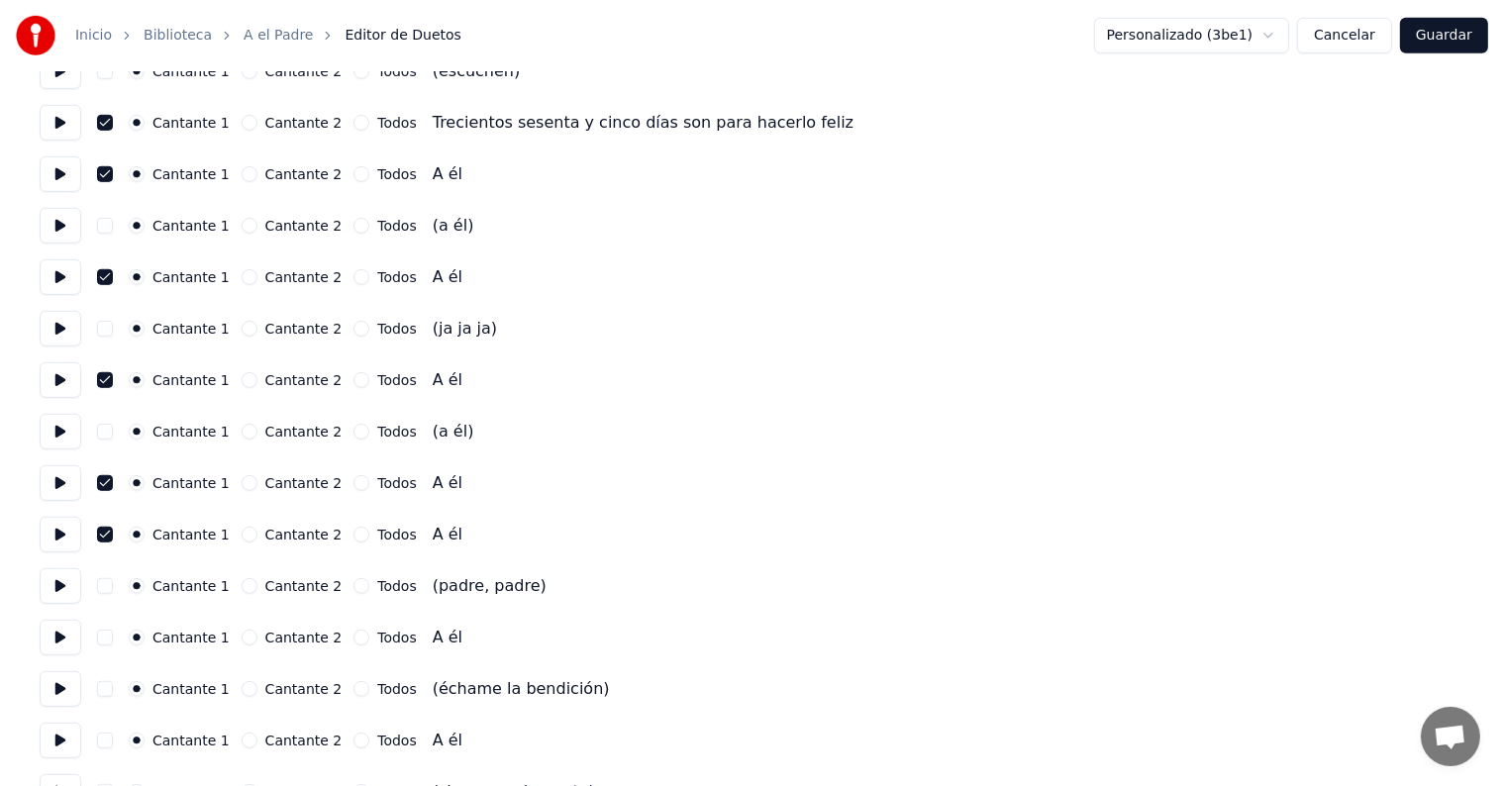
click at [71, 636] on button at bounding box center [61, 638] width 42 height 36
click at [105, 638] on button "button" at bounding box center [105, 638] width 16 height 16
click at [61, 735] on button at bounding box center [61, 741] width 42 height 36
click at [113, 733] on button "button" at bounding box center [105, 741] width 16 height 16
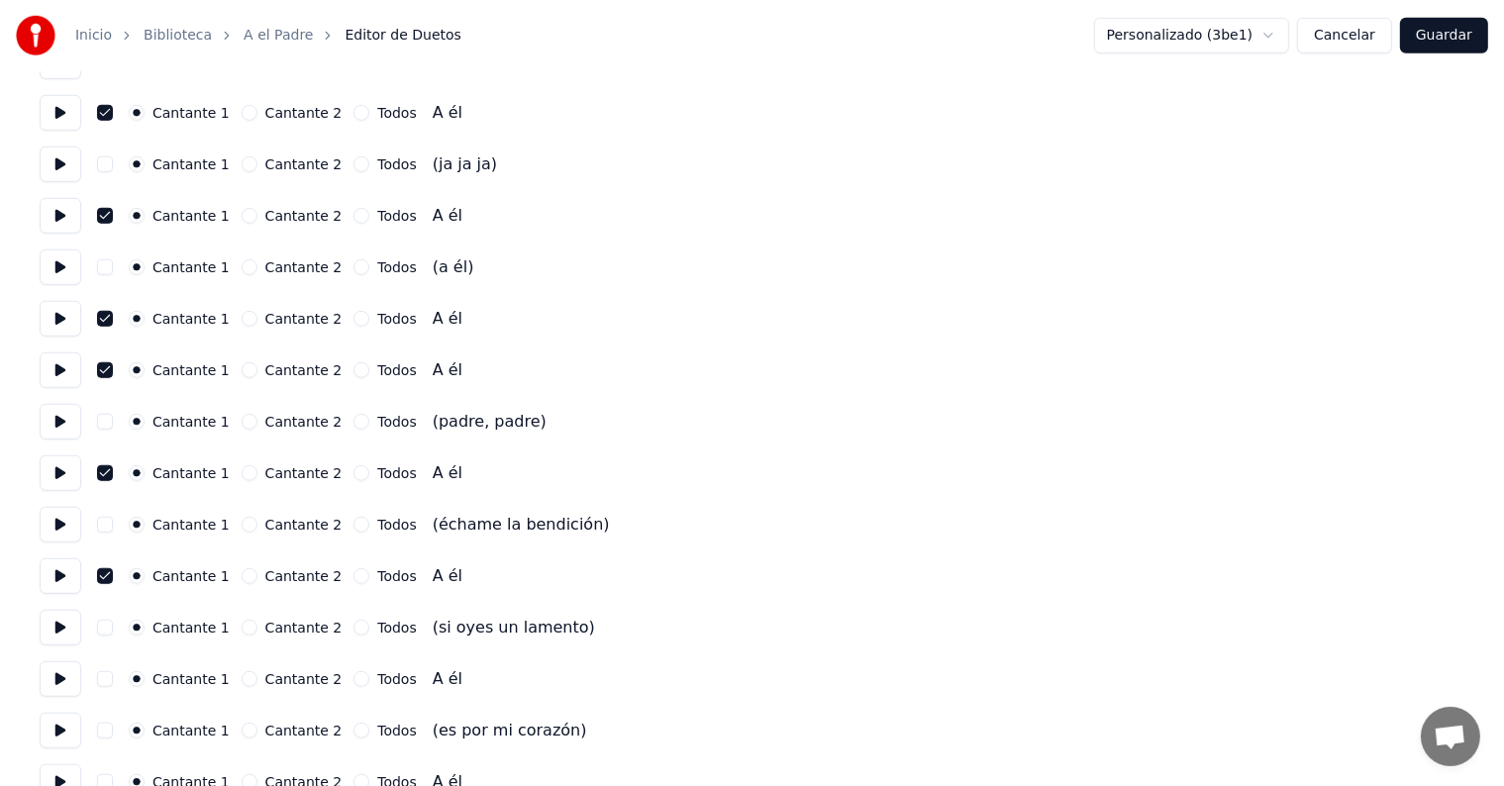
click at [58, 670] on button at bounding box center [61, 680] width 42 height 36
click at [113, 682] on button "button" at bounding box center [105, 680] width 16 height 16
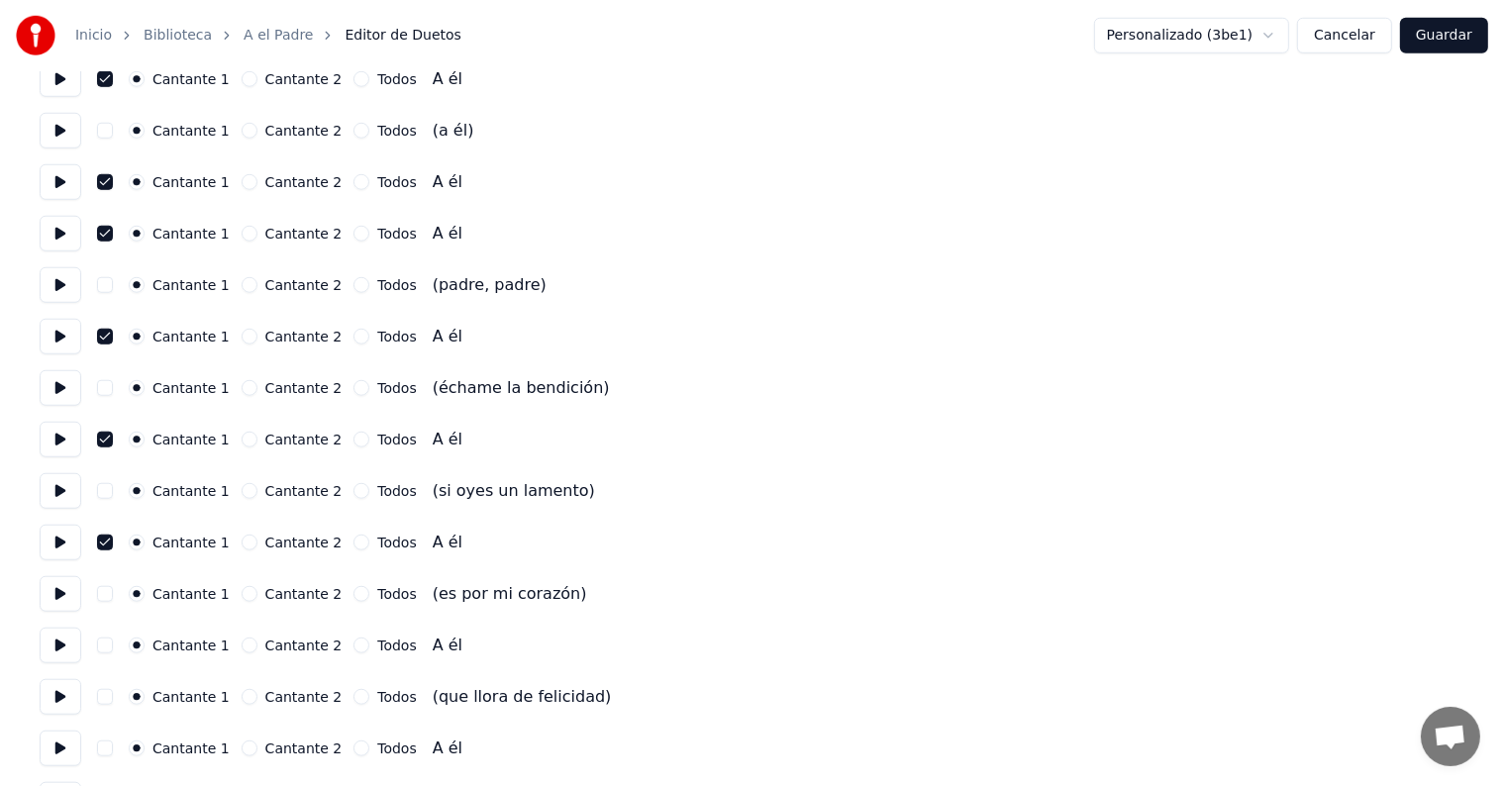
scroll to position [1585, 0]
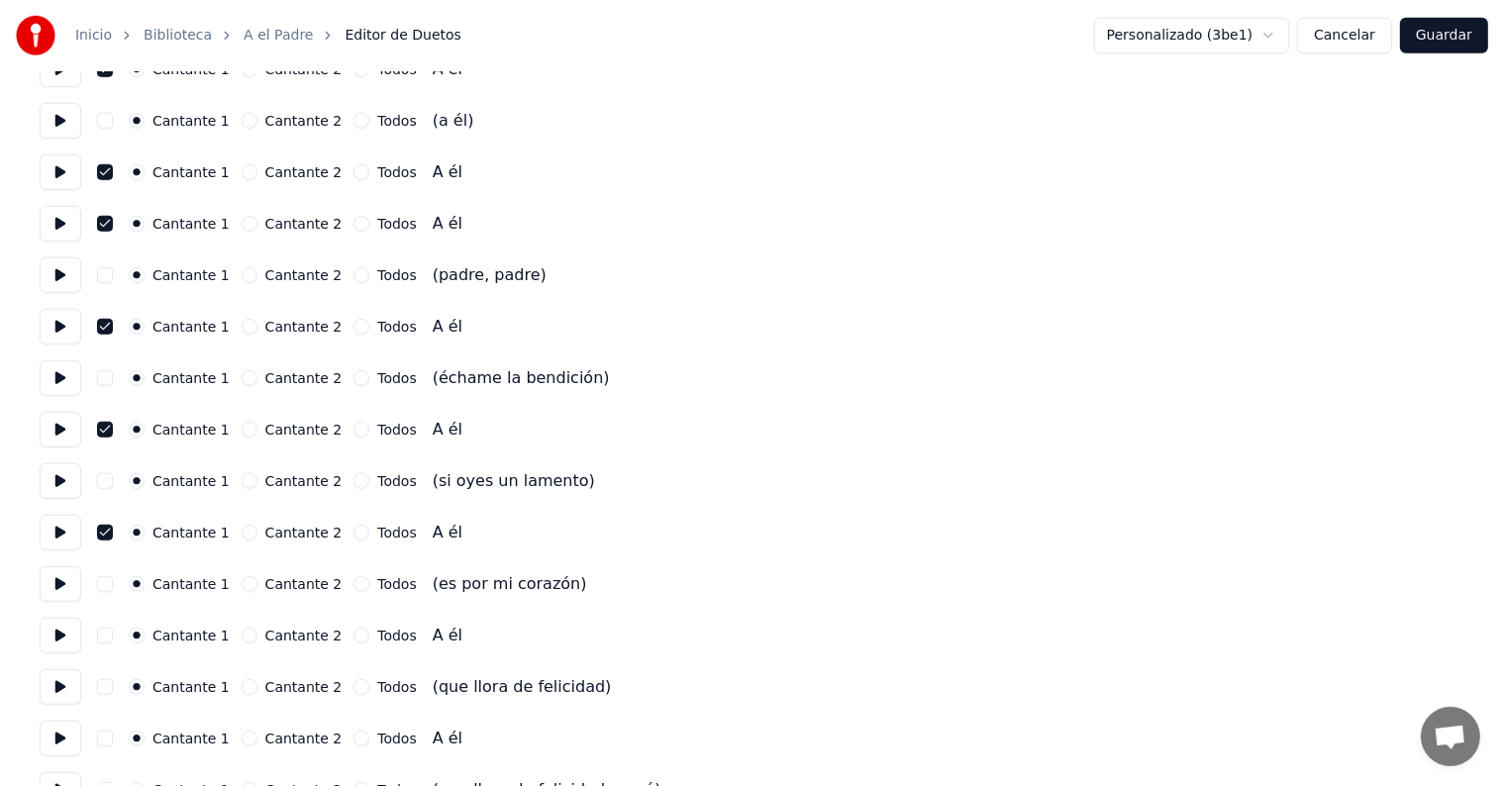
click at [61, 638] on button at bounding box center [61, 636] width 42 height 36
click at [108, 641] on button "button" at bounding box center [105, 636] width 16 height 16
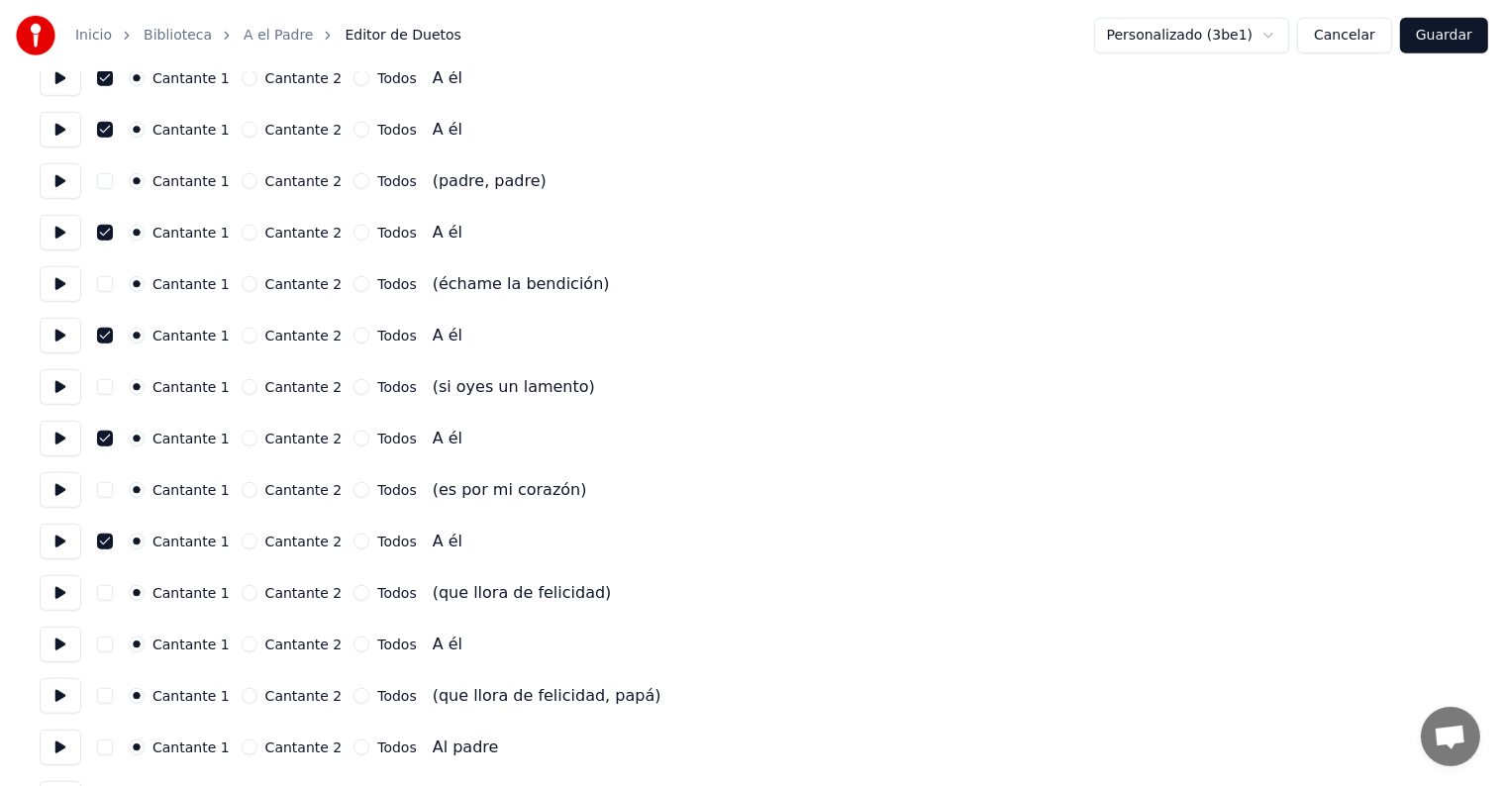
scroll to position [1681, 0]
click at [63, 649] on button at bounding box center [61, 643] width 42 height 36
click at [113, 643] on button "button" at bounding box center [105, 643] width 16 height 16
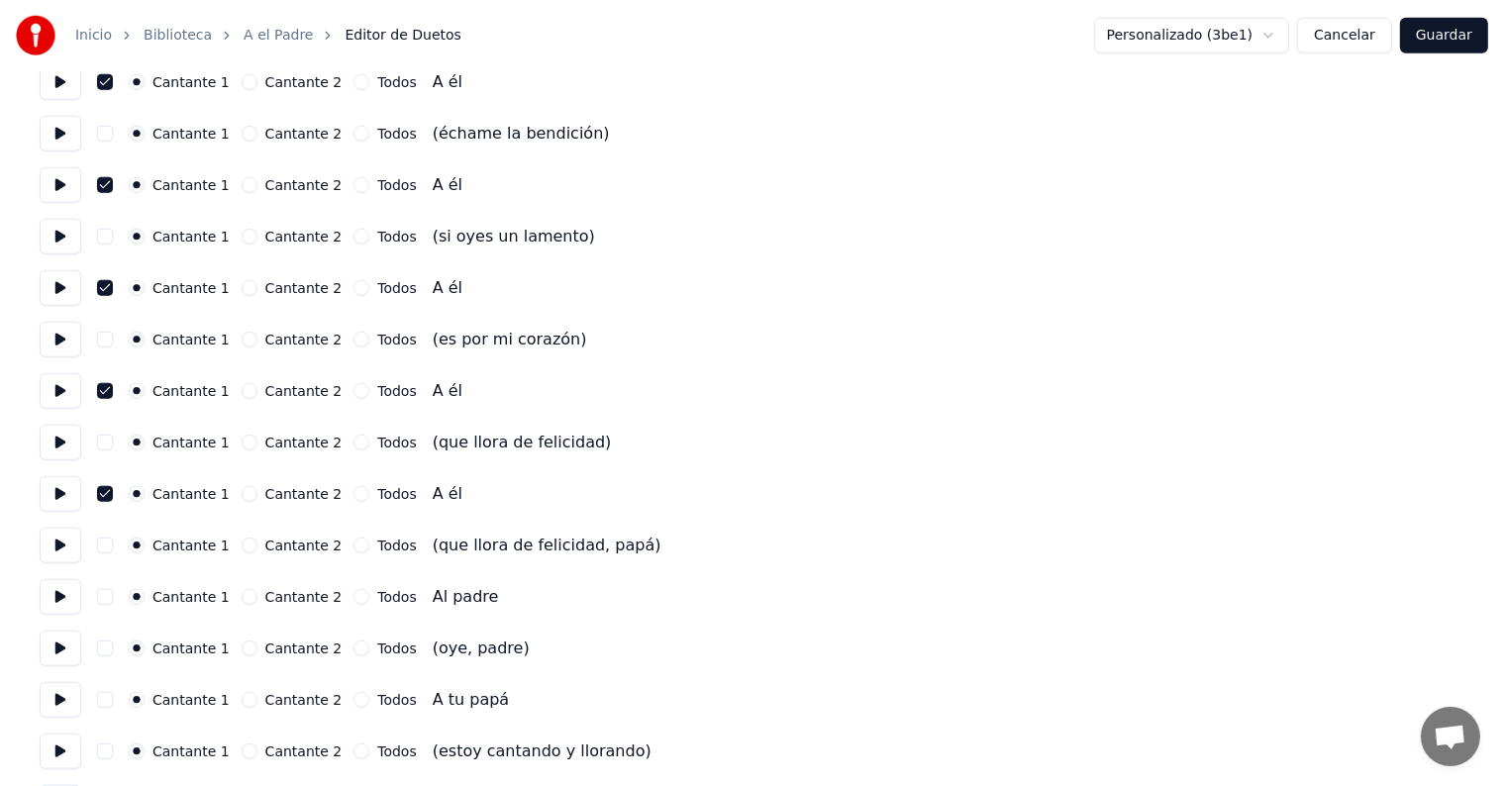
scroll to position [1830, 0]
click at [57, 606] on button at bounding box center [61, 596] width 42 height 36
click at [113, 596] on button "button" at bounding box center [105, 596] width 16 height 16
click at [54, 652] on button at bounding box center [61, 648] width 42 height 36
click at [113, 698] on button "button" at bounding box center [105, 699] width 16 height 16
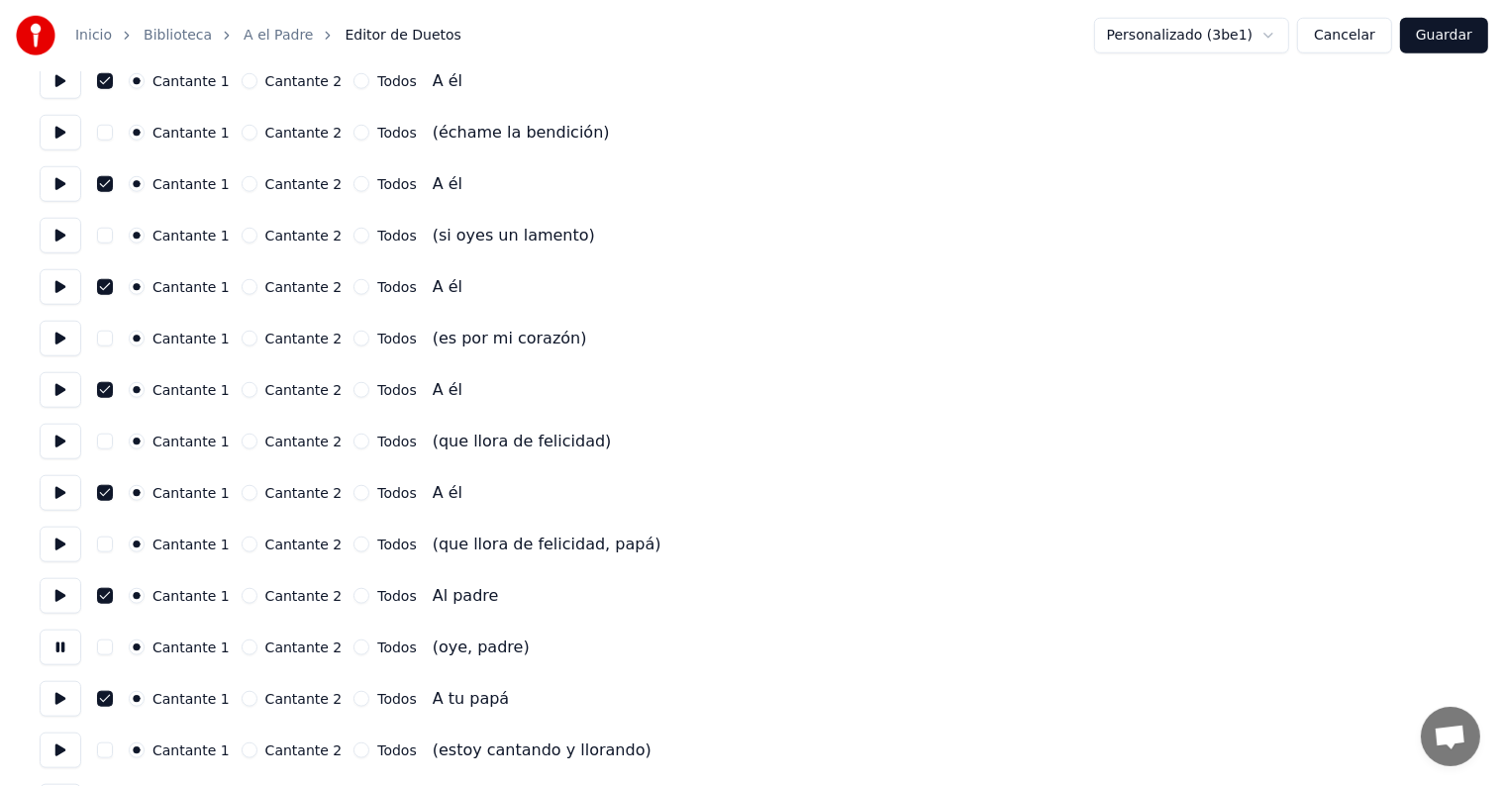
click at [51, 691] on button at bounding box center [61, 699] width 42 height 36
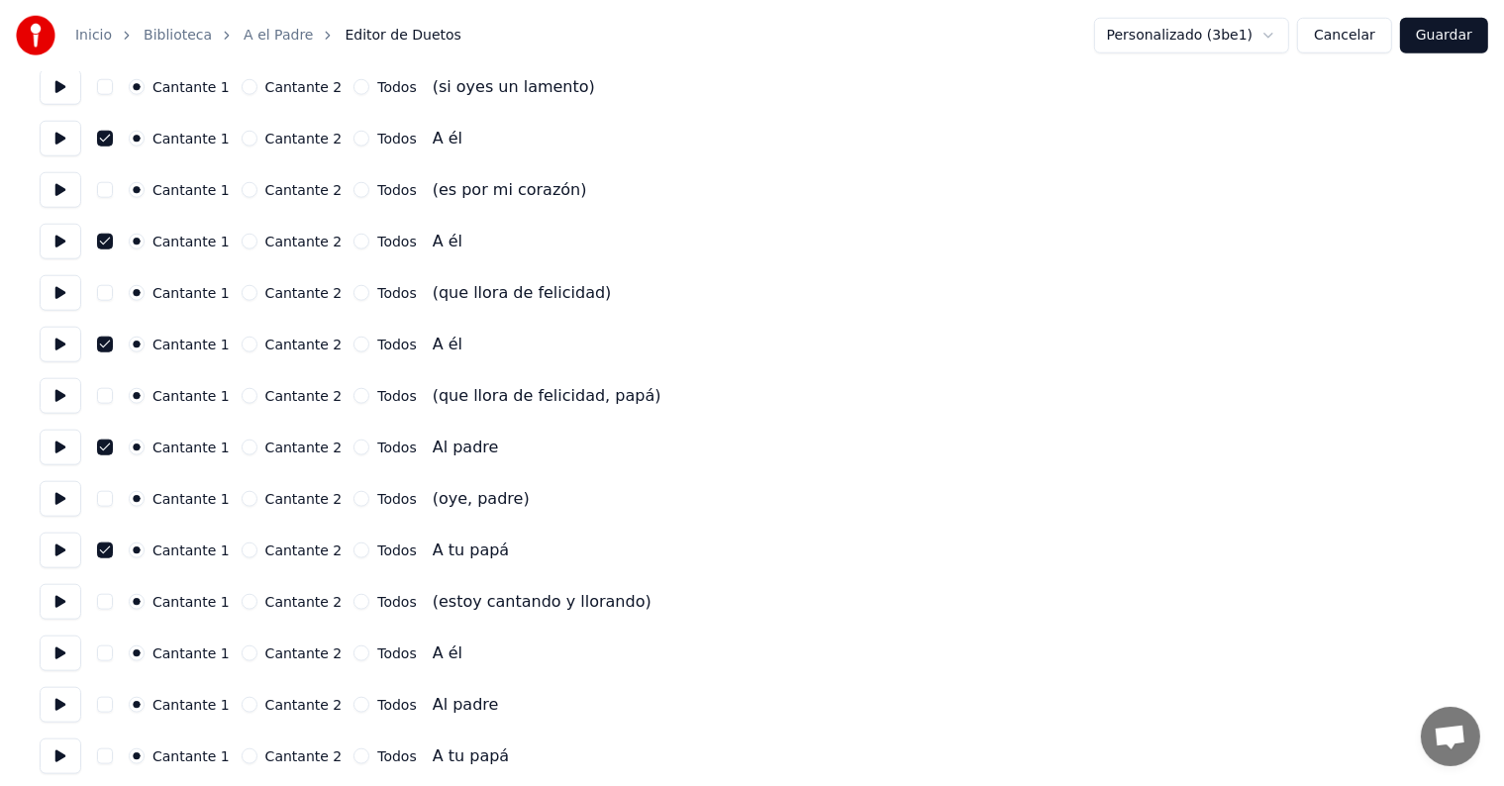
scroll to position [1979, 0]
click at [56, 658] on button at bounding box center [61, 654] width 42 height 36
click at [109, 658] on button "button" at bounding box center [105, 654] width 16 height 16
click at [59, 757] on button at bounding box center [61, 757] width 42 height 36
click at [112, 761] on button "button" at bounding box center [105, 757] width 16 height 16
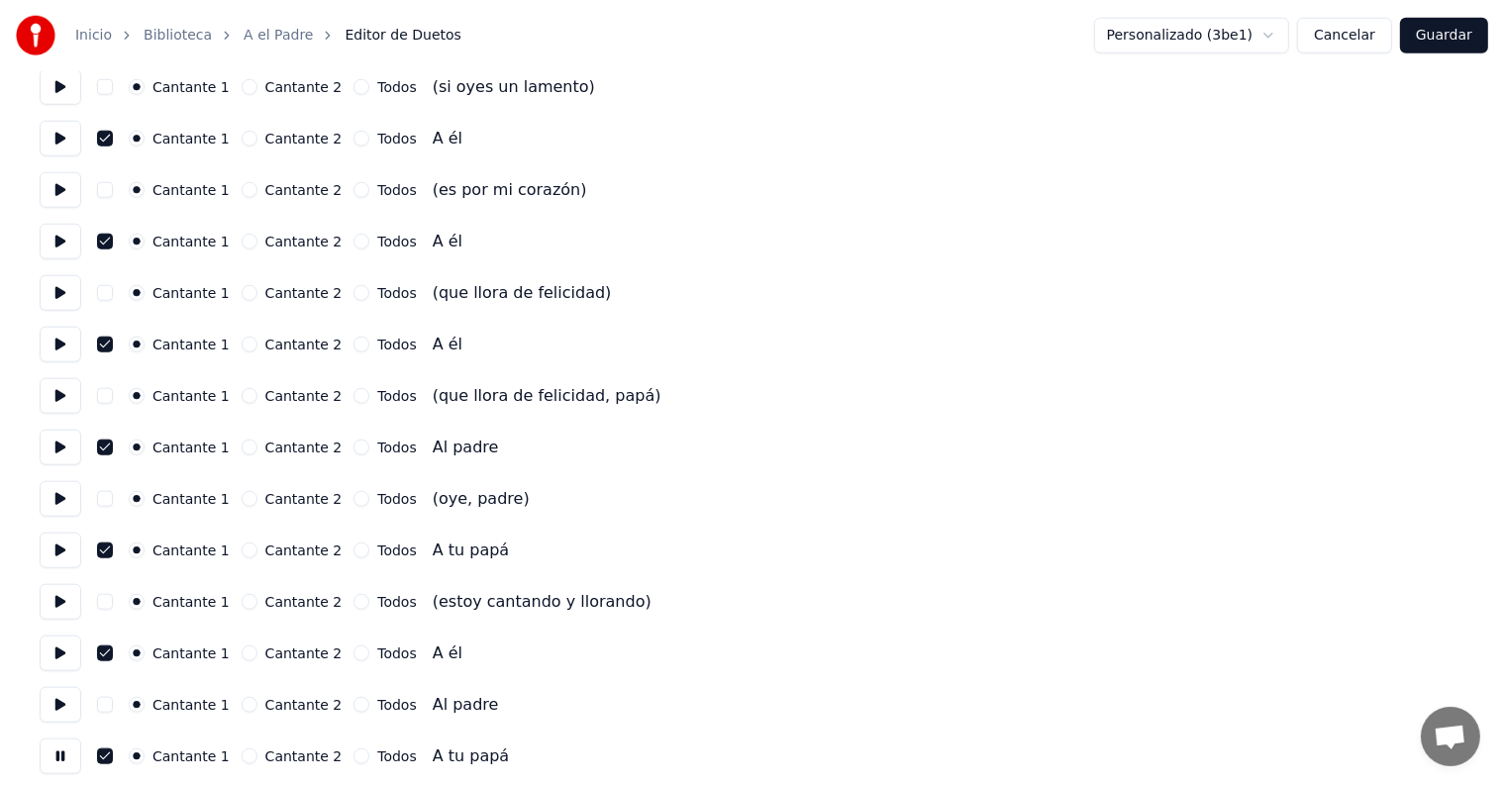
click at [57, 697] on button at bounding box center [61, 705] width 42 height 36
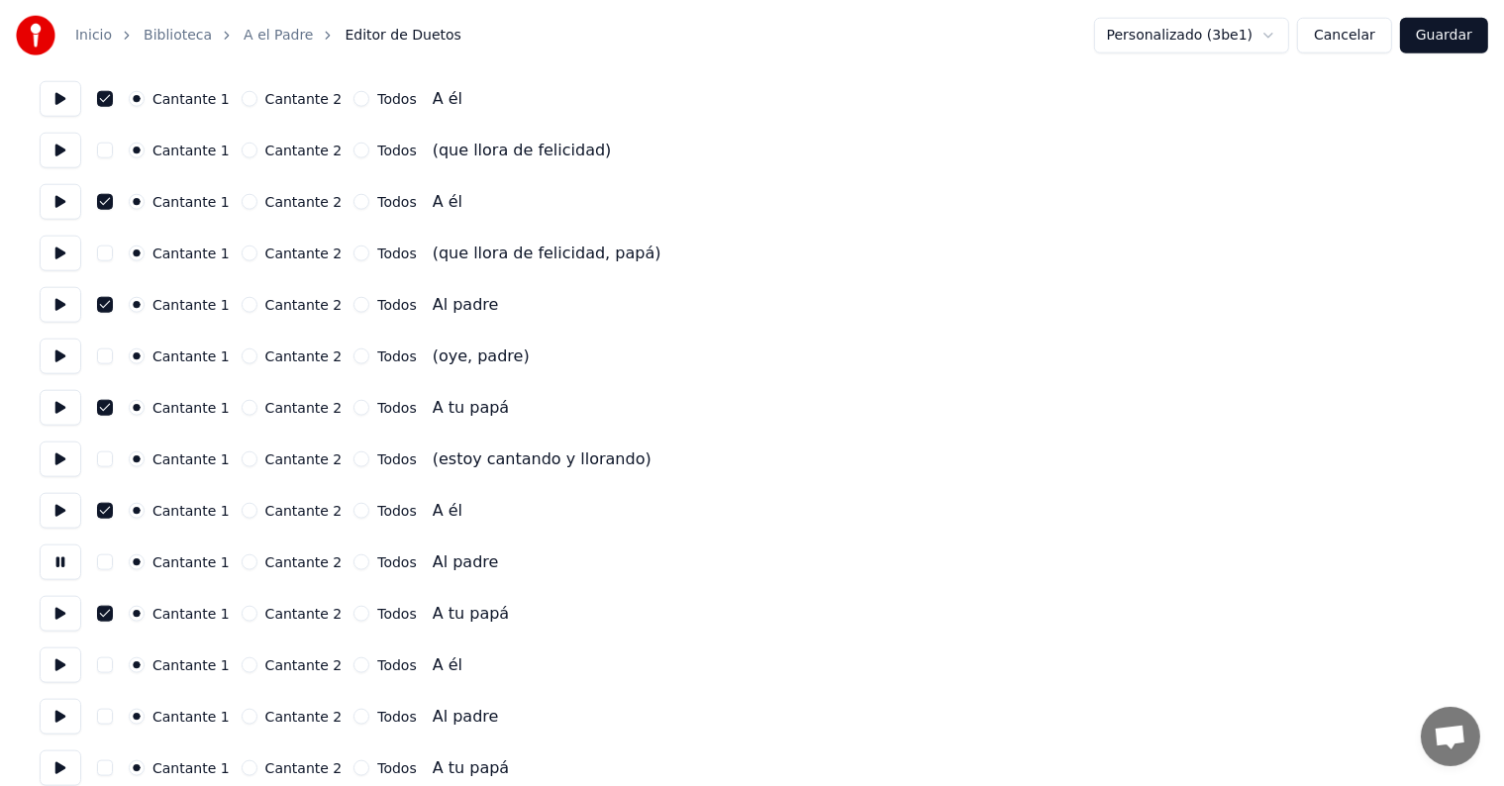
scroll to position [2141, 0]
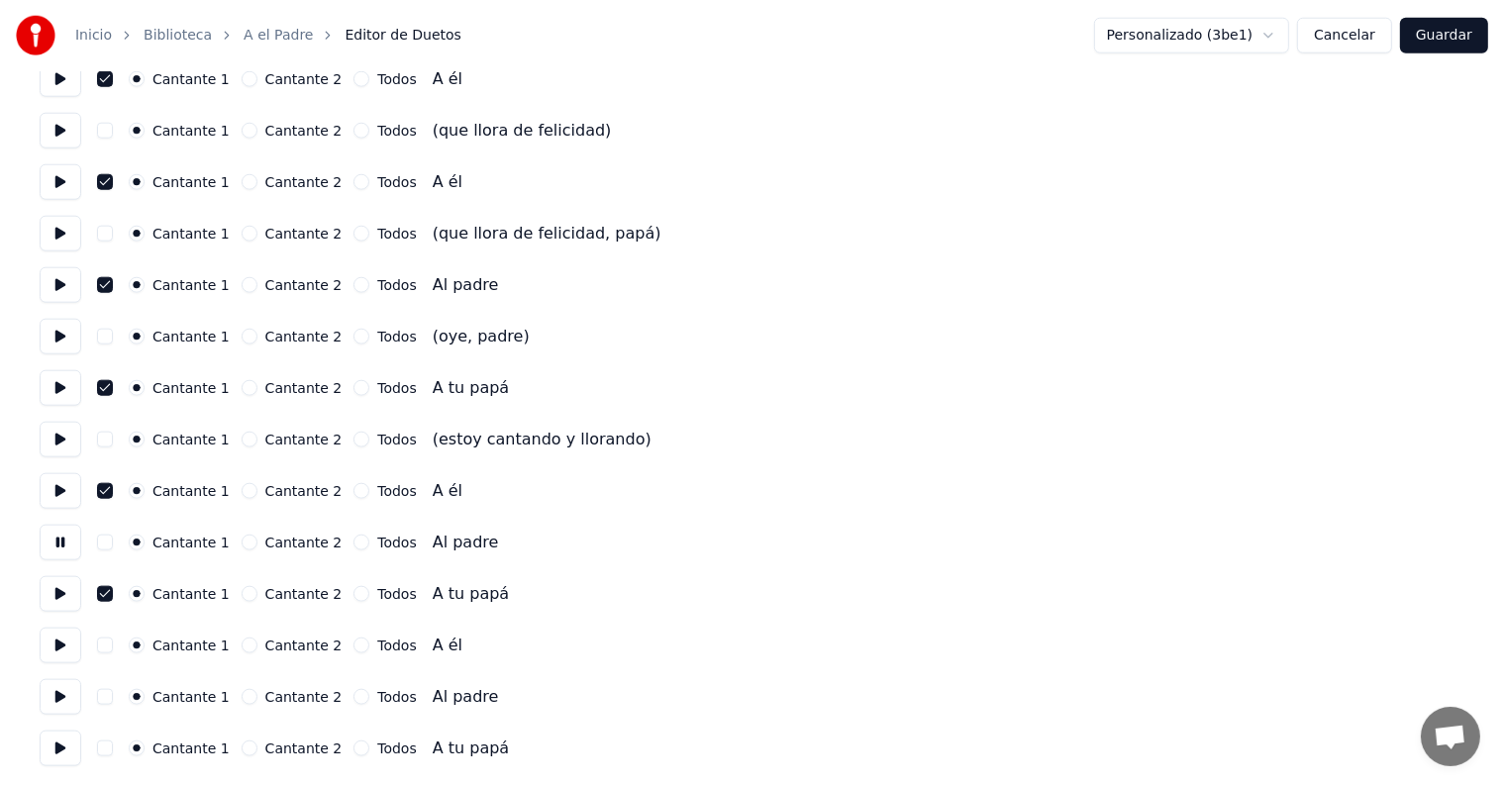
click at [58, 642] on button at bounding box center [61, 646] width 42 height 36
click at [106, 651] on button "button" at bounding box center [105, 646] width 16 height 16
click at [62, 711] on button at bounding box center [61, 697] width 42 height 36
click at [113, 703] on button "button" at bounding box center [105, 697] width 16 height 16
click at [57, 759] on button at bounding box center [61, 749] width 42 height 36
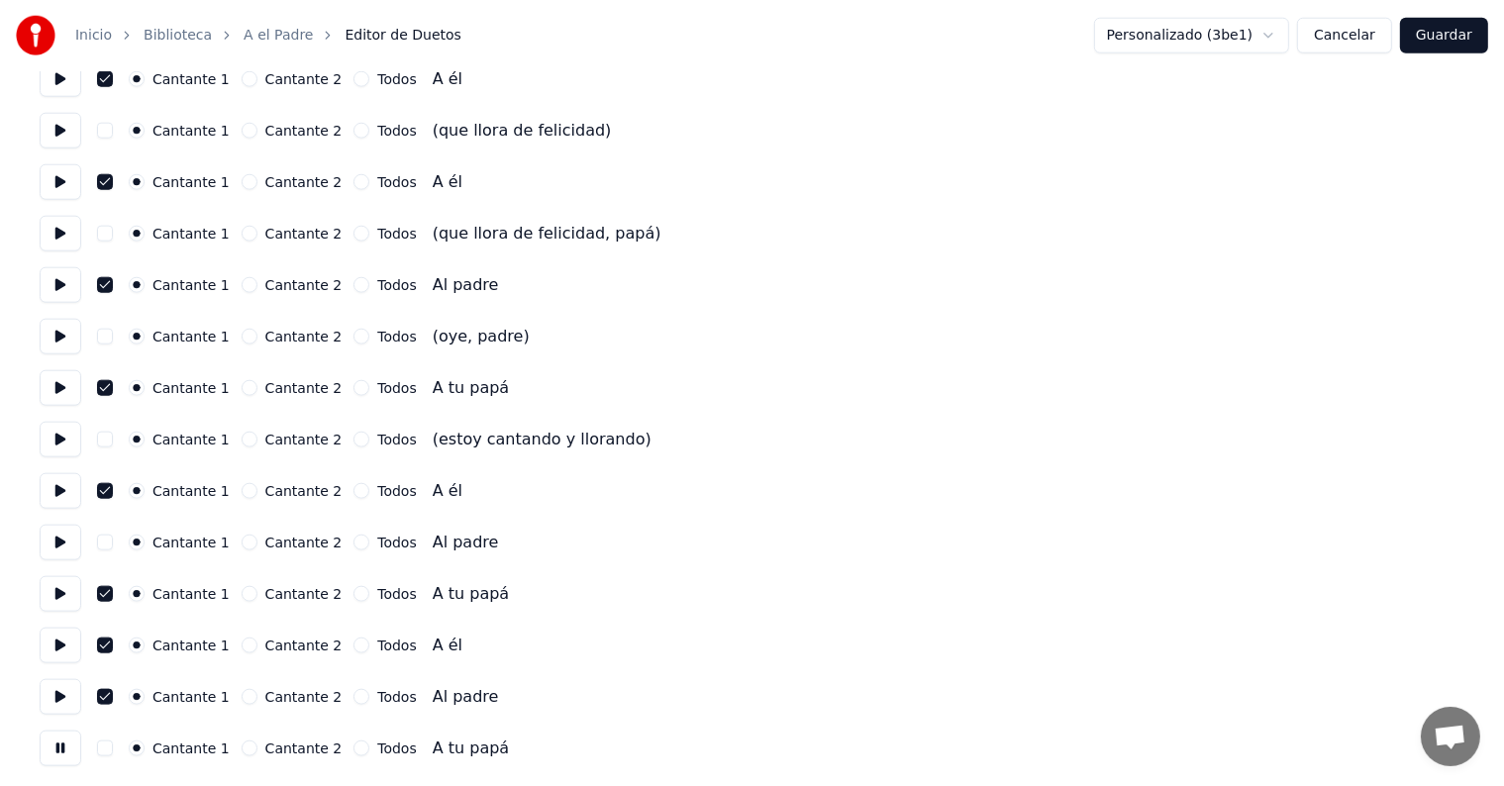
click at [113, 751] on button "button" at bounding box center [105, 749] width 16 height 16
click at [1426, 35] on button "Guardar" at bounding box center [1444, 36] width 88 height 36
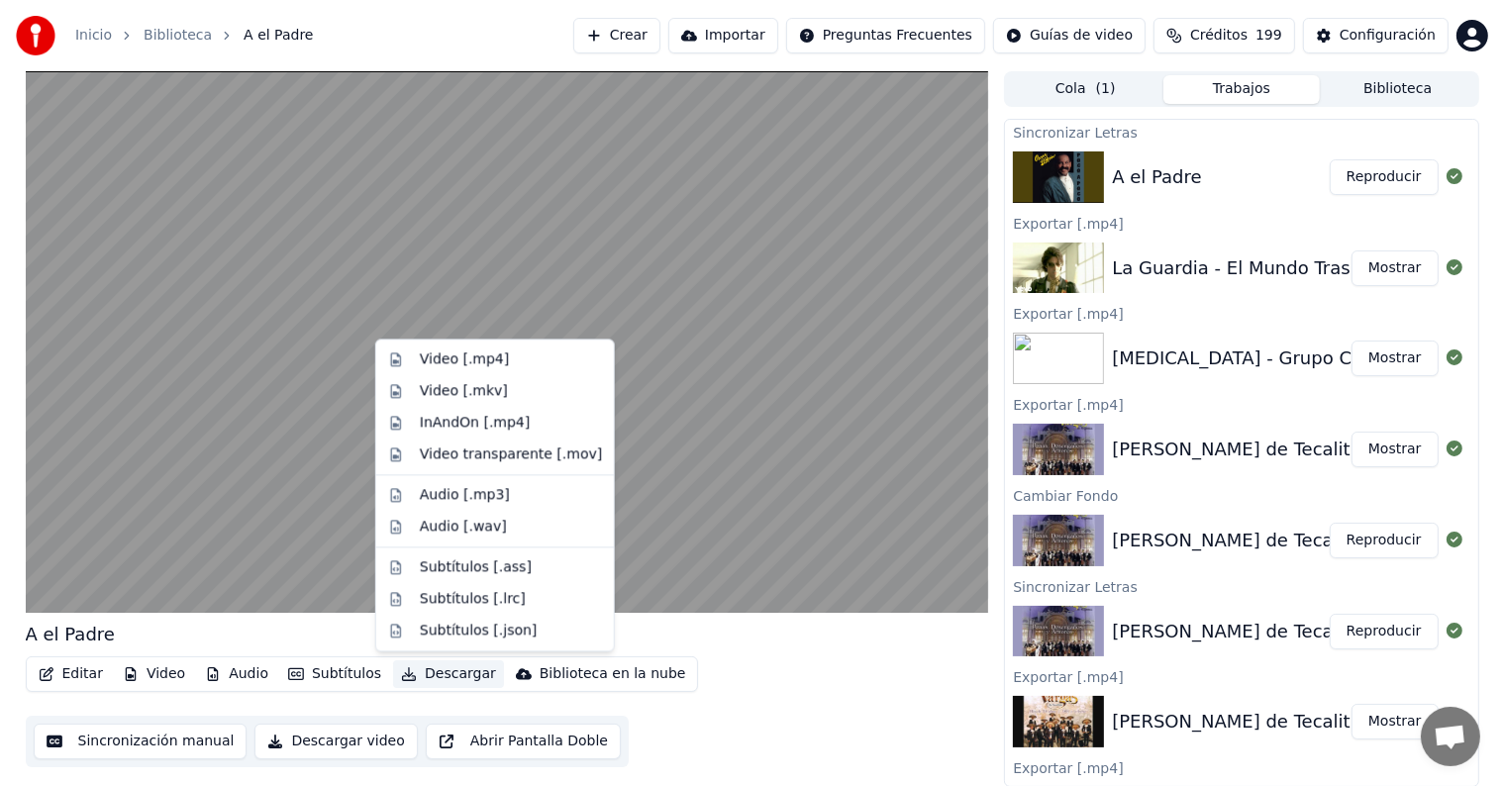
click at [432, 679] on button "Descargar" at bounding box center [448, 675] width 111 height 28
click at [427, 334] on video at bounding box center [508, 342] width 964 height 542
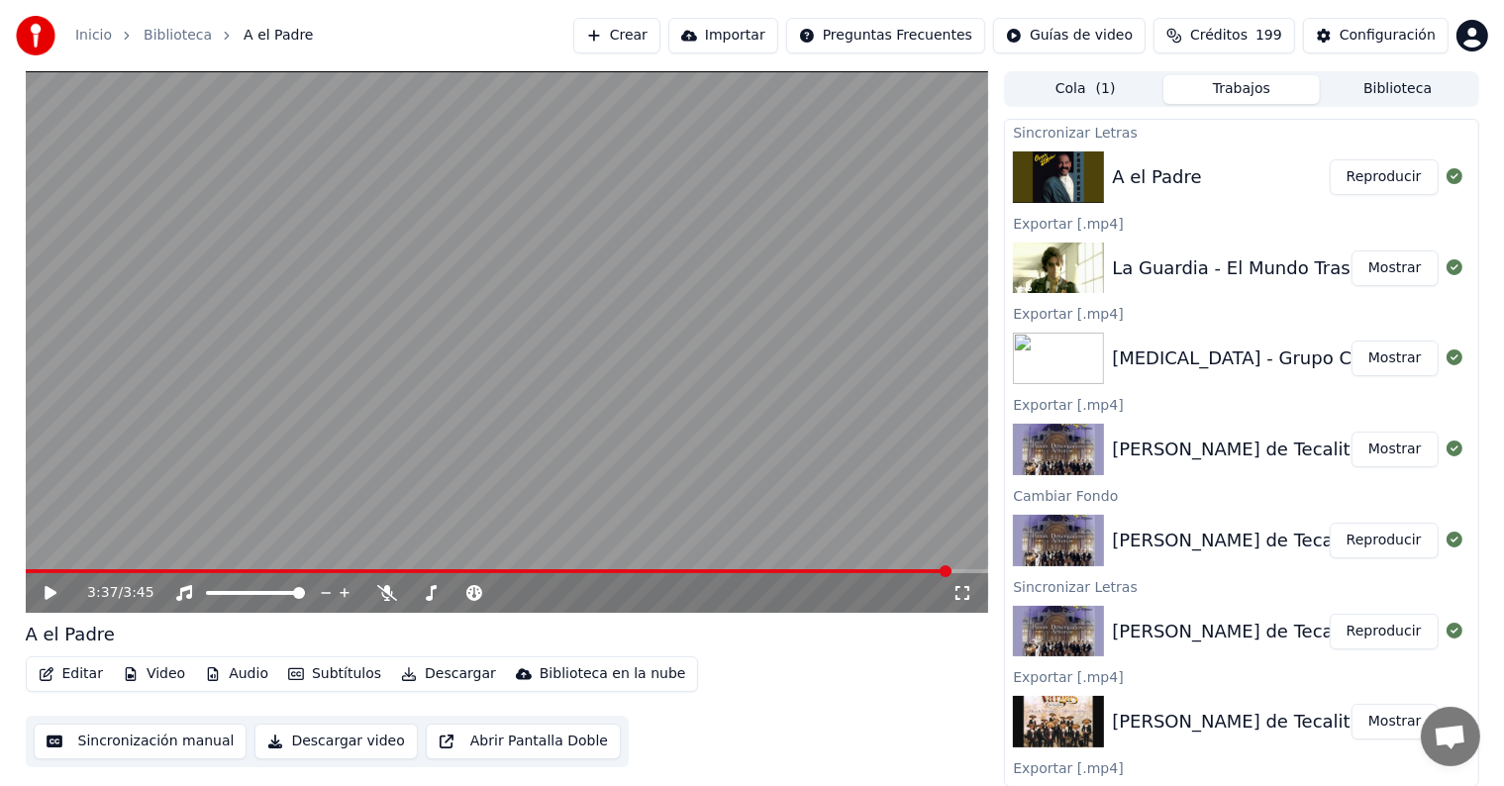
click at [377, 601] on div "3:37 / 3:45" at bounding box center [520, 593] width 866 height 20
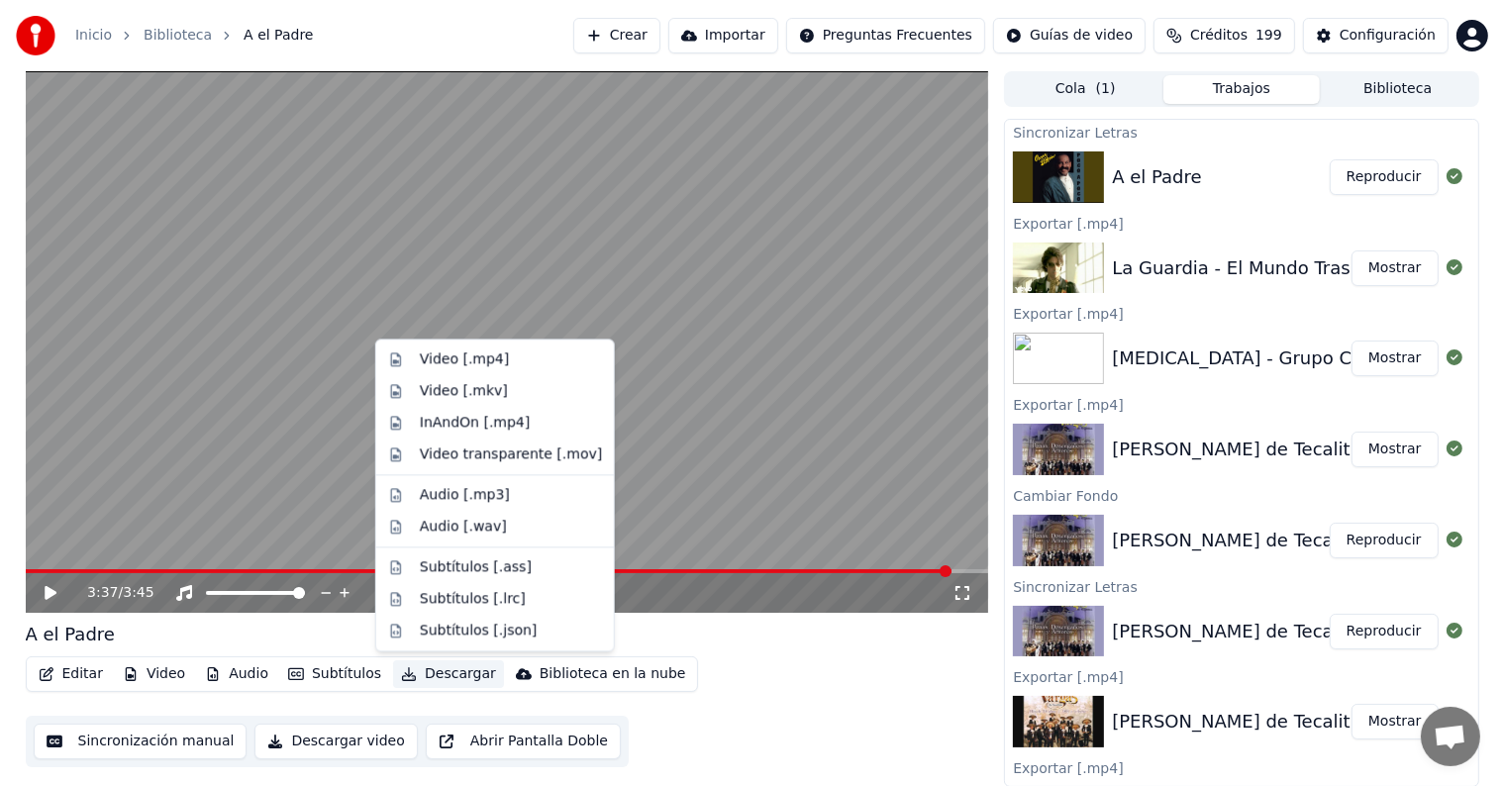
click at [418, 672] on button "Descargar" at bounding box center [448, 675] width 111 height 28
click at [413, 355] on div "Video [.mp4]" at bounding box center [495, 360] width 230 height 32
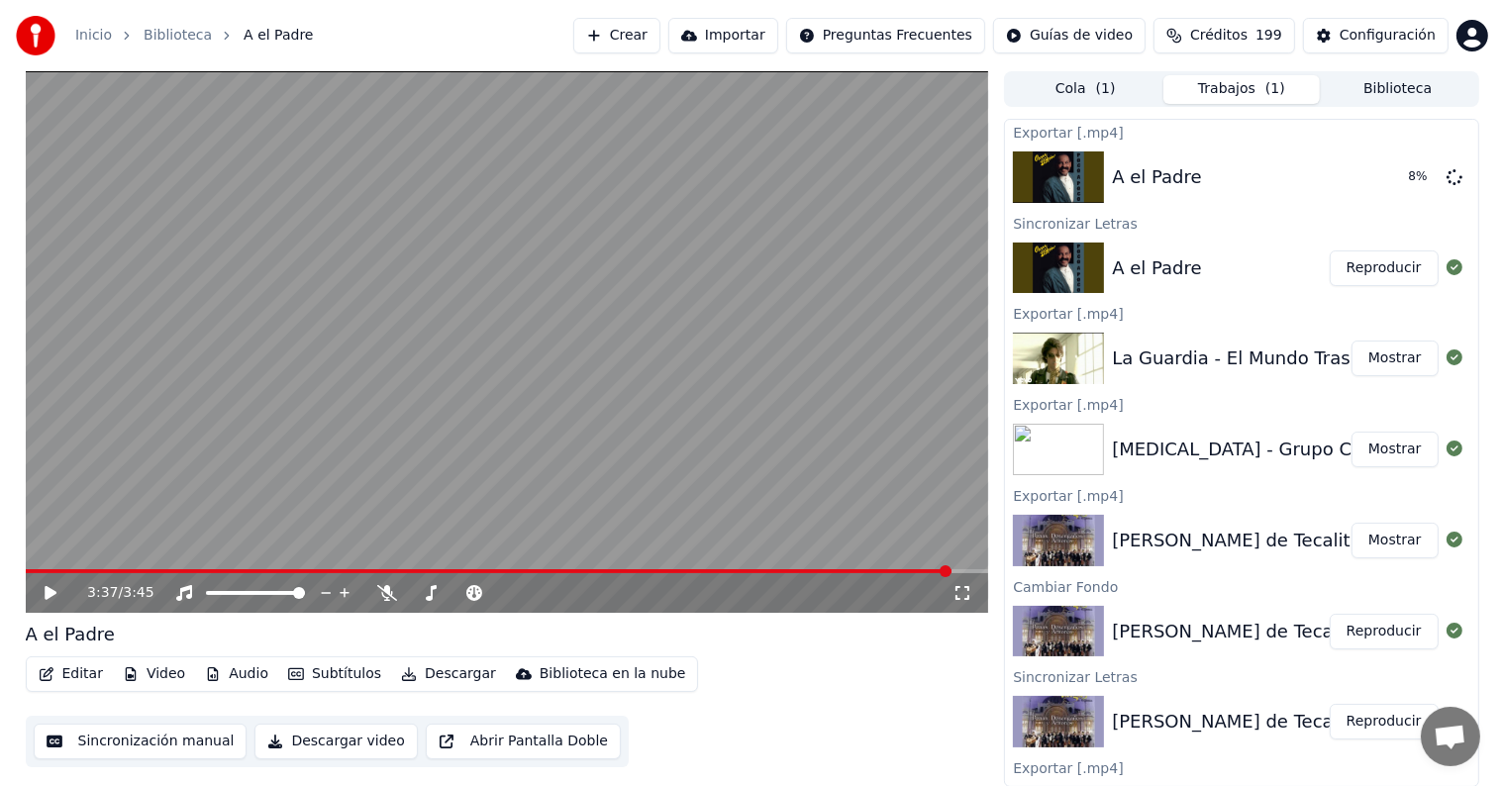
click at [1371, 88] on button "Biblioteca" at bounding box center [1398, 89] width 156 height 29
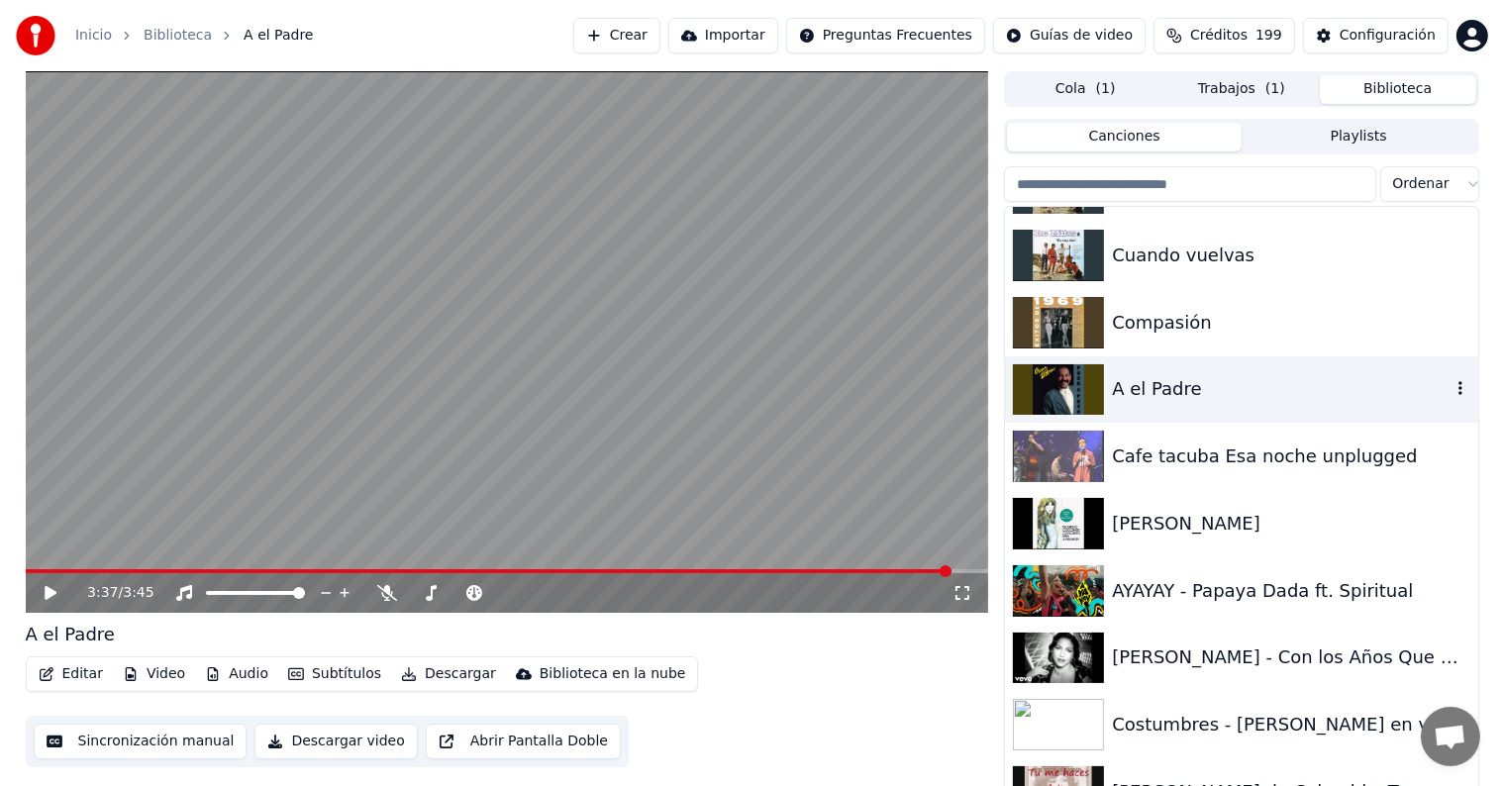
scroll to position [32187, 0]
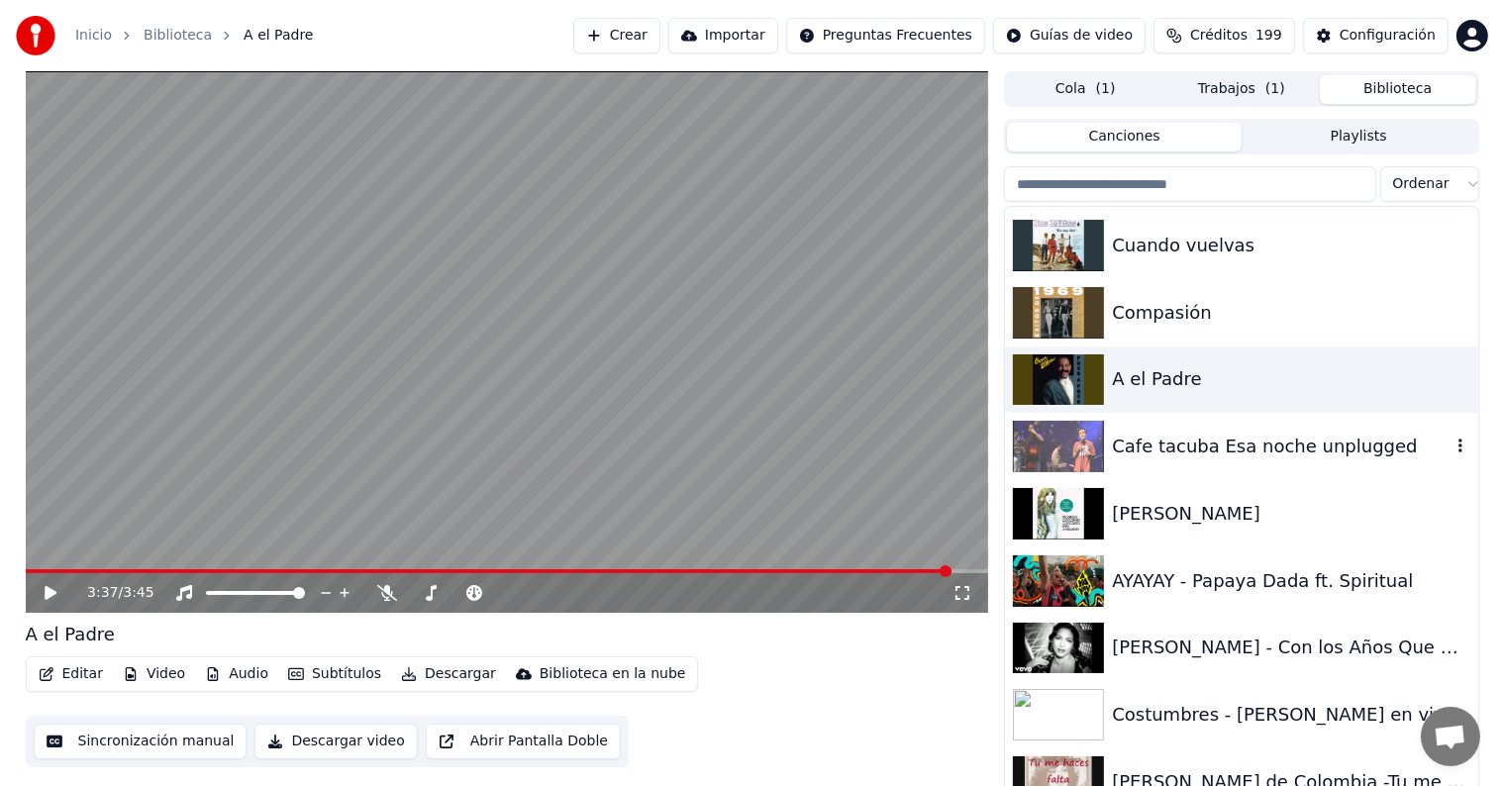
click at [1273, 444] on div "Cafe tacuba Esa noche unplugged" at bounding box center [1281, 447] width 338 height 28
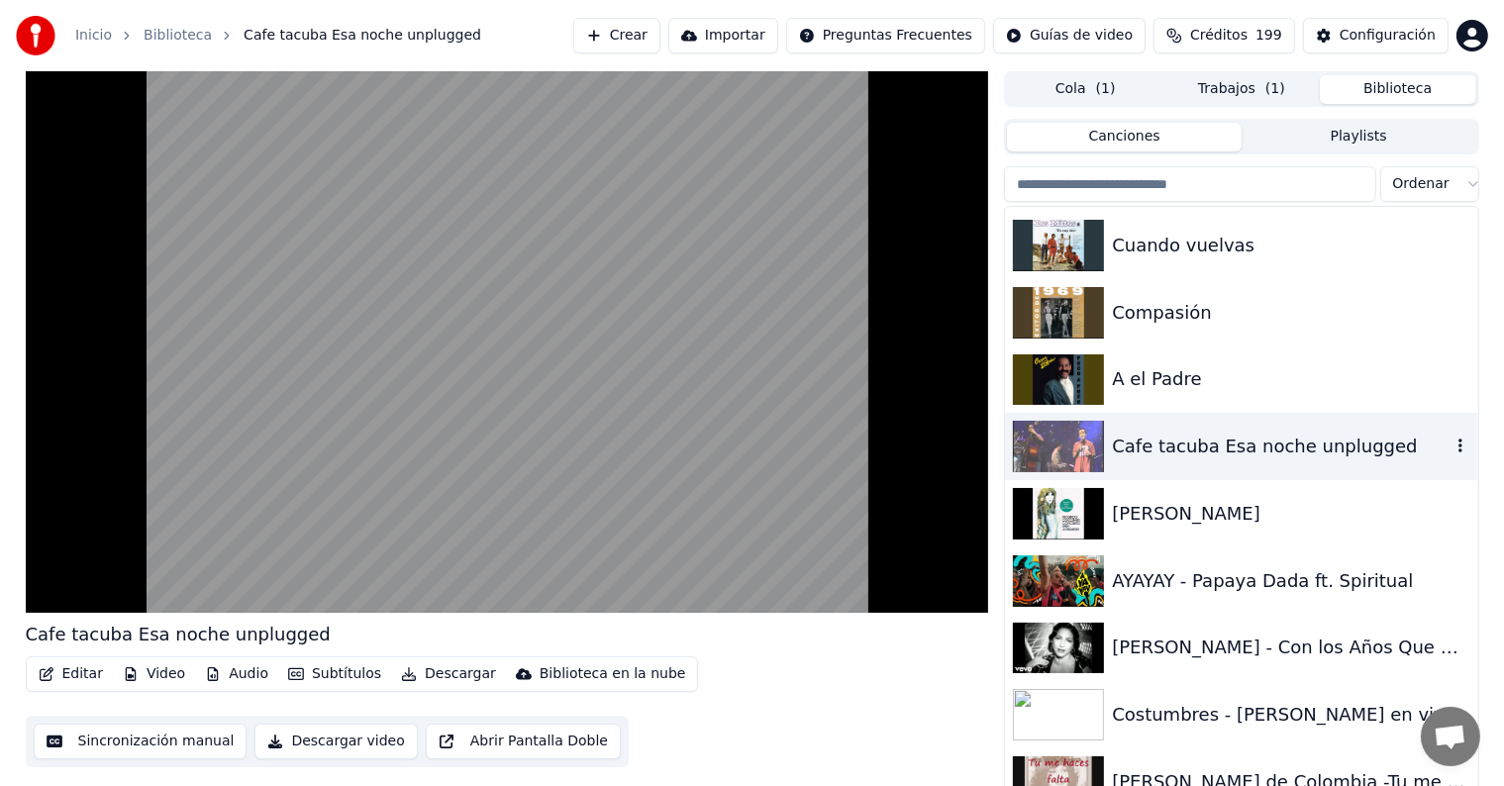
click at [65, 675] on button "Editar" at bounding box center [71, 675] width 80 height 28
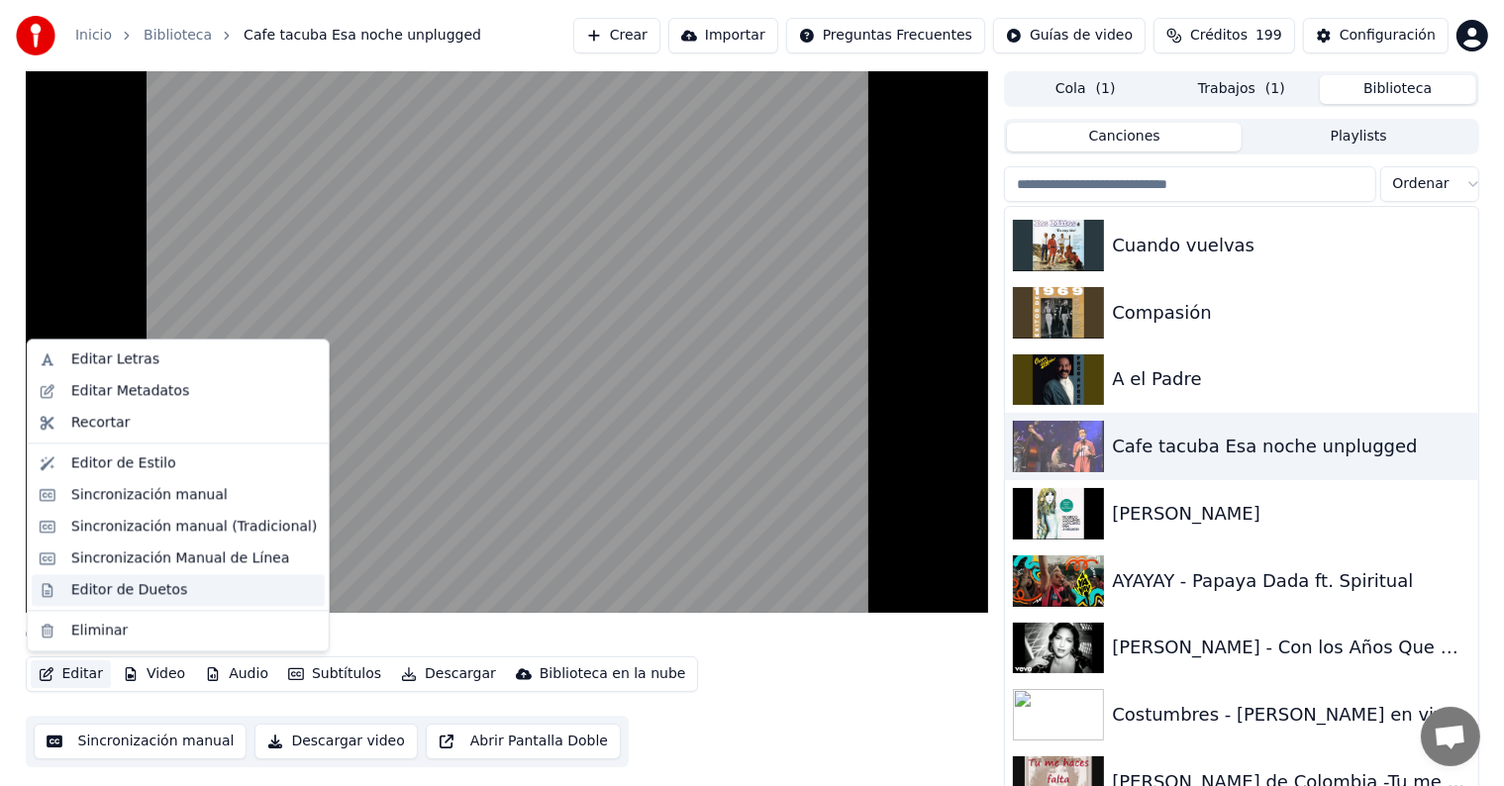
click at [57, 587] on div "Editor de Duetos" at bounding box center [178, 590] width 293 height 32
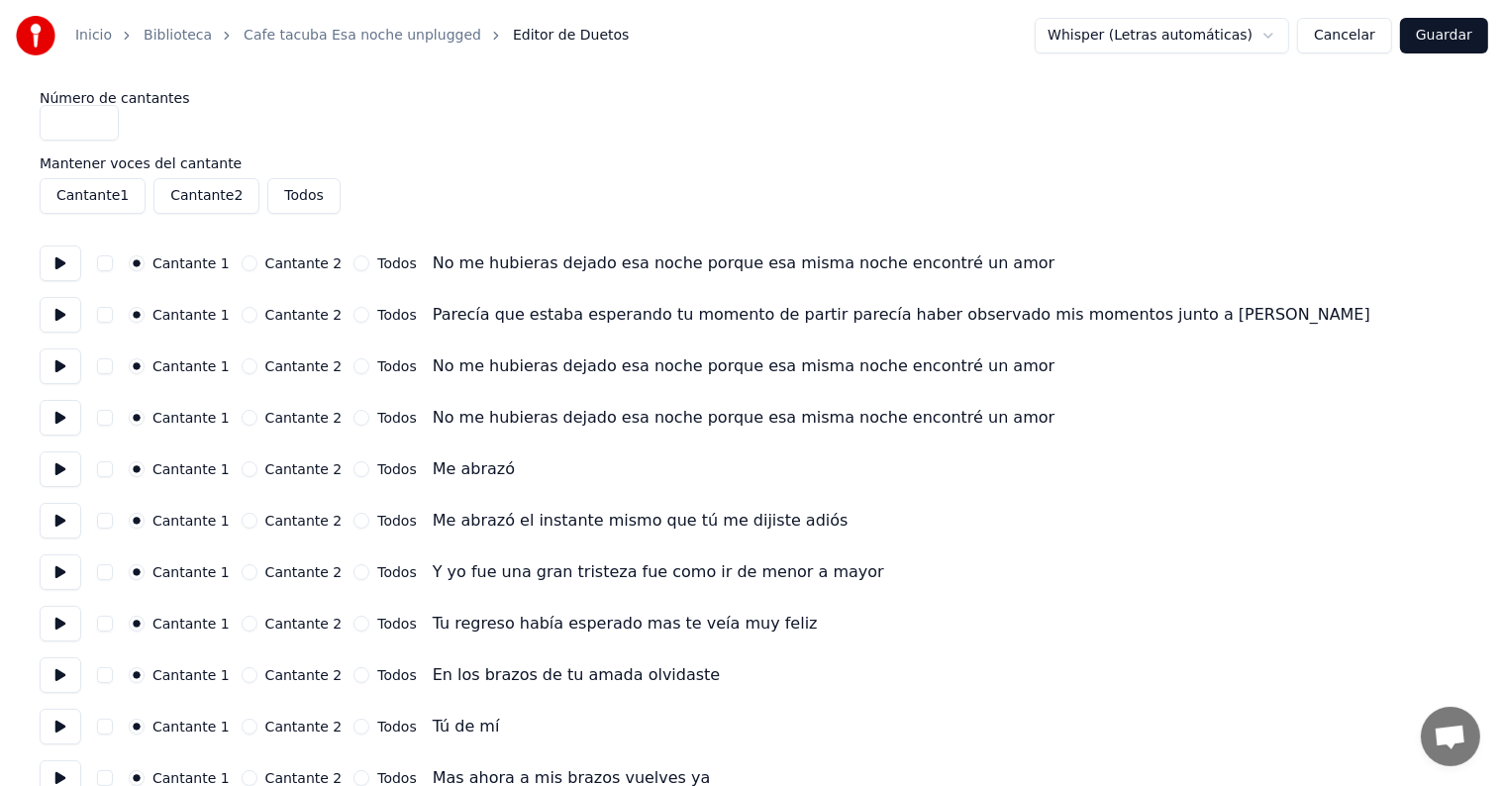
click at [62, 263] on button at bounding box center [61, 264] width 42 height 36
click at [58, 309] on button at bounding box center [61, 315] width 42 height 36
click at [65, 352] on button at bounding box center [61, 367] width 42 height 36
click at [59, 377] on button at bounding box center [61, 367] width 42 height 36
click at [69, 405] on button at bounding box center [61, 418] width 42 height 36
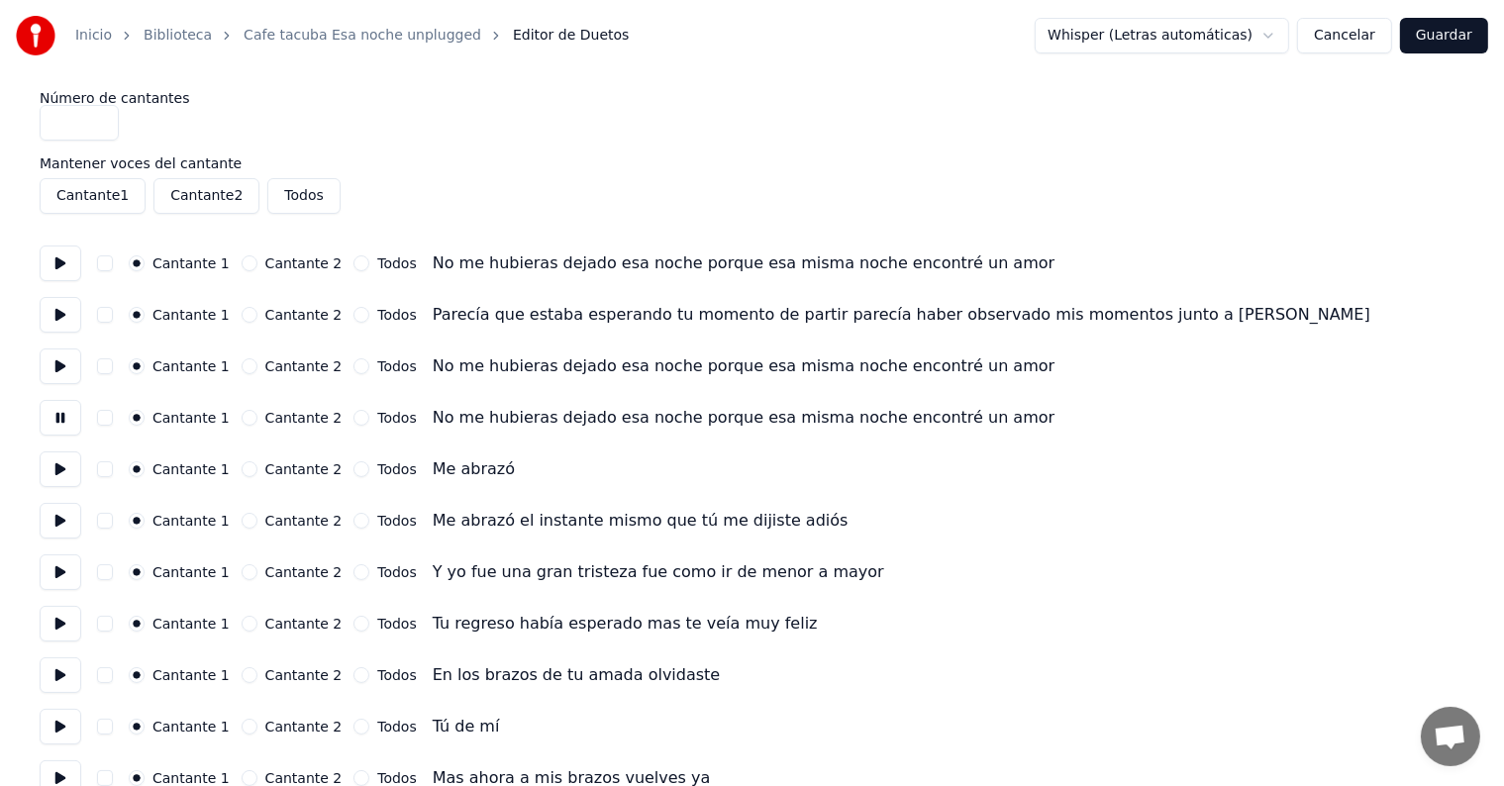
click at [71, 459] on button at bounding box center [61, 470] width 42 height 36
click at [68, 508] on button at bounding box center [61, 521] width 42 height 36
click at [66, 555] on button at bounding box center [61, 573] width 42 height 36
click at [66, 479] on button at bounding box center [61, 470] width 42 height 36
click at [64, 530] on button at bounding box center [61, 521] width 42 height 36
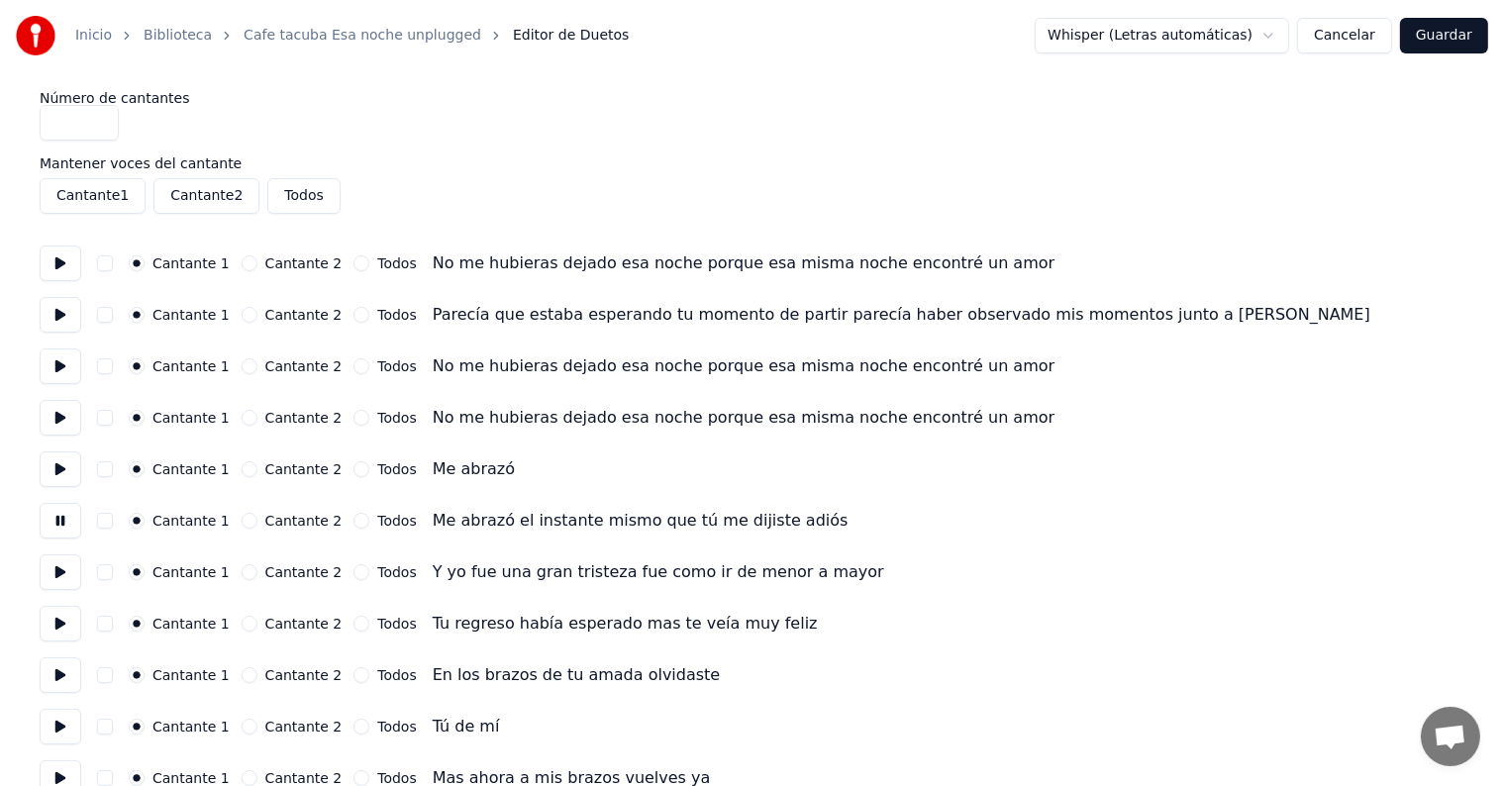
click at [65, 478] on button at bounding box center [61, 470] width 42 height 36
click at [67, 508] on button at bounding box center [61, 521] width 42 height 36
click at [63, 479] on button at bounding box center [61, 470] width 42 height 36
click at [1361, 38] on button "Cancelar" at bounding box center [1344, 36] width 95 height 36
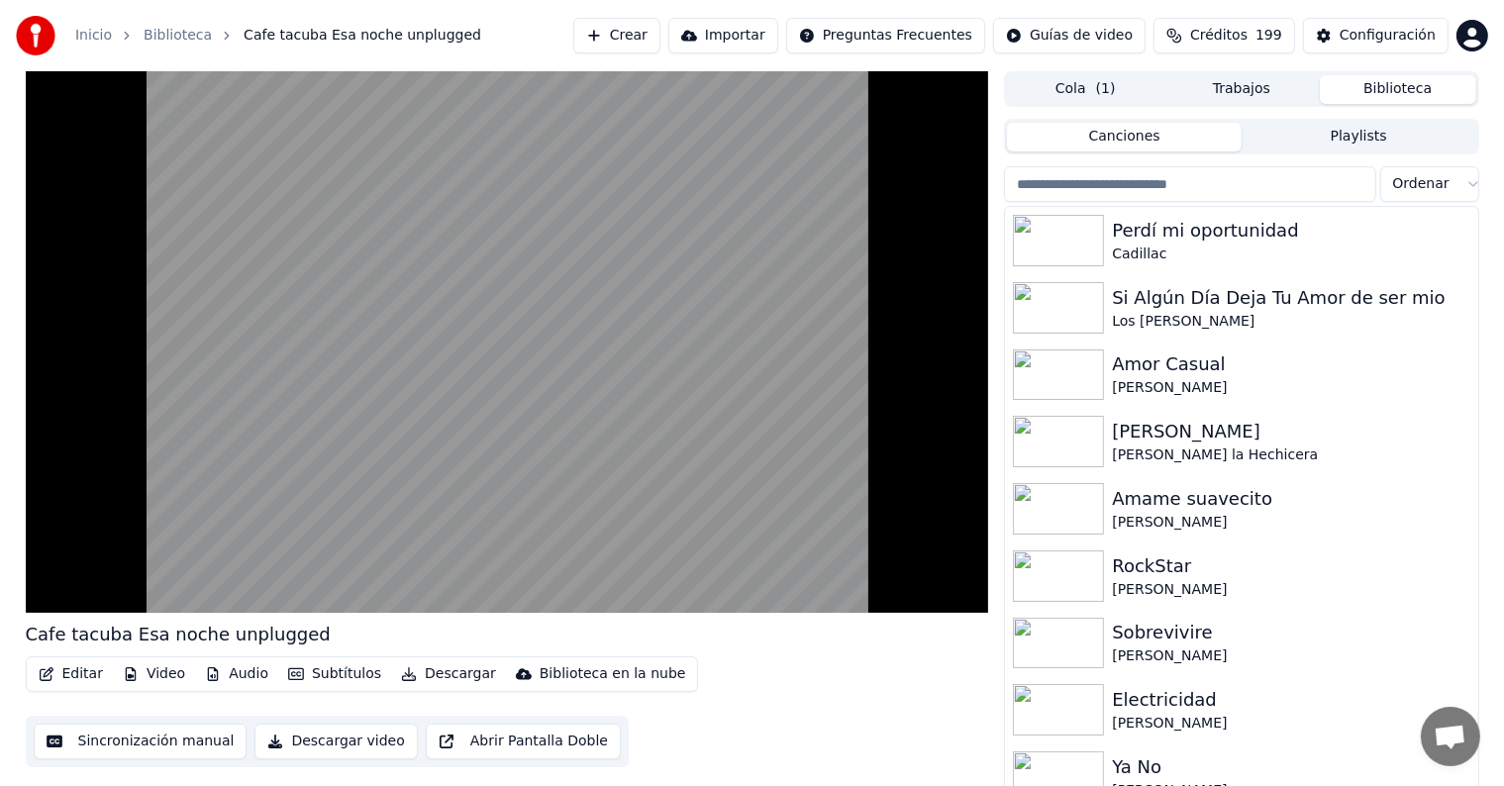
click at [68, 673] on button "Editar" at bounding box center [71, 675] width 80 height 28
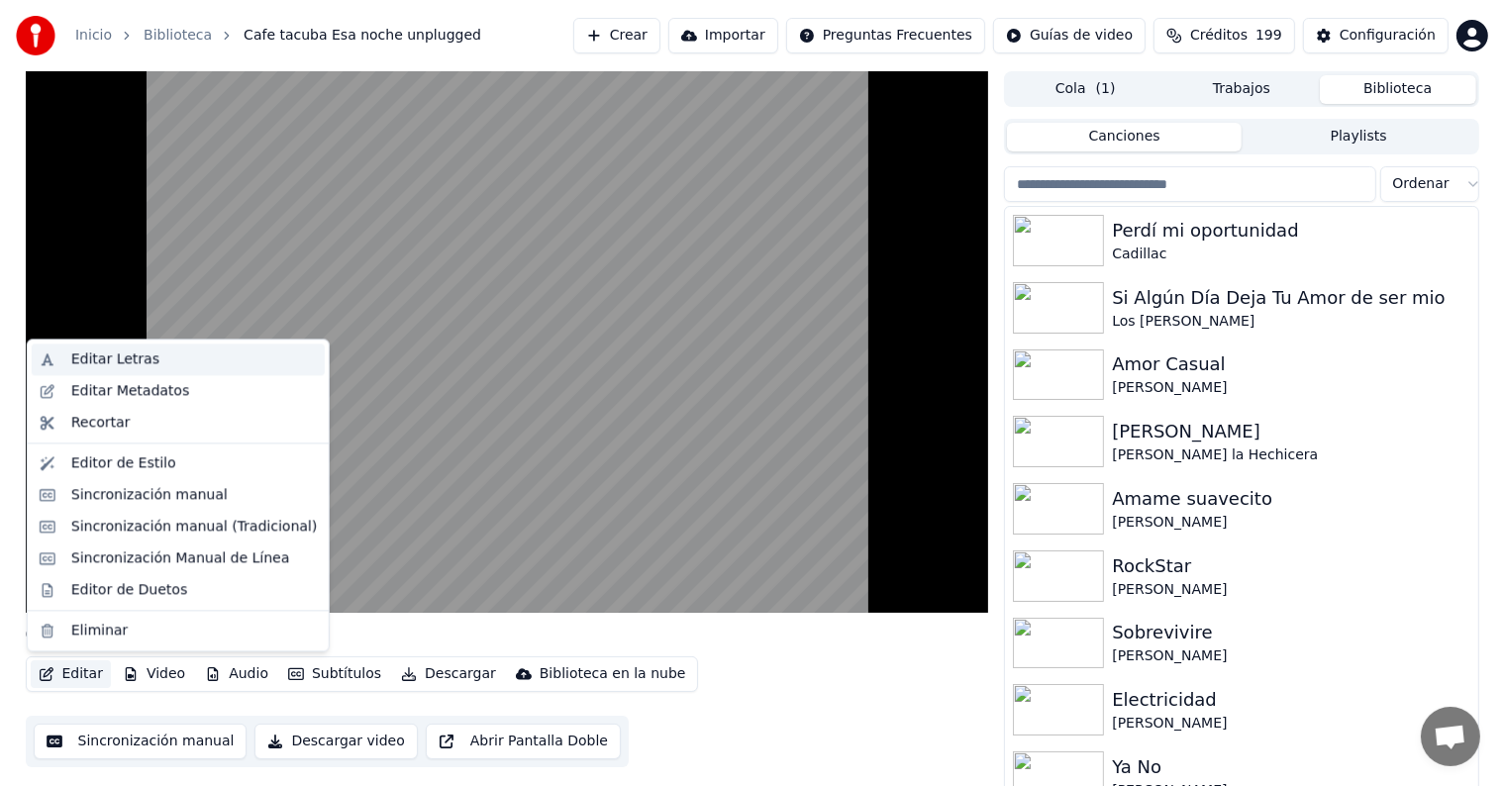
click at [66, 360] on div "Editar Letras" at bounding box center [178, 360] width 293 height 32
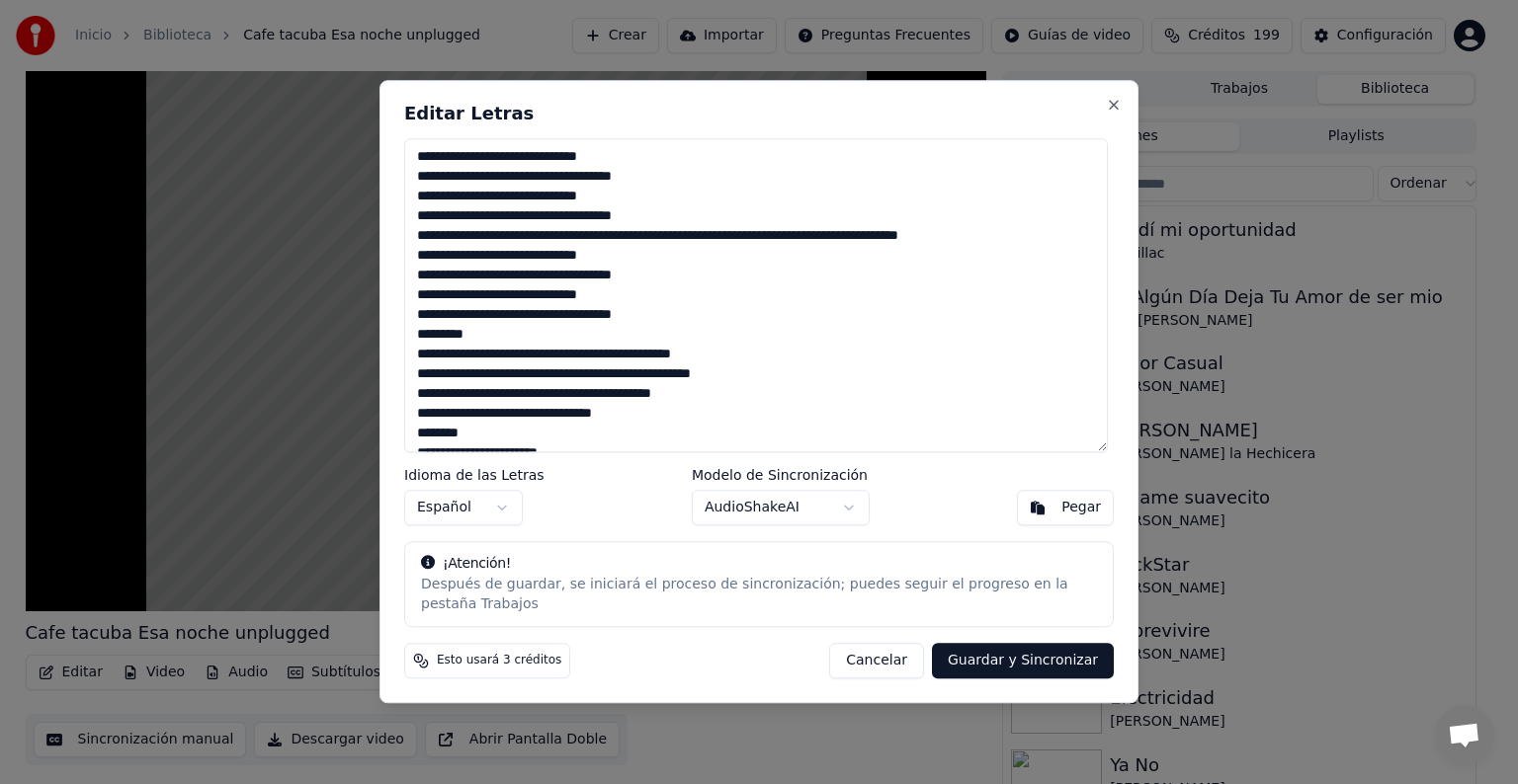
click at [532, 351] on textarea at bounding box center [756, 295] width 704 height 314
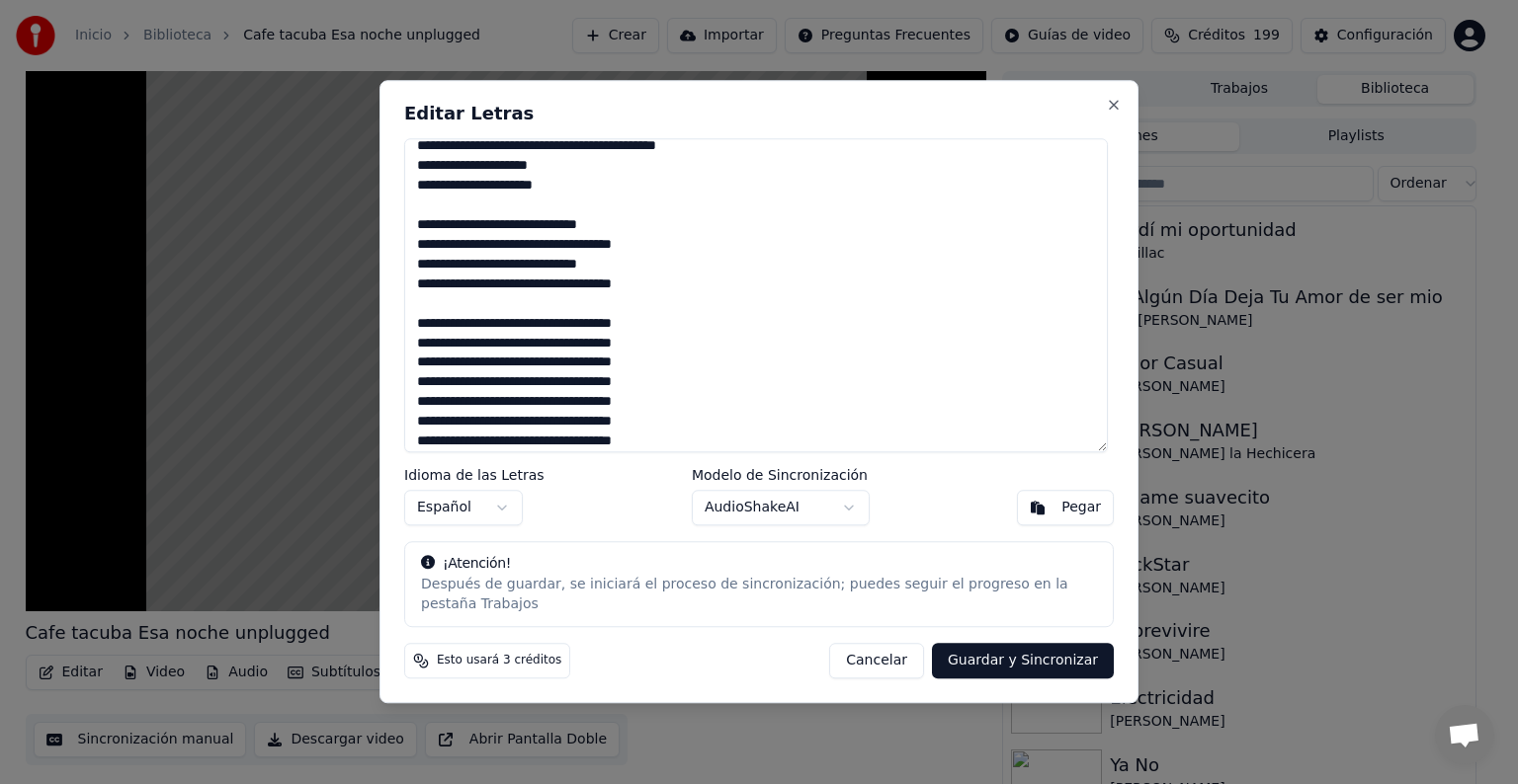
scroll to position [465, 0]
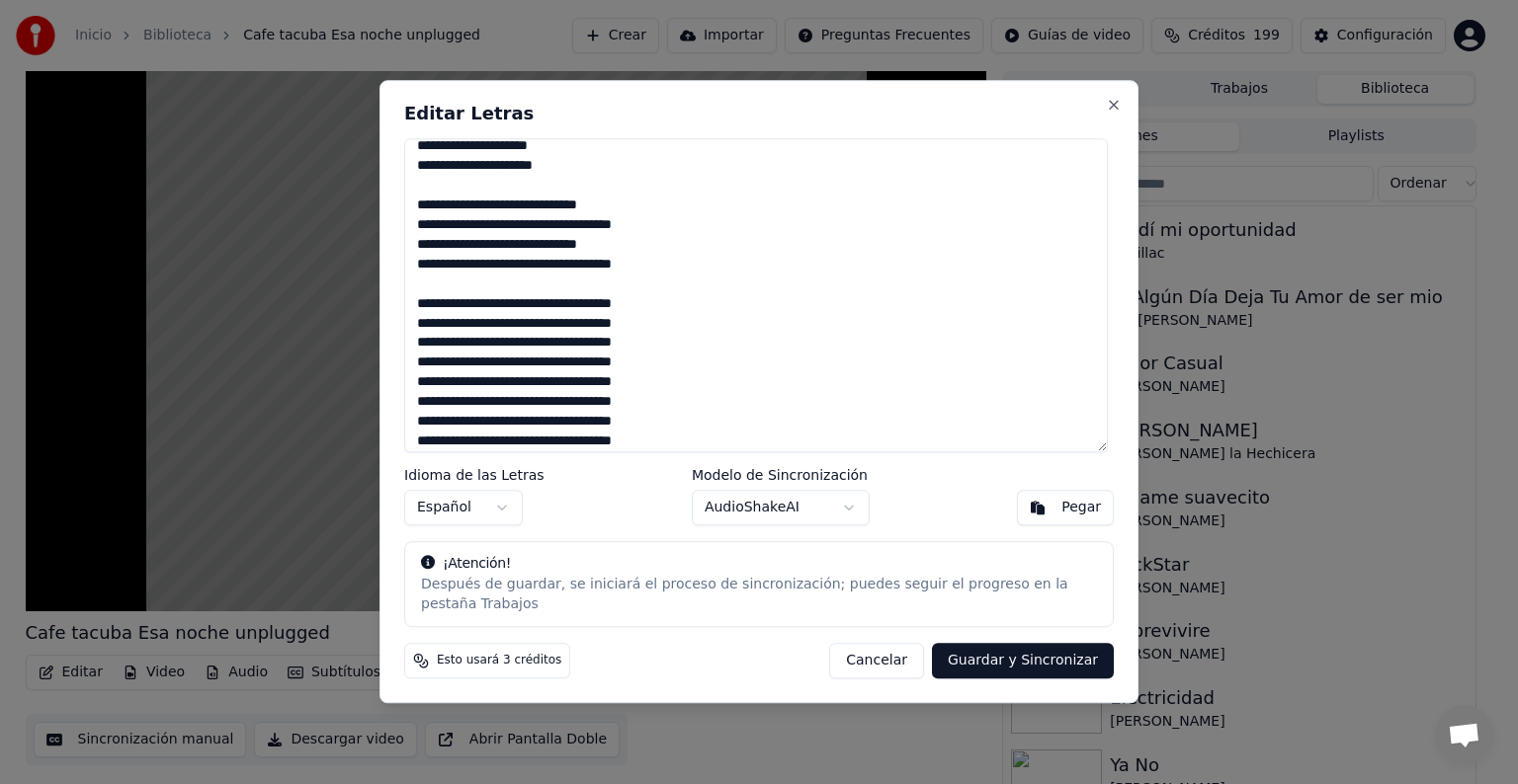
type textarea "**********"
